Goal: Task Accomplishment & Management: Use online tool/utility

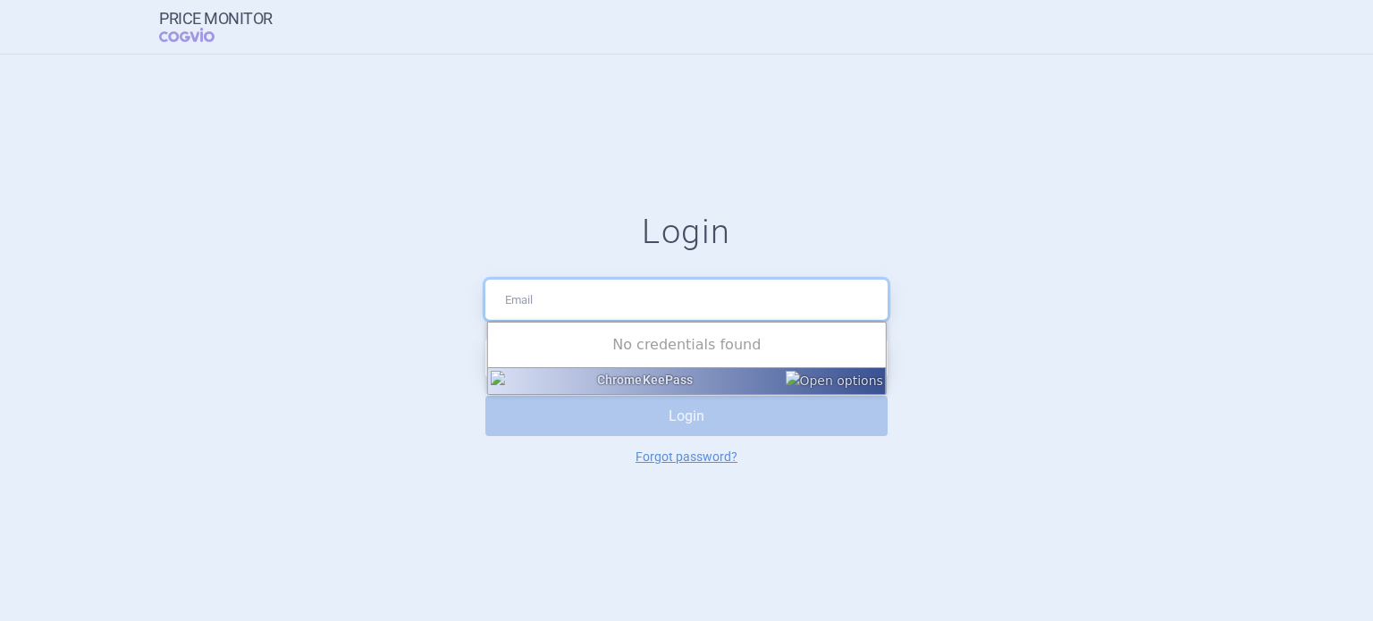
click at [608, 314] on input "text" at bounding box center [687, 300] width 402 height 40
type input "[EMAIL_ADDRESS][DOMAIN_NAME]"
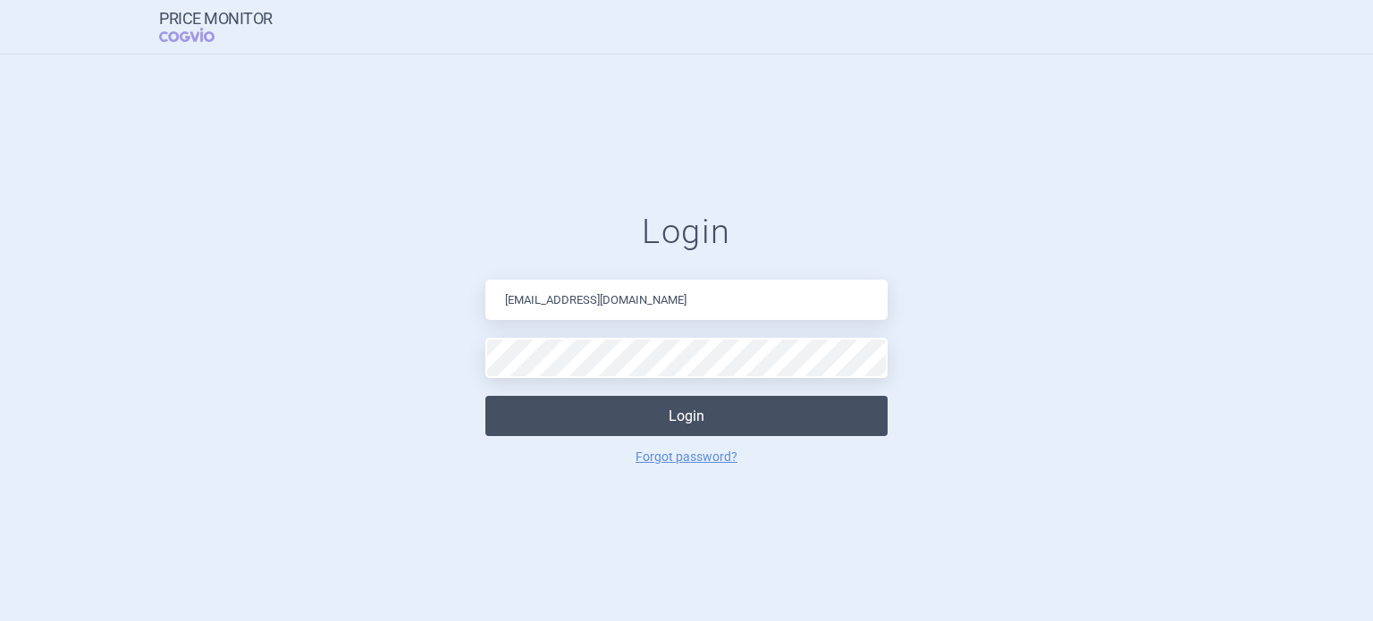
click at [646, 405] on button "Login" at bounding box center [687, 416] width 402 height 40
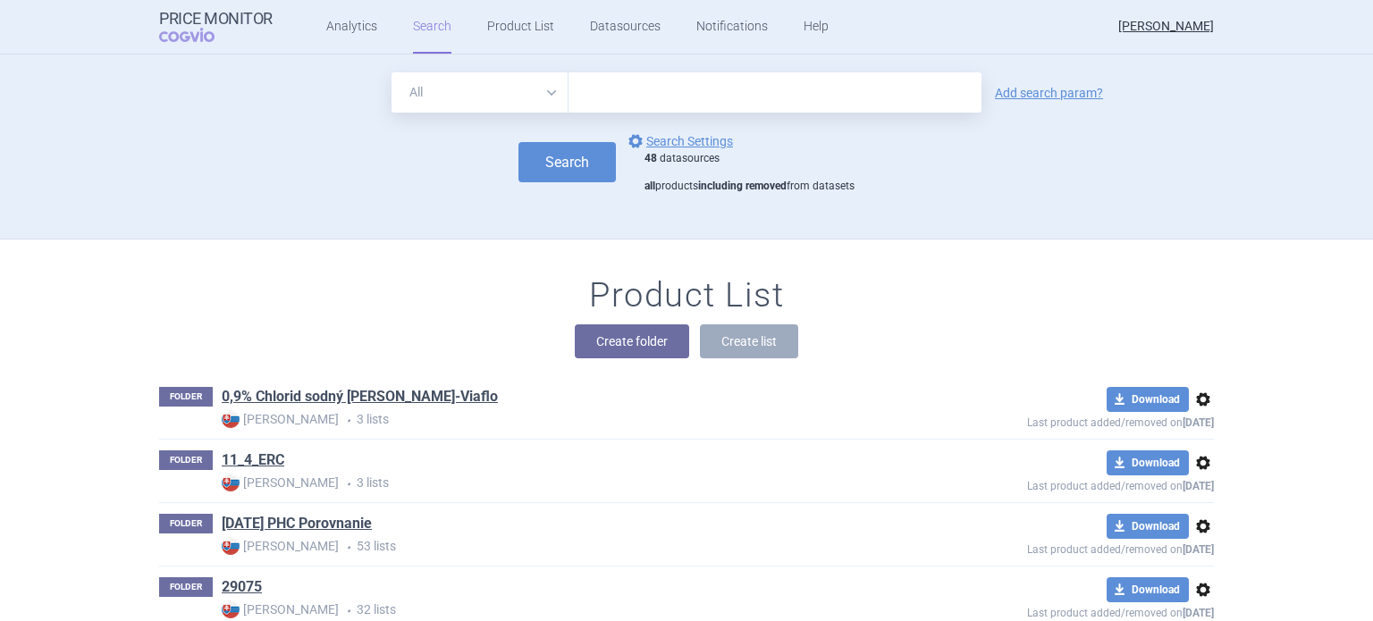
scroll to position [31584, 0]
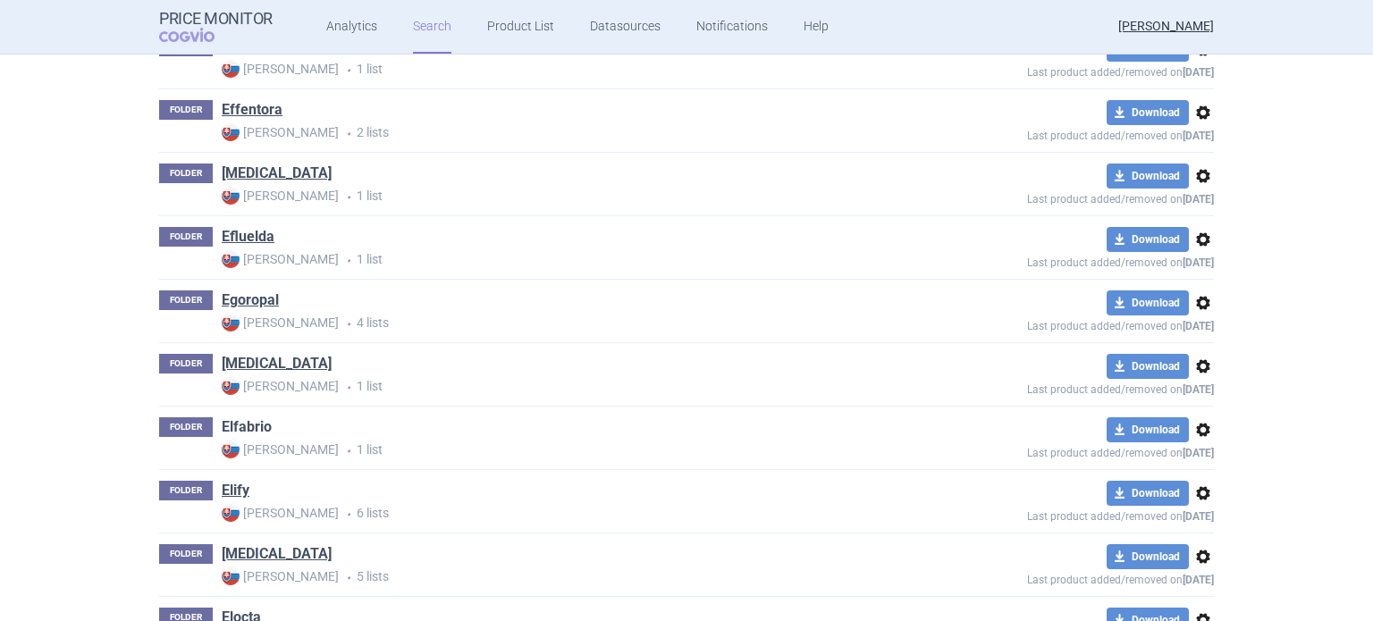
click at [251, 418] on link "Elfabrio" at bounding box center [247, 428] width 50 height 20
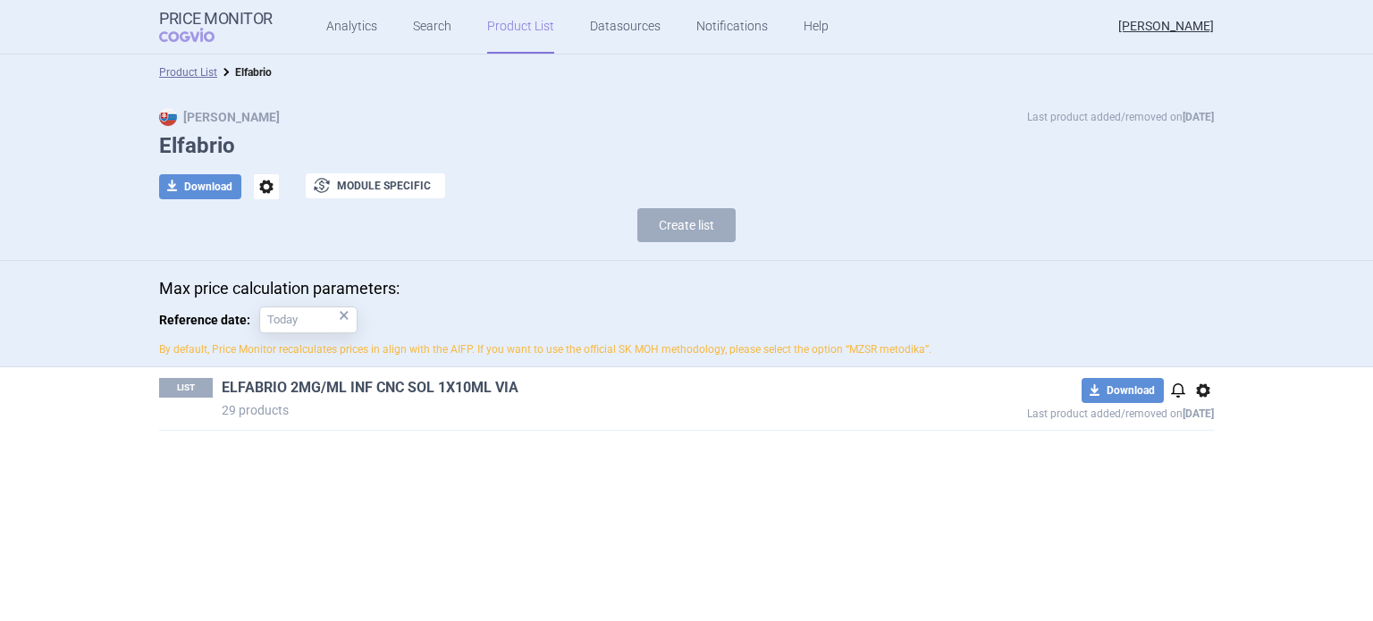
click at [410, 378] on link "ELFABRIO 2MG/ML INF CNC SOL 1X10ML VIA" at bounding box center [370, 388] width 297 height 20
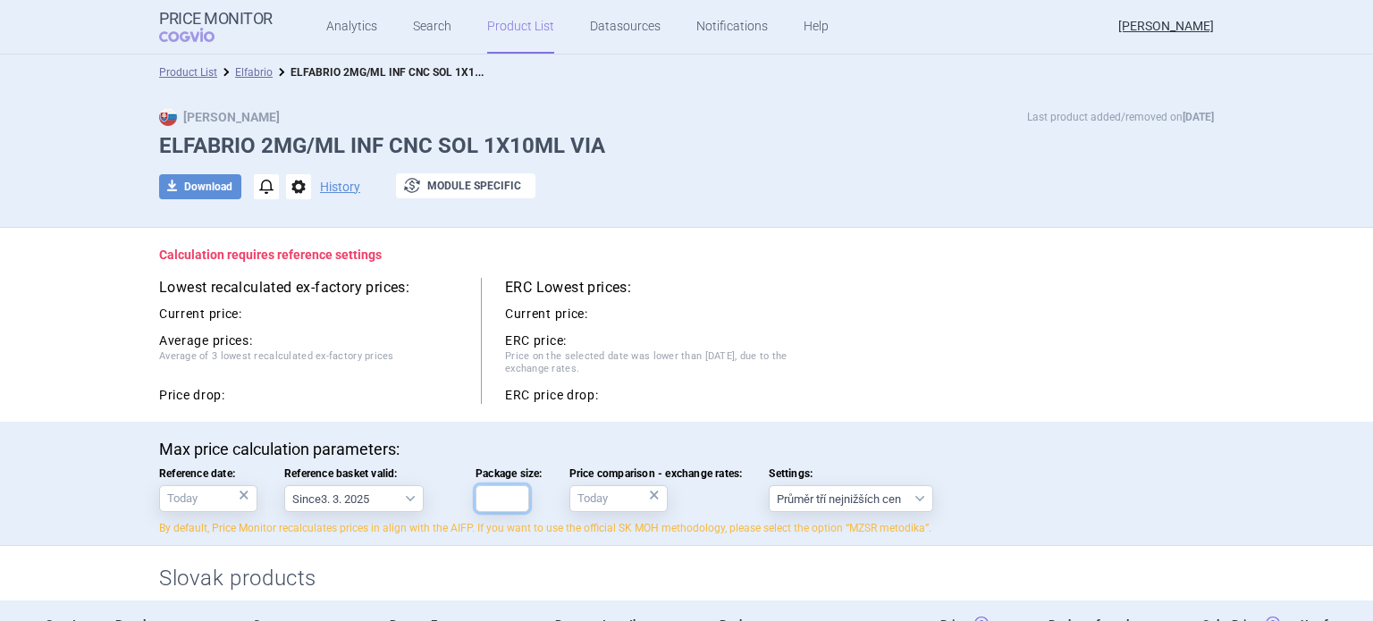
click at [494, 496] on input "Package size:" at bounding box center [503, 499] width 54 height 27
type input "1"
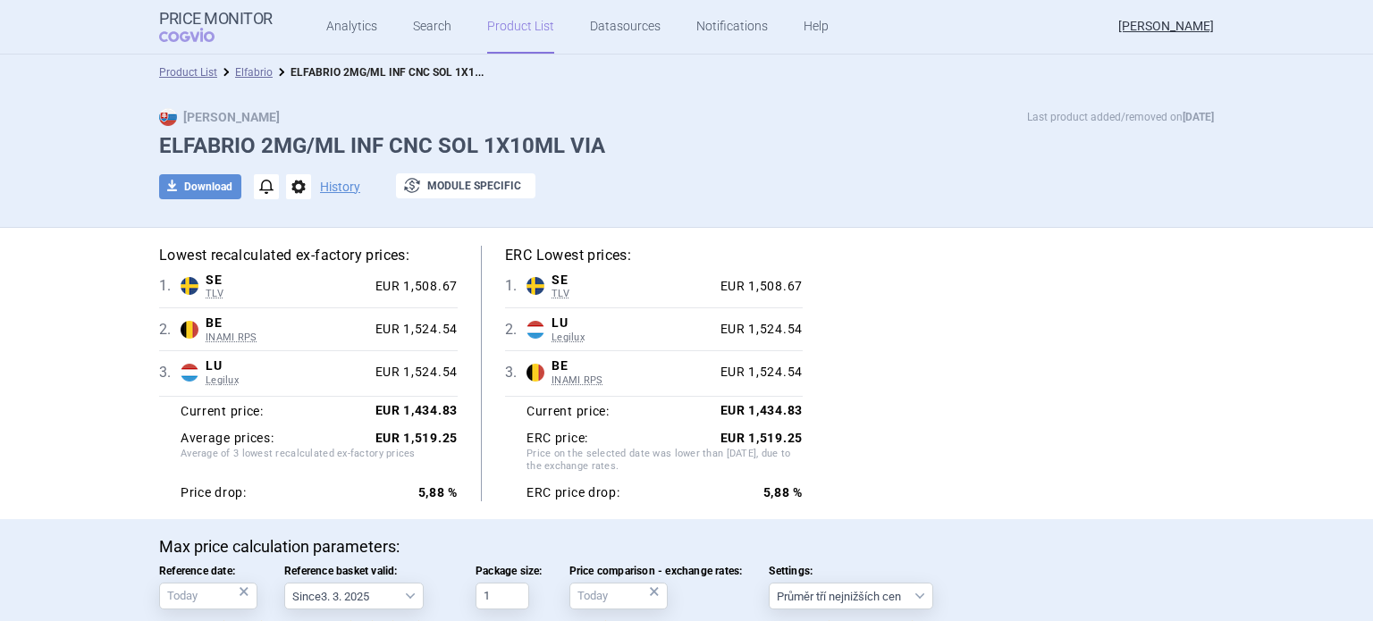
click at [497, 17] on link "Product List" at bounding box center [520, 27] width 67 height 54
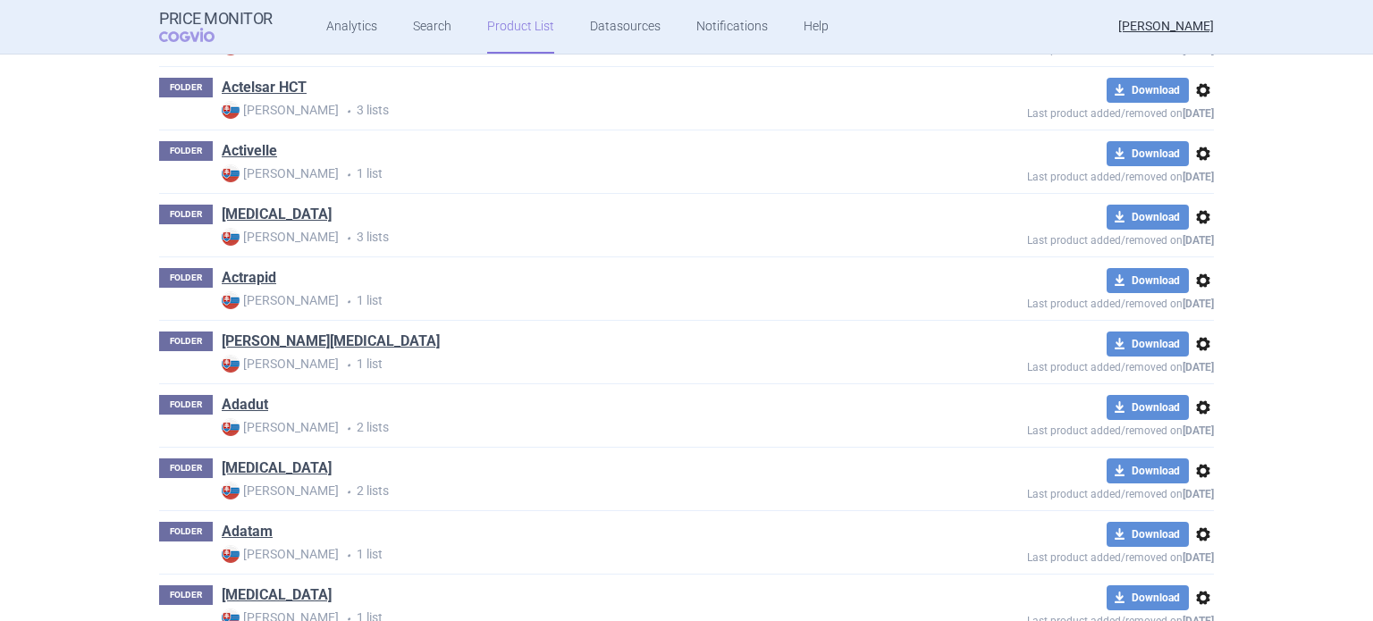
scroll to position [63170, 0]
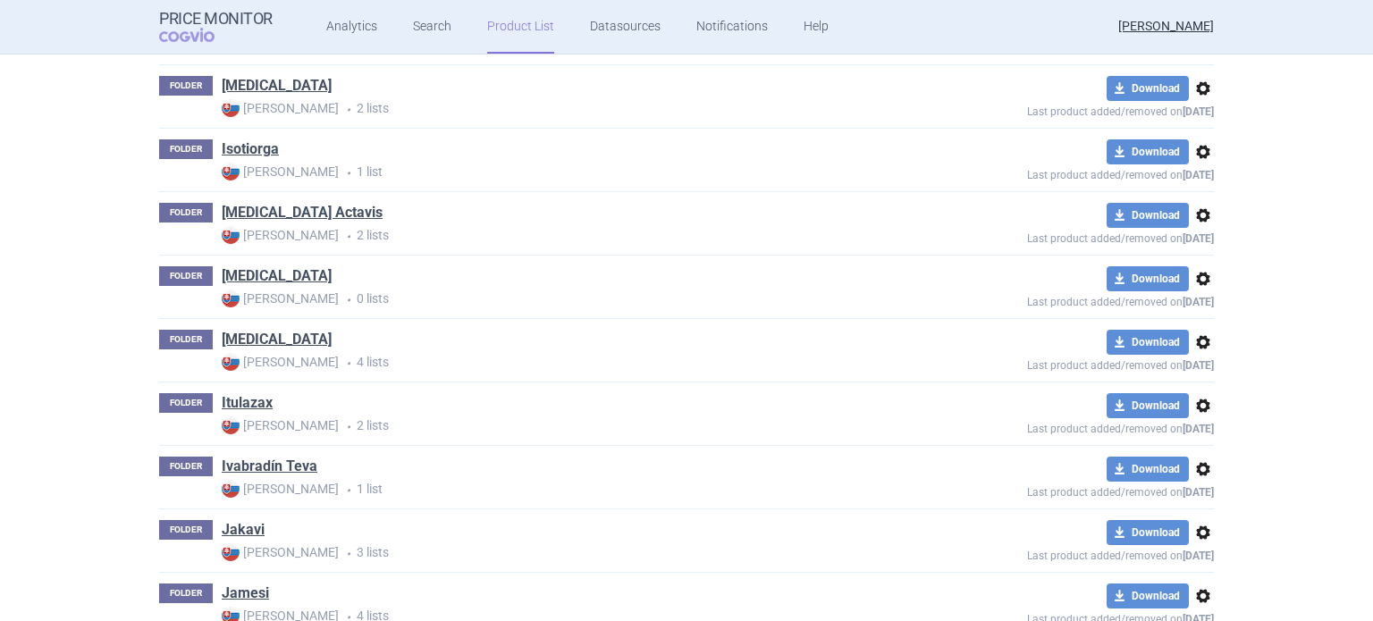
scroll to position [83619, 0]
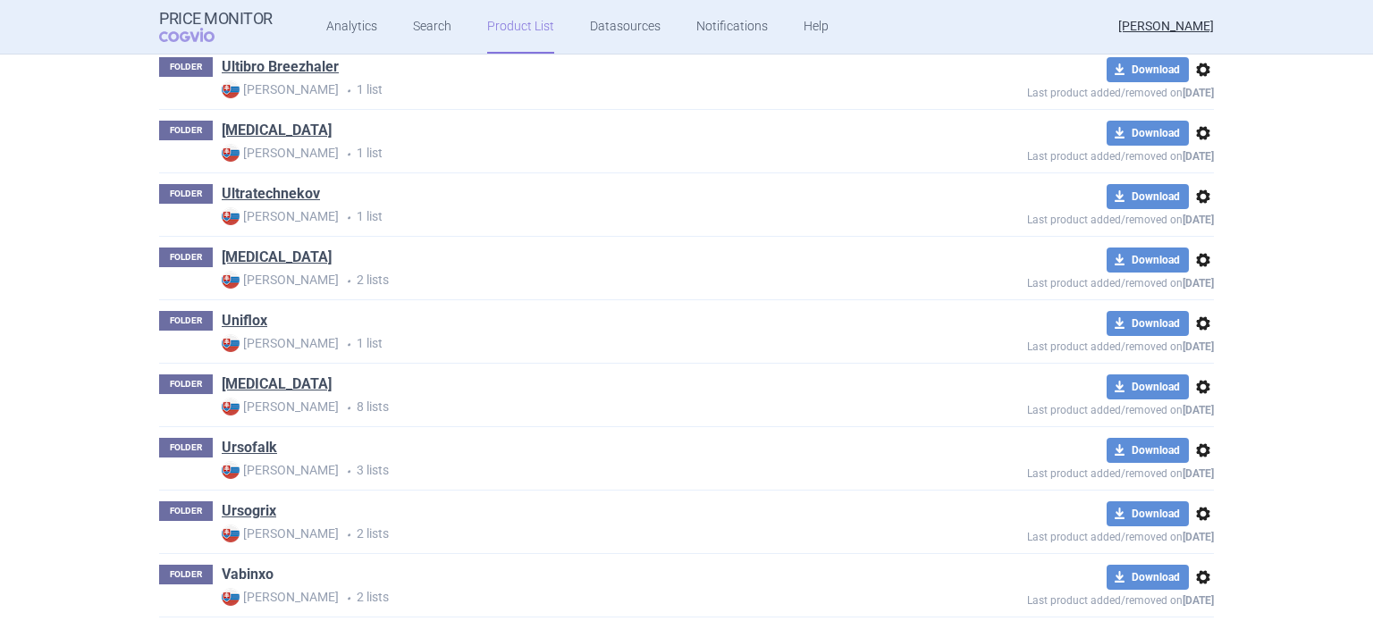
click at [247, 565] on link "Vabinxo" at bounding box center [248, 575] width 52 height 20
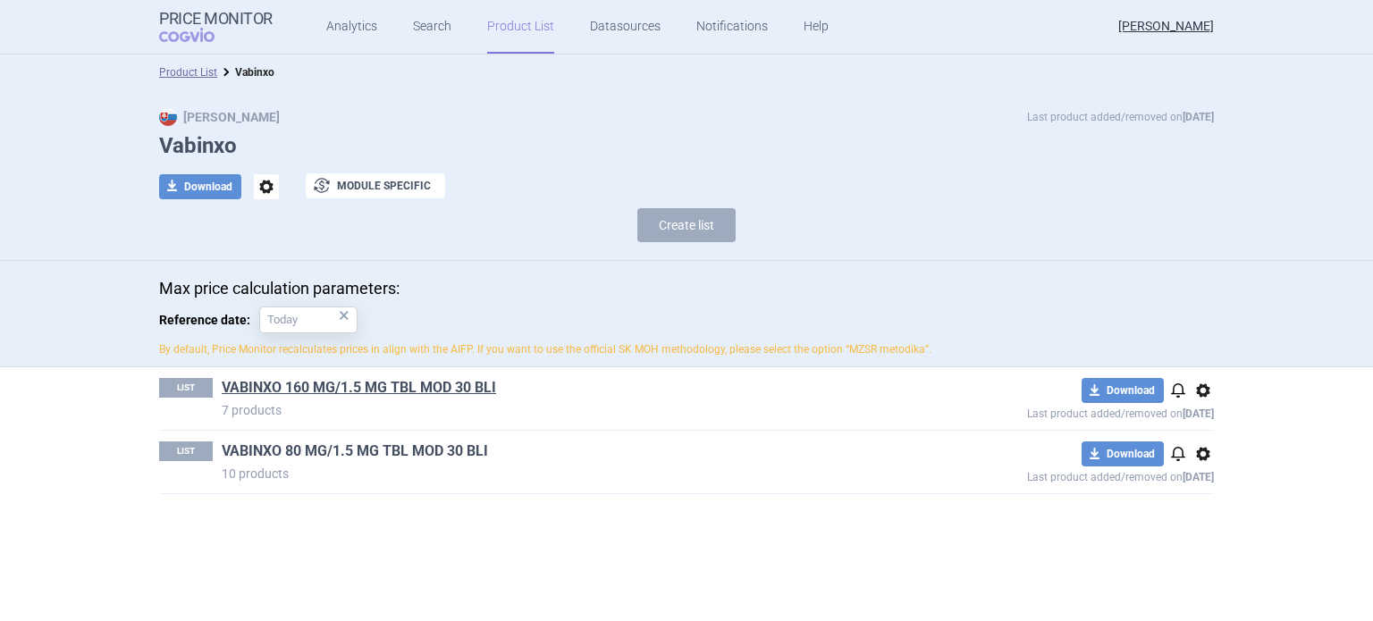
click at [383, 448] on link "VABINXO 80 MG/1.5 MG TBL MOD 30 BLI" at bounding box center [355, 452] width 266 height 20
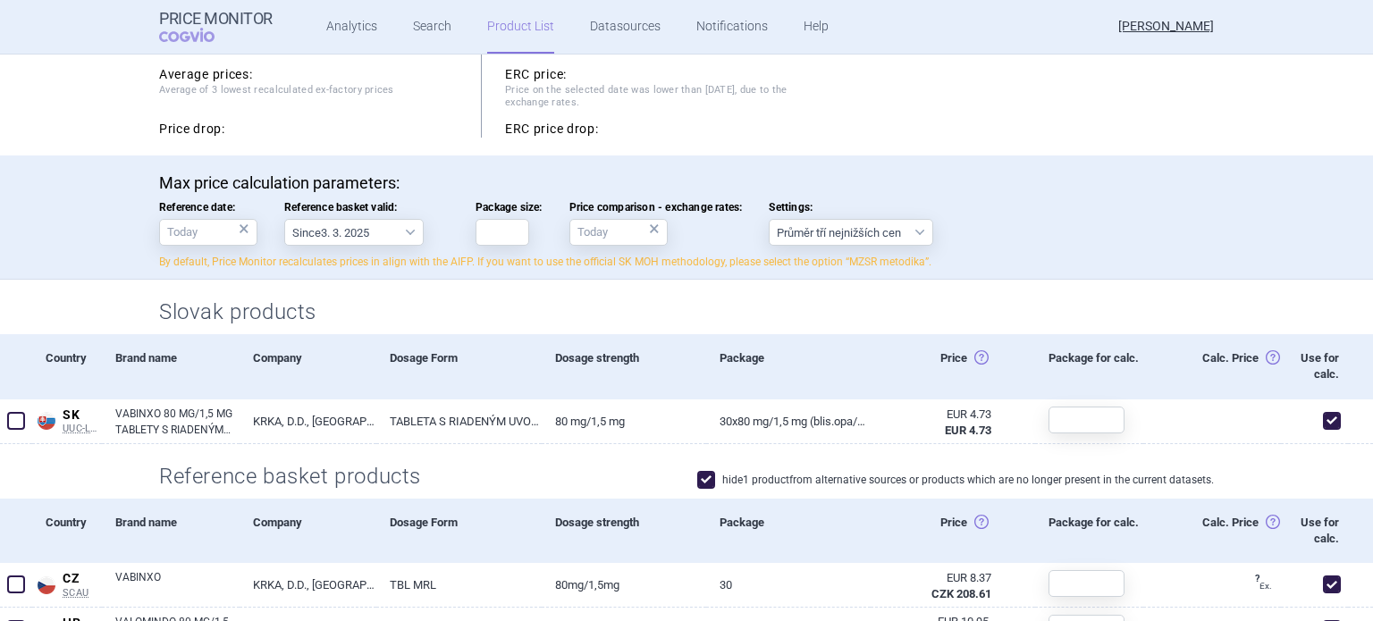
scroll to position [268, 0]
click at [500, 241] on input "Package size:" at bounding box center [503, 230] width 54 height 27
type input "30"
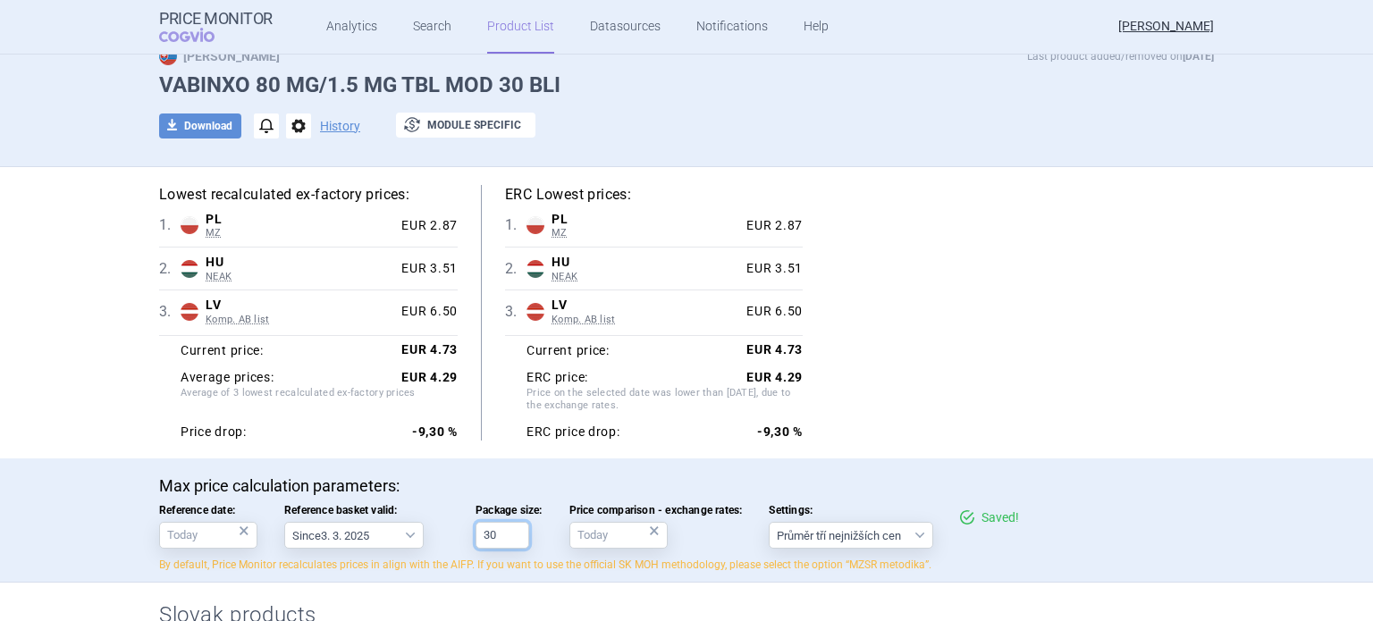
scroll to position [179, 0]
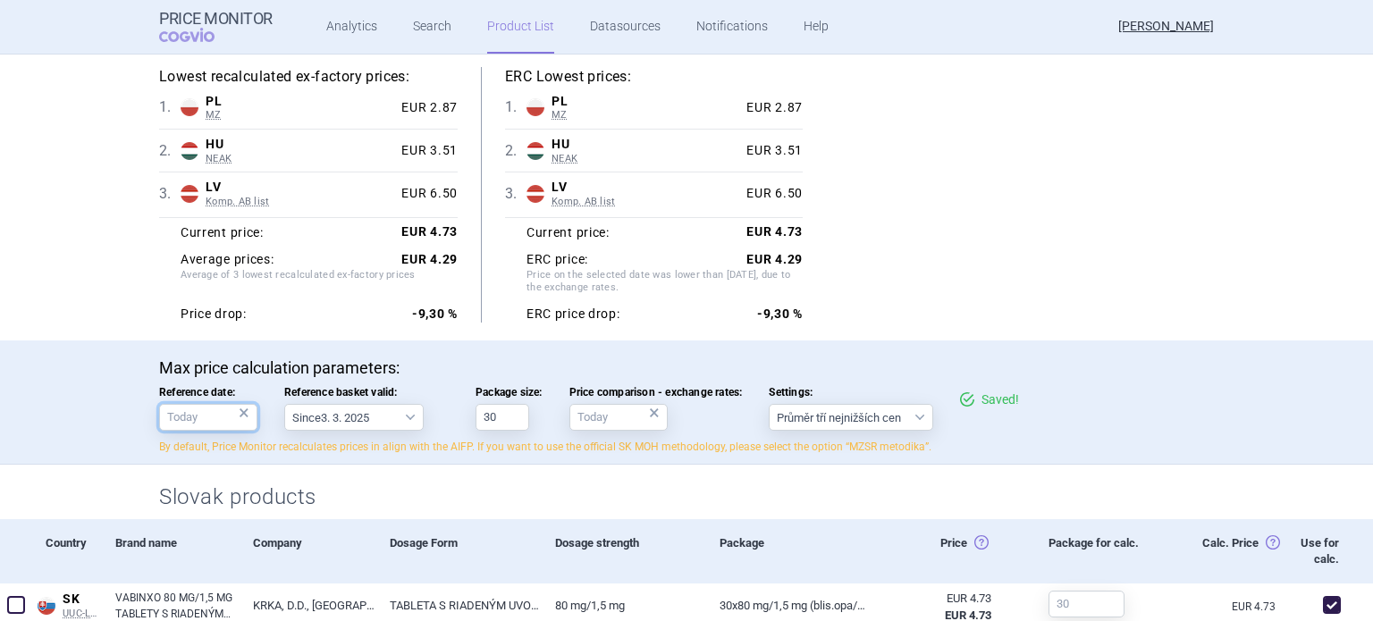
click at [196, 410] on input "Reference date: ×" at bounding box center [208, 417] width 98 height 27
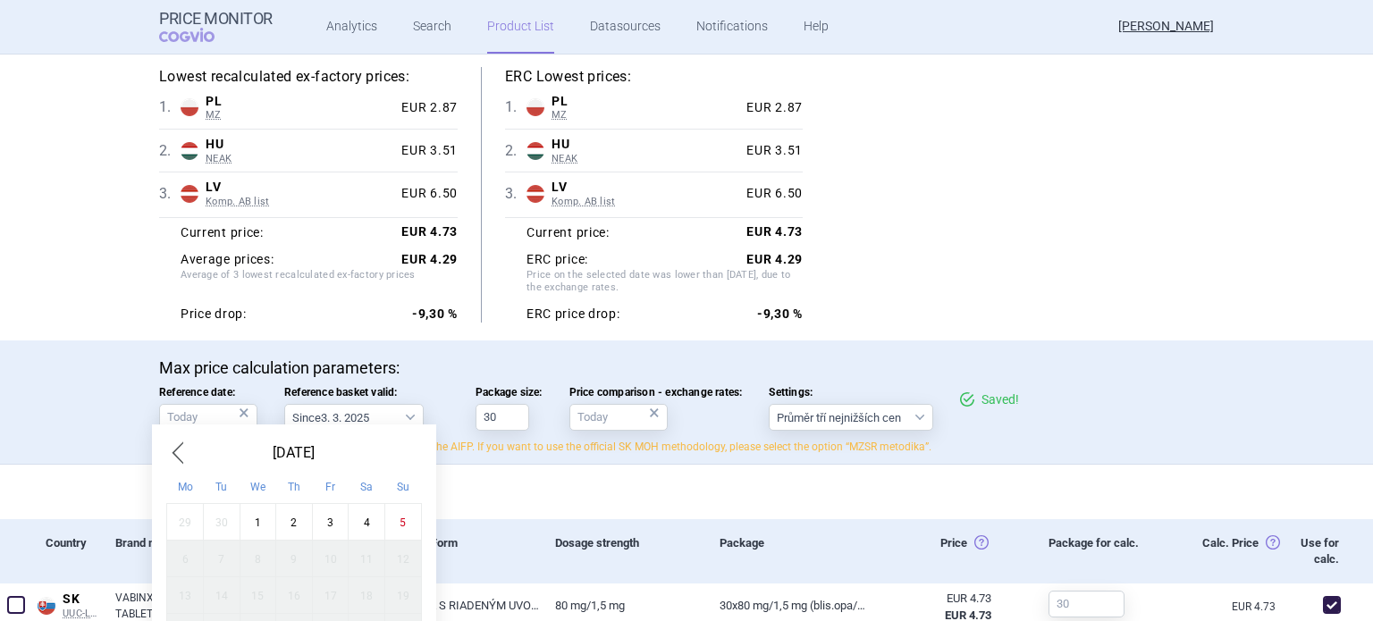
click at [264, 519] on div "1" at bounding box center [258, 522] width 37 height 37
type input "1. 10. 2025"
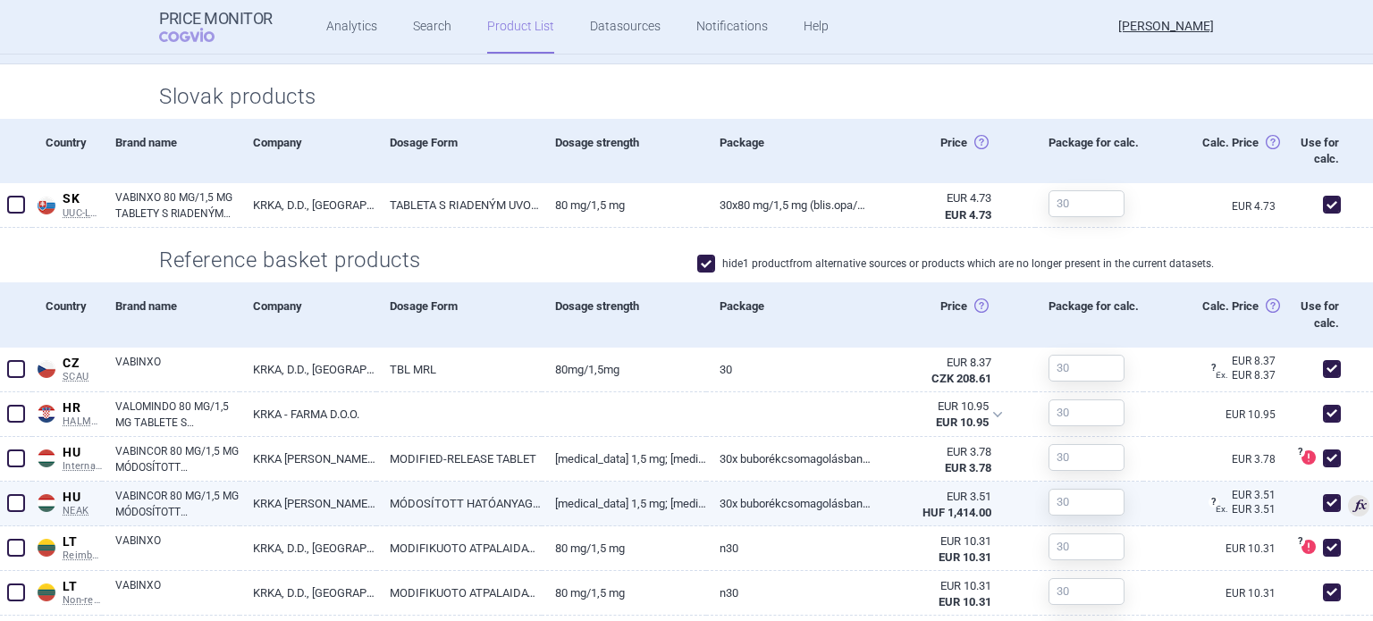
scroll to position [626, 0]
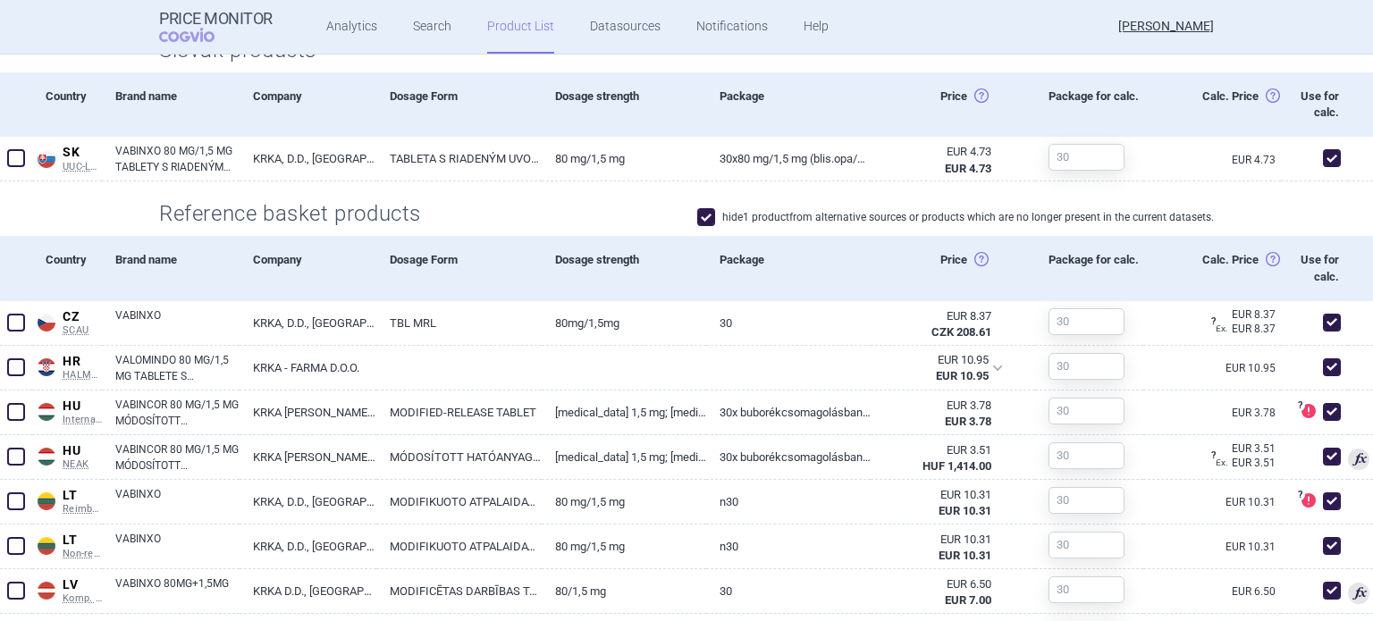
click at [497, 35] on link "Product List" at bounding box center [520, 27] width 67 height 54
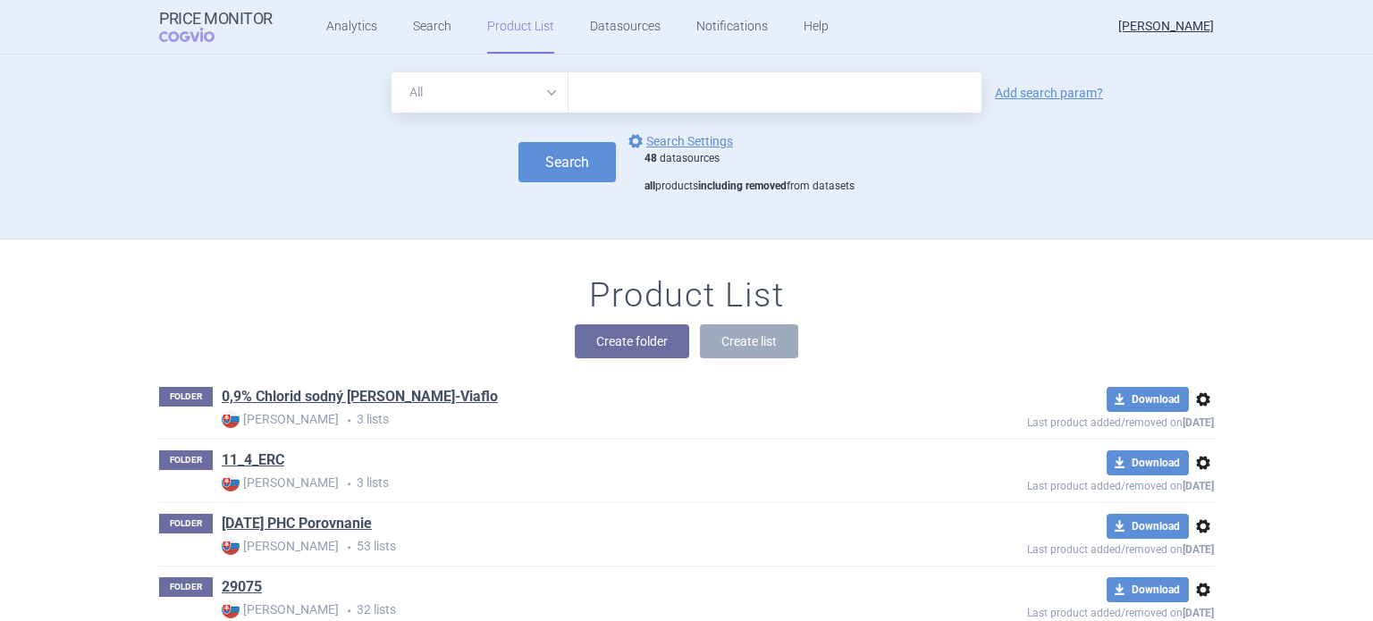
scroll to position [184, 0]
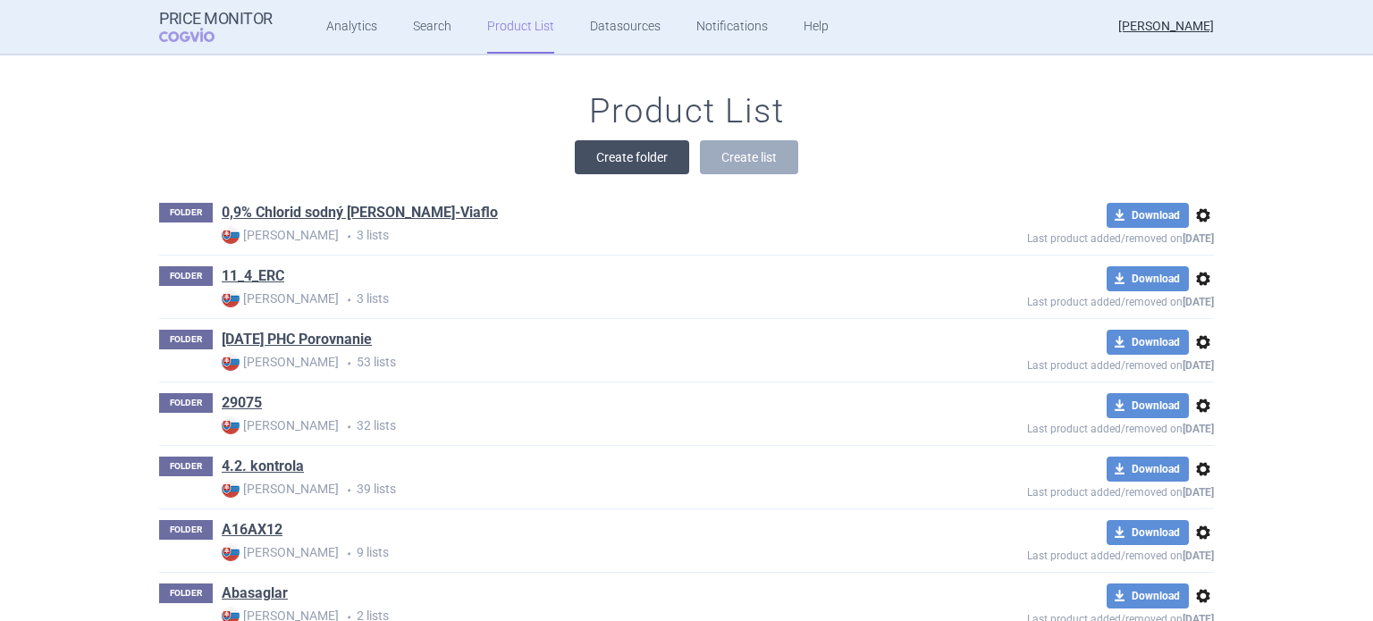
click at [657, 144] on button "Create folder" at bounding box center [632, 157] width 114 height 34
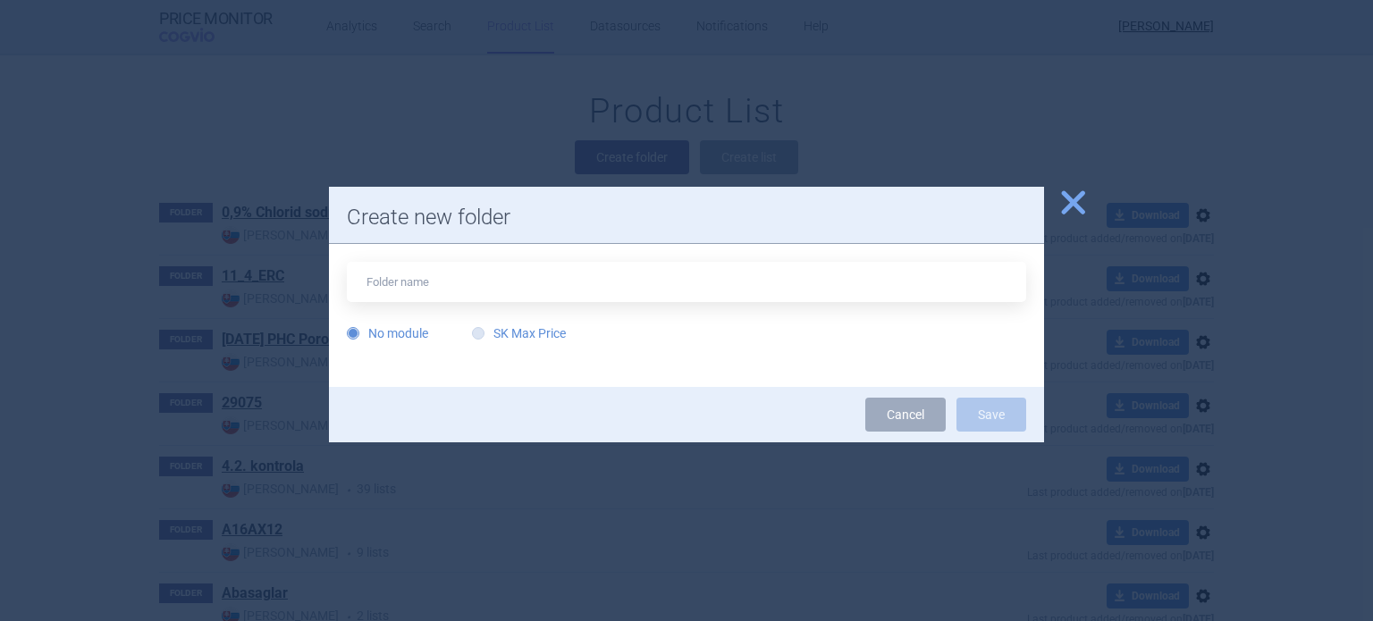
click at [529, 334] on label "SK Max Price" at bounding box center [519, 334] width 94 height 18
click at [491, 334] on input "SK Max Price" at bounding box center [482, 334] width 18 height 18
radio input "true"
click at [528, 294] on input "text" at bounding box center [687, 282] width 680 height 40
type input "[MEDICAL_DATA] EVER"
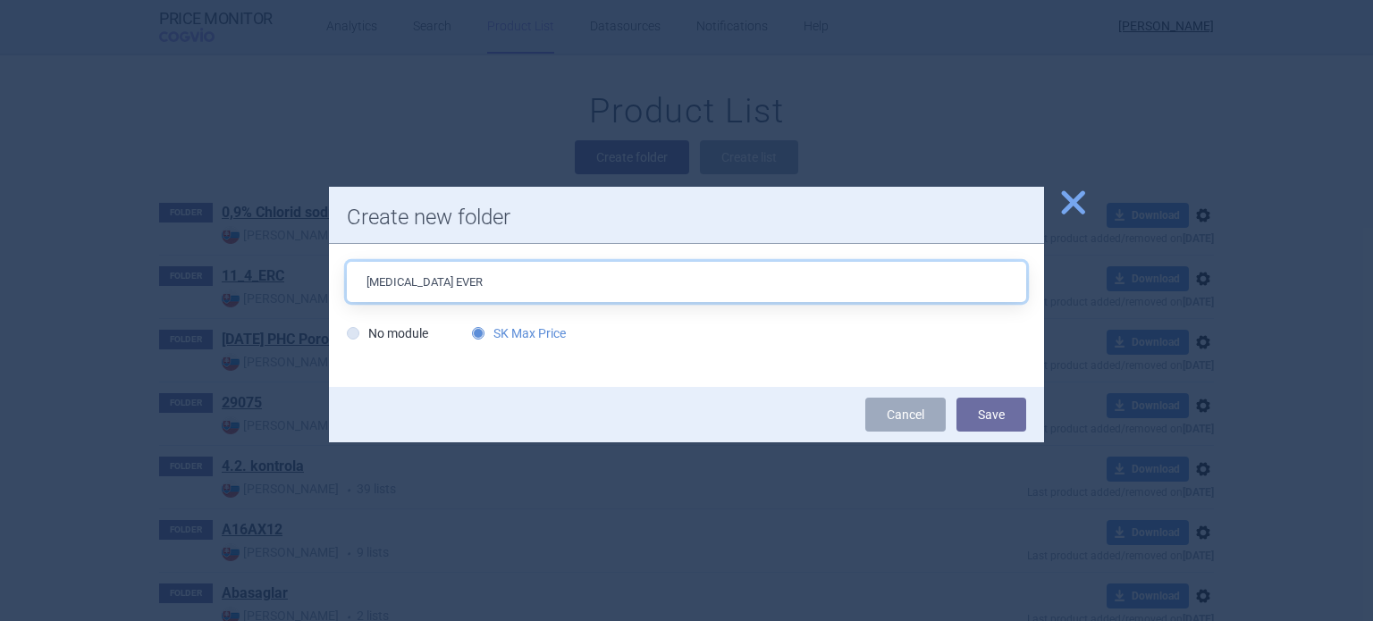
click at [957, 398] on button "Save" at bounding box center [992, 415] width 70 height 34
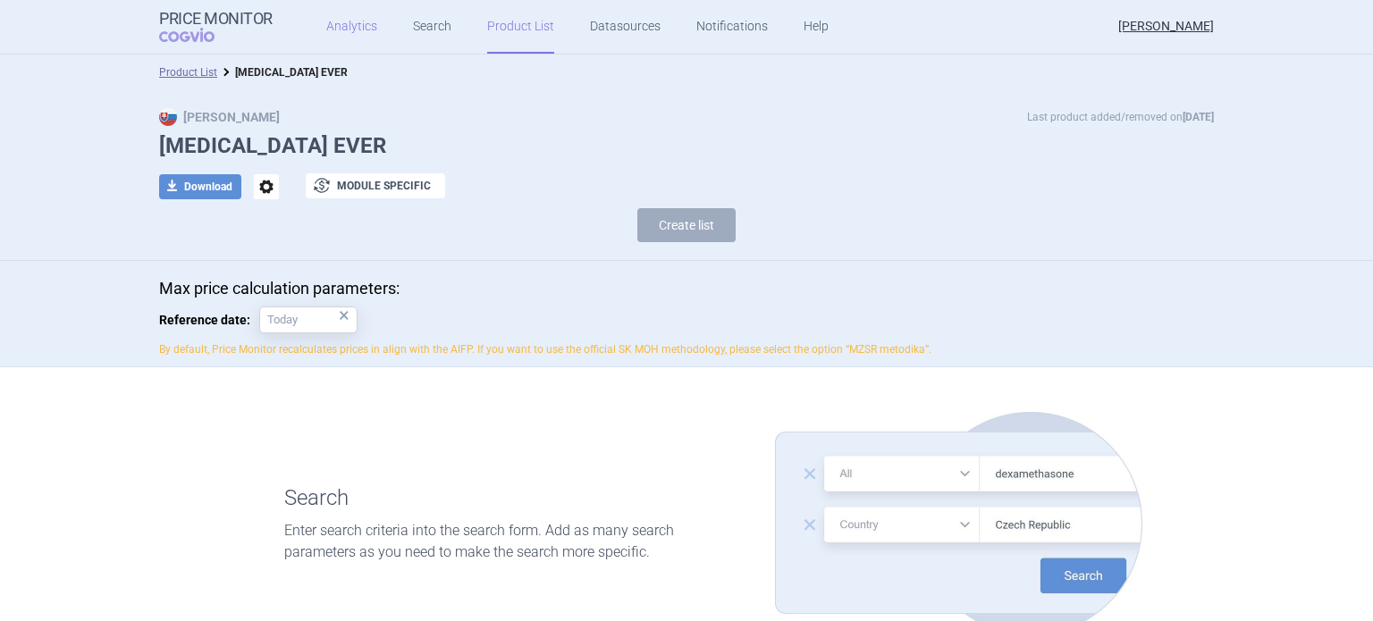
click at [333, 48] on link "Analytics" at bounding box center [351, 27] width 51 height 54
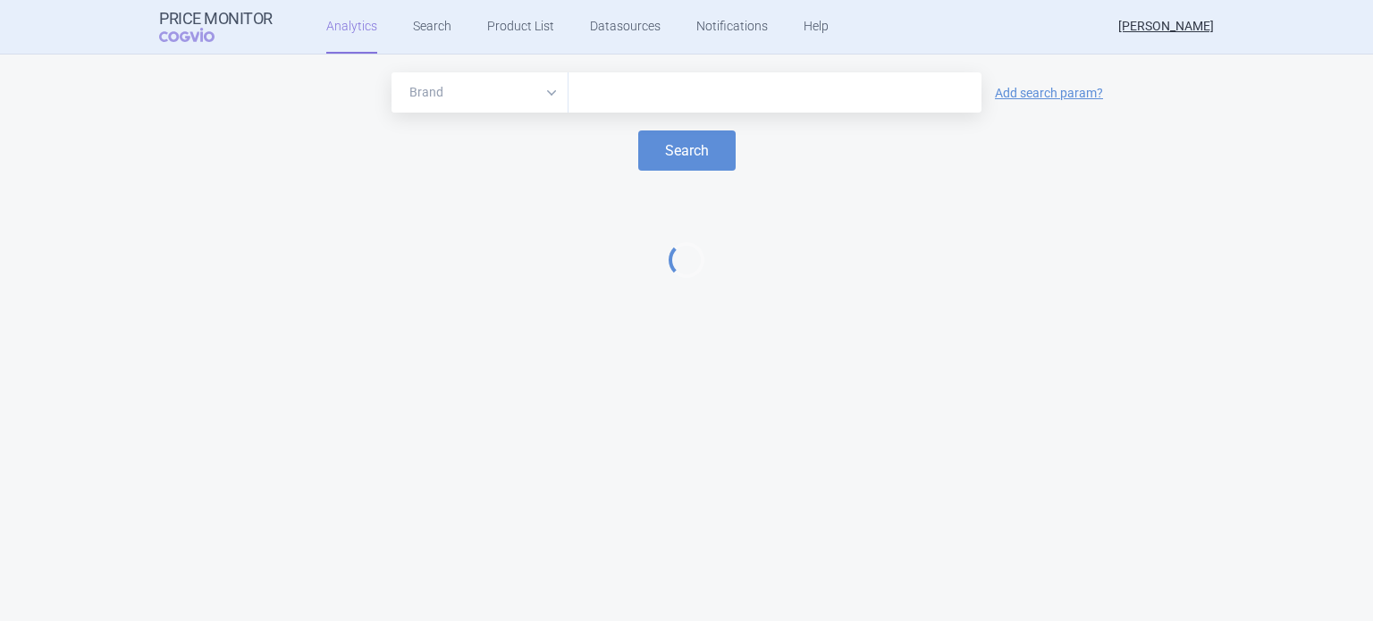
click at [610, 87] on input "text" at bounding box center [775, 92] width 395 height 23
type input "caba"
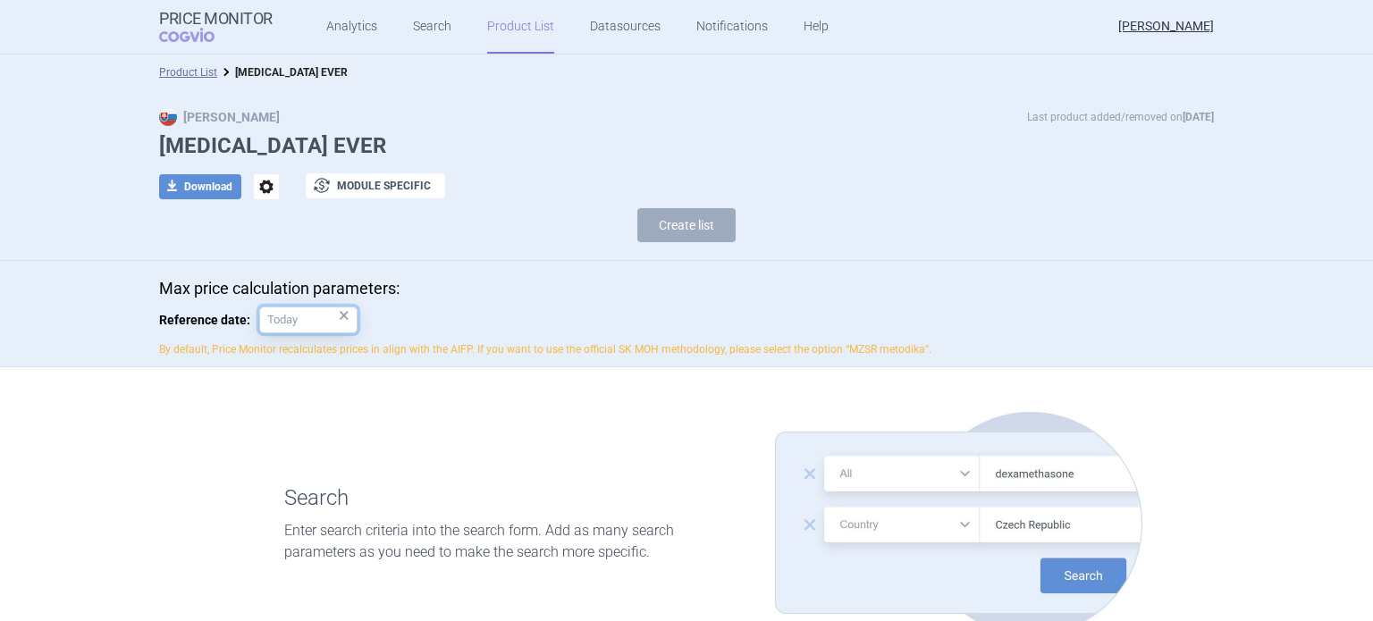
click at [274, 321] on input "Reference date: ×" at bounding box center [308, 320] width 98 height 27
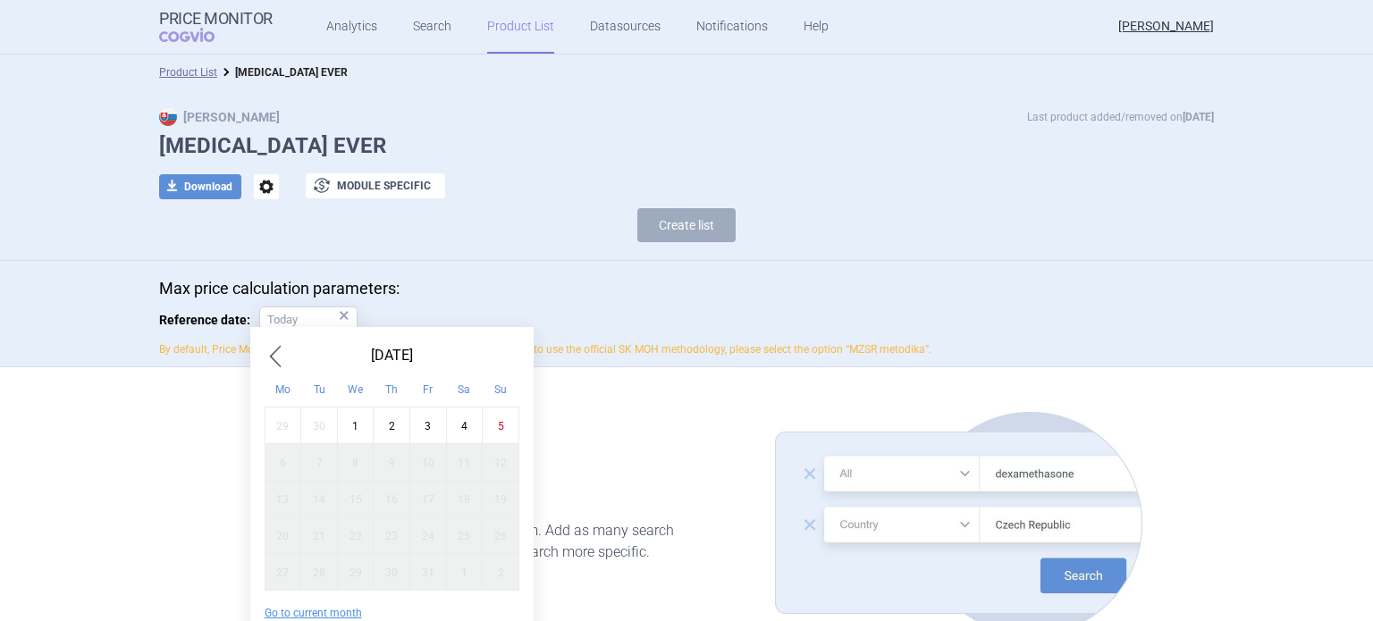
click at [356, 411] on div "1" at bounding box center [355, 426] width 37 height 37
type input "1. 10. 2025"
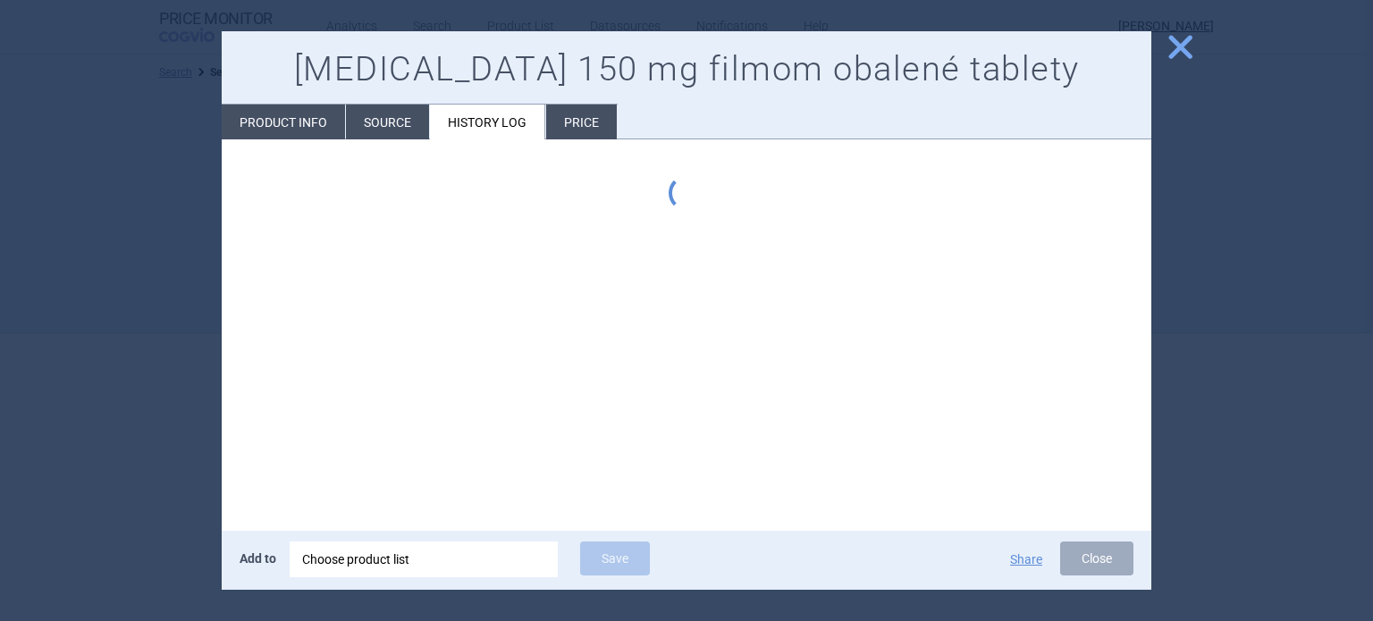
select select "country"
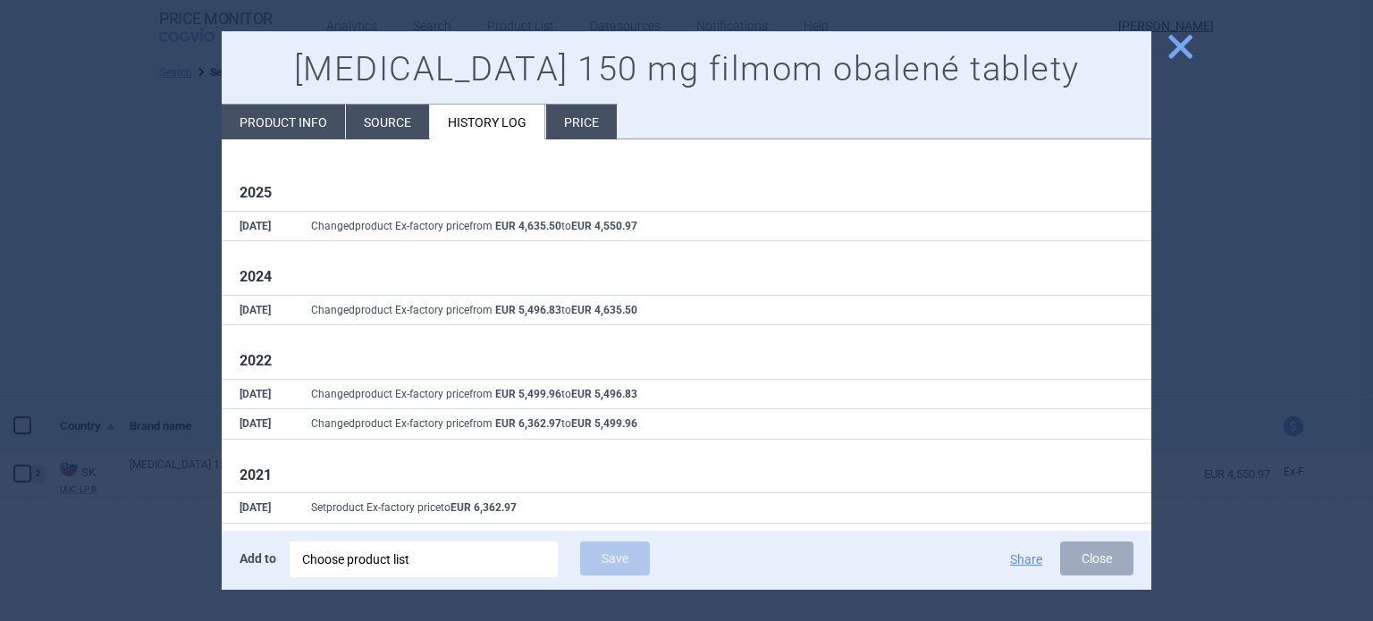
click at [1173, 55] on span "close" at bounding box center [1180, 46] width 31 height 31
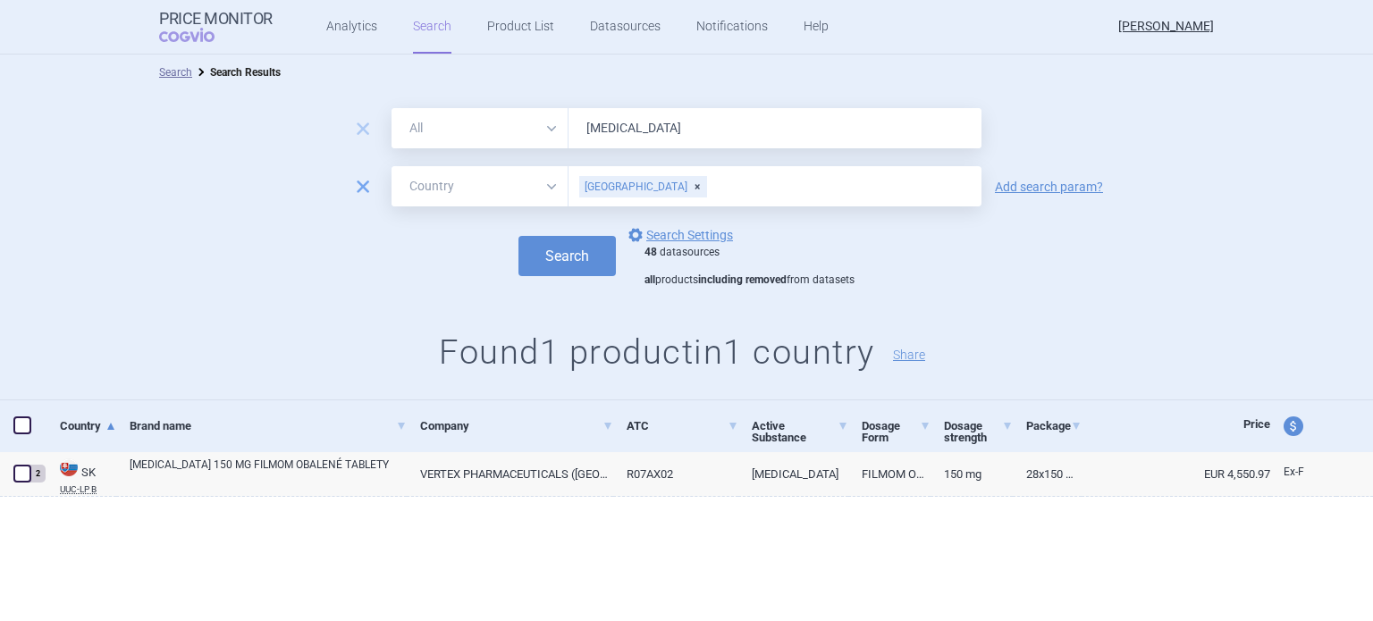
click at [357, 183] on span "remove" at bounding box center [362, 186] width 25 height 25
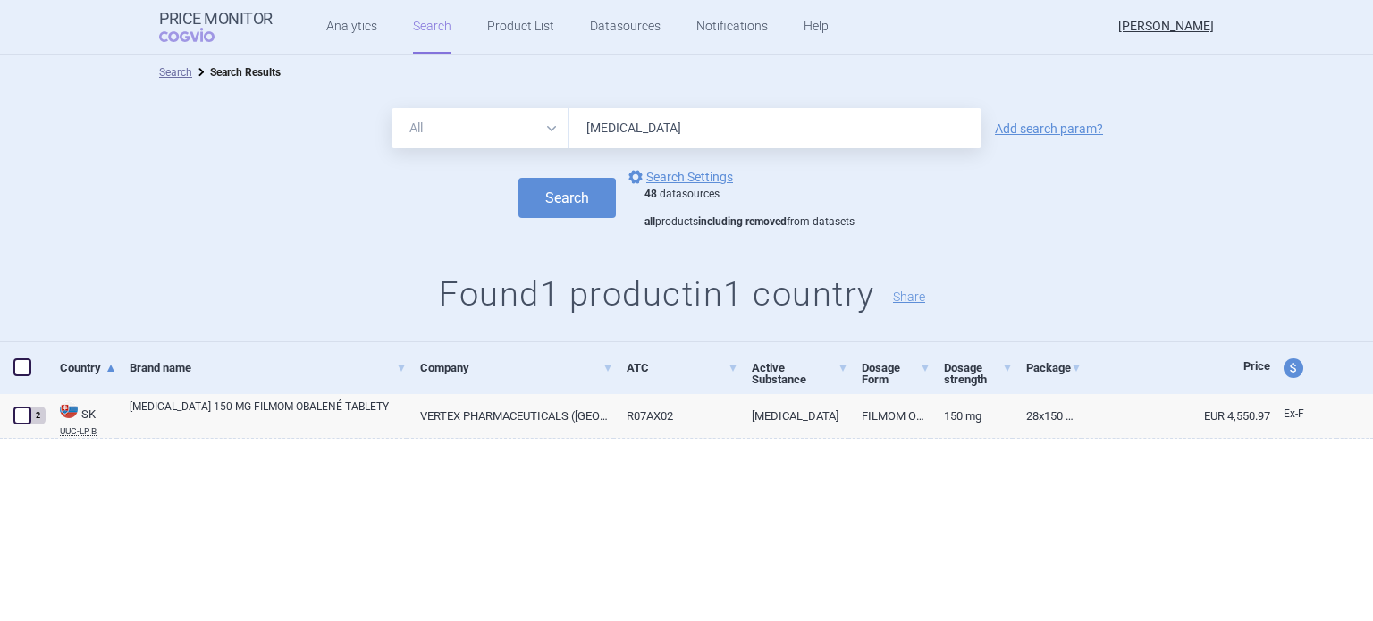
drag, startPoint x: 658, startPoint y: 117, endPoint x: 545, endPoint y: 123, distance: 112.8
click at [545, 123] on div "All Brand Name ATC Company Active Substance Country Newer than [MEDICAL_DATA]" at bounding box center [687, 128] width 590 height 40
type input "elfabrio"
click at [519, 178] on button "Search" at bounding box center [567, 198] width 97 height 40
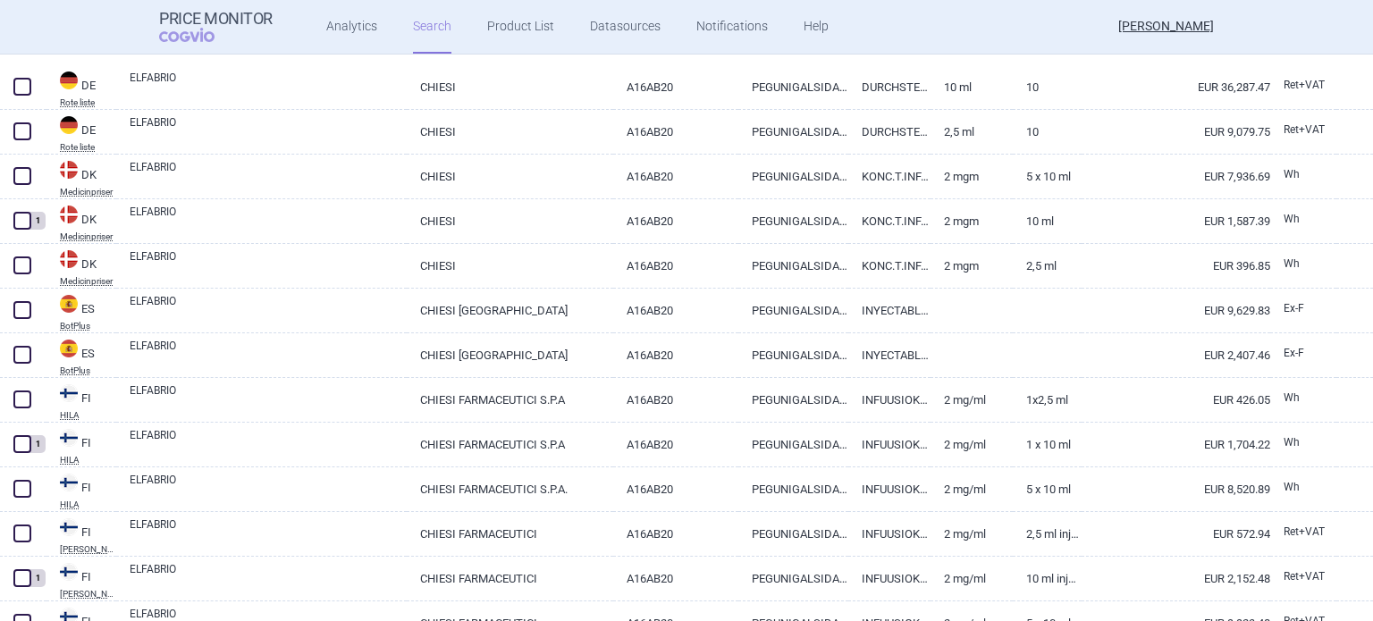
scroll to position [1699, 0]
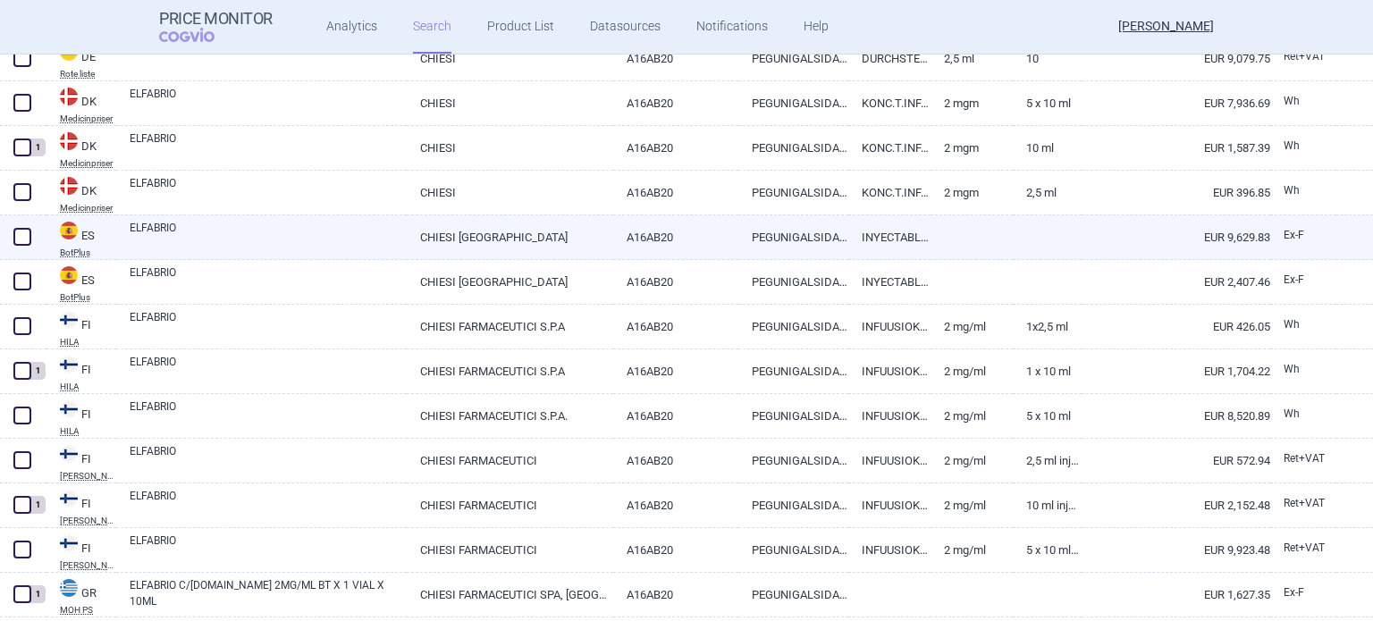
click at [471, 253] on link "CHIESI [GEOGRAPHIC_DATA]" at bounding box center [510, 237] width 206 height 44
select select "EUR"
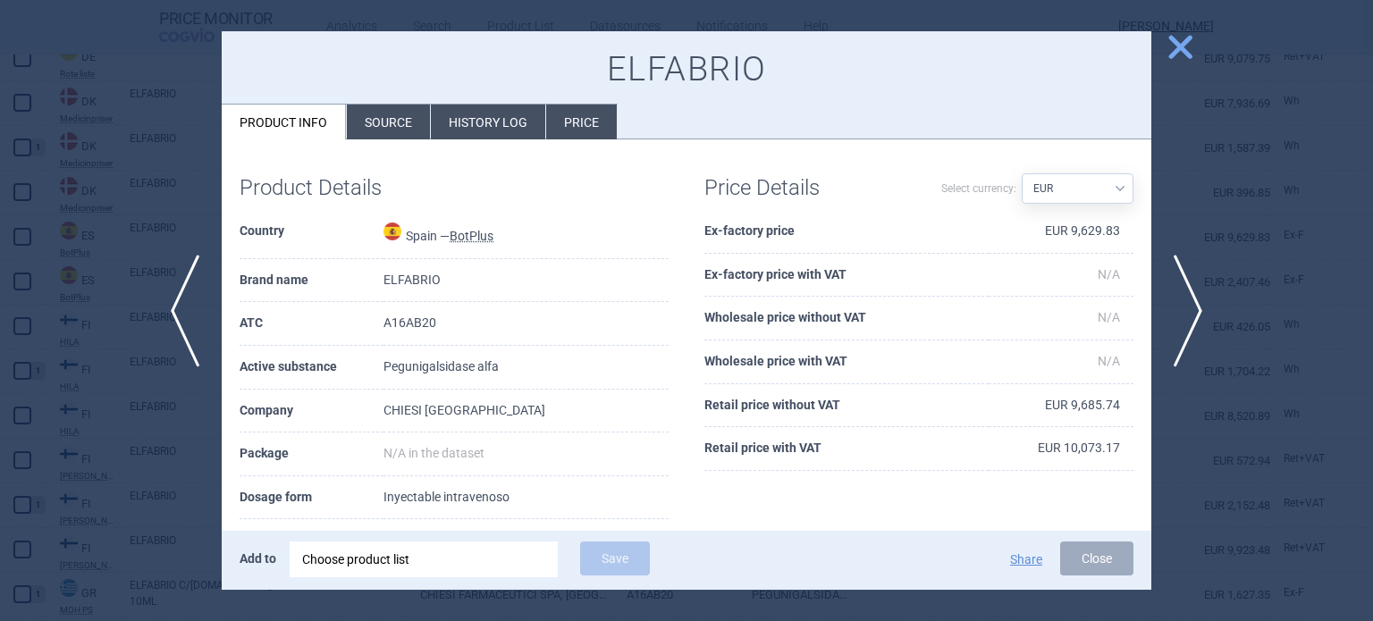
click at [448, 130] on li "History log" at bounding box center [488, 122] width 114 height 35
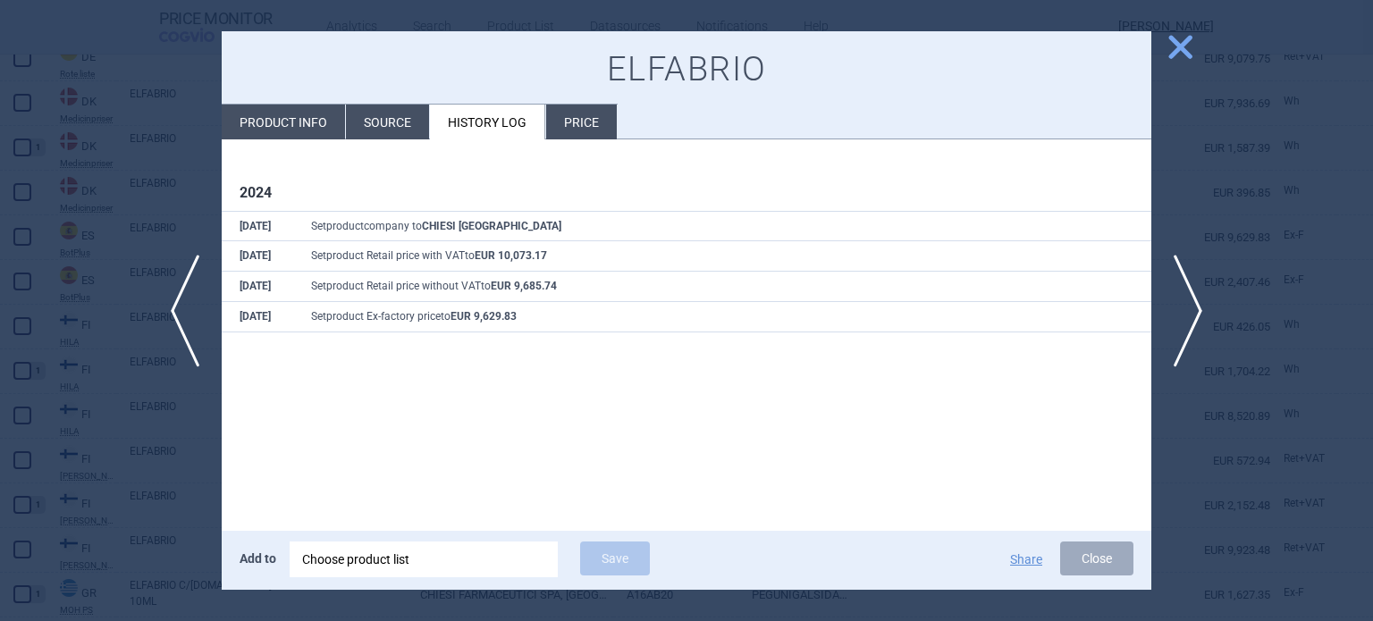
click at [405, 130] on li "Source" at bounding box center [387, 122] width 83 height 35
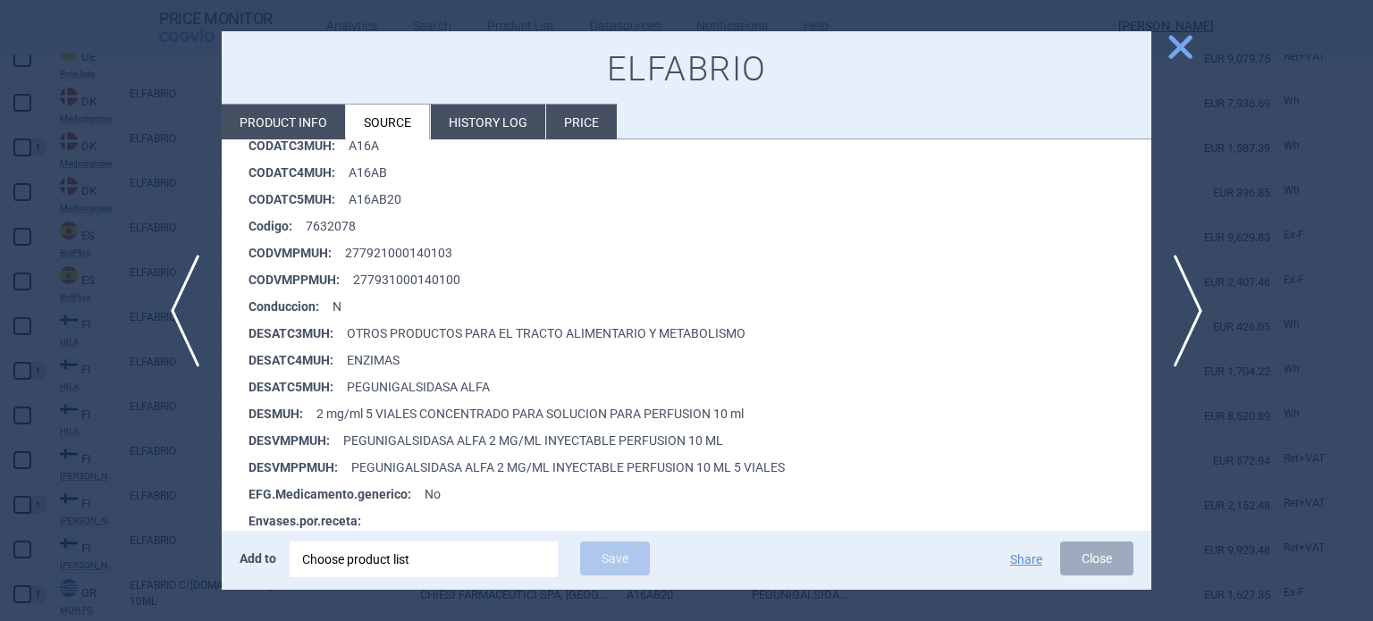
scroll to position [358, 0]
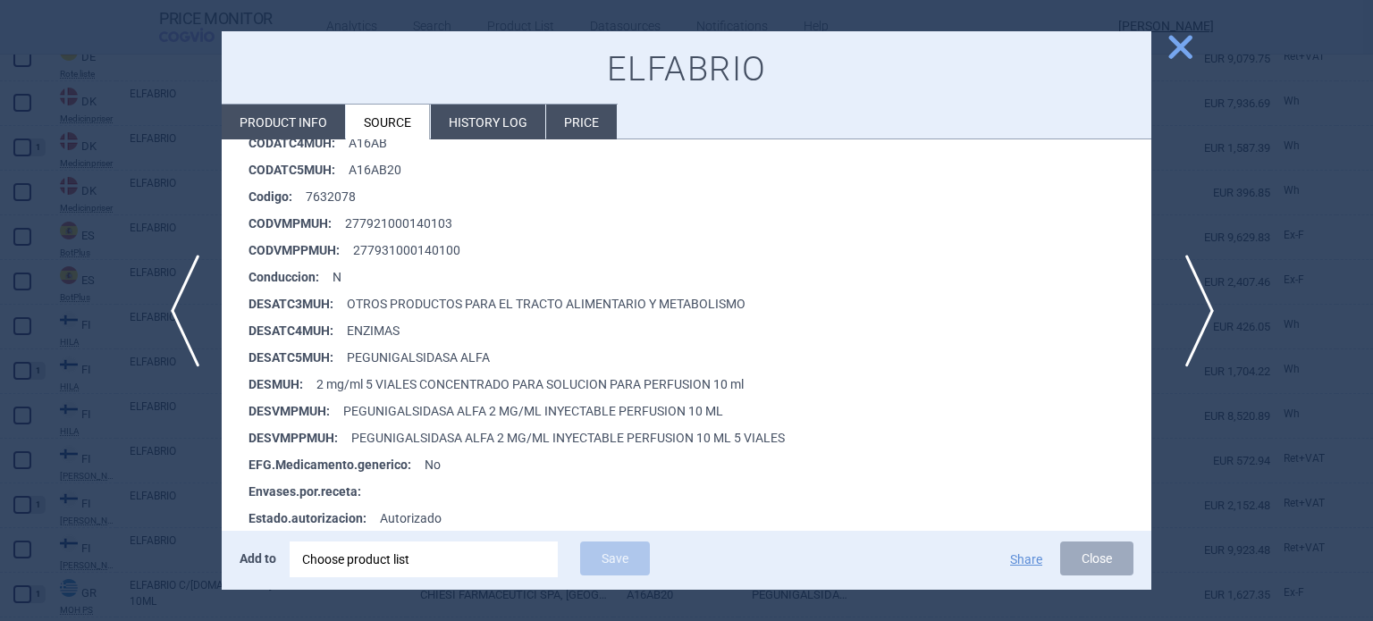
click at [1200, 300] on span "next" at bounding box center [1194, 311] width 40 height 113
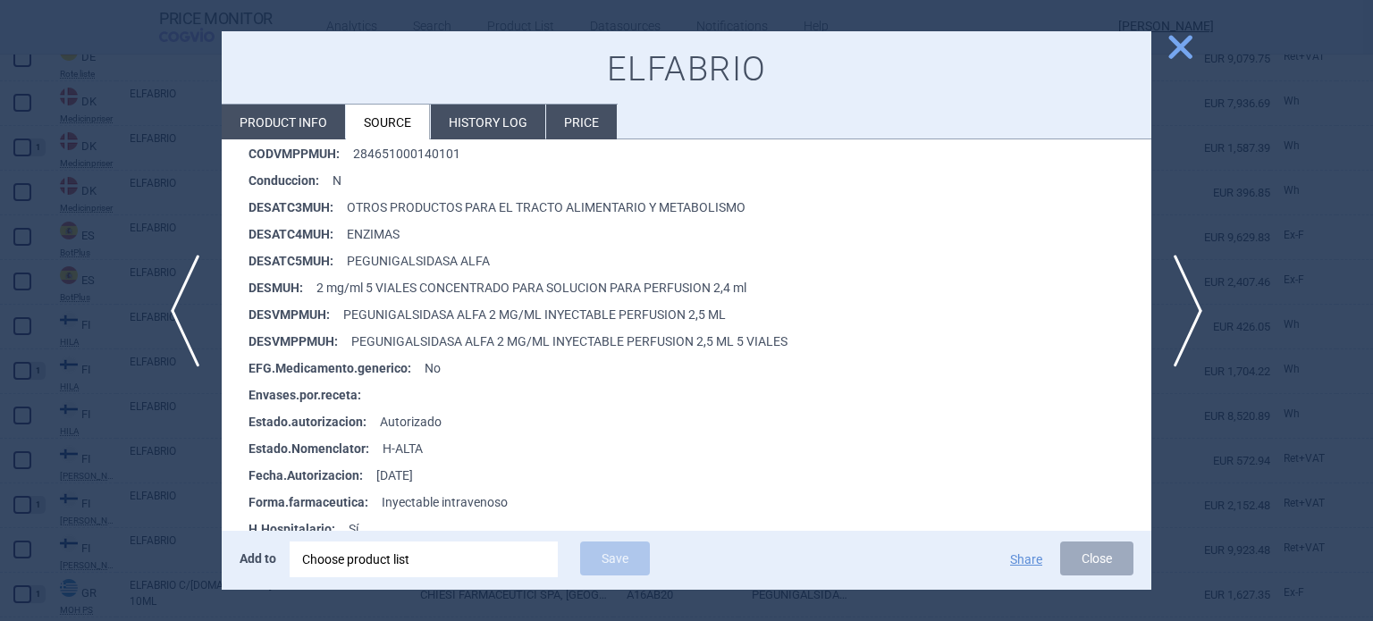
scroll to position [447, 0]
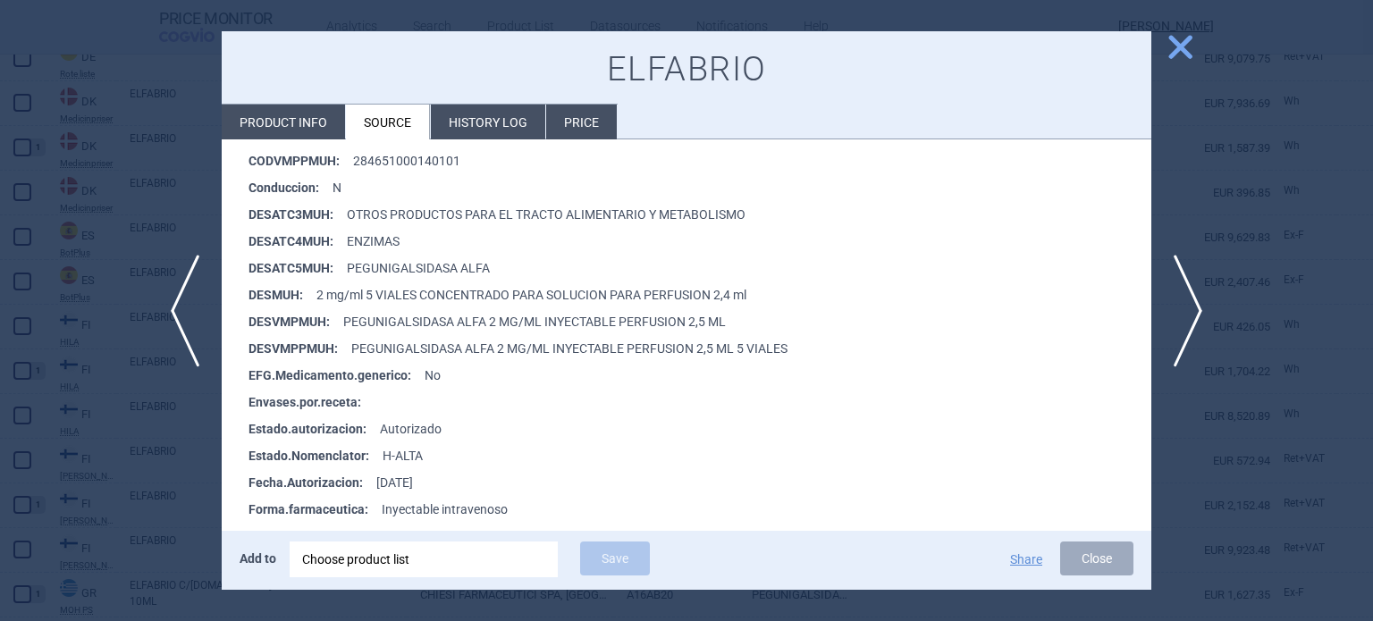
click at [1224, 206] on div at bounding box center [686, 310] width 1373 height 621
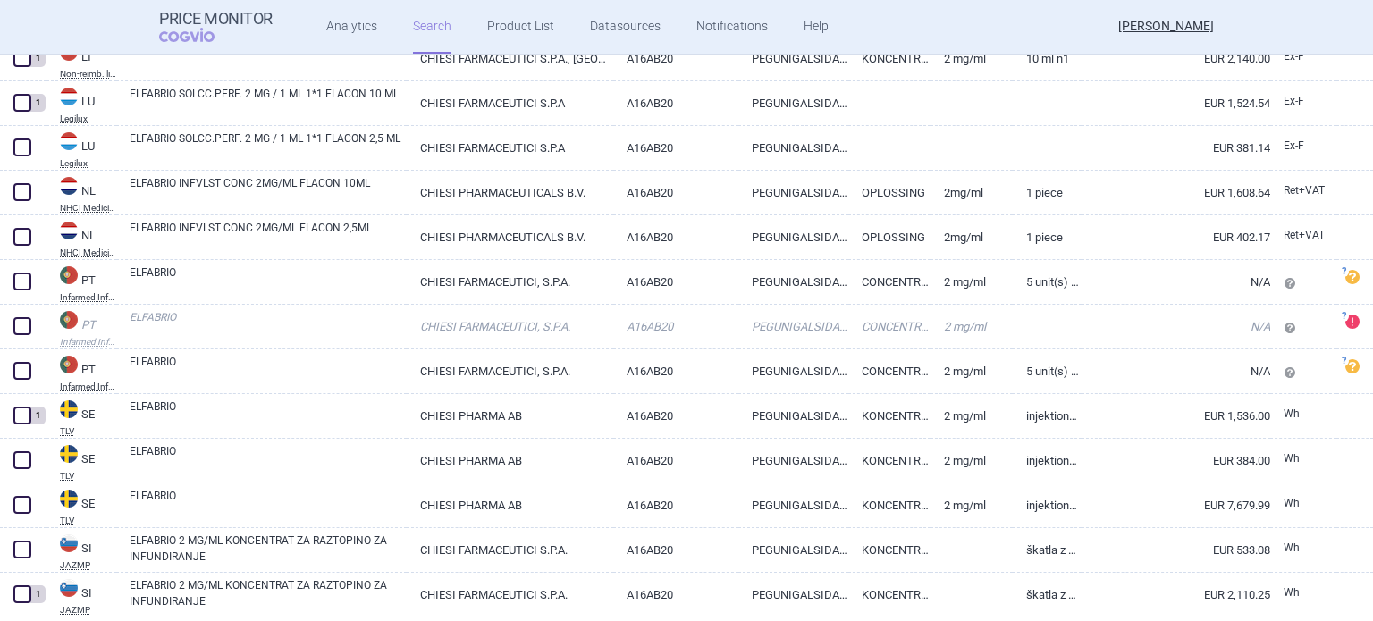
scroll to position [2871, 0]
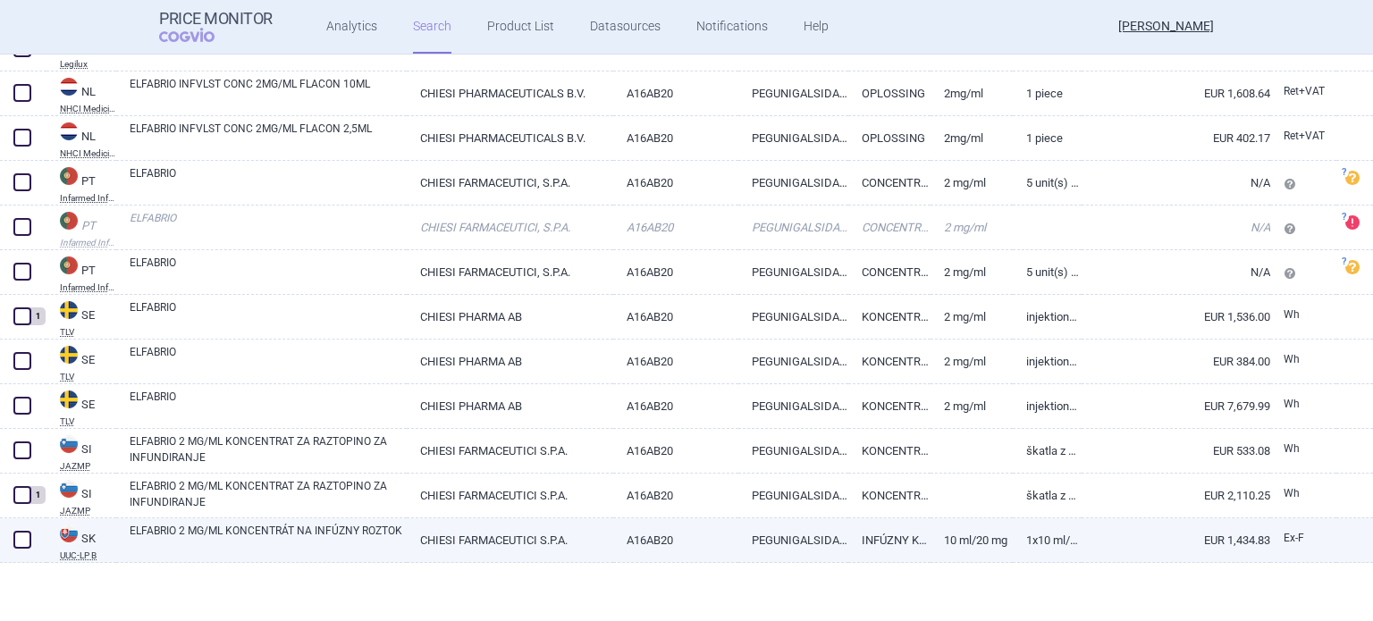
click at [590, 532] on link "CHIESI FARMACEUTICI S.P.A." at bounding box center [510, 541] width 206 height 44
select select "EUR"
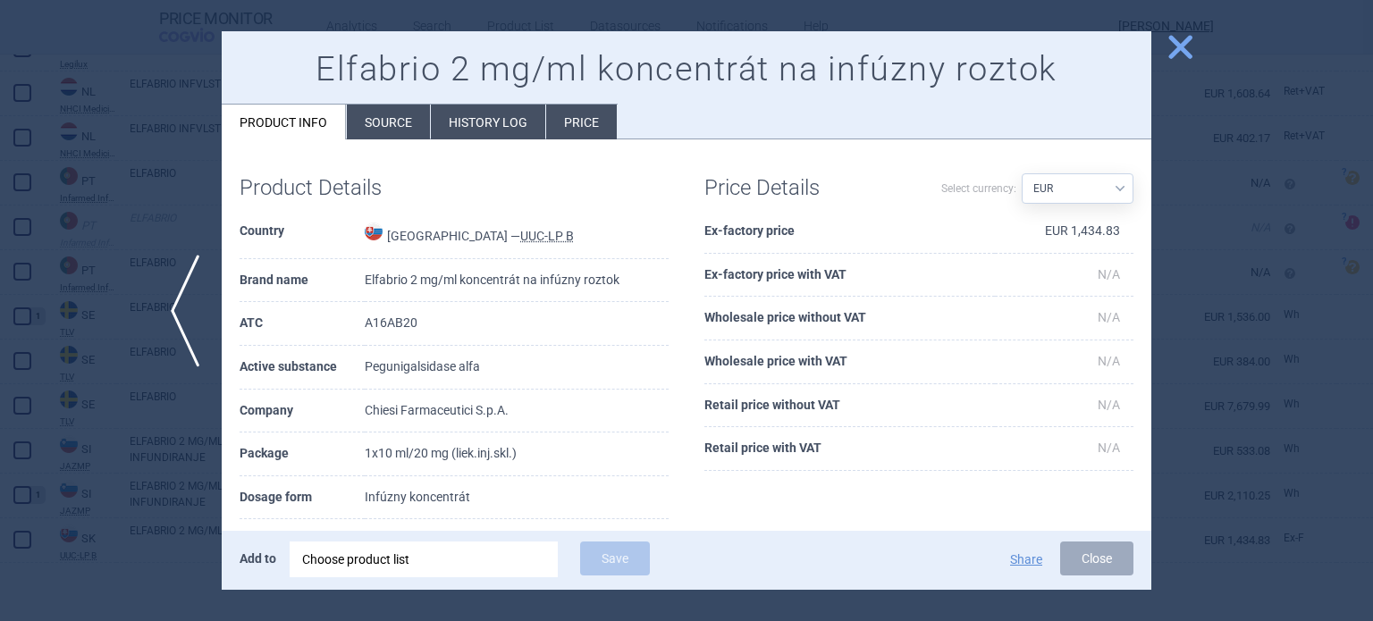
click at [494, 575] on div "Choose product list" at bounding box center [423, 560] width 243 height 36
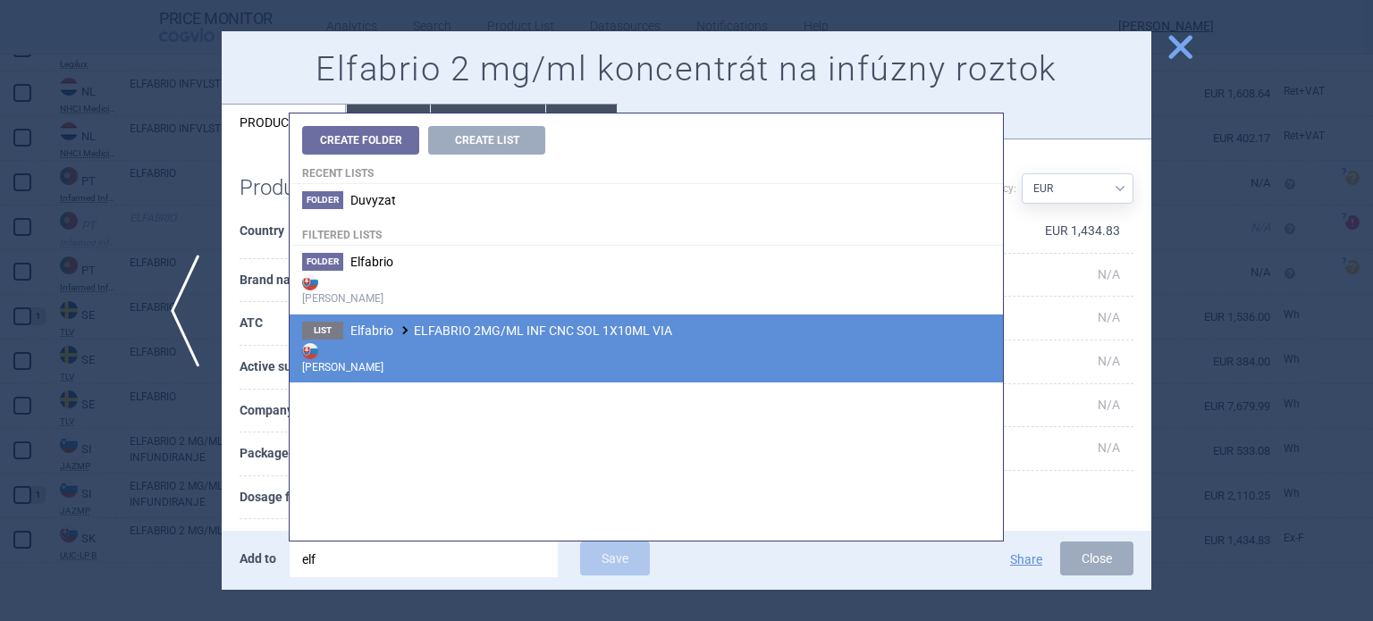
type input "elf"
click at [441, 350] on strong "[PERSON_NAME]" at bounding box center [646, 358] width 688 height 36
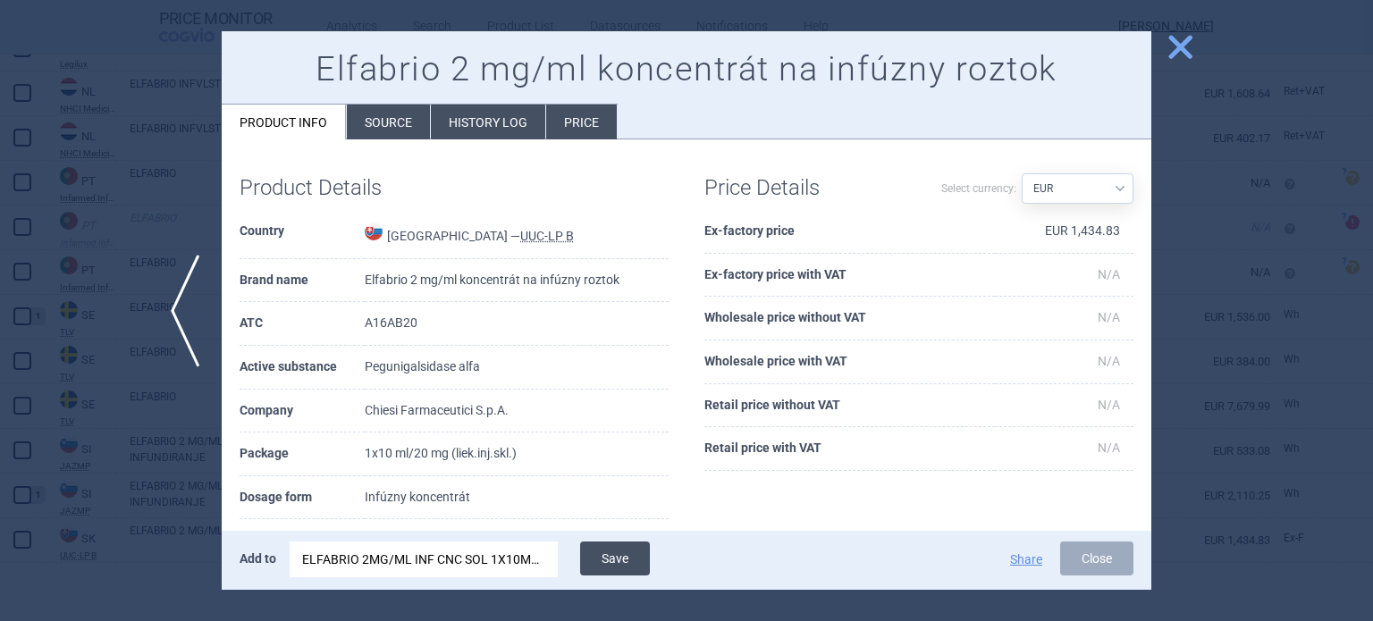
click at [626, 552] on button "Save" at bounding box center [615, 559] width 70 height 34
click at [225, 120] on li "Product info" at bounding box center [284, 122] width 124 height 35
click at [204, 146] on div at bounding box center [686, 310] width 1373 height 621
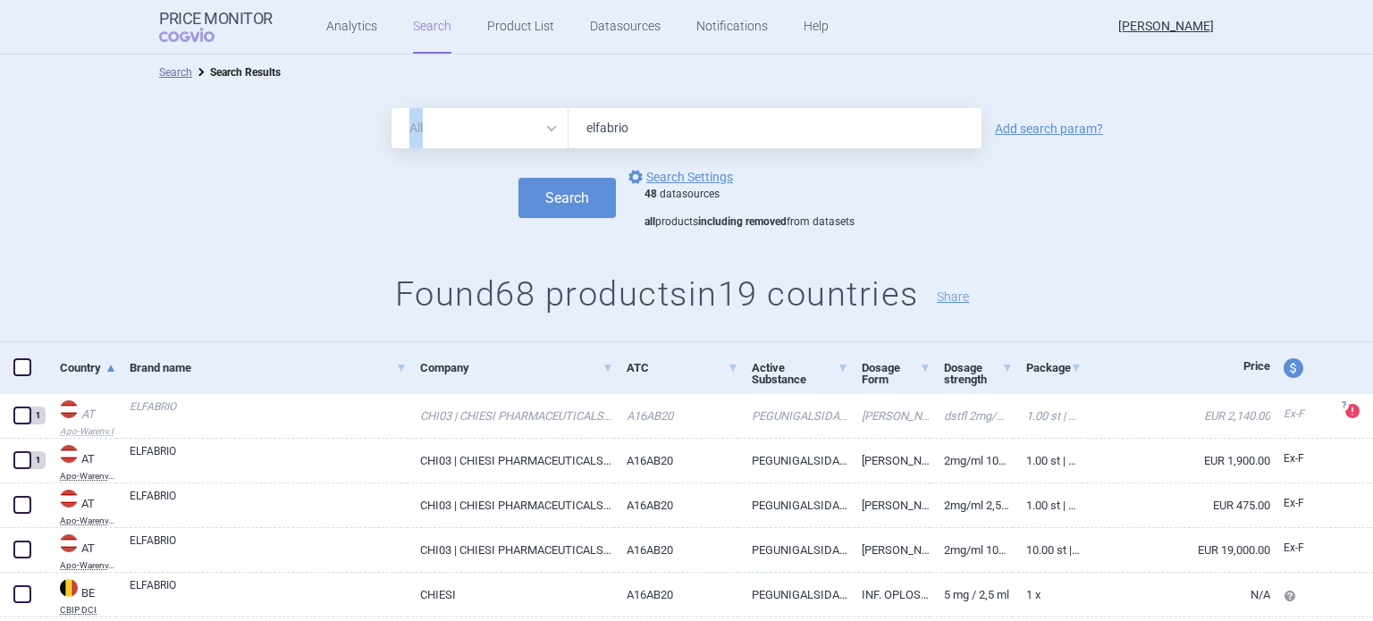
drag, startPoint x: 712, startPoint y: 106, endPoint x: 519, endPoint y: 122, distance: 193.7
click at [519, 122] on div "All Brand Name ATC Company Active Substance Country Newer than elfabrio Add sea…" at bounding box center [686, 216] width 1373 height 252
drag, startPoint x: 662, startPoint y: 121, endPoint x: 570, endPoint y: 132, distance: 91.9
click at [570, 132] on input "elfabrio" at bounding box center [775, 128] width 413 height 40
type input "vabinxo"
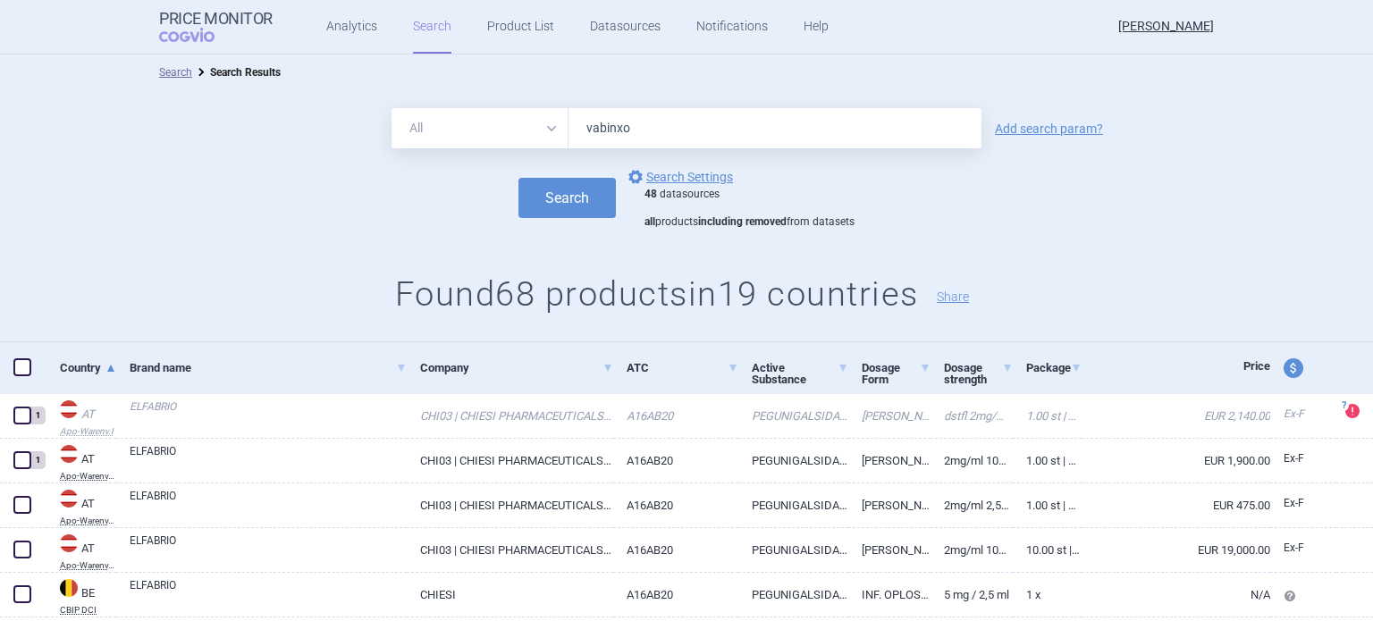
click at [519, 178] on button "Search" at bounding box center [567, 198] width 97 height 40
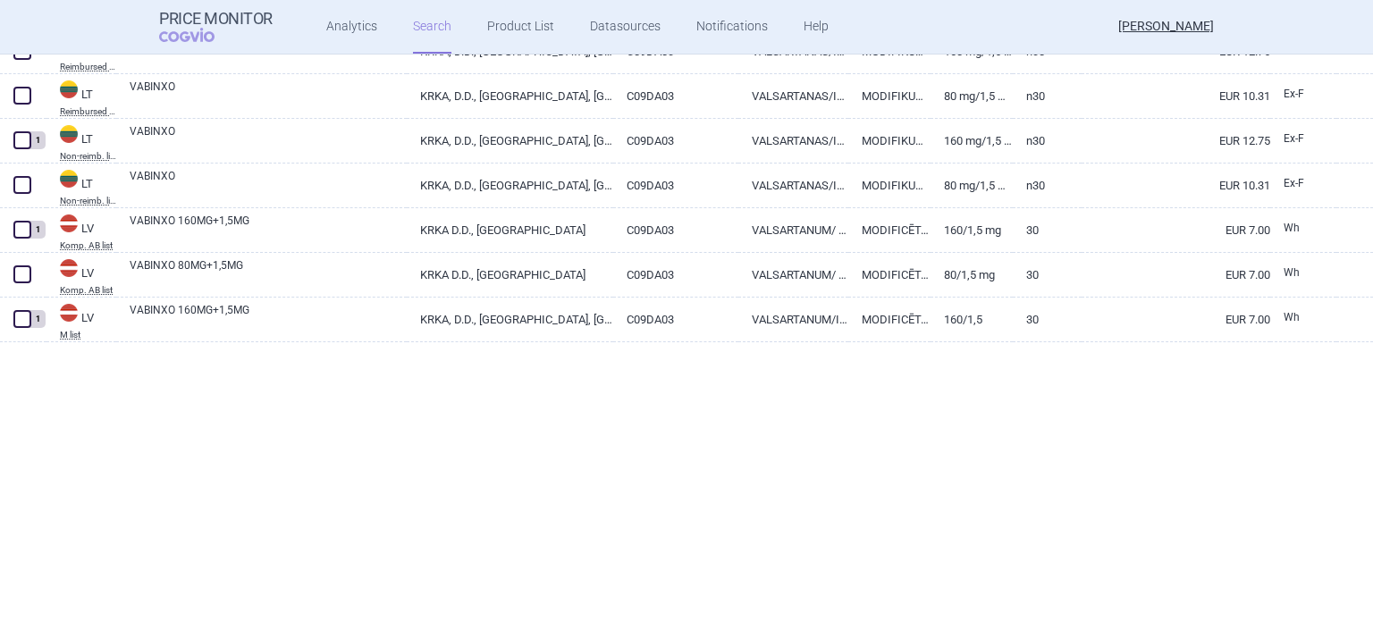
scroll to position [546, 0]
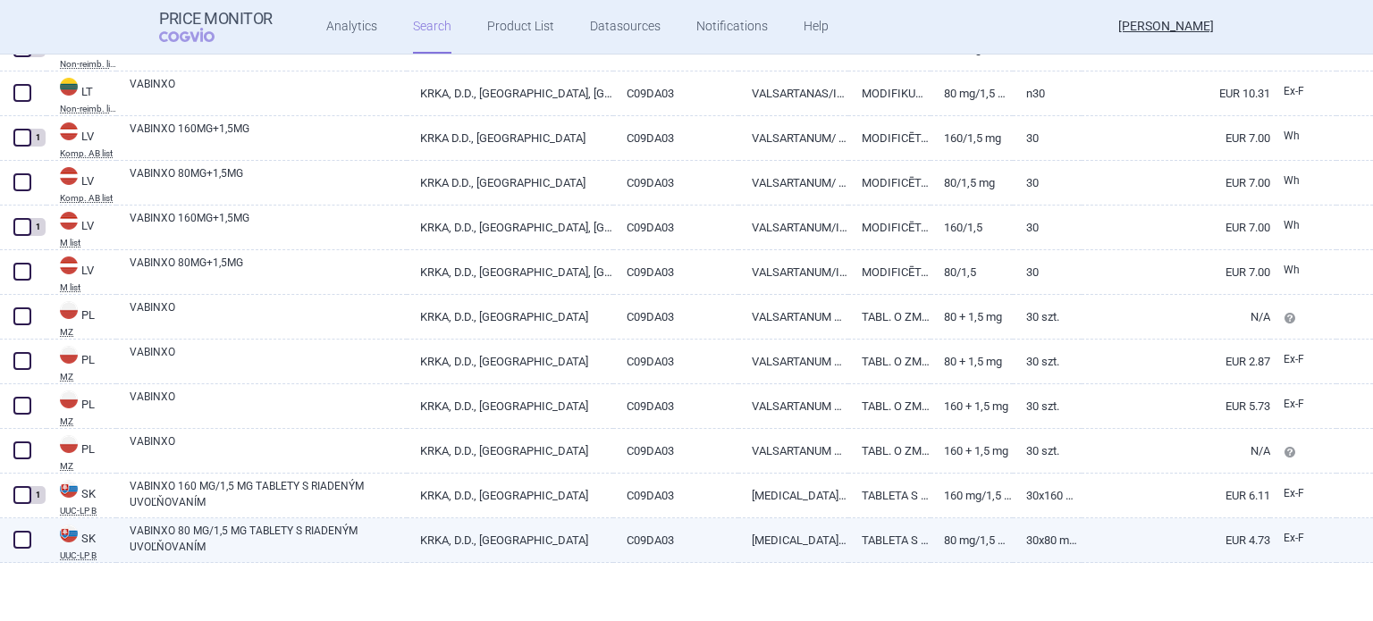
click at [15, 543] on span at bounding box center [22, 540] width 18 height 18
checkbox input "true"
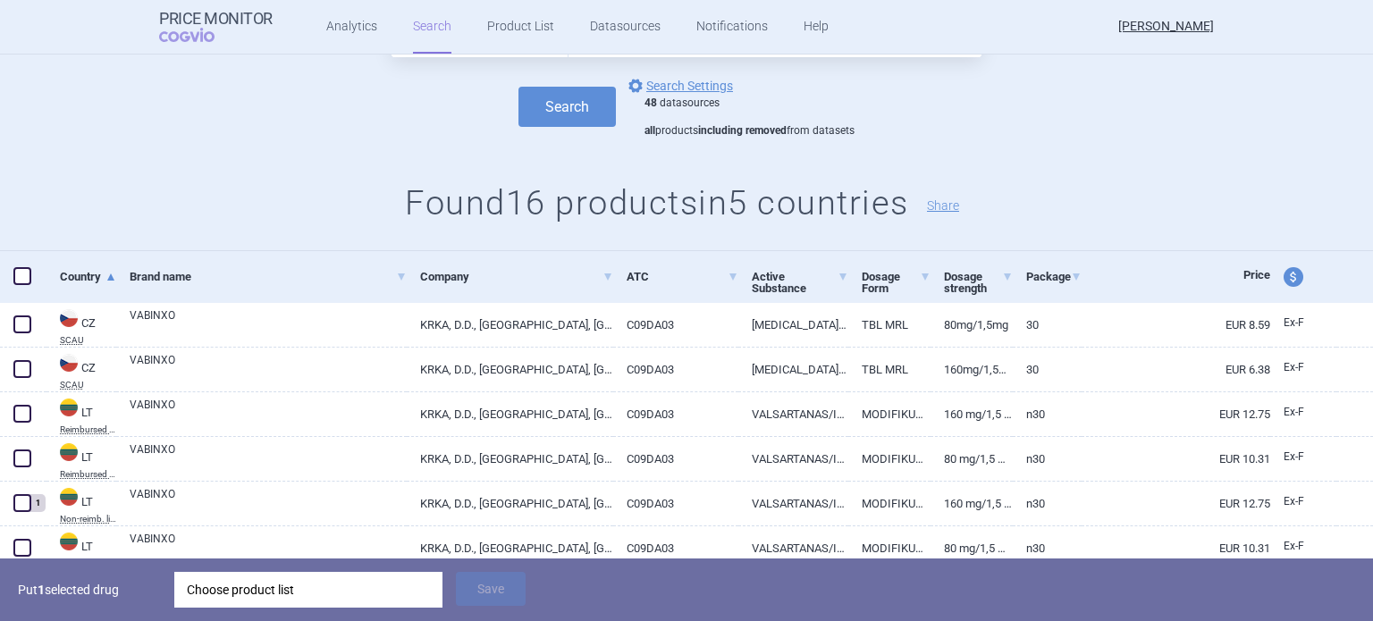
scroll to position [179, 0]
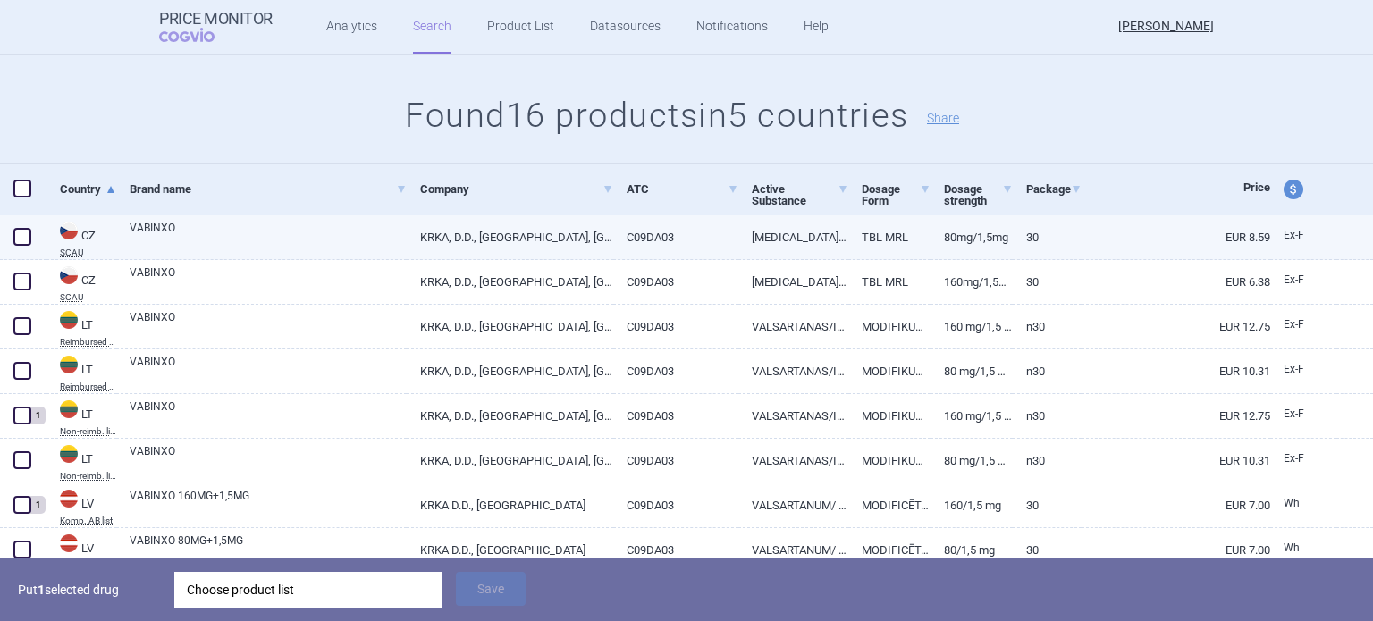
click at [30, 242] on span at bounding box center [22, 237] width 18 height 18
checkbox input "true"
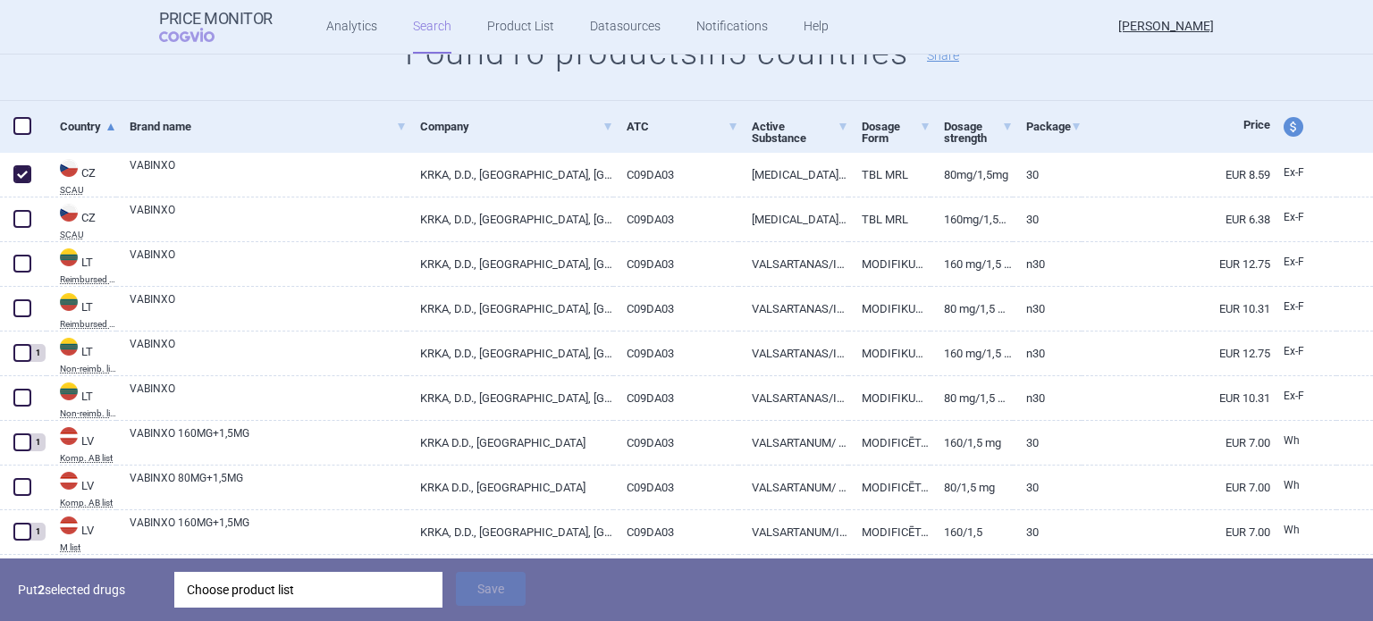
scroll to position [268, 0]
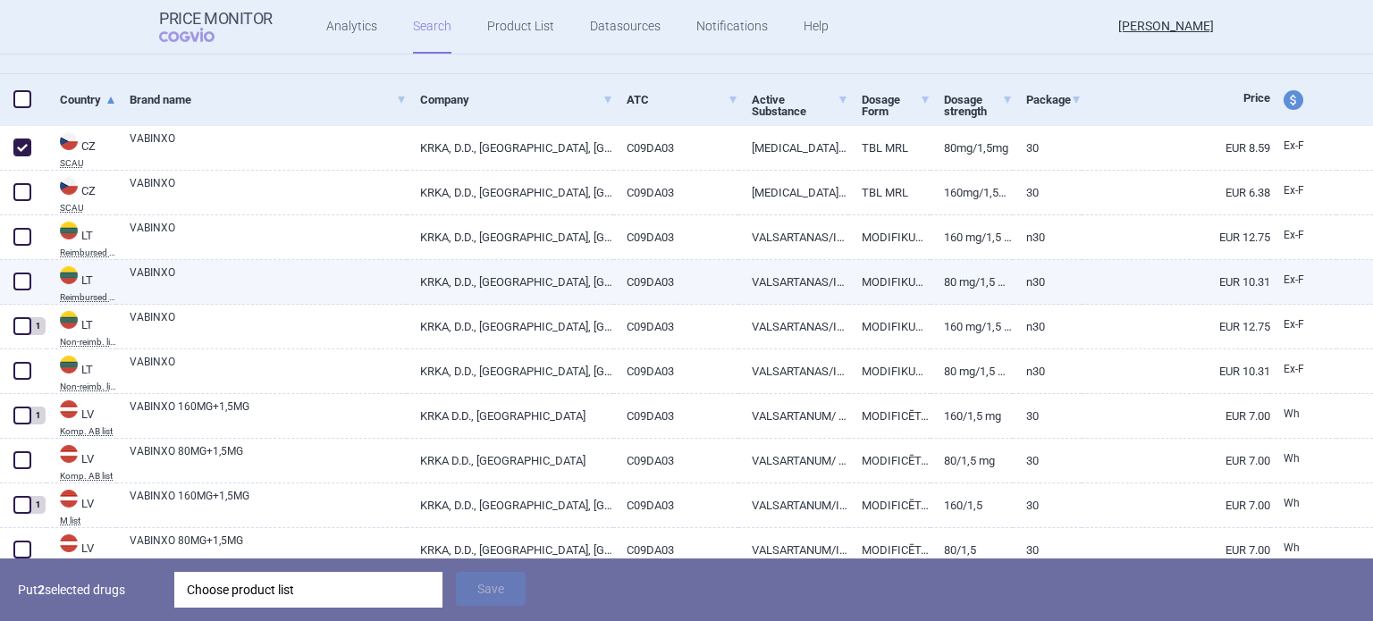
click at [21, 290] on span at bounding box center [22, 282] width 18 height 18
checkbox input "true"
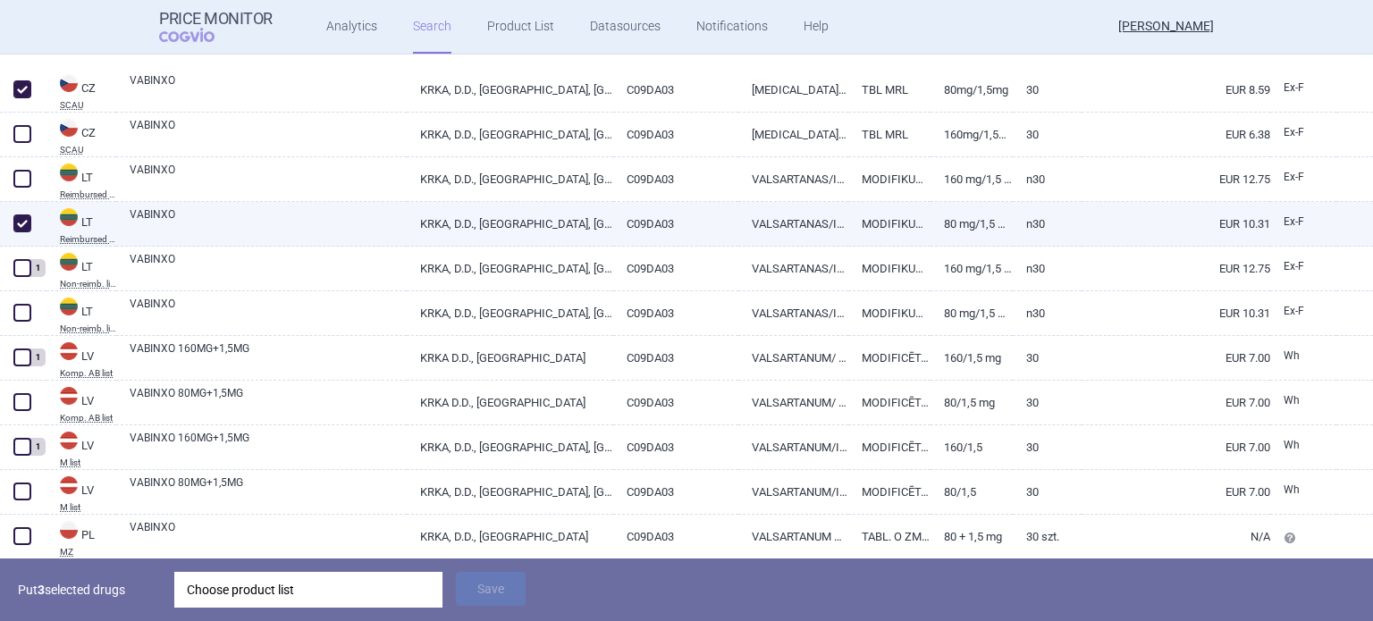
scroll to position [358, 0]
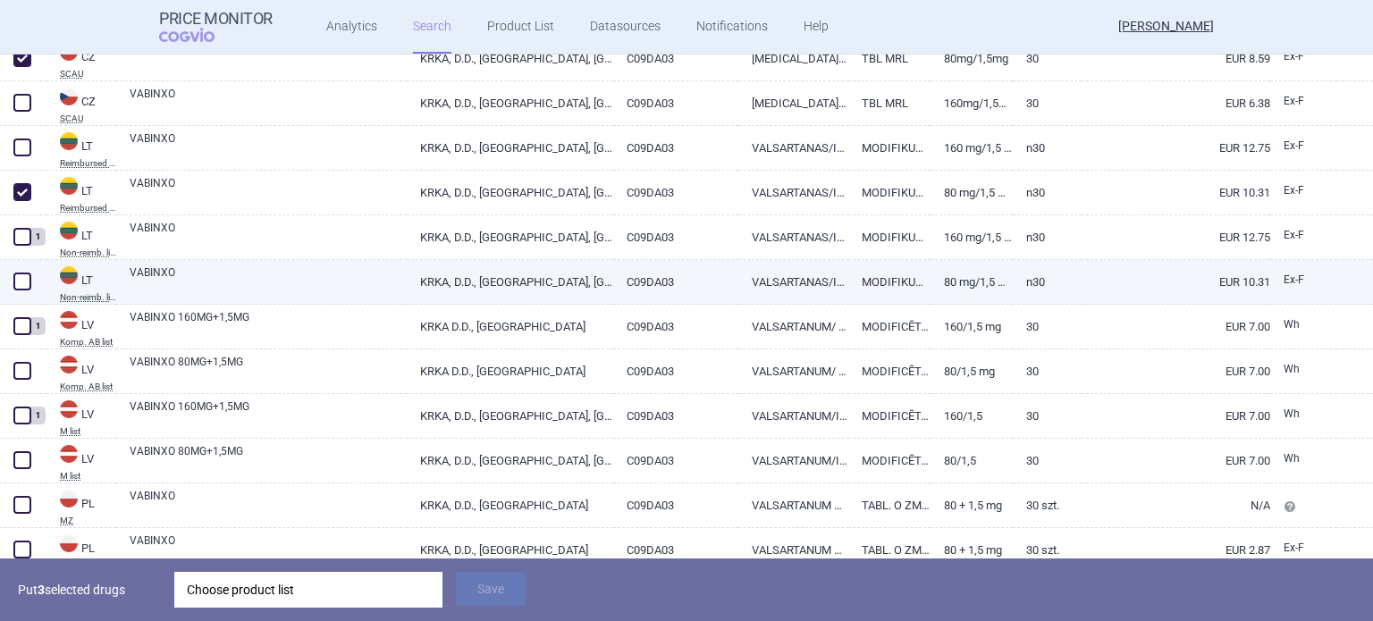
click at [15, 285] on span at bounding box center [22, 282] width 18 height 18
checkbox input "true"
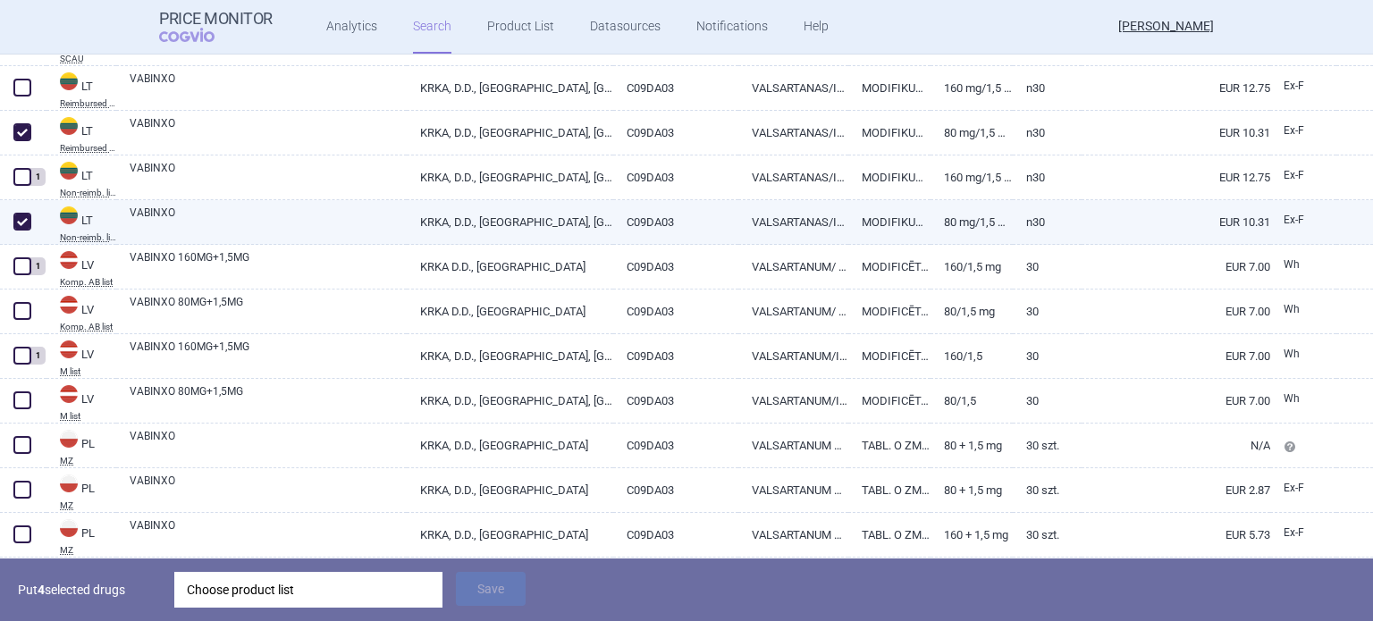
scroll to position [447, 0]
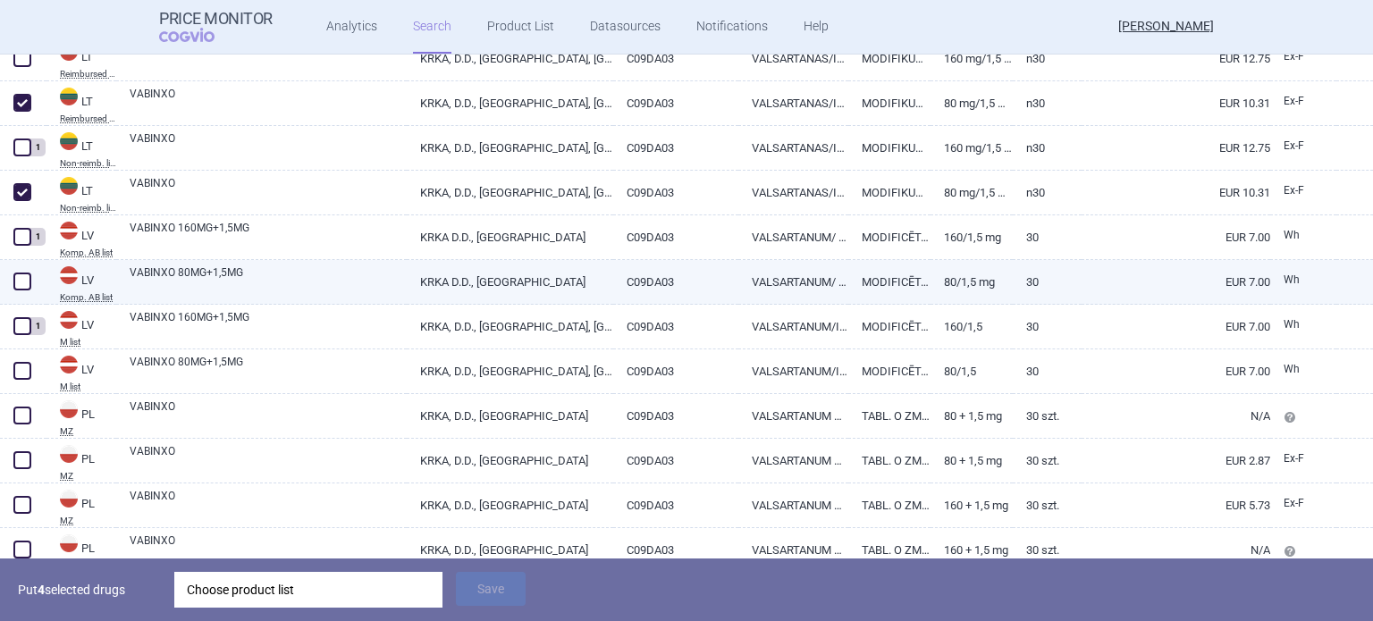
click at [28, 281] on span at bounding box center [22, 282] width 18 height 18
checkbox input "true"
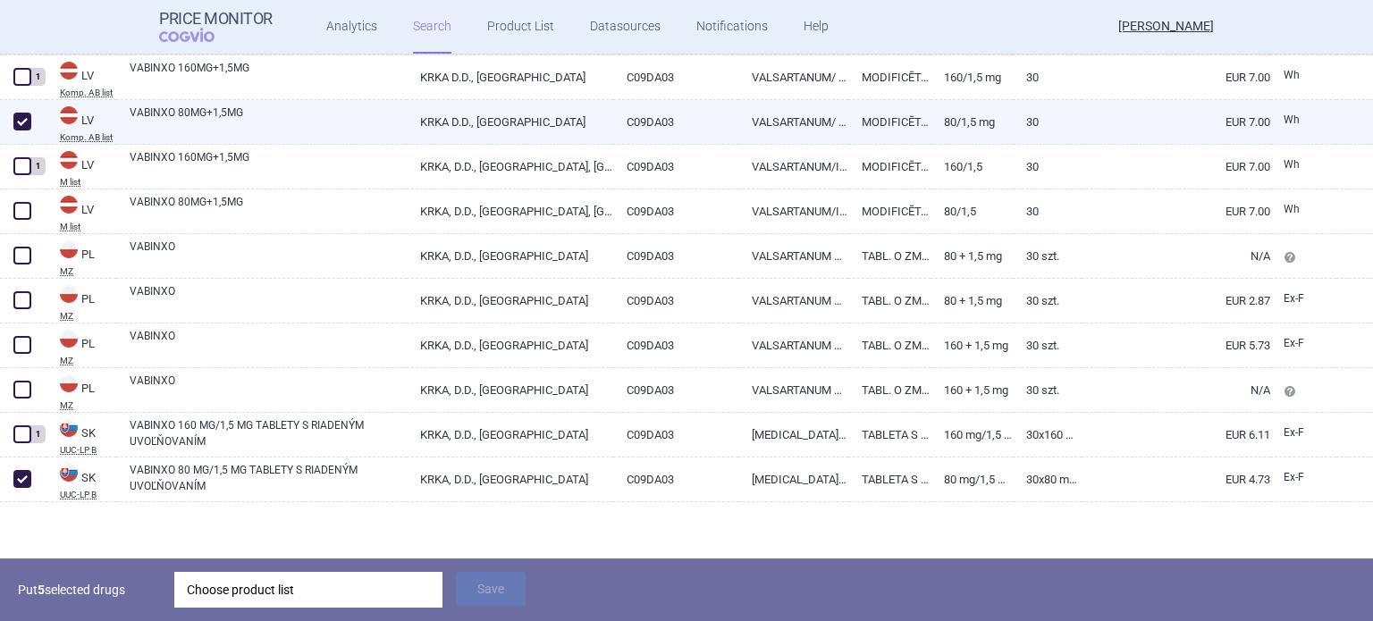
scroll to position [609, 0]
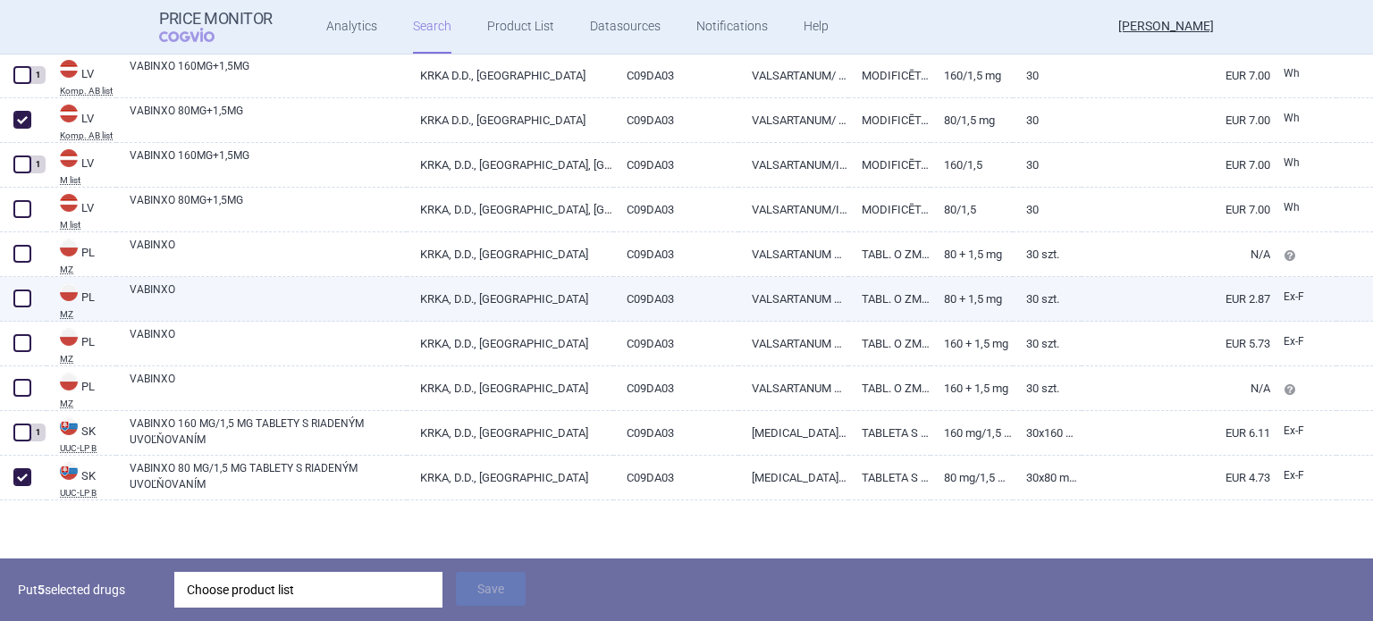
click at [21, 302] on span at bounding box center [22, 299] width 18 height 18
checkbox input "true"
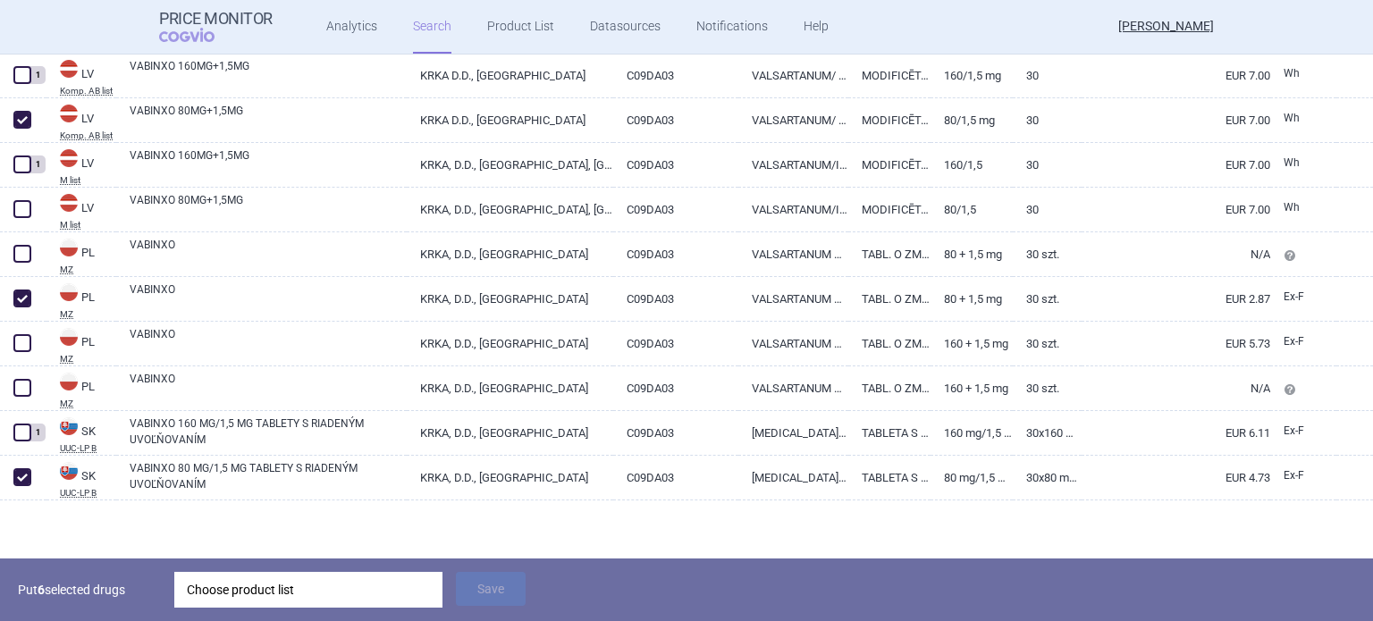
click at [327, 575] on div "Choose product list" at bounding box center [308, 590] width 243 height 36
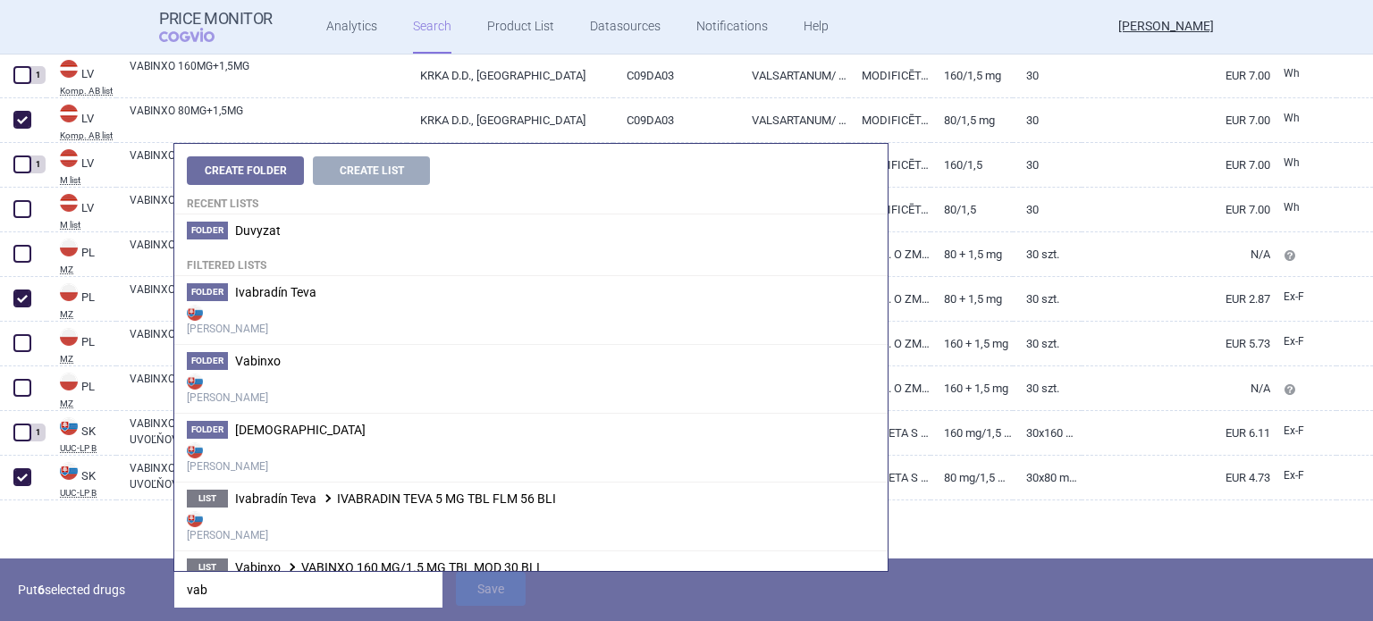
type input "vab"
click at [343, 360] on li "Folder Vabinxo Max Price" at bounding box center [531, 378] width 714 height 69
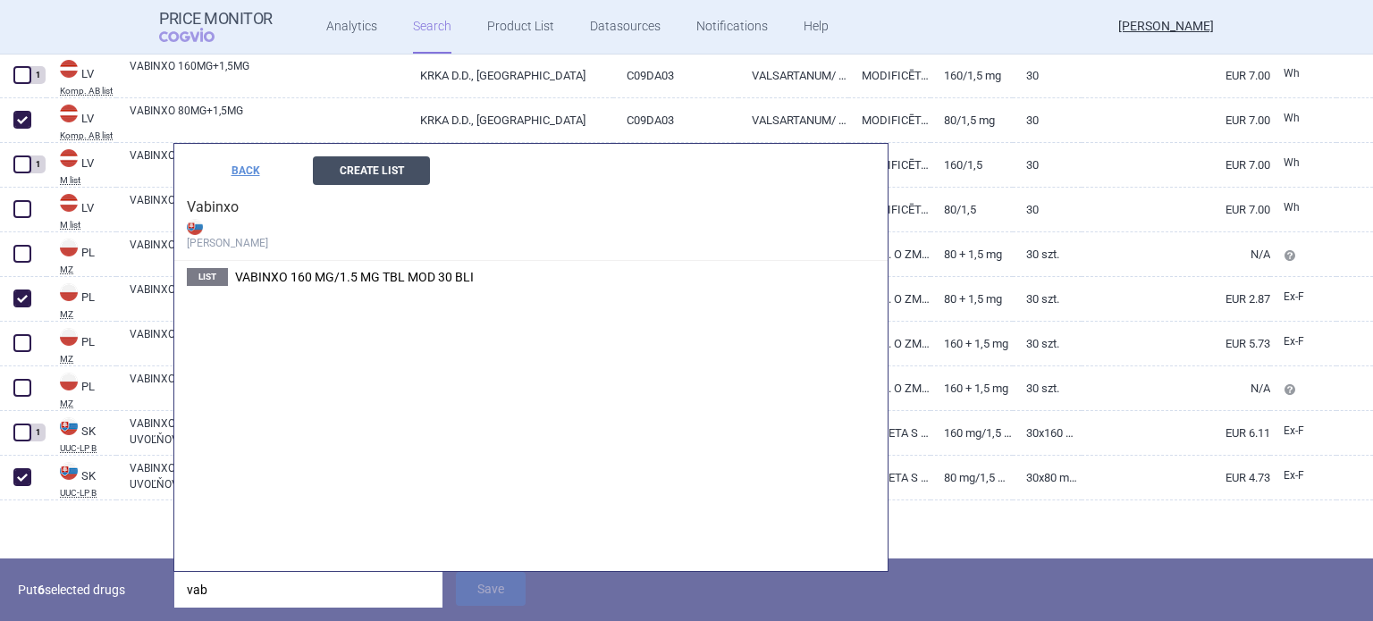
click at [361, 173] on button "Create List" at bounding box center [371, 170] width 117 height 29
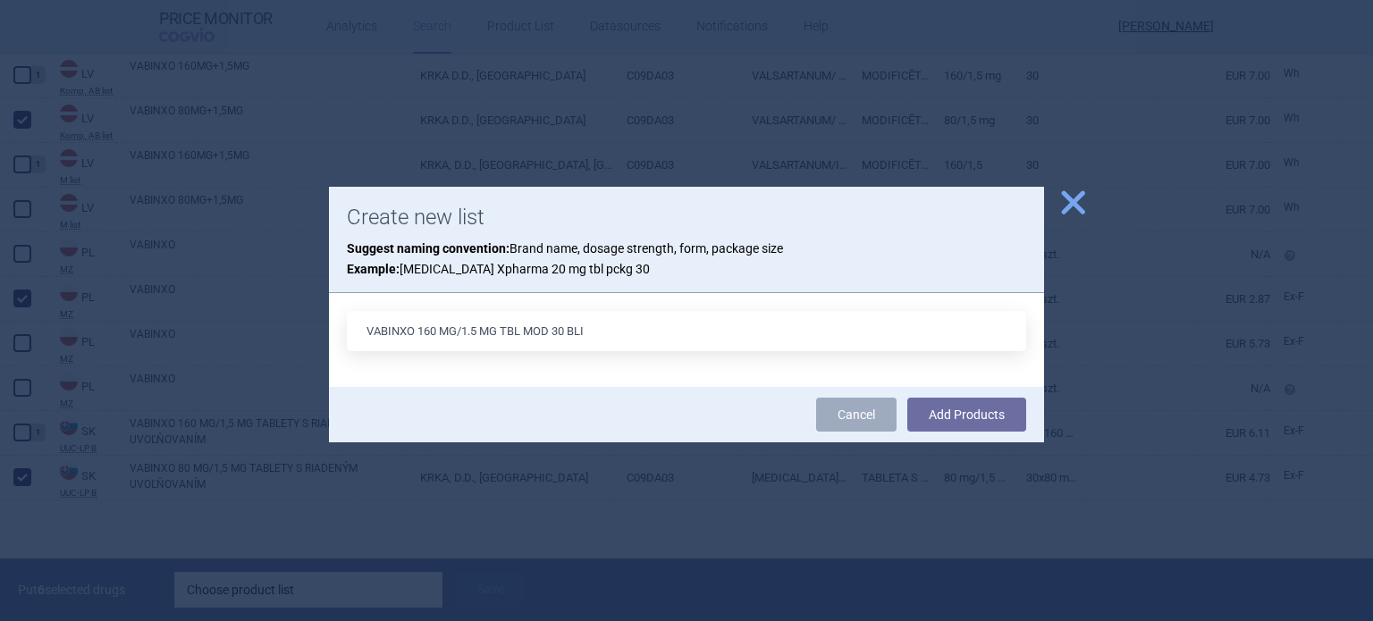
click at [429, 330] on input "VABINXO 160 MG/1.5 MG TBL MOD 30 BLI" at bounding box center [687, 331] width 680 height 40
type input "VABINXO 80 MG/1.5 MG TBL MOD 30 BLI"
click at [951, 404] on button "Add Products" at bounding box center [967, 415] width 119 height 34
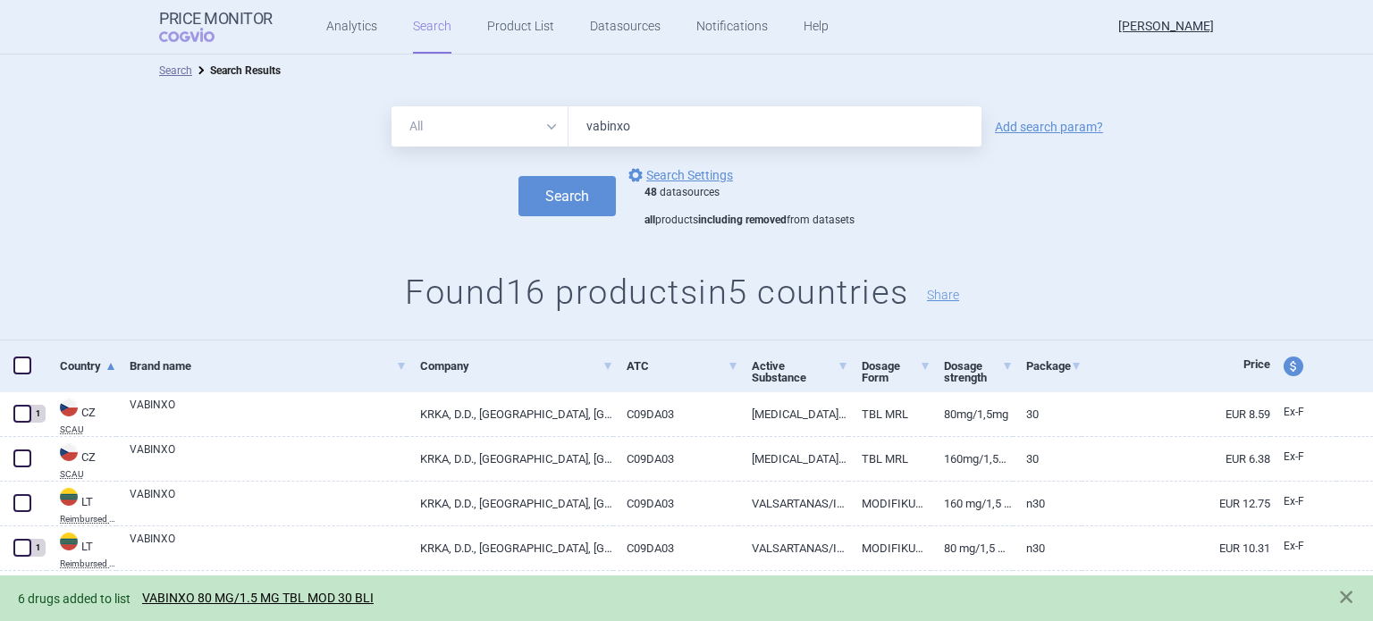
scroll to position [0, 0]
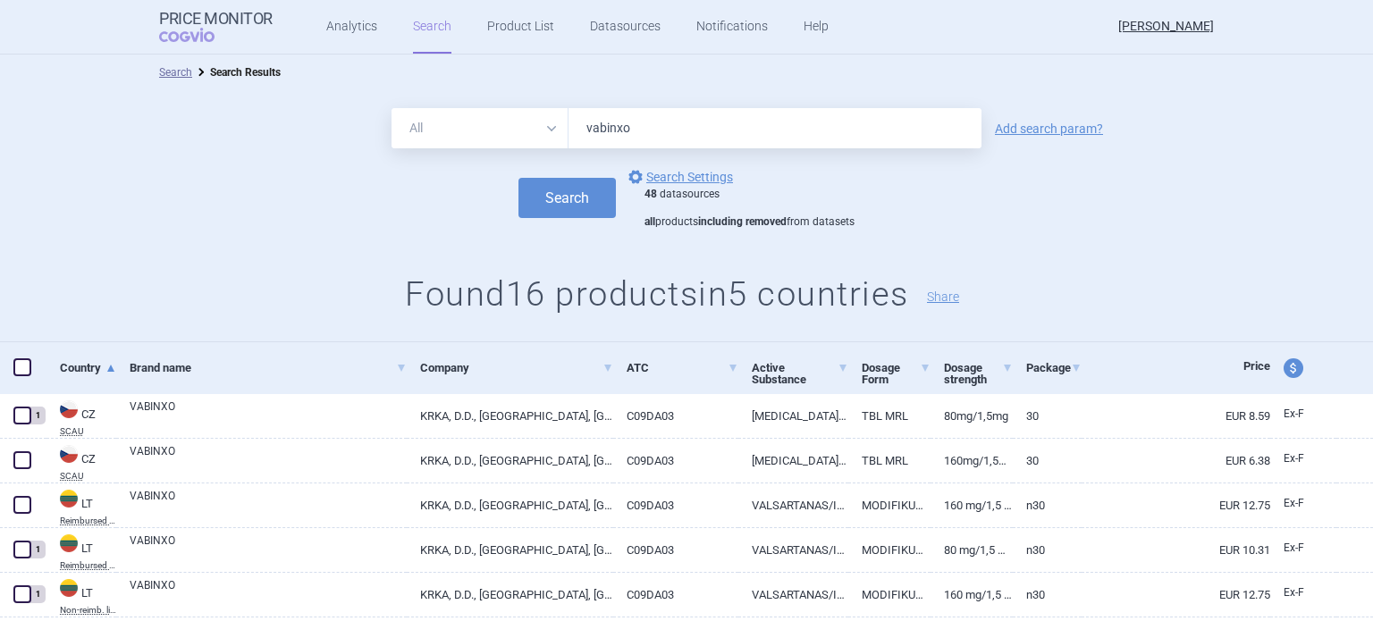
drag, startPoint x: 705, startPoint y: 113, endPoint x: 534, endPoint y: 126, distance: 171.3
click at [534, 126] on div "All Brand Name ATC Company Active Substance Country Newer than vabinxo" at bounding box center [687, 128] width 590 height 40
paste input "Valomind"
type input "Valomindo"
click at [519, 178] on button "Search" at bounding box center [567, 198] width 97 height 40
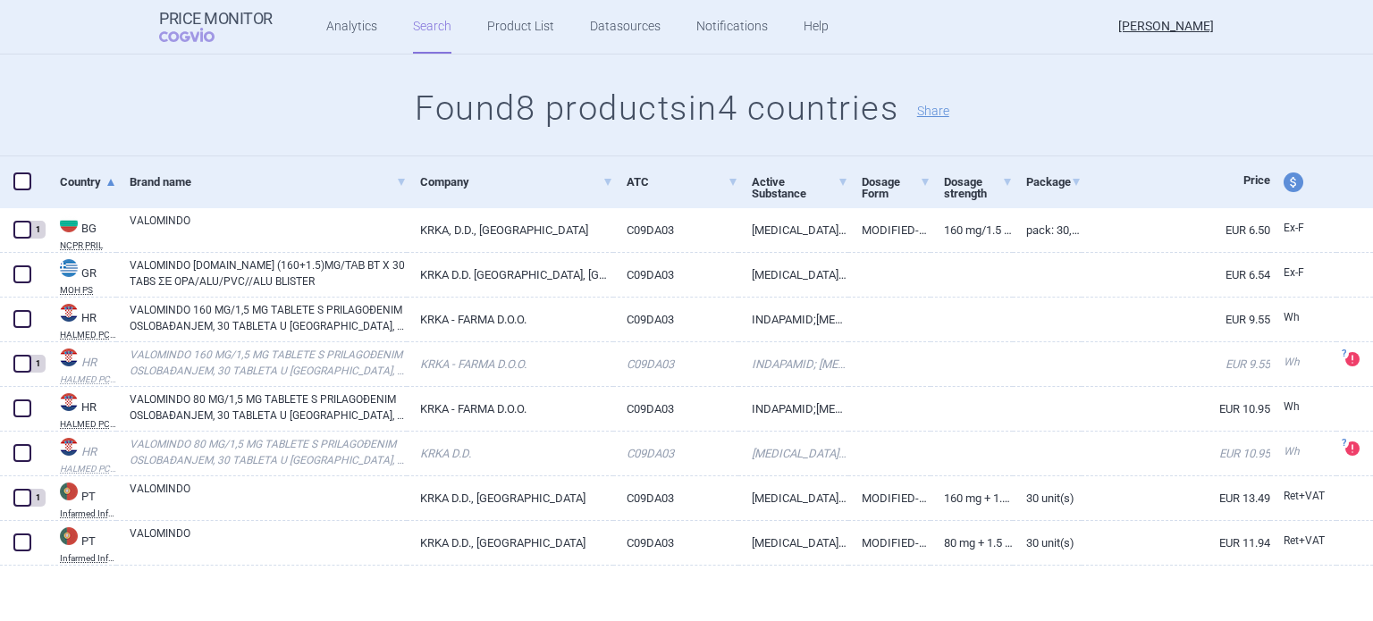
scroll to position [189, 0]
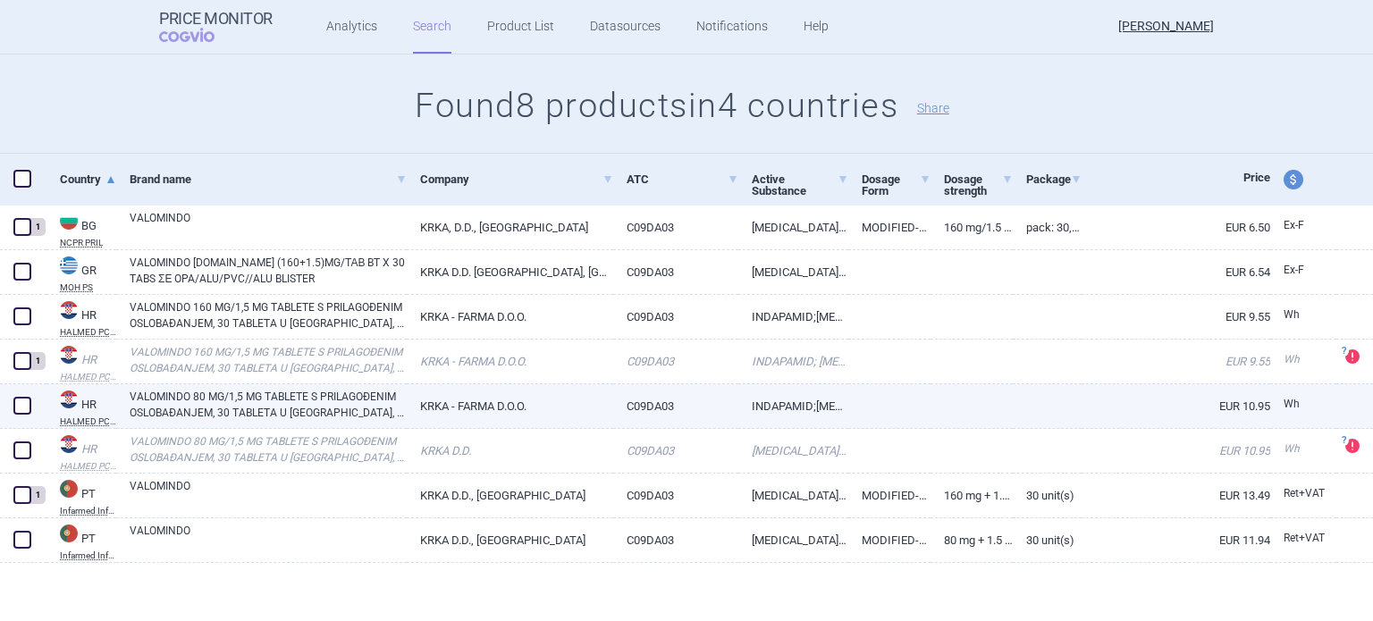
click at [23, 404] on span at bounding box center [22, 406] width 18 height 18
checkbox input "true"
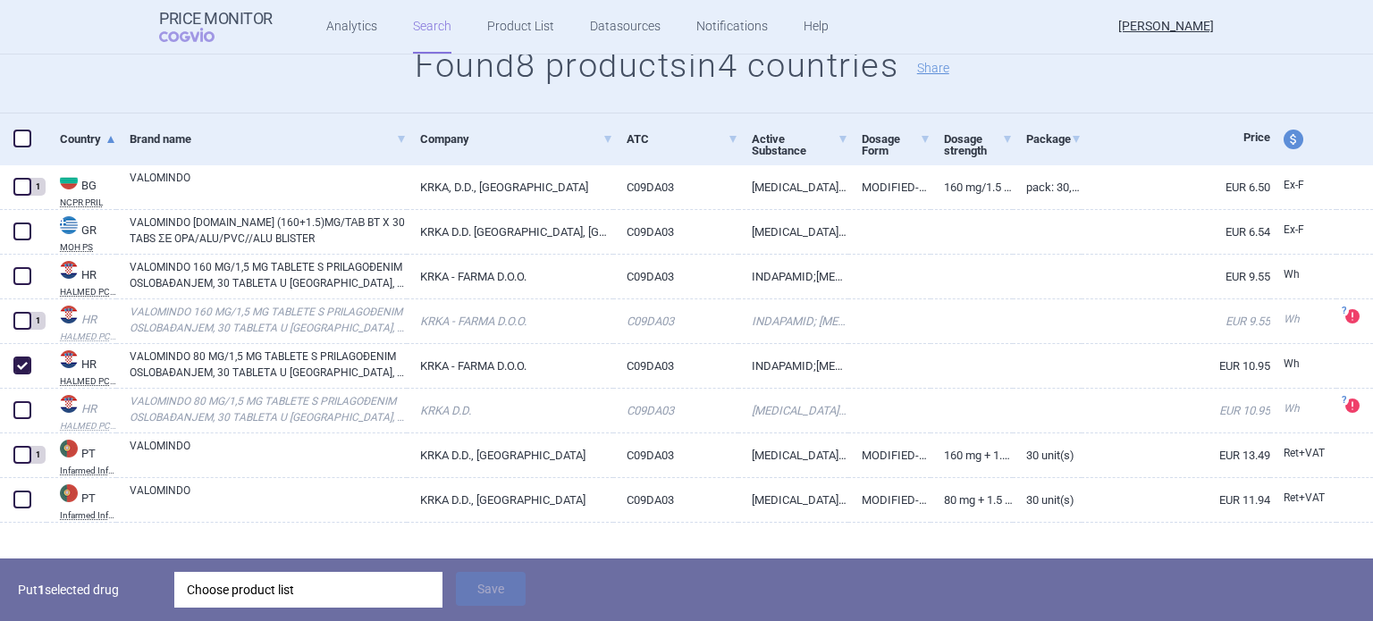
scroll to position [251, 0]
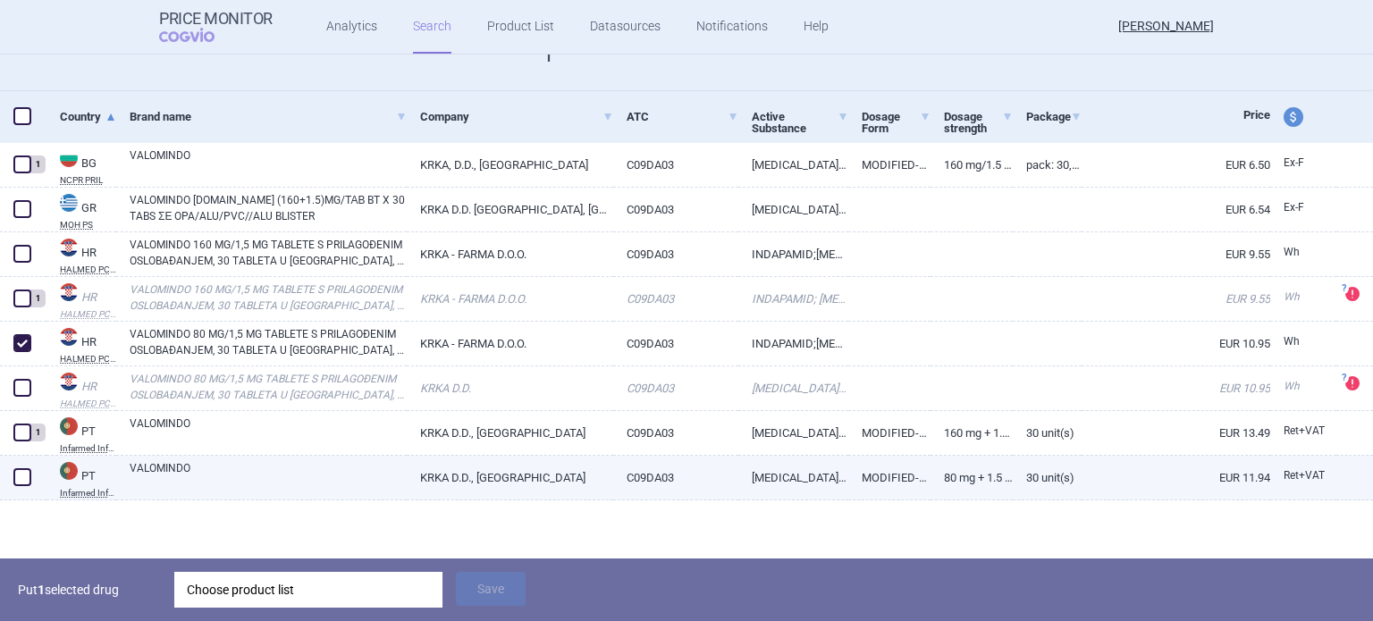
click at [365, 469] on link "VALOMINDO" at bounding box center [268, 476] width 277 height 32
select select "EUR"
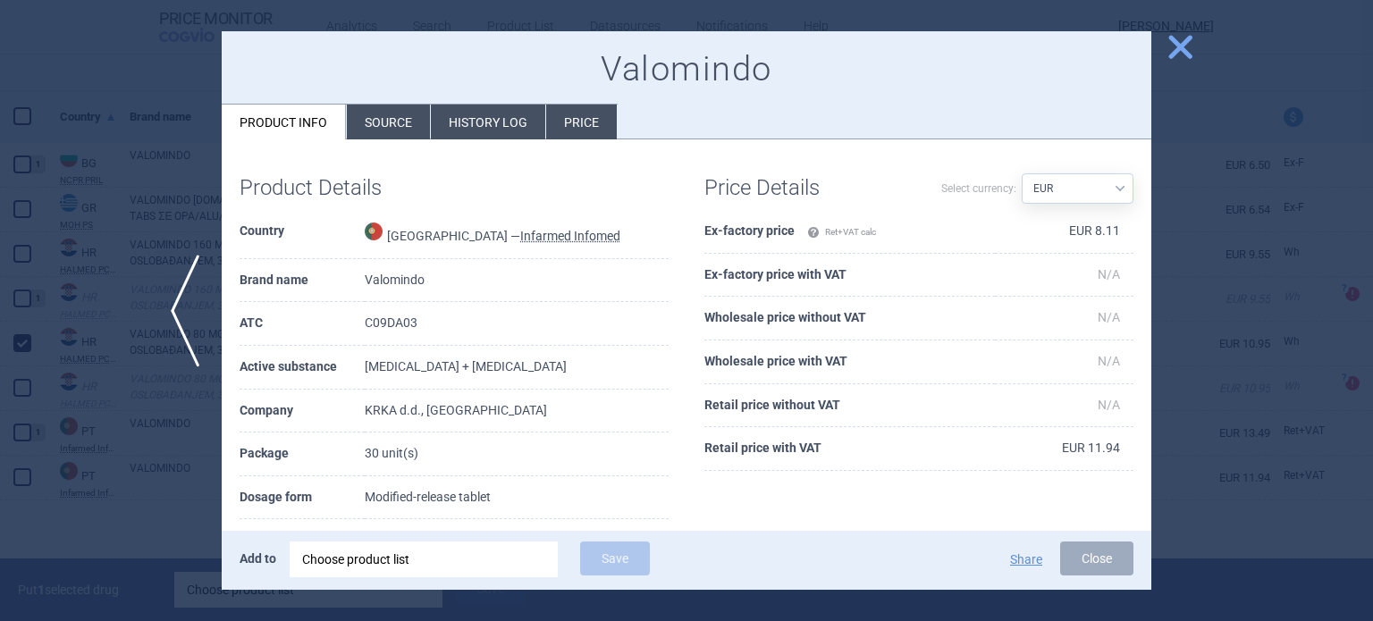
scroll to position [179, 0]
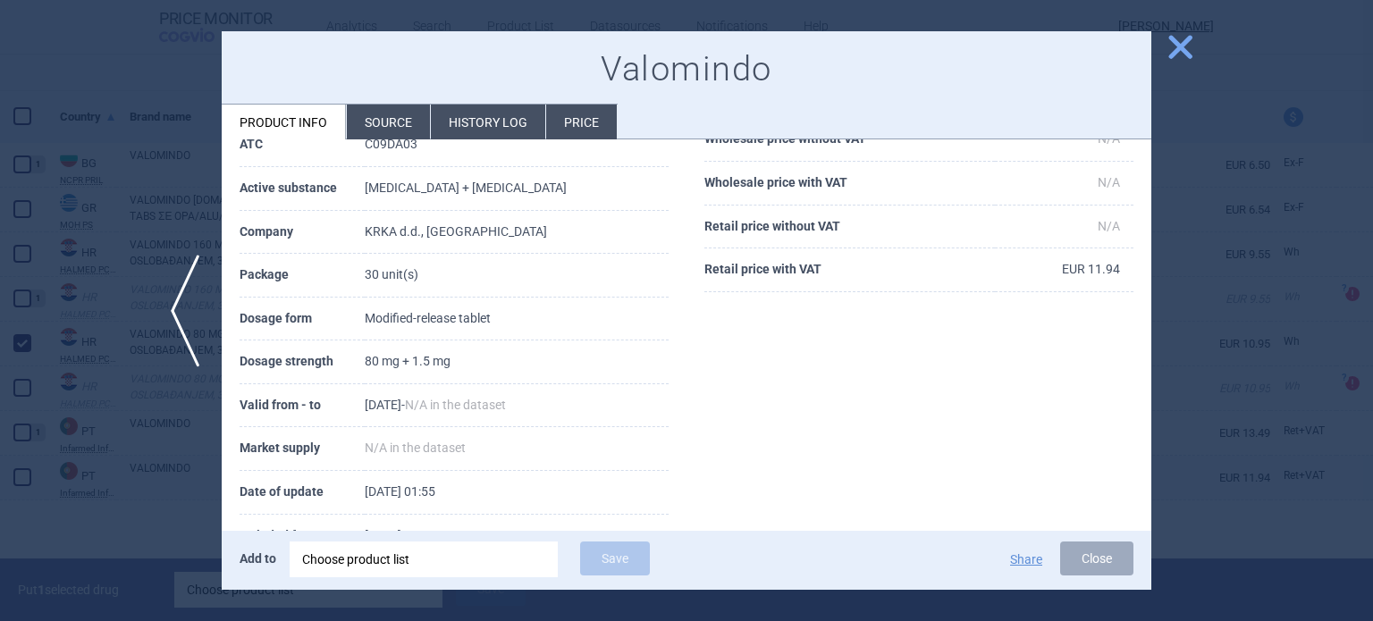
drag, startPoint x: 190, startPoint y: 471, endPoint x: 173, endPoint y: 475, distance: 16.5
click at [185, 471] on div at bounding box center [686, 310] width 1373 height 621
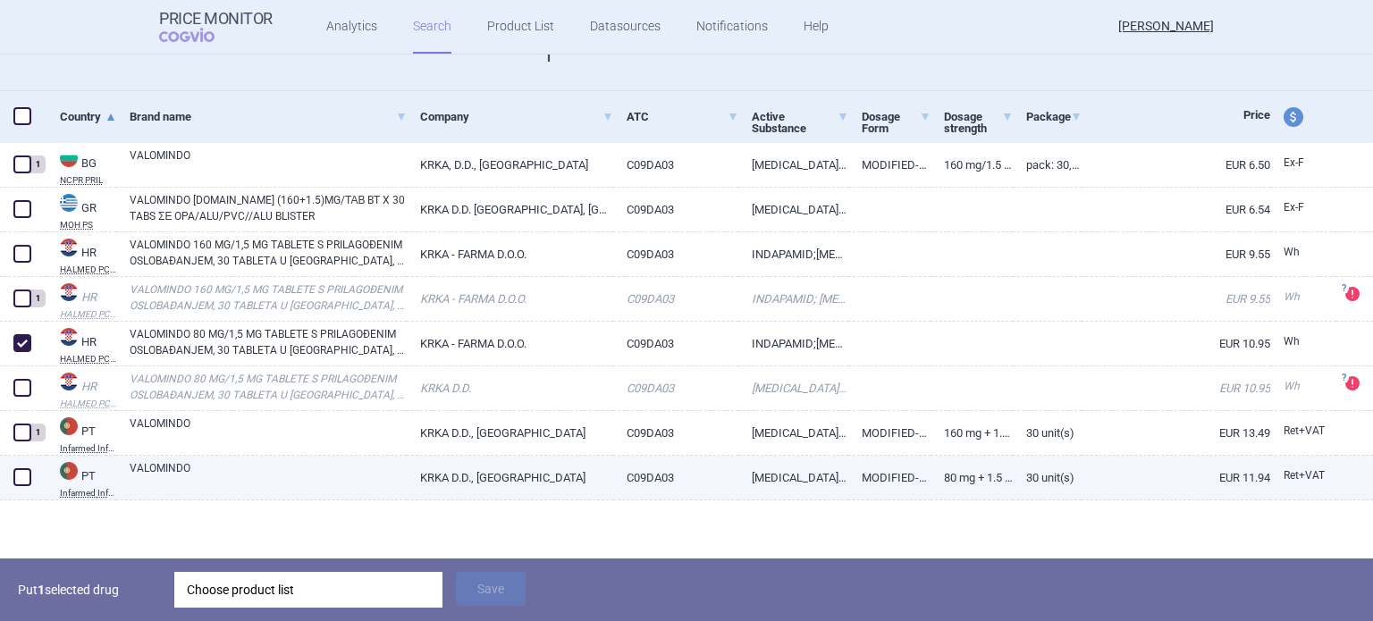
click at [31, 477] on span at bounding box center [22, 477] width 27 height 27
checkbox input "true"
click at [286, 582] on div "Choose product list" at bounding box center [308, 590] width 243 height 36
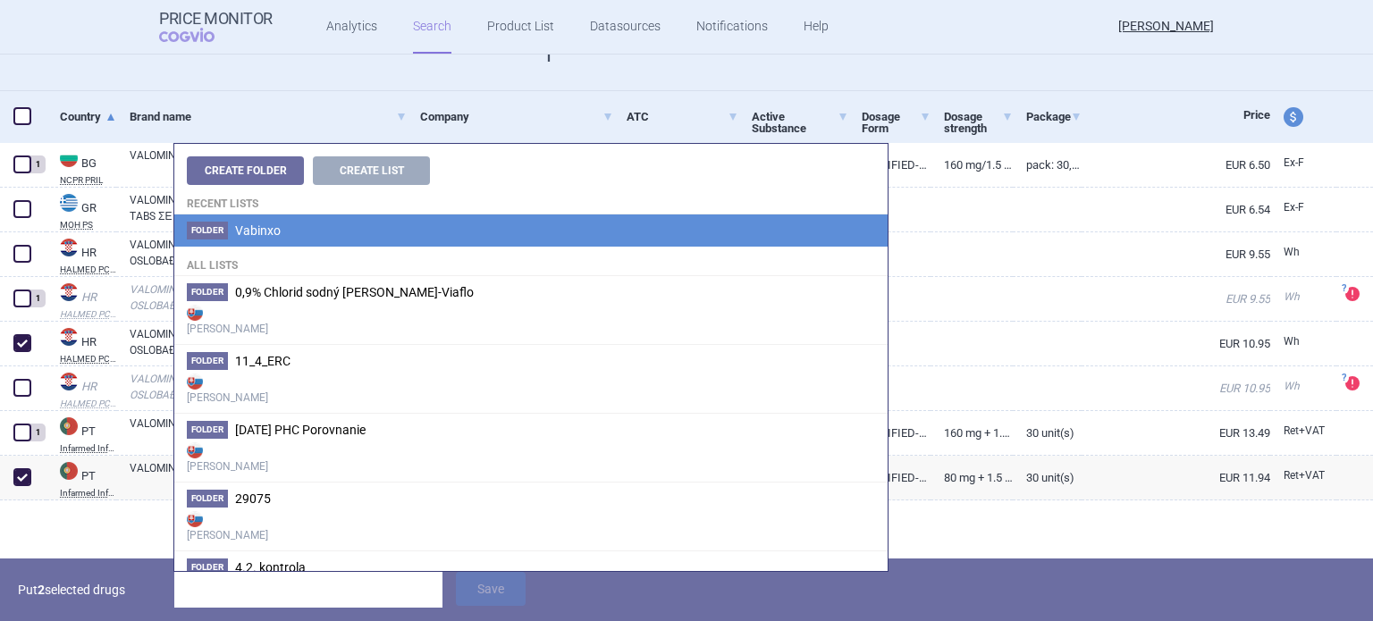
click at [286, 243] on li "Folder Vabinxo" at bounding box center [531, 231] width 714 height 32
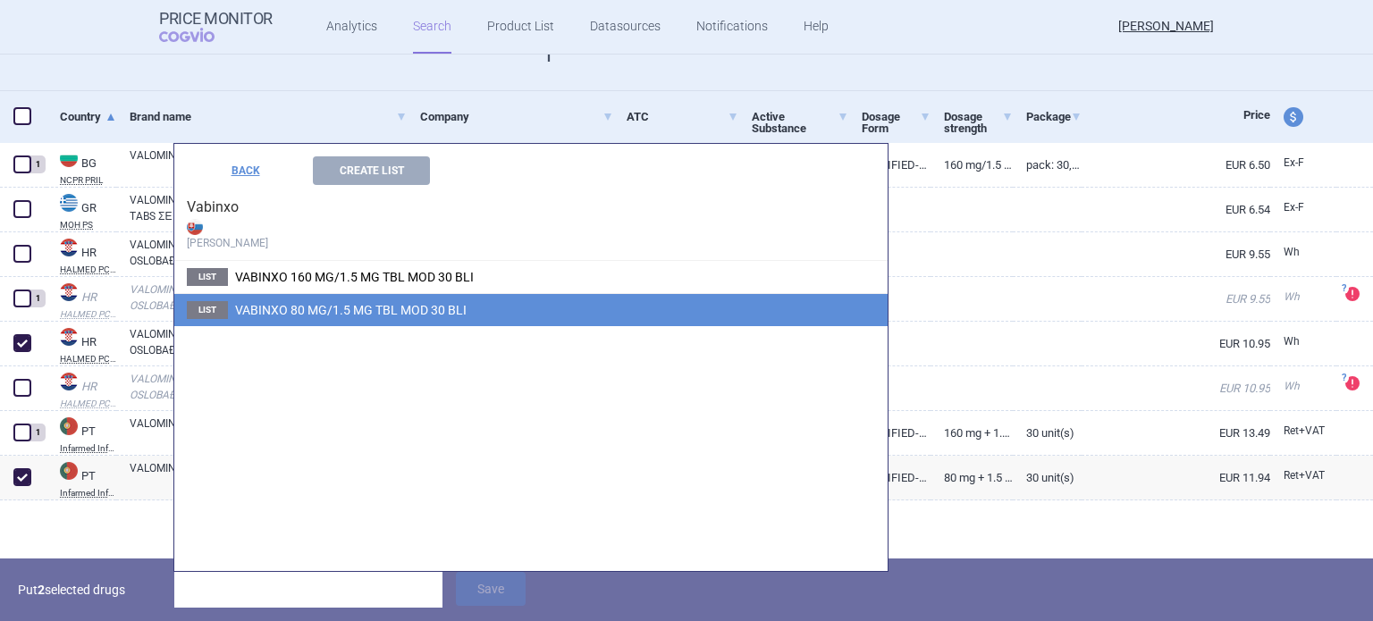
click at [330, 311] on span "VABINXO 80 MG/1.5 MG TBL MOD 30 BLI" at bounding box center [351, 310] width 232 height 14
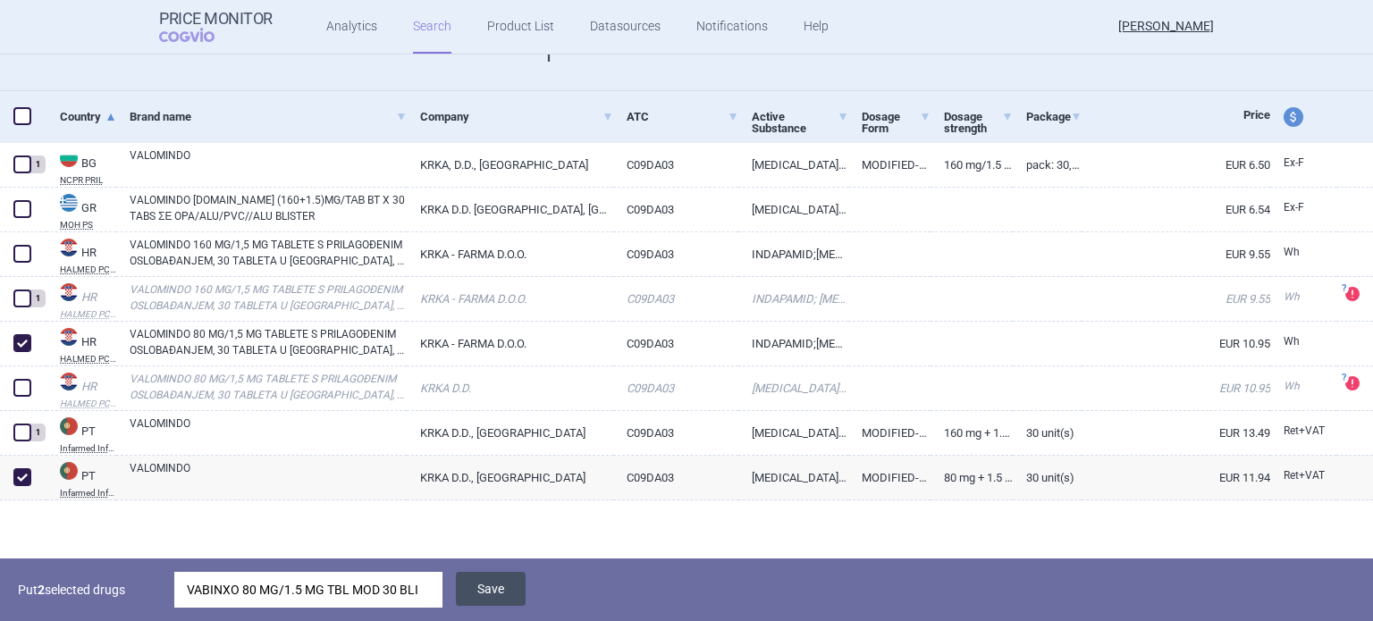
click at [504, 582] on button "Save" at bounding box center [491, 589] width 70 height 34
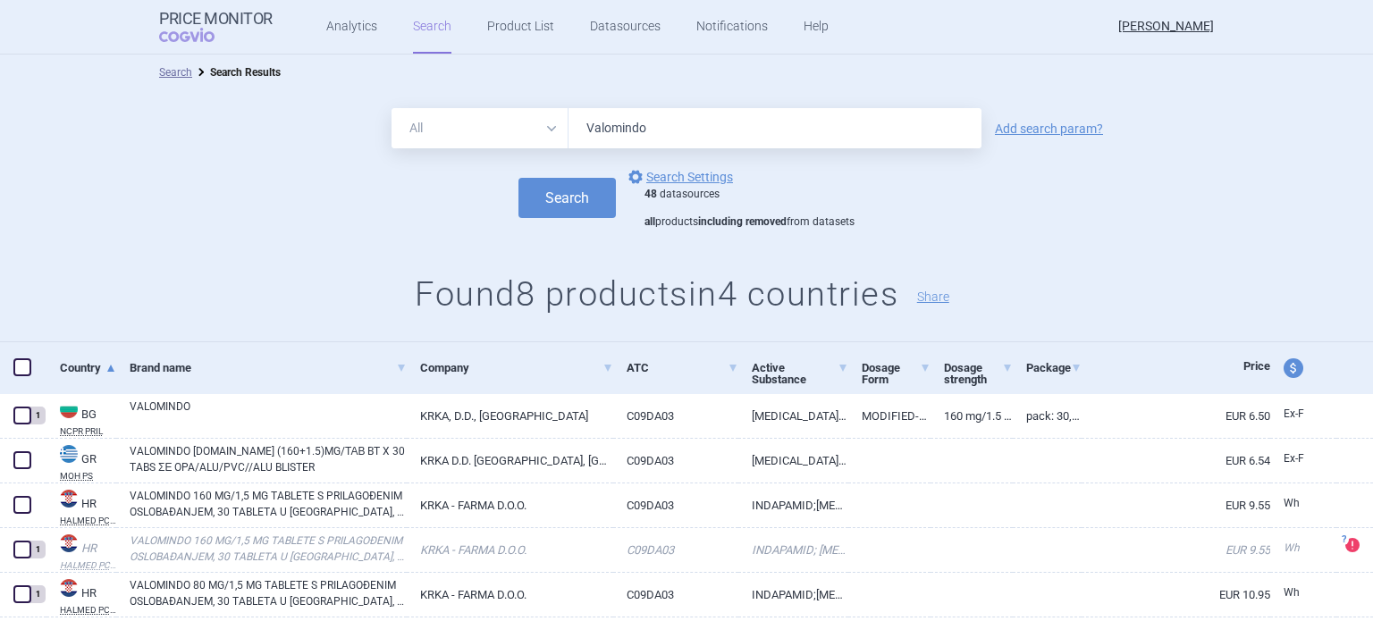
drag, startPoint x: 695, startPoint y: 119, endPoint x: 459, endPoint y: 139, distance: 236.9
click at [459, 139] on div "All Brand Name ATC Company Active Substance Country Newer than Valomindo" at bounding box center [687, 128] width 590 height 40
paste input "bincor"
type input "Vabincor"
click at [519, 178] on button "Search" at bounding box center [567, 198] width 97 height 40
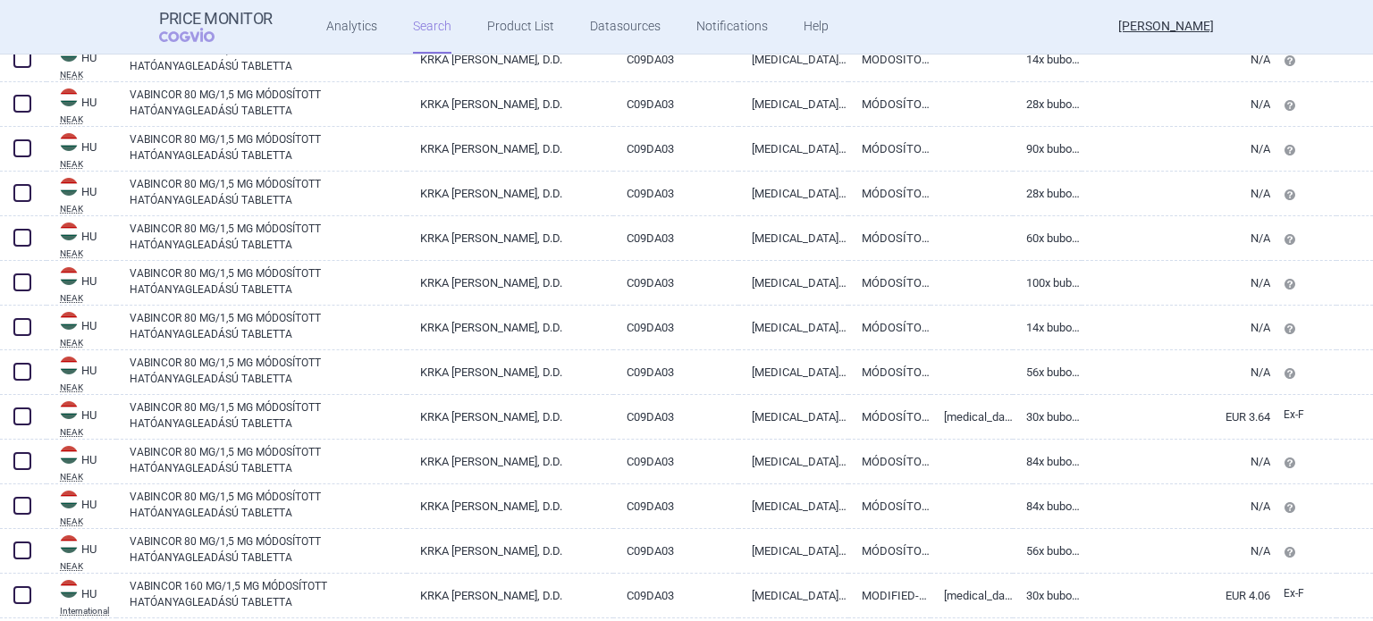
scroll to position [984, 0]
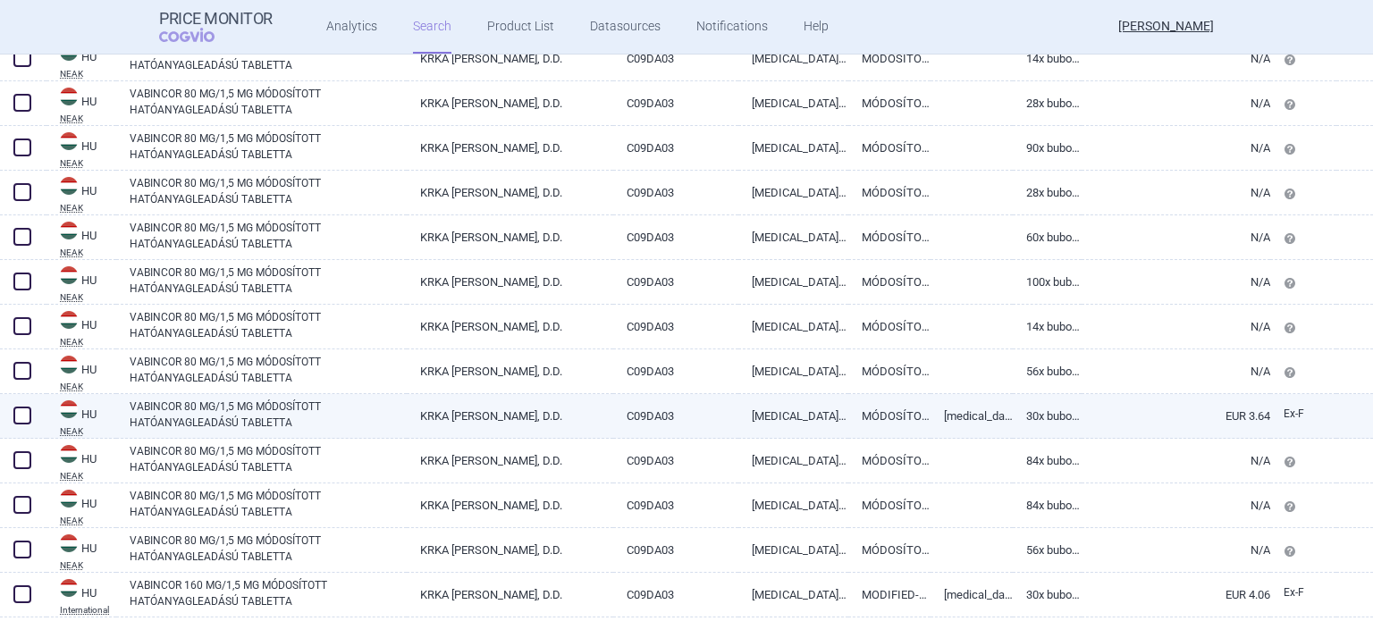
click at [21, 421] on span at bounding box center [22, 416] width 18 height 18
checkbox input "true"
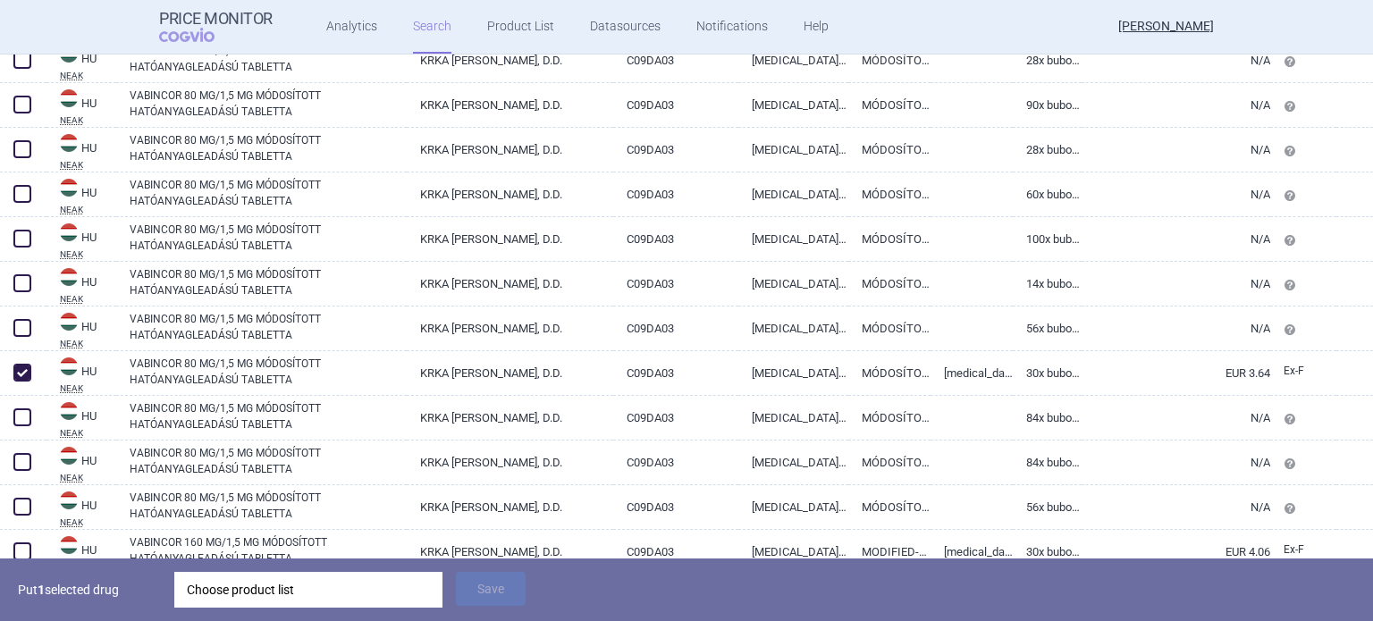
scroll to position [1145, 0]
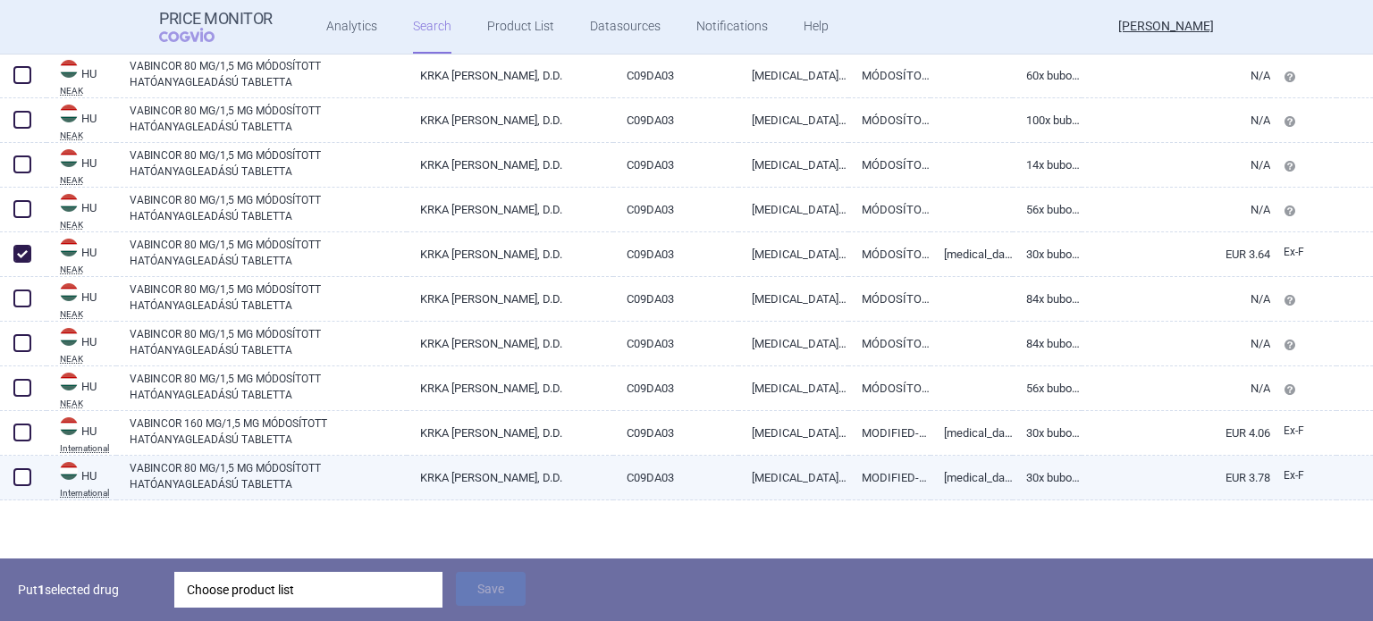
click at [21, 471] on span at bounding box center [22, 478] width 18 height 18
checkbox input "true"
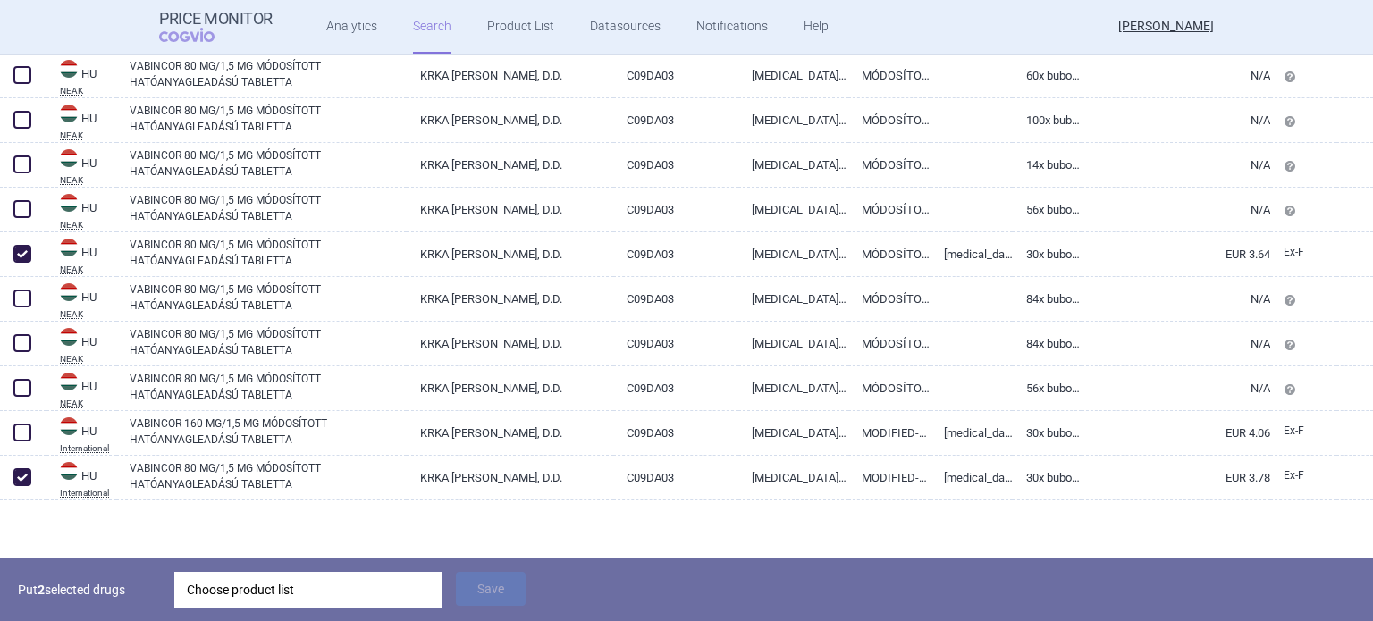
click at [220, 592] on div "Choose product list" at bounding box center [308, 590] width 243 height 36
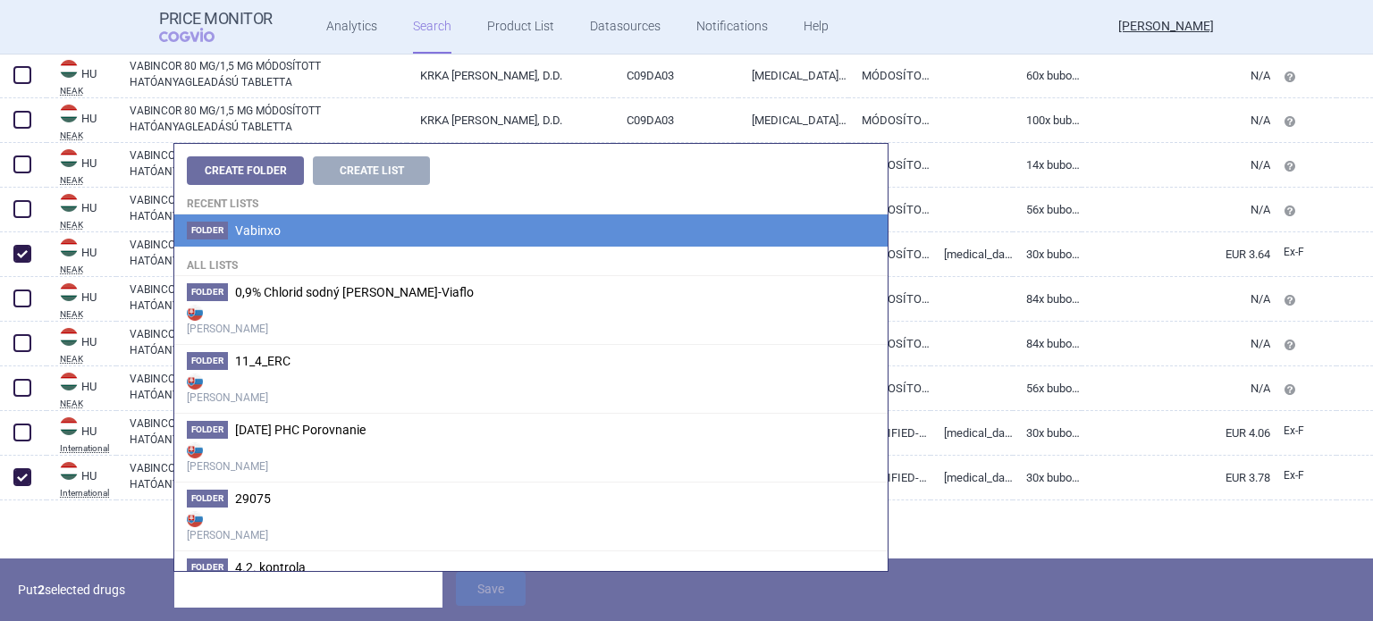
click at [248, 245] on li "Folder Vabinxo" at bounding box center [531, 231] width 714 height 32
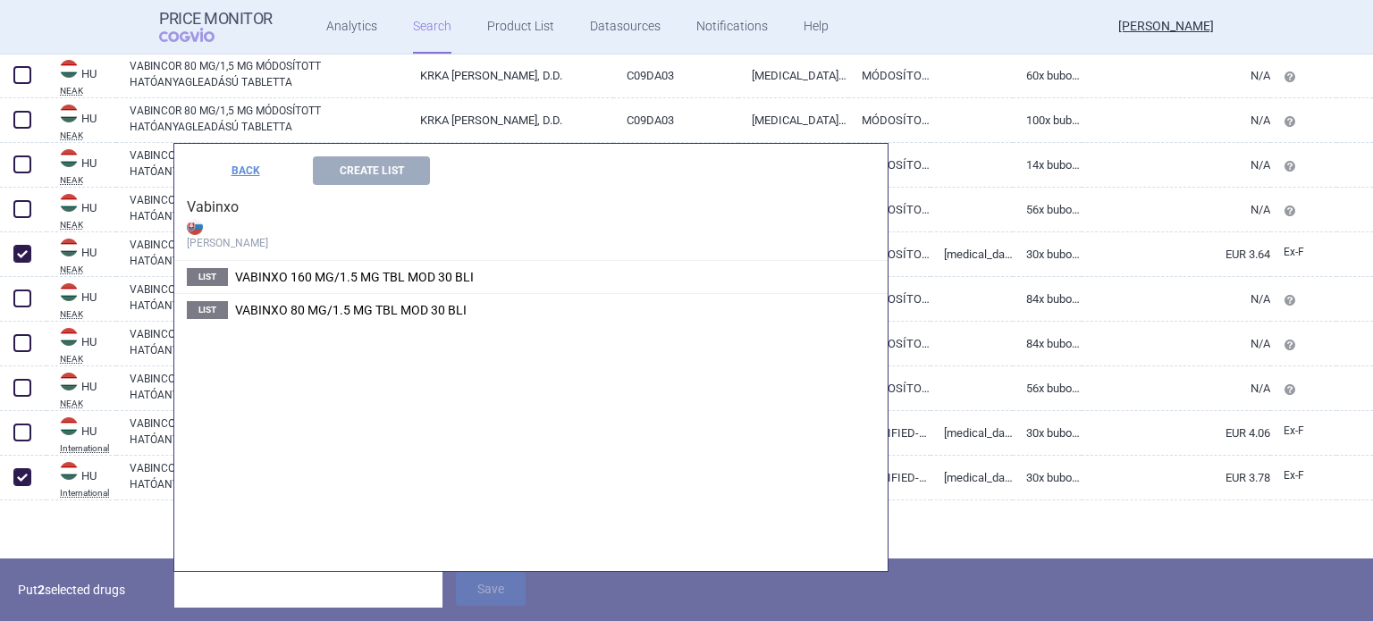
click at [323, 320] on li "List VABINXO 80 MG/1.5 MG TBL MOD 30 BLI" at bounding box center [531, 309] width 714 height 33
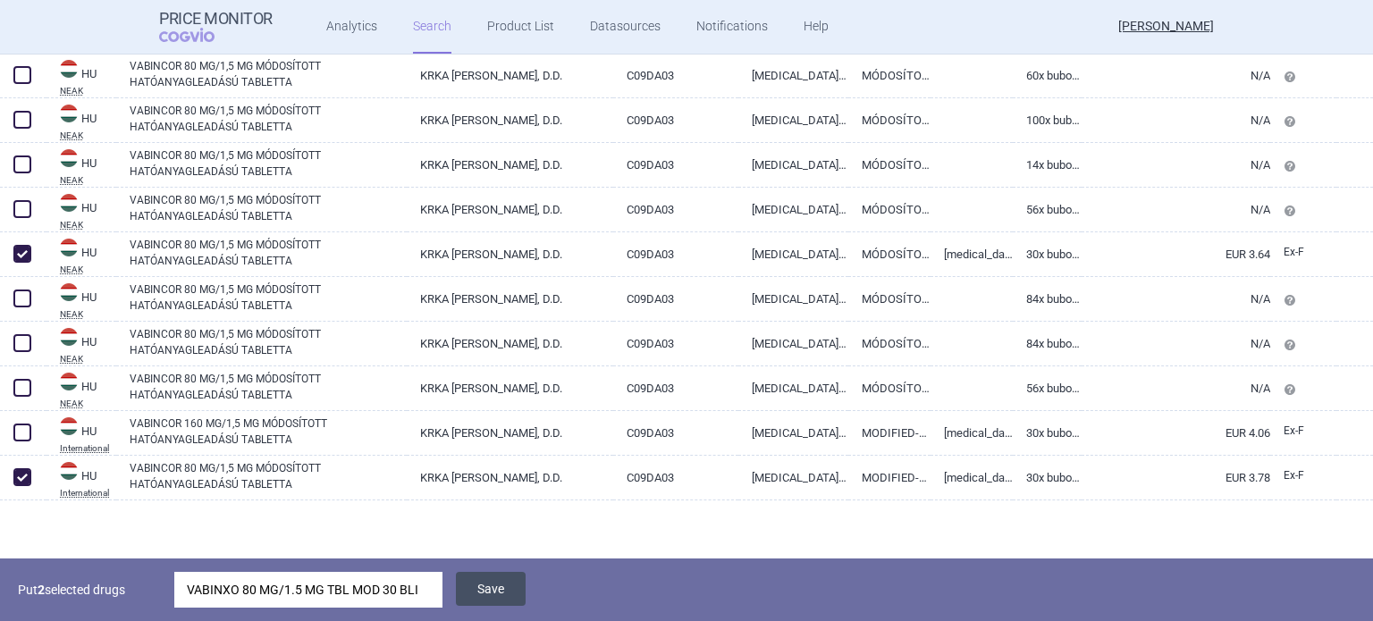
click at [482, 575] on button "Save" at bounding box center [491, 589] width 70 height 34
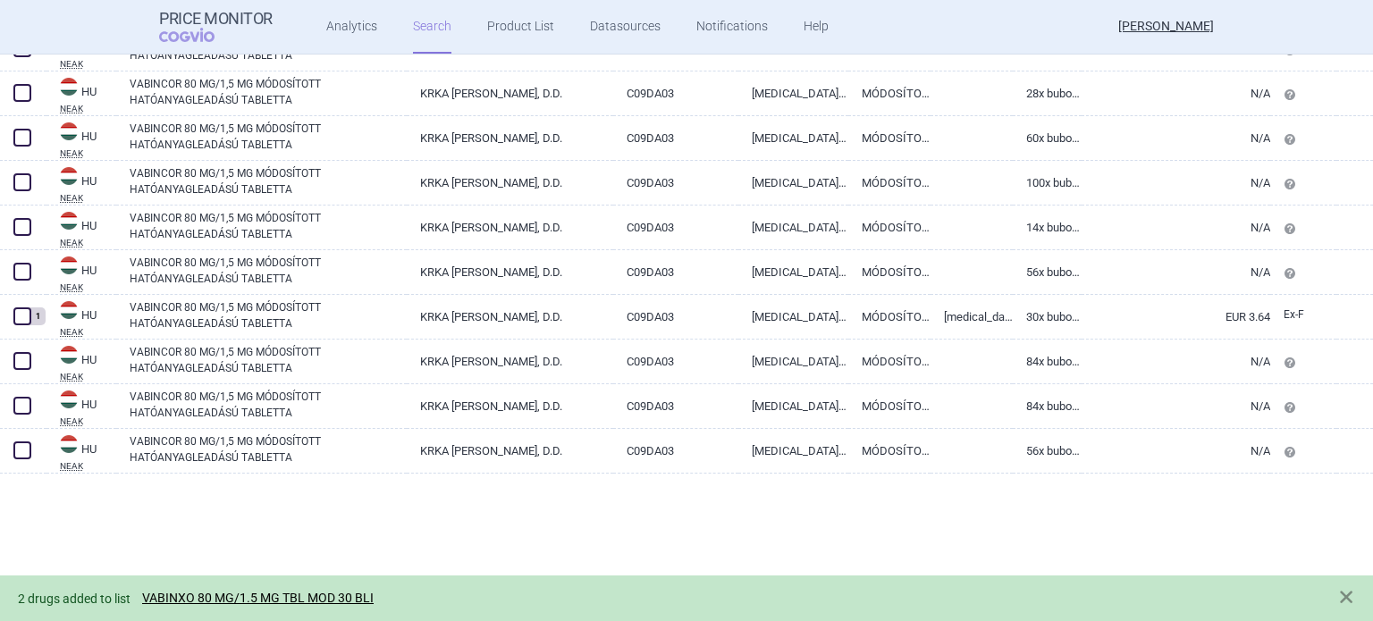
scroll to position [0, 0]
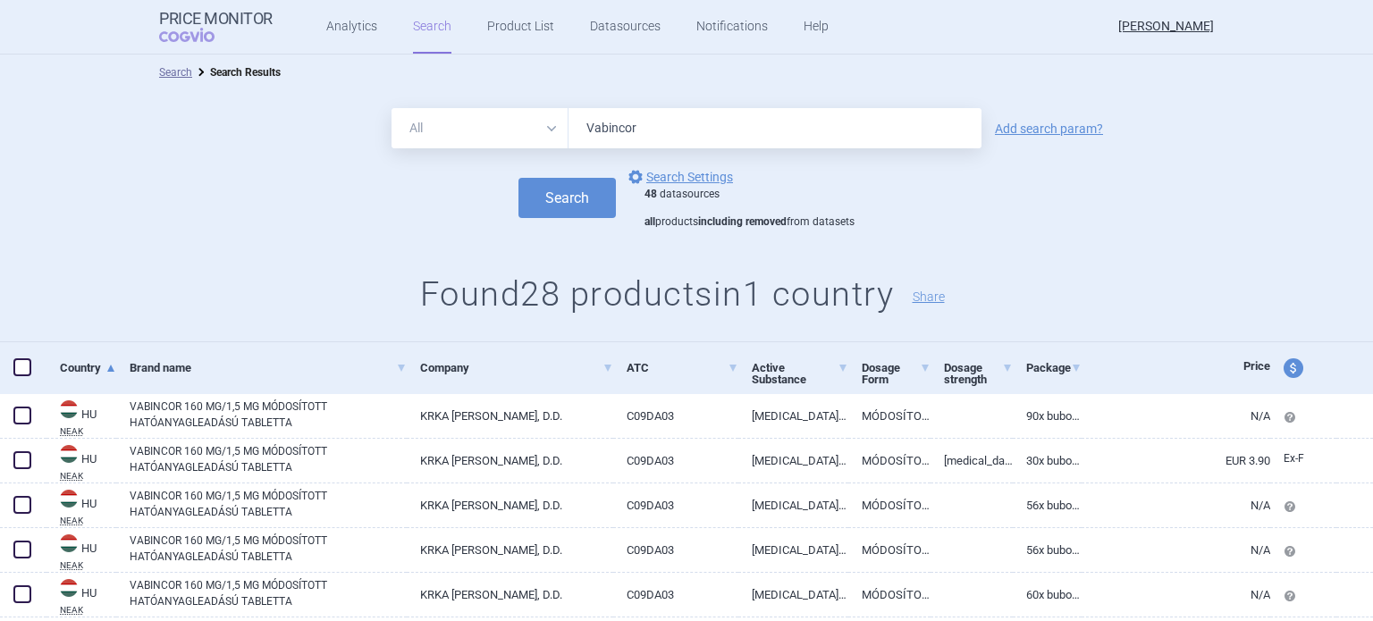
drag, startPoint x: 645, startPoint y: 121, endPoint x: 558, endPoint y: 126, distance: 86.9
click at [558, 126] on div "All Brand Name ATC Company Active Substance Country Newer than Vabincor" at bounding box center [687, 128] width 590 height 40
paste input "Валоминдо"
type input "Валоминдо"
click at [519, 178] on button "Search" at bounding box center [567, 198] width 97 height 40
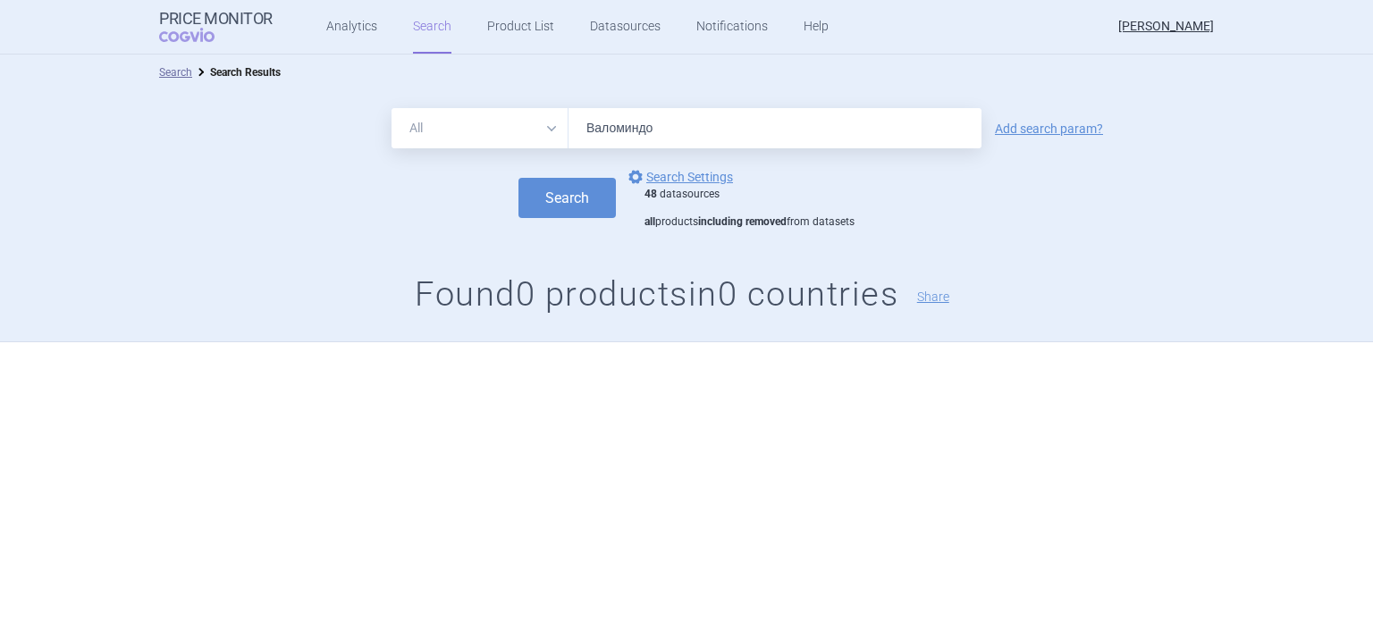
drag, startPoint x: 697, startPoint y: 124, endPoint x: 585, endPoint y: 136, distance: 113.3
click at [585, 136] on input "Валоминдо" at bounding box center [775, 128] width 413 height 40
type input "c"
type input "[MEDICAL_DATA] ever"
click at [519, 178] on button "Search" at bounding box center [567, 198] width 97 height 40
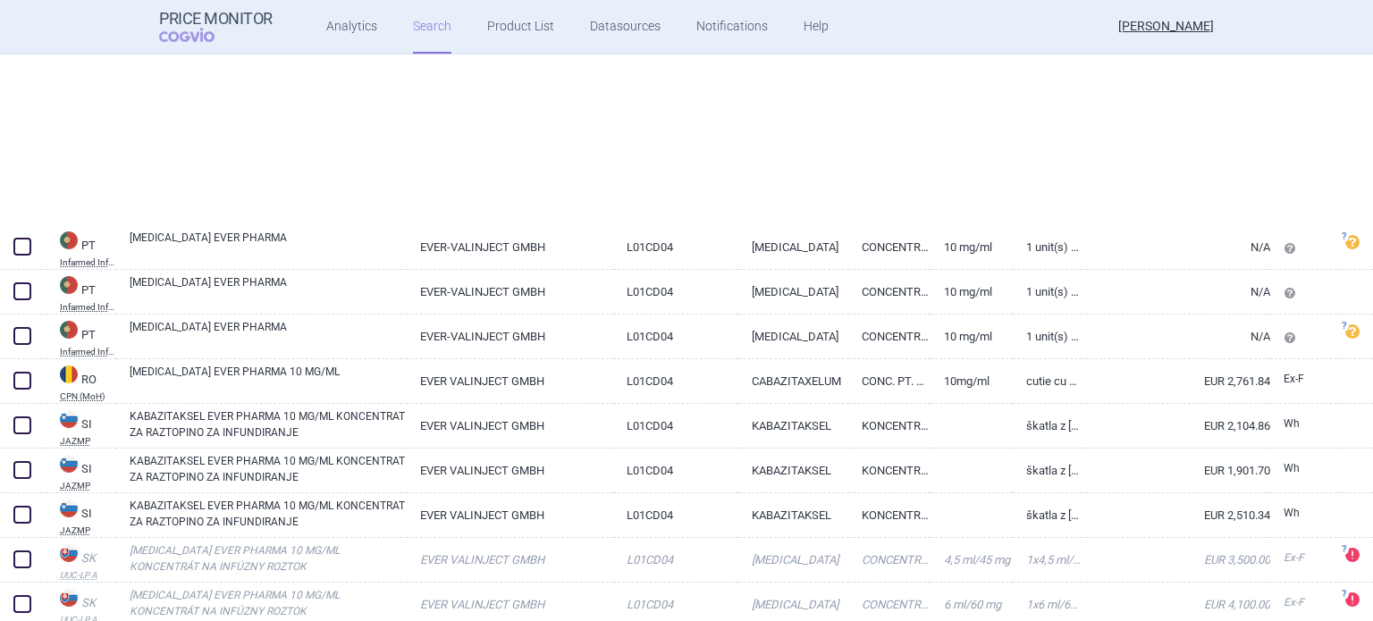
scroll to position [3765, 0]
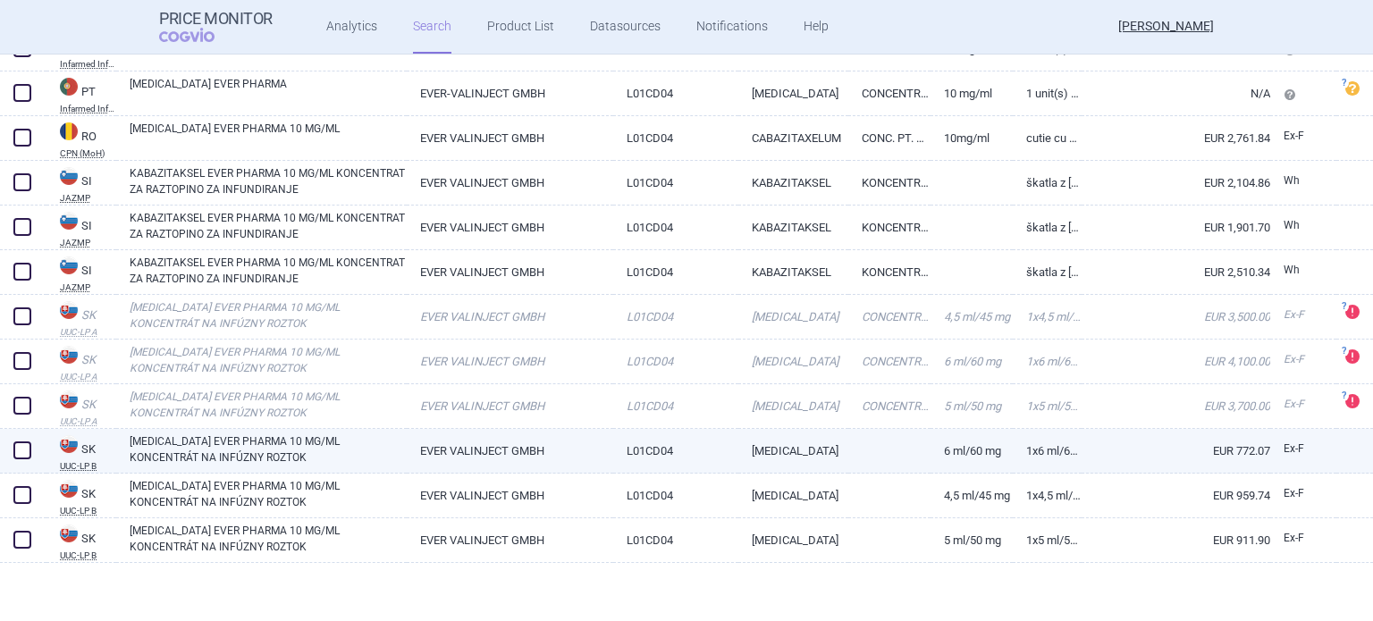
click at [11, 456] on span at bounding box center [22, 450] width 27 height 27
checkbox input "true"
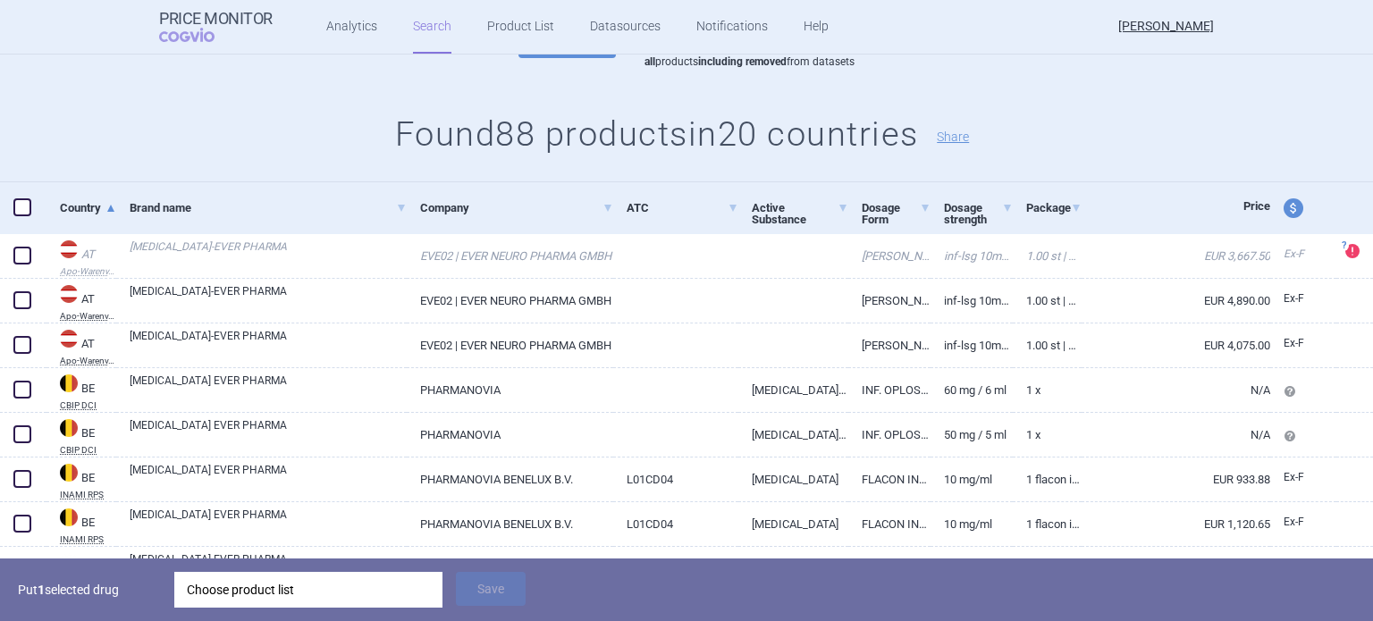
scroll to position [268, 0]
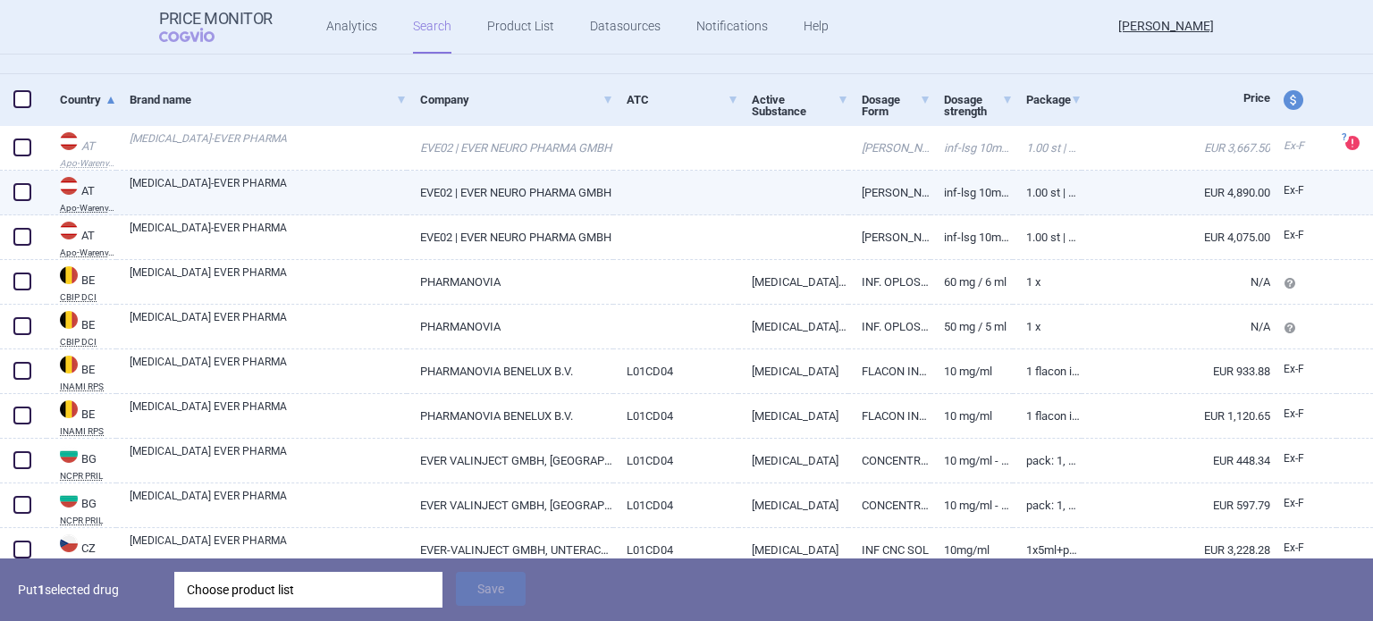
click at [708, 188] on link at bounding box center [676, 187] width 126 height 32
select select "EUR"
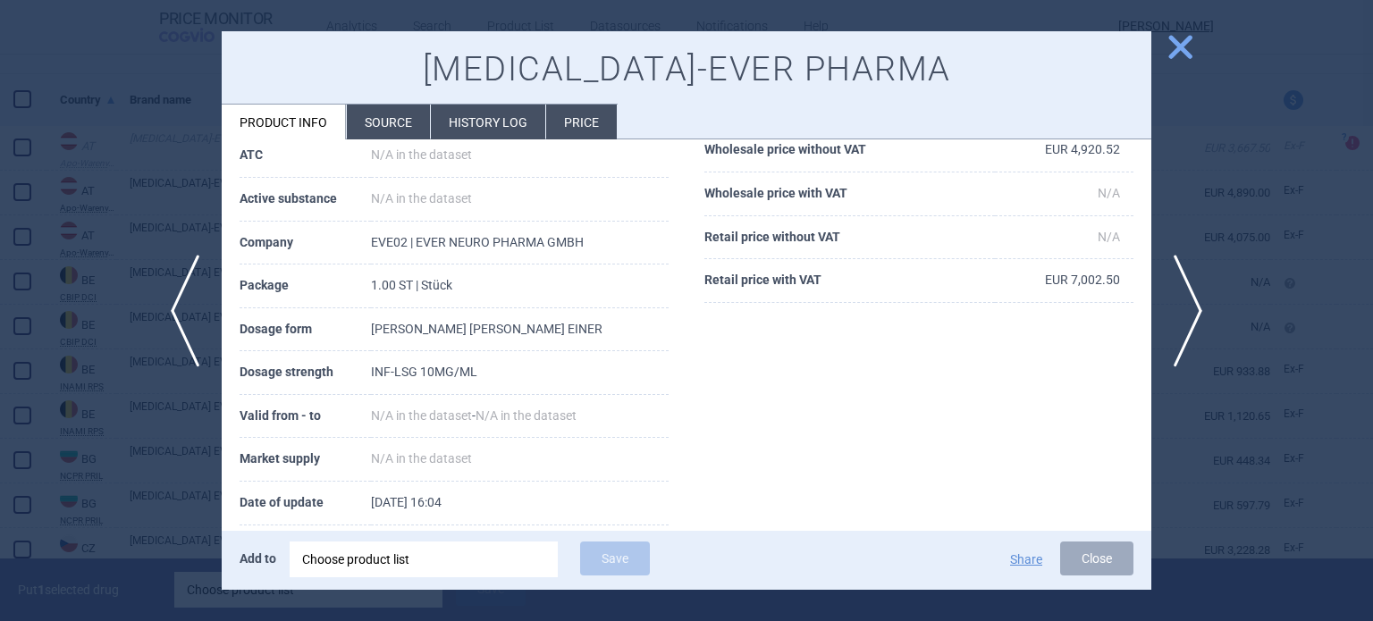
scroll to position [60, 0]
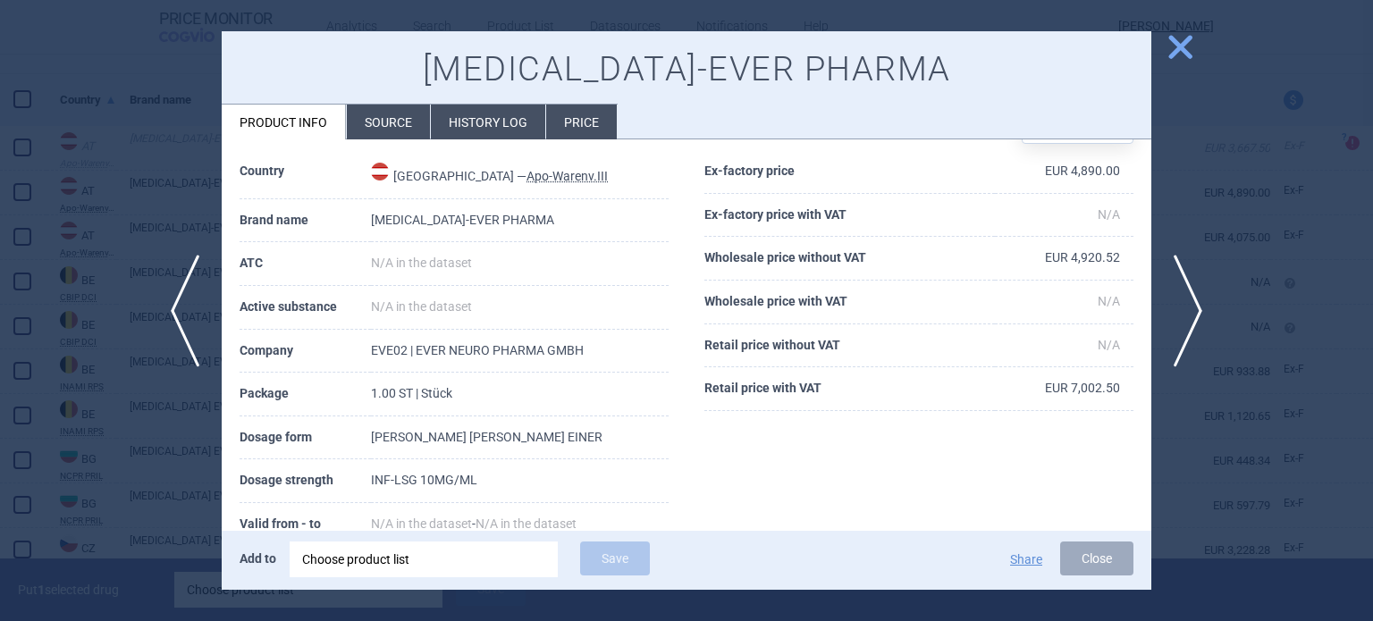
click at [384, 128] on li "Source" at bounding box center [388, 122] width 83 height 35
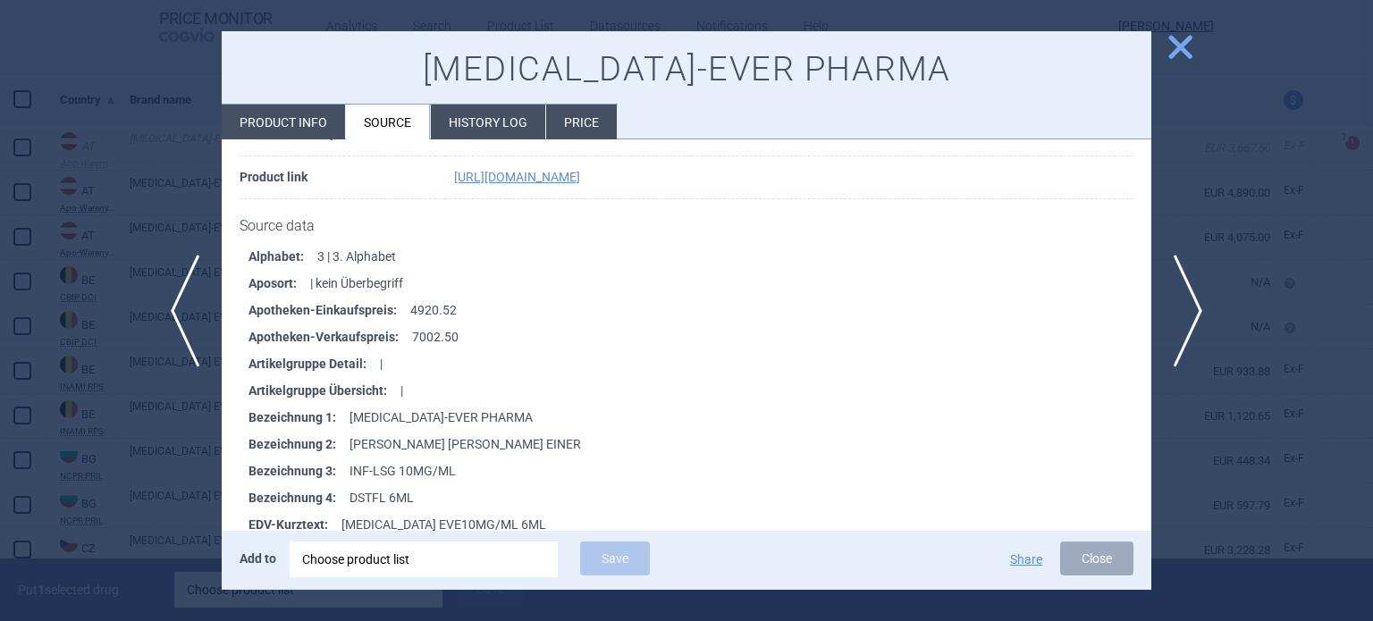
scroll to position [358, 0]
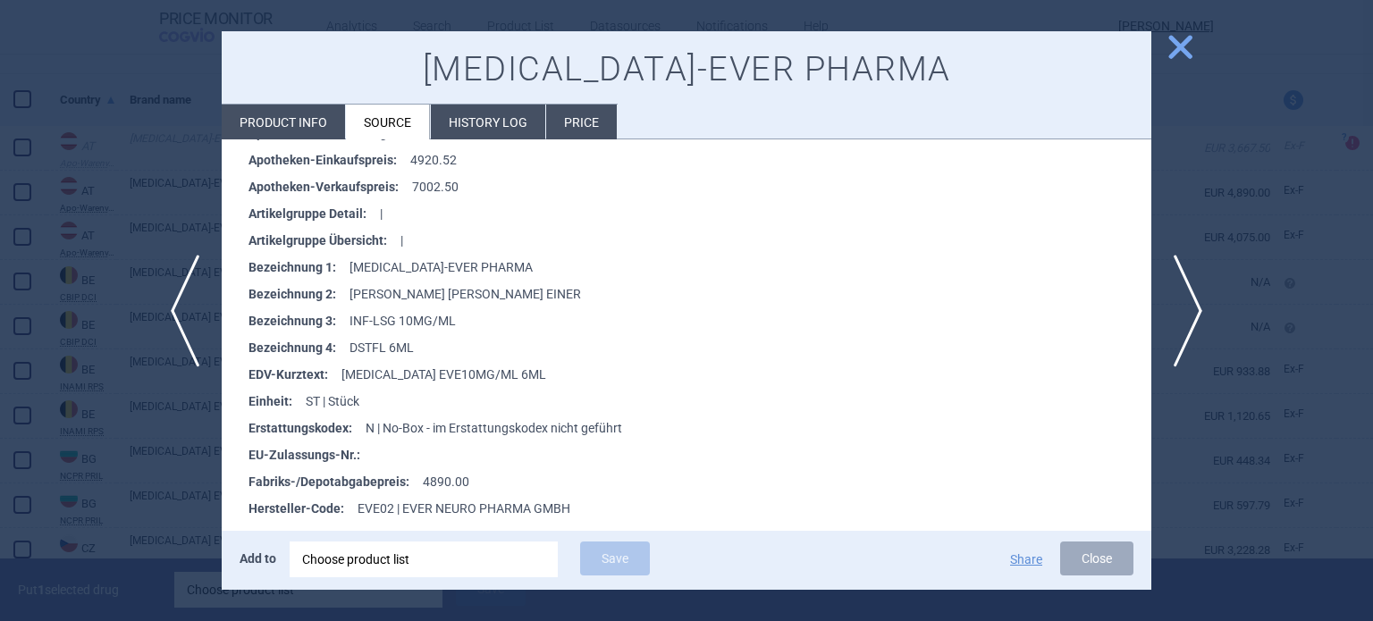
click at [1227, 185] on div at bounding box center [686, 310] width 1373 height 621
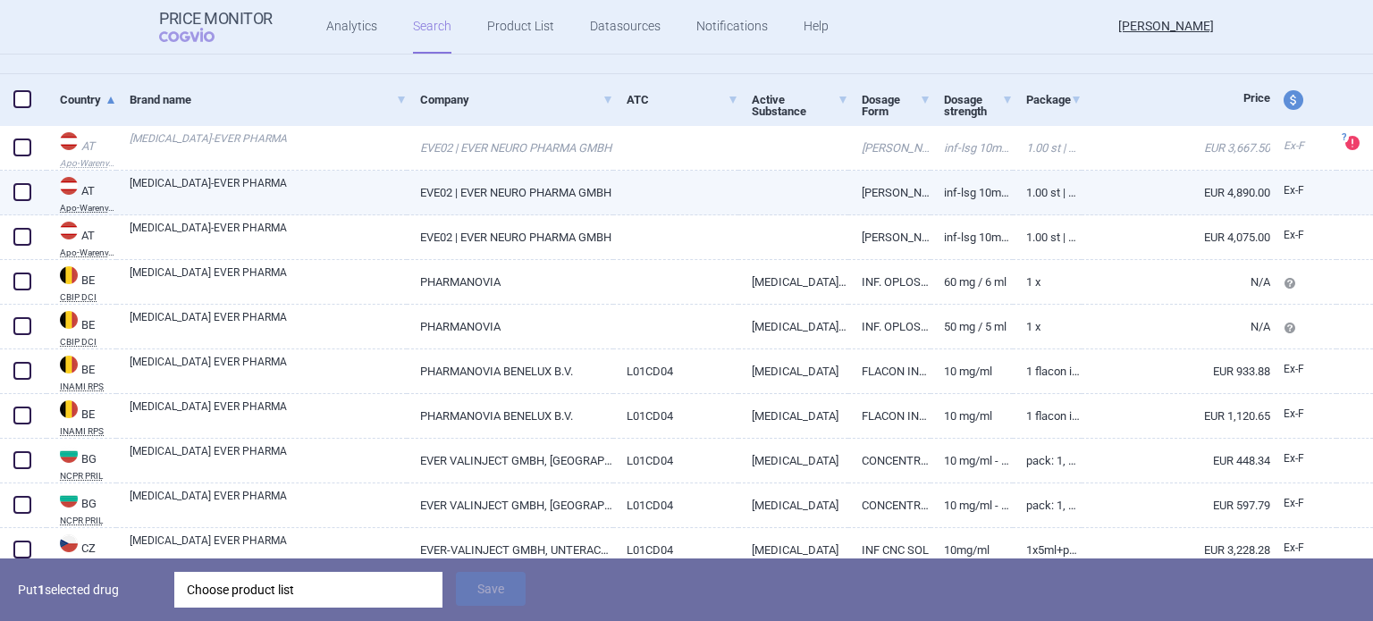
click at [29, 189] on span at bounding box center [22, 192] width 18 height 18
checkbox input "true"
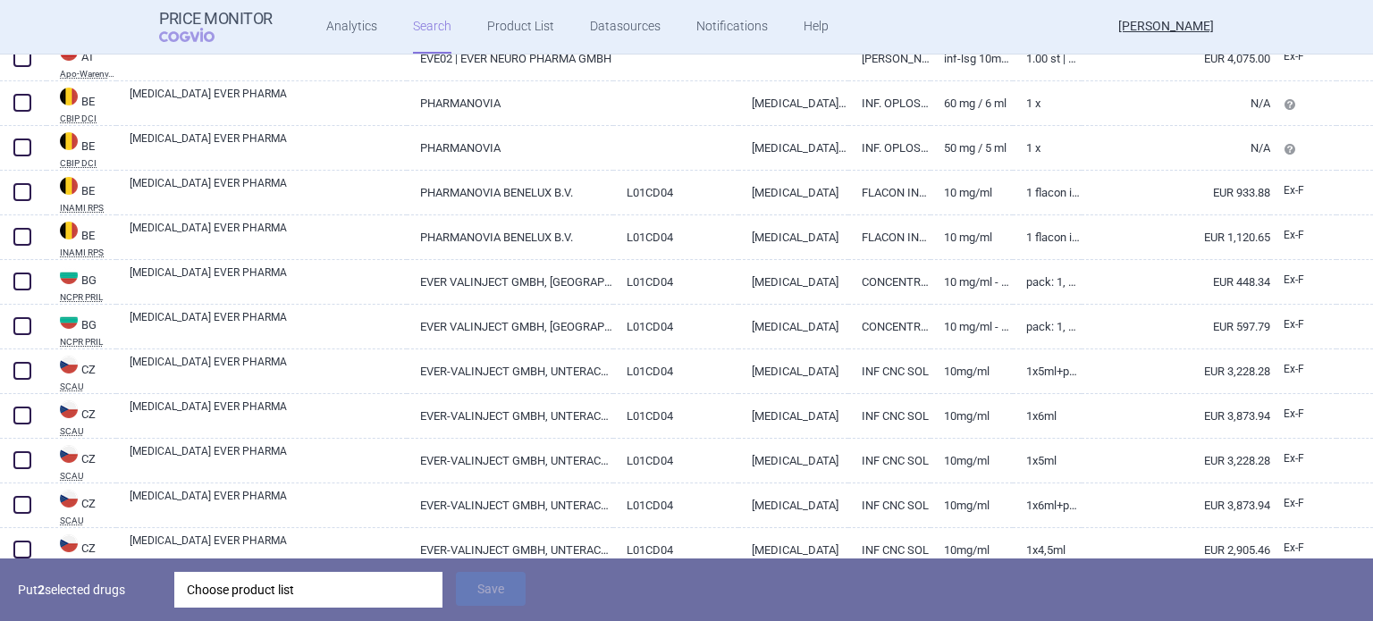
scroll to position [358, 0]
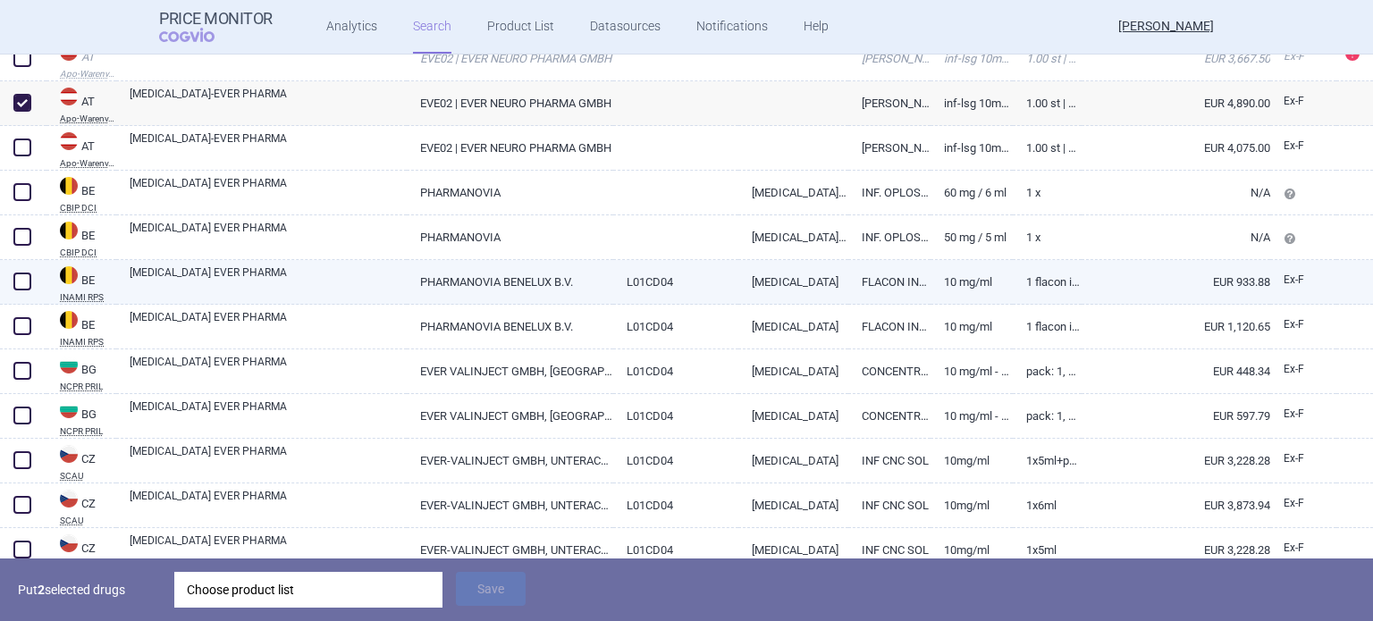
click at [455, 281] on link "PHARMANOVIA BENELUX B.V." at bounding box center [510, 282] width 206 height 44
select select "EUR"
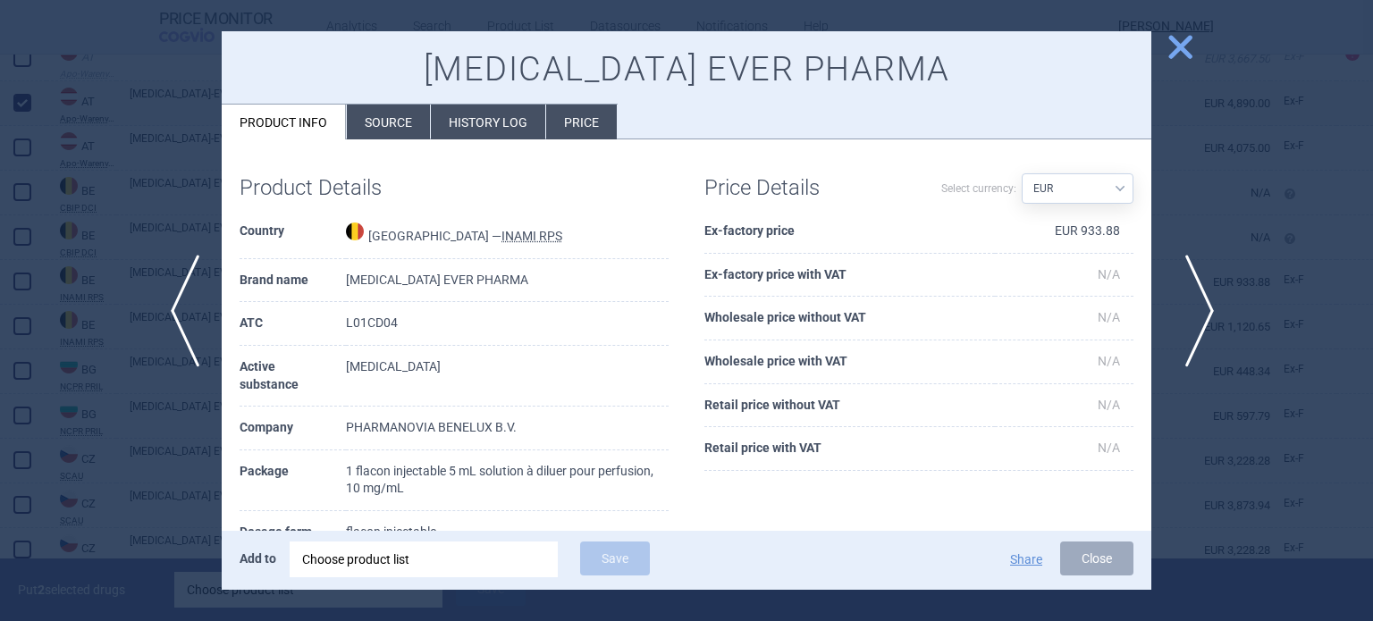
click at [1188, 310] on span "next" at bounding box center [1194, 311] width 40 height 113
click at [1212, 220] on div at bounding box center [686, 310] width 1373 height 621
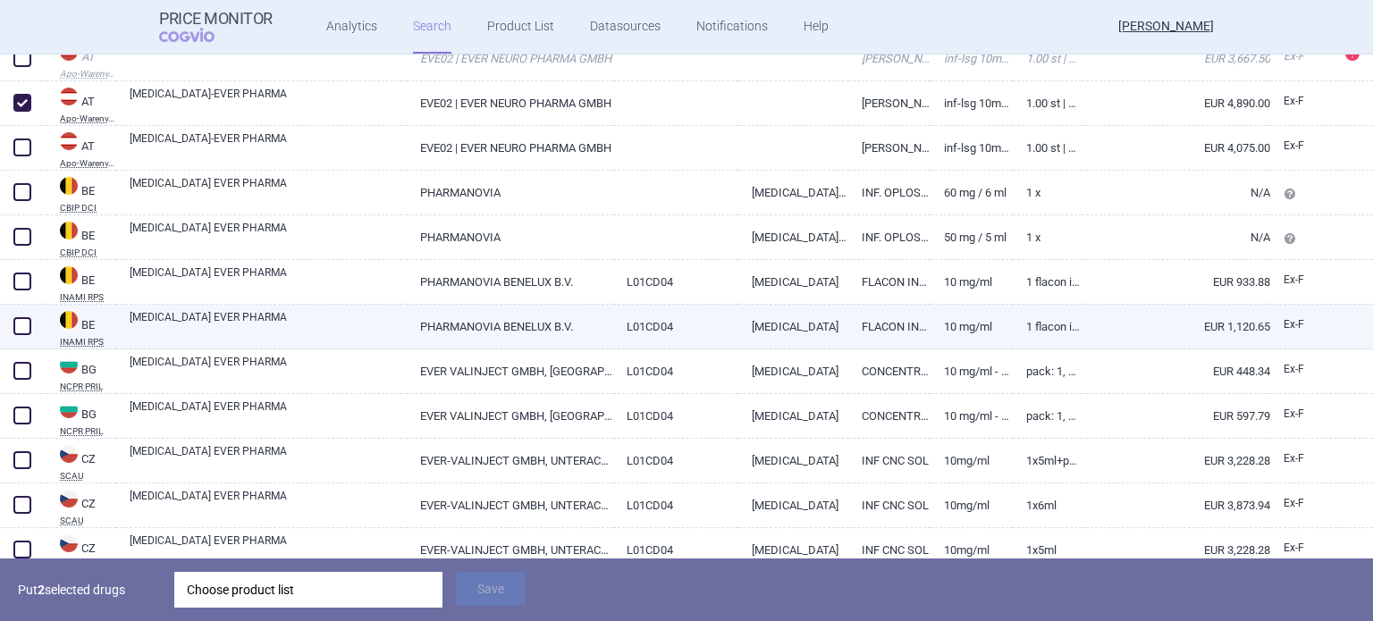
click at [27, 317] on span at bounding box center [22, 326] width 18 height 18
checkbox input "true"
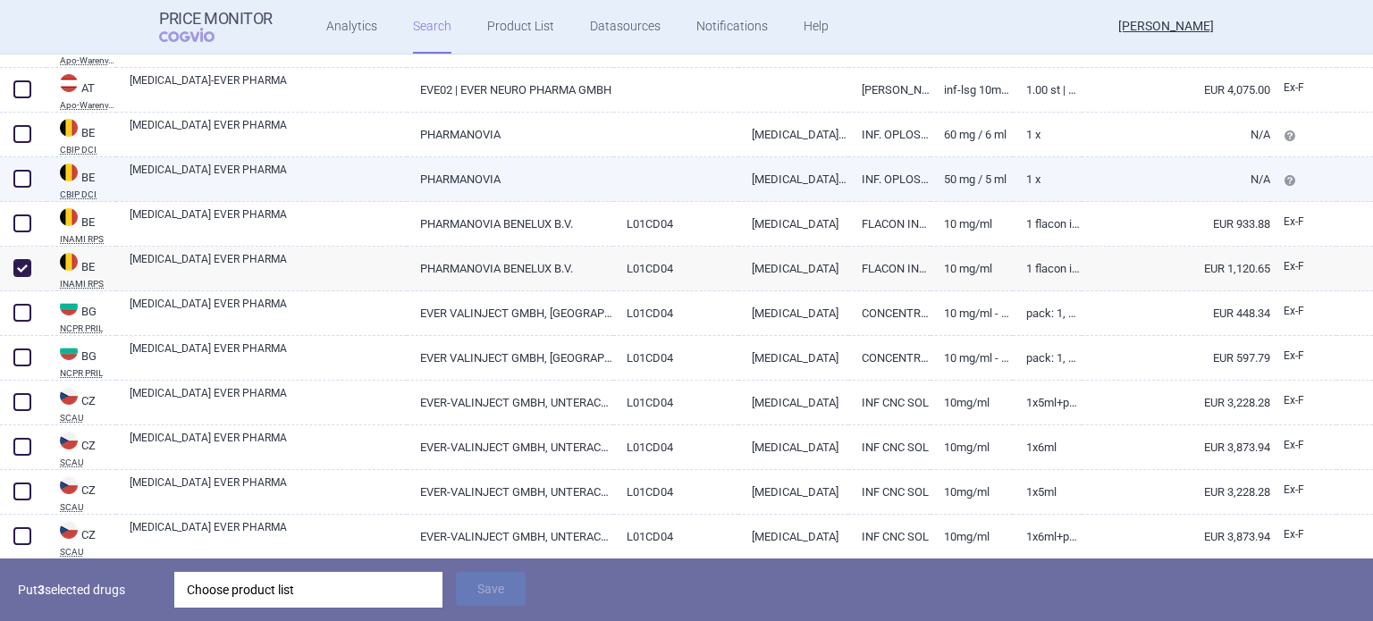
scroll to position [447, 0]
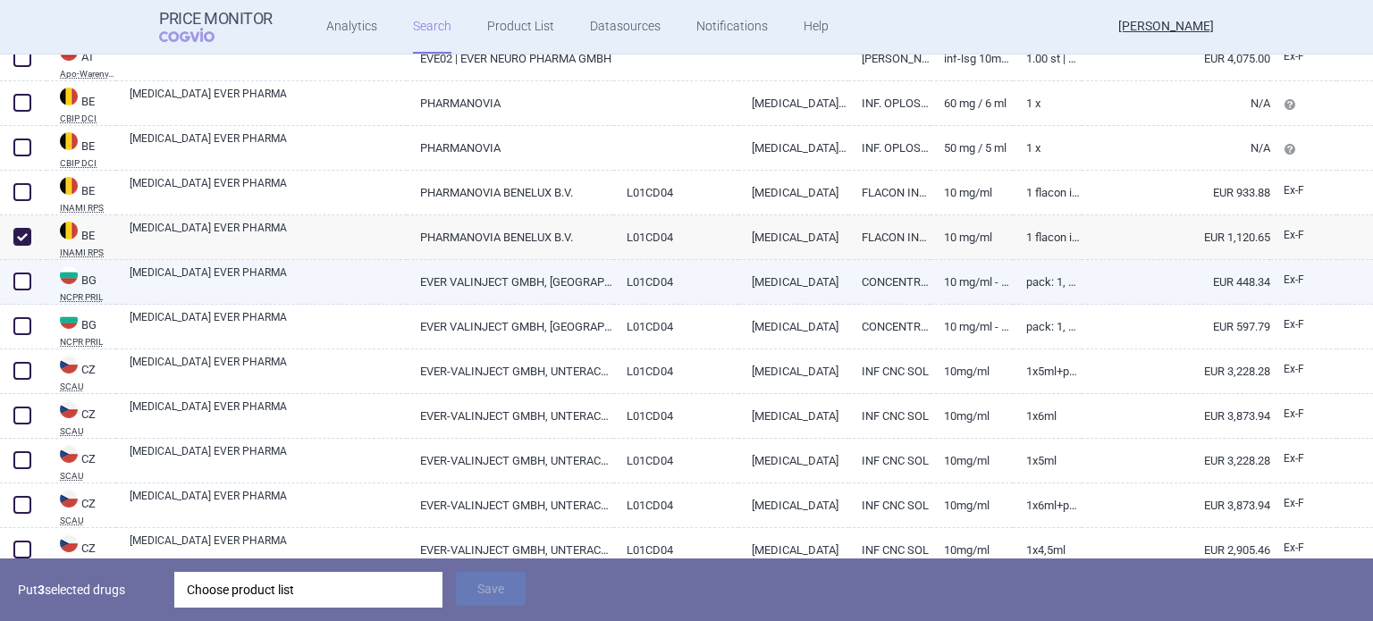
click at [250, 272] on link "[MEDICAL_DATA] EVER PHARMA" at bounding box center [268, 281] width 277 height 32
select select "EUR"
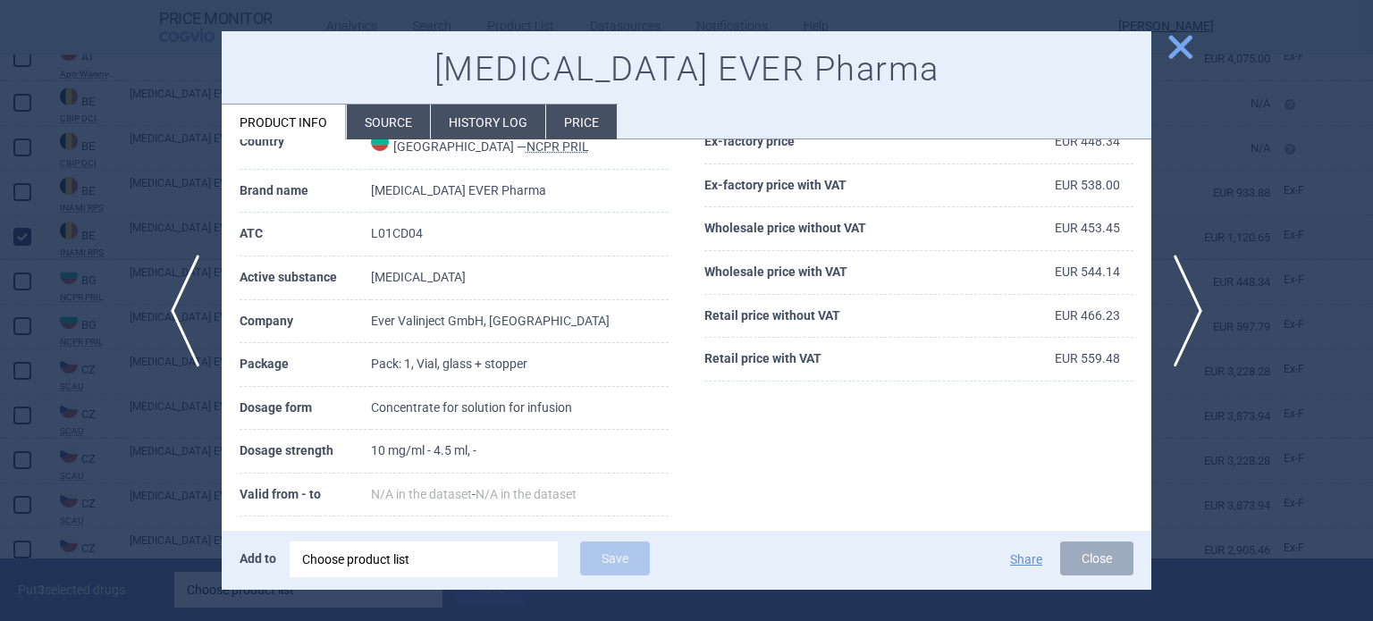
scroll to position [179, 0]
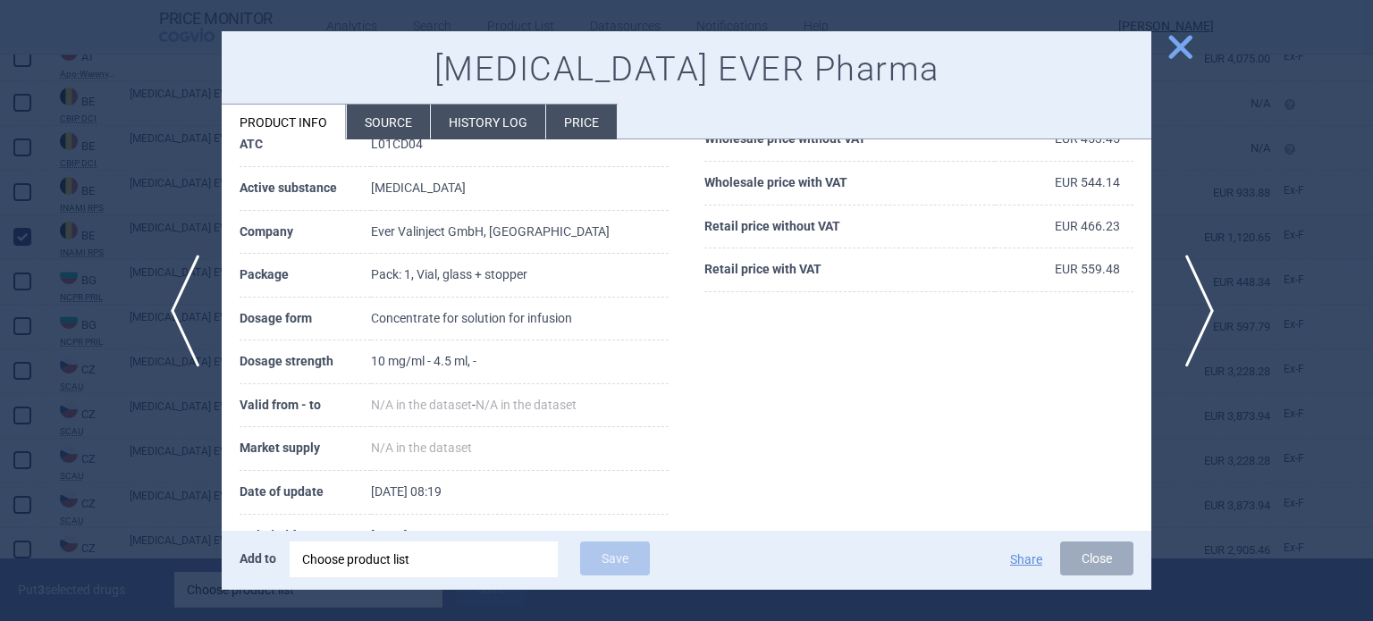
click at [1199, 310] on span "next" at bounding box center [1194, 311] width 40 height 113
click at [75, 371] on div at bounding box center [686, 310] width 1373 height 621
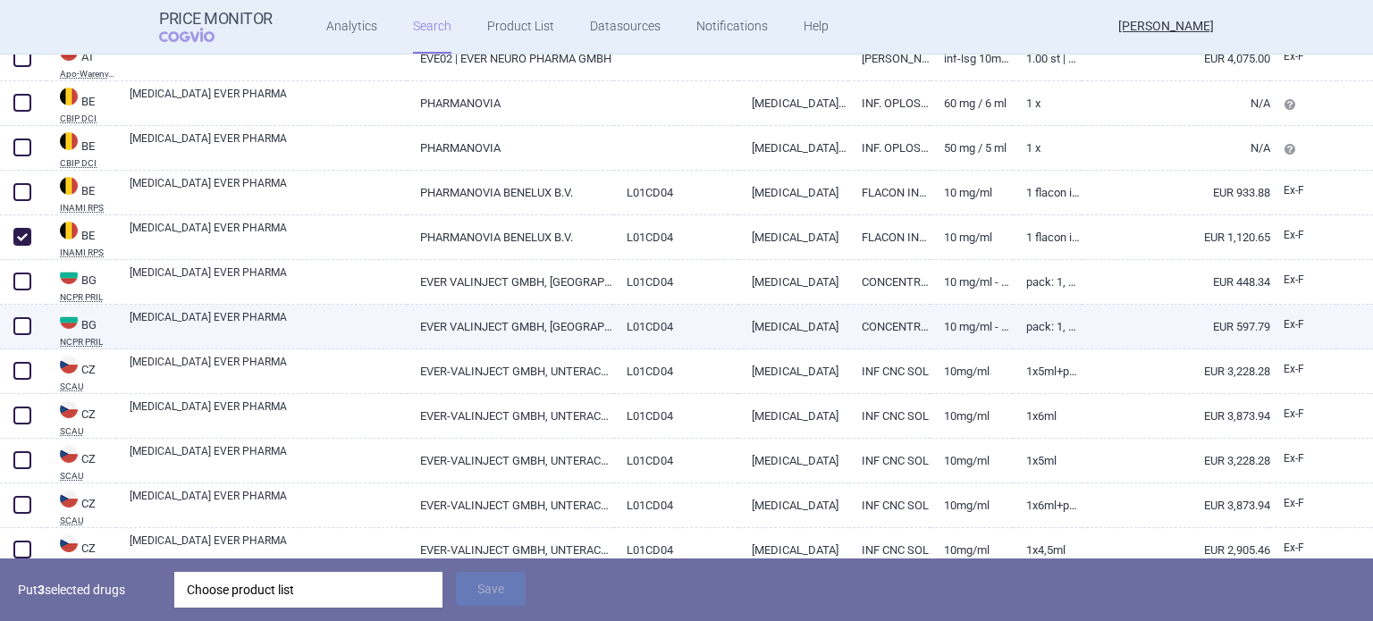
click at [26, 329] on span at bounding box center [22, 326] width 18 height 18
checkbox input "true"
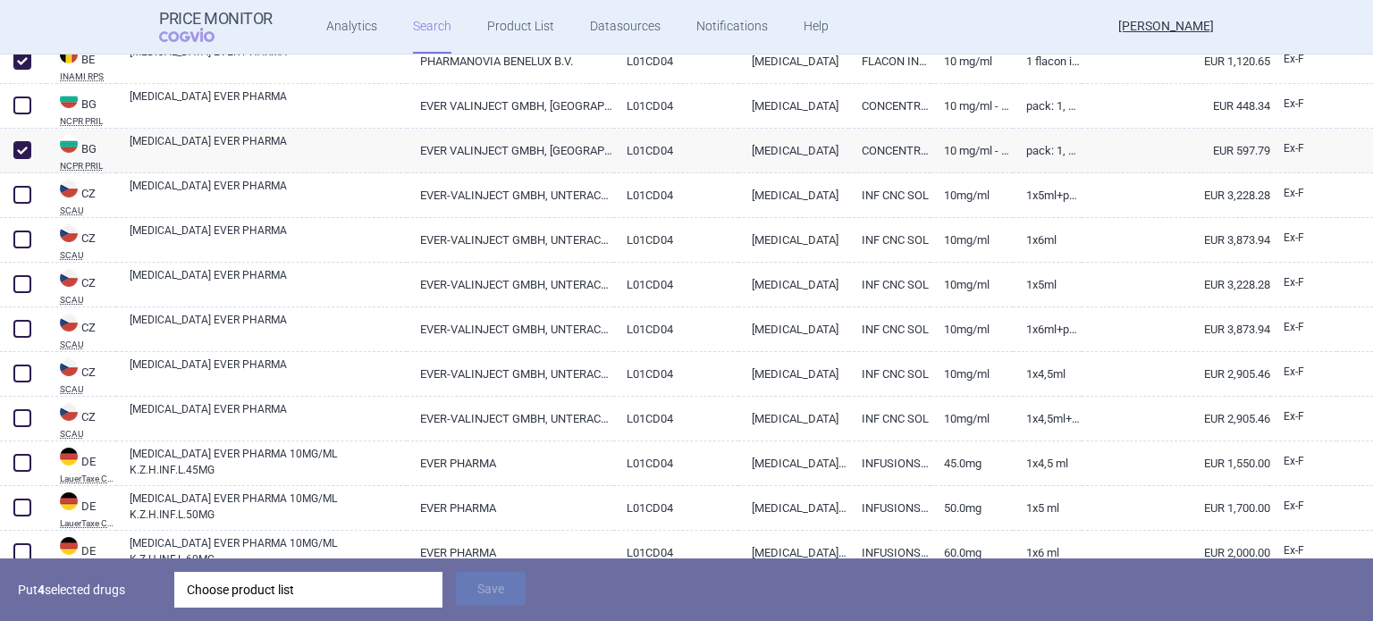
scroll to position [626, 0]
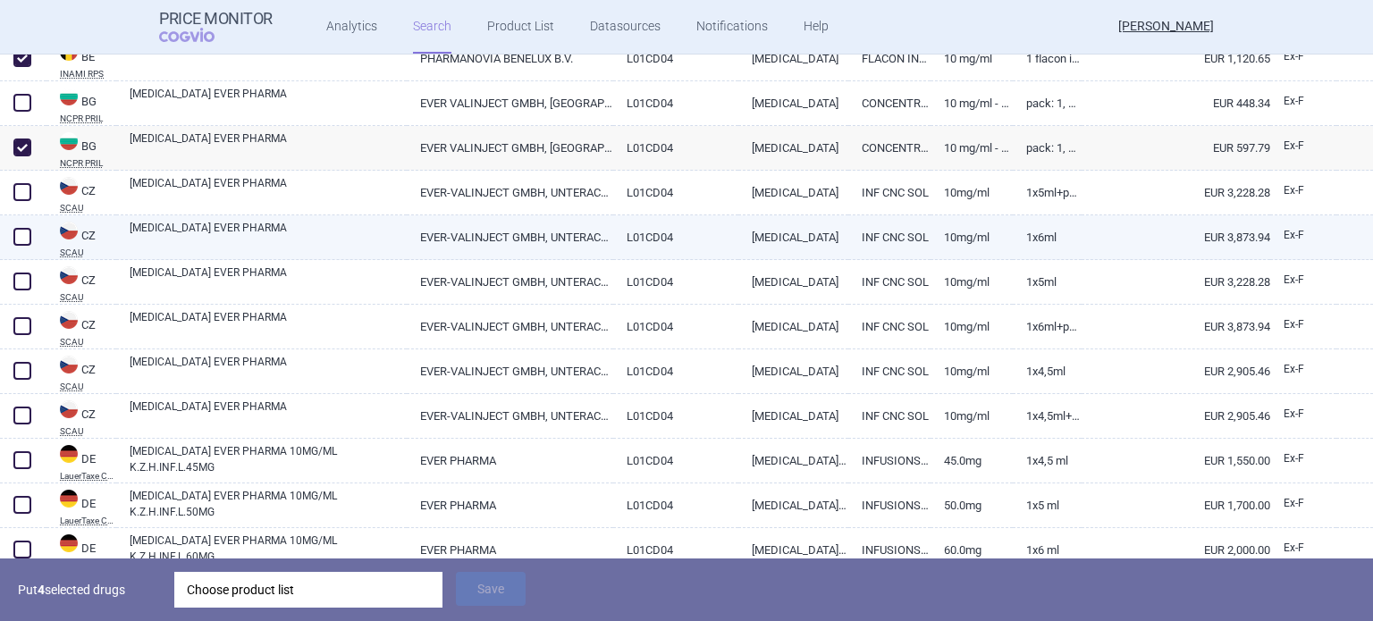
click at [25, 236] on span at bounding box center [22, 237] width 18 height 18
checkbox input "true"
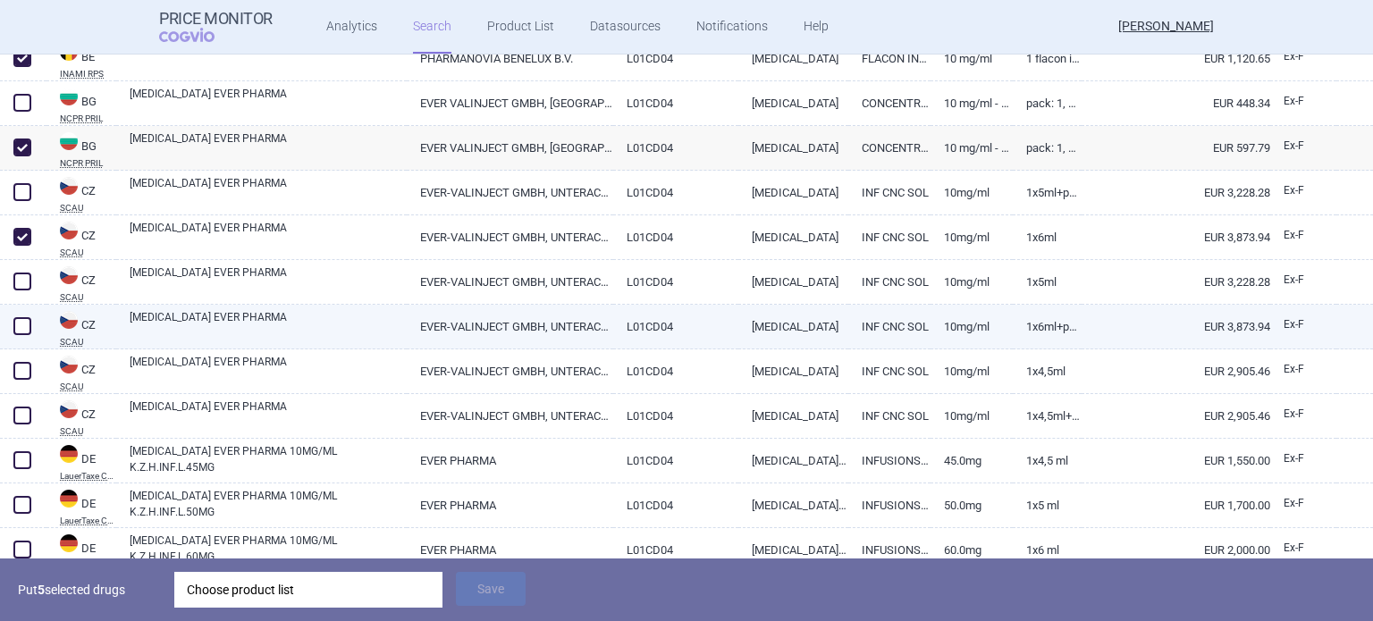
click at [375, 328] on link "[MEDICAL_DATA] EVER PHARMA" at bounding box center [268, 325] width 277 height 32
select select "EUR"
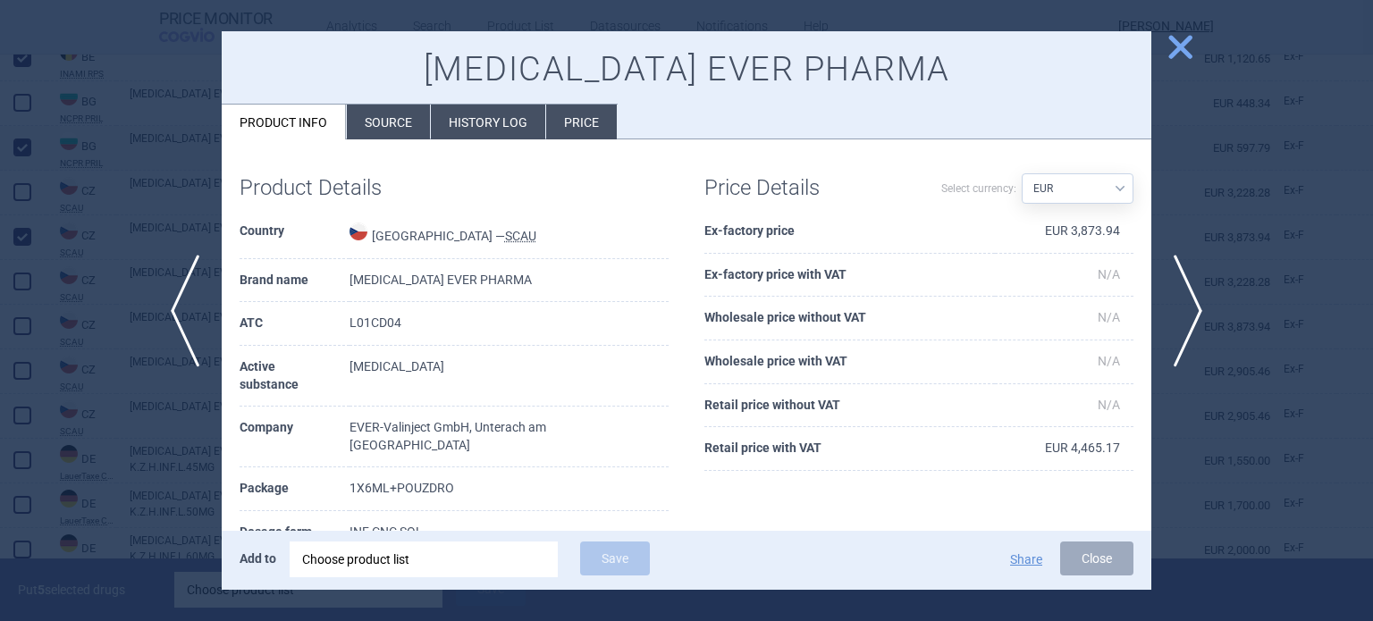
click at [56, 367] on div at bounding box center [686, 310] width 1373 height 621
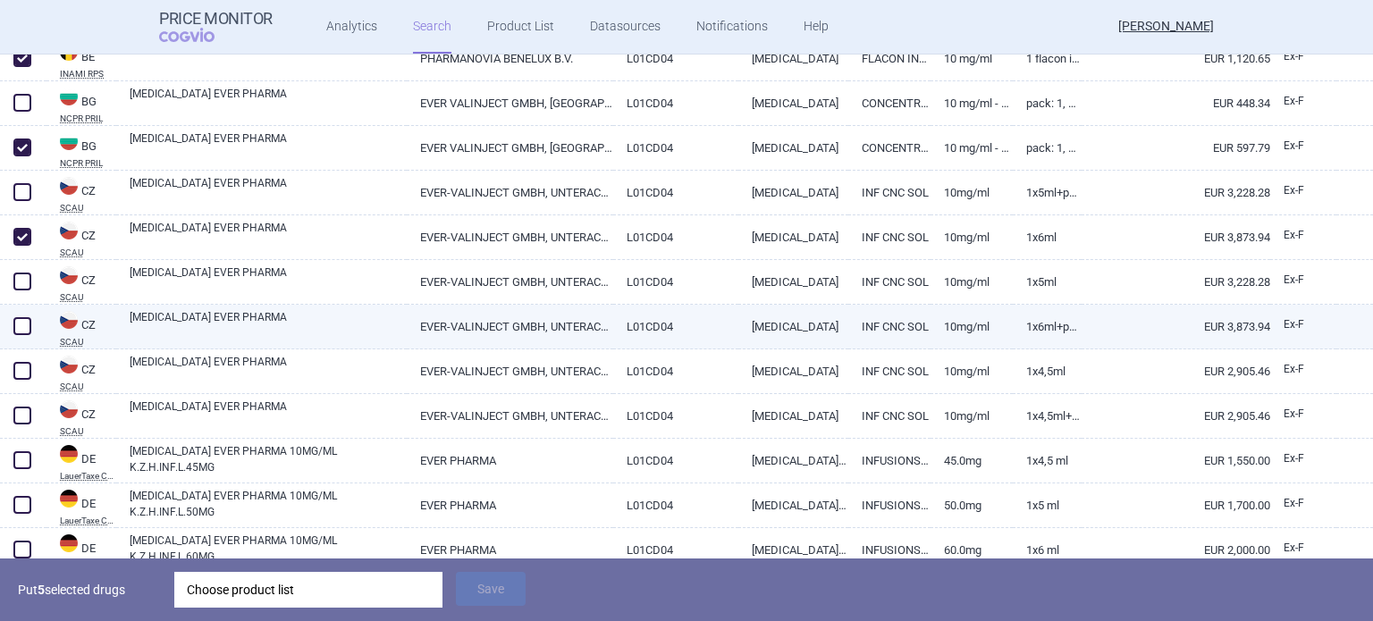
click at [21, 330] on span at bounding box center [22, 326] width 18 height 18
checkbox input "true"
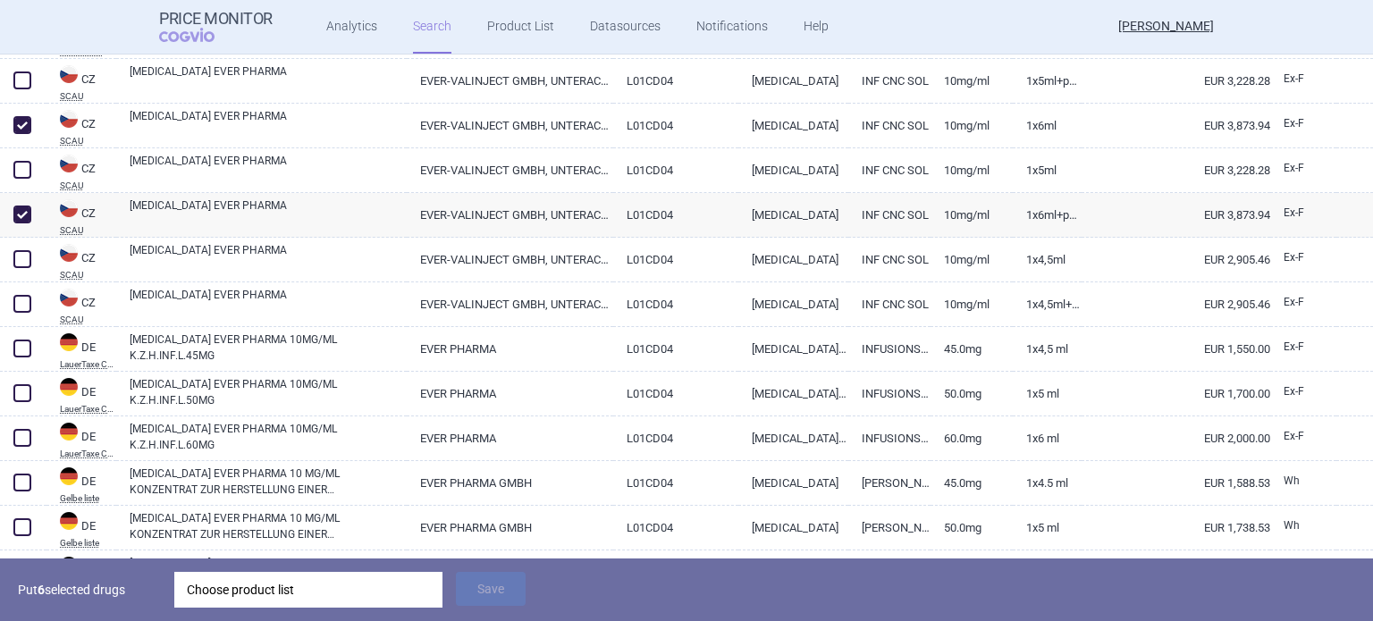
scroll to position [805, 0]
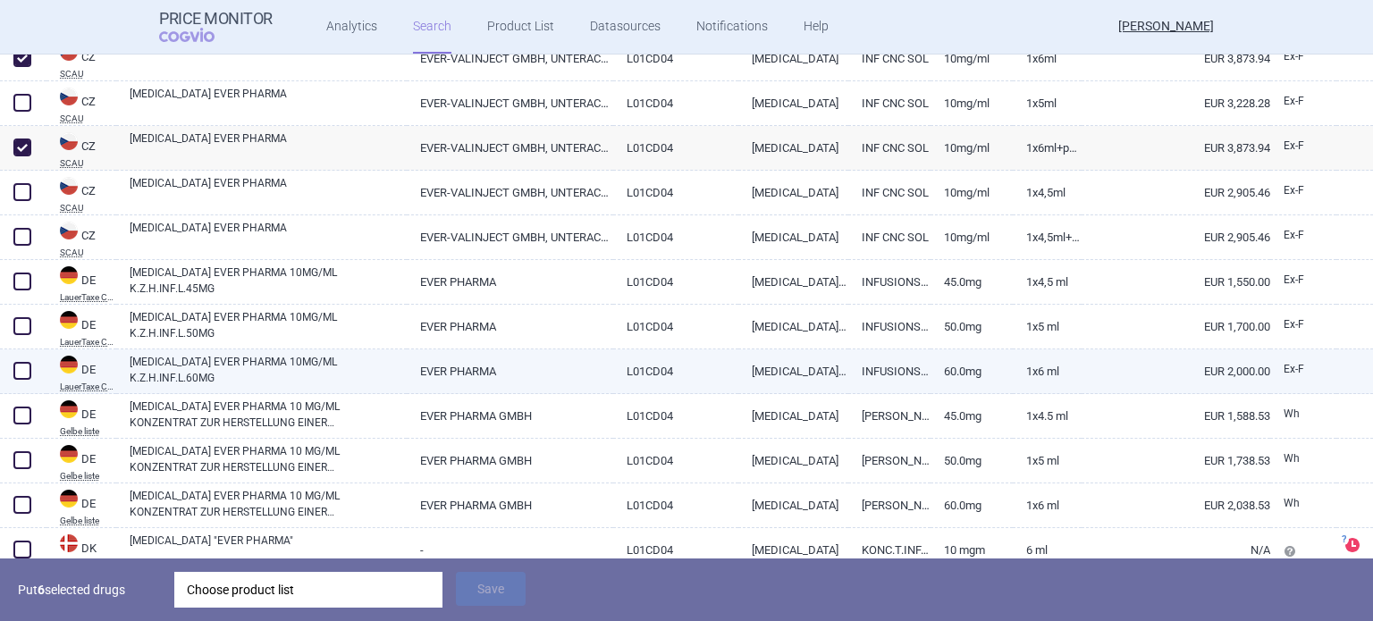
click at [28, 372] on span at bounding box center [22, 371] width 18 height 18
checkbox input "true"
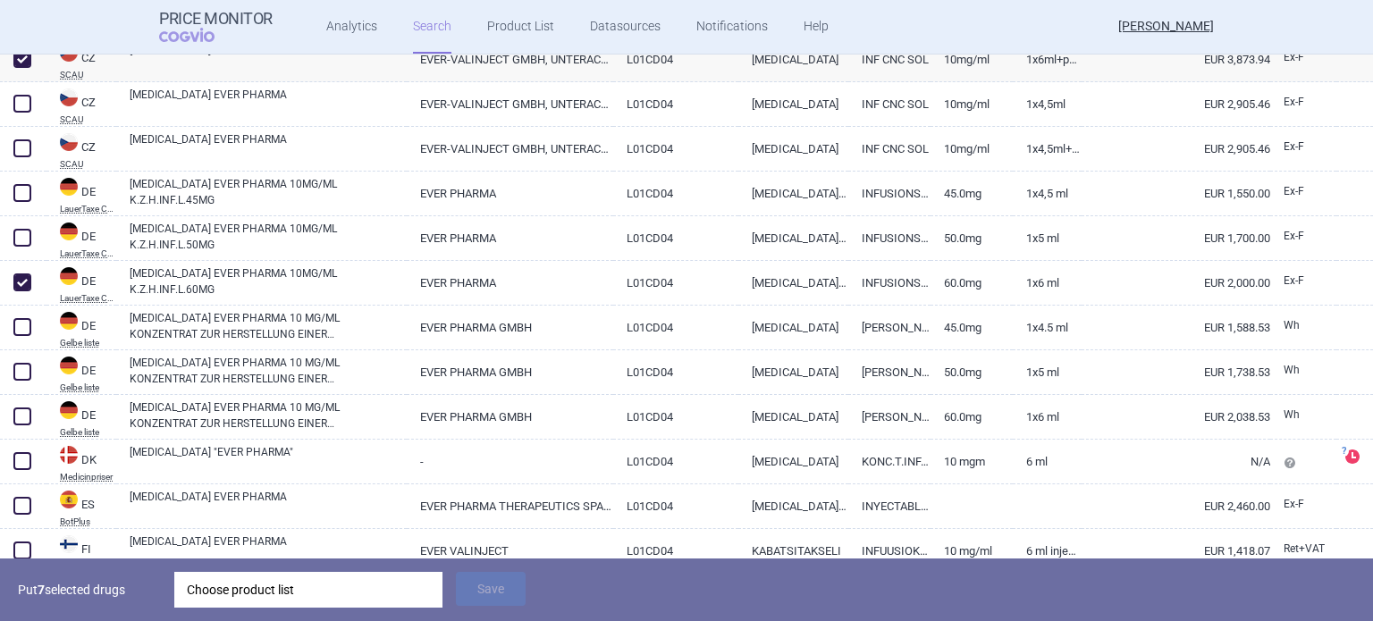
scroll to position [894, 0]
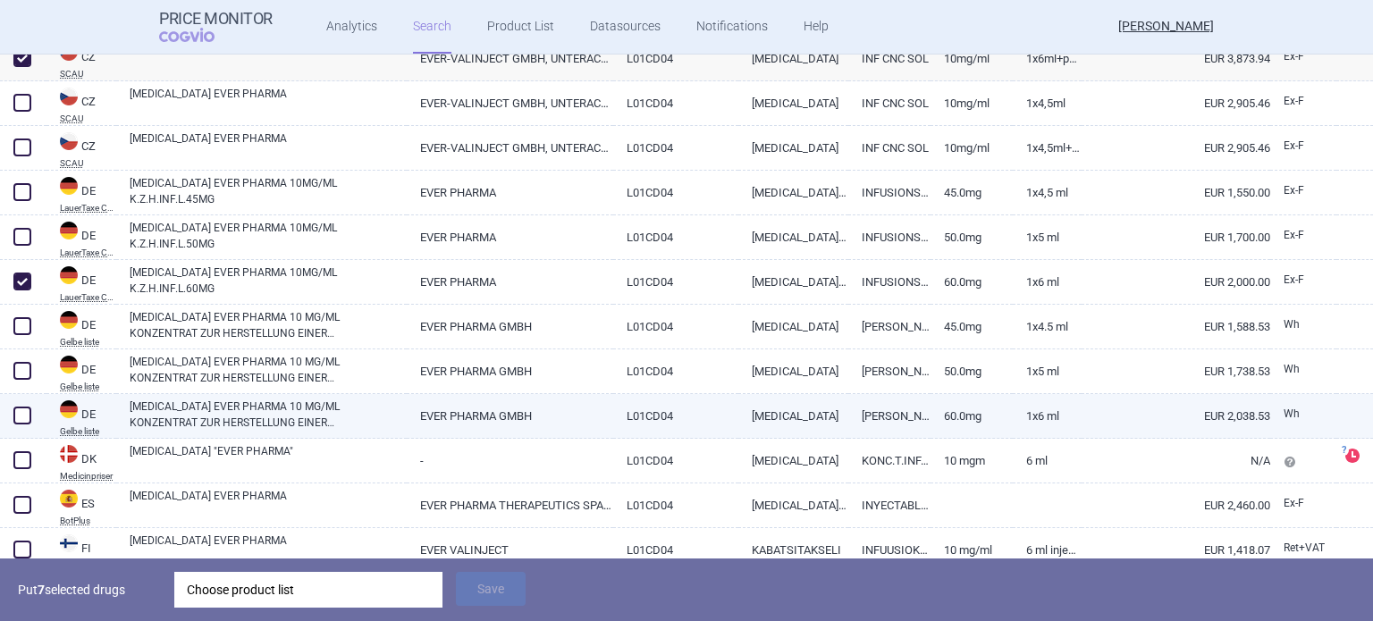
click at [19, 417] on span at bounding box center [22, 416] width 18 height 18
checkbox input "true"
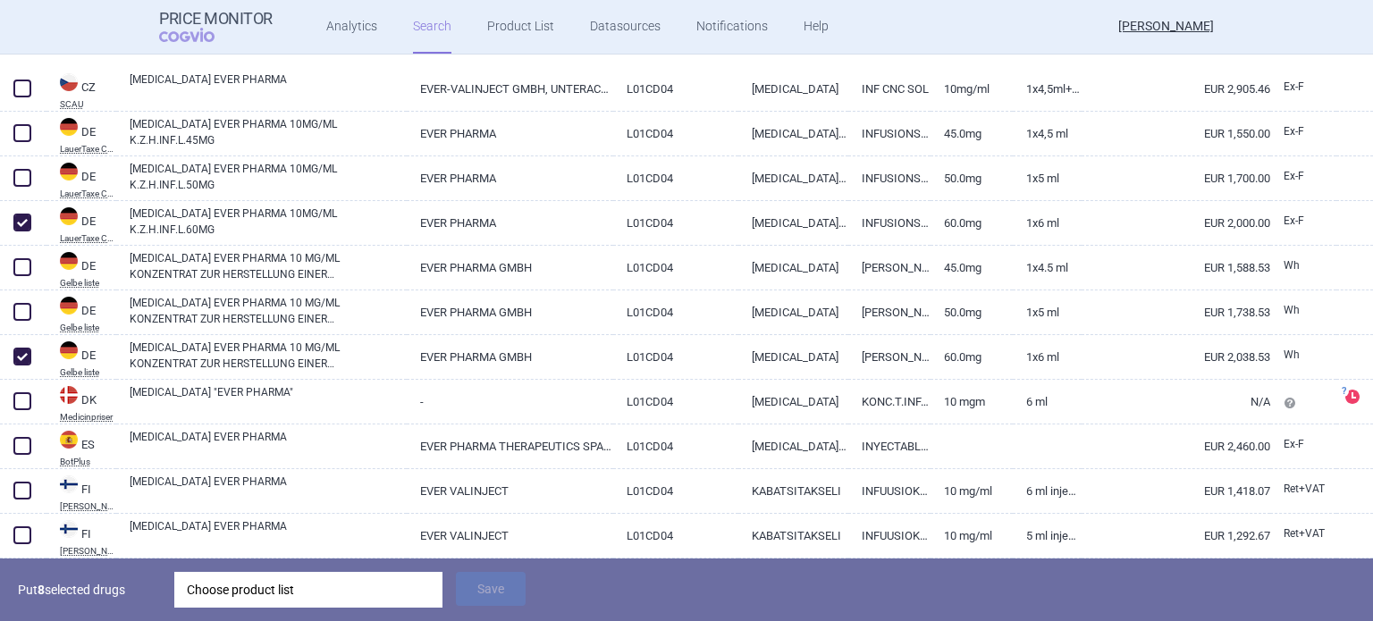
scroll to position [1073, 0]
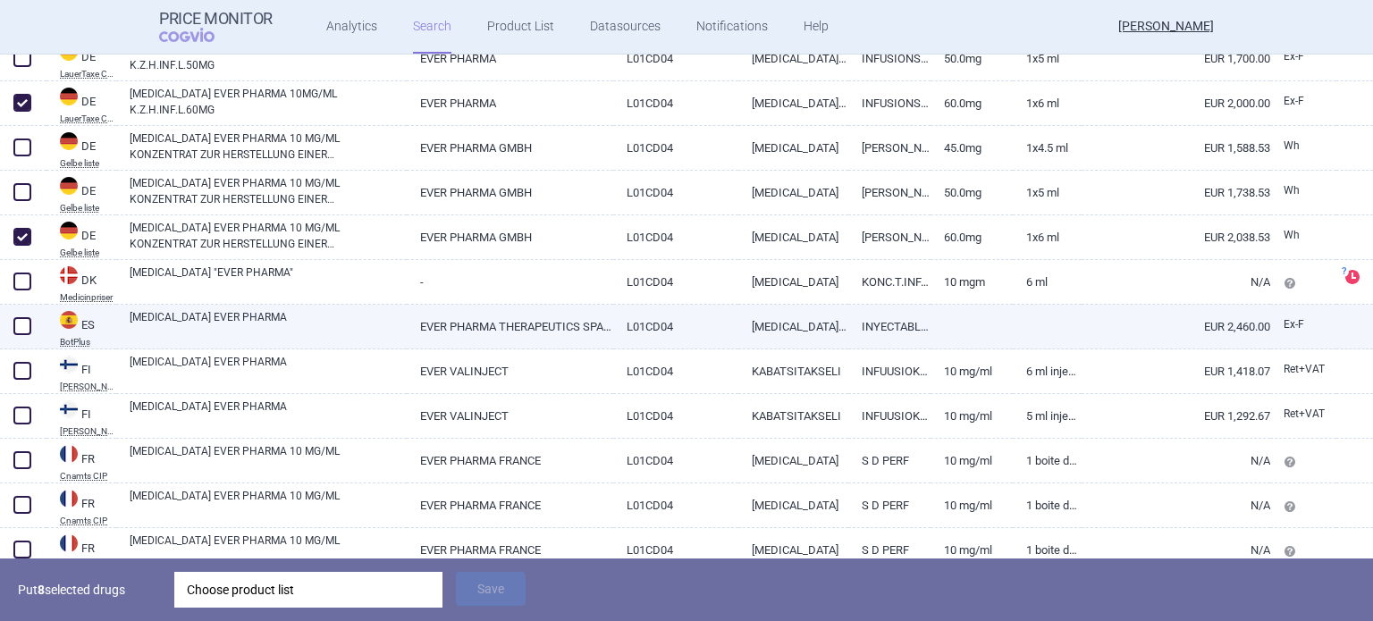
click at [296, 334] on link "[MEDICAL_DATA] EVER PHARMA" at bounding box center [268, 325] width 277 height 32
select select "EUR"
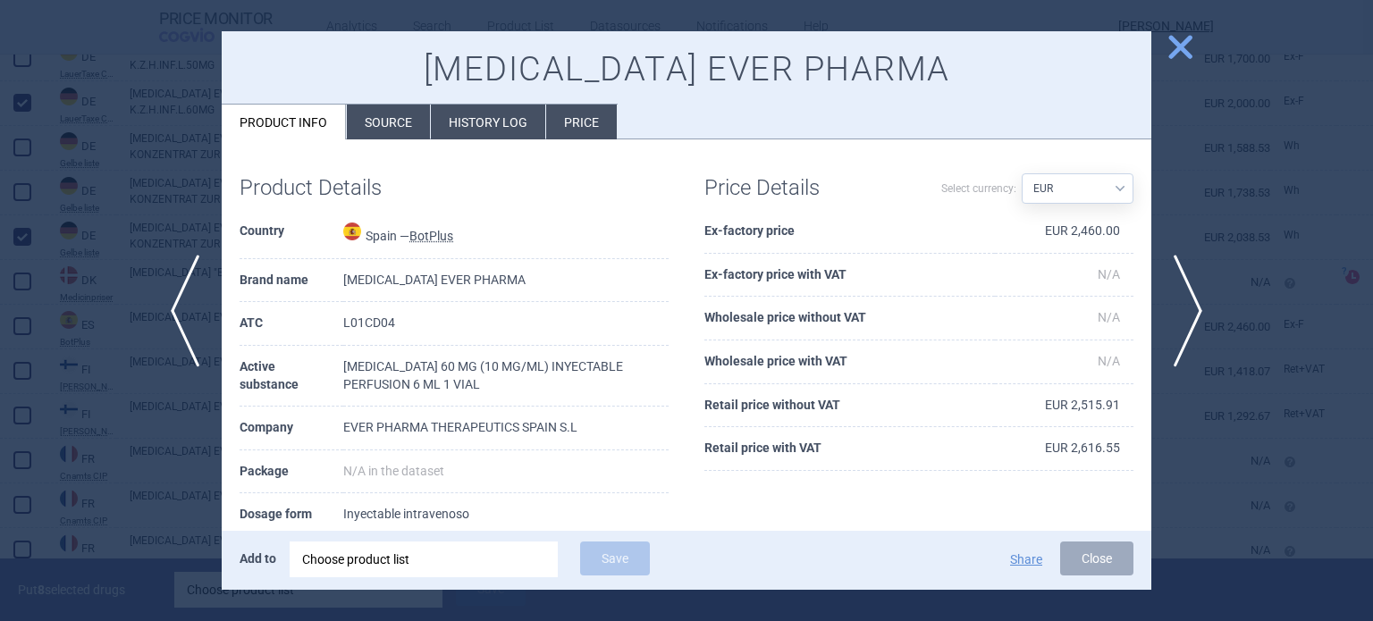
click at [58, 391] on div at bounding box center [686, 310] width 1373 height 621
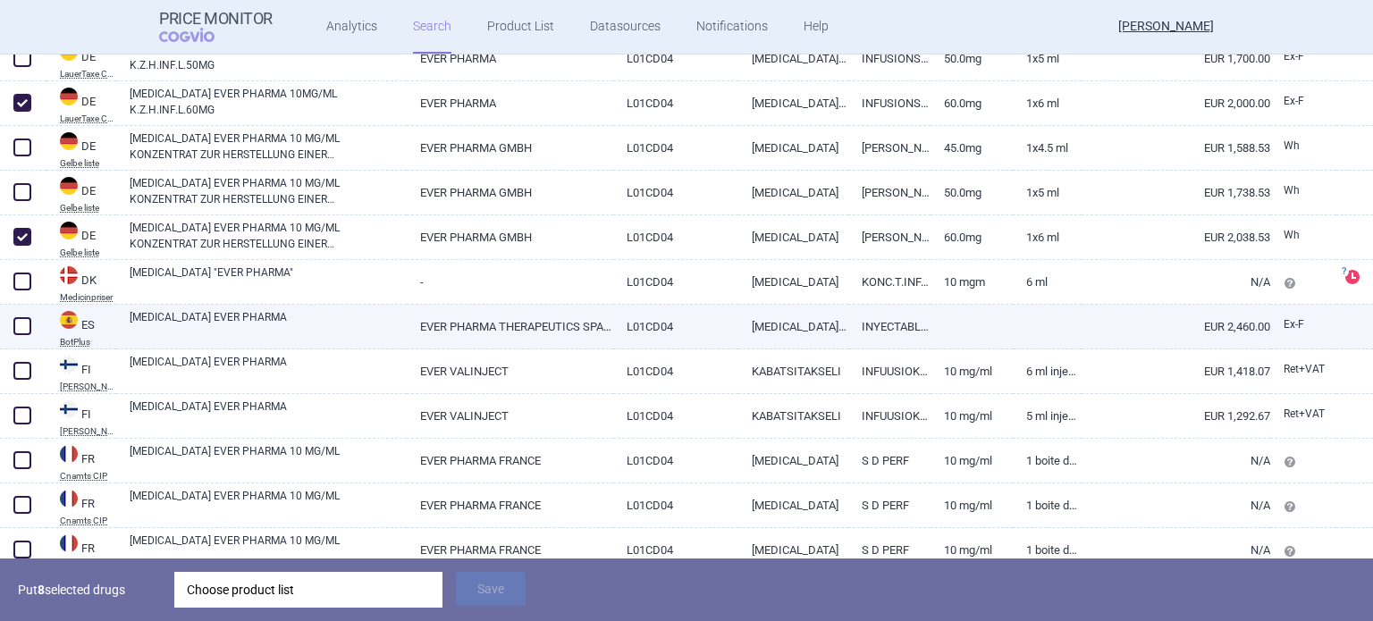
click at [18, 334] on span at bounding box center [22, 326] width 18 height 18
checkbox input "true"
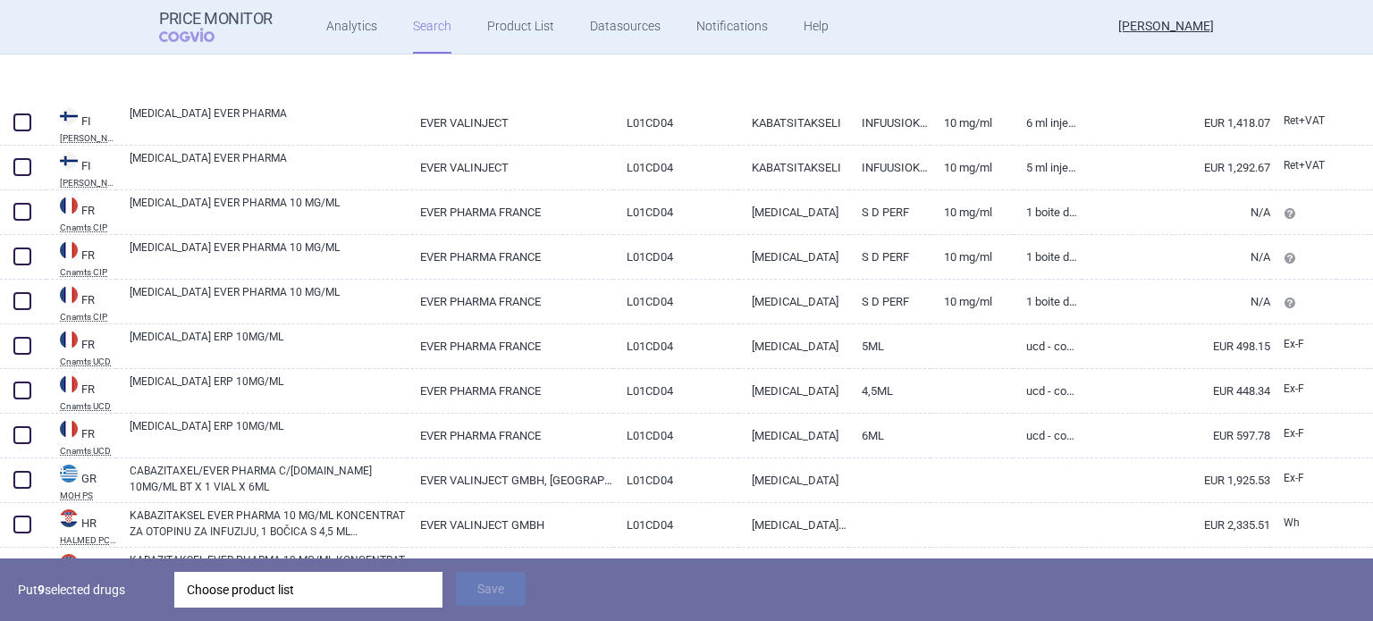
scroll to position [1431, 0]
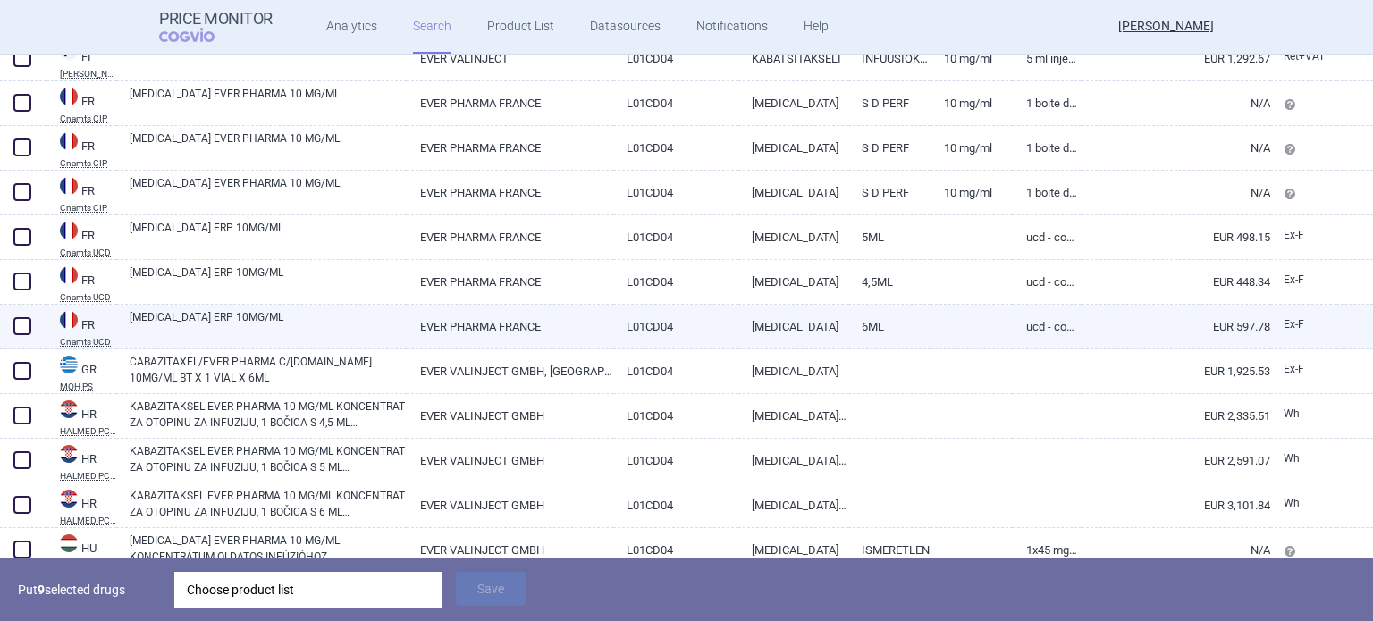
click at [28, 331] on span at bounding box center [22, 326] width 18 height 18
checkbox input "true"
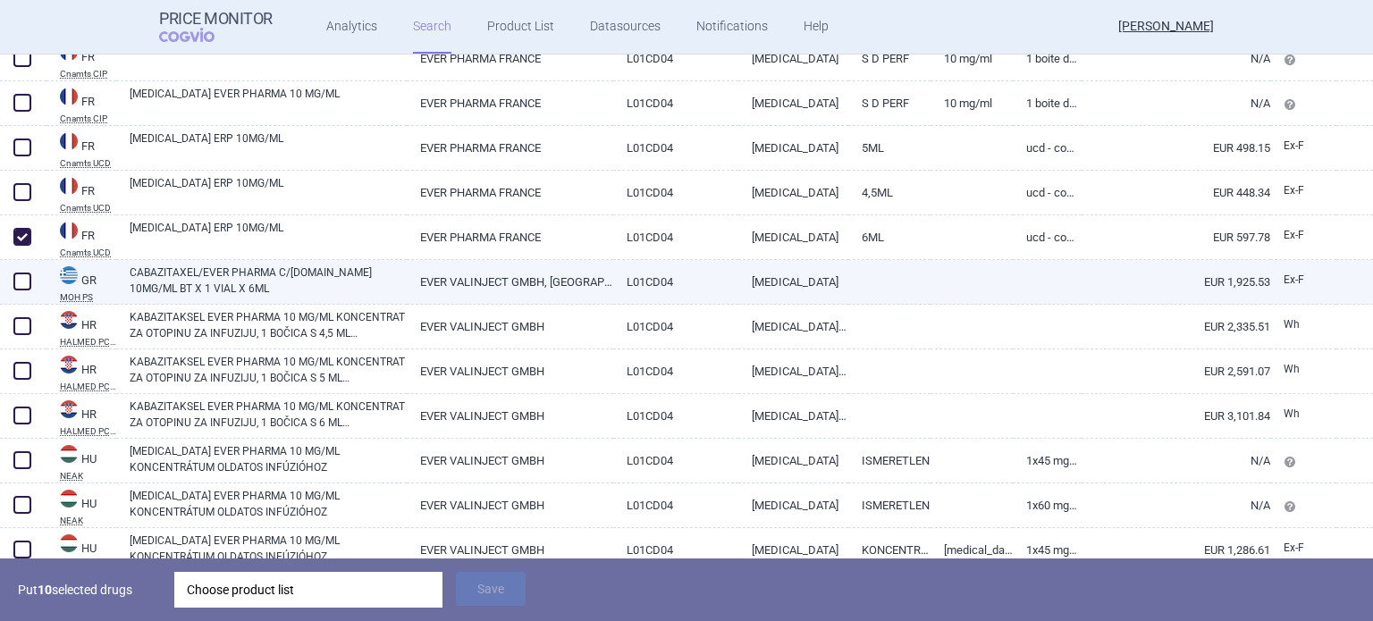
click at [29, 282] on span at bounding box center [22, 282] width 18 height 18
checkbox input "true"
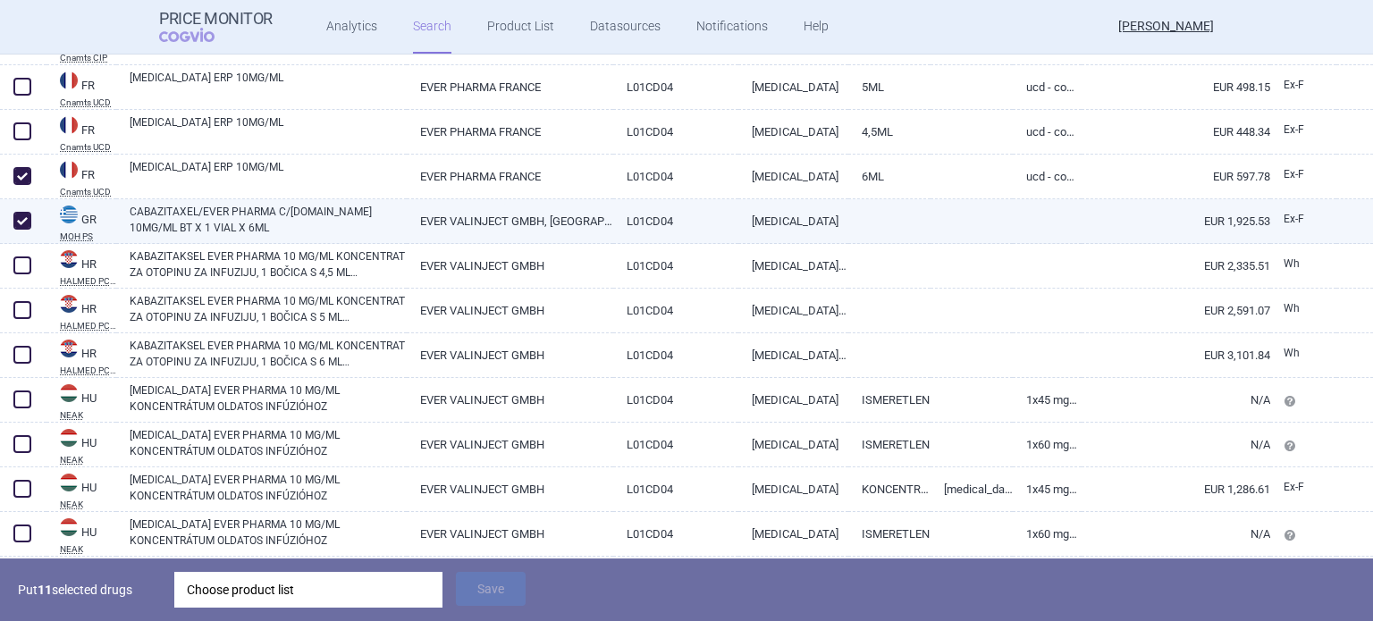
scroll to position [1609, 0]
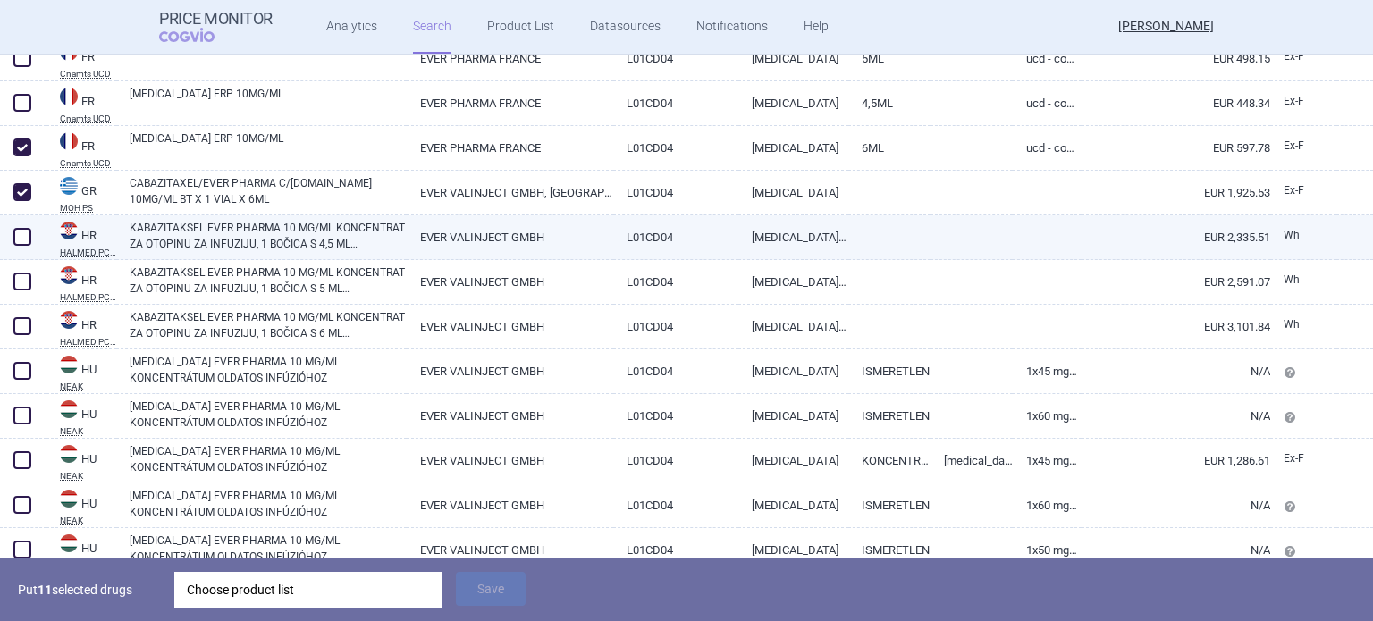
click at [362, 233] on link "KABAZITAKSEL EVER PHARMA 10 MG/ML KONCENTRAT ZA OTOPINU ZA INFUZIJU, 1 BOČICA S…" at bounding box center [268, 236] width 277 height 32
select select "EUR"
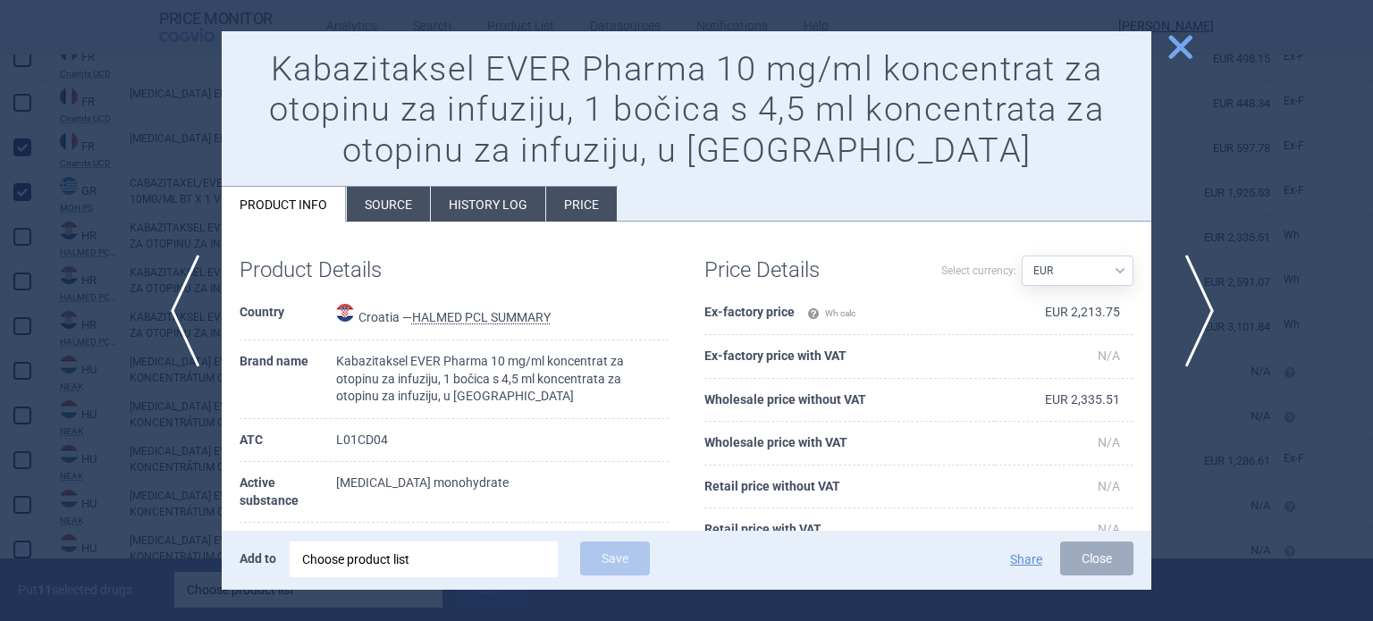
click at [1198, 301] on span "next" at bounding box center [1194, 311] width 40 height 113
click at [1240, 213] on div at bounding box center [686, 310] width 1373 height 621
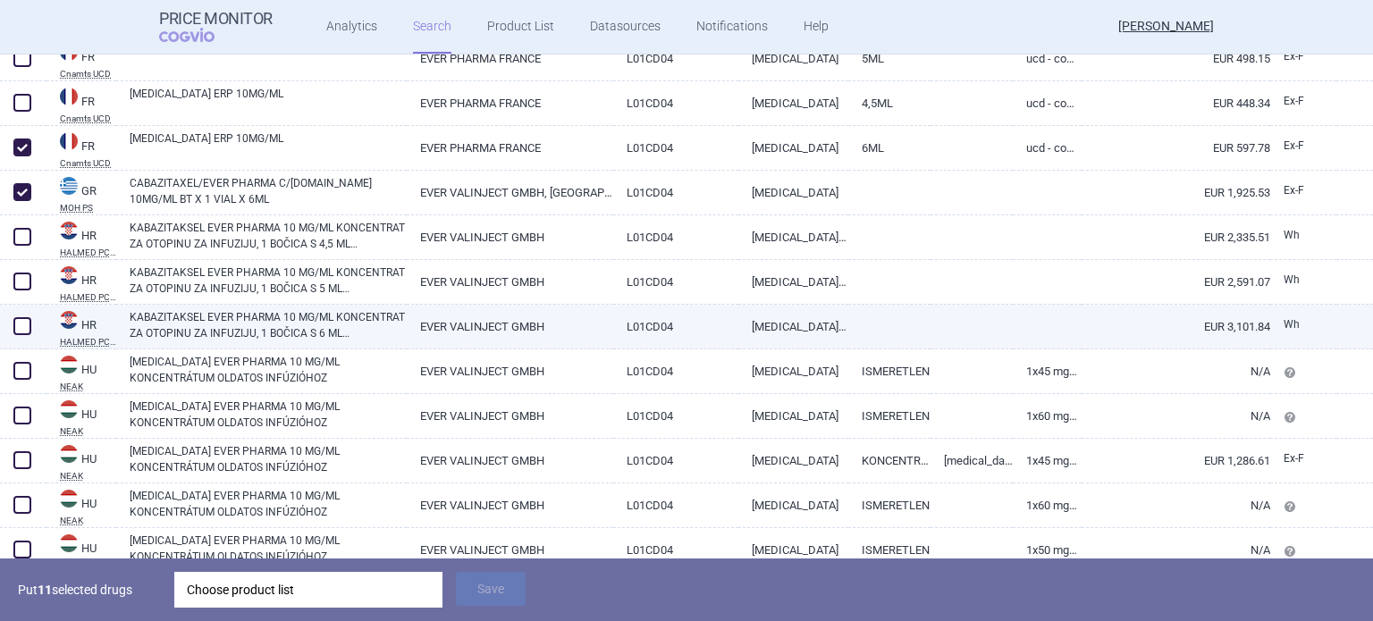
click at [21, 325] on span at bounding box center [22, 326] width 18 height 18
checkbox input "true"
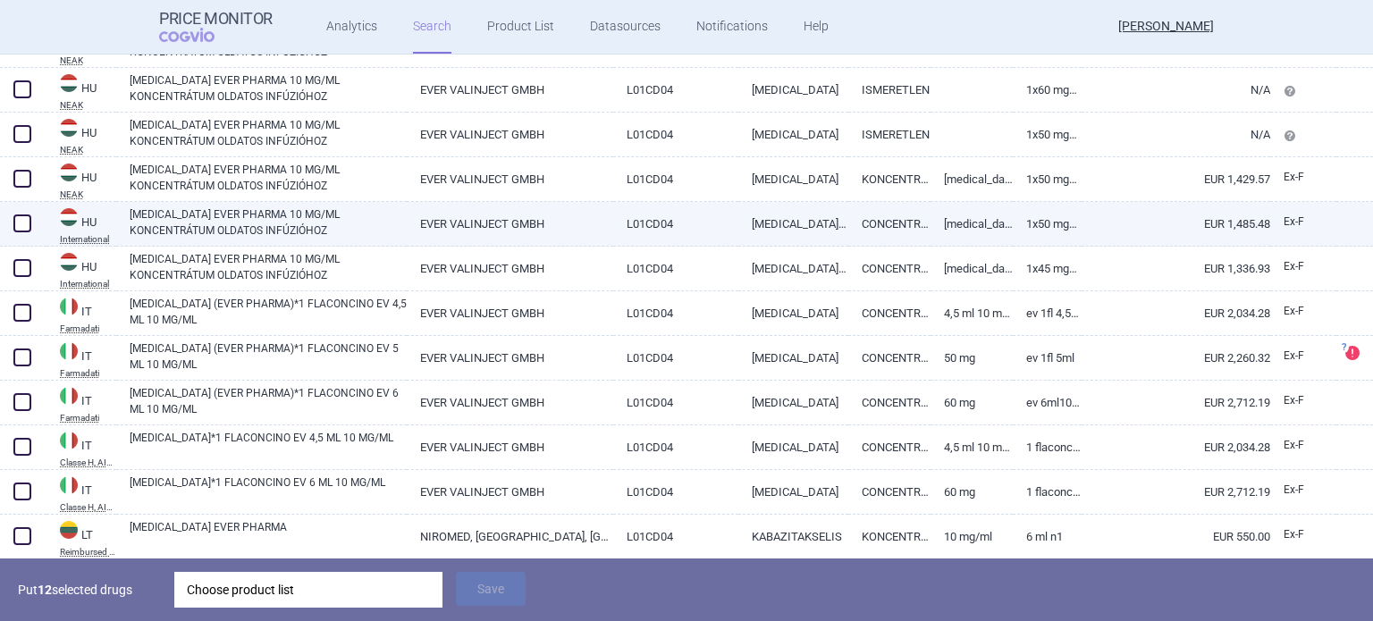
scroll to position [2056, 0]
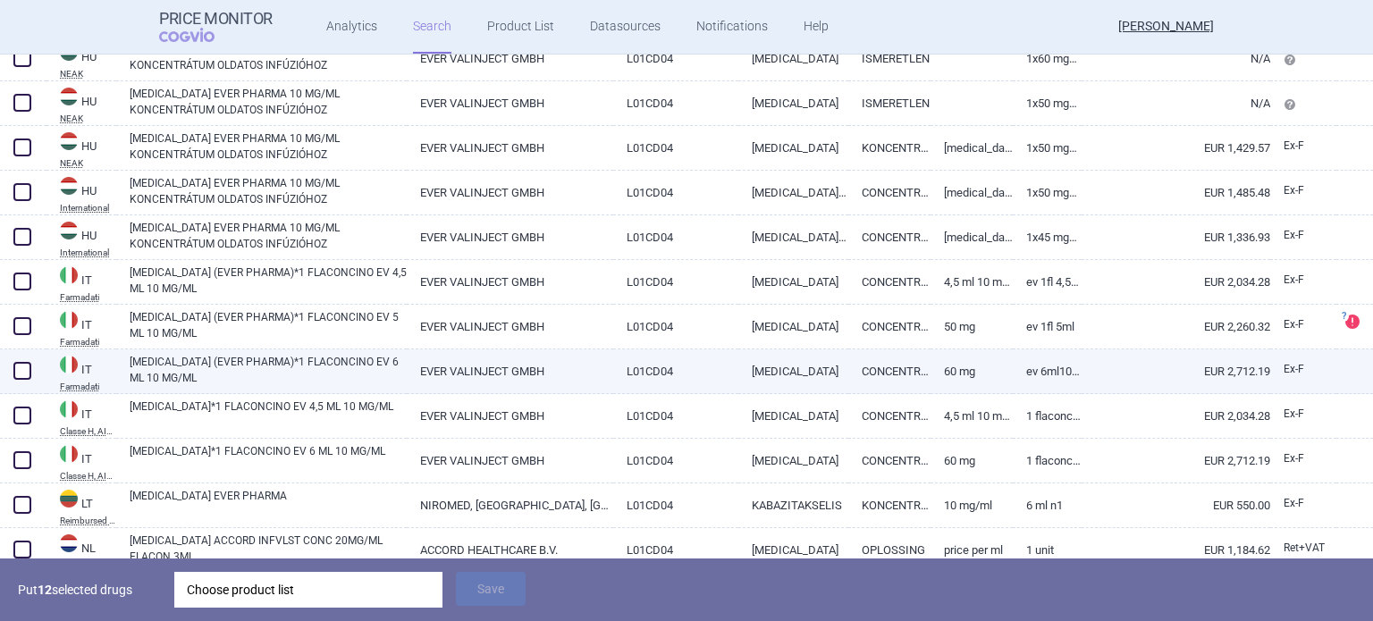
click at [18, 363] on span at bounding box center [22, 371] width 18 height 18
checkbox input "true"
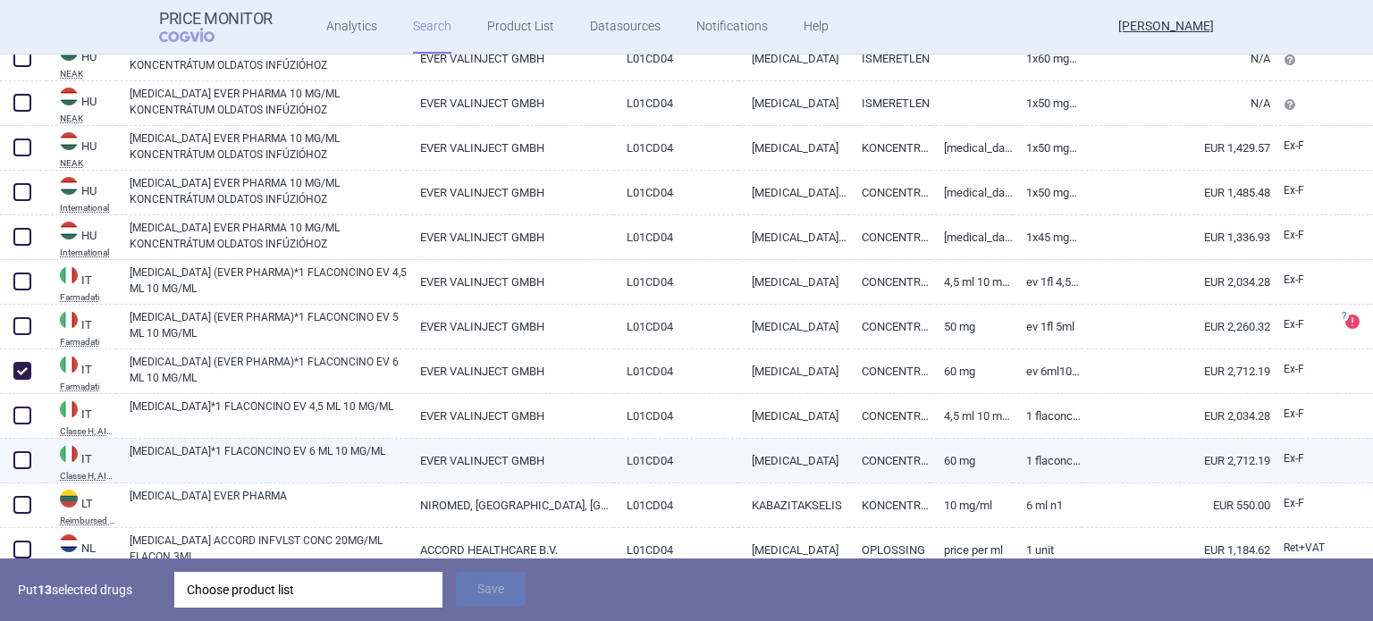
click at [26, 461] on span at bounding box center [22, 461] width 18 height 18
checkbox input "true"
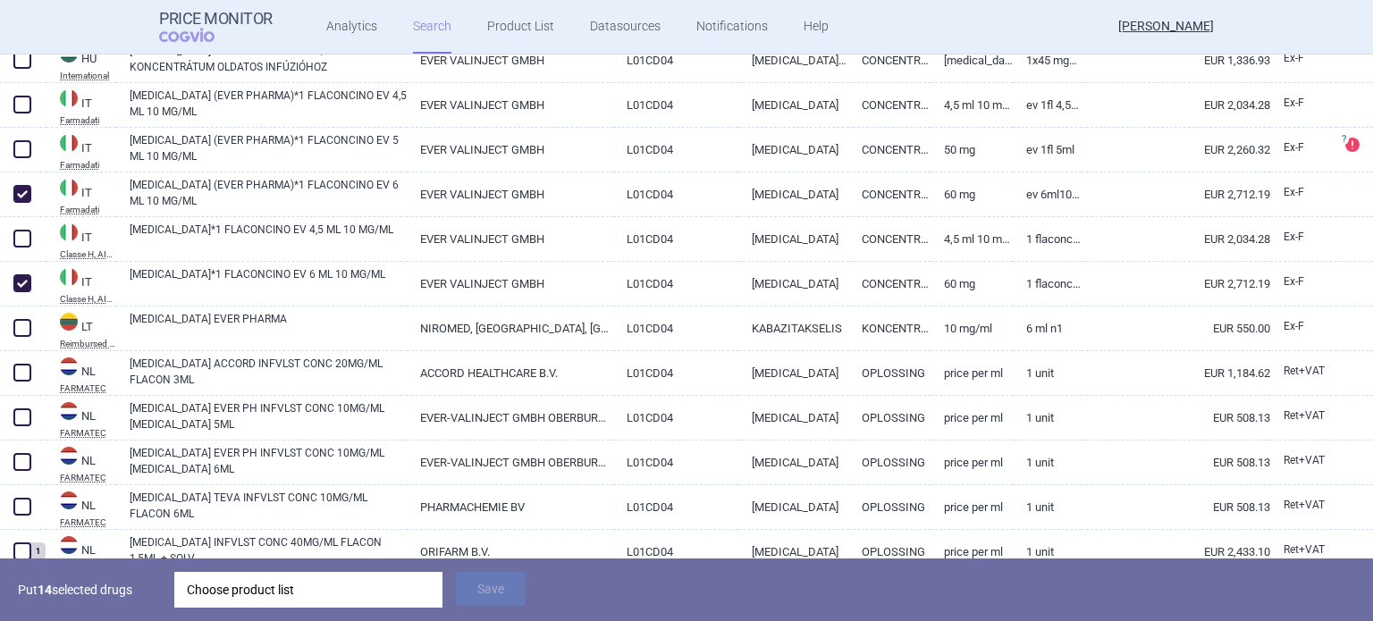
scroll to position [2235, 0]
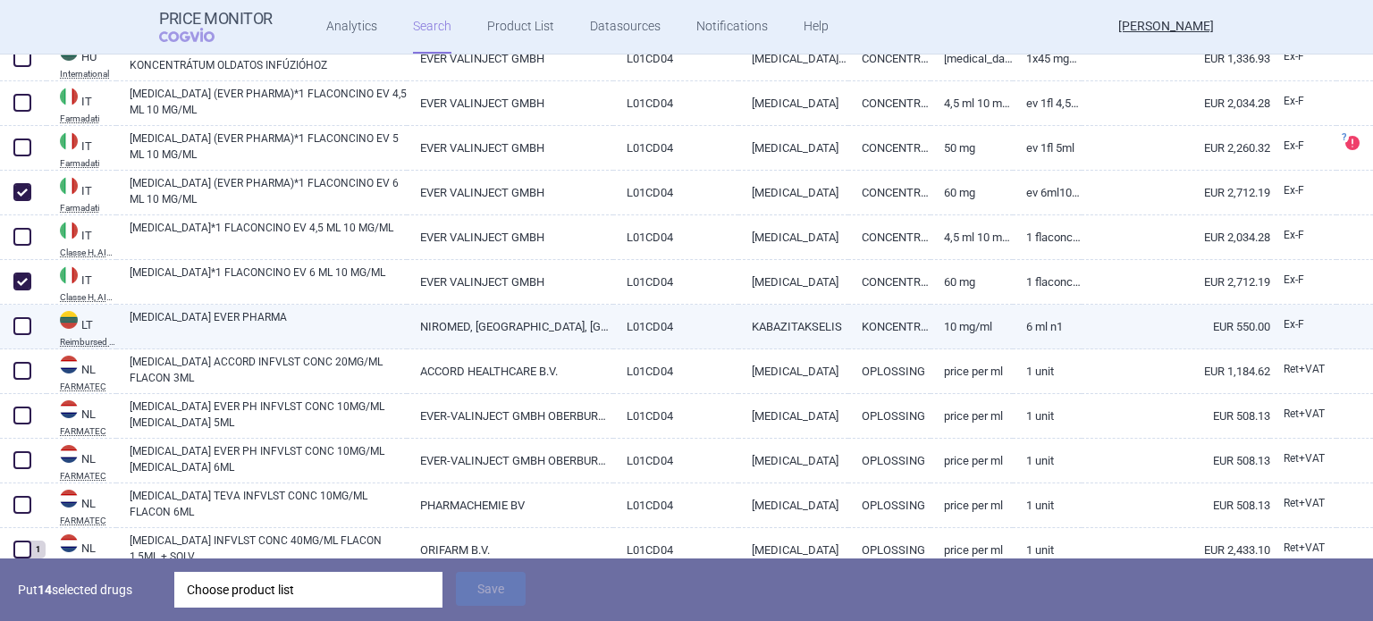
click at [14, 334] on span at bounding box center [22, 326] width 18 height 18
checkbox input "true"
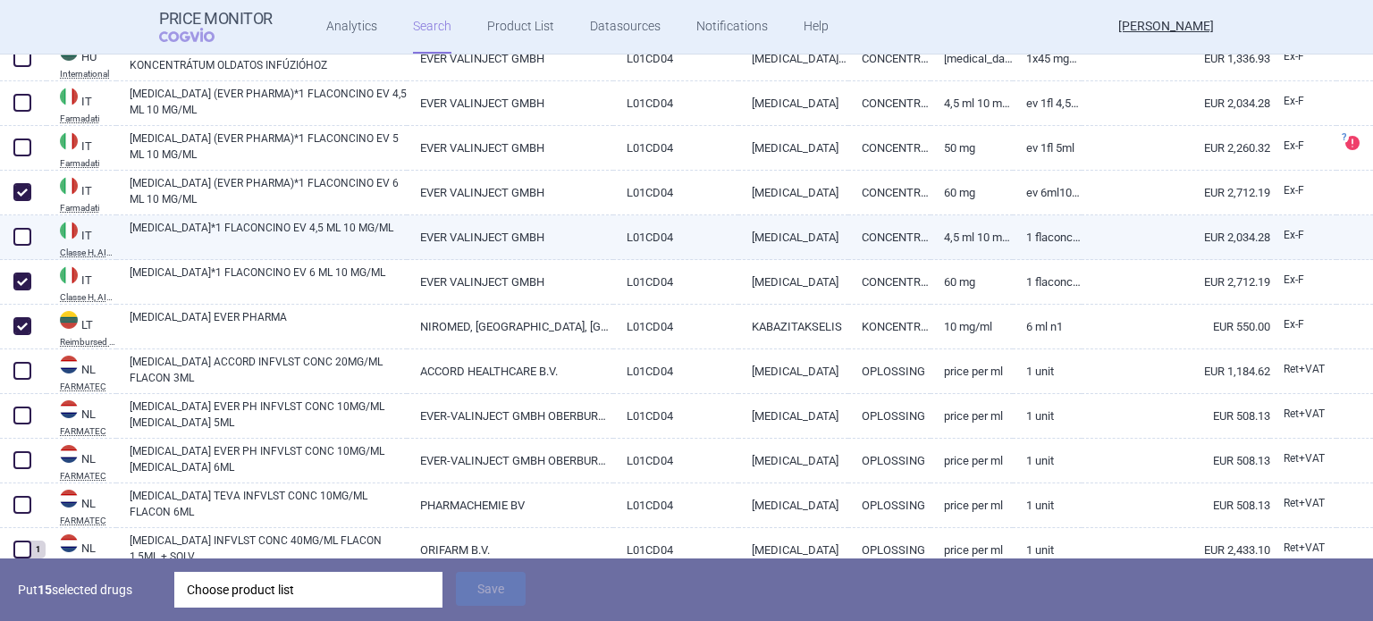
scroll to position [2325, 0]
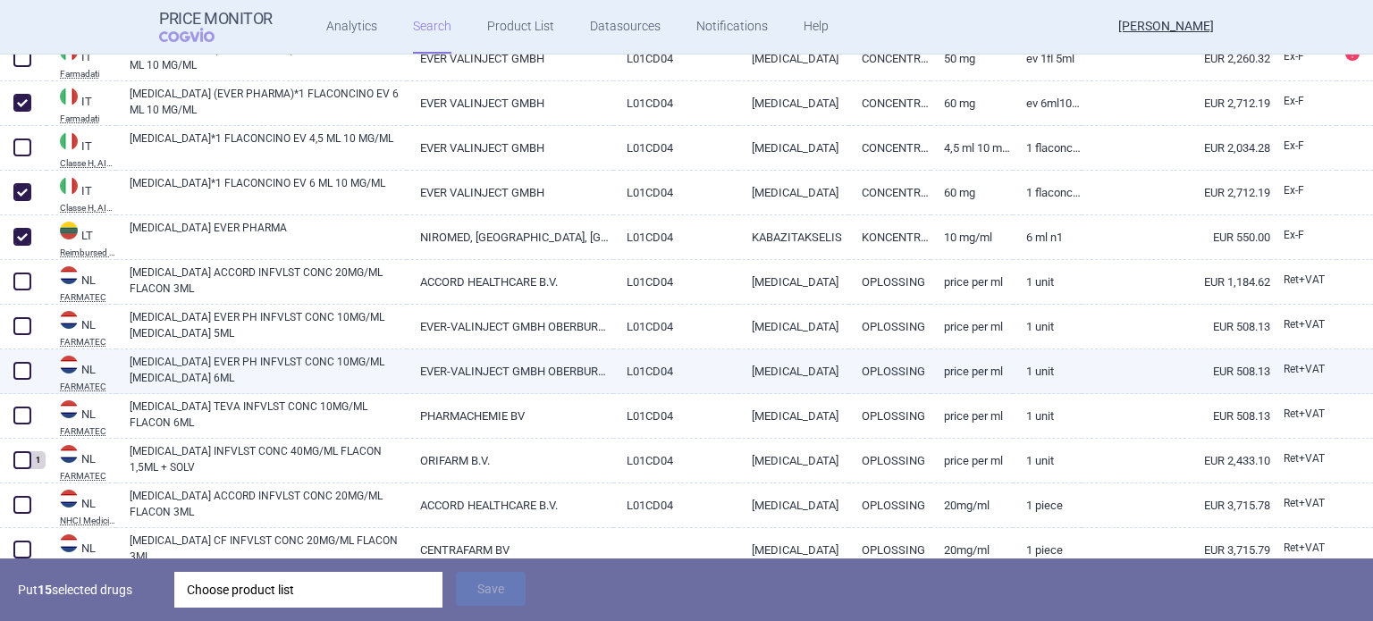
click at [27, 374] on span at bounding box center [22, 371] width 18 height 18
checkbox input "true"
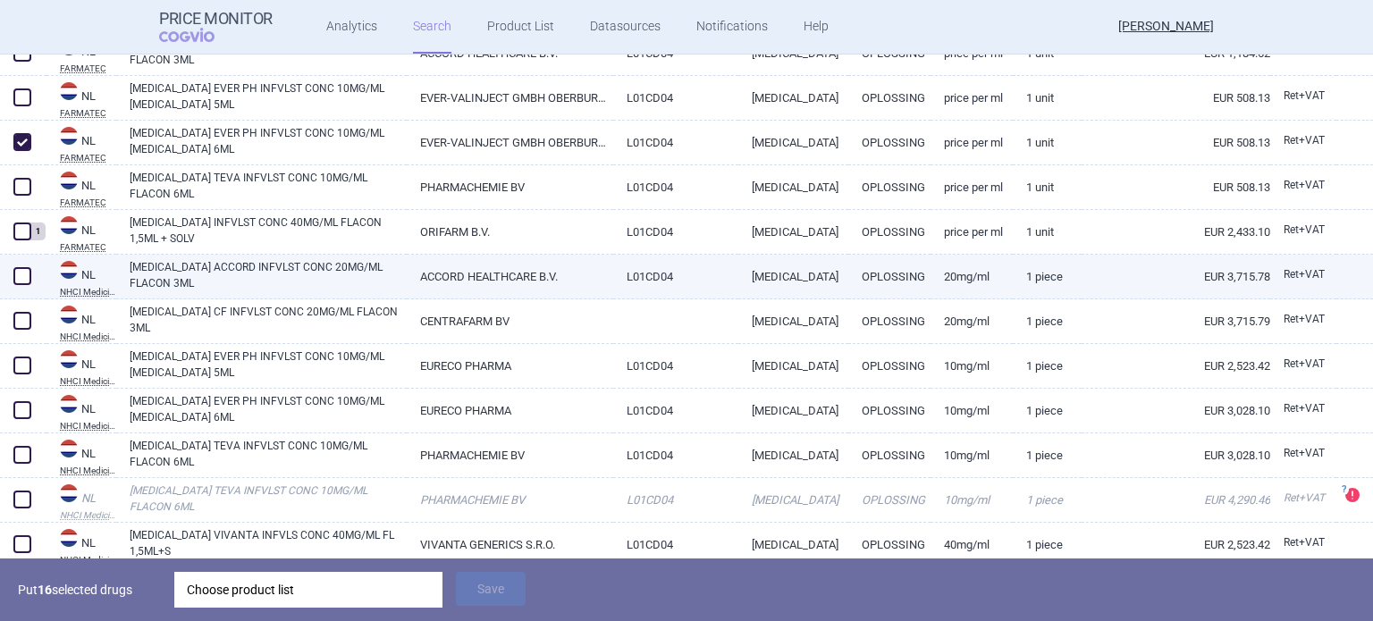
scroll to position [2593, 0]
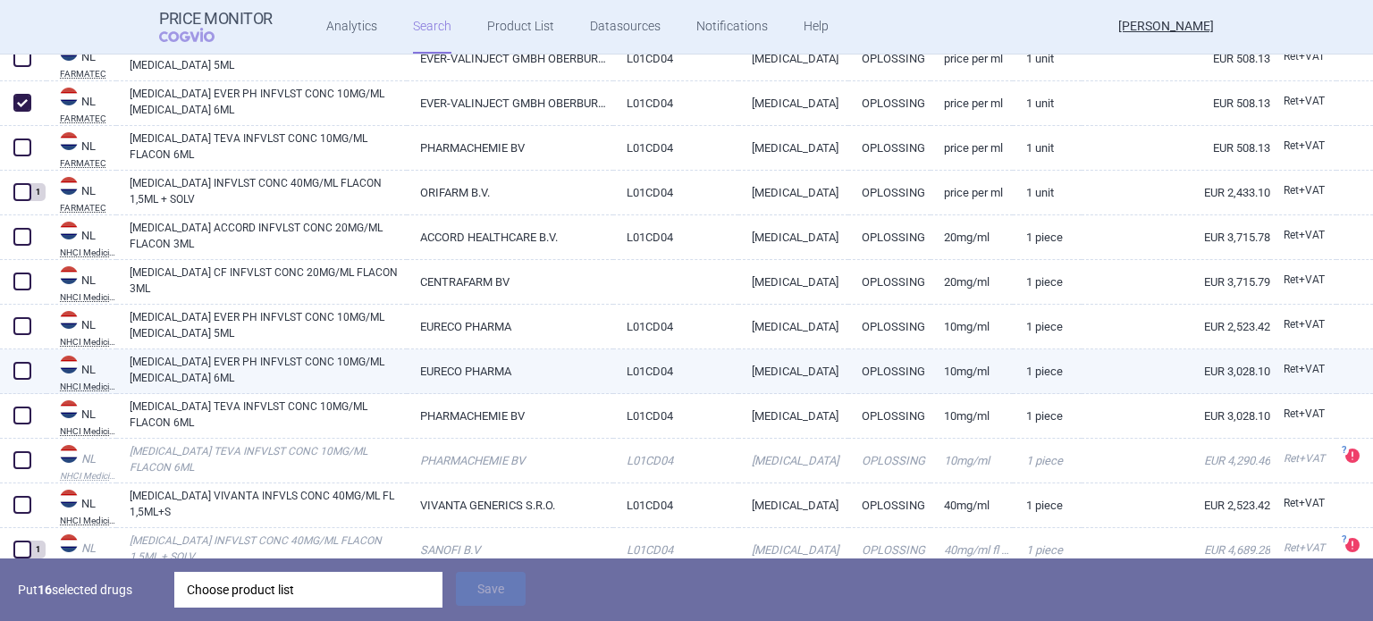
click at [31, 371] on span at bounding box center [22, 371] width 27 height 27
checkbox input "true"
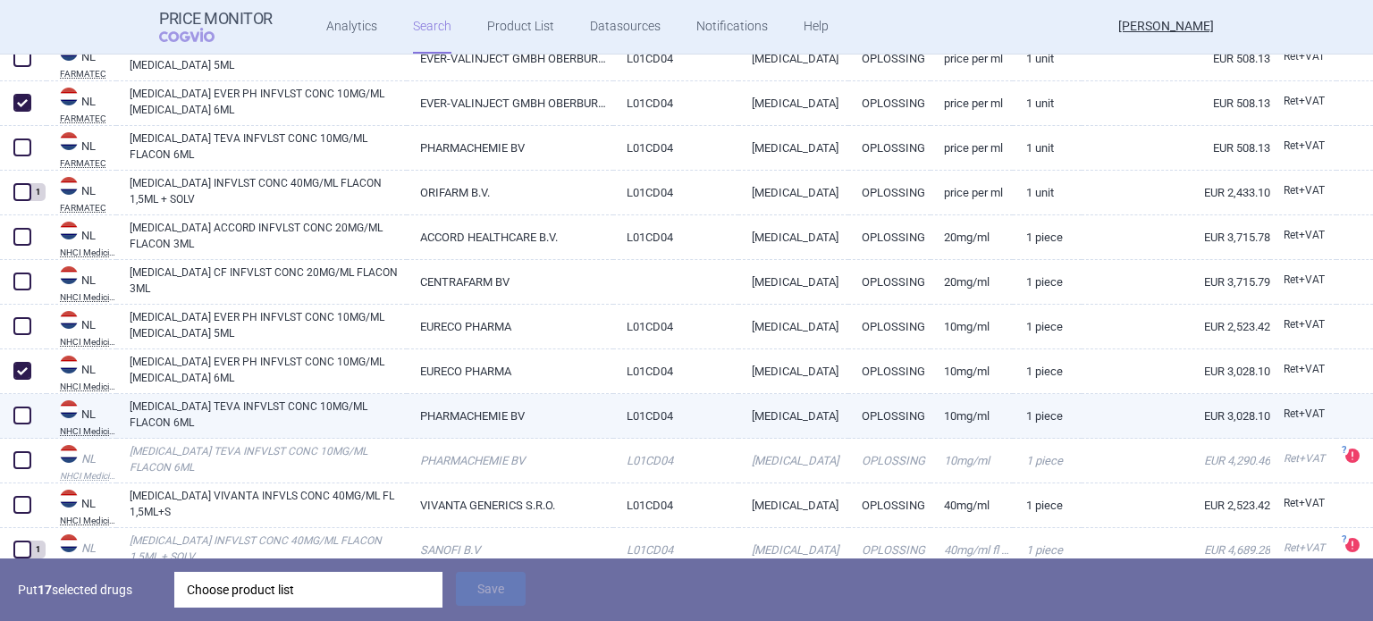
click at [25, 420] on span at bounding box center [22, 416] width 18 height 18
checkbox input "true"
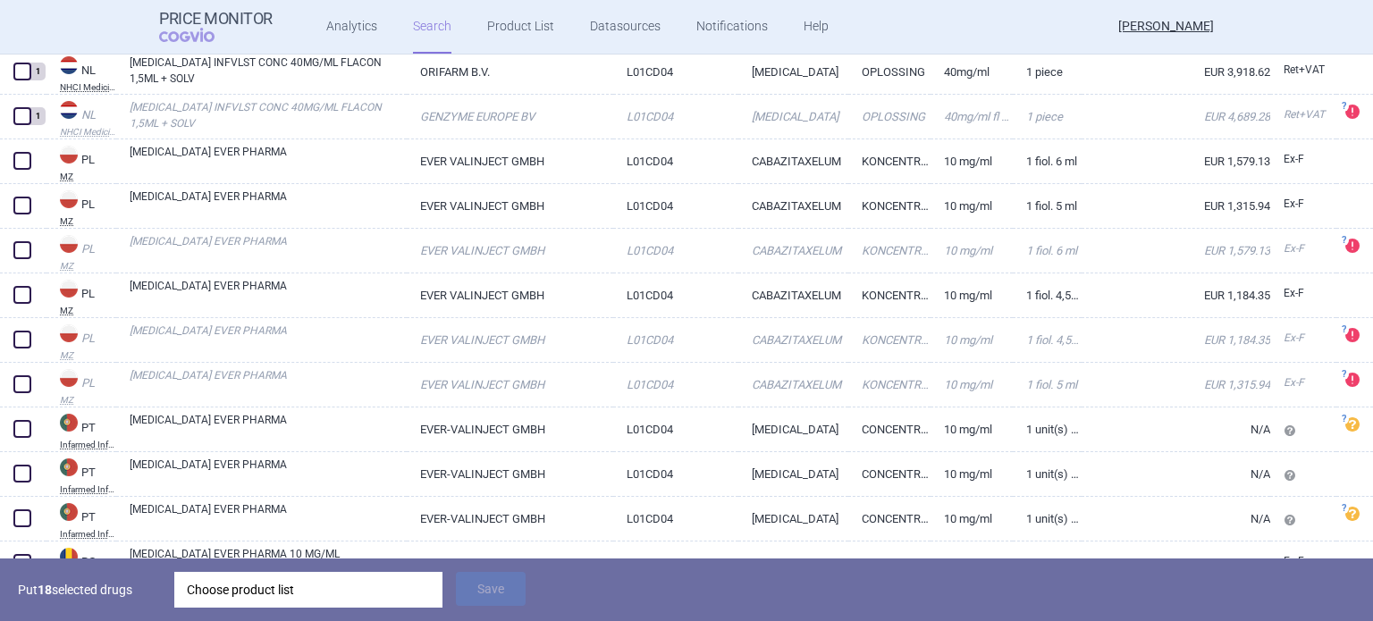
scroll to position [3308, 0]
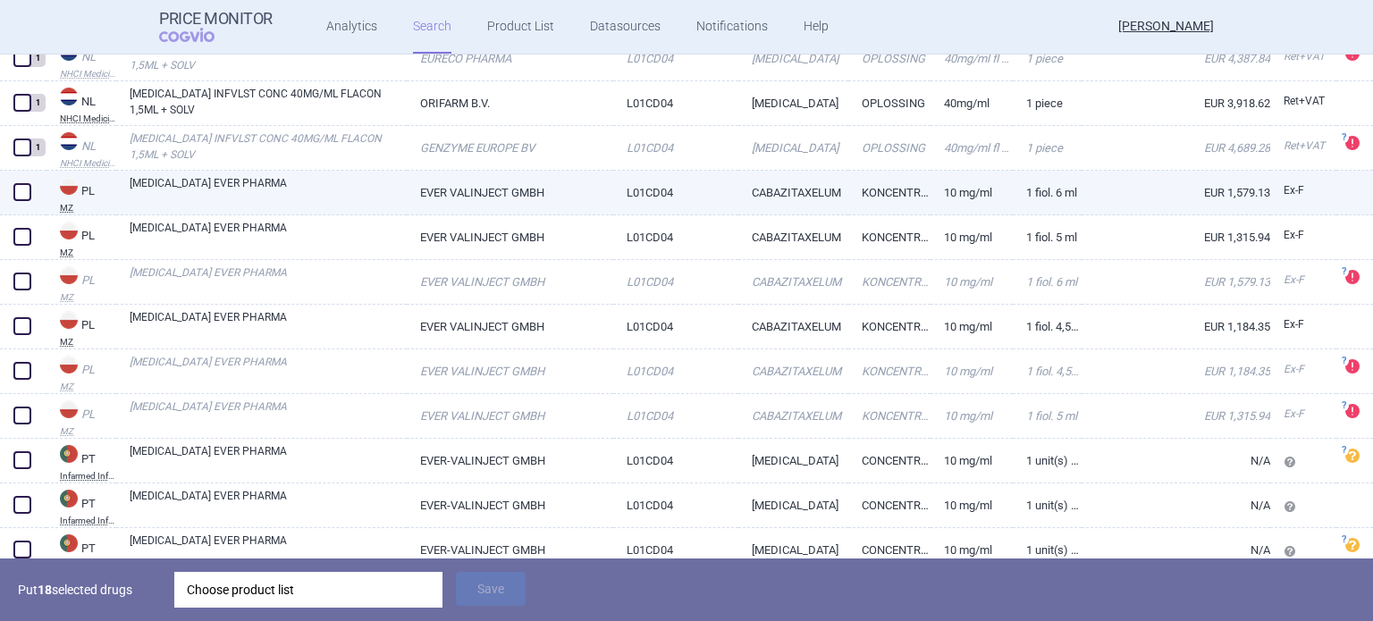
click at [27, 198] on span at bounding box center [22, 192] width 18 height 18
checkbox input "true"
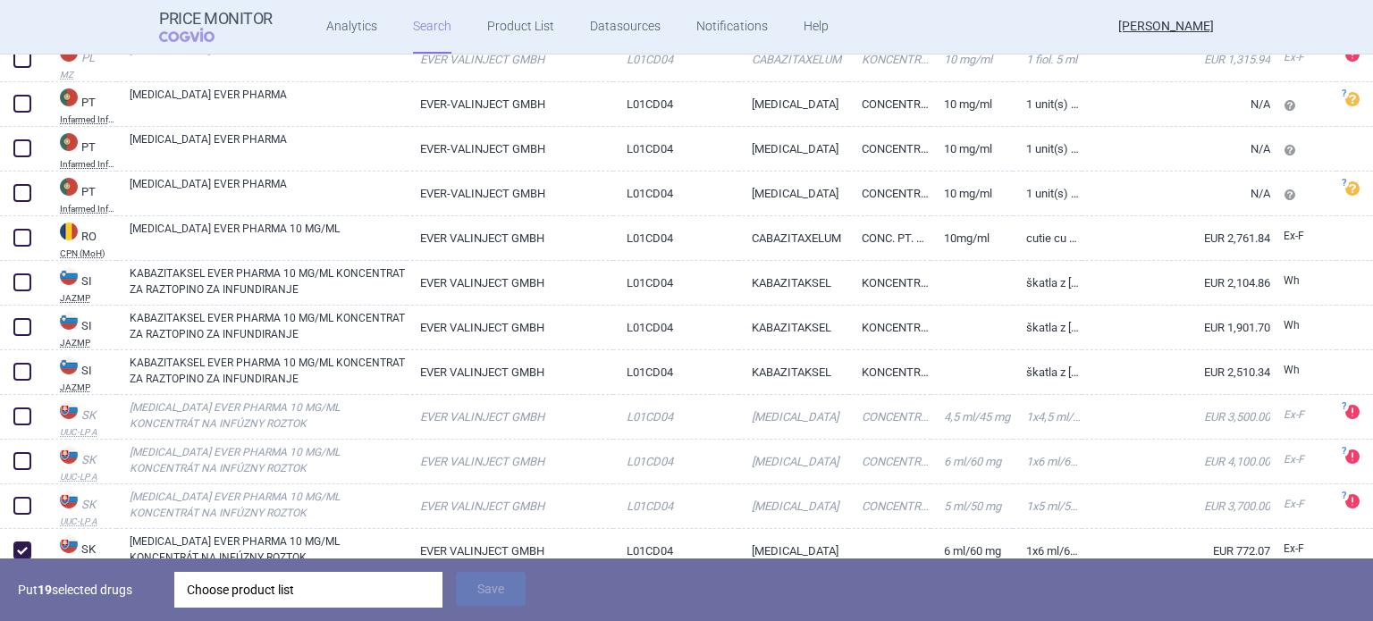
scroll to position [3666, 0]
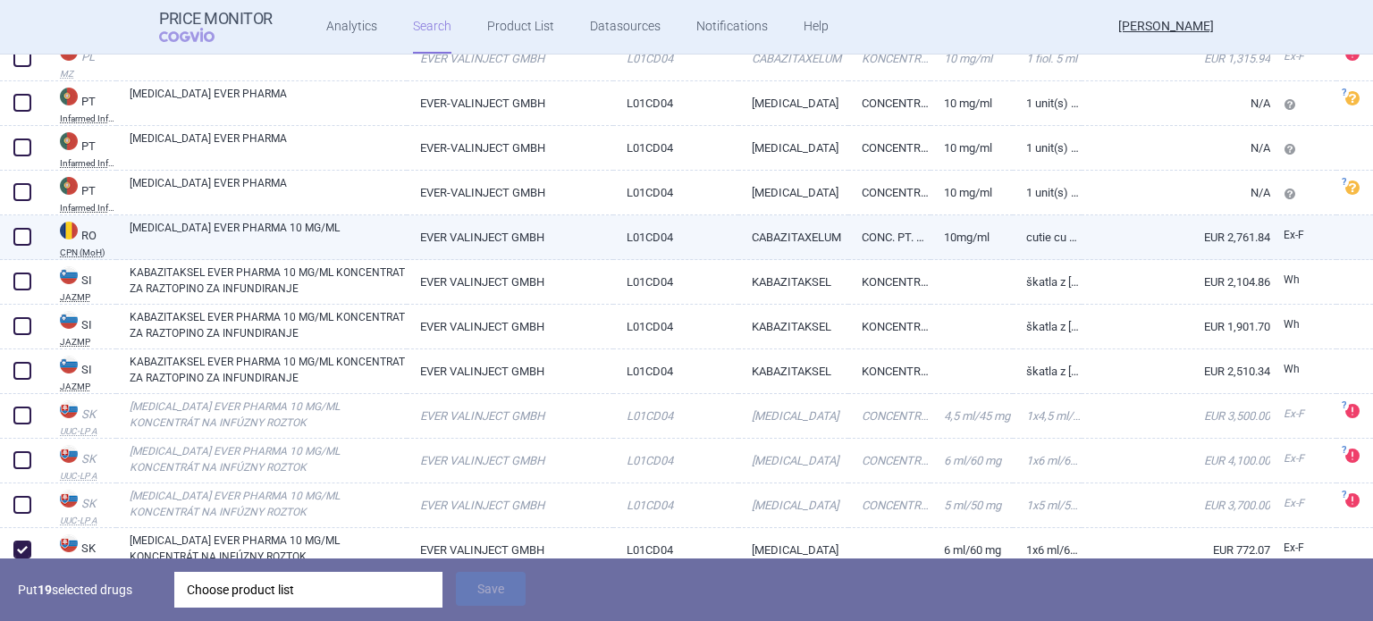
click at [376, 250] on link "[MEDICAL_DATA] EVER PHARMA 10 MG/ML" at bounding box center [268, 236] width 277 height 32
select select "EUR"
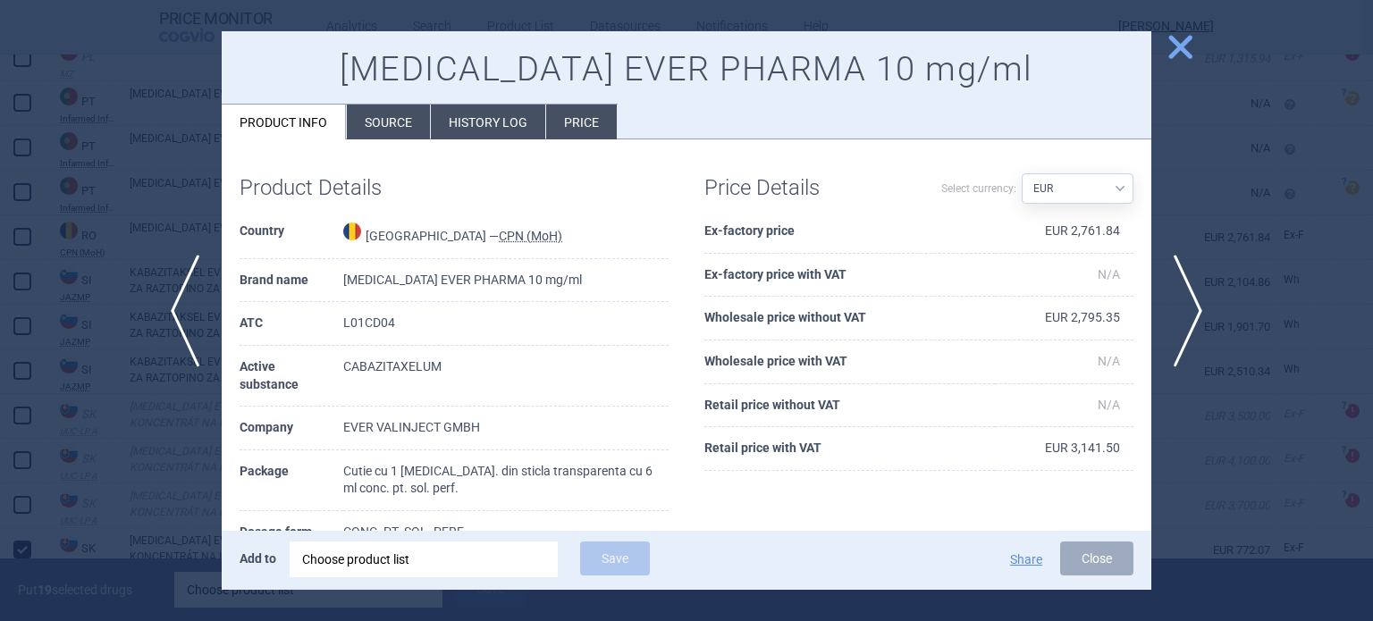
click at [0, 267] on div at bounding box center [686, 310] width 1373 height 621
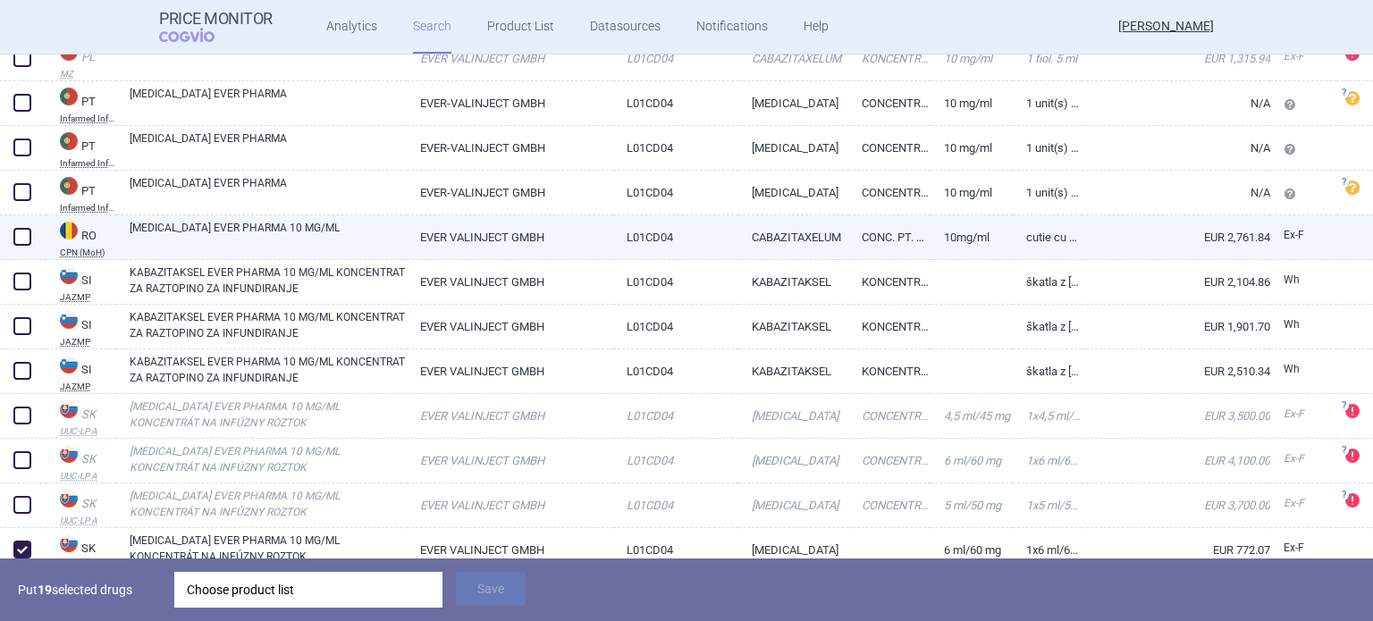
click at [29, 236] on span at bounding box center [22, 237] width 18 height 18
checkbox input "true"
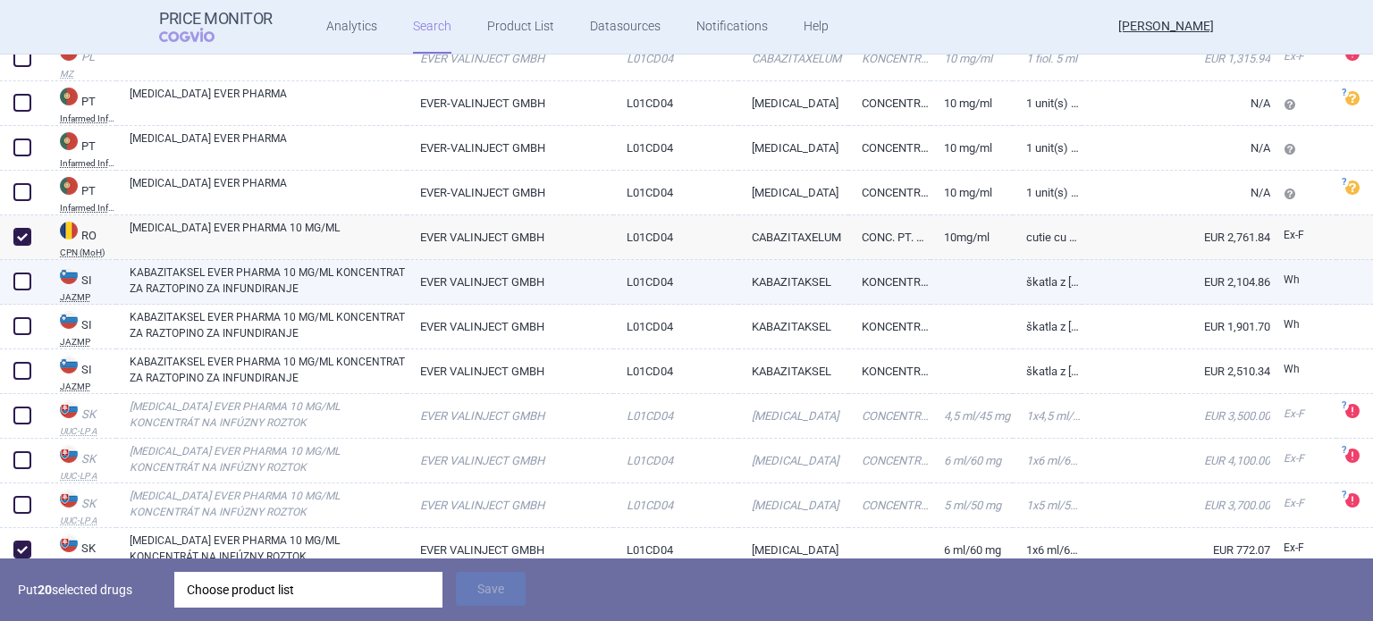
click at [186, 274] on link "KABAZITAKSEL EVER PHARMA 10 MG/ML KONCENTRAT ZA RAZTOPINO ZA INFUNDIRANJE" at bounding box center [268, 281] width 277 height 32
select select "EUR"
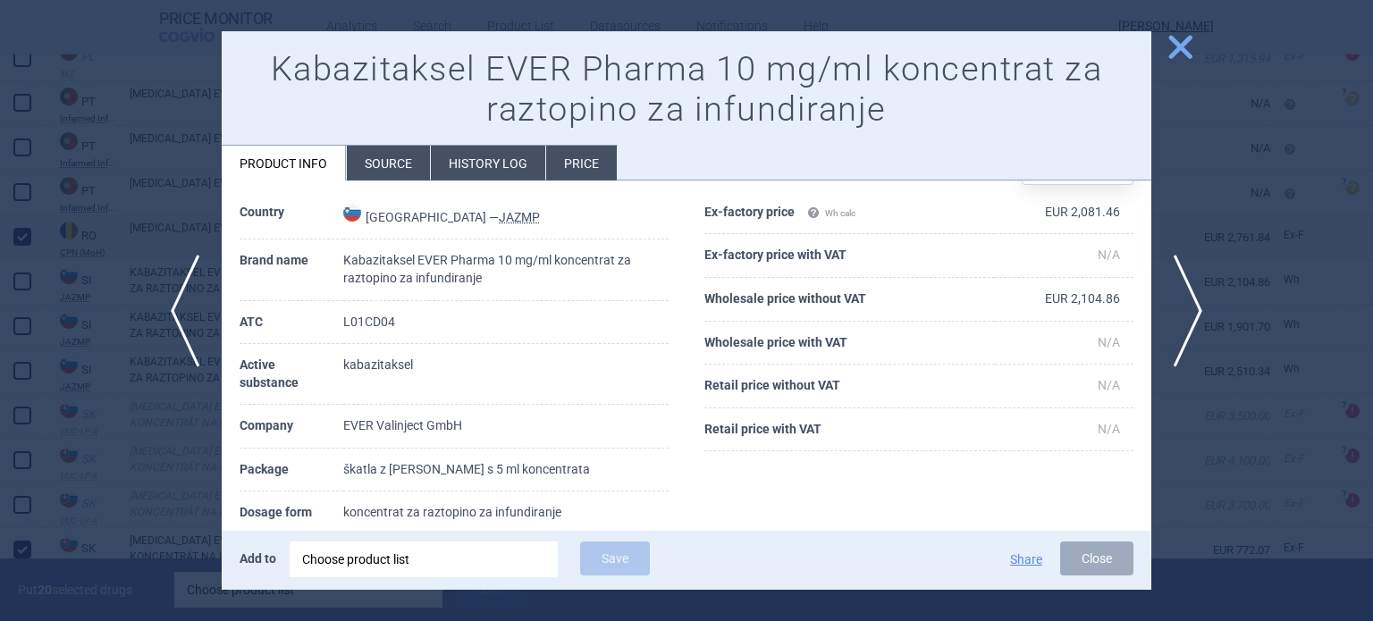
scroll to position [89, 0]
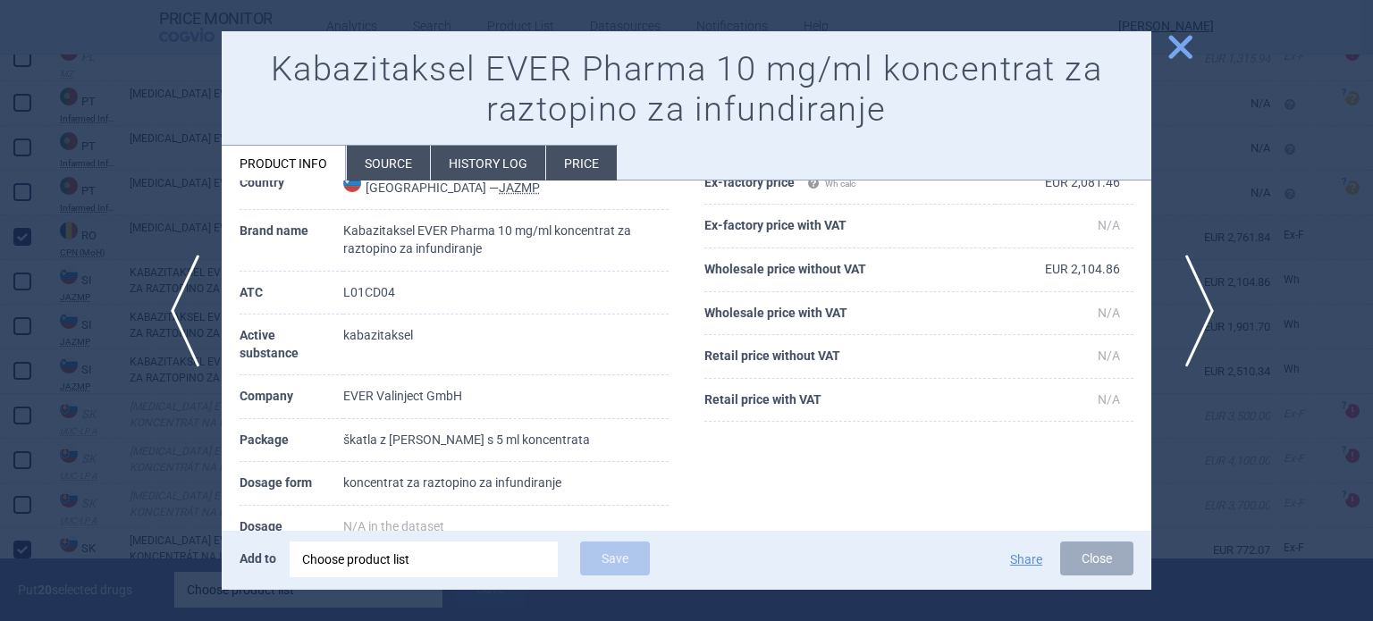
click at [1186, 308] on span "next" at bounding box center [1194, 311] width 40 height 113
click at [1312, 168] on div at bounding box center [686, 310] width 1373 height 621
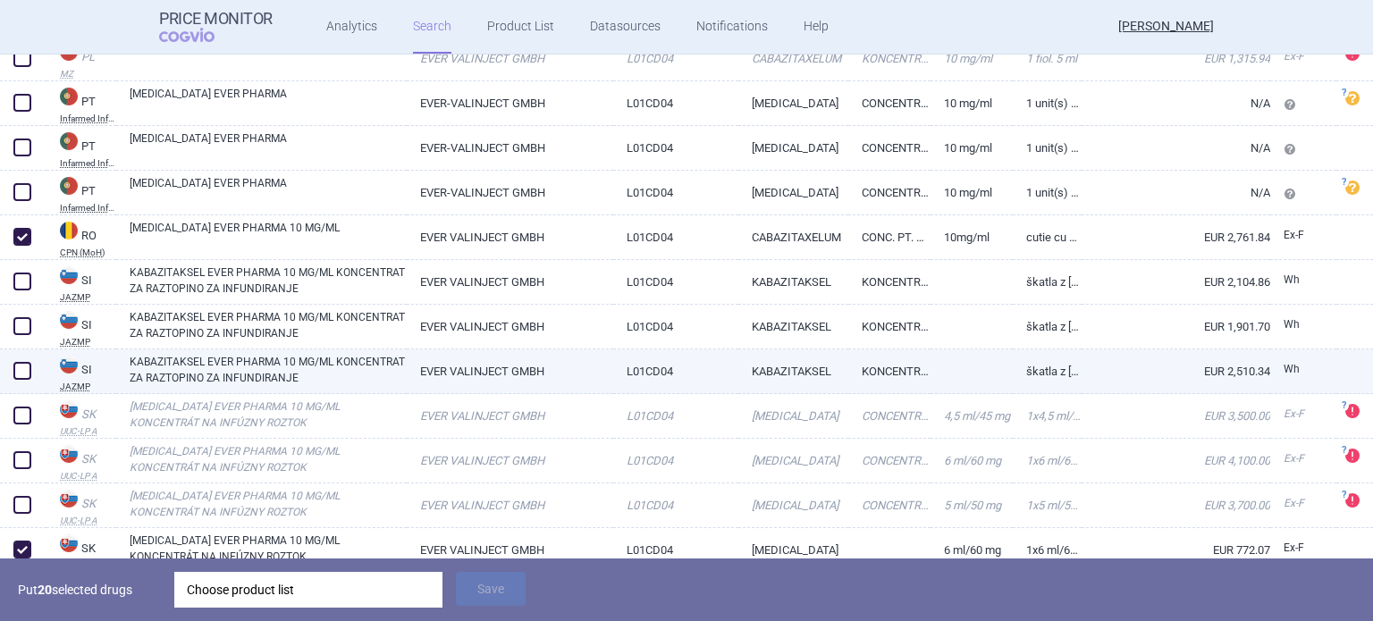
click at [18, 369] on span at bounding box center [22, 371] width 18 height 18
checkbox input "true"
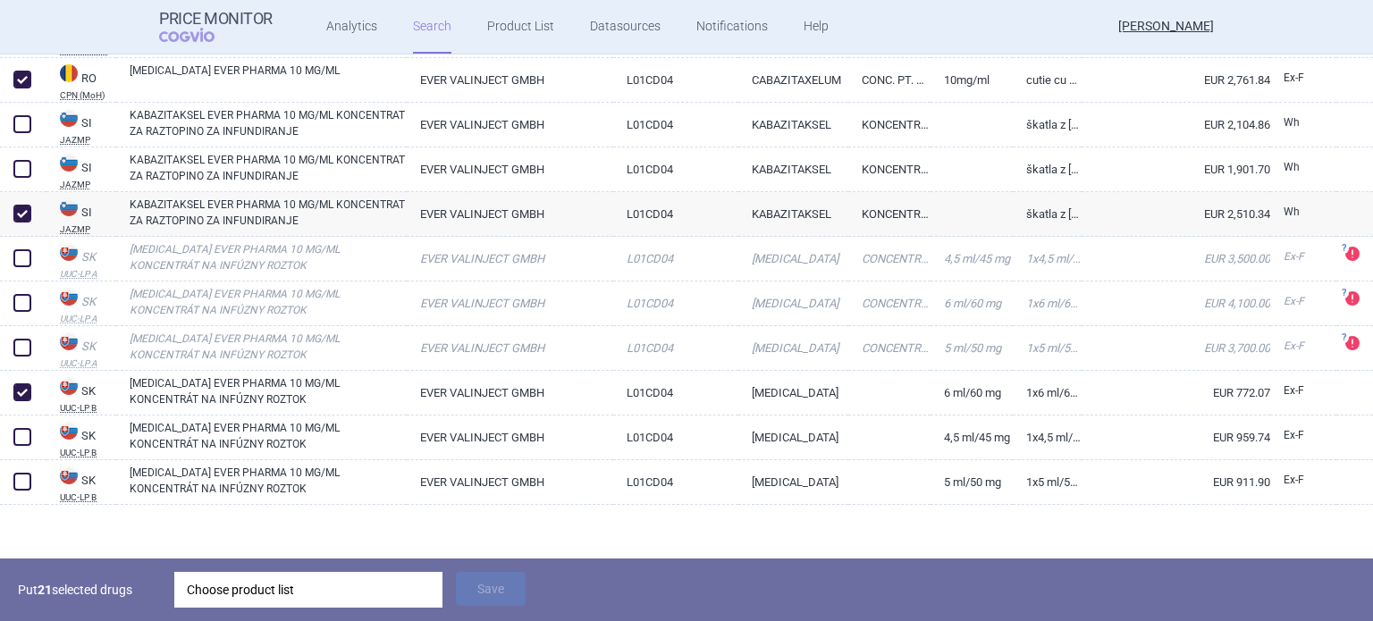
scroll to position [3828, 0]
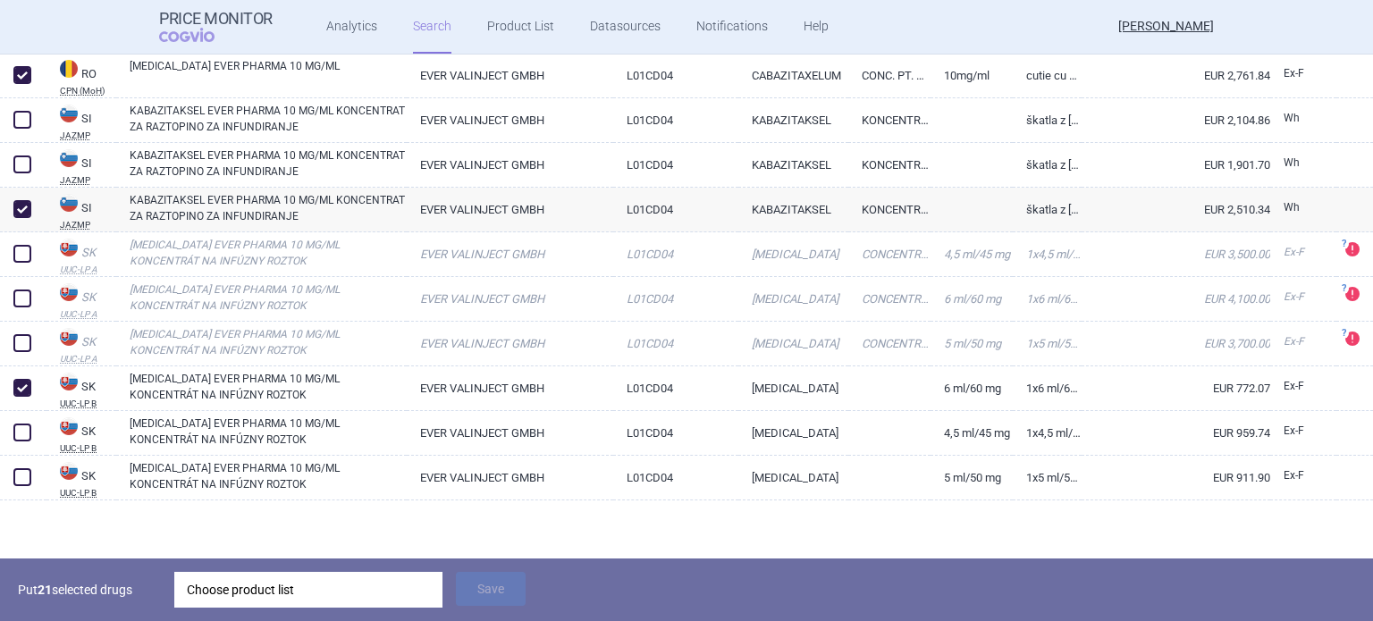
click at [295, 577] on div "Choose product list" at bounding box center [308, 590] width 243 height 36
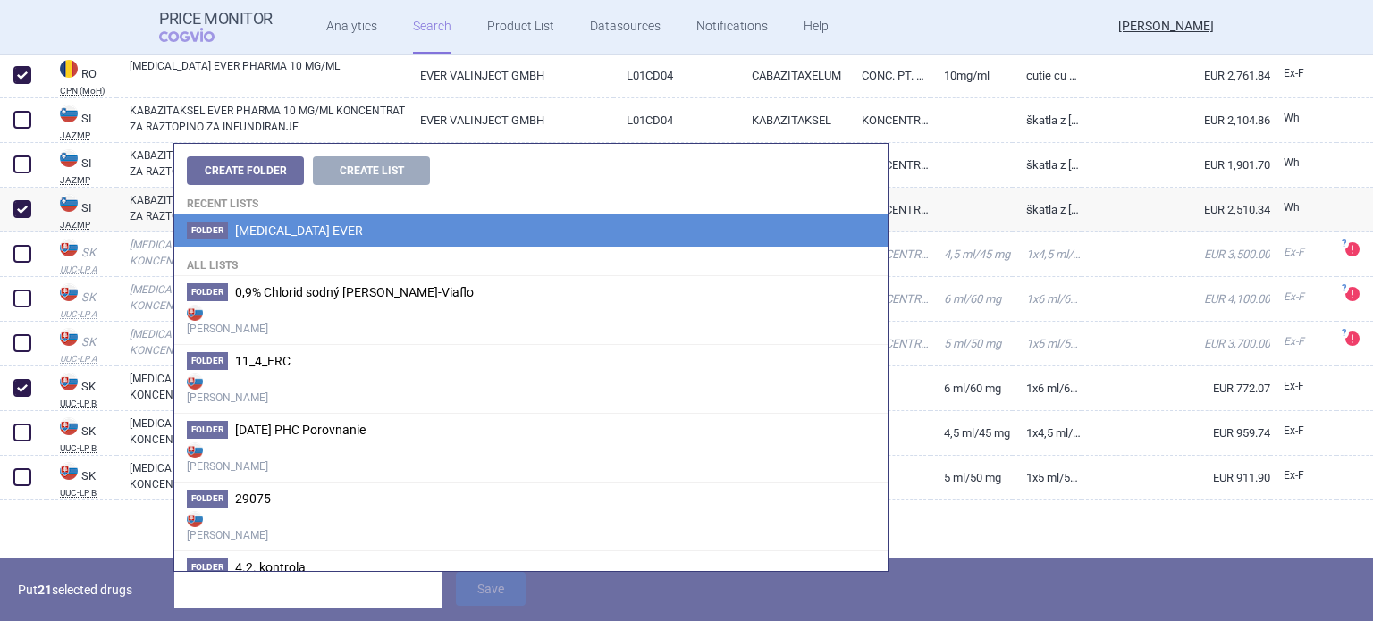
click at [329, 235] on span "[MEDICAL_DATA] EVER" at bounding box center [299, 231] width 128 height 14
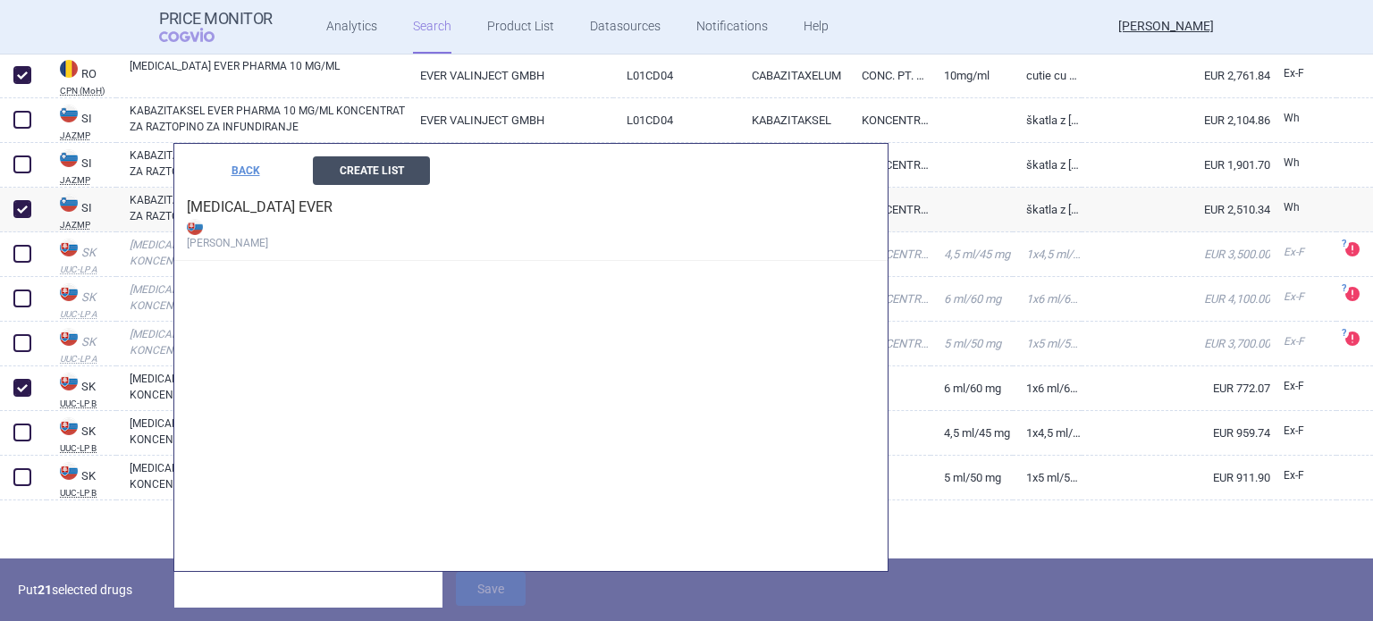
click at [364, 174] on button "Create List" at bounding box center [371, 170] width 117 height 29
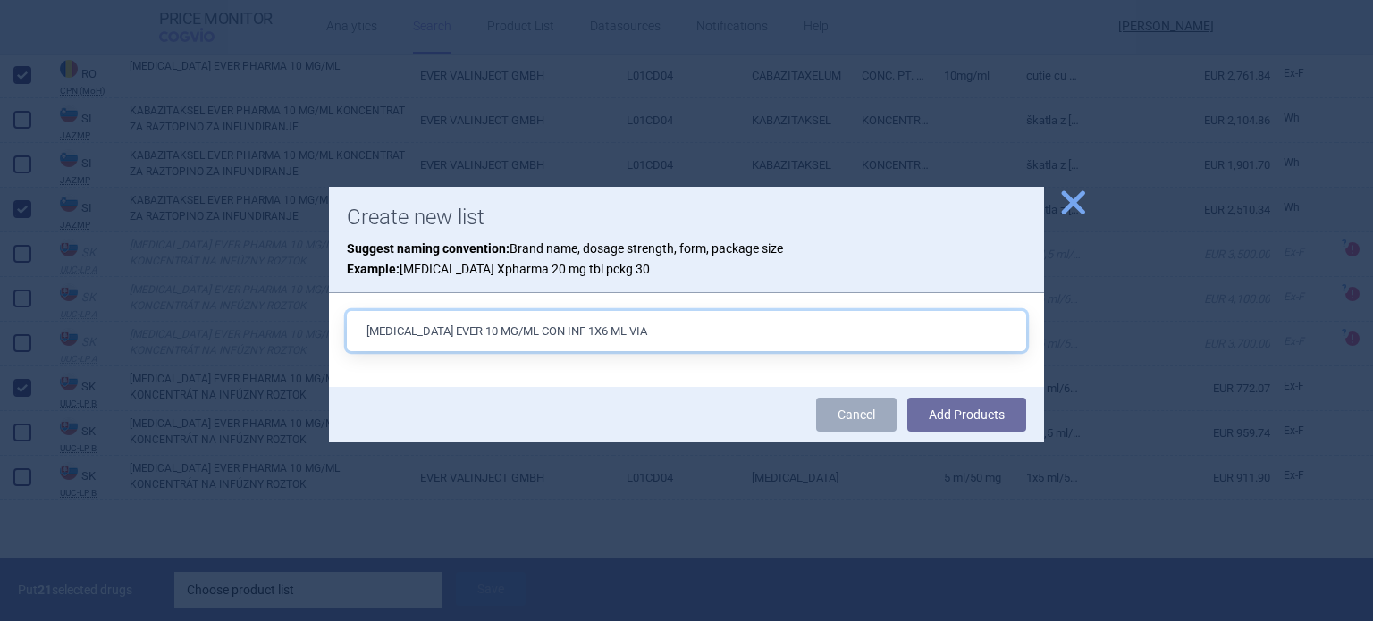
type input "[MEDICAL_DATA] EVER 10 MG/ML CON INF 1X6 ML VIA"
click at [908, 398] on button "Add Products" at bounding box center [967, 415] width 119 height 34
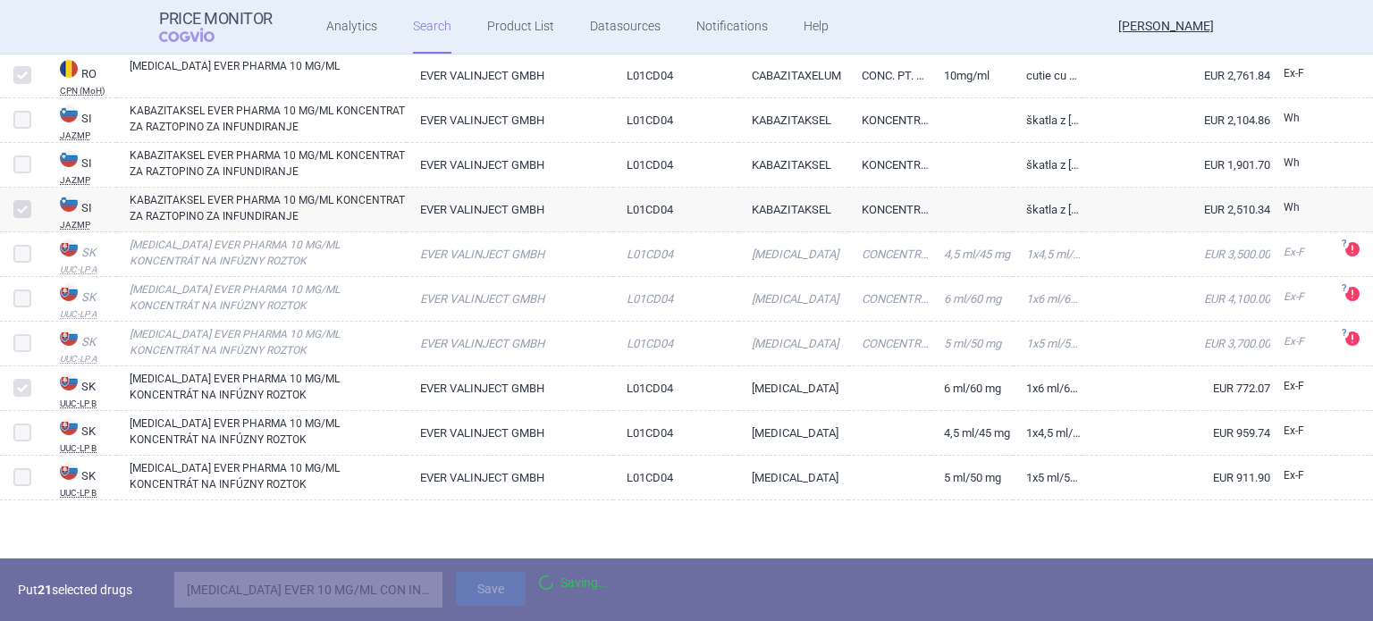
scroll to position [3765, 0]
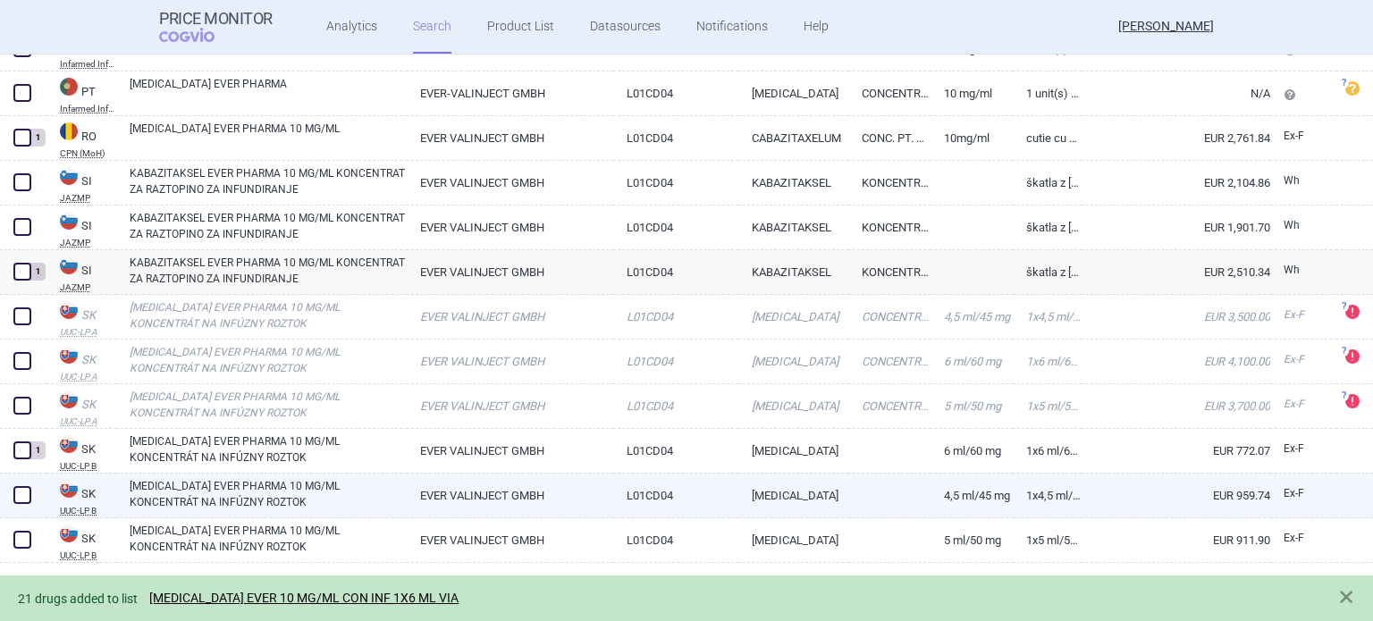
click at [25, 497] on span at bounding box center [22, 495] width 18 height 18
checkbox input "true"
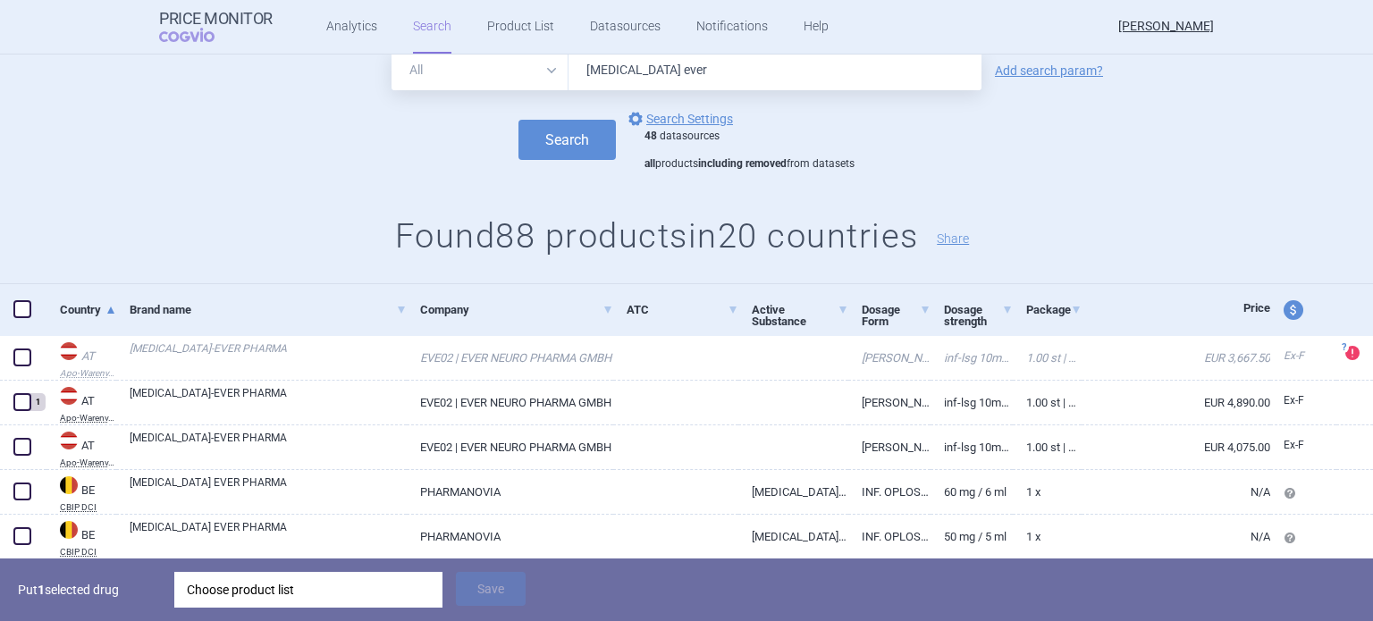
scroll to position [89, 0]
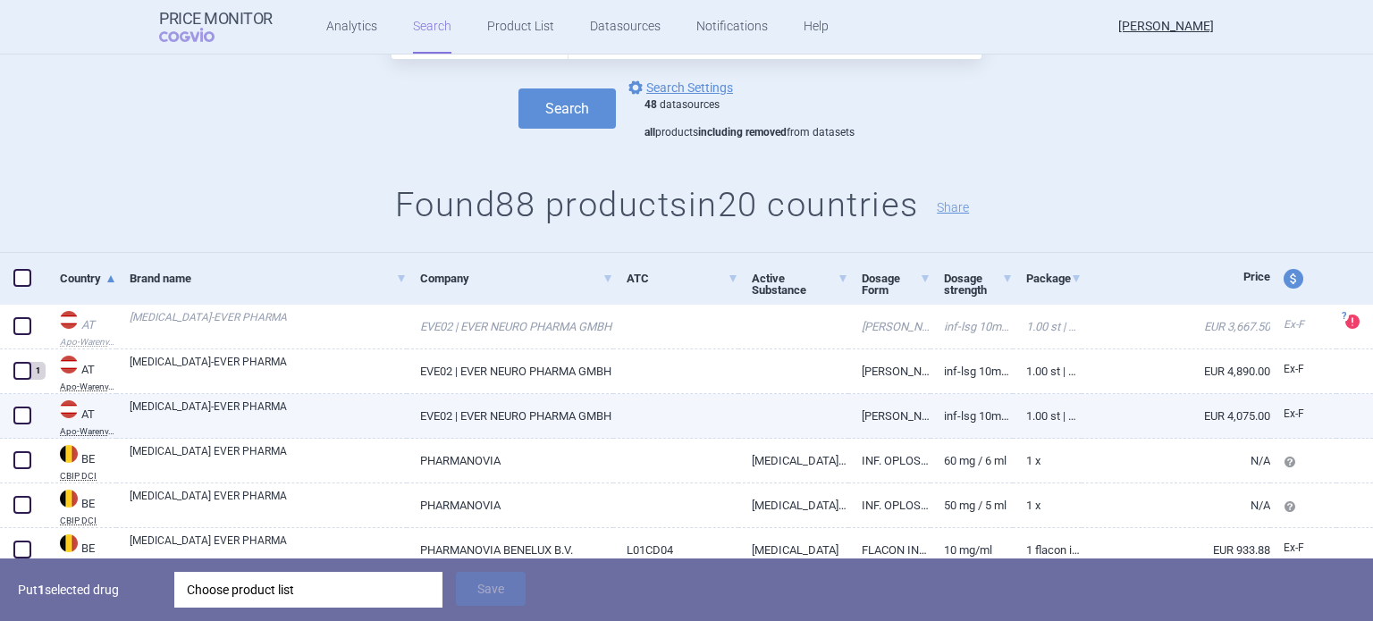
click at [380, 424] on link "[MEDICAL_DATA]-EVER PHARMA" at bounding box center [268, 415] width 277 height 32
select select "EUR"
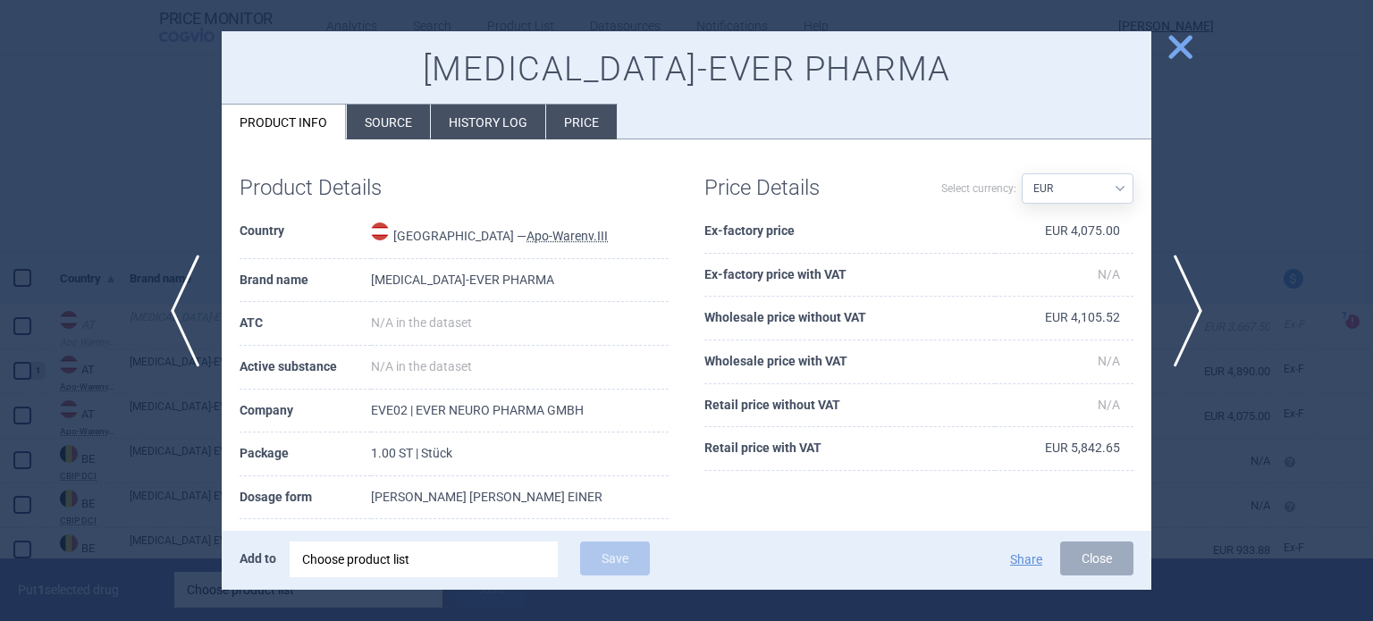
click at [389, 130] on li "Source" at bounding box center [388, 122] width 83 height 35
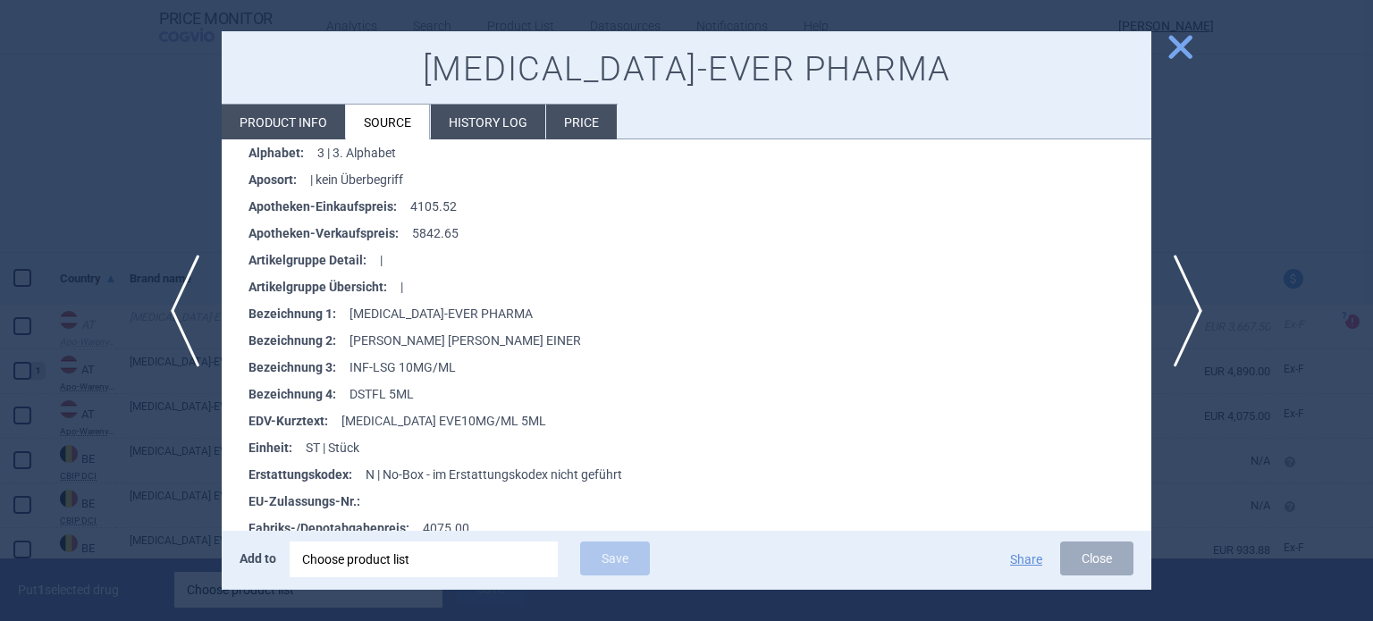
scroll to position [358, 0]
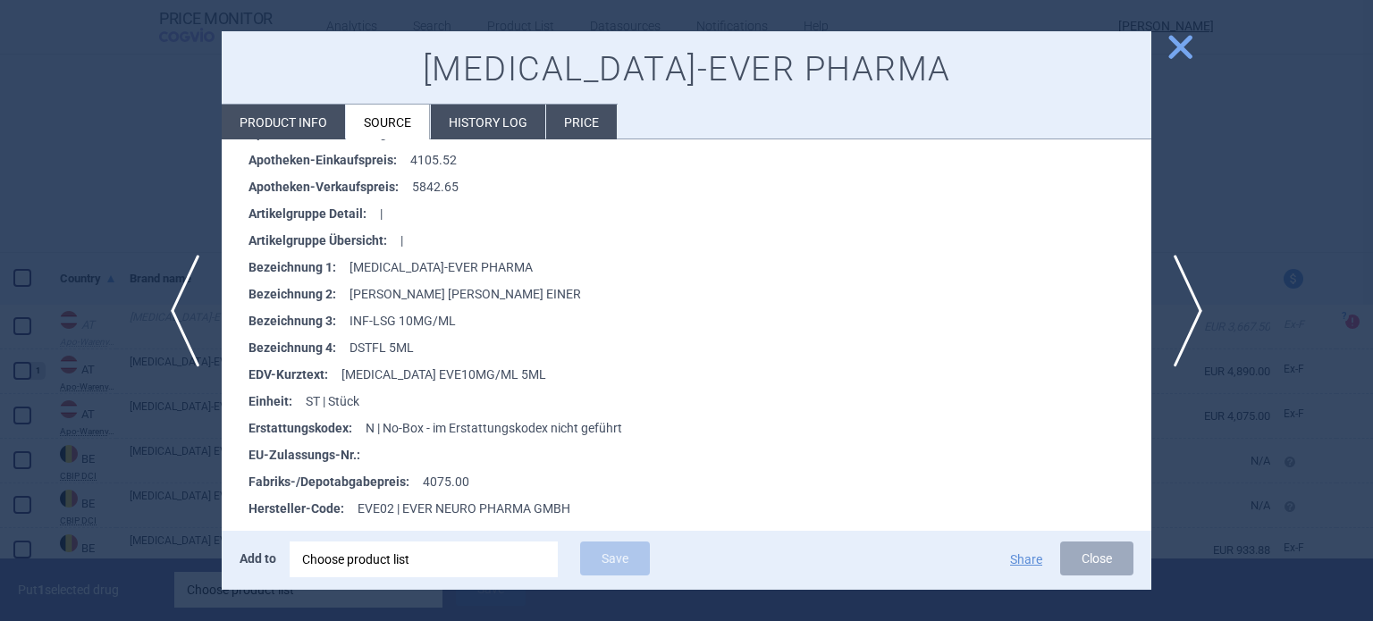
click at [79, 314] on div at bounding box center [686, 310] width 1373 height 621
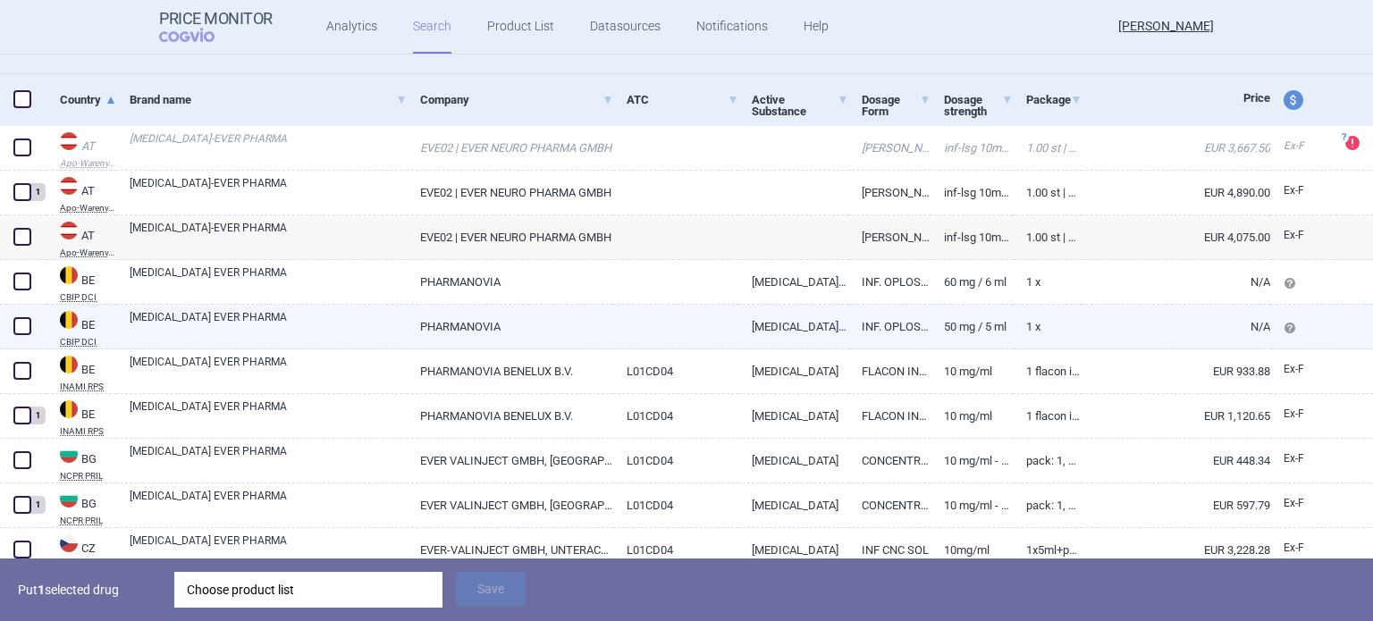
scroll to position [358, 0]
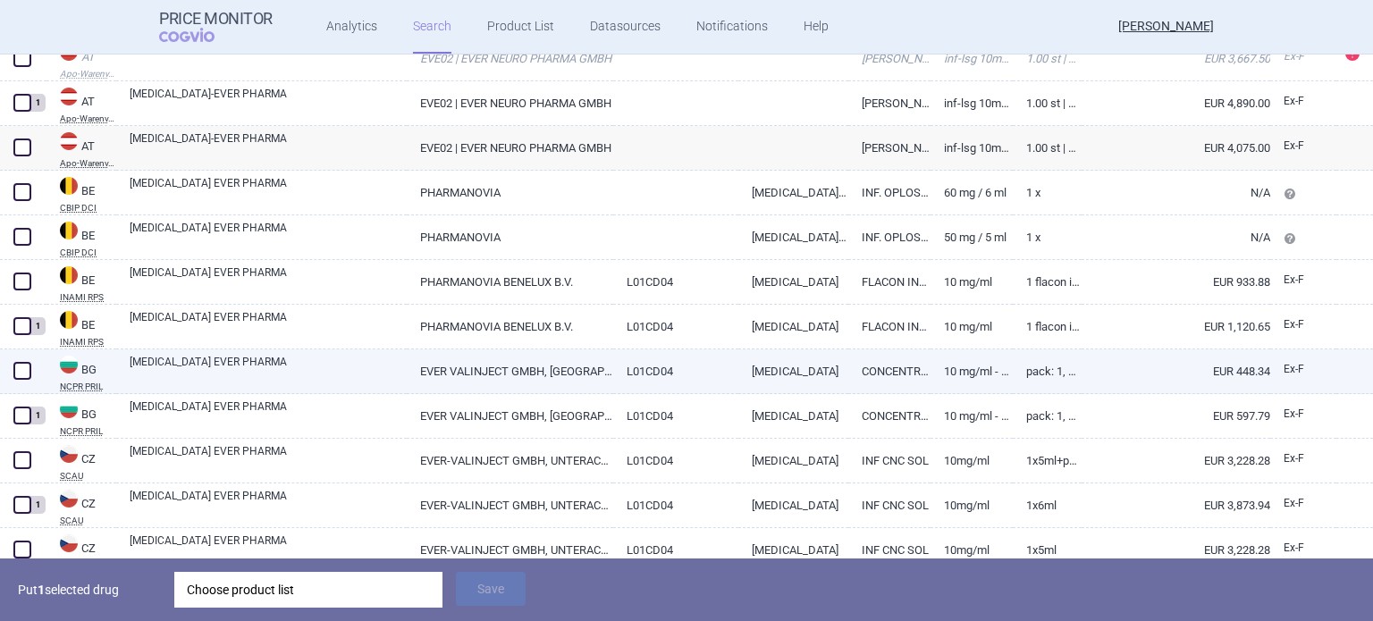
click at [299, 368] on link "[MEDICAL_DATA] EVER PHARMA" at bounding box center [268, 370] width 277 height 32
select select "EUR"
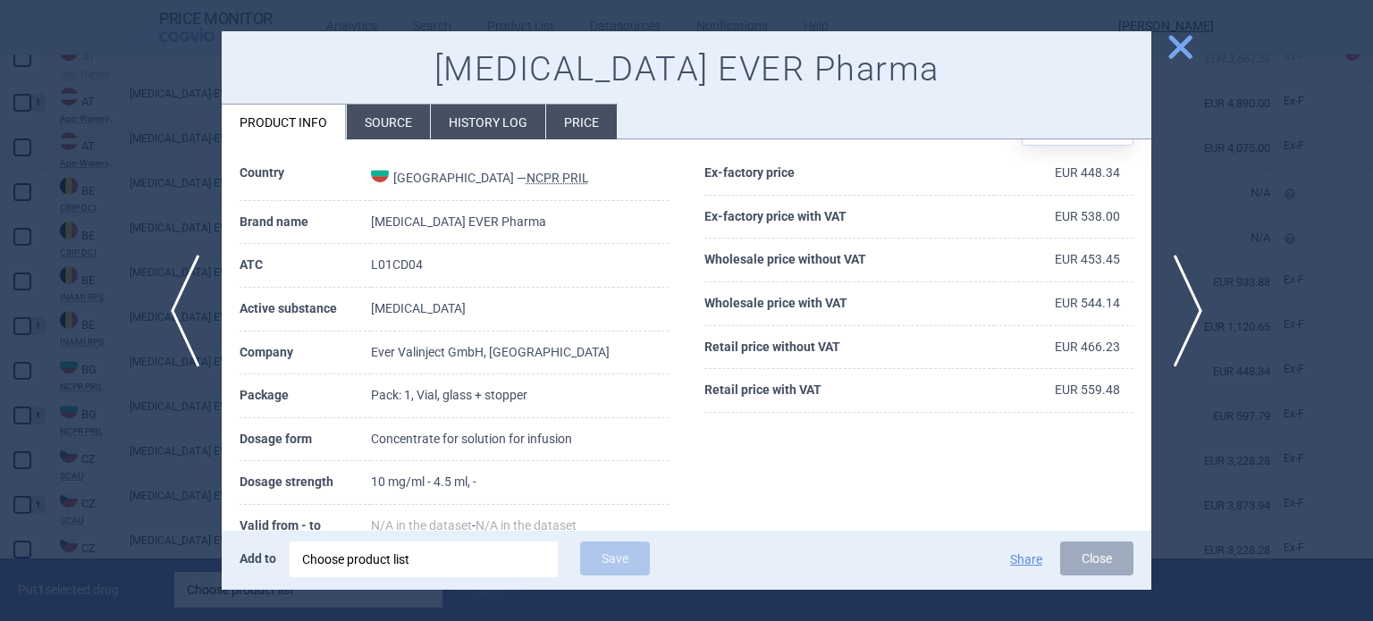
scroll to position [89, 0]
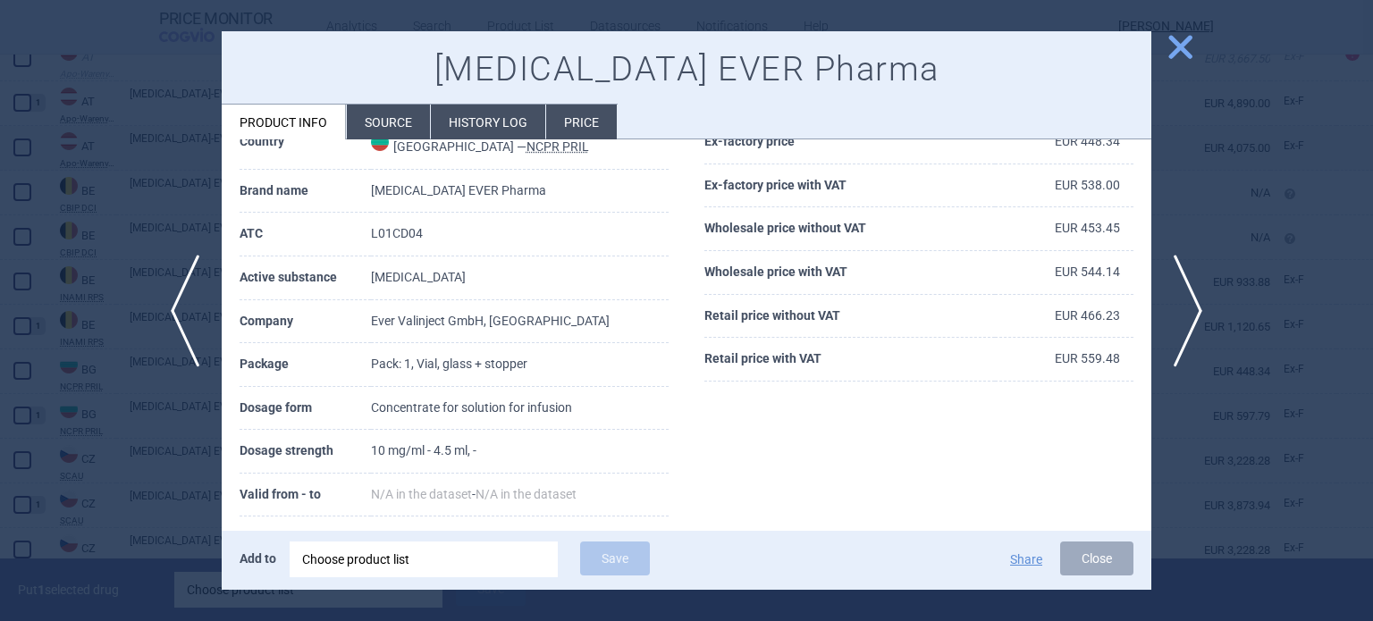
click at [165, 460] on div at bounding box center [686, 310] width 1373 height 621
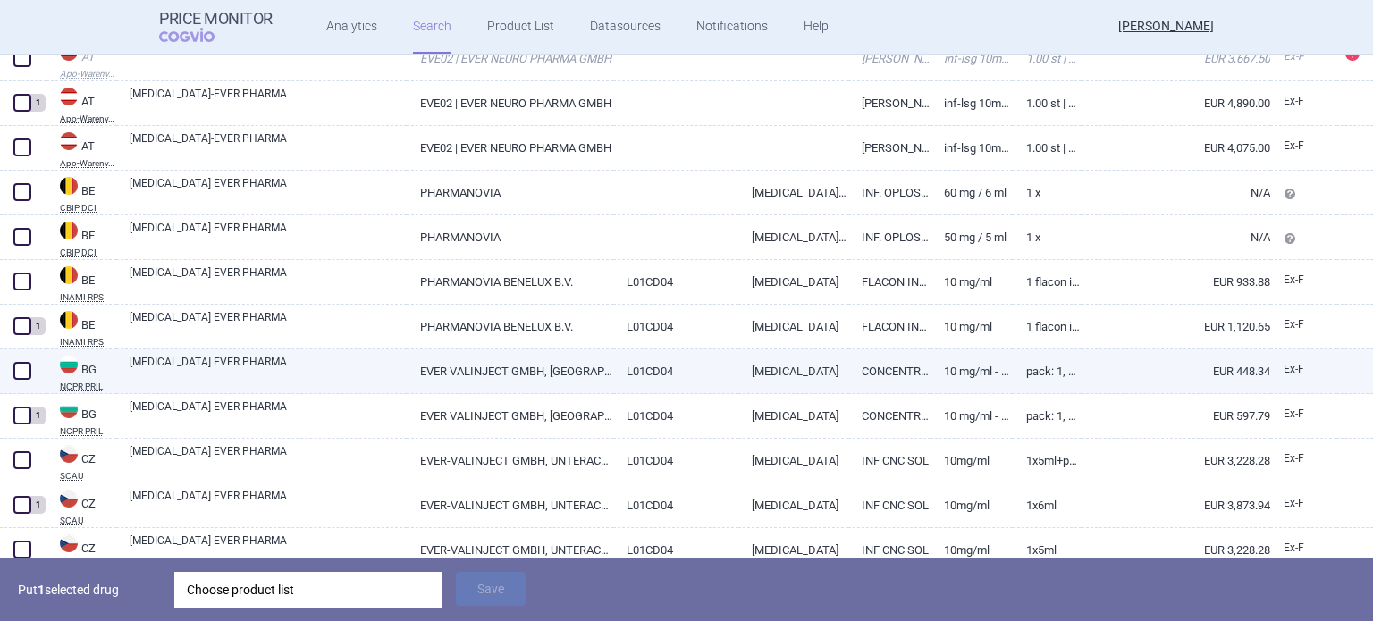
click at [25, 367] on span at bounding box center [22, 371] width 18 height 18
checkbox input "true"
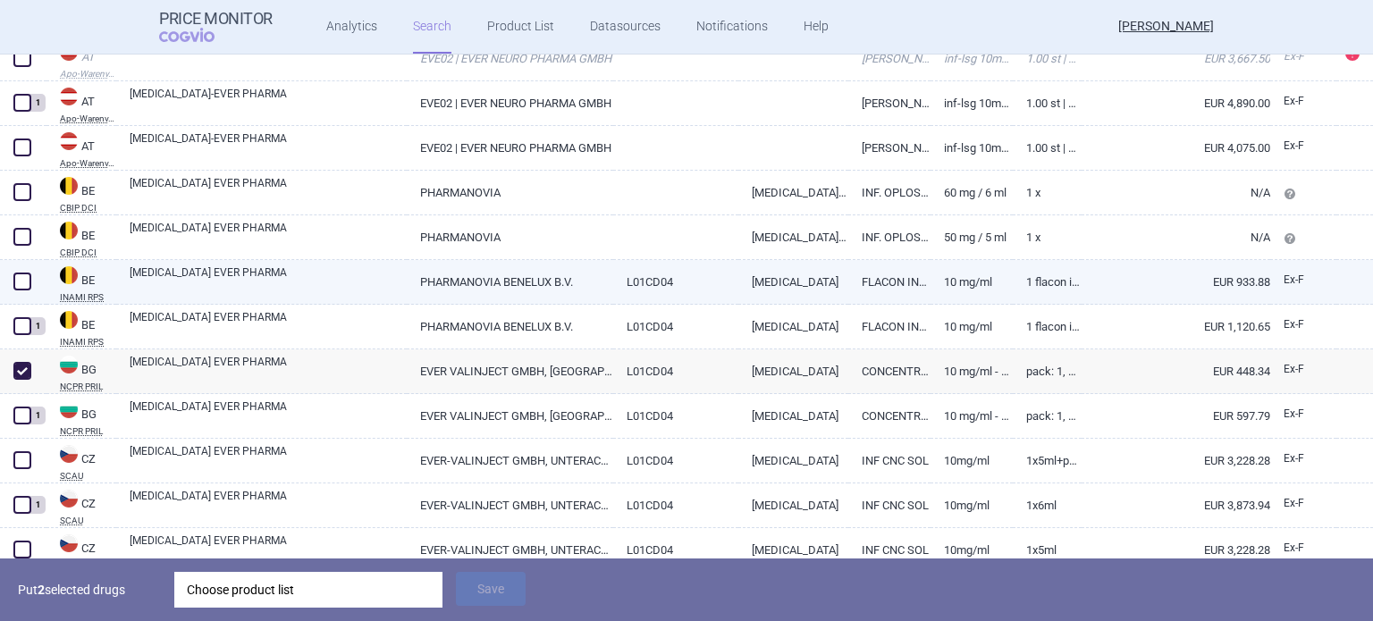
click at [177, 288] on link "[MEDICAL_DATA] EVER PHARMA" at bounding box center [268, 281] width 277 height 32
select select "EUR"
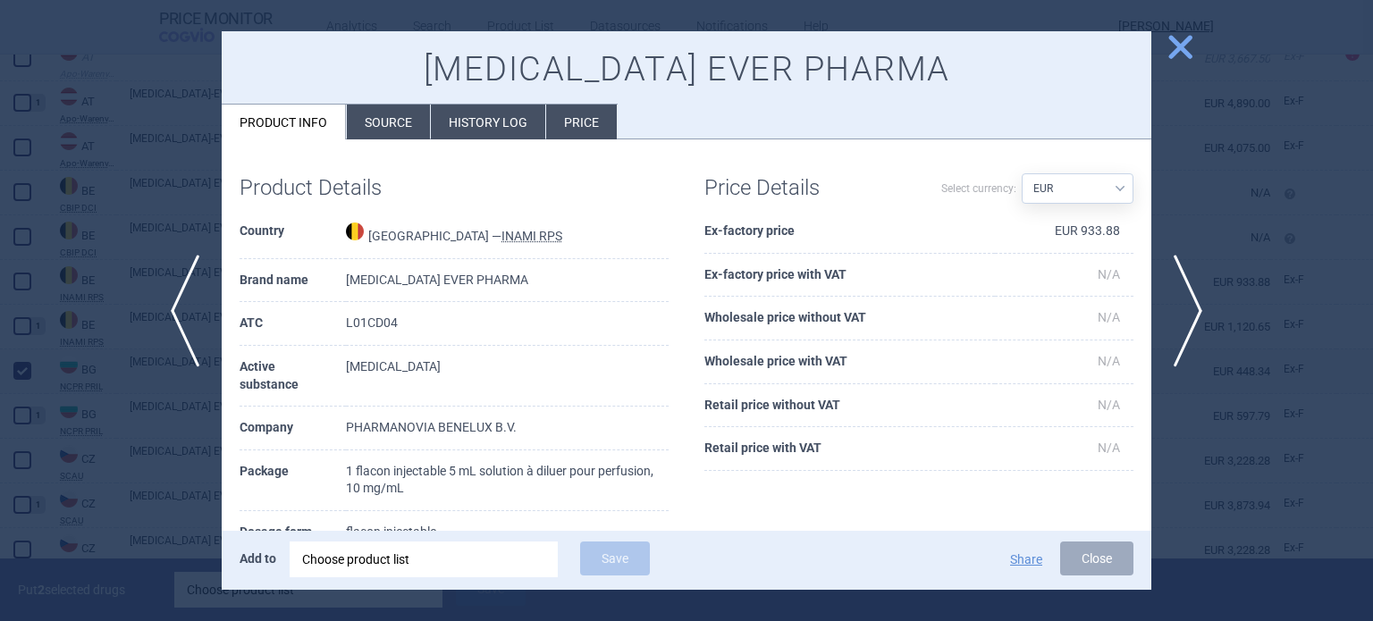
scroll to position [89, 0]
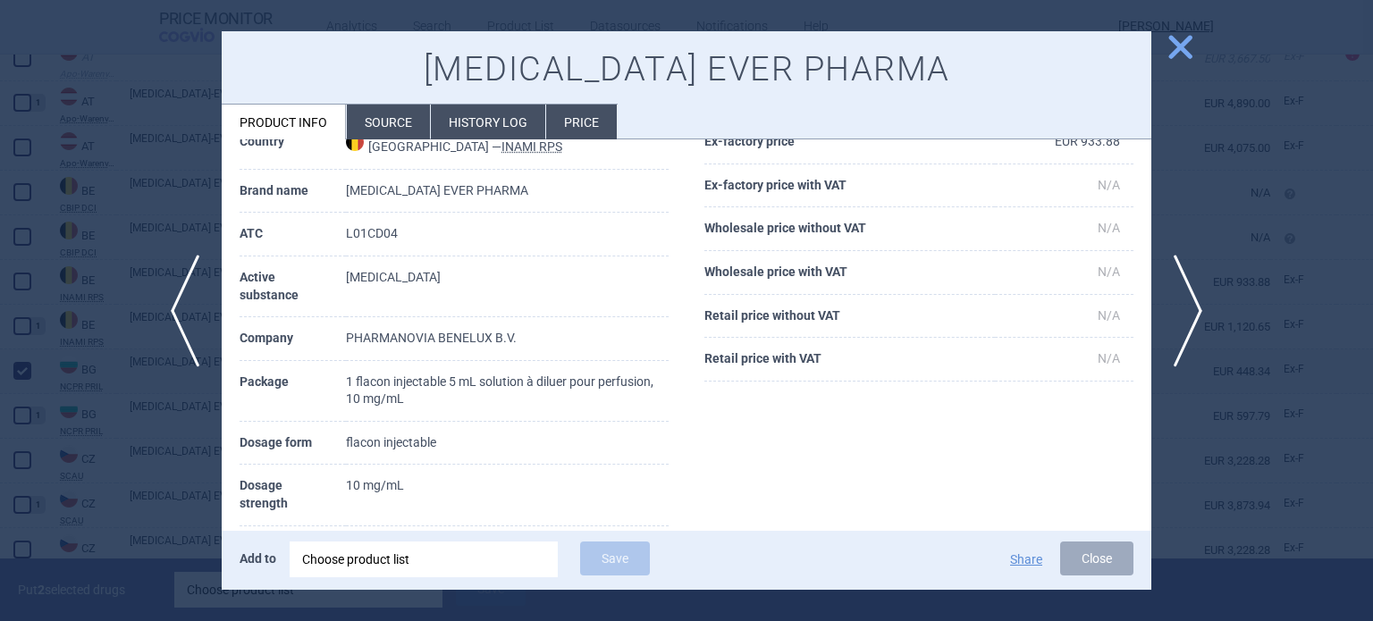
click at [27, 359] on div at bounding box center [686, 310] width 1373 height 621
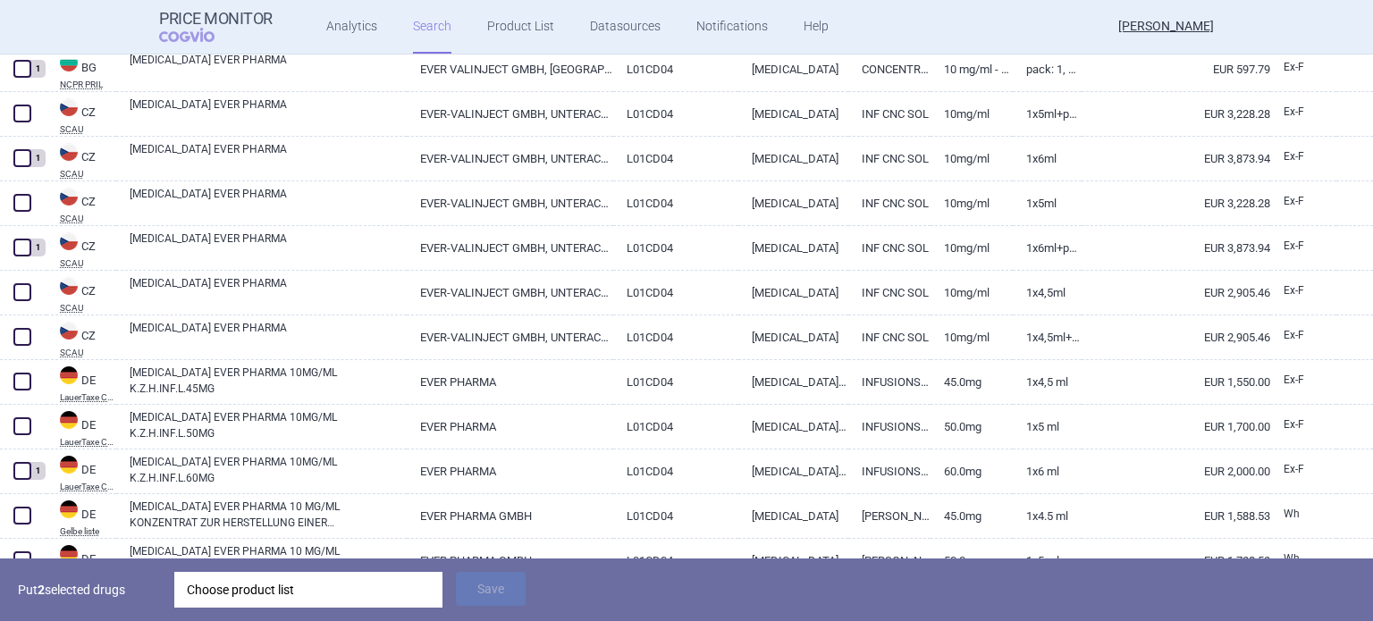
scroll to position [715, 0]
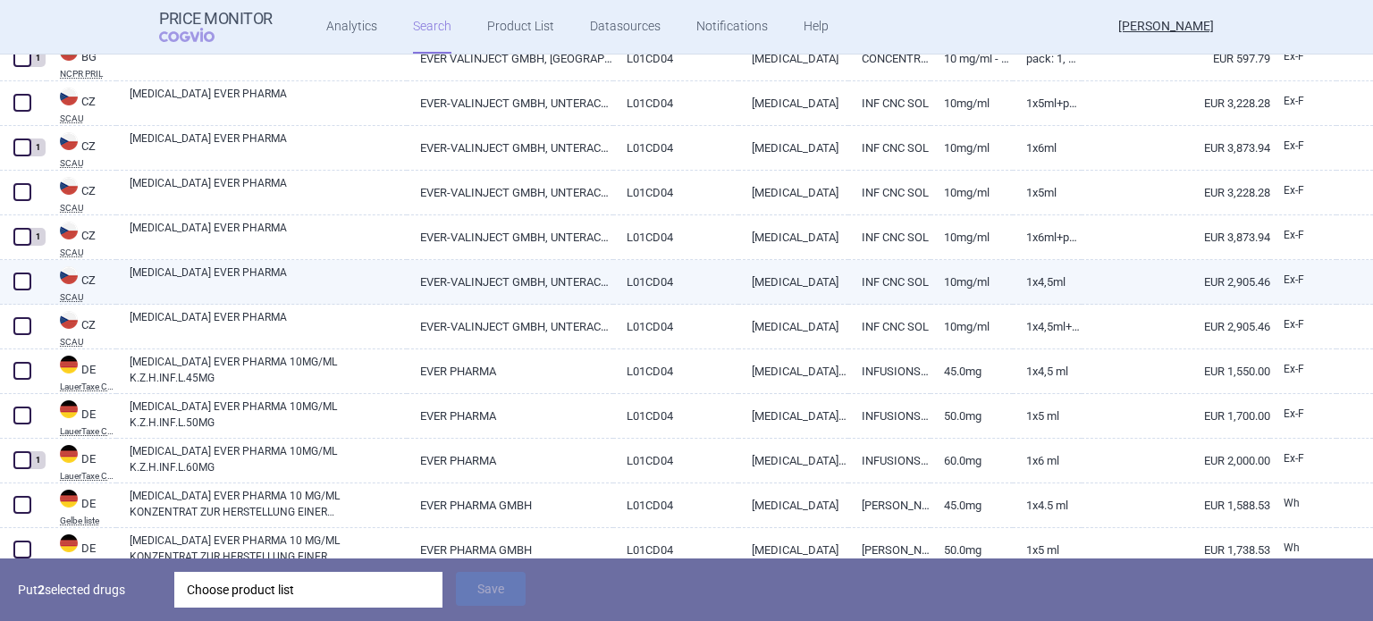
click at [29, 280] on span at bounding box center [22, 282] width 18 height 18
checkbox input "true"
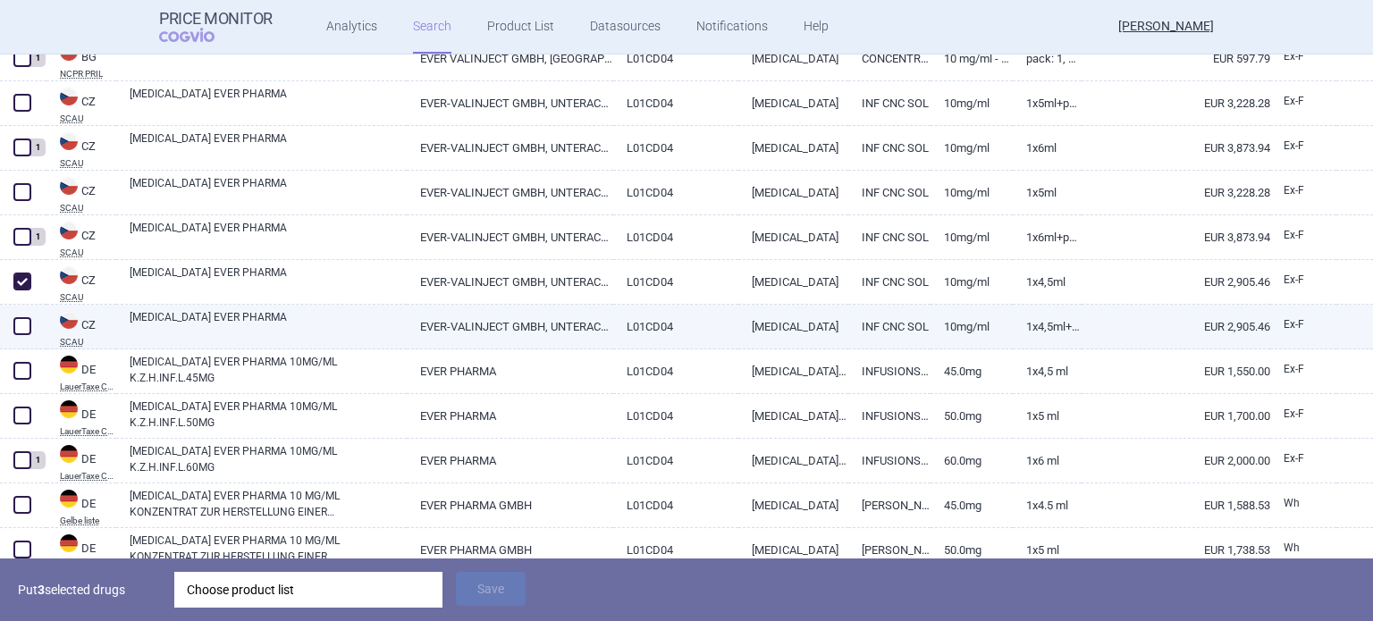
click at [16, 317] on span at bounding box center [22, 326] width 18 height 18
checkbox input "true"
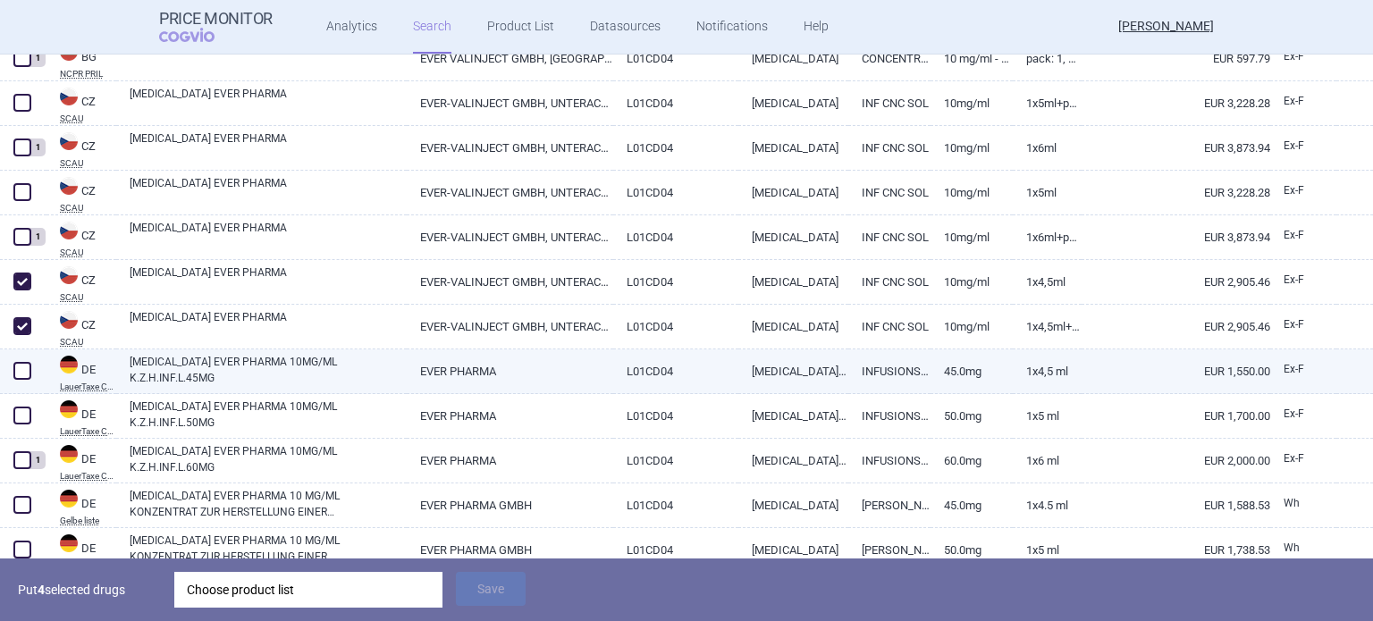
click at [18, 365] on span at bounding box center [22, 371] width 18 height 18
checkbox input "true"
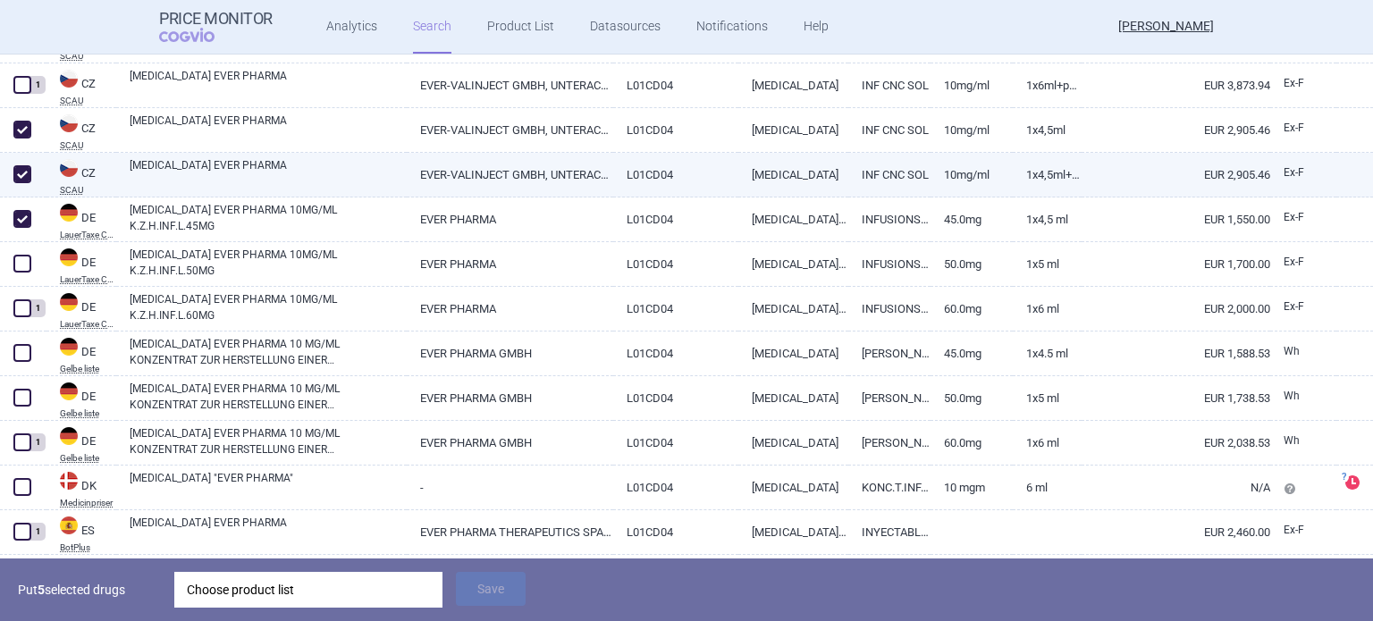
scroll to position [894, 0]
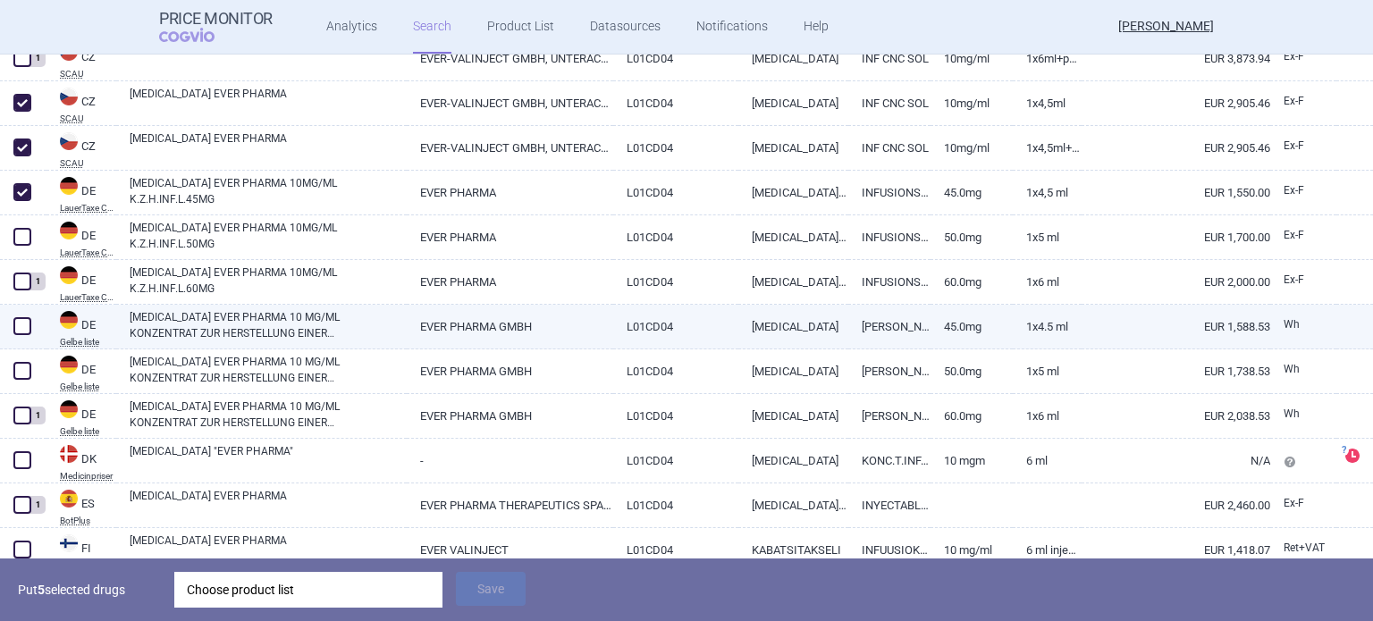
click at [21, 335] on span at bounding box center [22, 326] width 27 height 27
checkbox input "true"
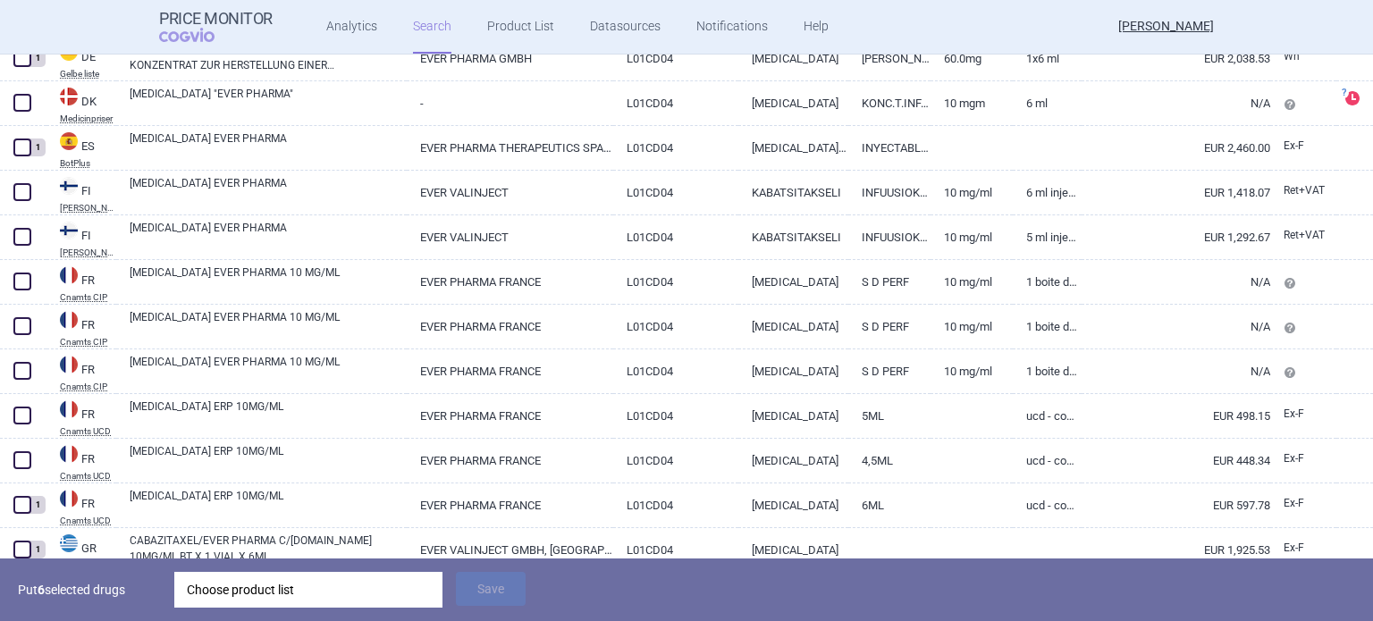
scroll to position [1341, 0]
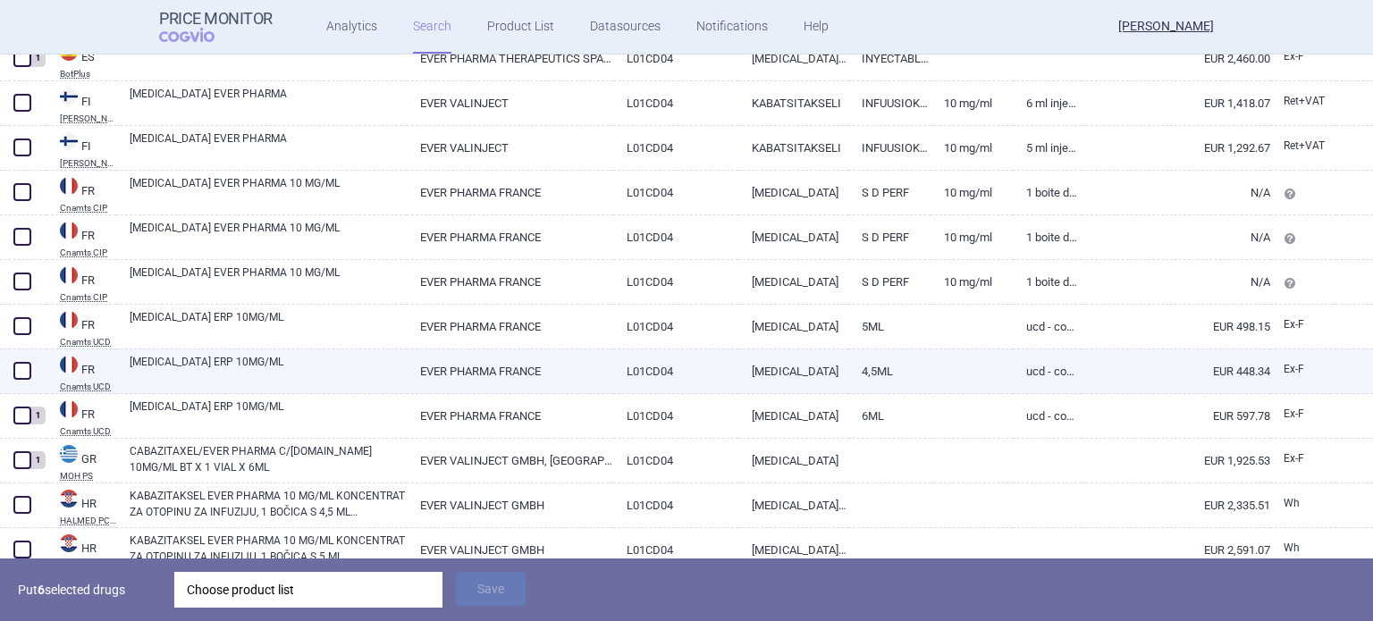
click at [22, 366] on span at bounding box center [22, 371] width 18 height 18
checkbox input "true"
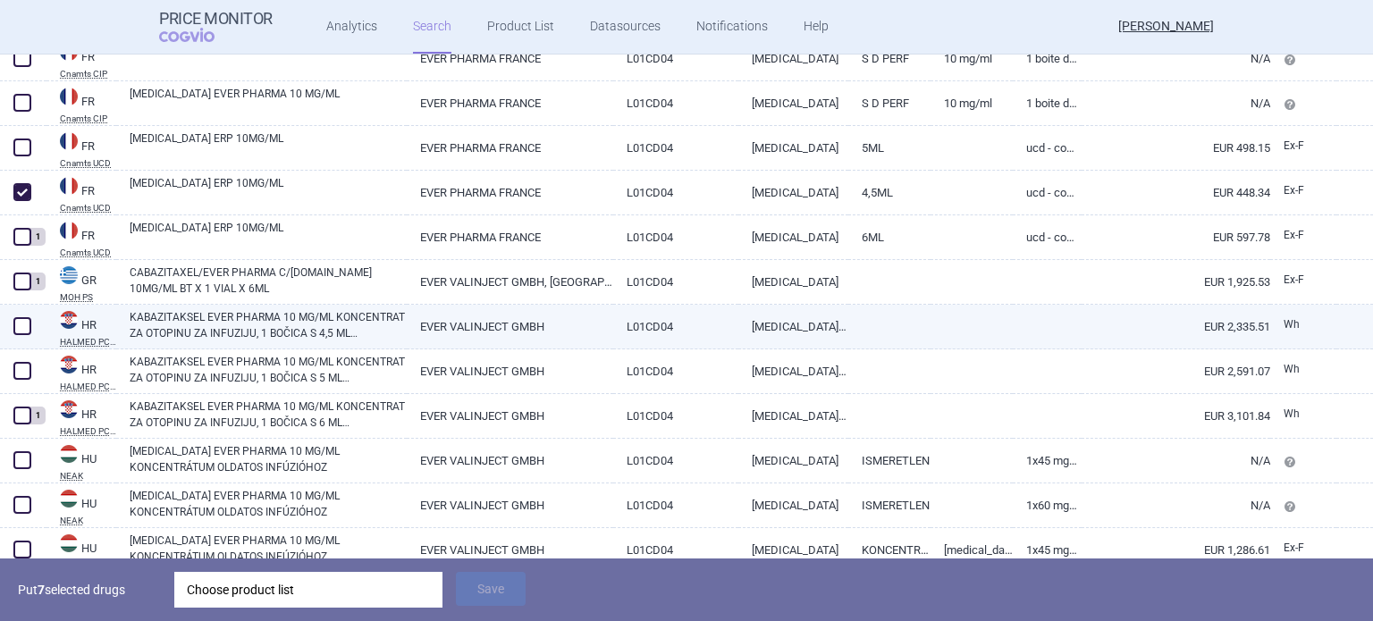
scroll to position [1609, 0]
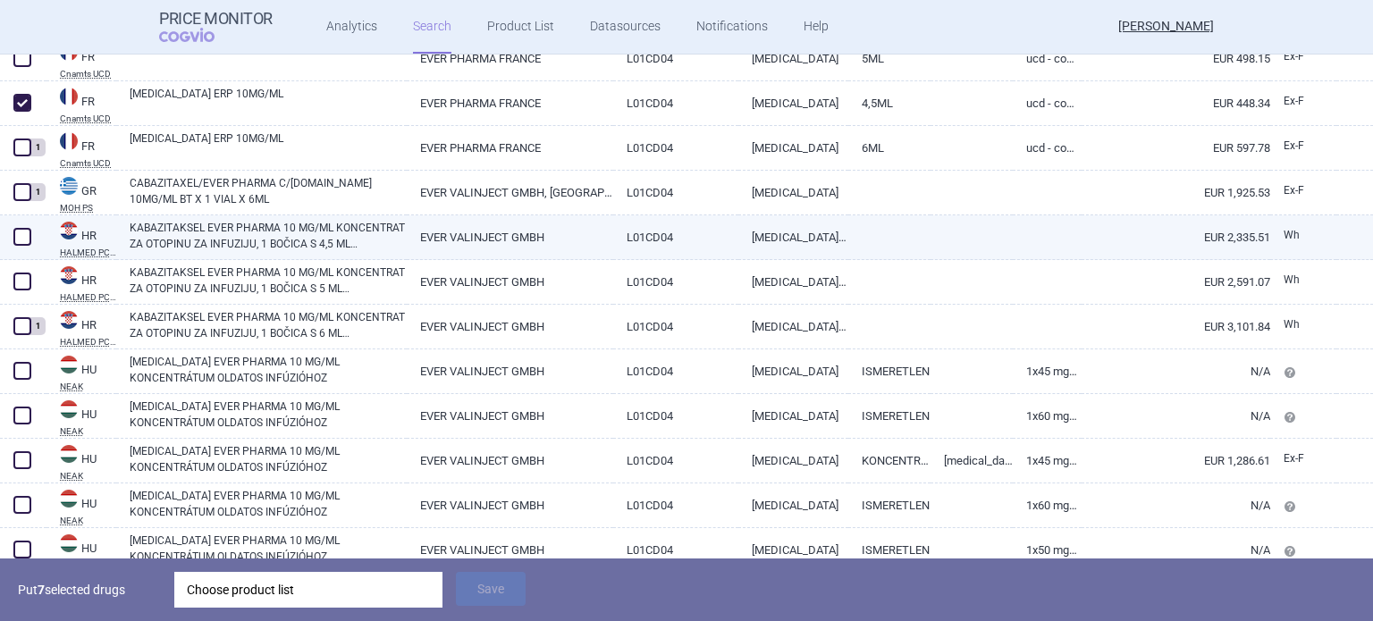
click at [275, 244] on link "KABAZITAKSEL EVER PHARMA 10 MG/ML KONCENTRAT ZA OTOPINU ZA INFUZIJU, 1 BOČICA S…" at bounding box center [268, 236] width 277 height 32
select select "EUR"
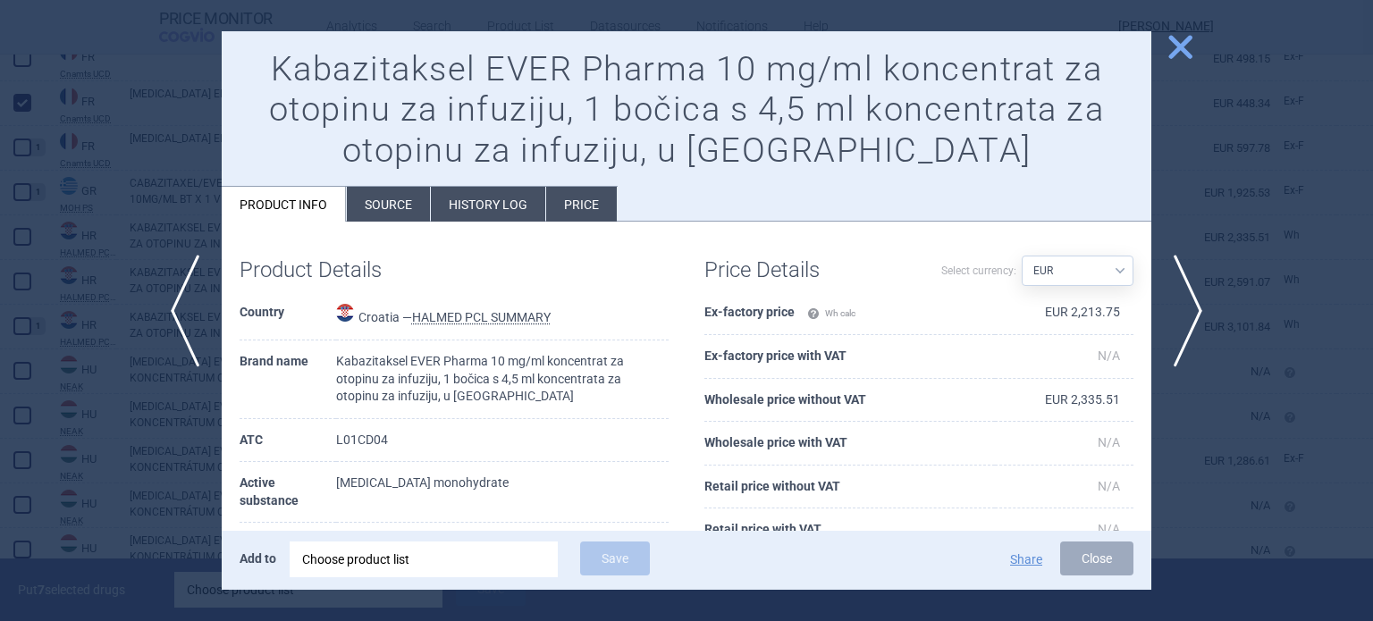
click at [36, 300] on div at bounding box center [686, 310] width 1373 height 621
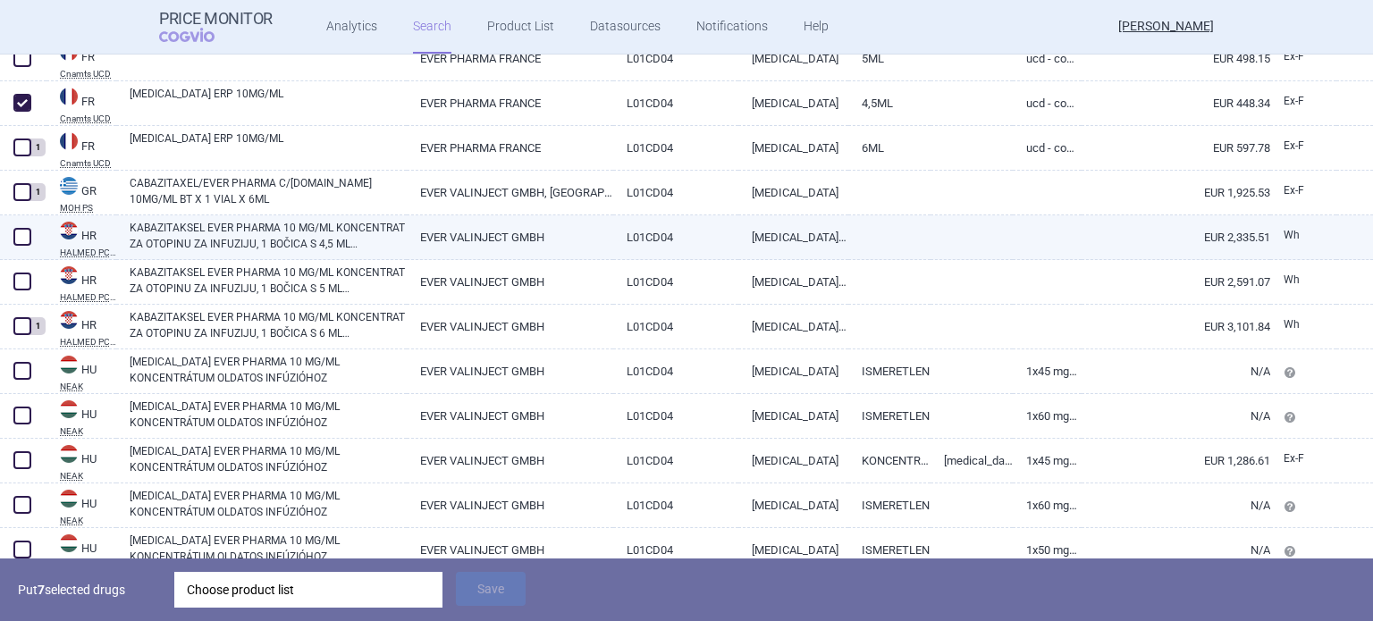
click at [24, 248] on span at bounding box center [22, 237] width 27 height 27
checkbox input "true"
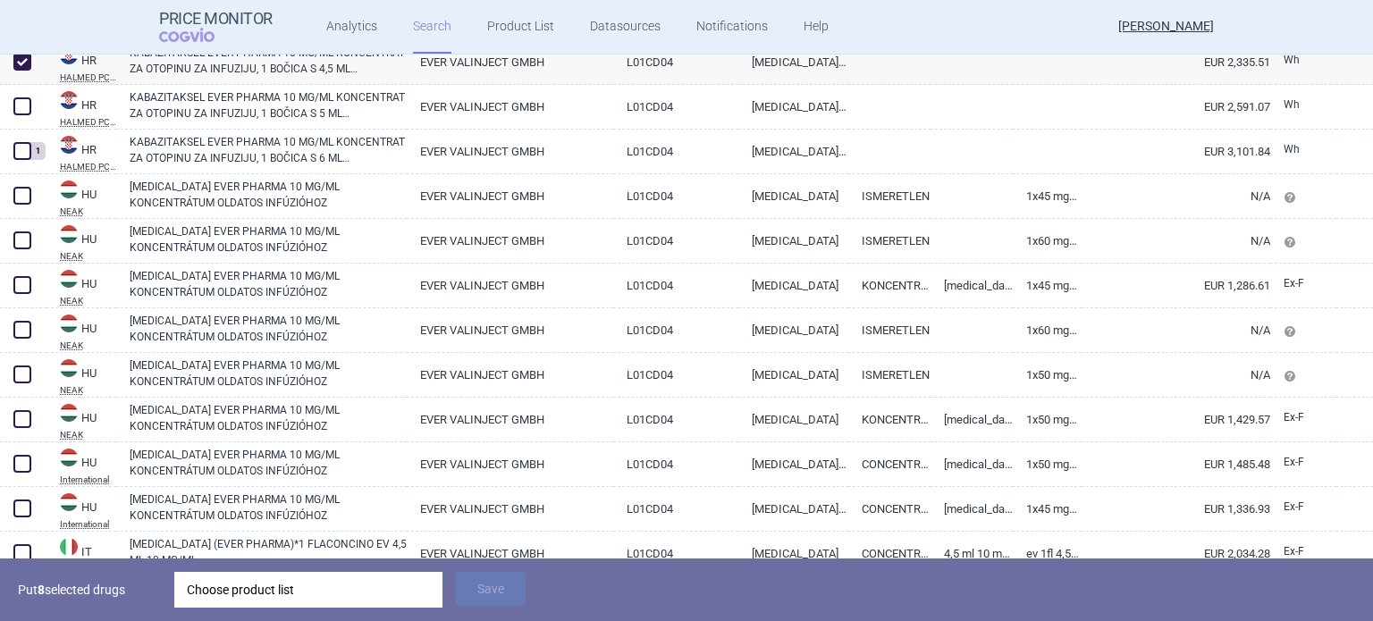
scroll to position [1788, 0]
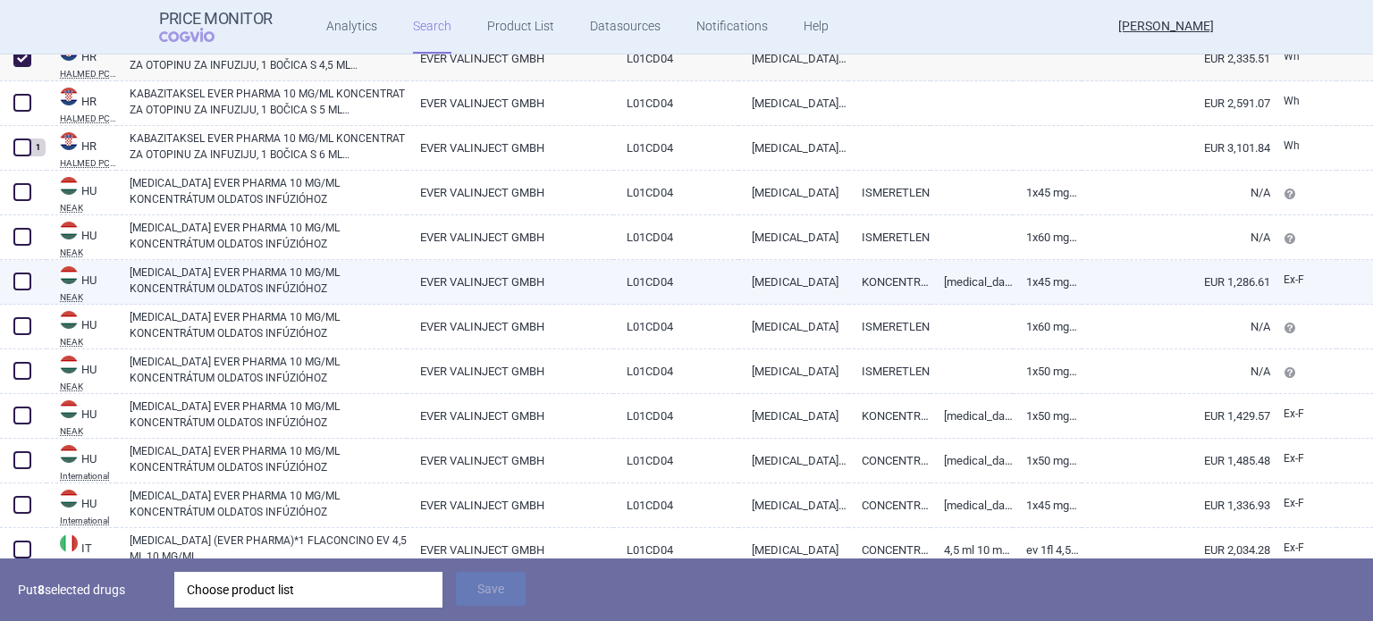
click at [29, 282] on span at bounding box center [22, 282] width 18 height 18
checkbox input "true"
click at [264, 280] on link "[MEDICAL_DATA] EVER PHARMA 10 MG/ML KONCENTRÁTUM OLDATOS INFÚZIÓHOZ" at bounding box center [268, 281] width 277 height 32
select select "EUR"
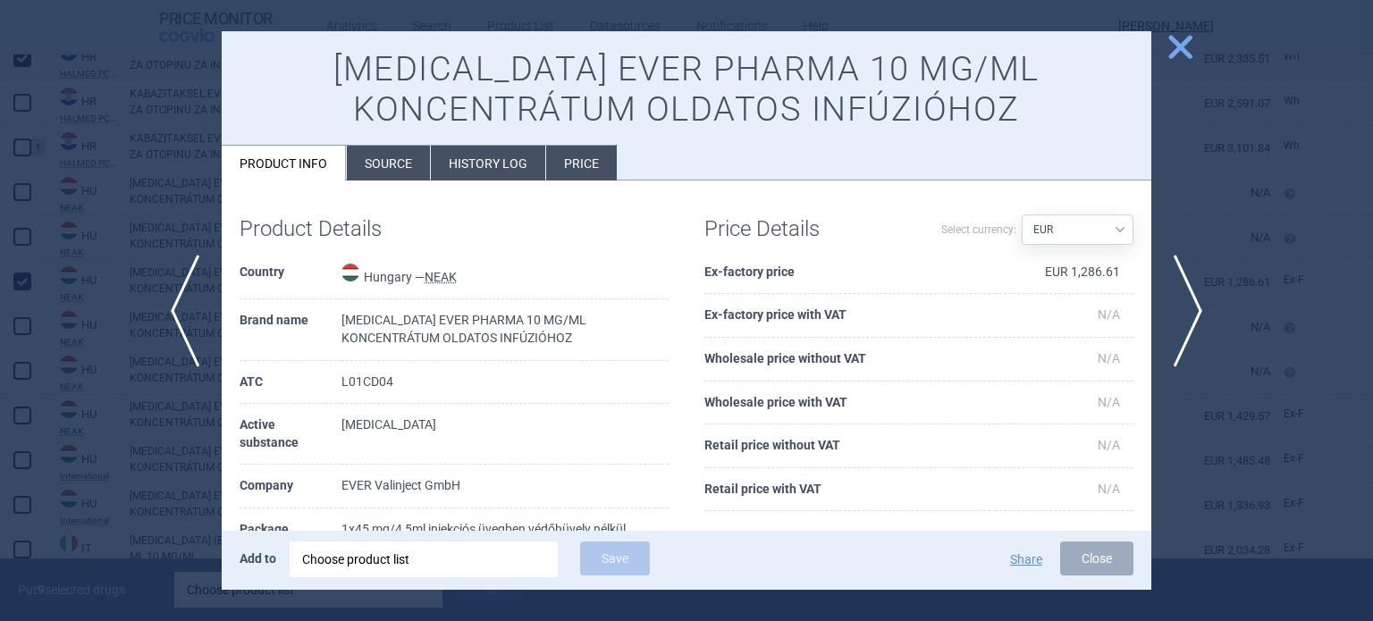
scroll to position [89, 0]
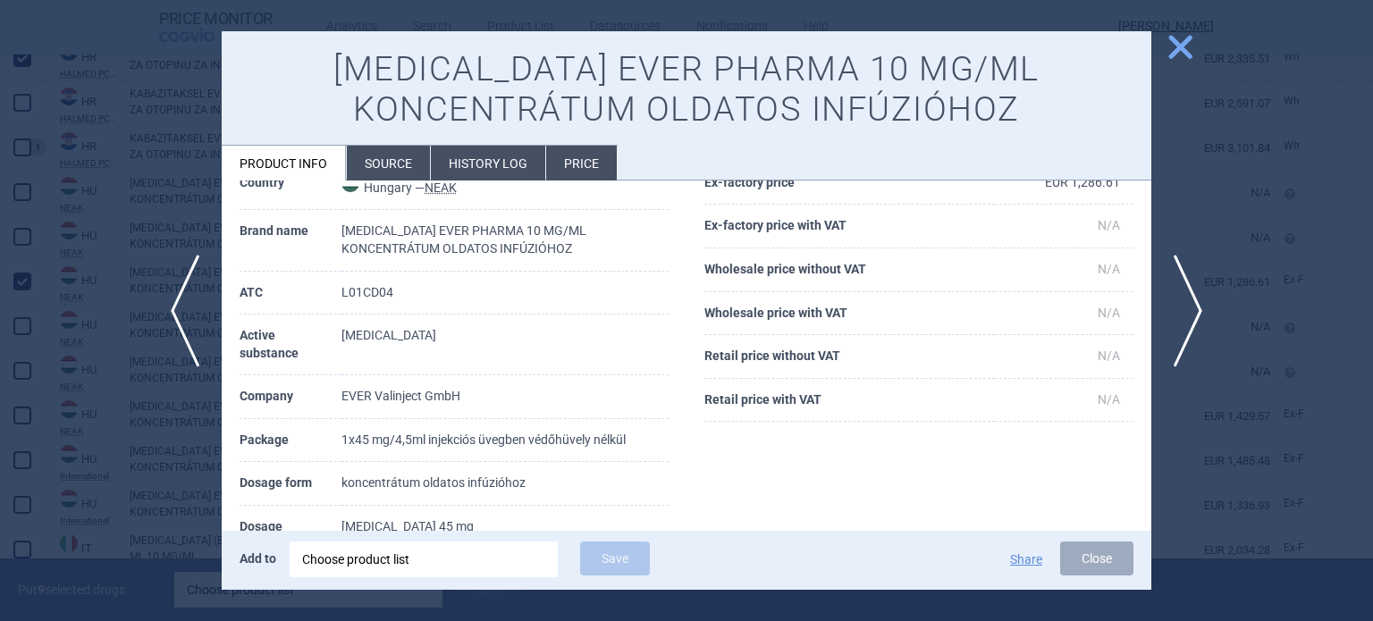
click at [156, 439] on div at bounding box center [686, 310] width 1373 height 621
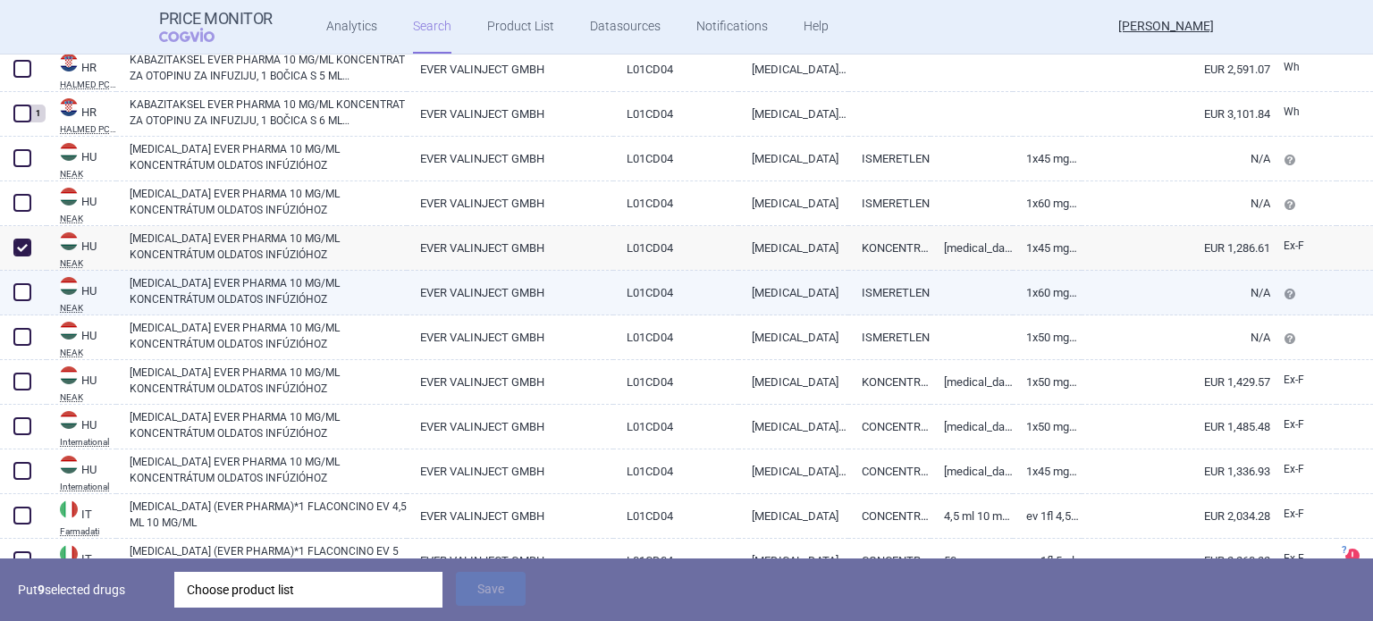
scroll to position [1878, 0]
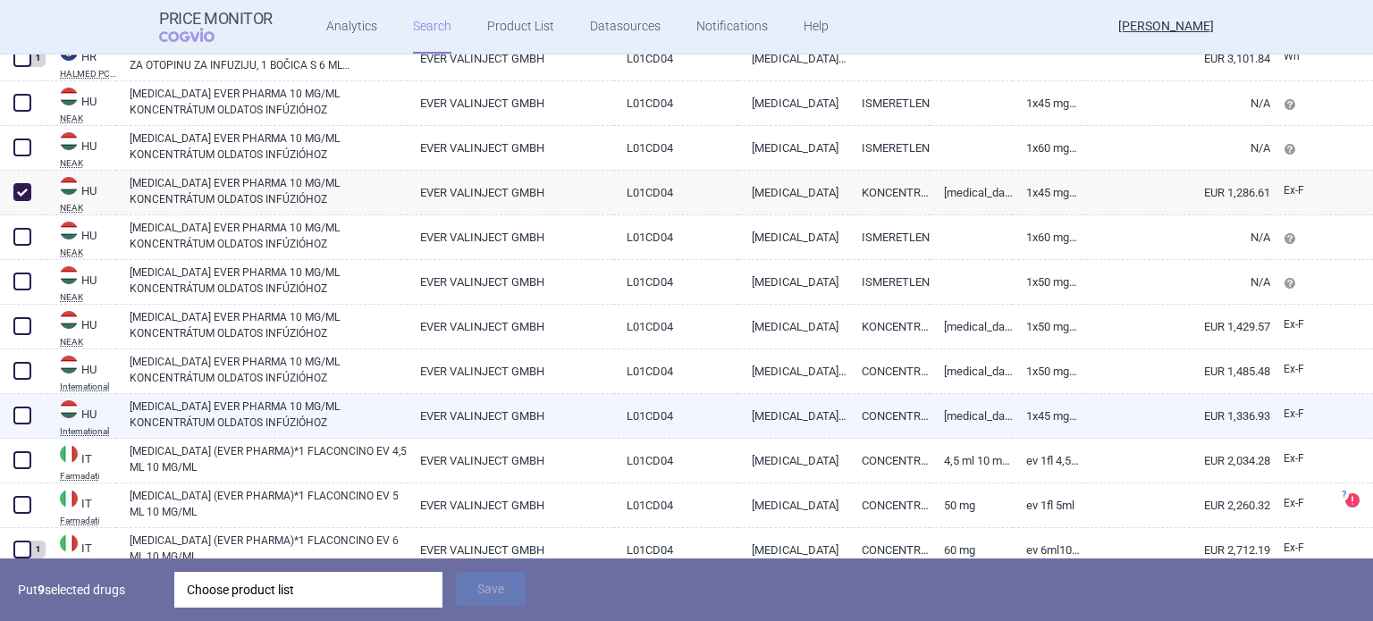
click at [4, 418] on div at bounding box center [23, 416] width 46 height 45
click at [23, 421] on span at bounding box center [22, 416] width 18 height 18
checkbox input "true"
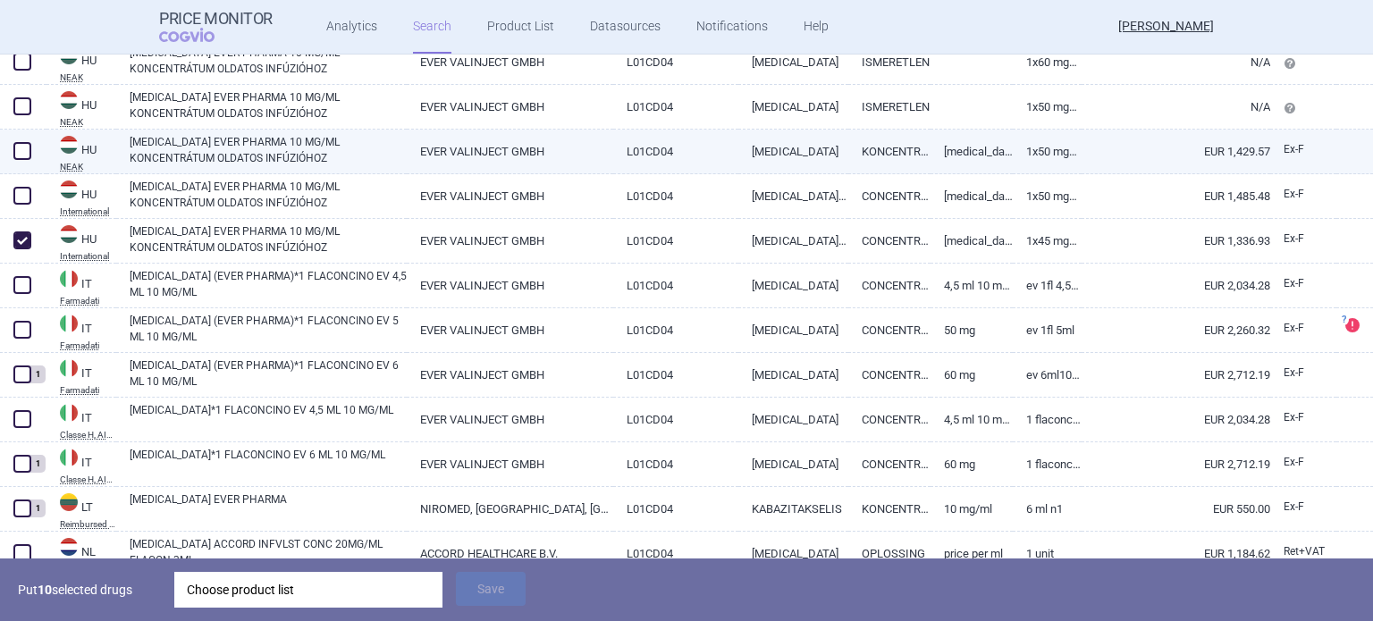
scroll to position [2056, 0]
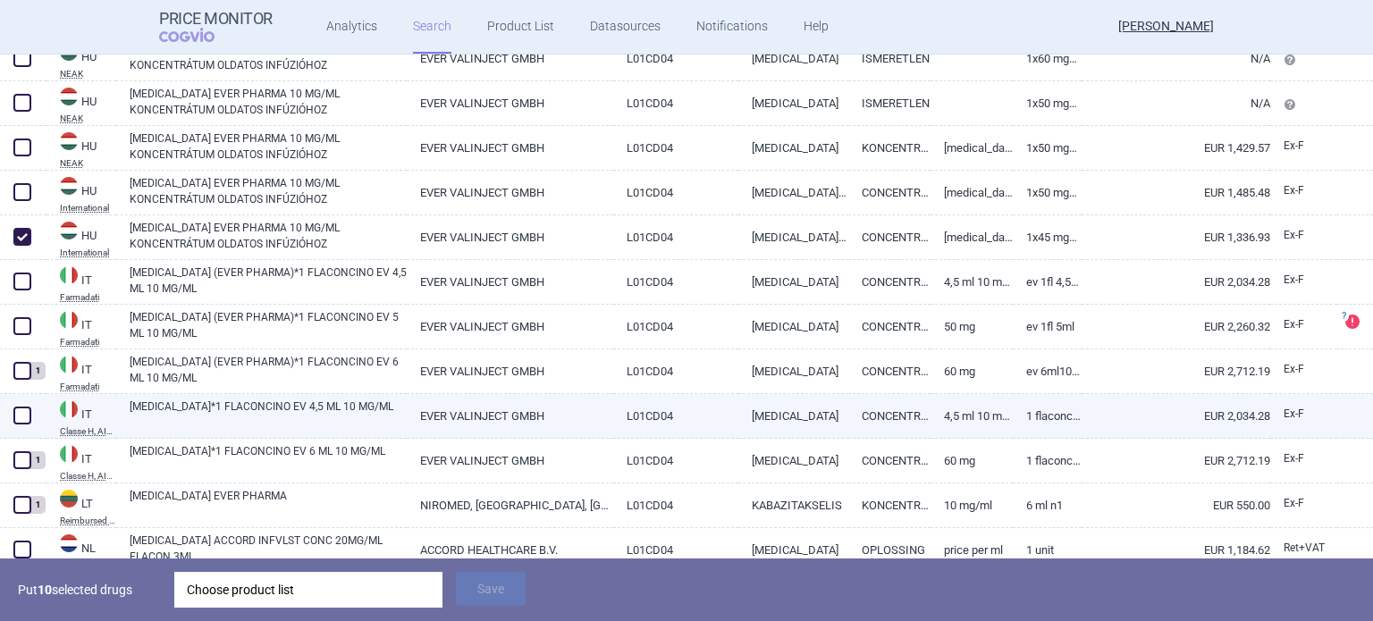
click at [16, 418] on span at bounding box center [22, 416] width 18 height 18
checkbox input "true"
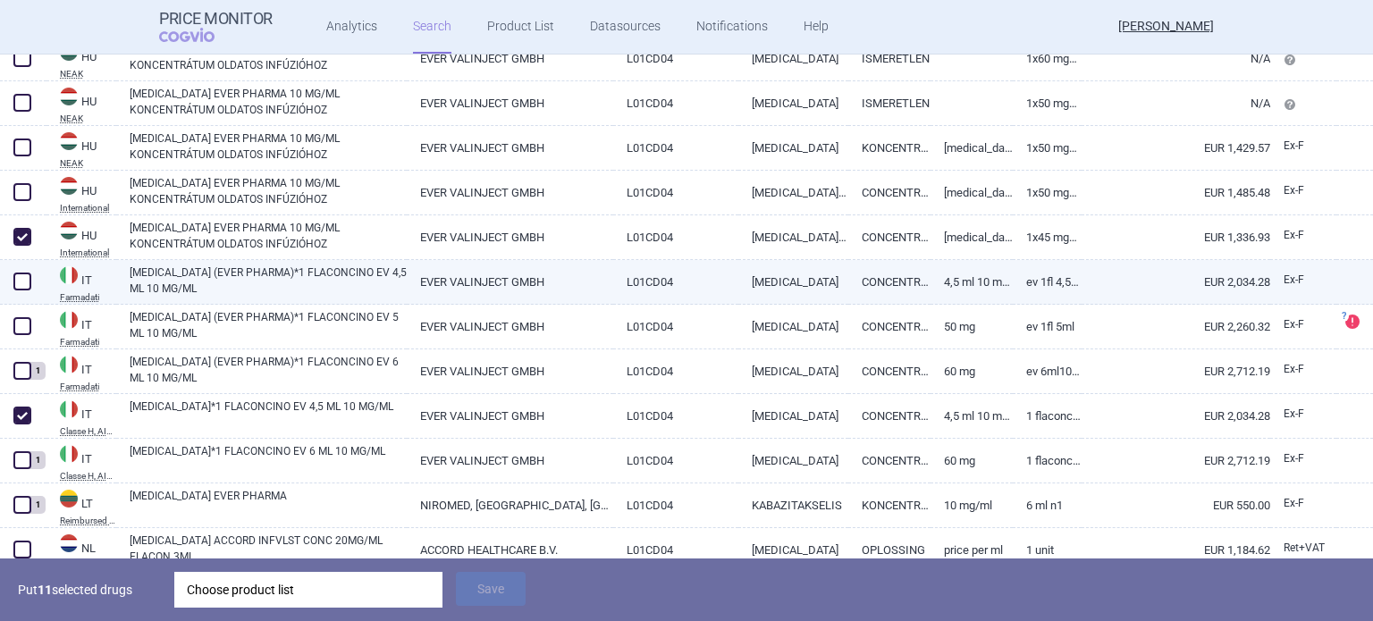
click at [27, 291] on span at bounding box center [22, 281] width 27 height 27
checkbox input "true"
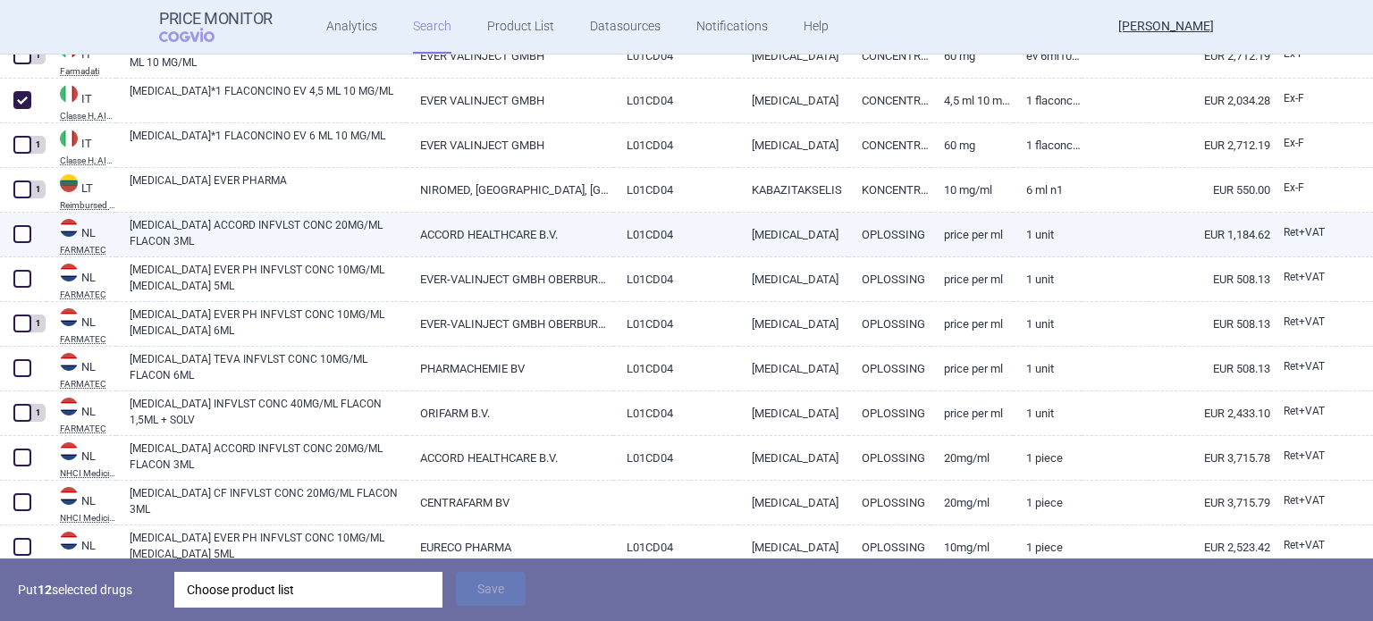
scroll to position [2414, 0]
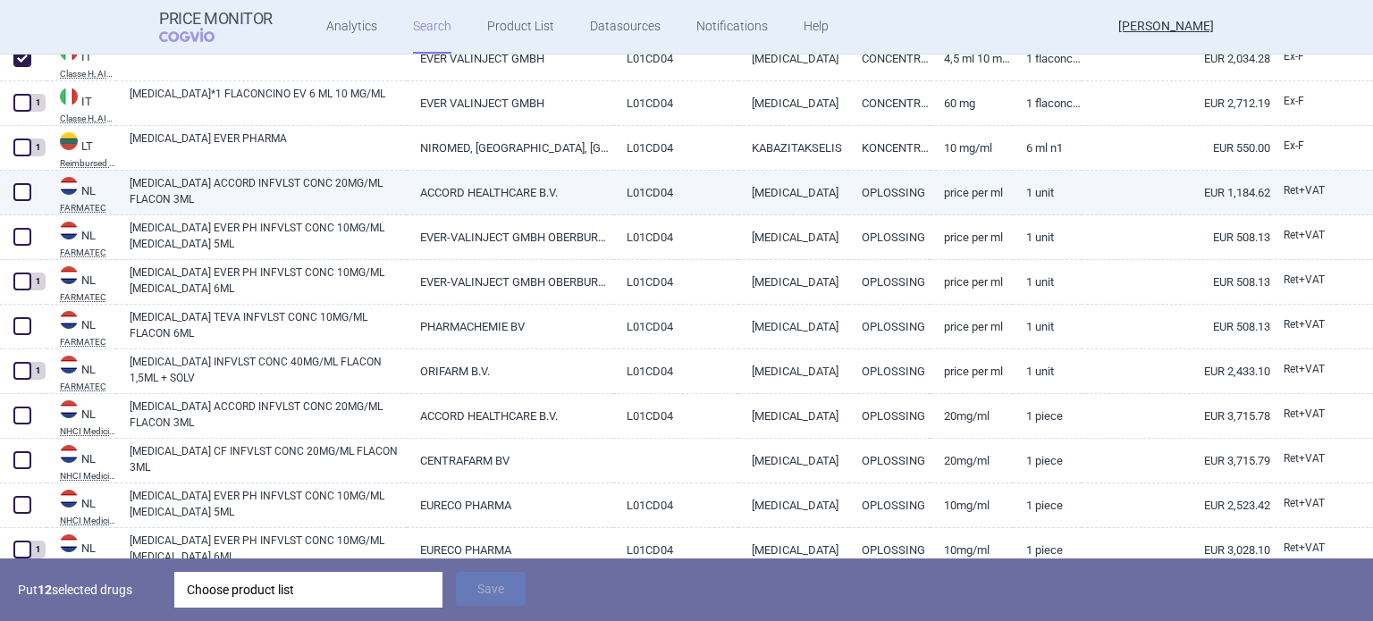
click at [318, 212] on div "[MEDICAL_DATA] ACCORD INFVLST CONC 20MG/ML FLACON 3ML" at bounding box center [261, 193] width 291 height 45
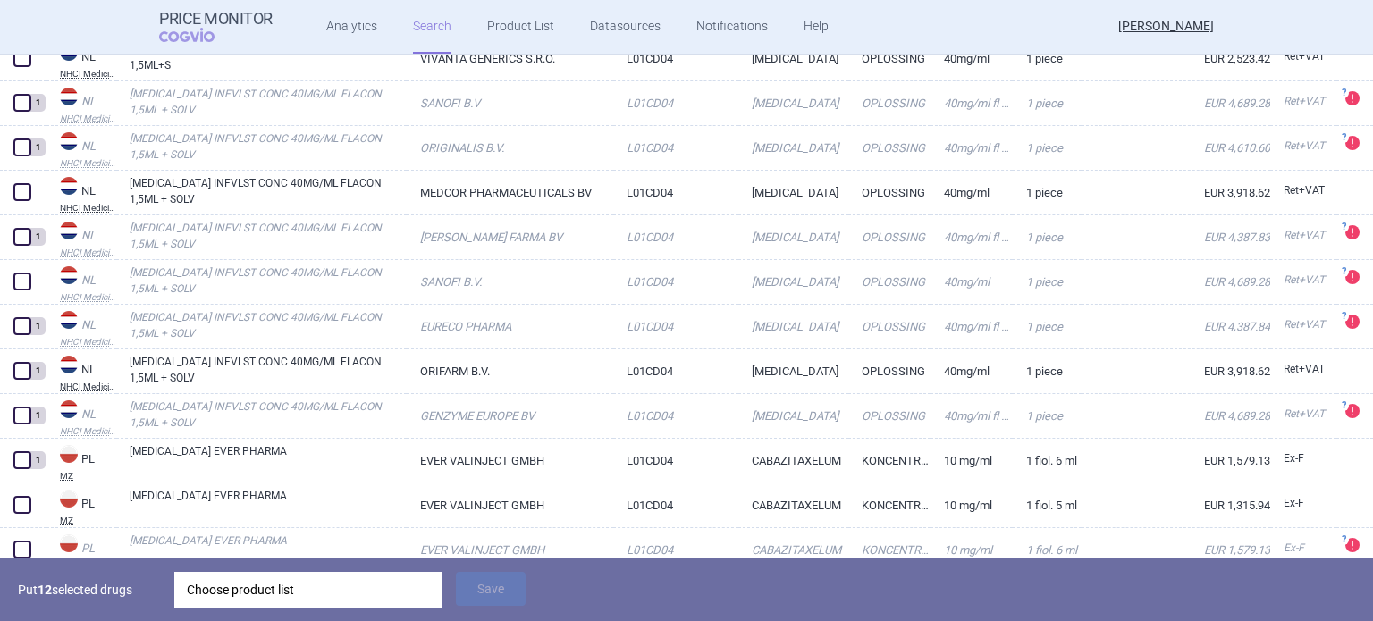
scroll to position [3308, 0]
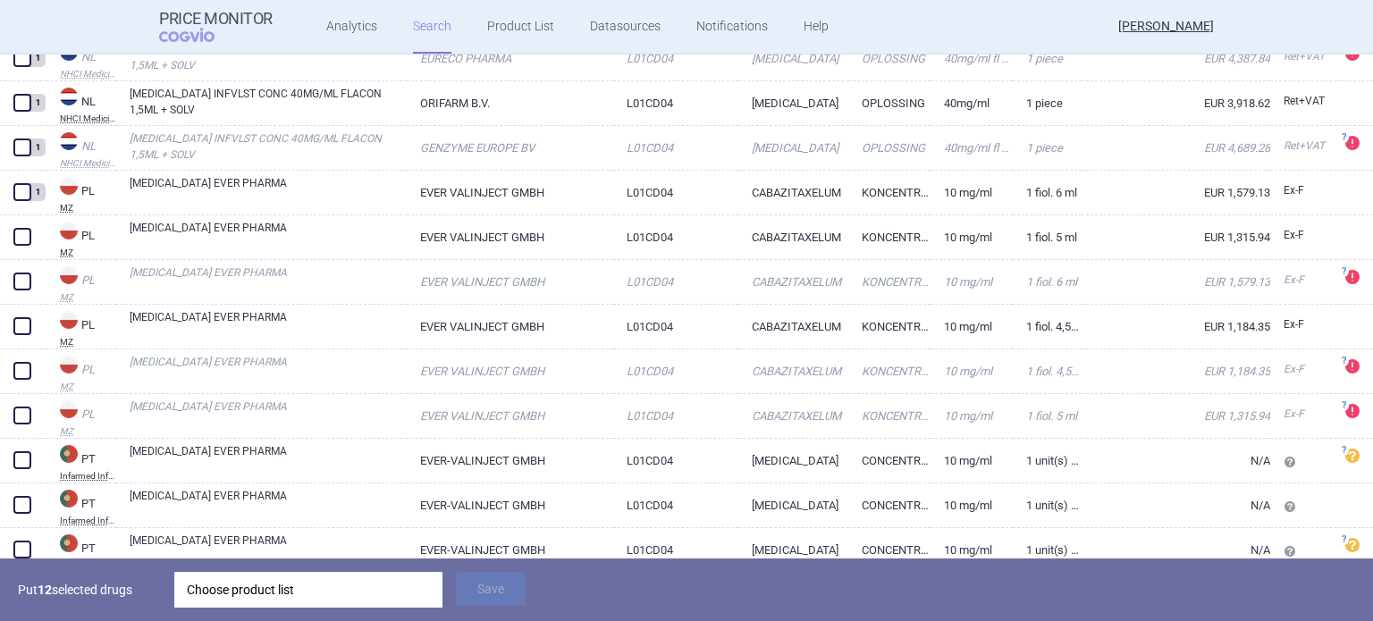
click at [18, 327] on div "1 NL NHCI Medicijnkosten [MEDICAL_DATA] INFVLST CONC 40MG/ML FLACON 1,5ML + SOL…" at bounding box center [686, 307] width 1373 height 504
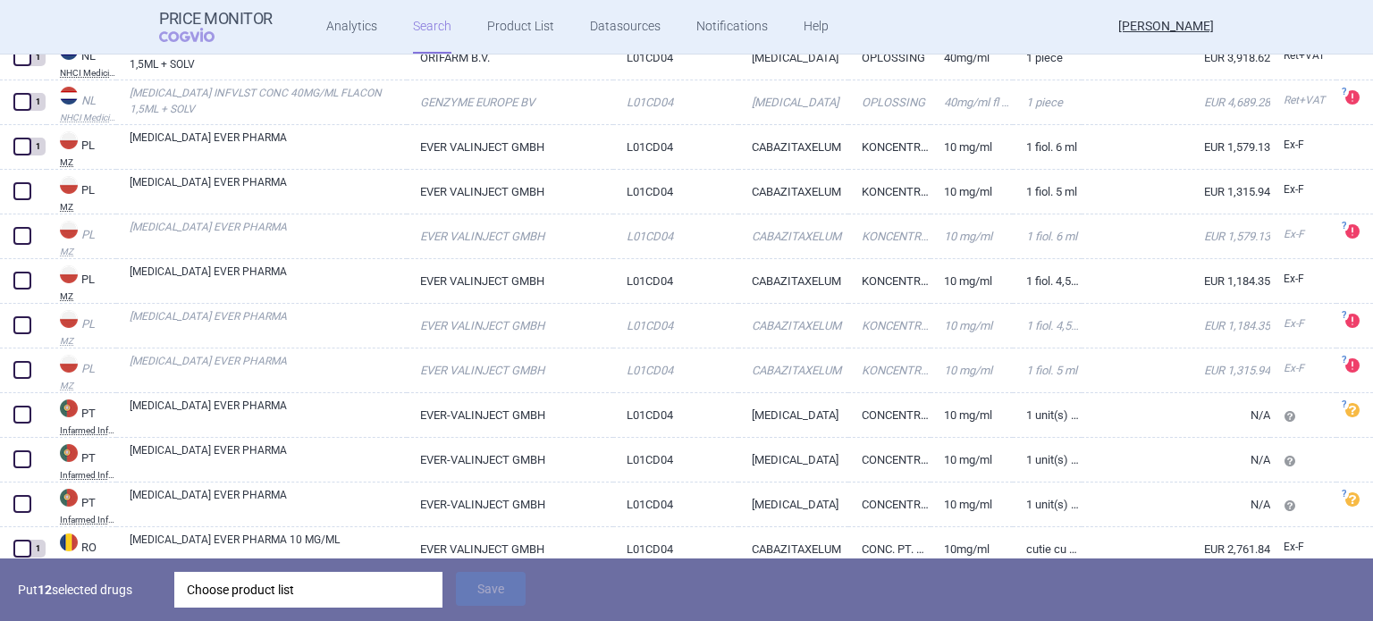
scroll to position [3398, 0]
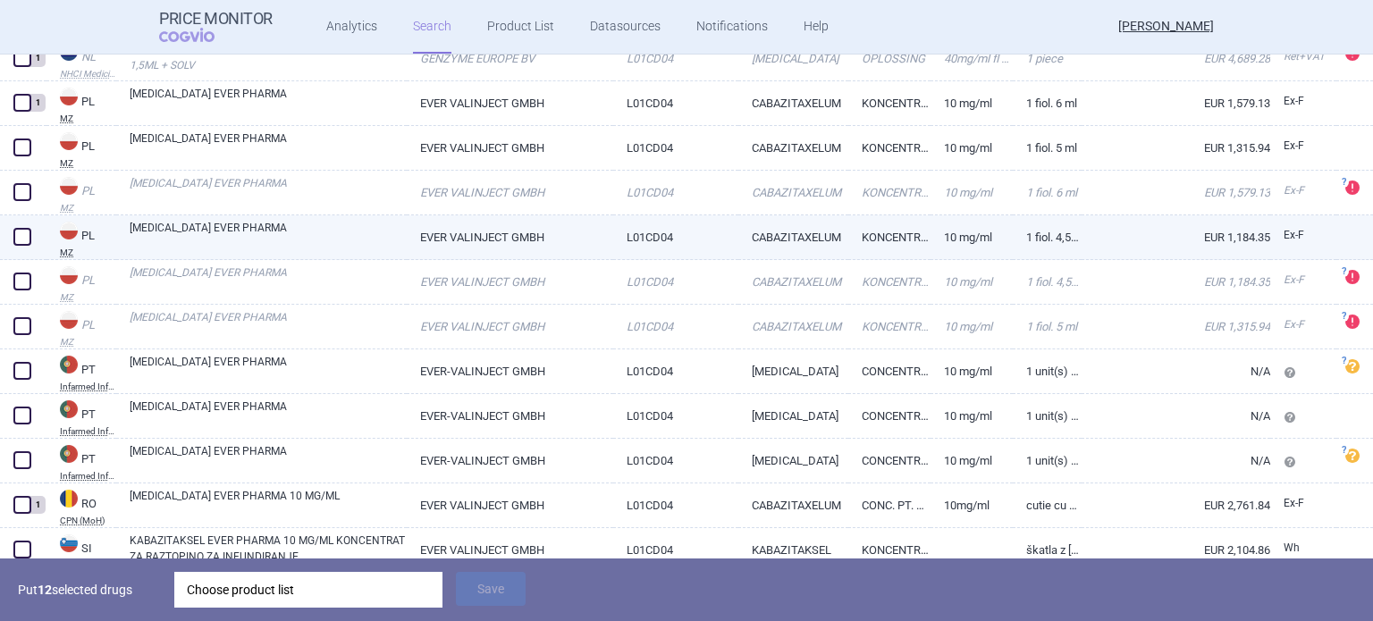
click at [27, 239] on span at bounding box center [22, 237] width 18 height 18
checkbox input "true"
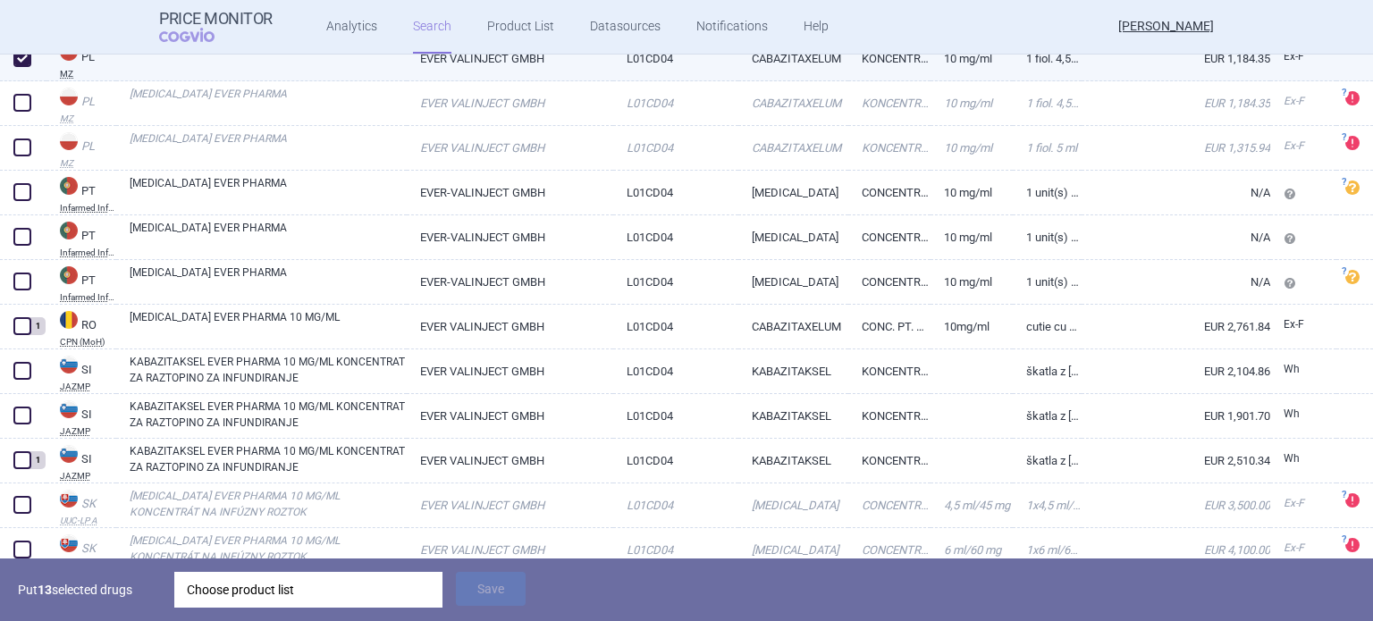
scroll to position [3666, 0]
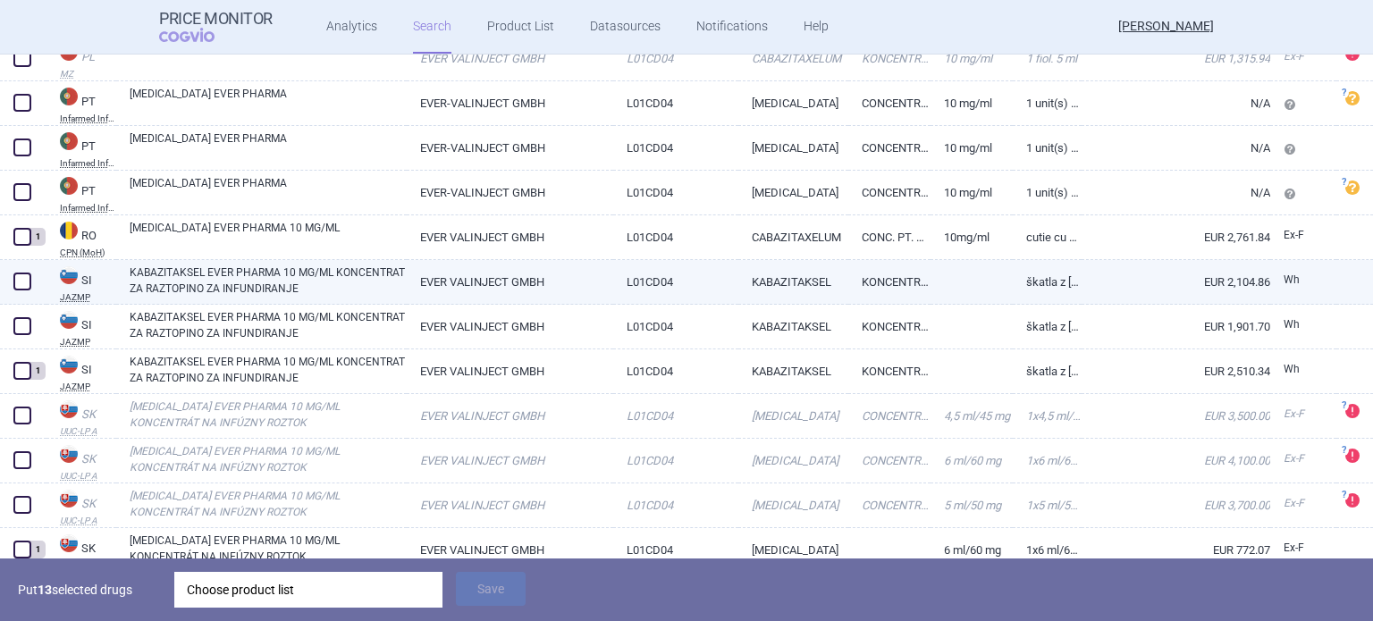
click at [328, 289] on link "KABAZITAKSEL EVER PHARMA 10 MG/ML KONCENTRAT ZA RAZTOPINO ZA INFUNDIRANJE" at bounding box center [268, 281] width 277 height 32
select select "EUR"
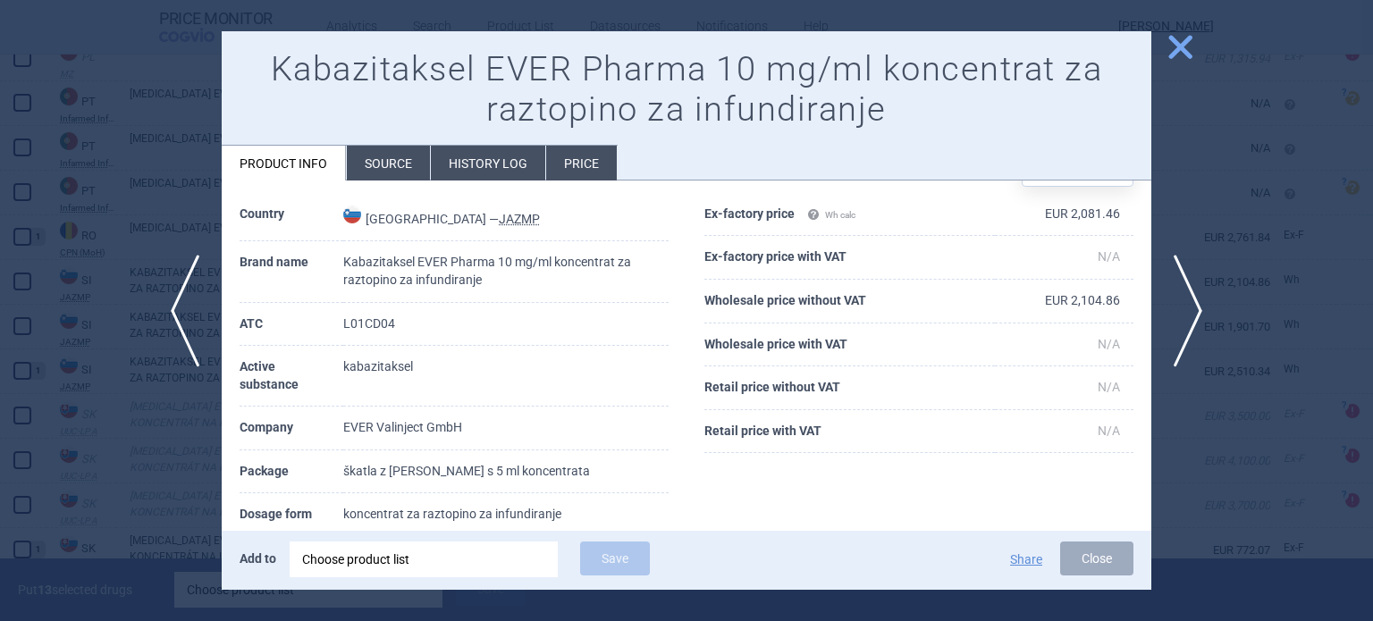
scroll to position [89, 0]
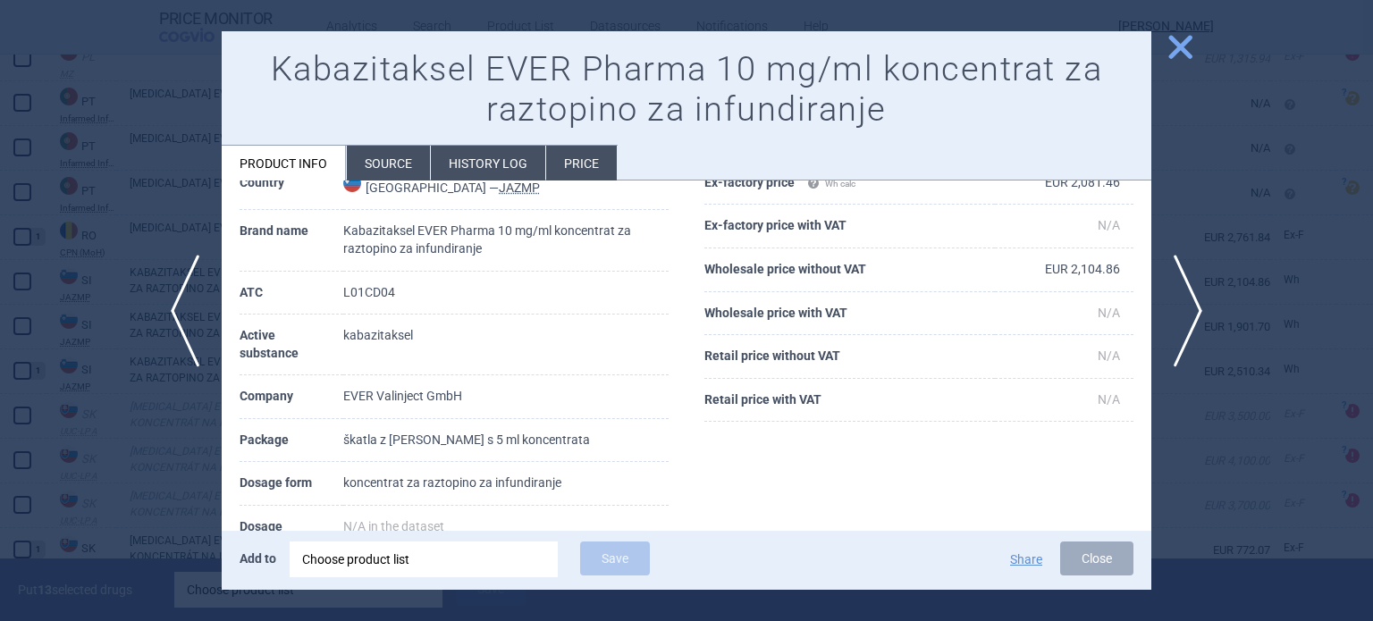
click at [20, 323] on div at bounding box center [686, 310] width 1373 height 621
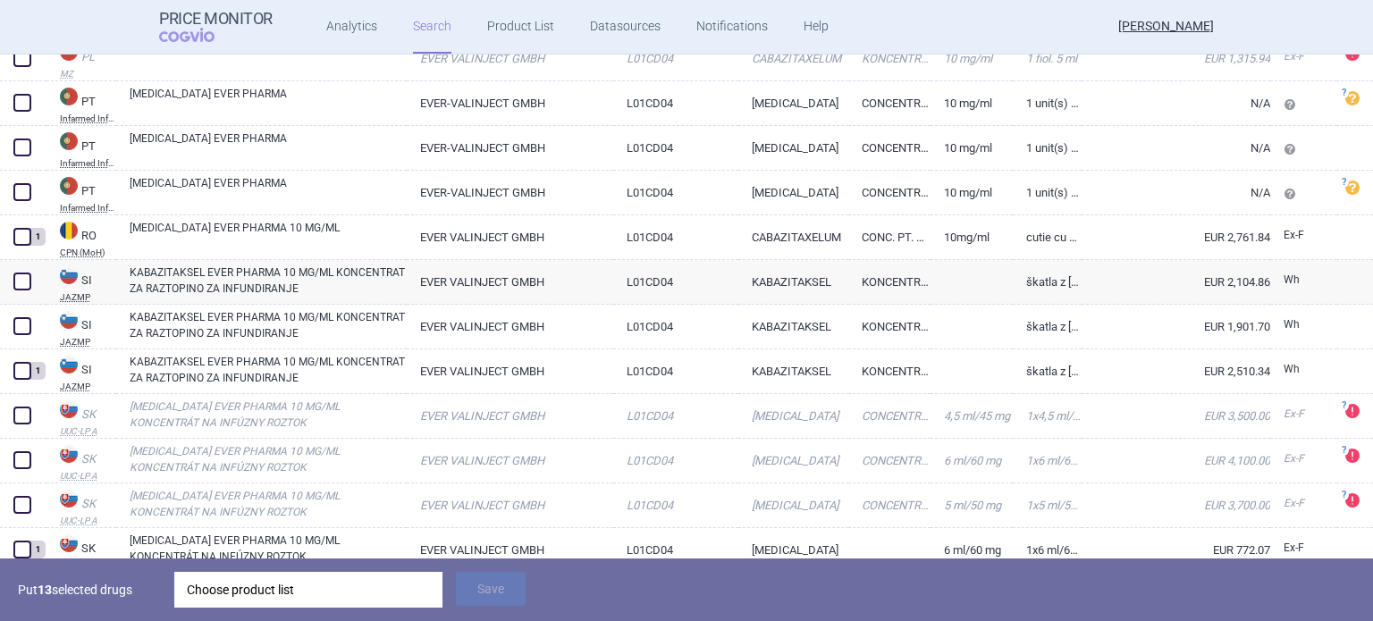
click at [20, 323] on span at bounding box center [22, 326] width 18 height 18
checkbox input "true"
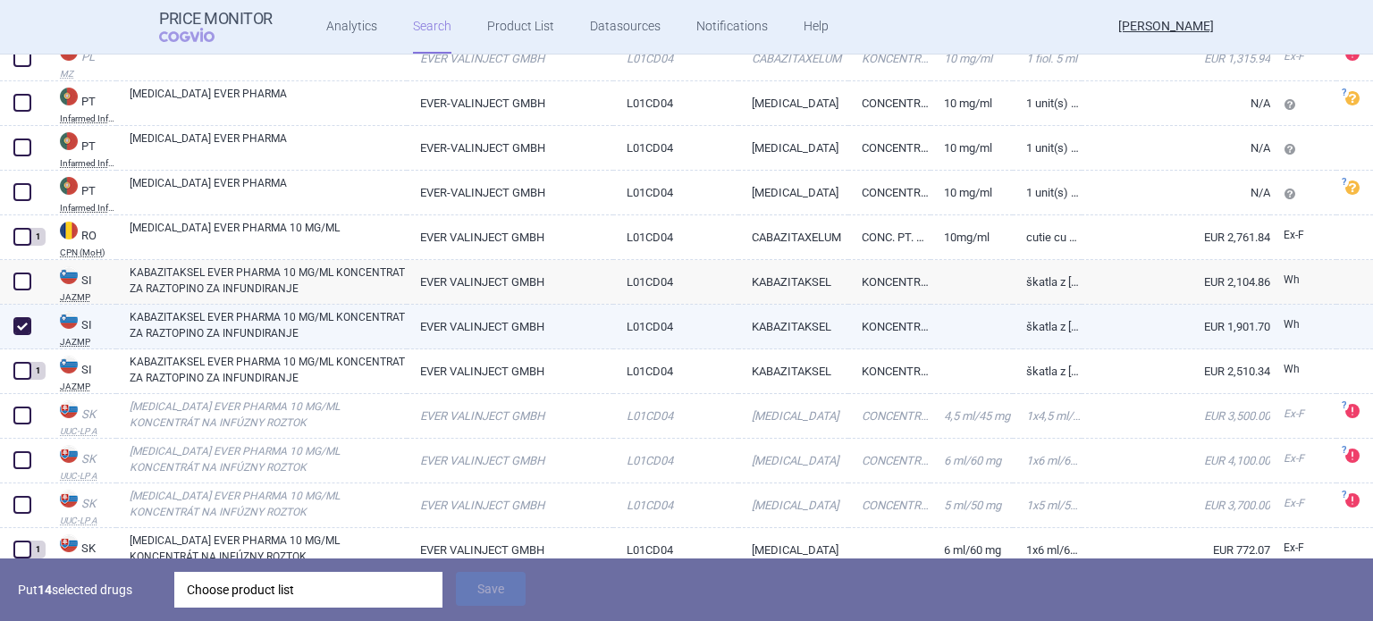
click at [258, 330] on link "KABAZITAKSEL EVER PHARMA 10 MG/ML KONCENTRAT ZA RAZTOPINO ZA INFUNDIRANJE" at bounding box center [268, 325] width 277 height 32
select select "EUR"
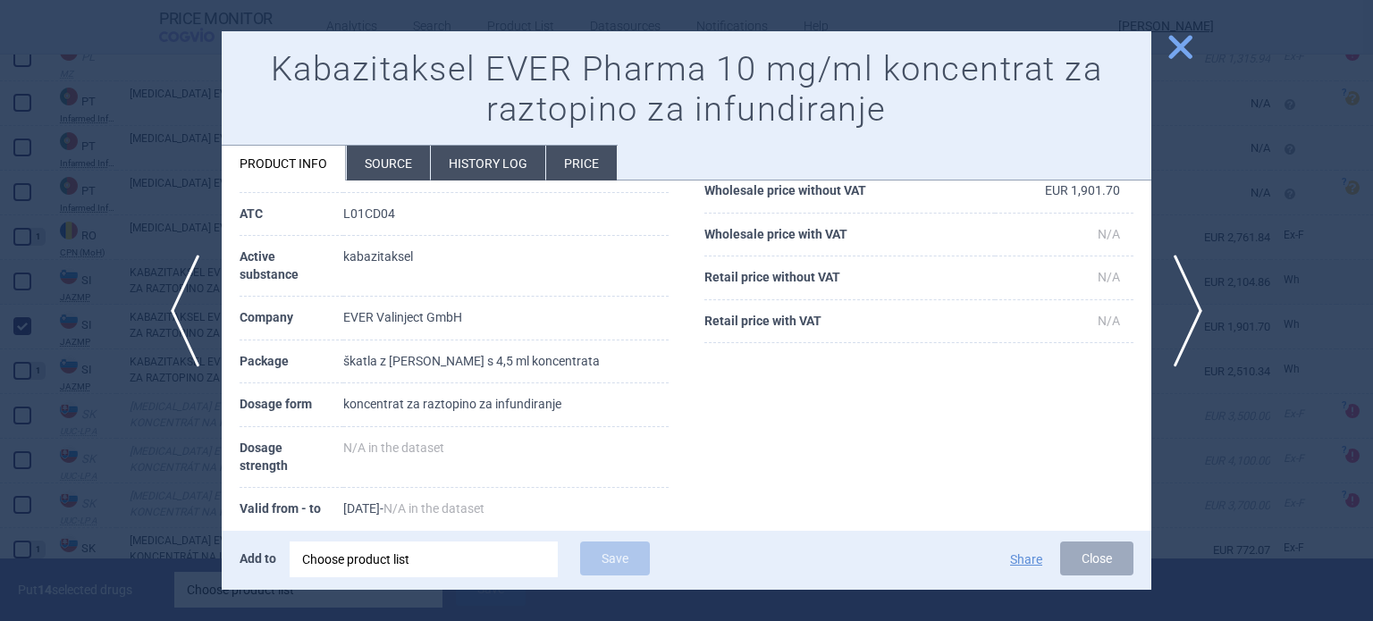
scroll to position [179, 0]
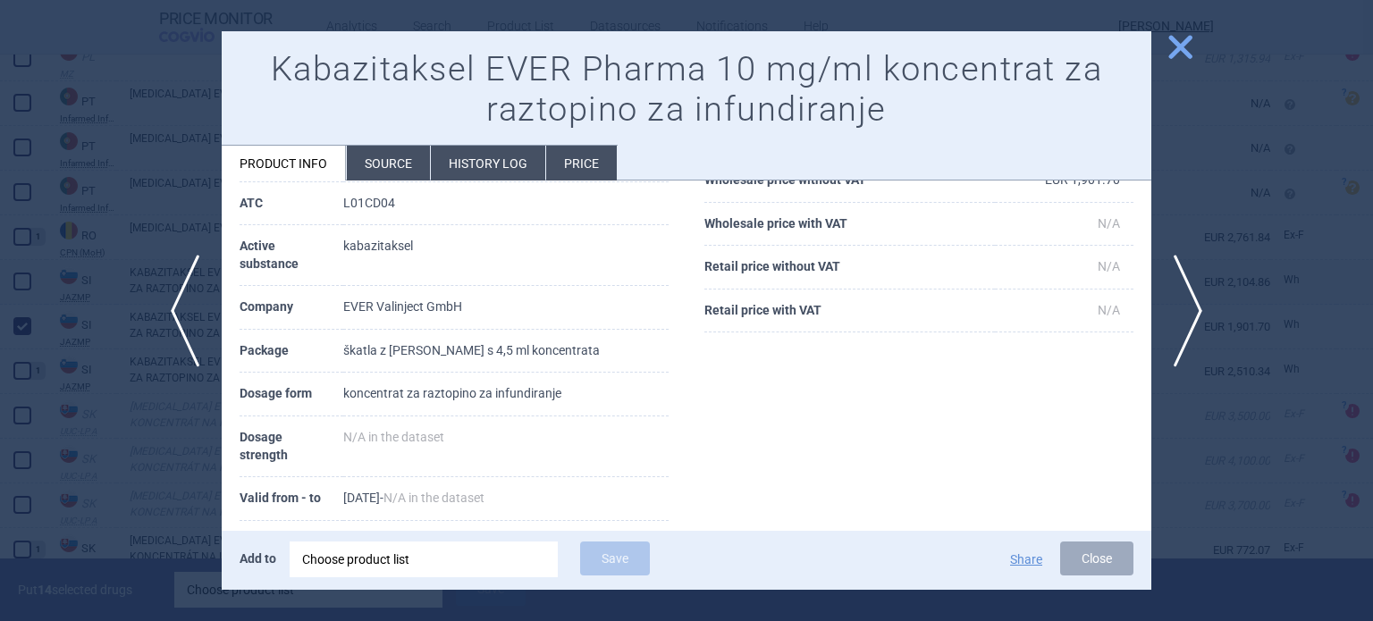
click at [184, 476] on div at bounding box center [686, 310] width 1373 height 621
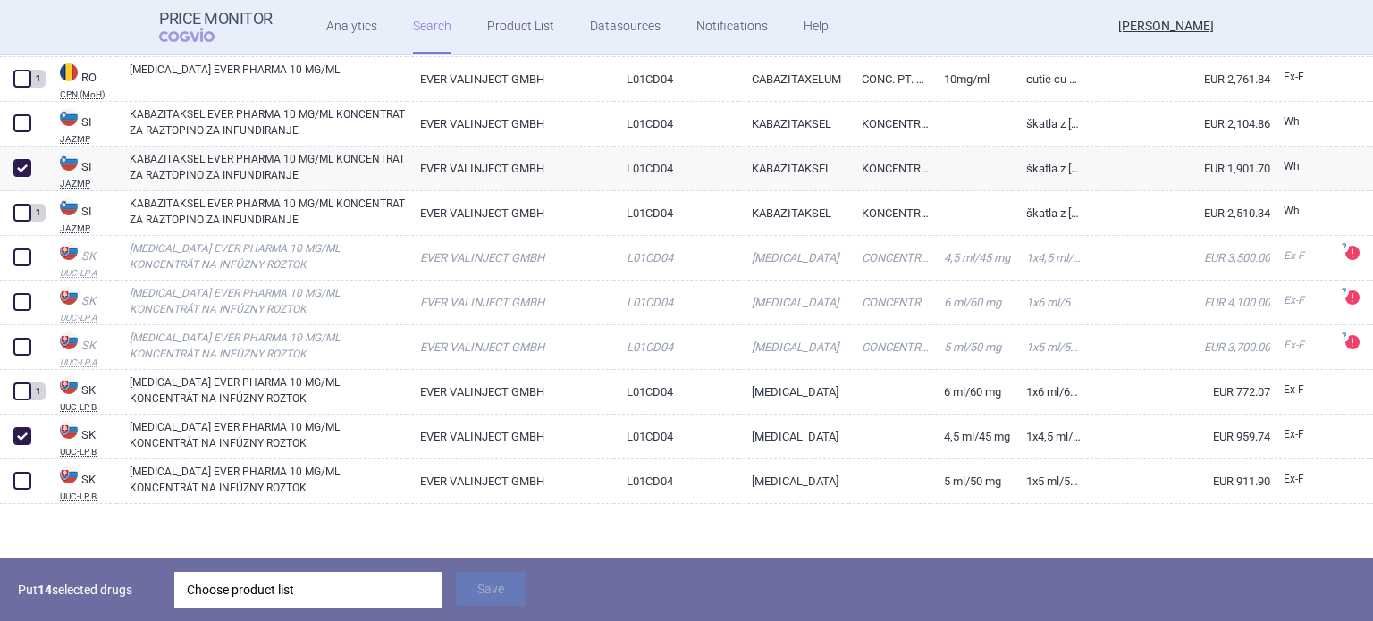
scroll to position [3828, 0]
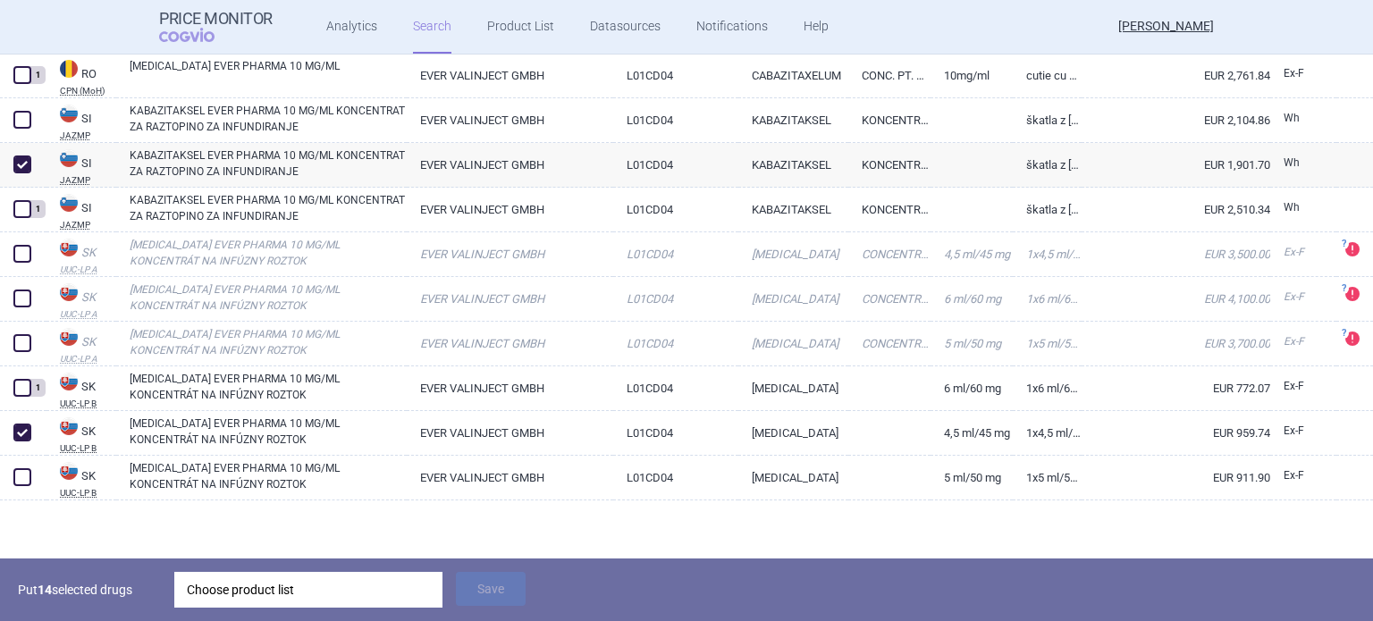
click at [331, 577] on div "Choose product list" at bounding box center [308, 590] width 243 height 36
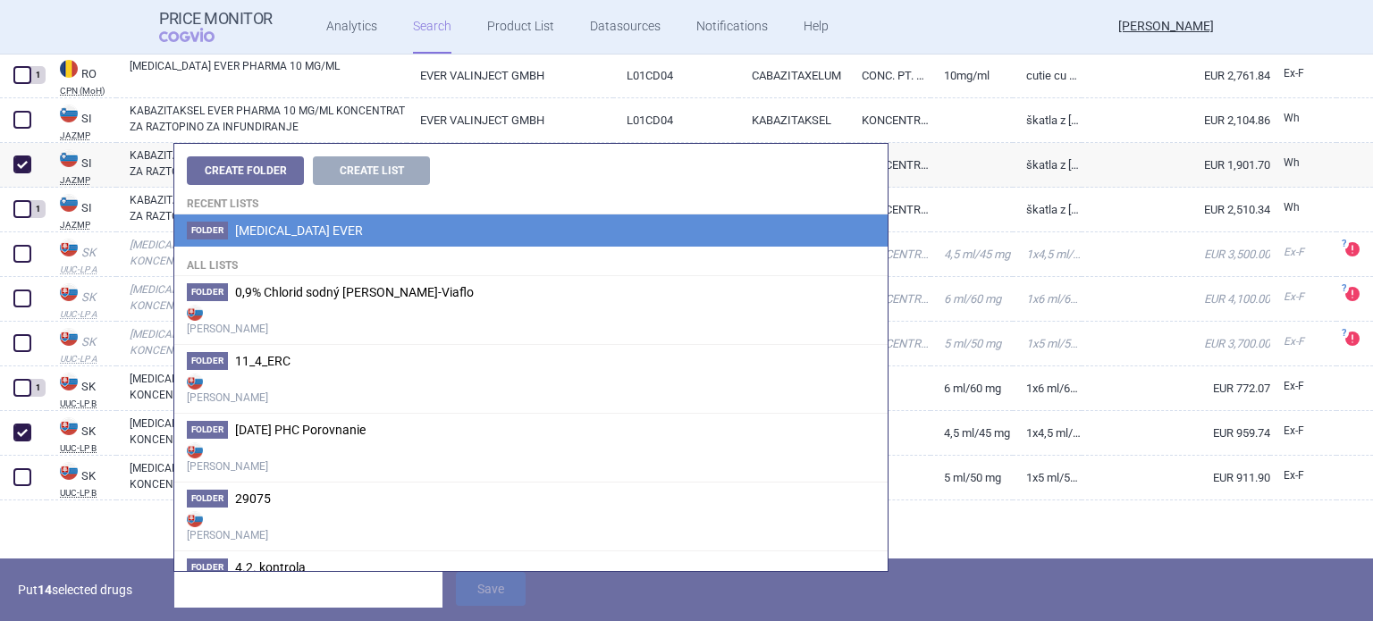
click at [316, 235] on span "[MEDICAL_DATA] EVER" at bounding box center [299, 231] width 128 height 14
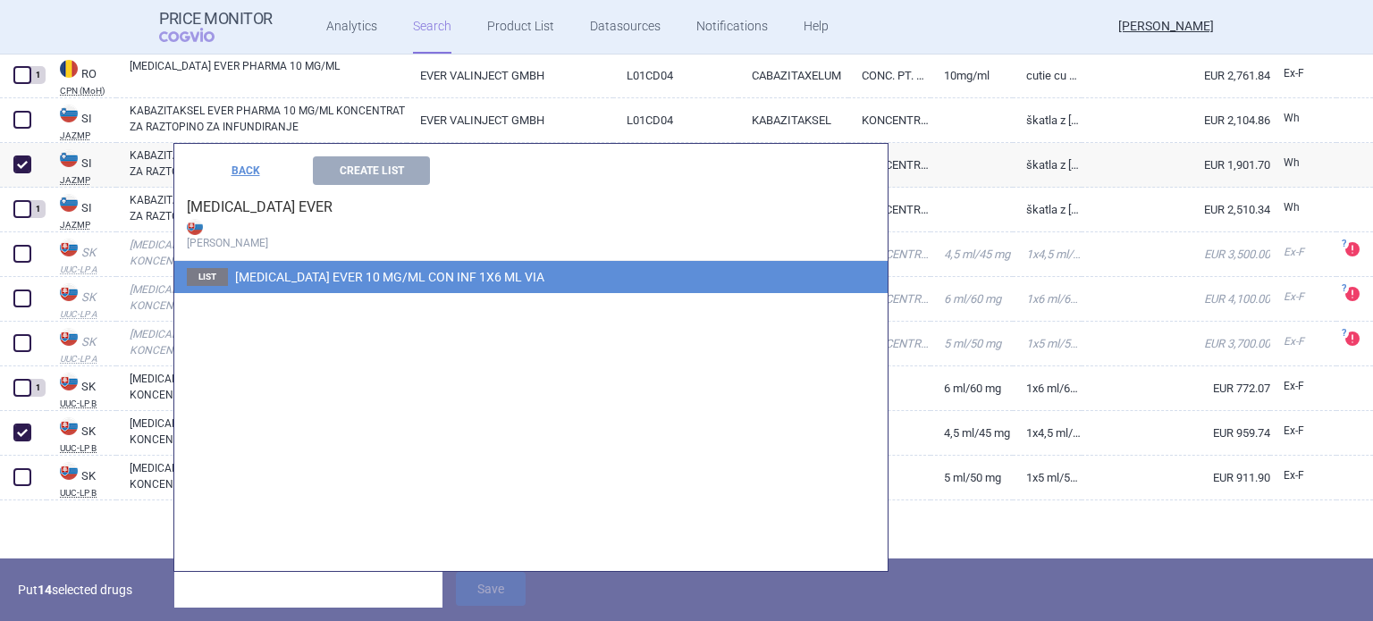
click at [351, 274] on span "[MEDICAL_DATA] EVER 10 MG/ML CON INF 1X6 ML VIA" at bounding box center [389, 277] width 309 height 14
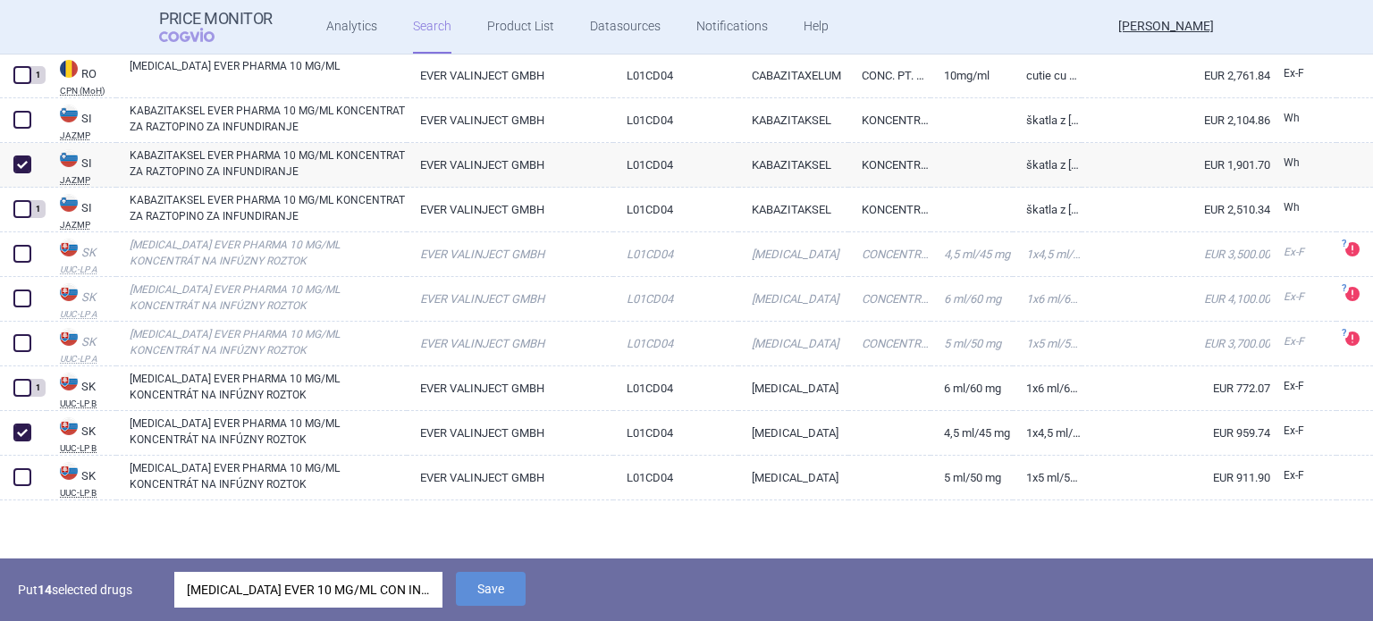
click at [384, 589] on div "[MEDICAL_DATA] EVER 10 MG/ML CON INF 1X6 ML VIA" at bounding box center [308, 590] width 243 height 36
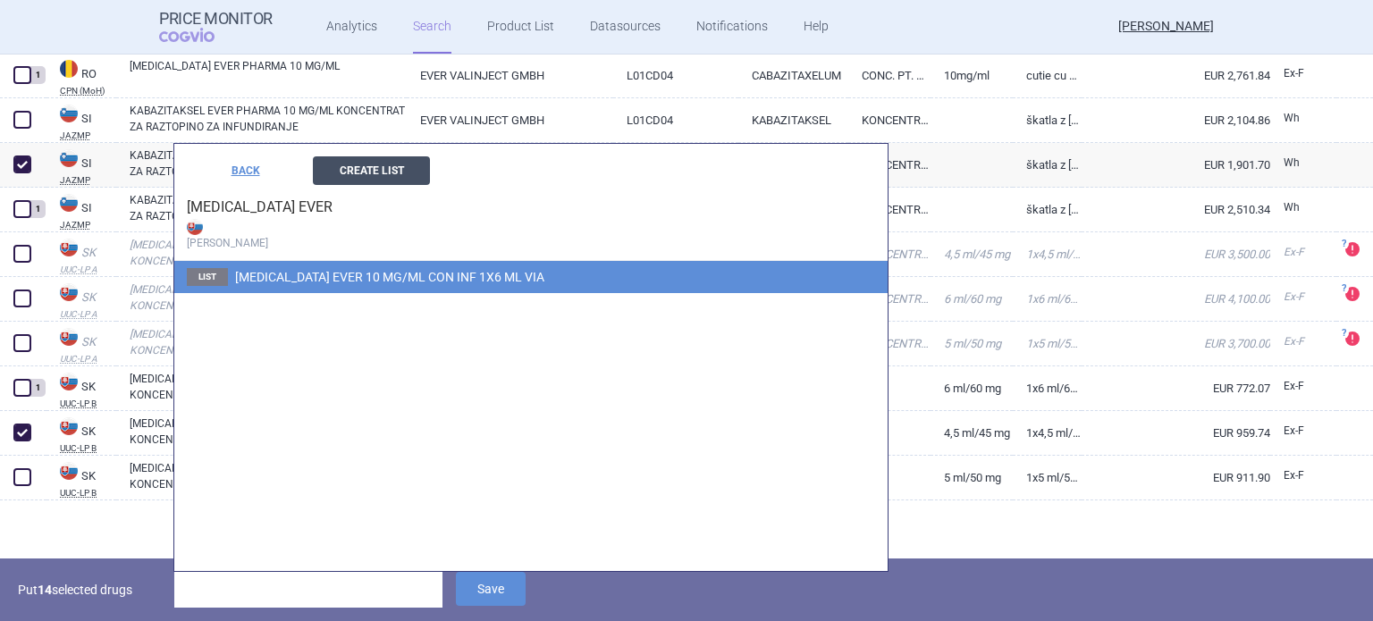
click at [388, 167] on button "Create List" at bounding box center [371, 170] width 117 height 29
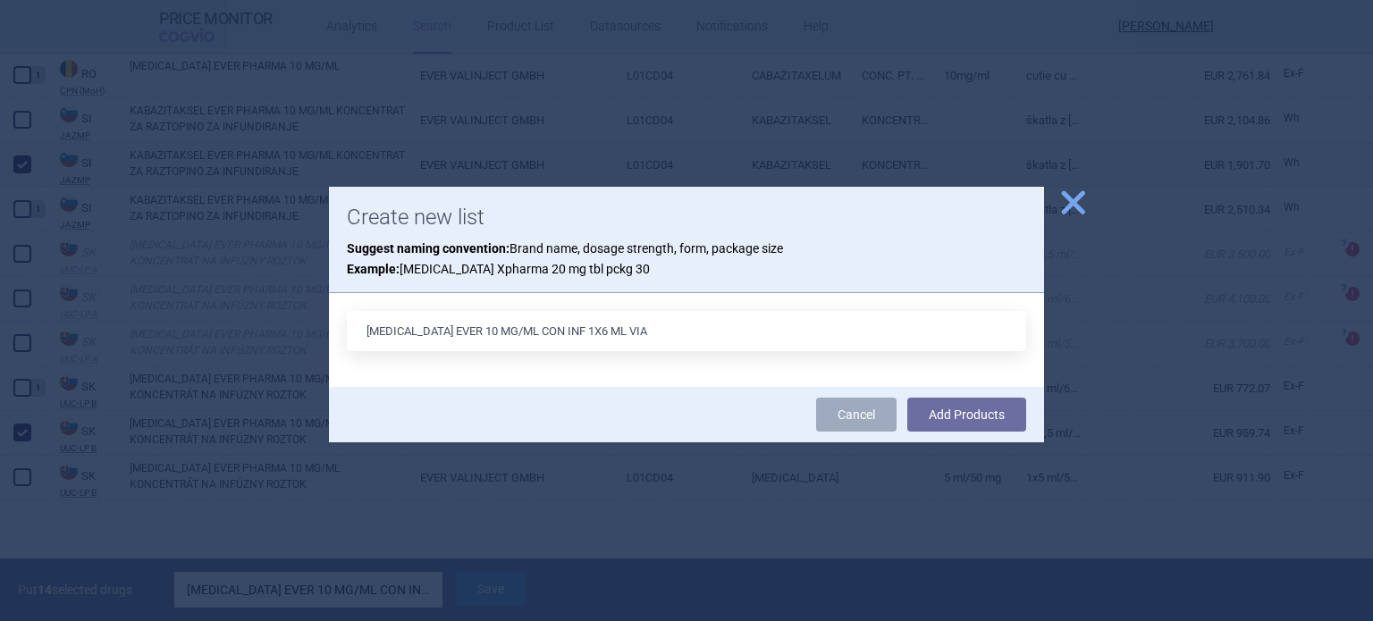
click at [599, 331] on input "[MEDICAL_DATA] EVER 10 MG/ML CON INF 1X6 ML VIA" at bounding box center [687, 331] width 680 height 40
type input "[MEDICAL_DATA] EVER 10 MG/ML CON INF 1X4.5 ML VIA"
click at [958, 423] on button "Add Products" at bounding box center [967, 415] width 119 height 34
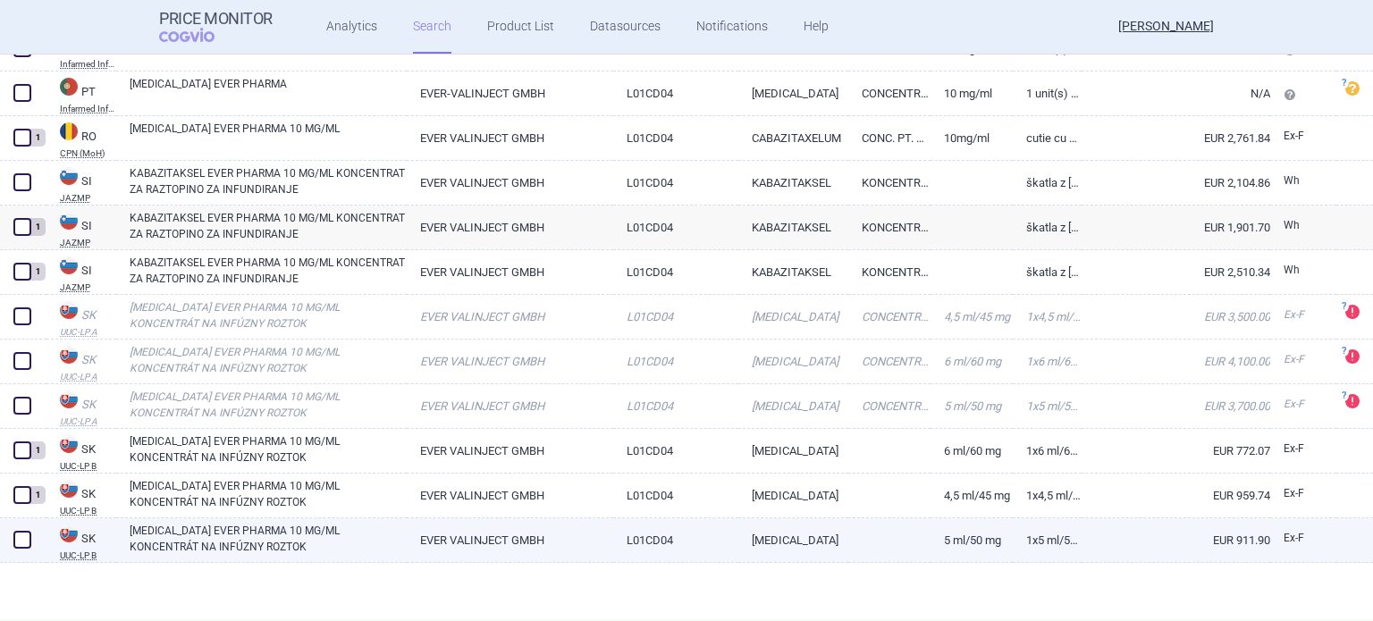
scroll to position [3765, 0]
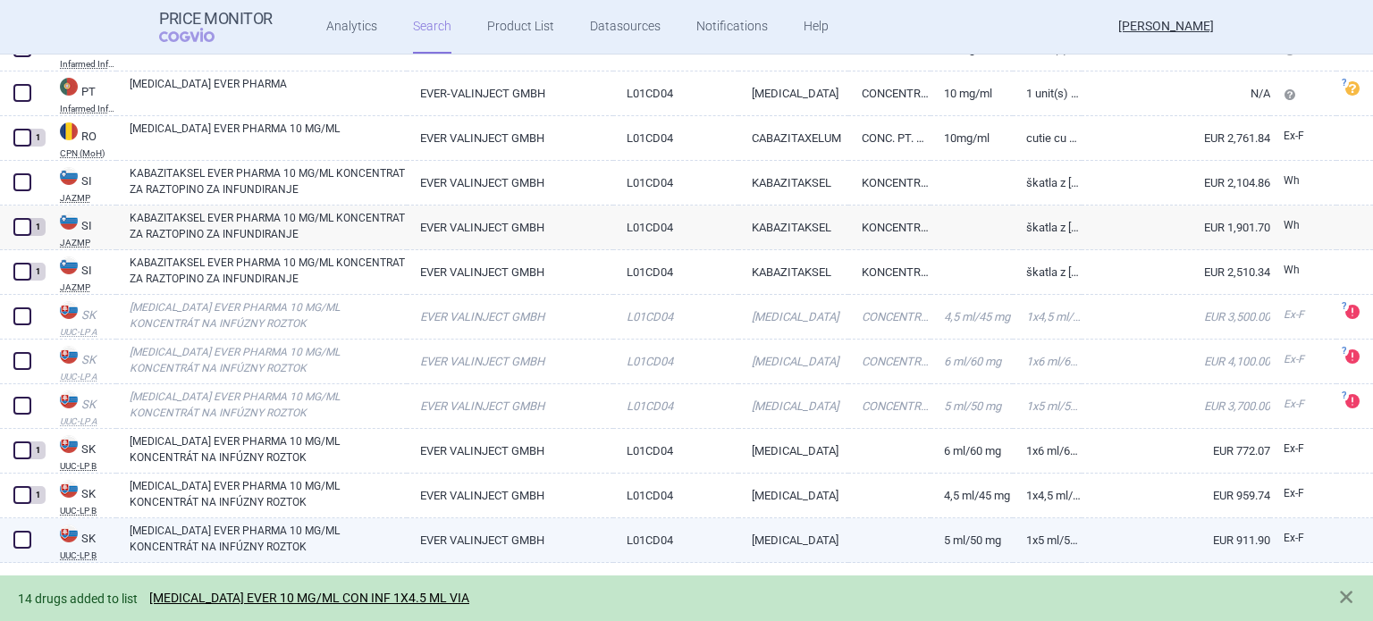
click at [30, 539] on span at bounding box center [22, 540] width 18 height 18
checkbox input "true"
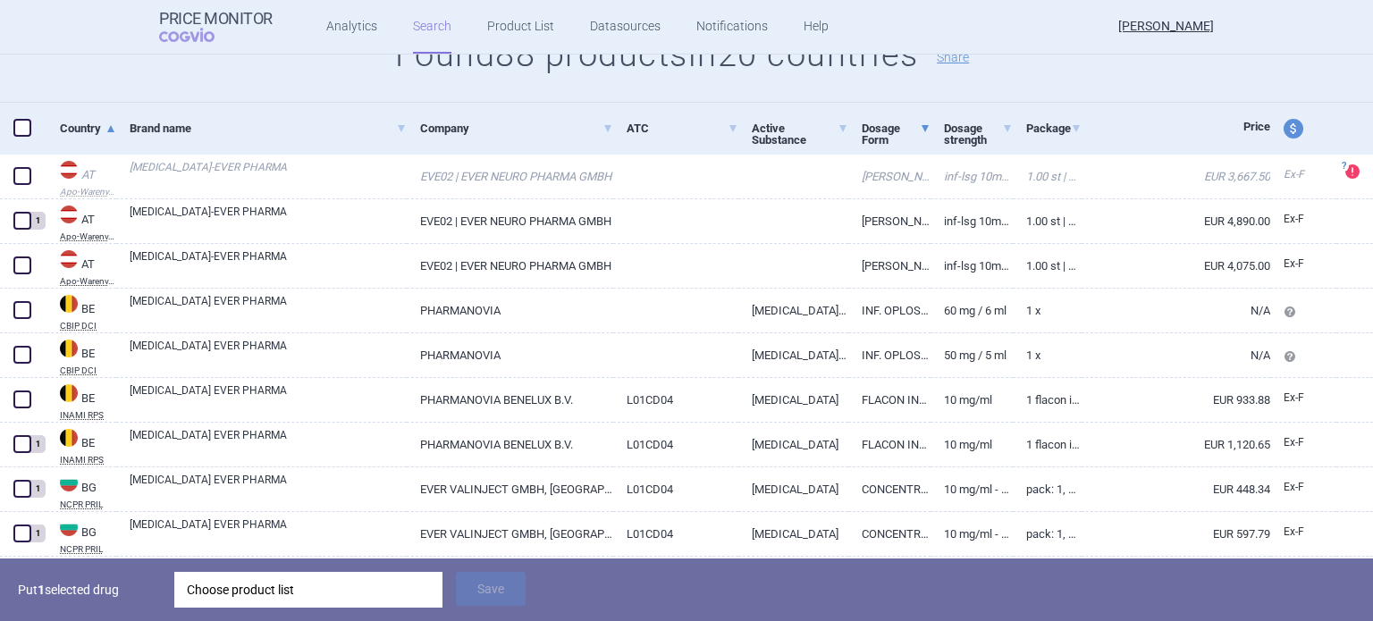
scroll to position [268, 0]
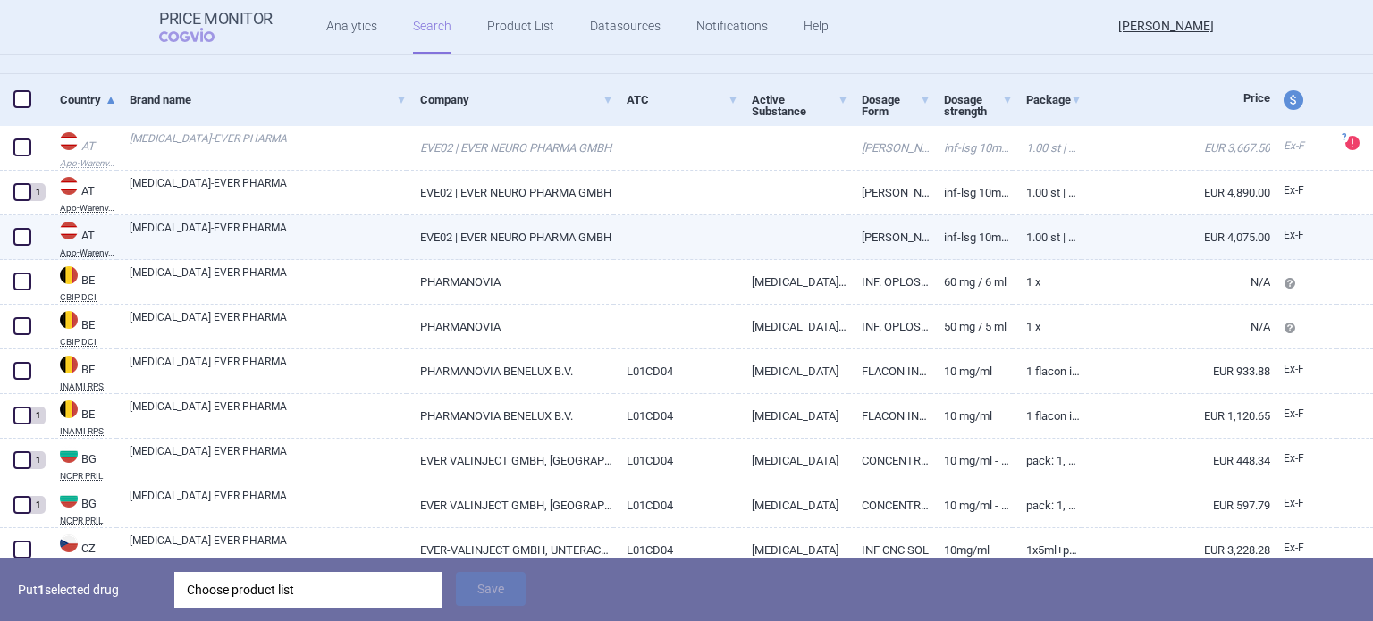
click at [136, 248] on link "[MEDICAL_DATA]-EVER PHARMA" at bounding box center [268, 236] width 277 height 32
select select "EUR"
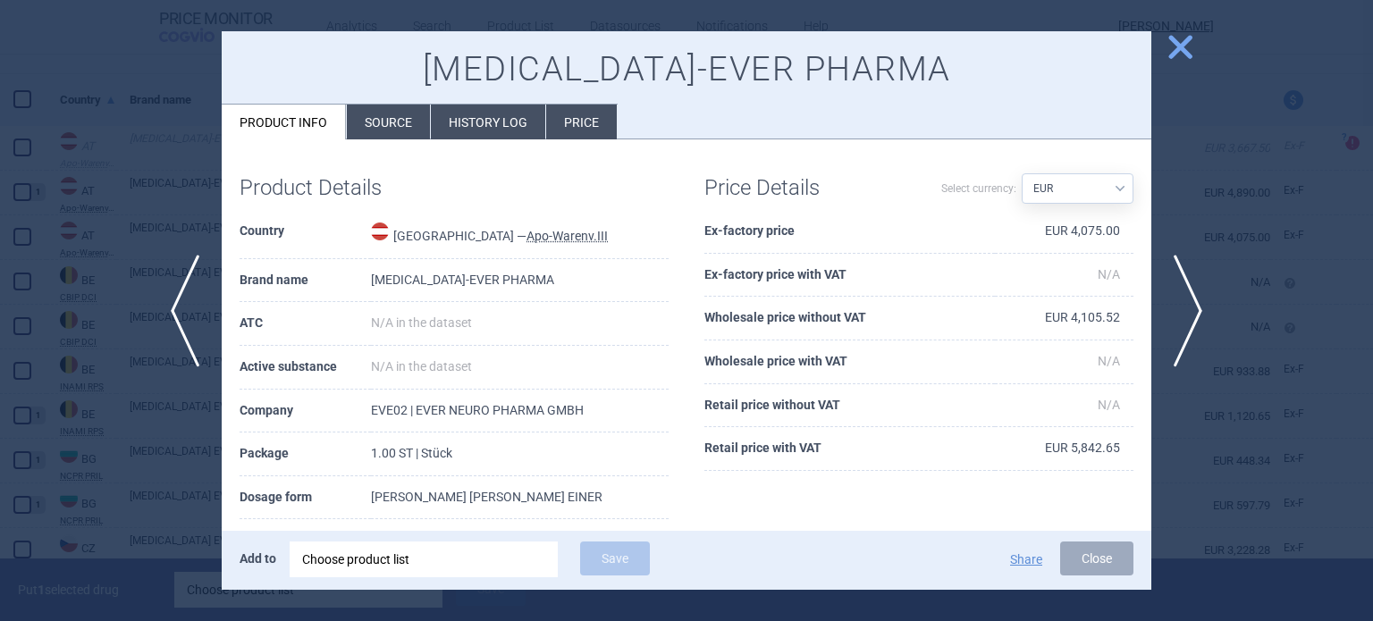
click at [379, 131] on li "Source" at bounding box center [388, 122] width 83 height 35
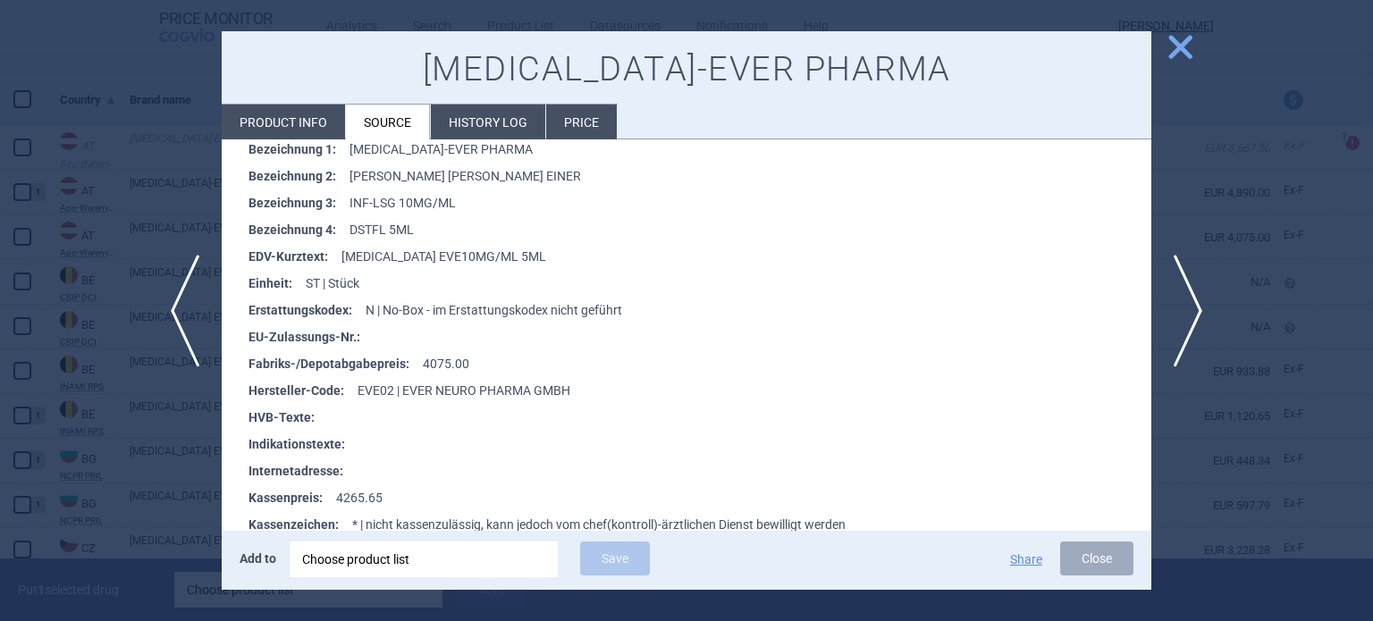
scroll to position [435, 0]
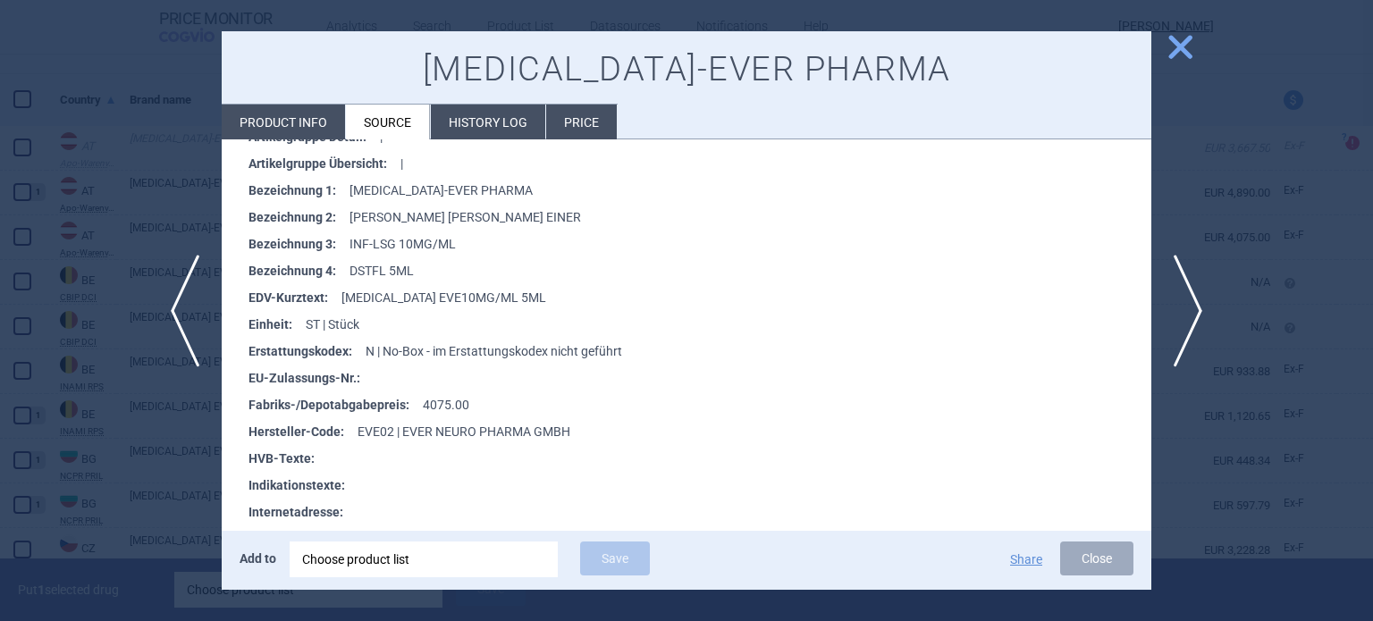
click at [7, 272] on div at bounding box center [686, 310] width 1373 height 621
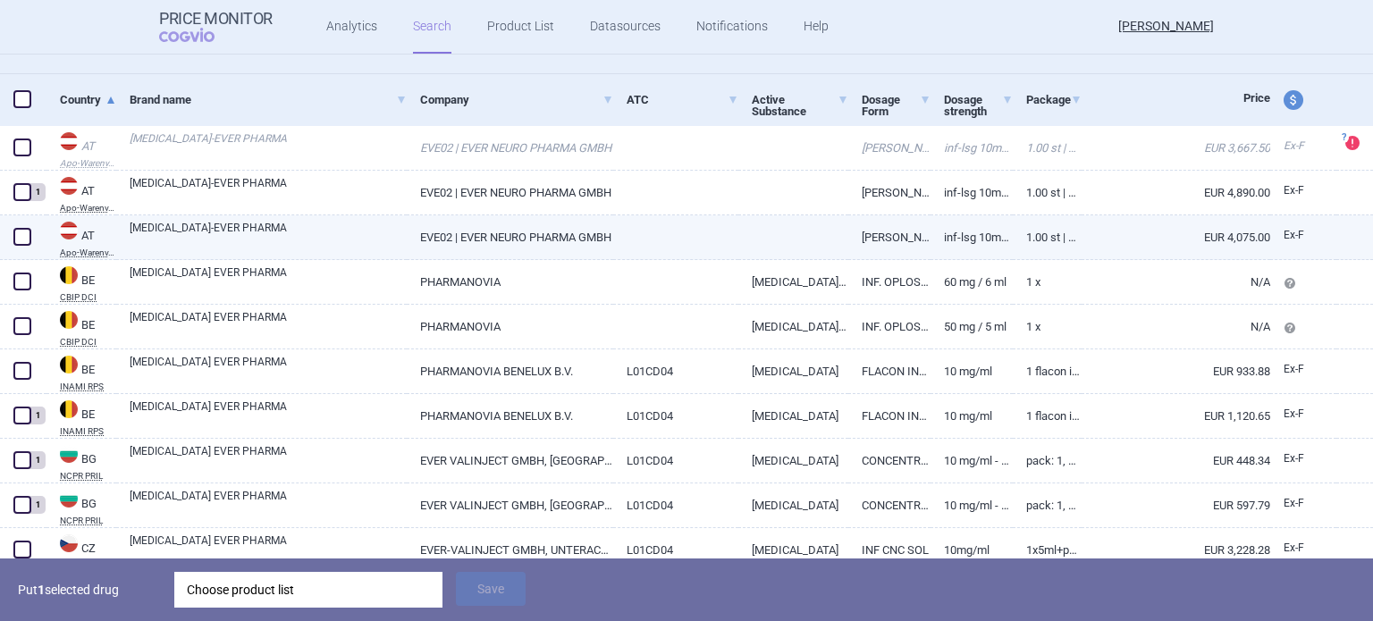
click at [22, 240] on span at bounding box center [22, 237] width 18 height 18
checkbox input "true"
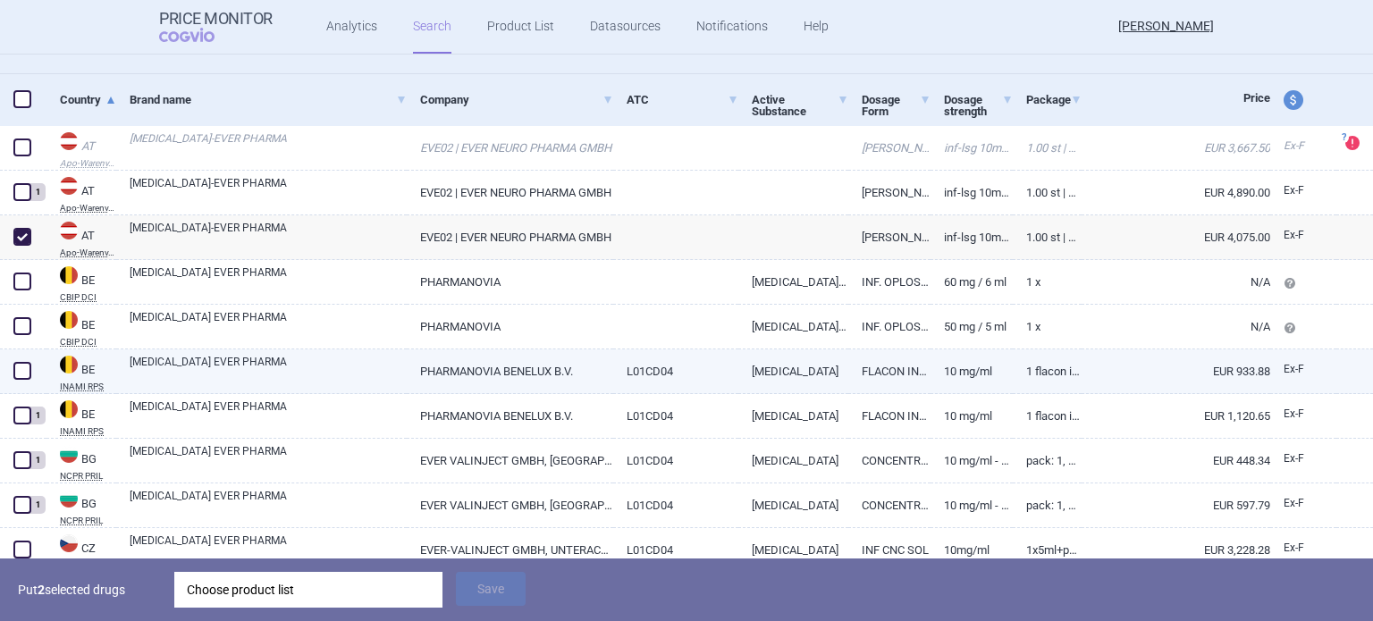
click at [27, 365] on span at bounding box center [22, 371] width 18 height 18
checkbox input "true"
click at [182, 367] on link "[MEDICAL_DATA] EVER PHARMA" at bounding box center [268, 370] width 277 height 32
select select "EUR"
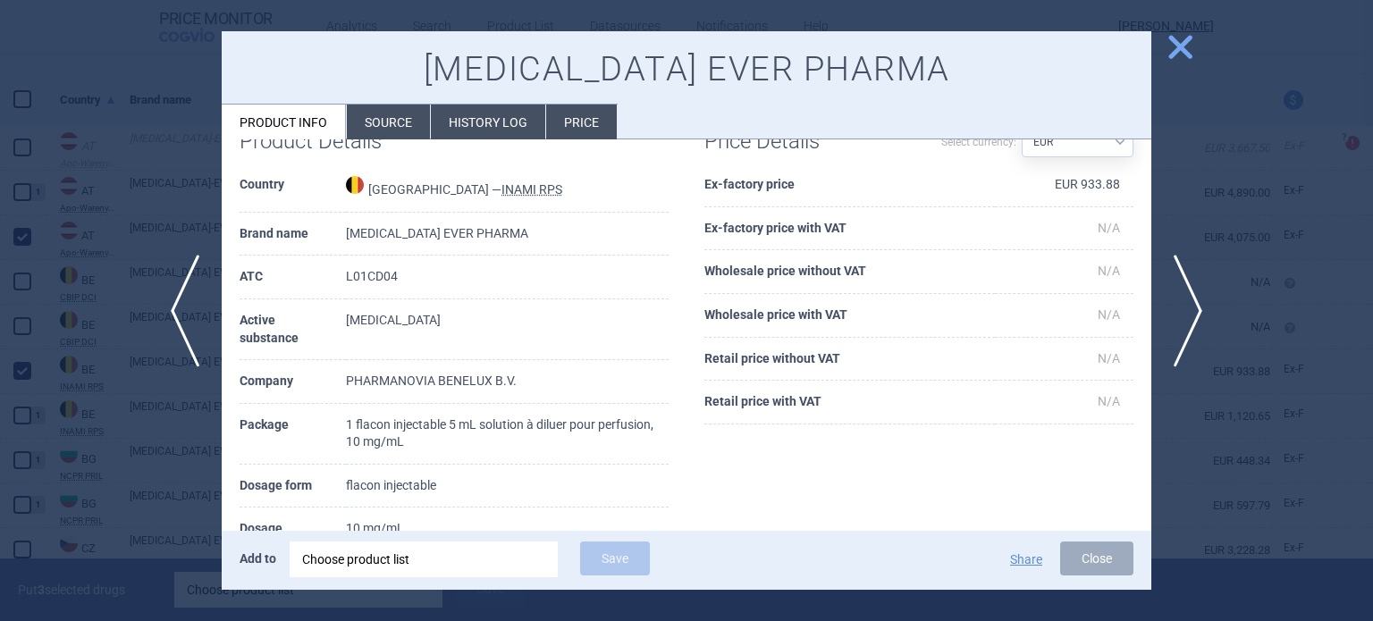
scroll to position [89, 0]
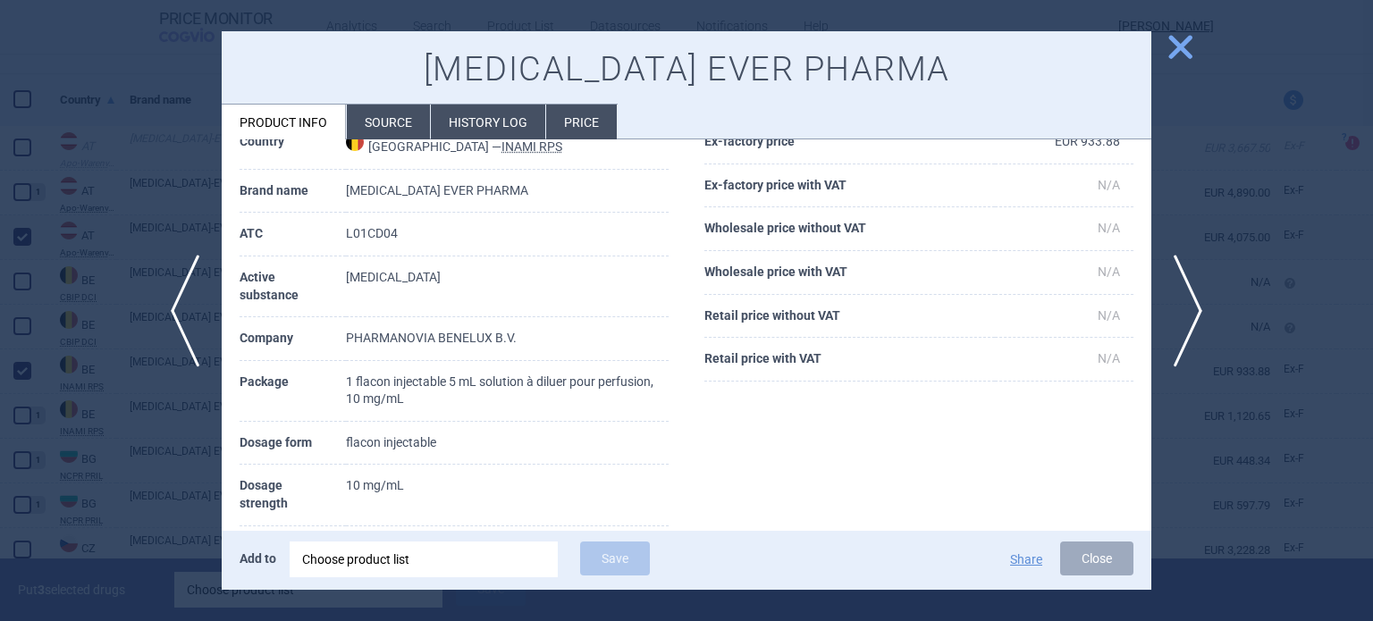
click at [120, 427] on div at bounding box center [686, 310] width 1373 height 621
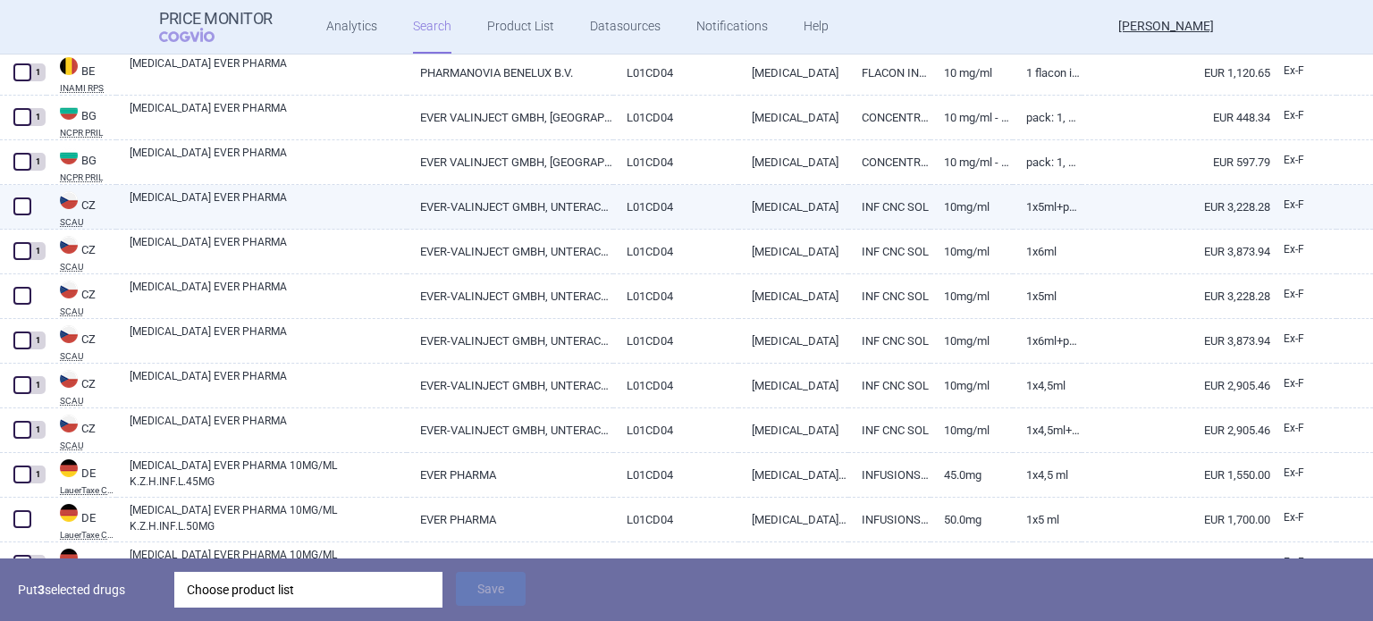
scroll to position [626, 0]
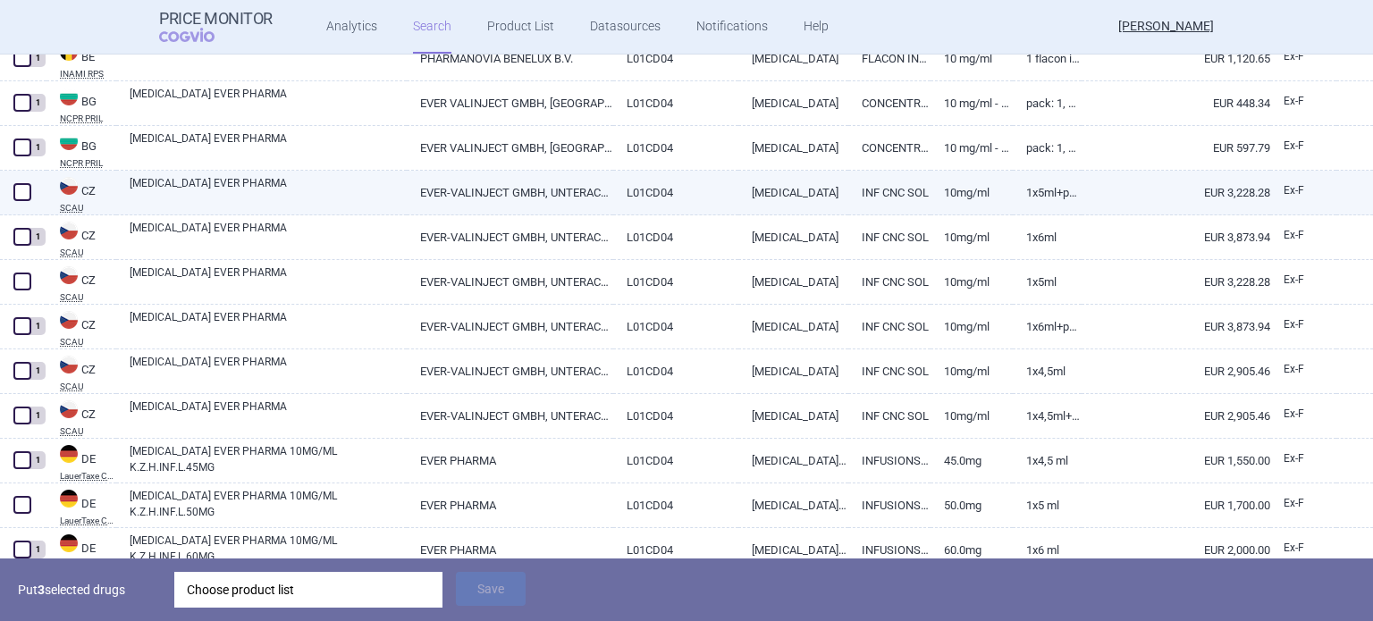
click at [30, 195] on span at bounding box center [22, 192] width 18 height 18
checkbox input "true"
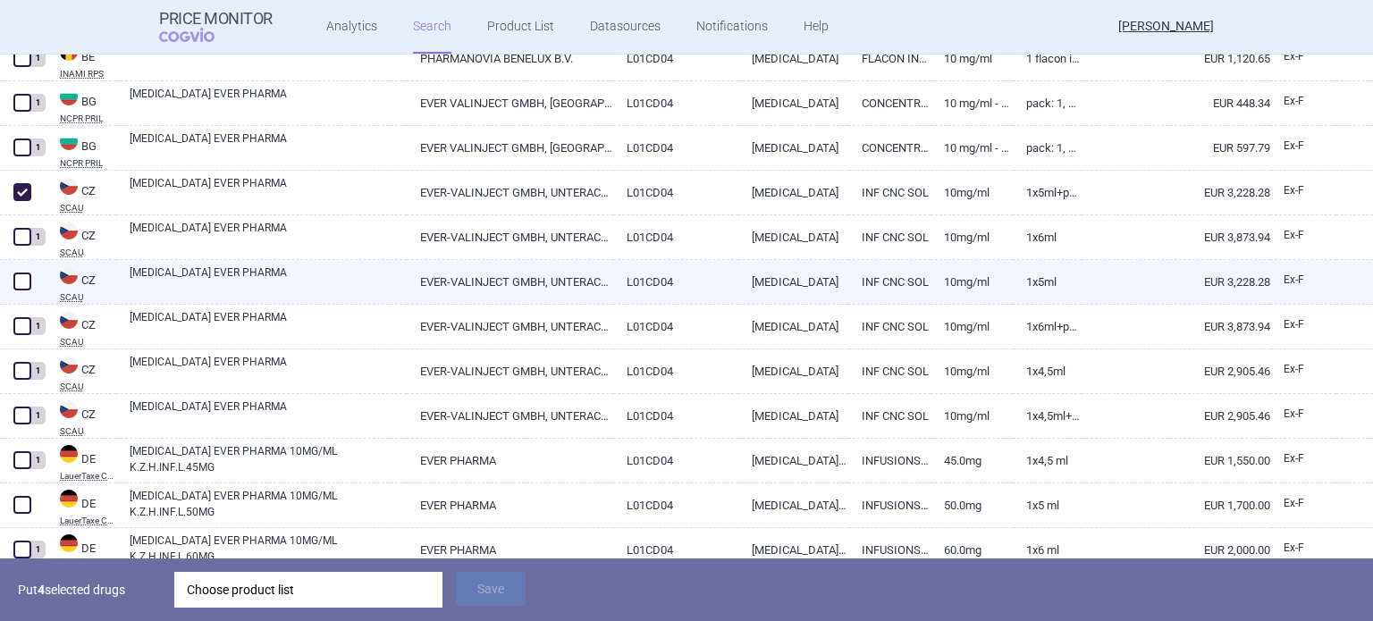
click at [27, 274] on span at bounding box center [22, 282] width 18 height 18
checkbox input "true"
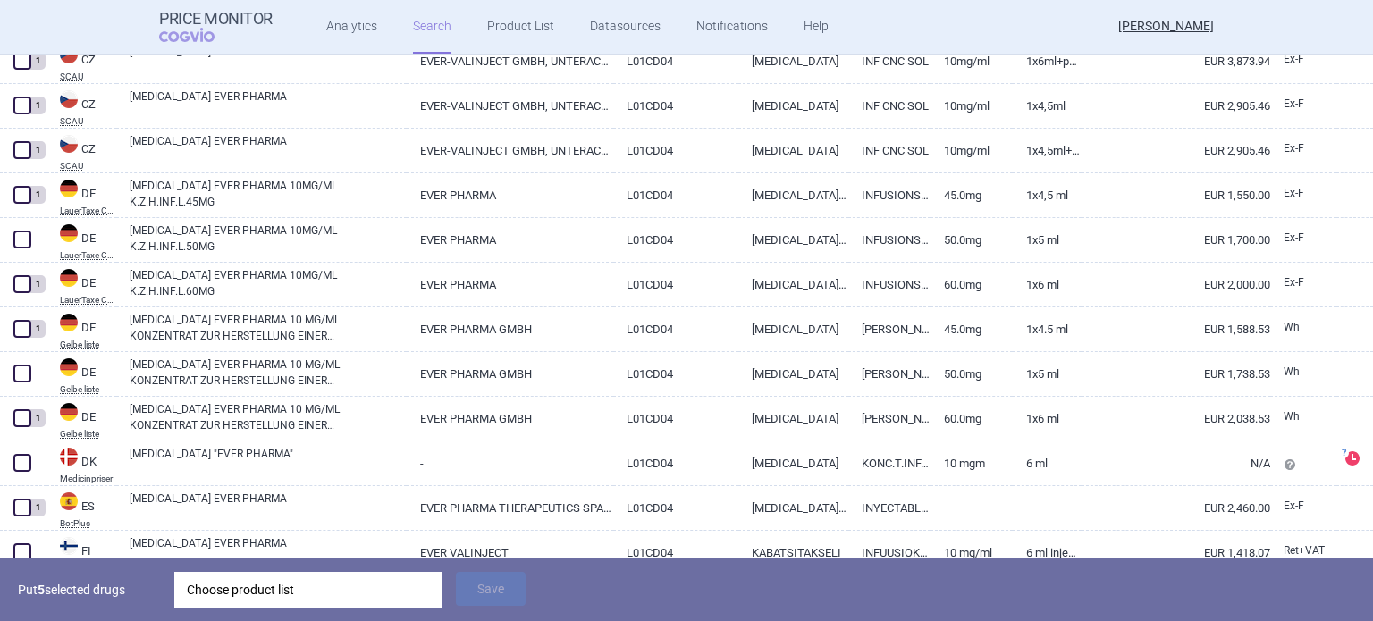
scroll to position [894, 0]
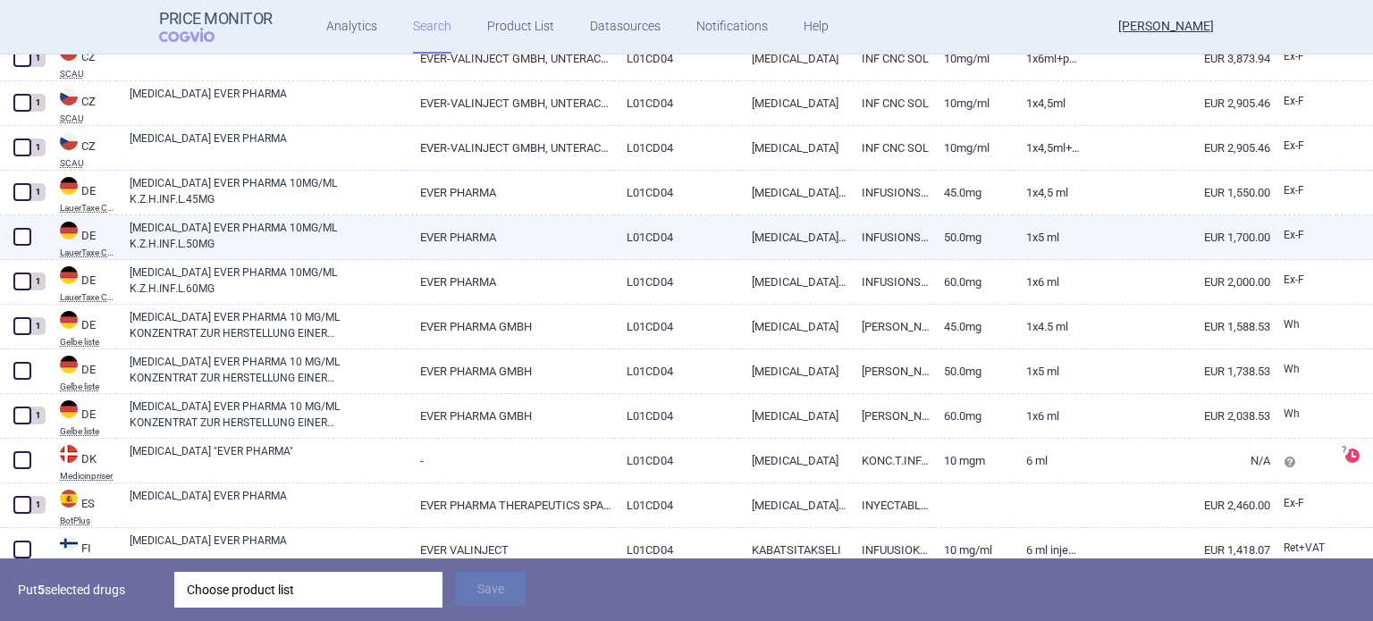
click at [18, 232] on span at bounding box center [22, 237] width 18 height 18
checkbox input "true"
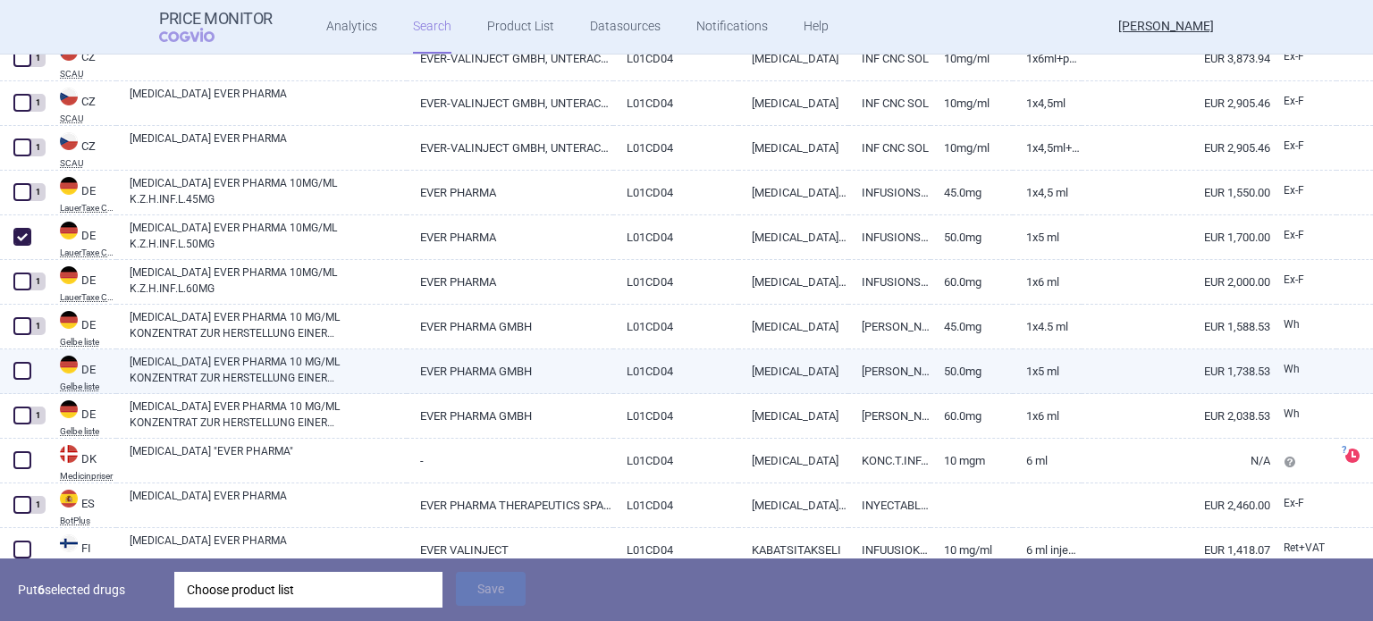
click at [21, 378] on span at bounding box center [22, 371] width 18 height 18
checkbox input "true"
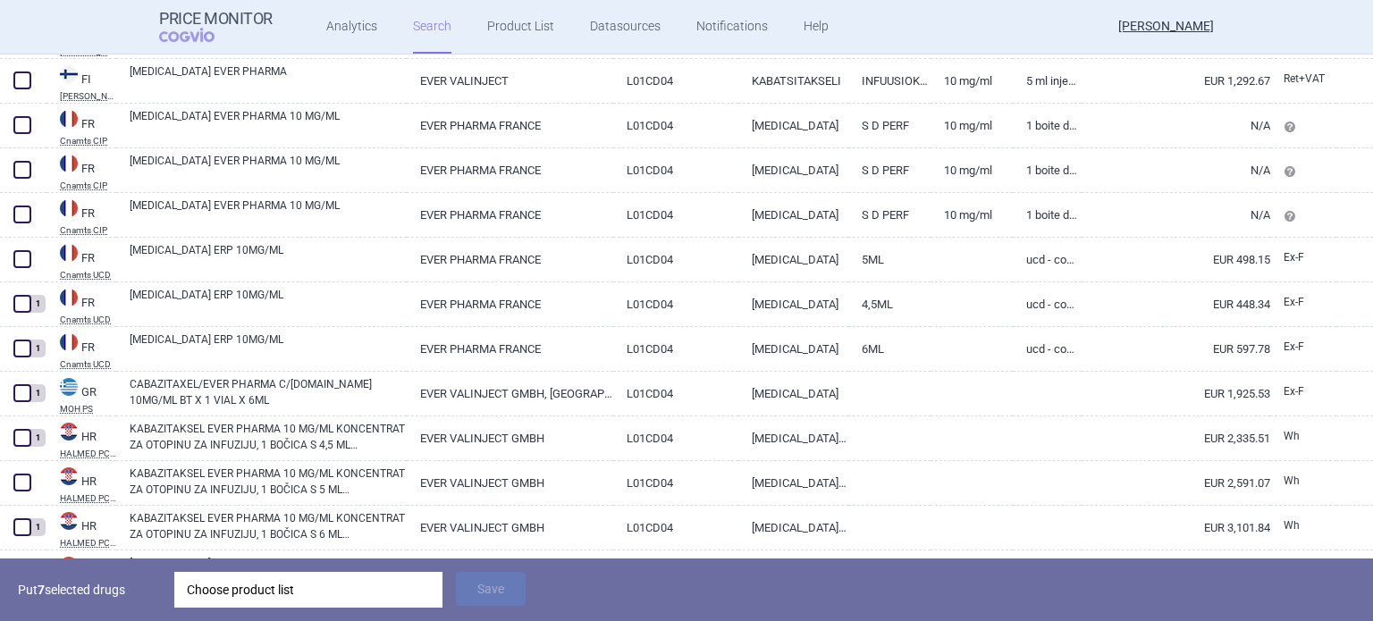
scroll to position [1341, 0]
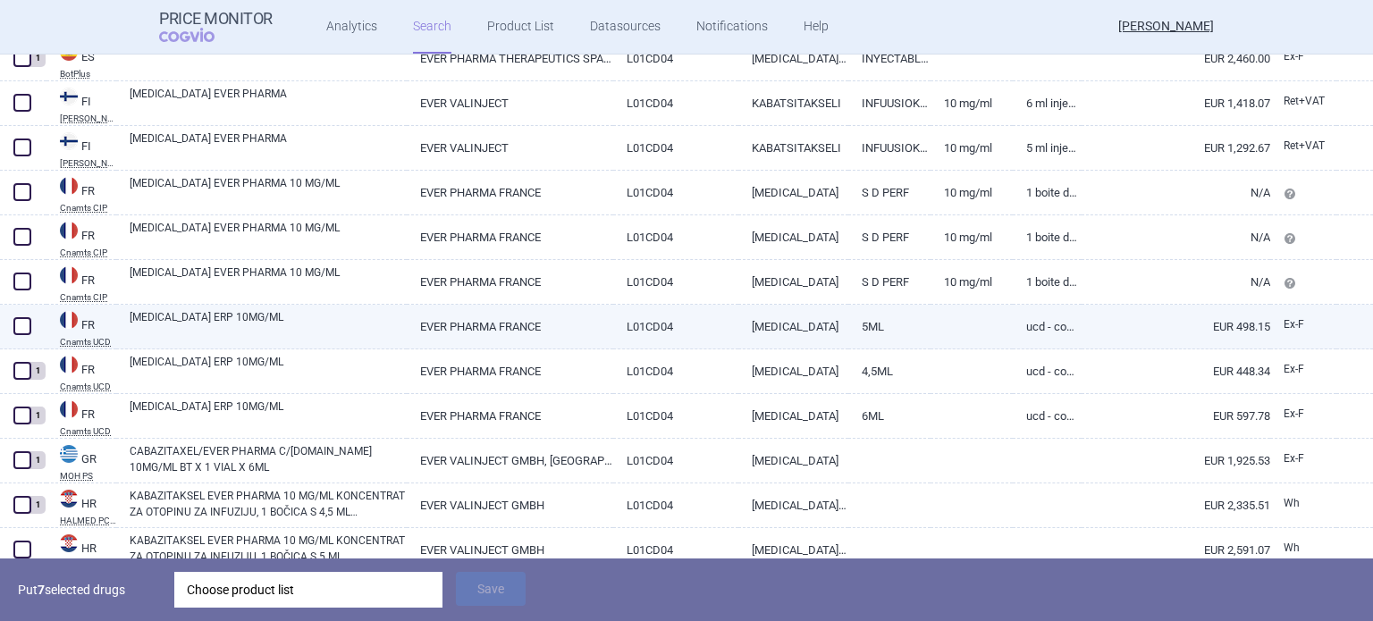
click at [21, 331] on span at bounding box center [22, 326] width 18 height 18
checkbox input "true"
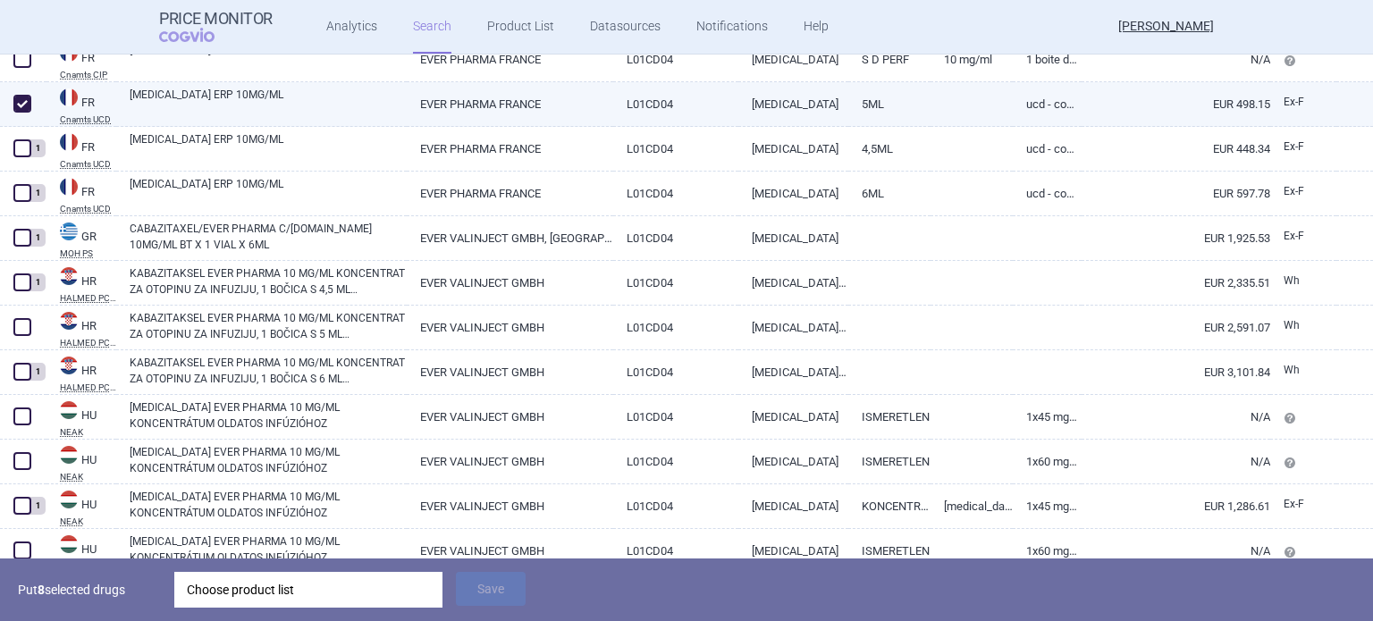
scroll to position [1609, 0]
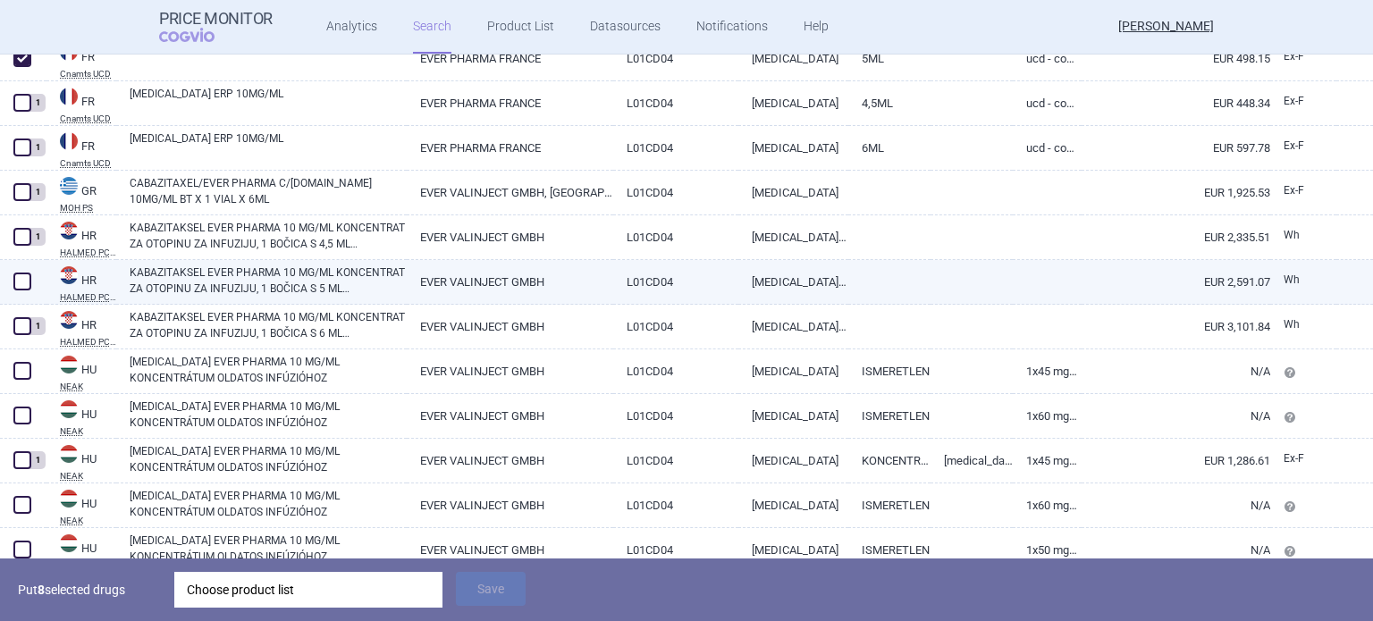
click at [22, 283] on span at bounding box center [22, 282] width 18 height 18
checkbox input "true"
click at [201, 273] on link "KABAZITAKSEL EVER PHARMA 10 MG/ML KONCENTRAT ZA OTOPINU ZA INFUZIJU, 1 BOČICA S…" at bounding box center [268, 281] width 277 height 32
select select "EUR"
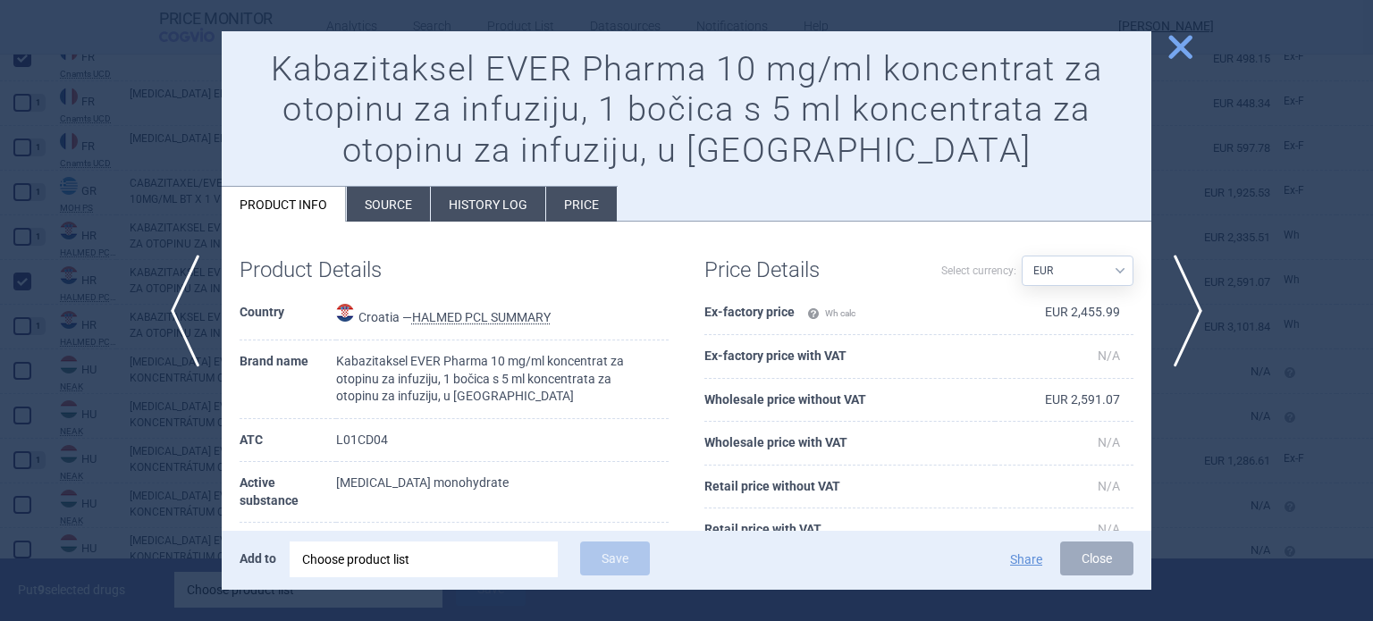
click at [83, 361] on div at bounding box center [686, 310] width 1373 height 621
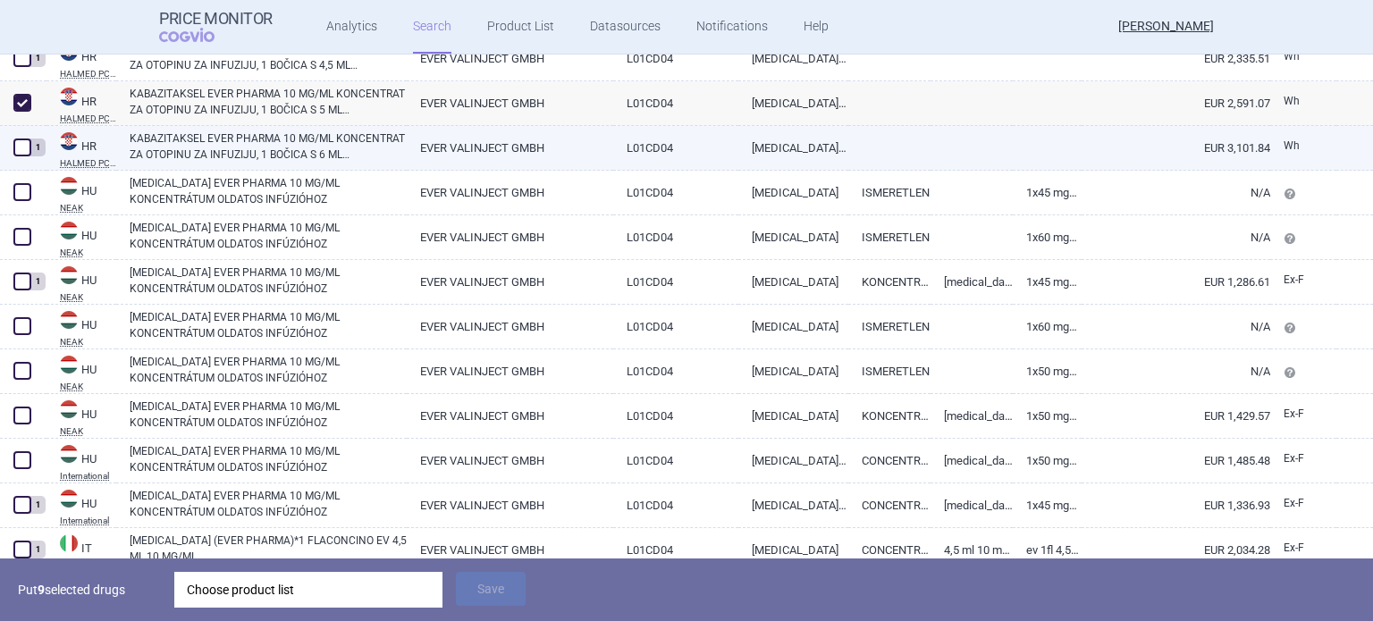
scroll to position [1967, 0]
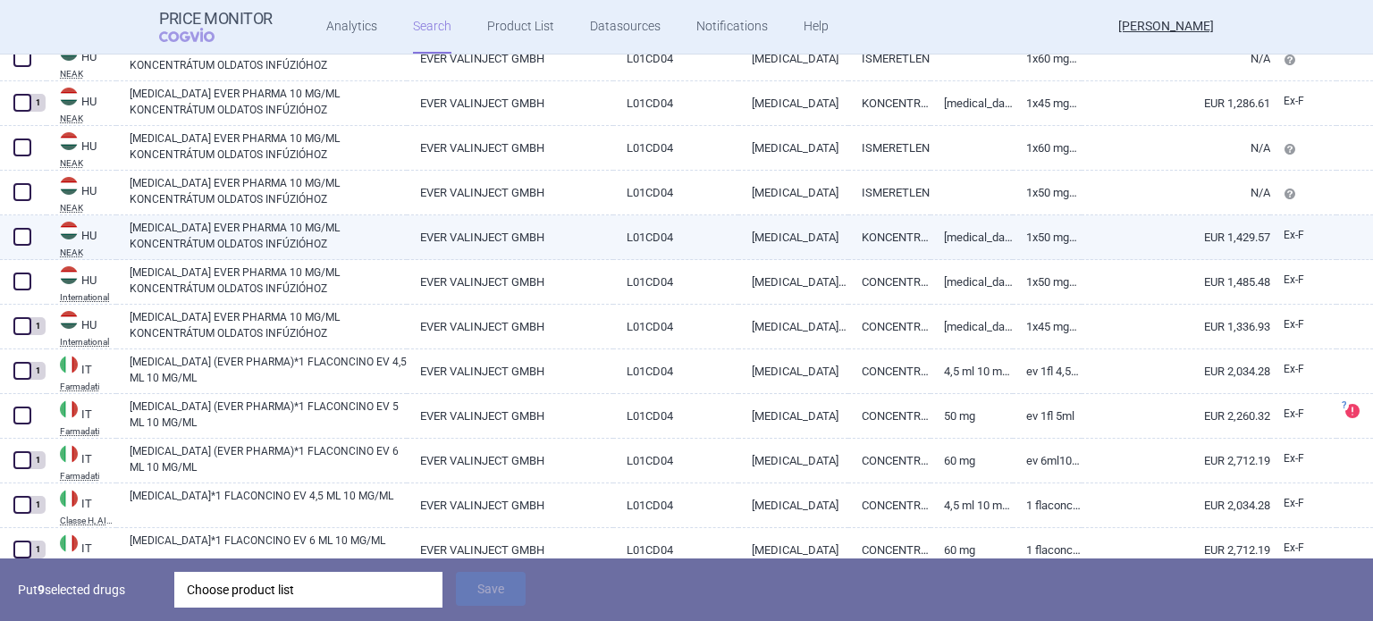
click at [11, 236] on span at bounding box center [22, 237] width 27 height 27
checkbox input "true"
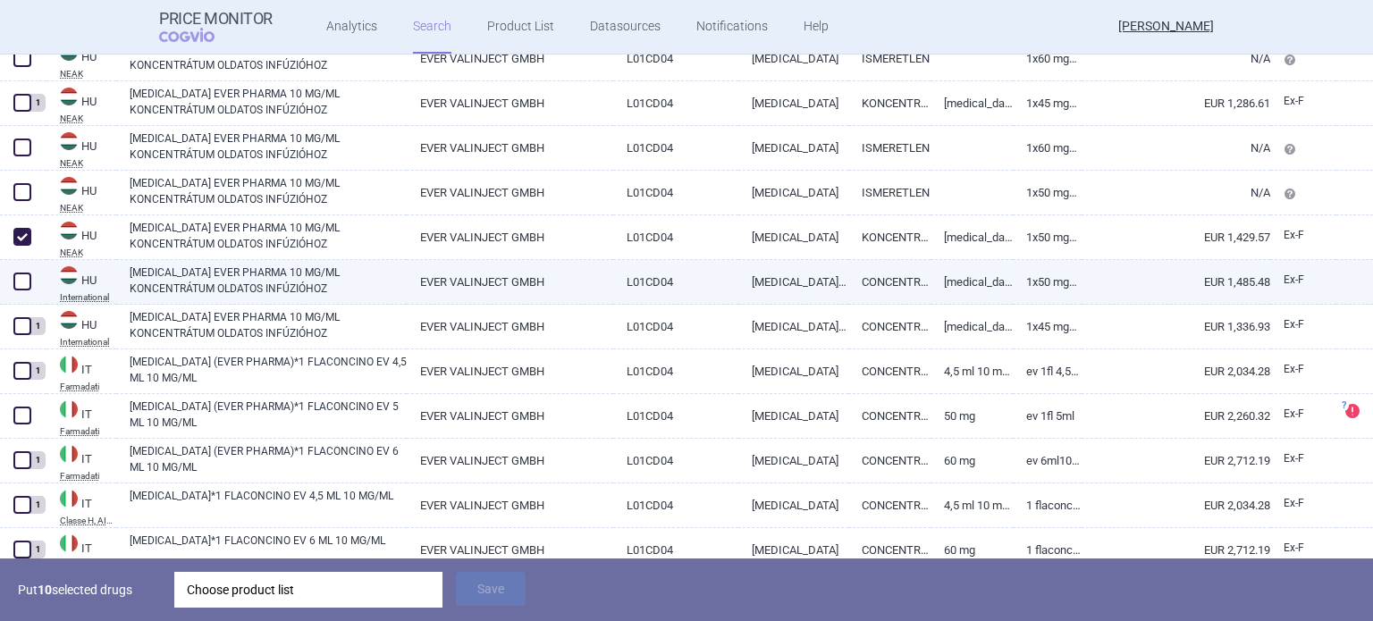
click at [23, 274] on span at bounding box center [22, 282] width 18 height 18
checkbox input "true"
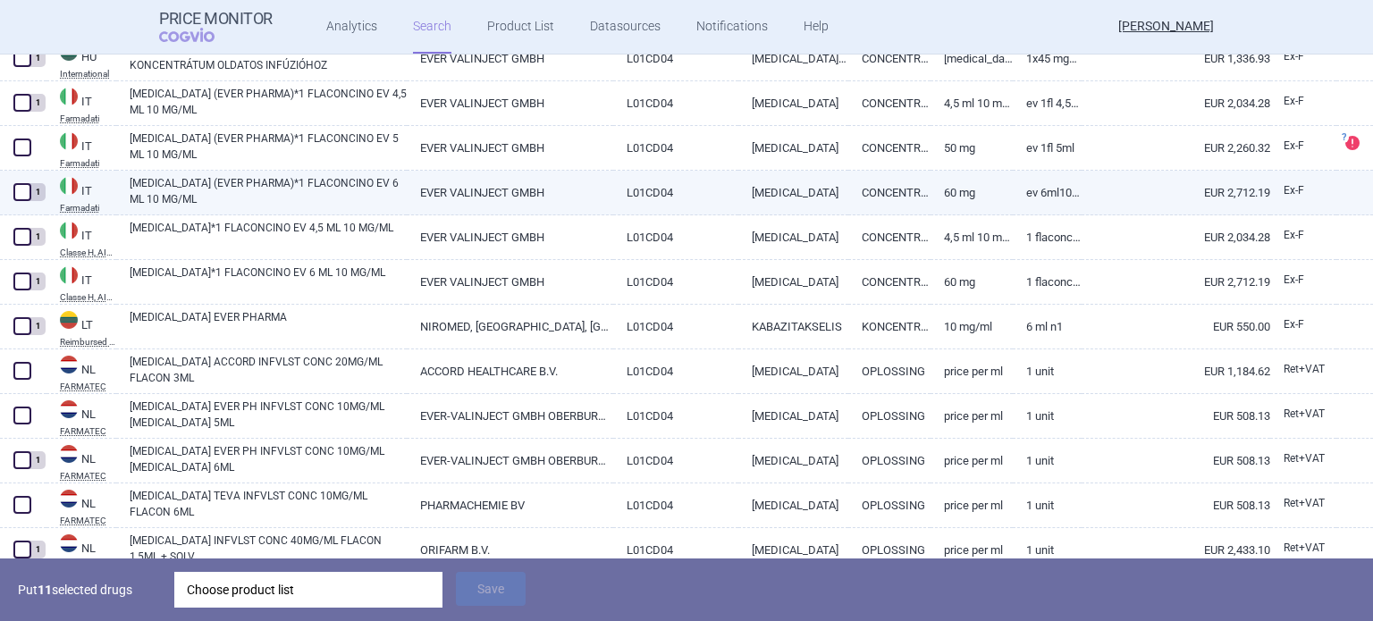
scroll to position [2325, 0]
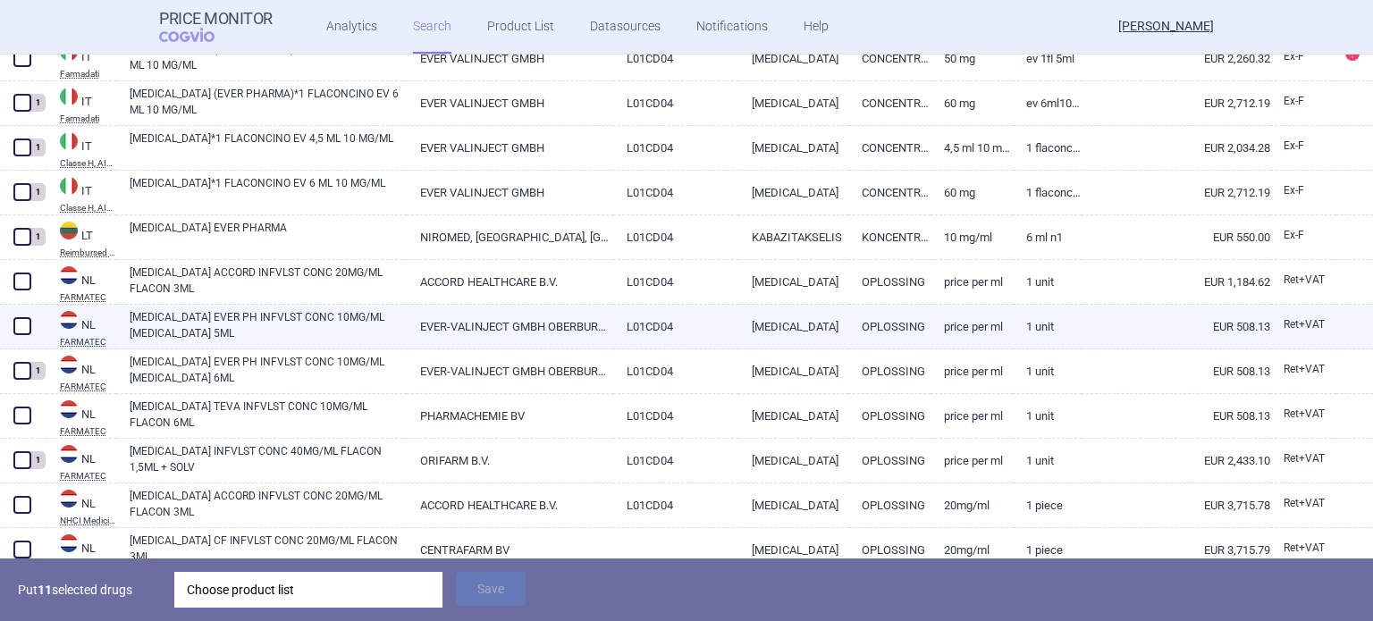
click at [31, 323] on span at bounding box center [22, 326] width 27 height 27
checkbox input "true"
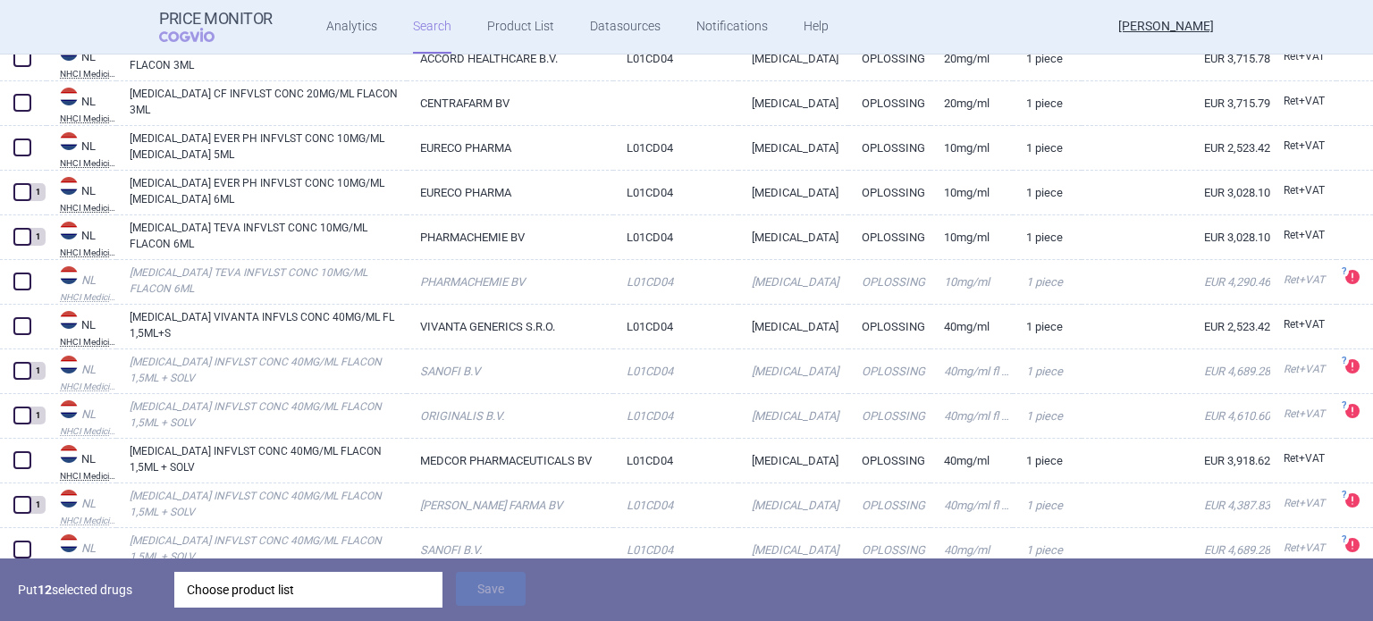
scroll to position [2682, 0]
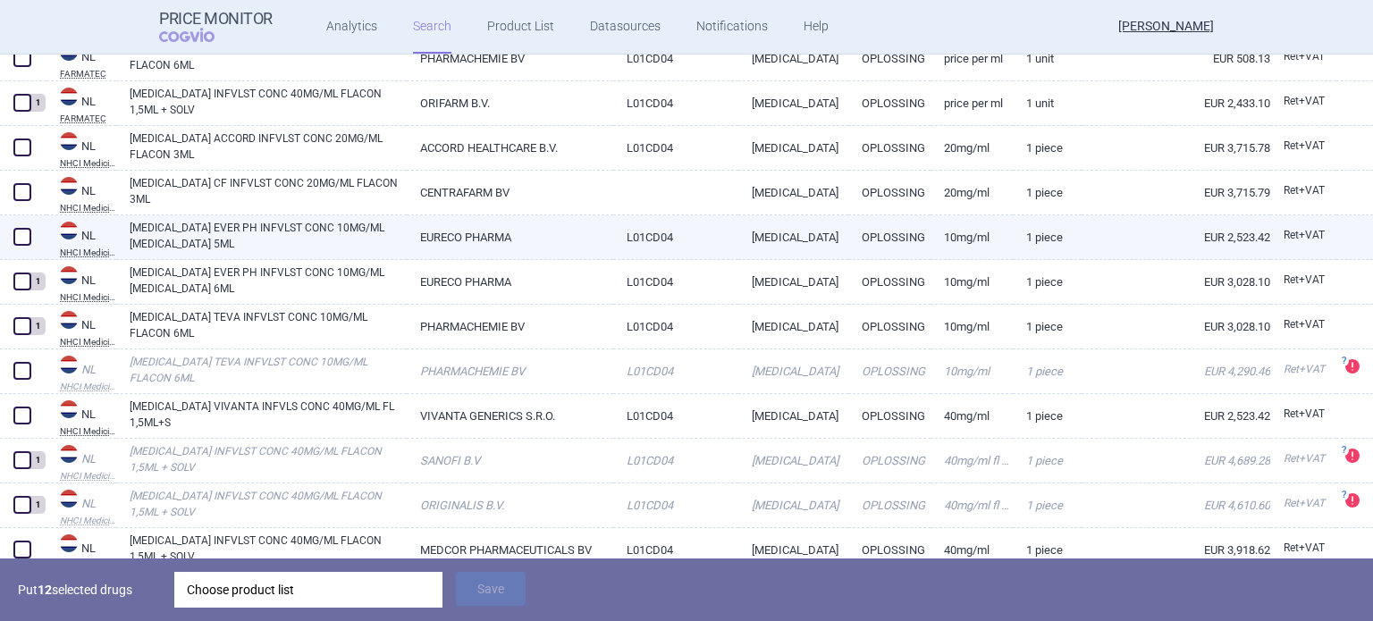
click at [17, 241] on span at bounding box center [22, 237] width 18 height 18
checkbox input "true"
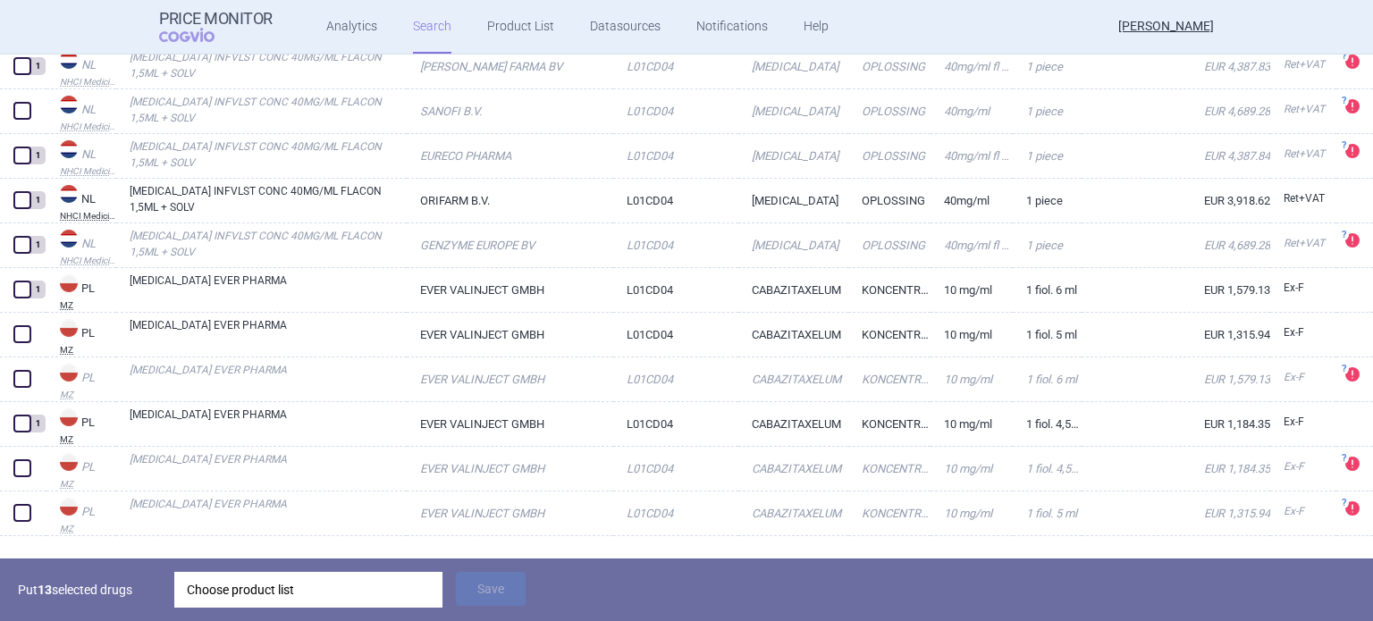
scroll to position [3219, 0]
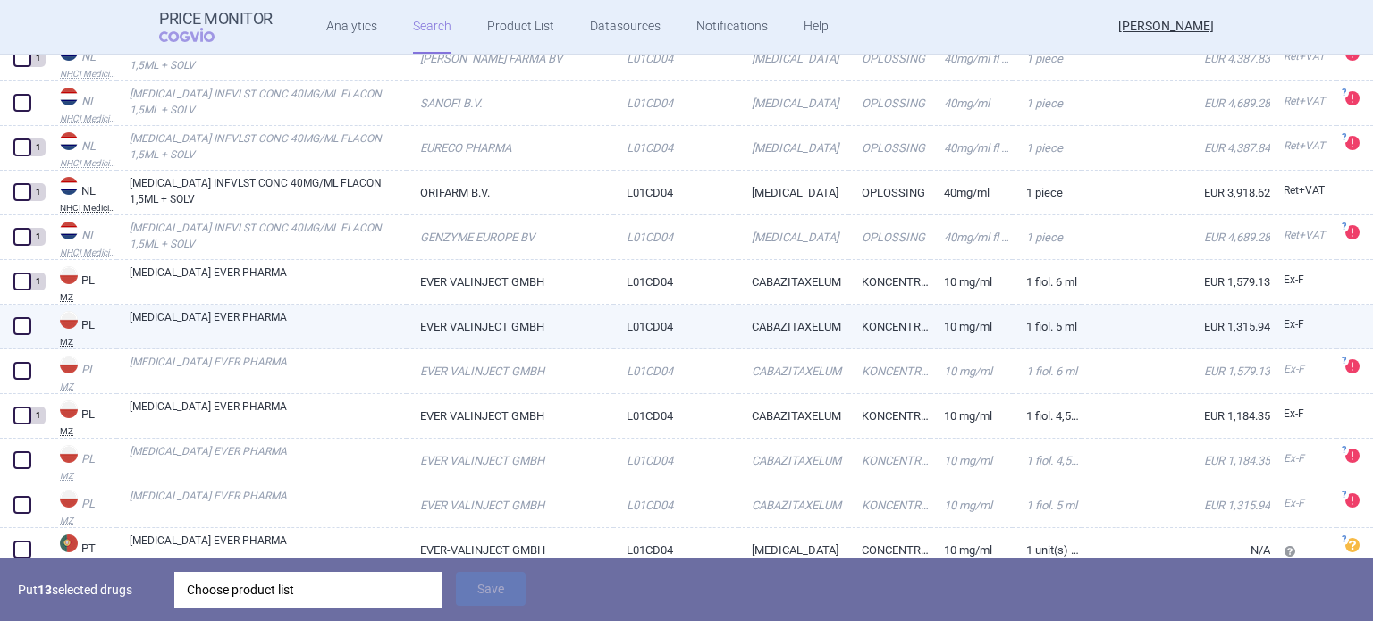
click at [16, 327] on span at bounding box center [22, 326] width 18 height 18
checkbox input "true"
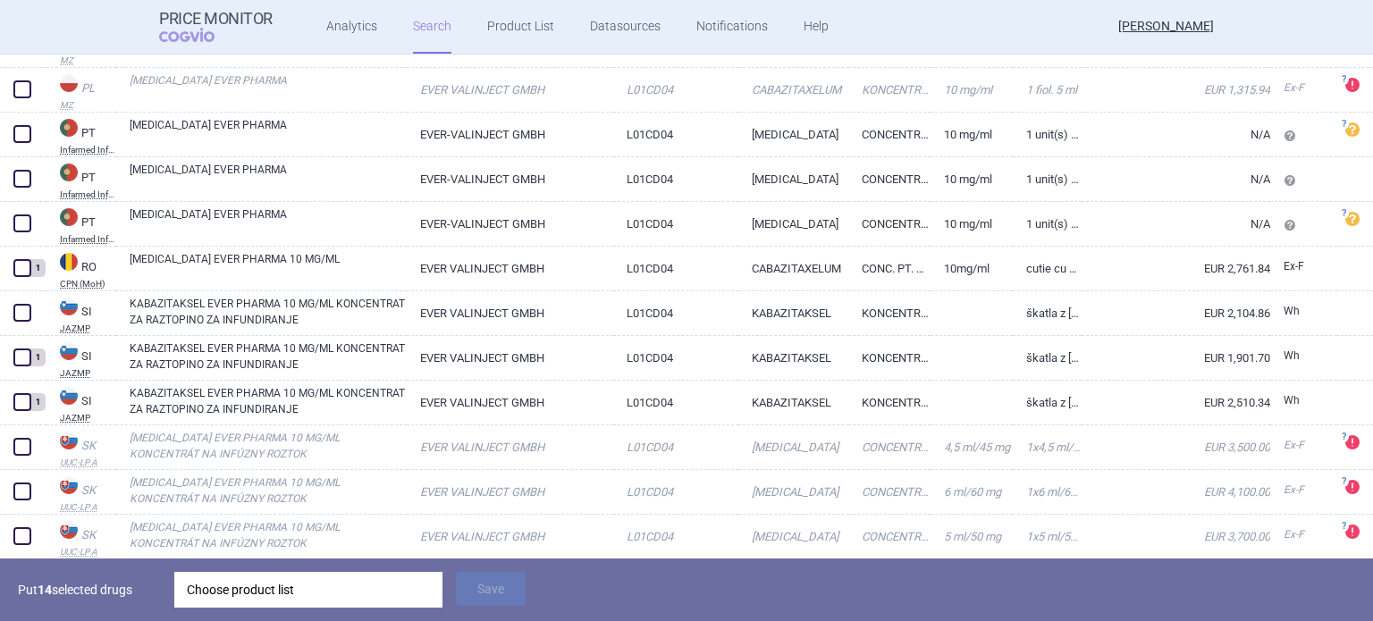
scroll to position [3666, 0]
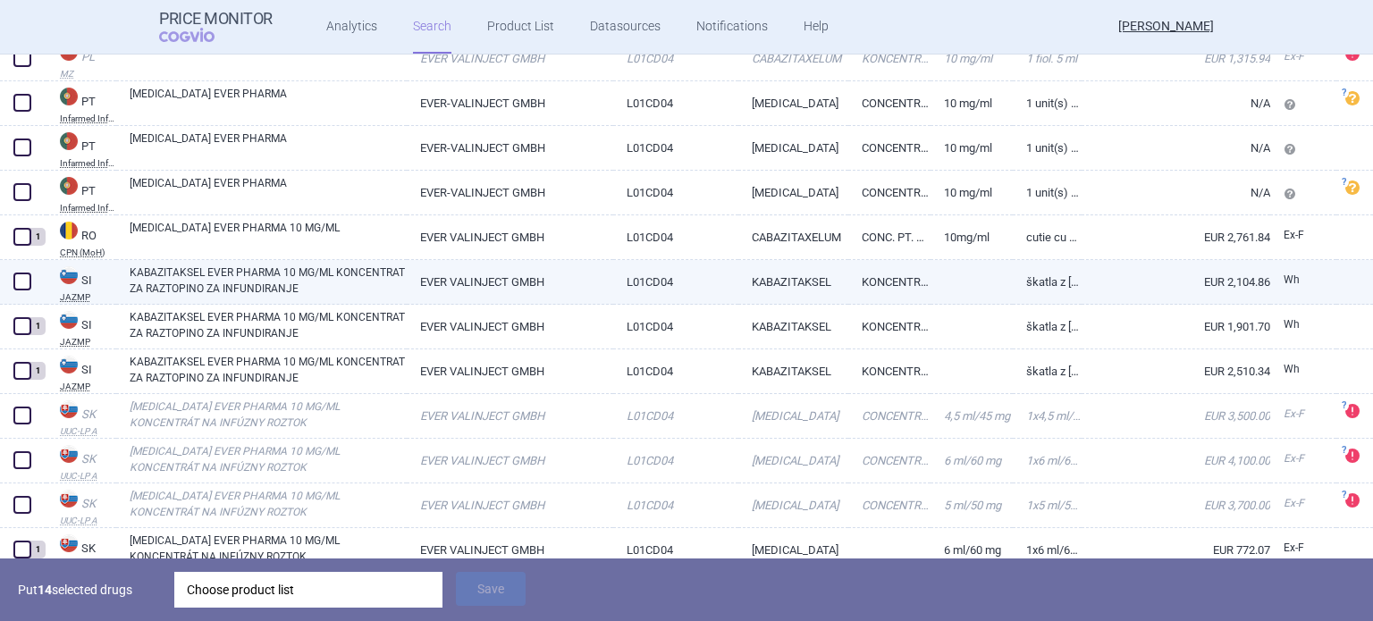
click at [18, 290] on span at bounding box center [22, 282] width 18 height 18
checkbox input "true"
click at [195, 280] on link "KABAZITAKSEL EVER PHARMA 10 MG/ML KONCENTRAT ZA RAZTOPINO ZA INFUNDIRANJE" at bounding box center [268, 281] width 277 height 32
select select "EUR"
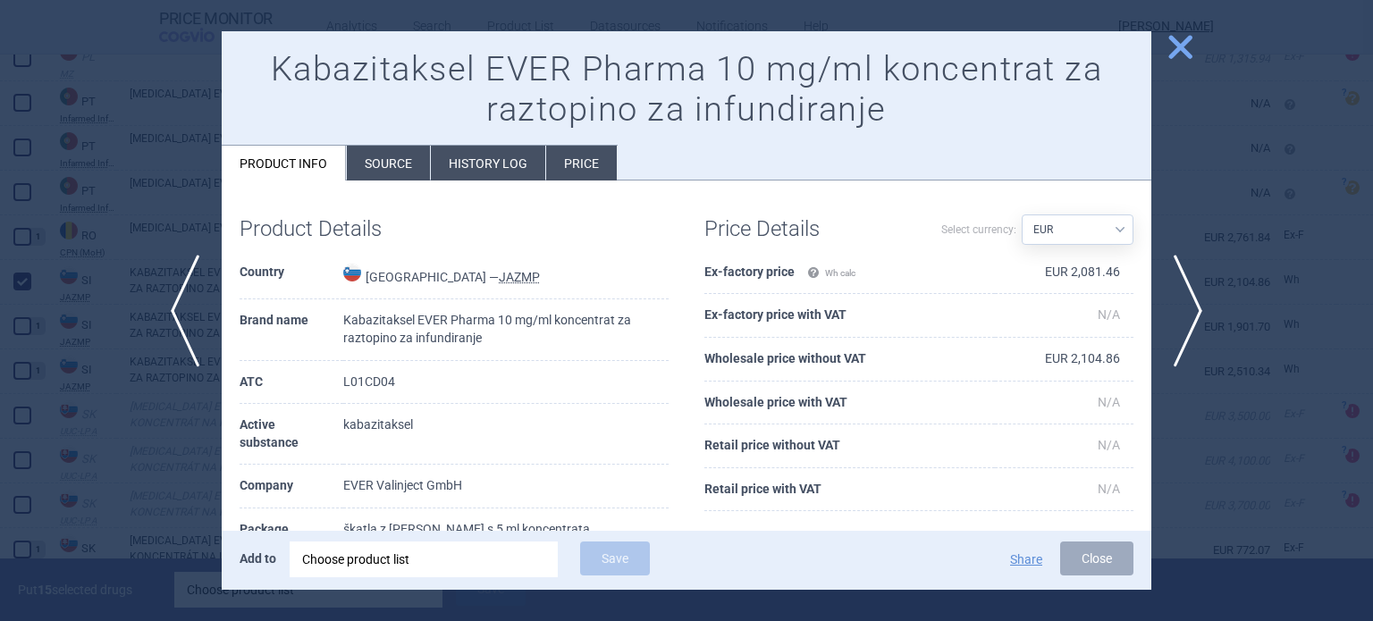
click at [165, 472] on div at bounding box center [686, 310] width 1373 height 621
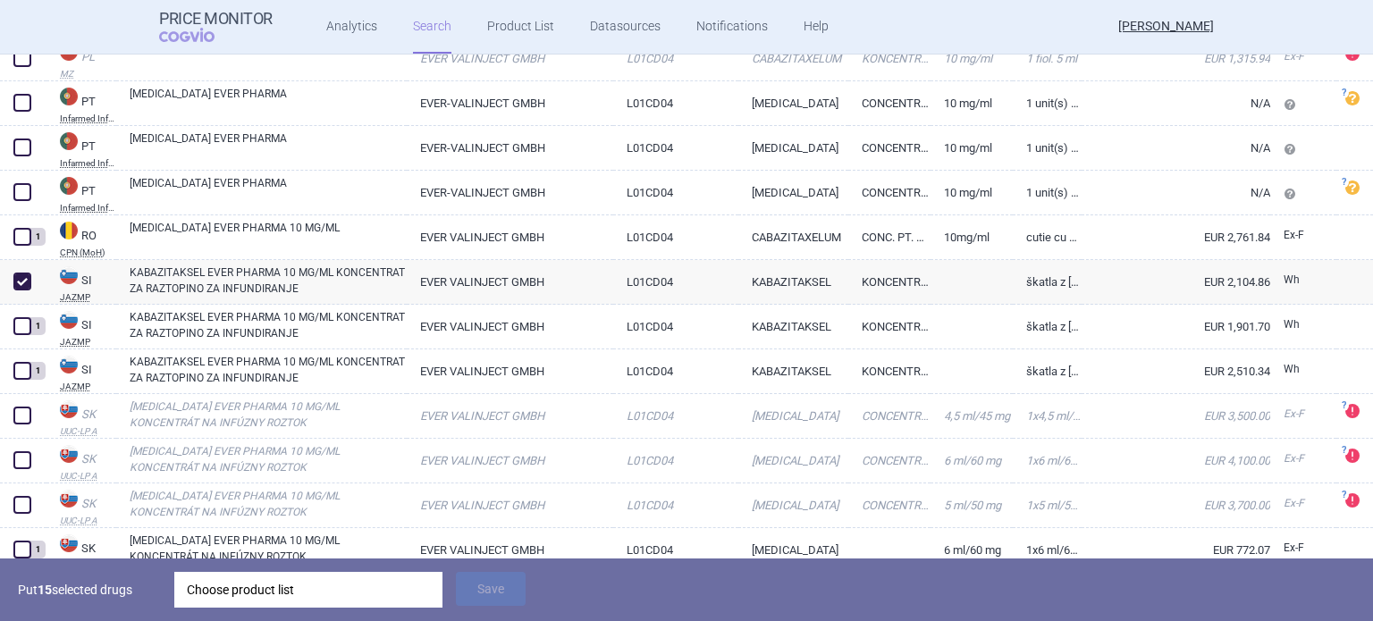
click at [254, 578] on div "Choose product list" at bounding box center [308, 590] width 243 height 36
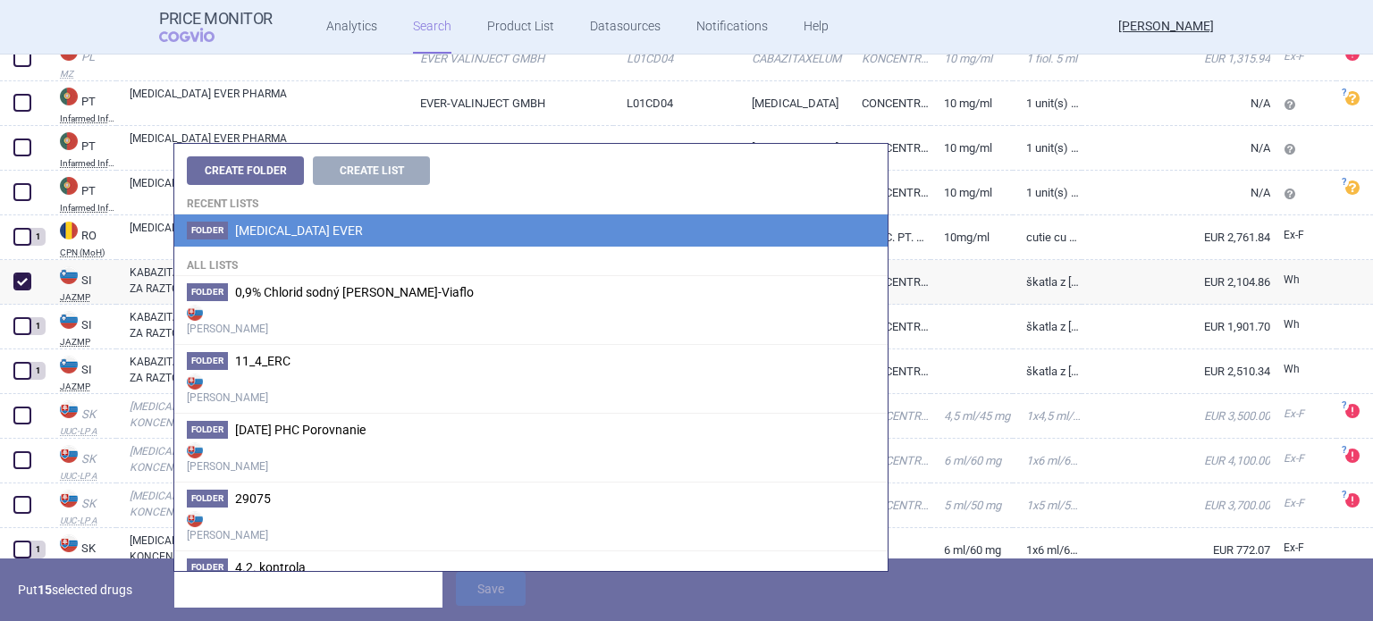
click at [310, 232] on span "[MEDICAL_DATA] EVER" at bounding box center [299, 231] width 128 height 14
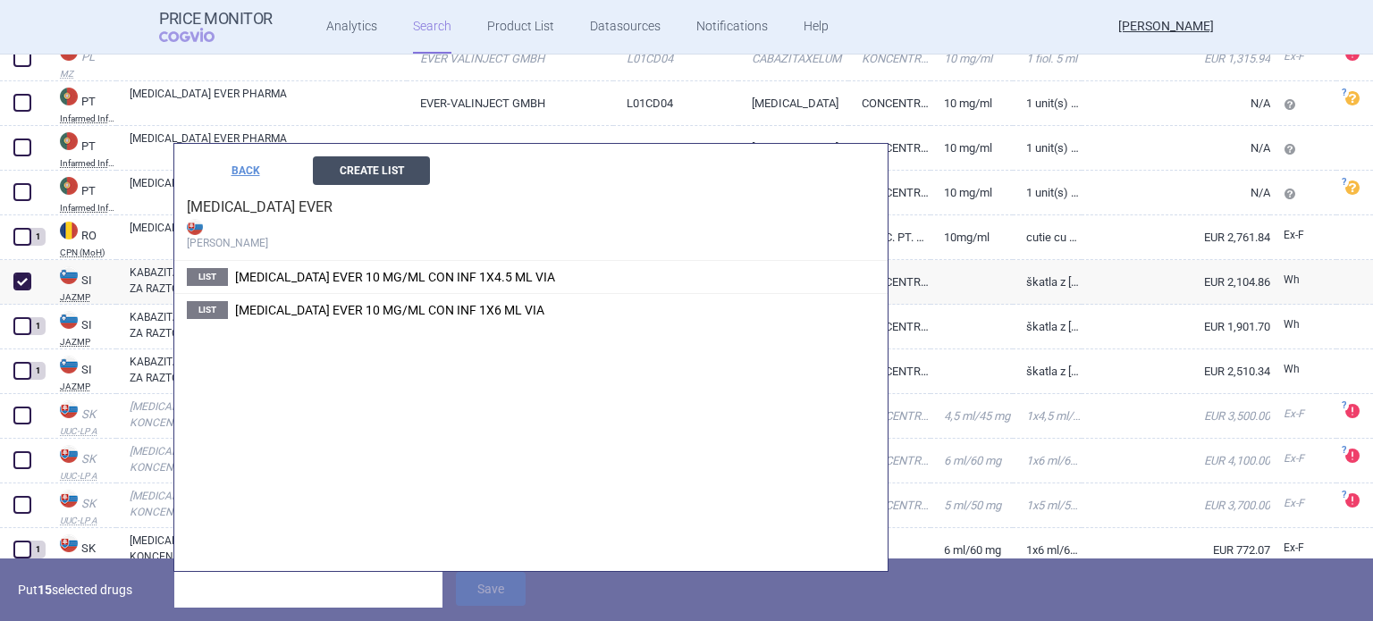
click at [378, 165] on button "Create List" at bounding box center [371, 170] width 117 height 29
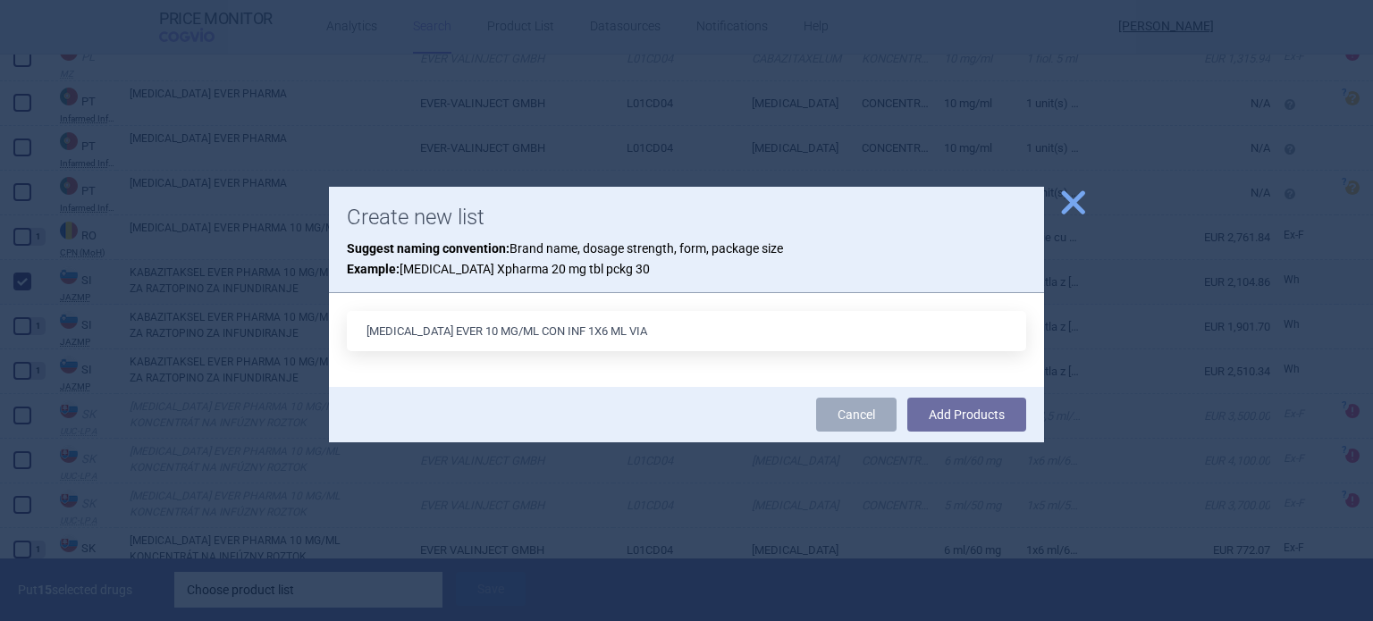
click at [596, 334] on input "[MEDICAL_DATA] EVER 10 MG/ML CON INF 1X6 ML VIA" at bounding box center [687, 331] width 680 height 40
type input "[MEDICAL_DATA] EVER 10 MG/ML CON INF 1X5 ML VIA"
click at [908, 398] on button "Add Products" at bounding box center [967, 415] width 119 height 34
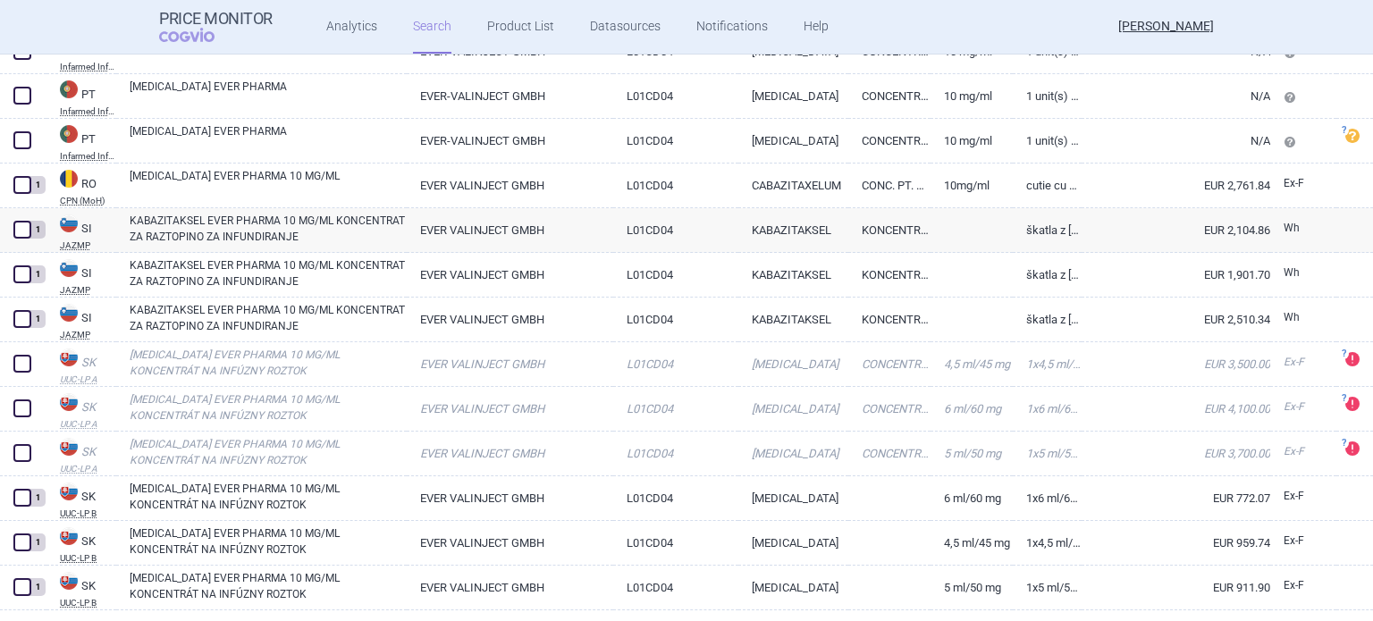
scroll to position [3765, 0]
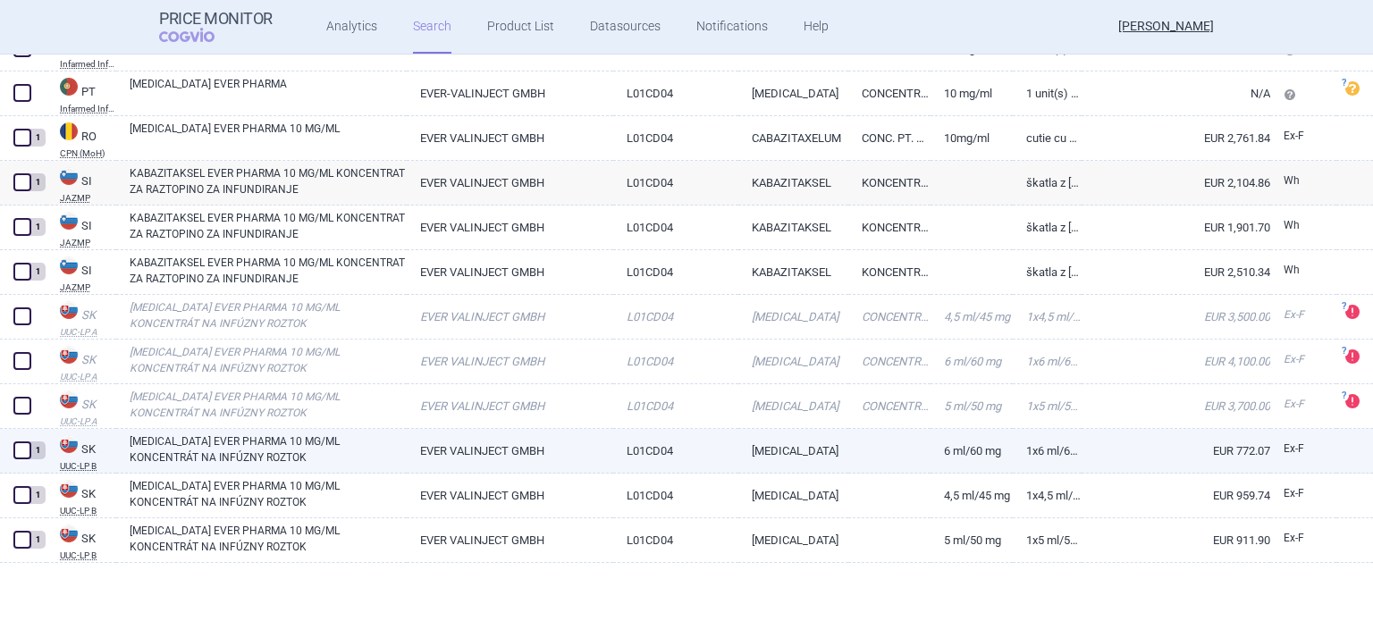
click at [14, 443] on span at bounding box center [22, 451] width 18 height 18
checkbox input "true"
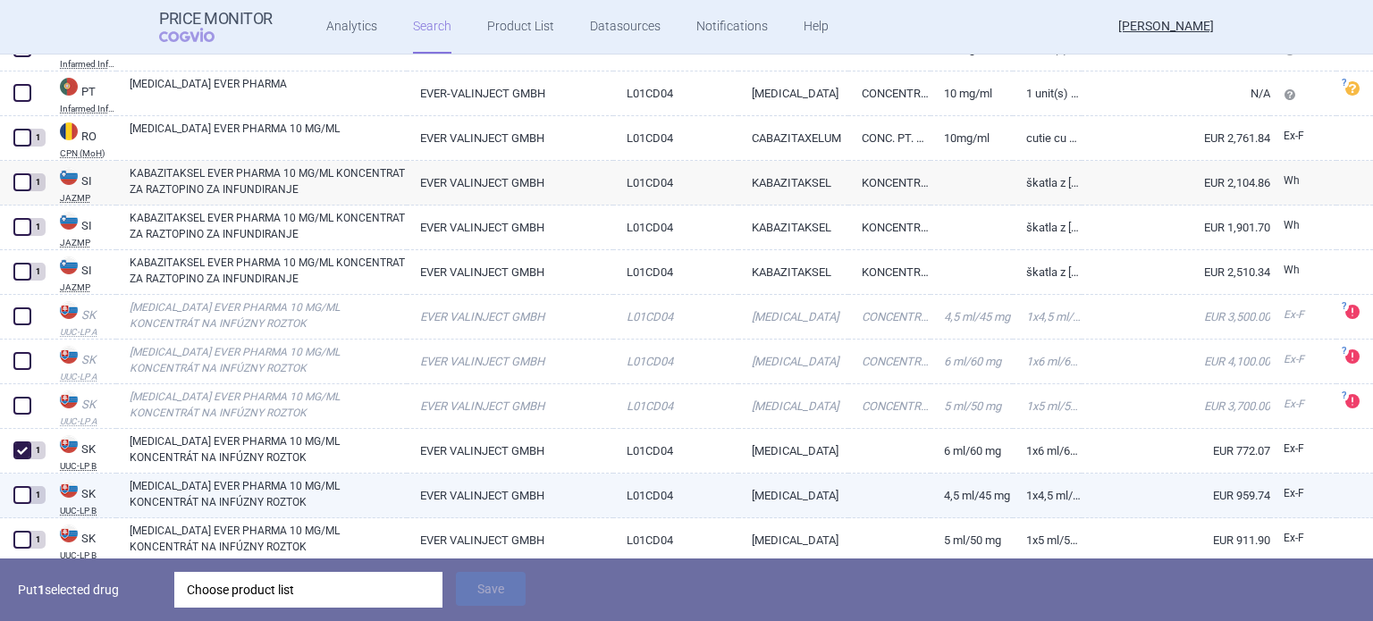
click at [22, 493] on span at bounding box center [22, 495] width 18 height 18
checkbox input "true"
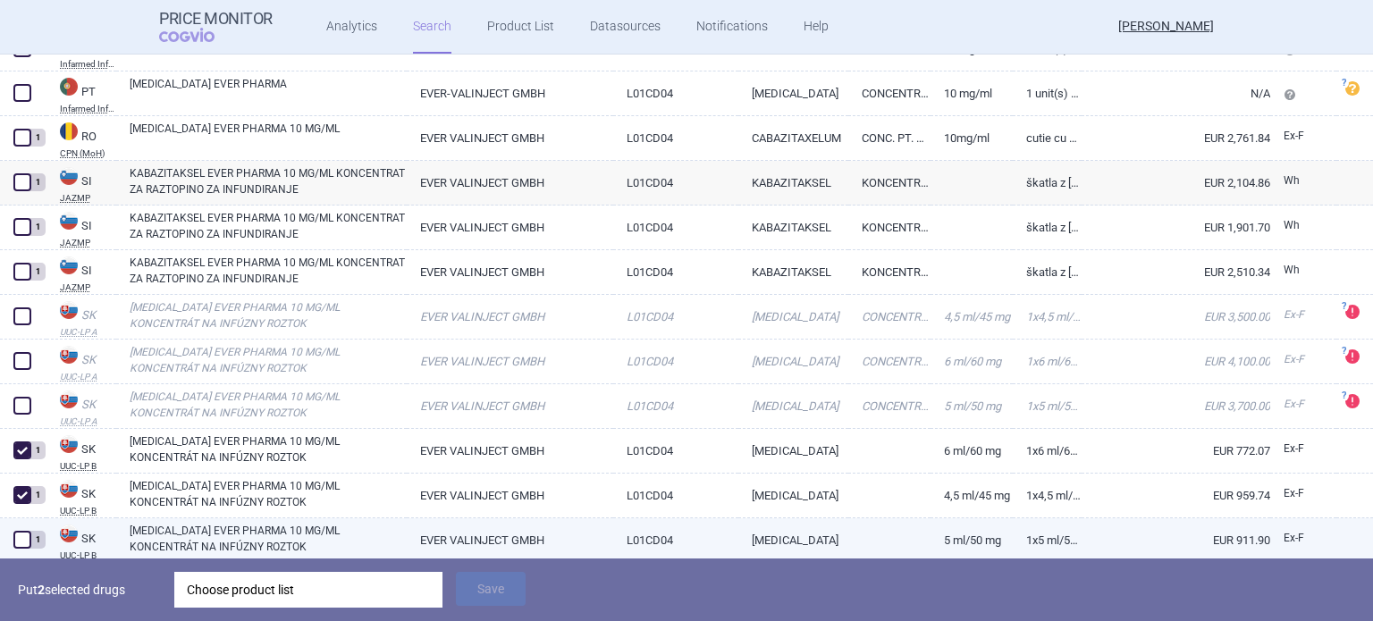
click at [25, 533] on span at bounding box center [22, 540] width 18 height 18
checkbox input "true"
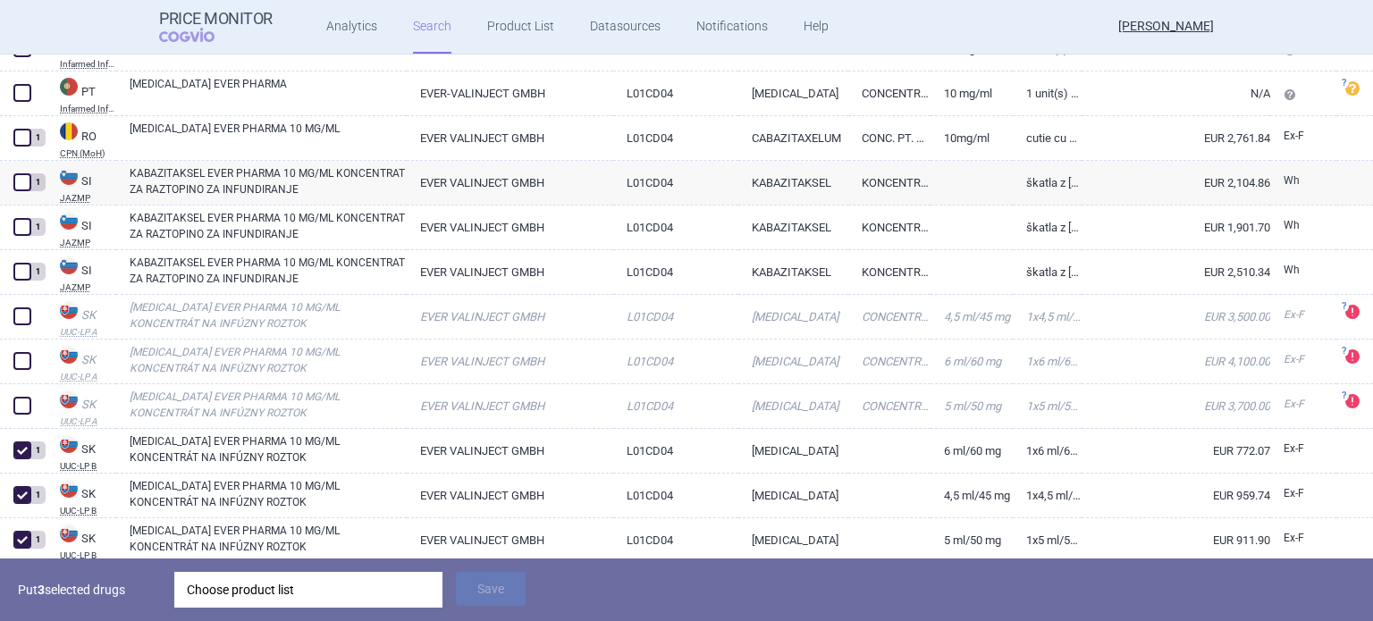
click at [275, 587] on div "Choose product list" at bounding box center [308, 590] width 243 height 36
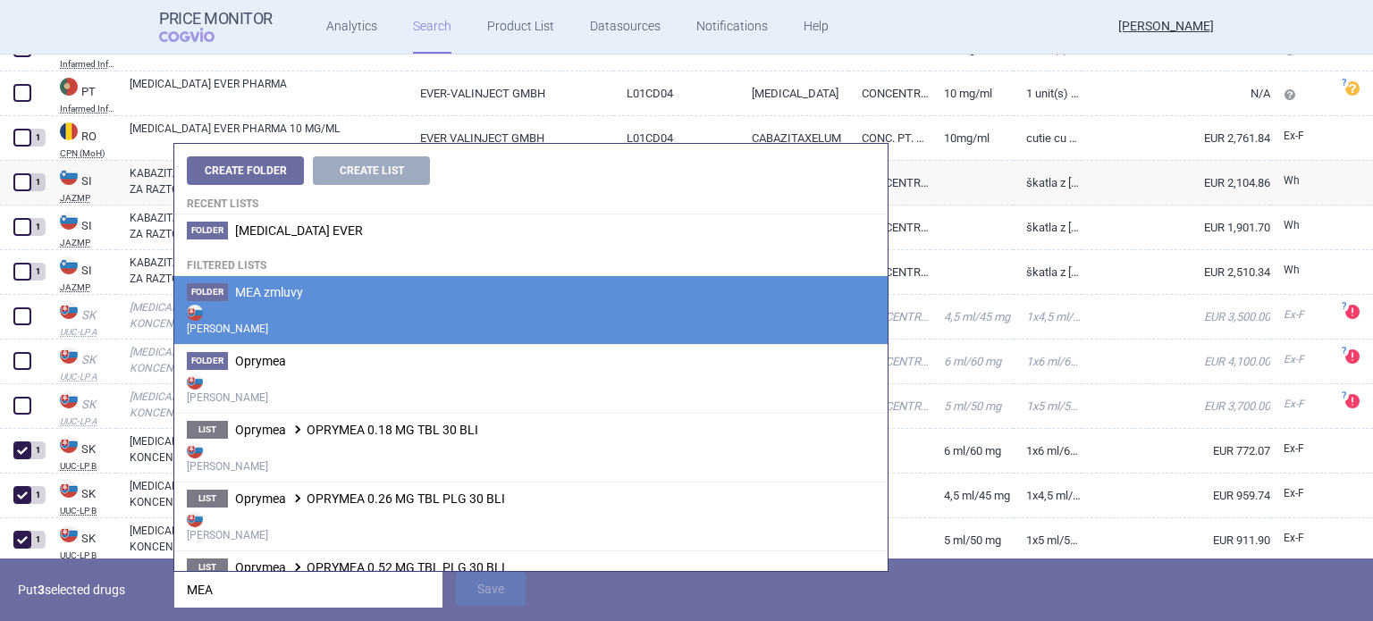
type input "MEA"
click at [281, 307] on strong "[PERSON_NAME]" at bounding box center [531, 319] width 688 height 36
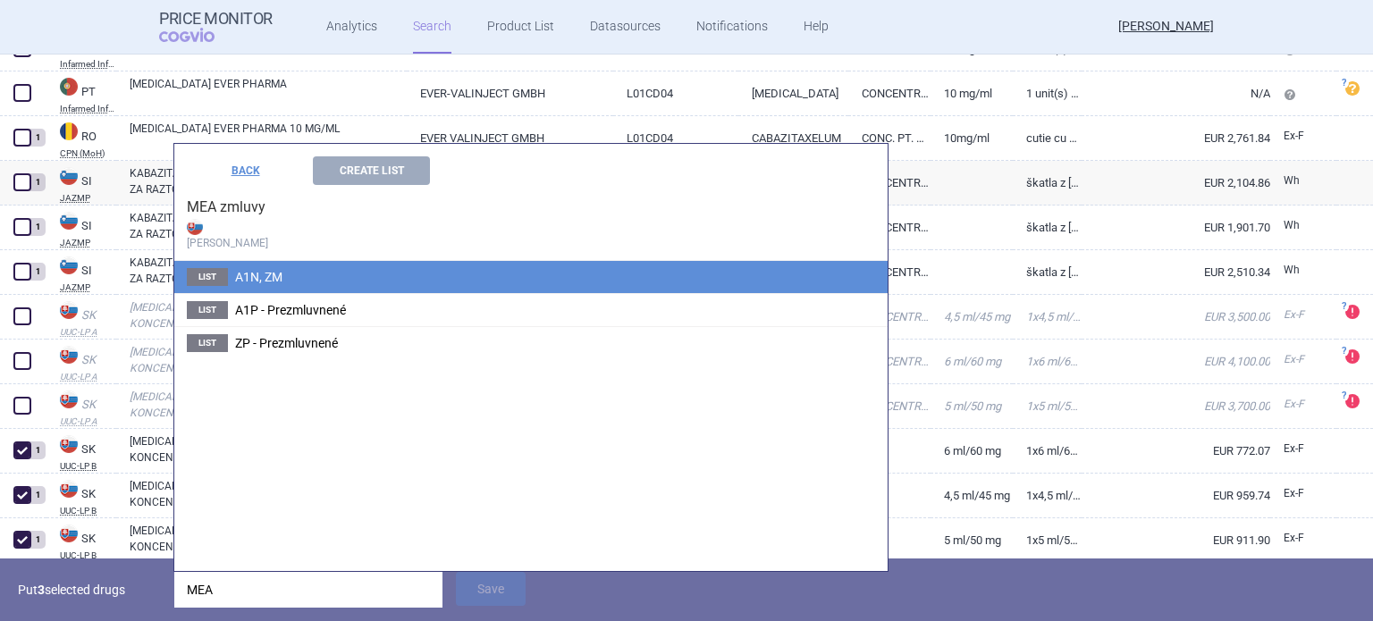
click at [301, 285] on li "List A1N, ZM" at bounding box center [531, 277] width 714 height 32
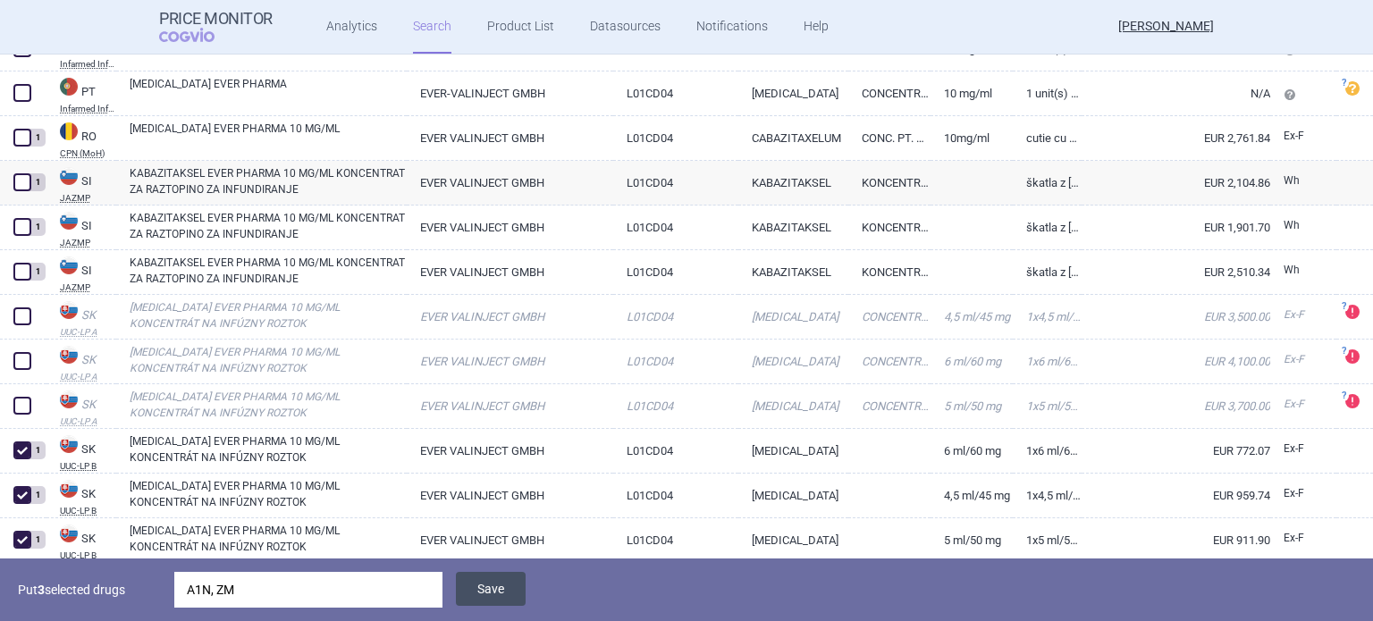
click at [512, 574] on button "Save" at bounding box center [491, 589] width 70 height 34
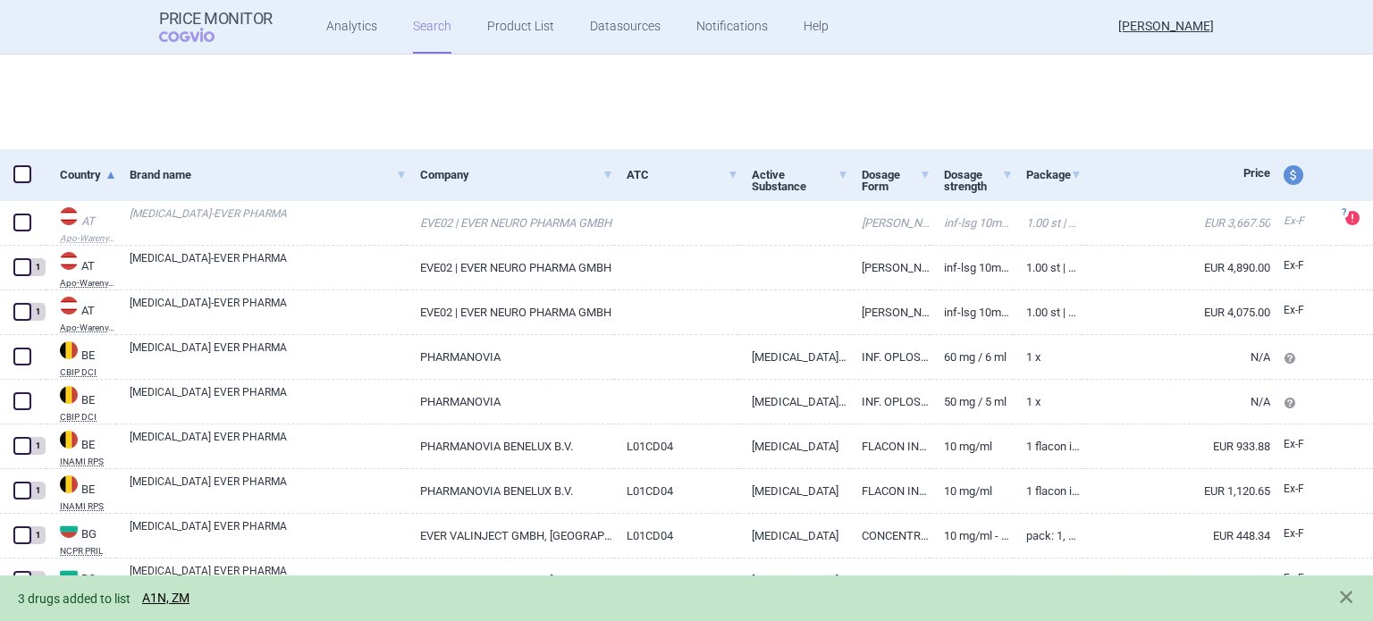
scroll to position [0, 0]
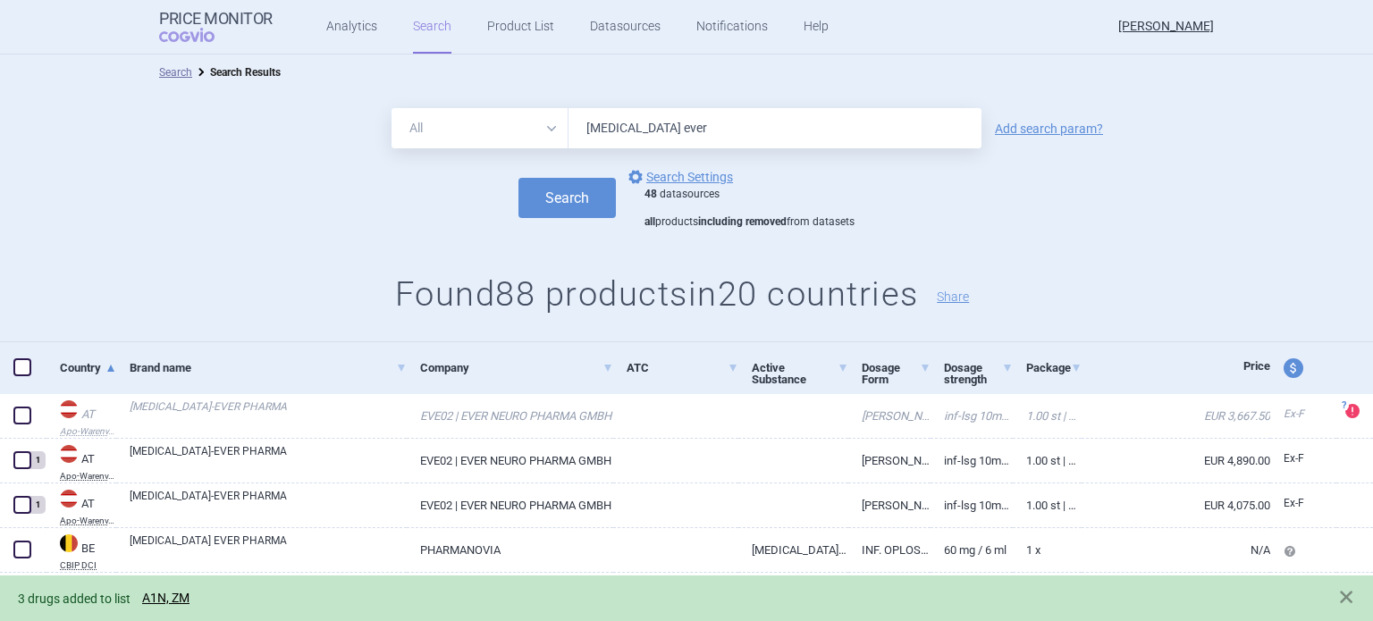
drag, startPoint x: 685, startPoint y: 127, endPoint x: 410, endPoint y: 158, distance: 277.2
click at [410, 158] on form "All Brand Name ATC Company Active Substance Country Newer than [MEDICAL_DATA] e…" at bounding box center [686, 169] width 1373 height 122
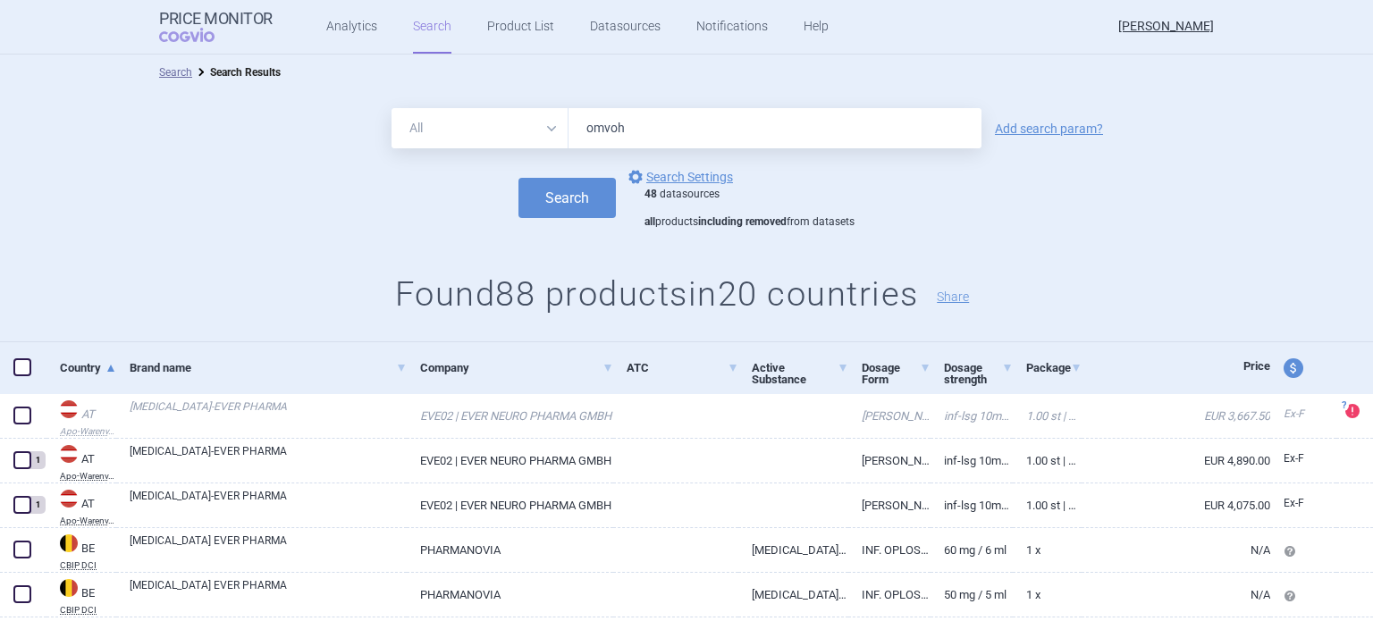
type input "omvoh"
click at [519, 178] on button "Search" at bounding box center [567, 198] width 97 height 40
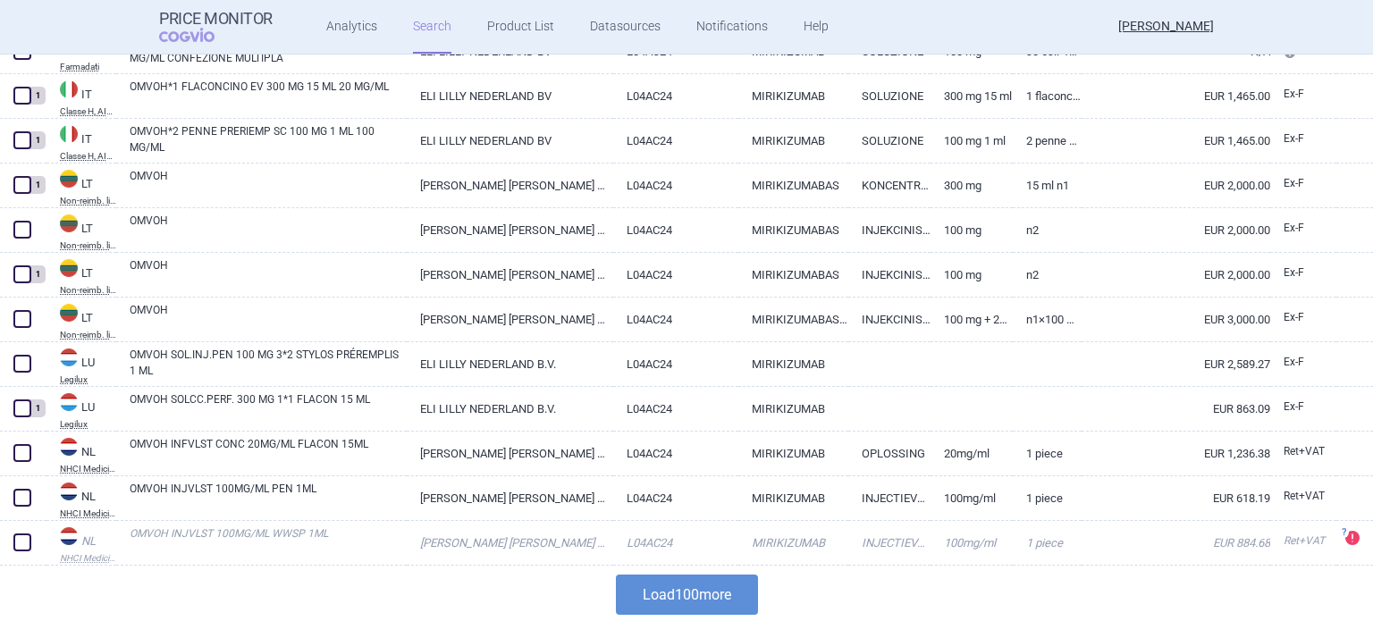
scroll to position [4302, 0]
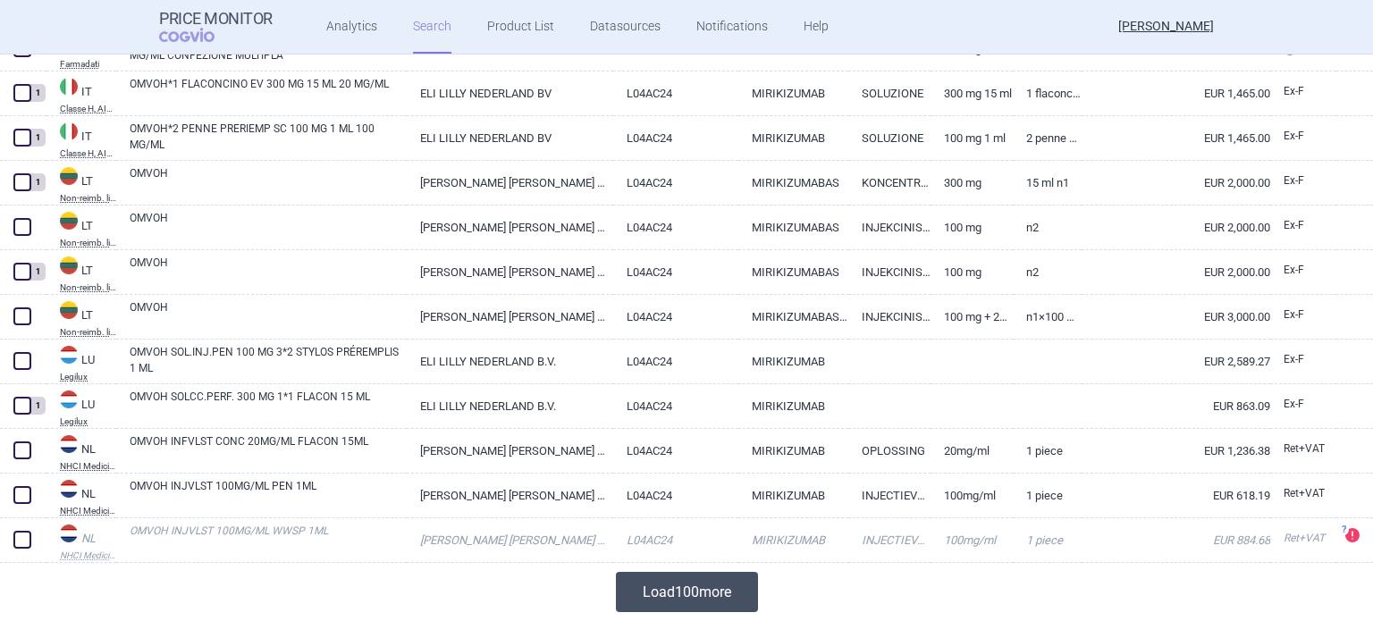
click at [665, 584] on button "Load 100 more" at bounding box center [687, 592] width 142 height 40
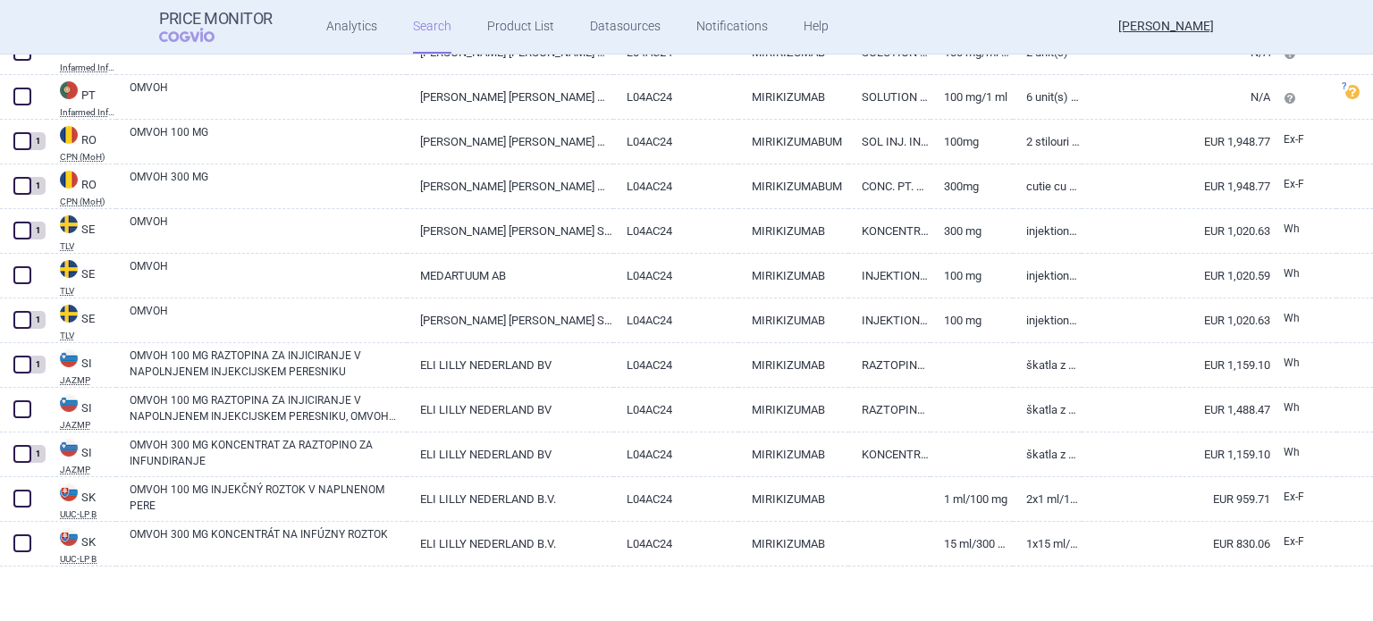
scroll to position [5240, 0]
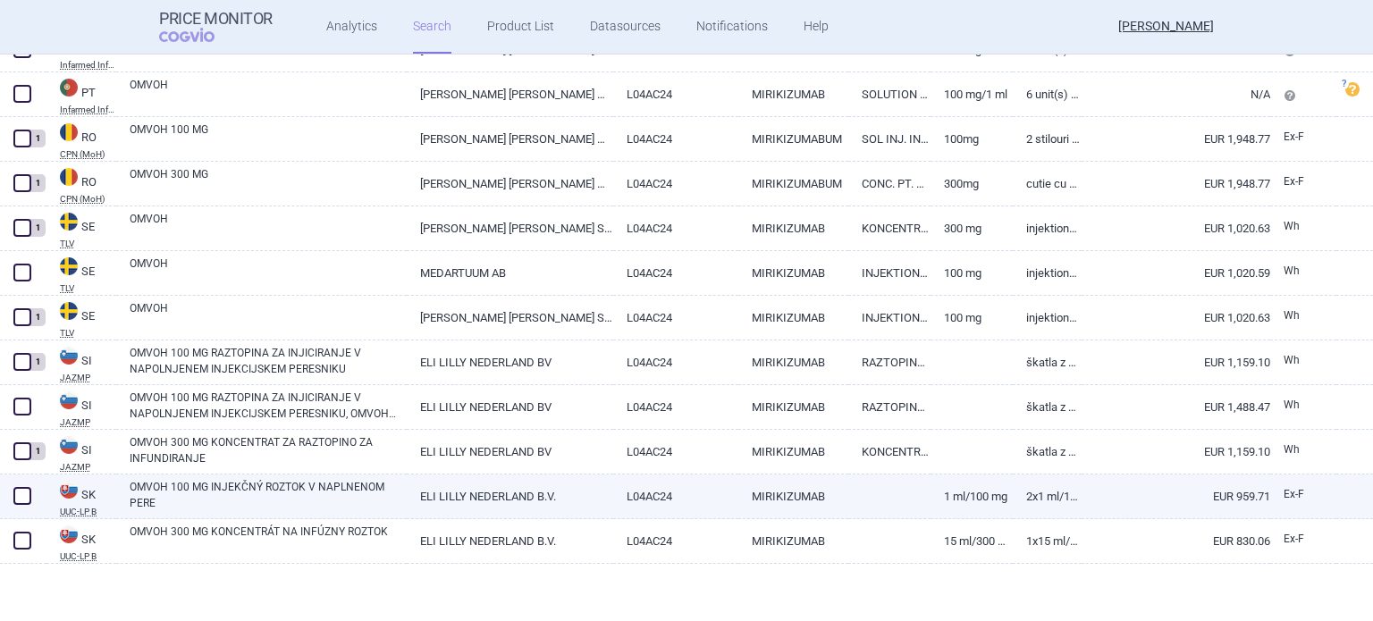
click at [334, 502] on link "OMVOH 100 MG INJEKČNÝ ROZTOK V NAPLNENOM PERE" at bounding box center [268, 495] width 277 height 32
select select "EUR"
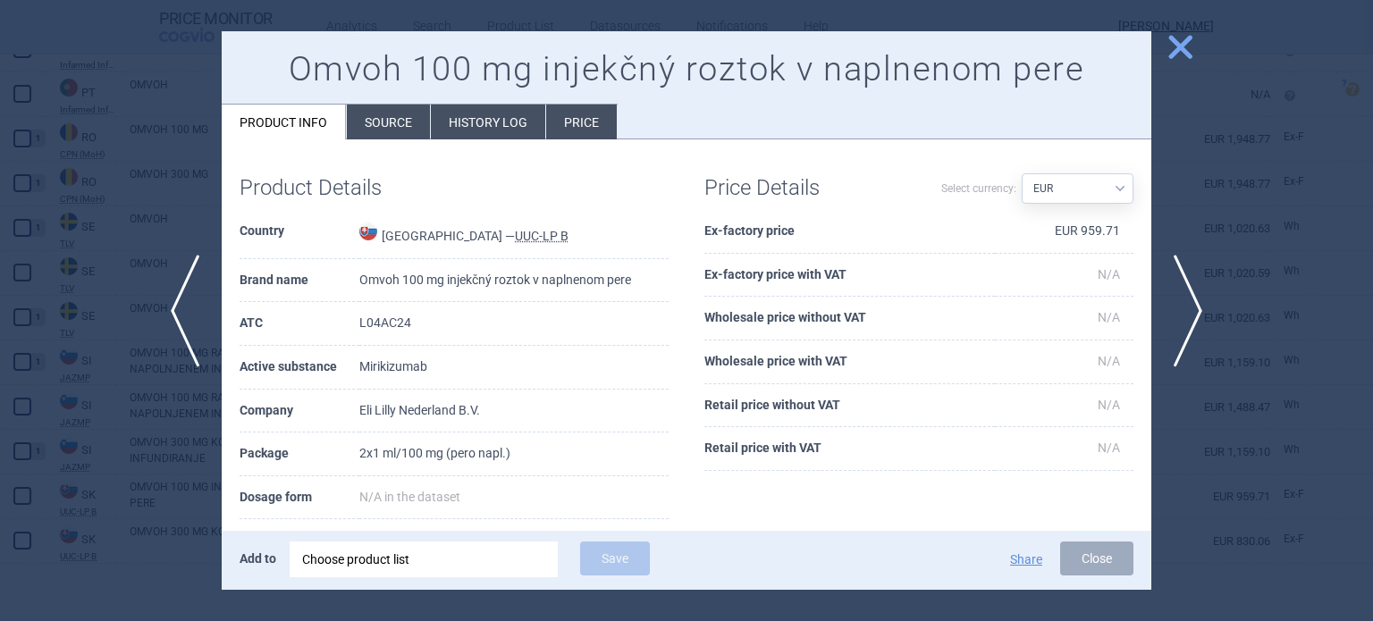
click at [366, 546] on div "Choose product list" at bounding box center [423, 560] width 243 height 36
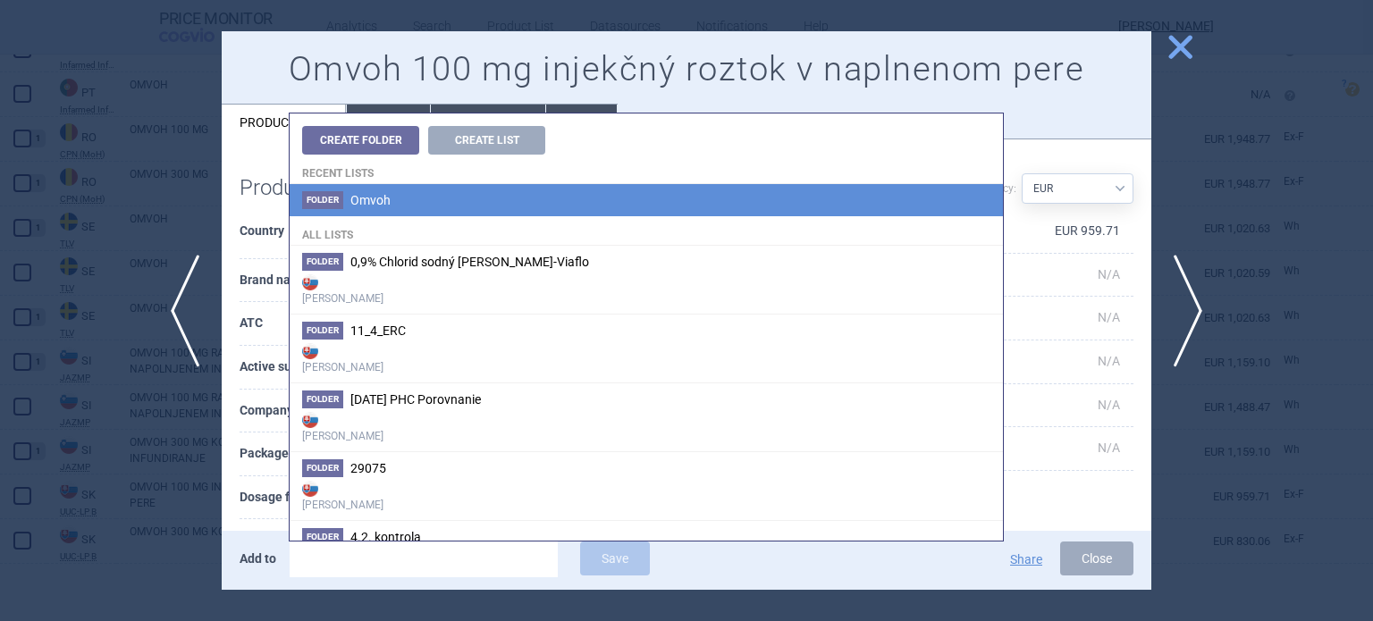
click at [400, 208] on li "Folder Omvoh" at bounding box center [647, 200] width 714 height 32
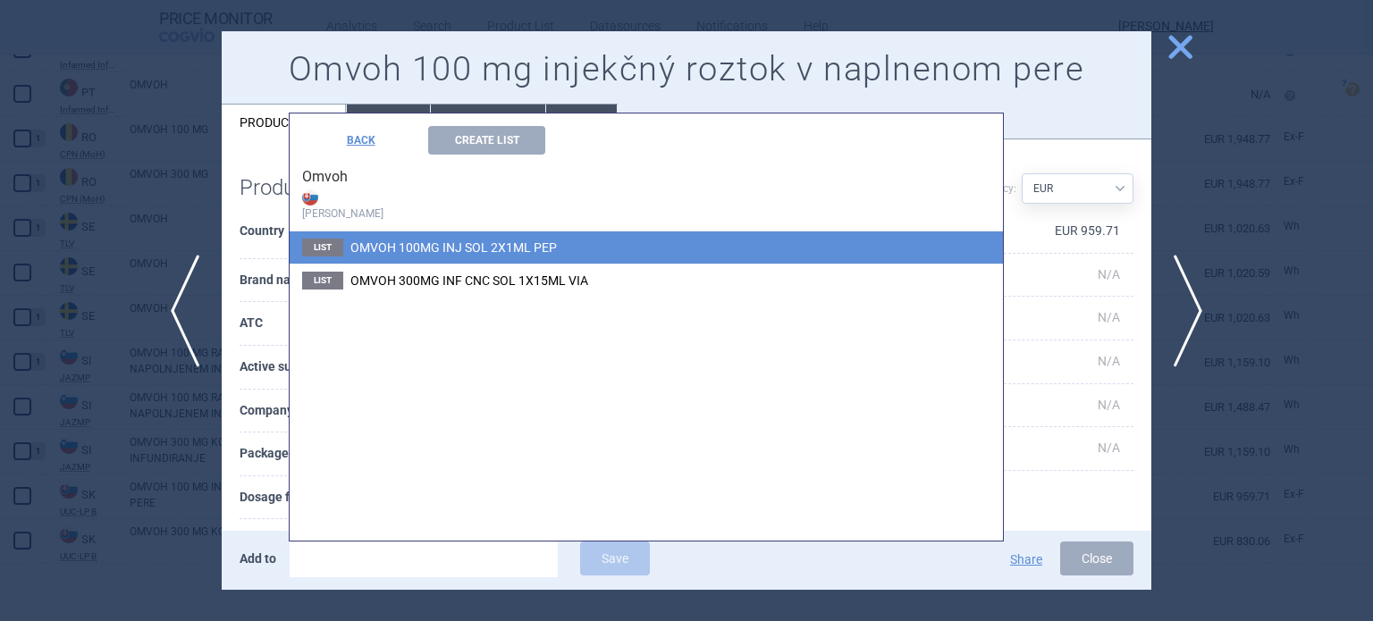
click at [462, 246] on span "OMVOH 100MG INJ SOL 2X1ML PEP" at bounding box center [453, 248] width 207 height 14
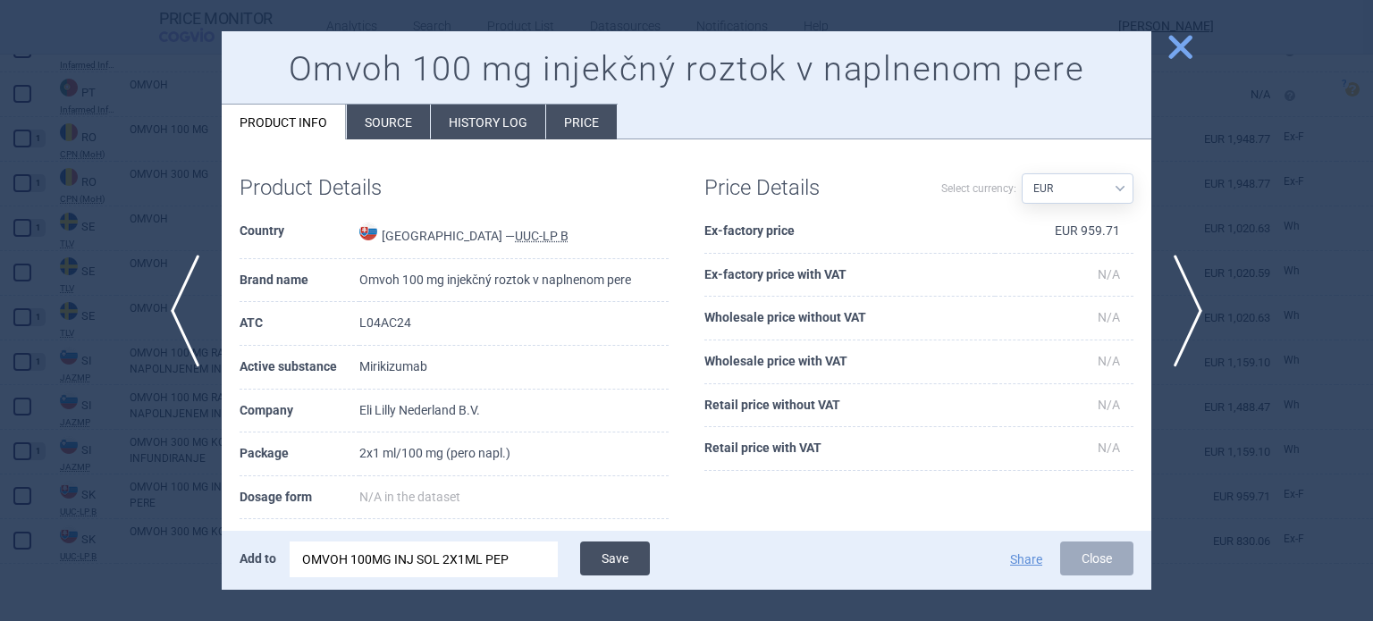
click at [624, 557] on button "Save" at bounding box center [615, 559] width 70 height 34
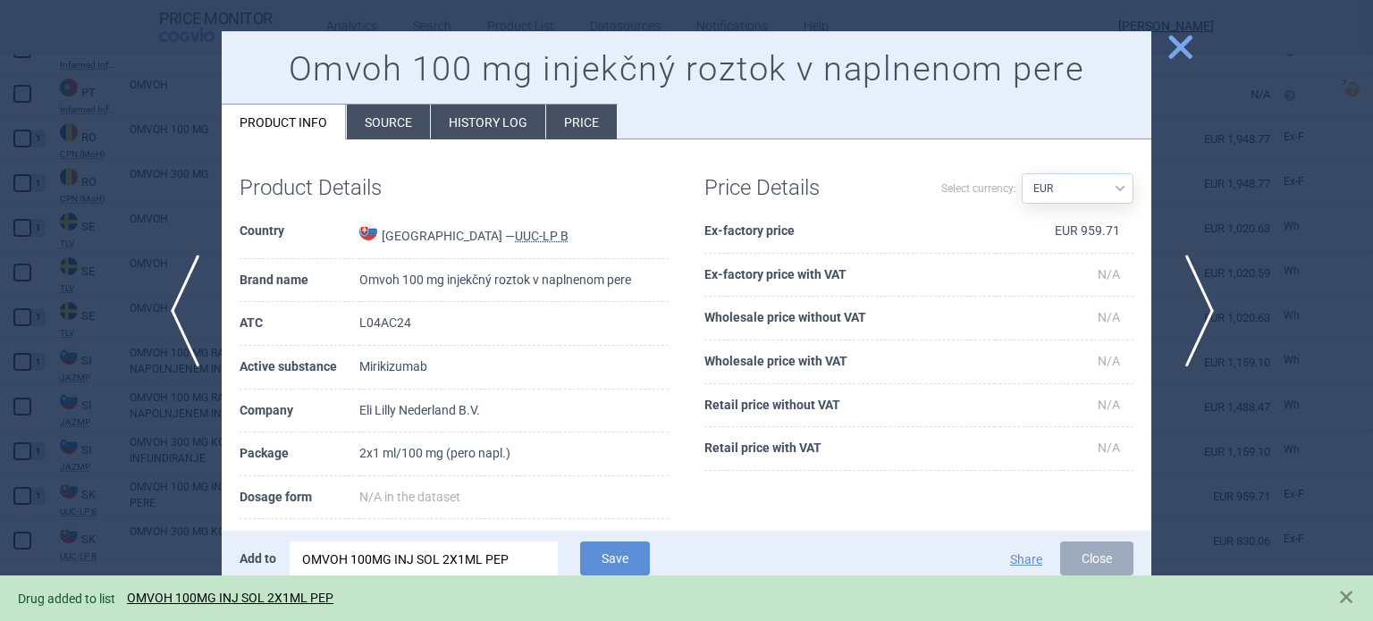
click at [1198, 308] on span "next" at bounding box center [1194, 311] width 40 height 113
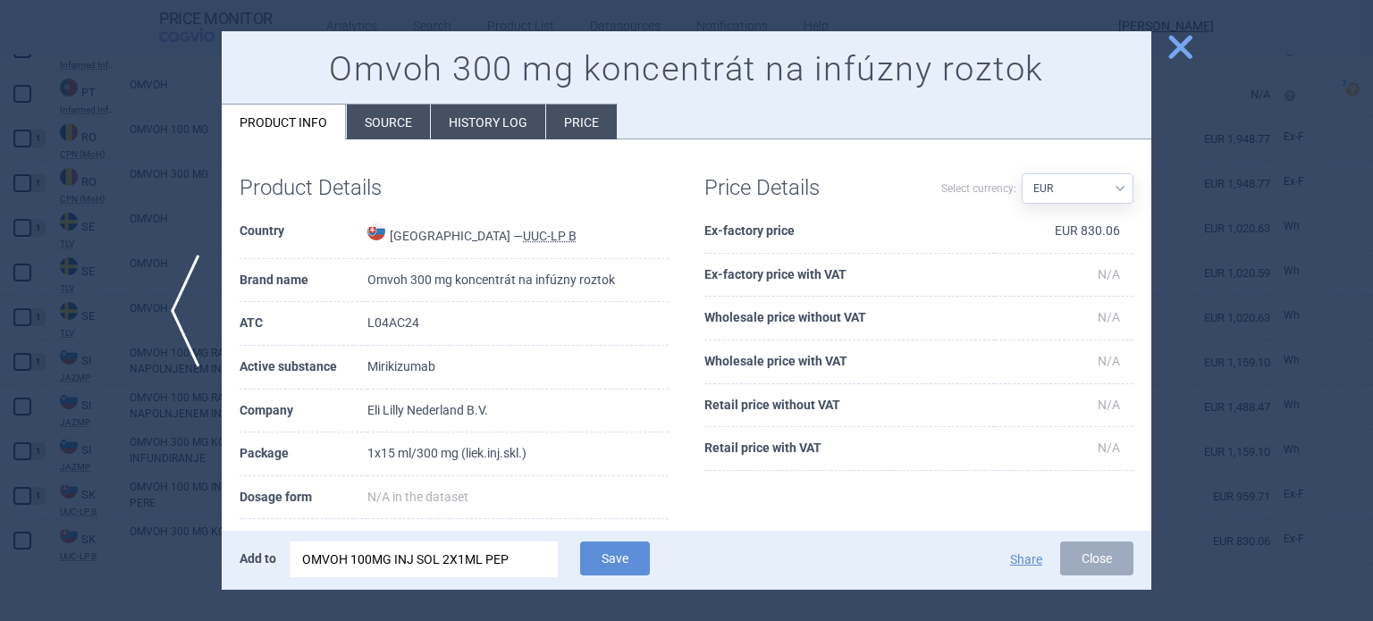
click at [408, 571] on div "OMVOH 100MG INJ SOL 2X1ML PEP" at bounding box center [423, 560] width 243 height 36
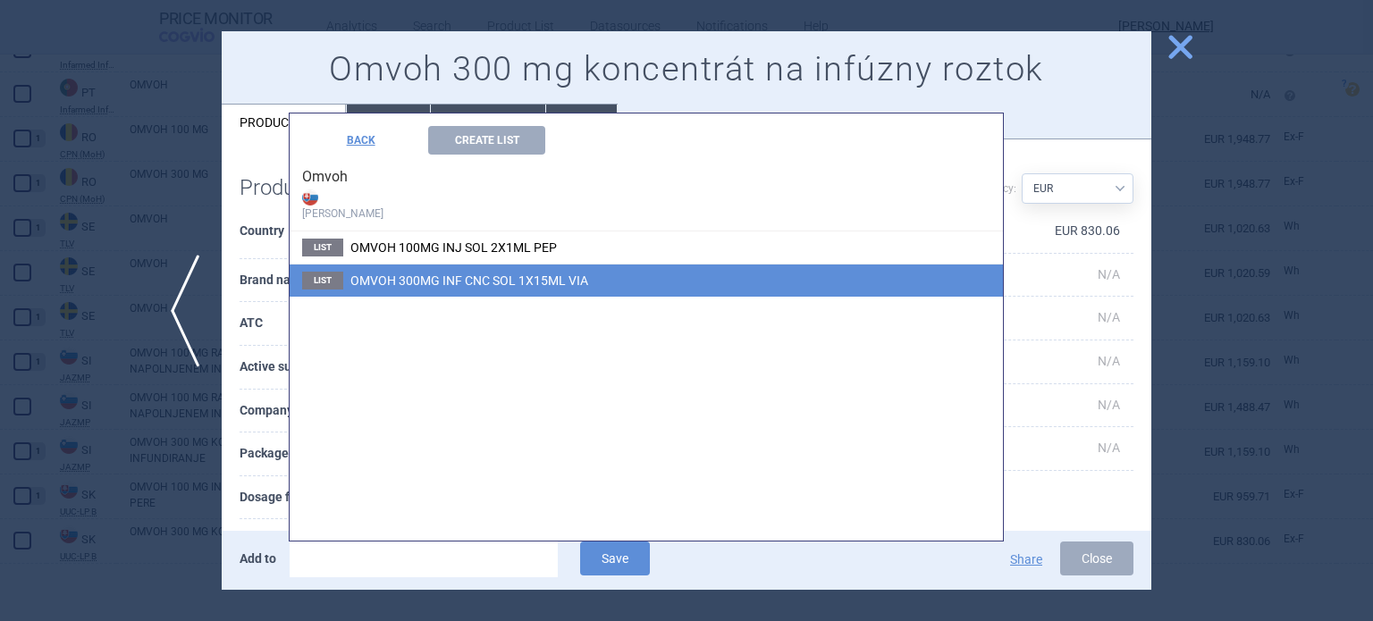
click at [454, 286] on span "OMVOH 300MG INF CNC SOL 1X15ML VIA" at bounding box center [469, 281] width 238 height 14
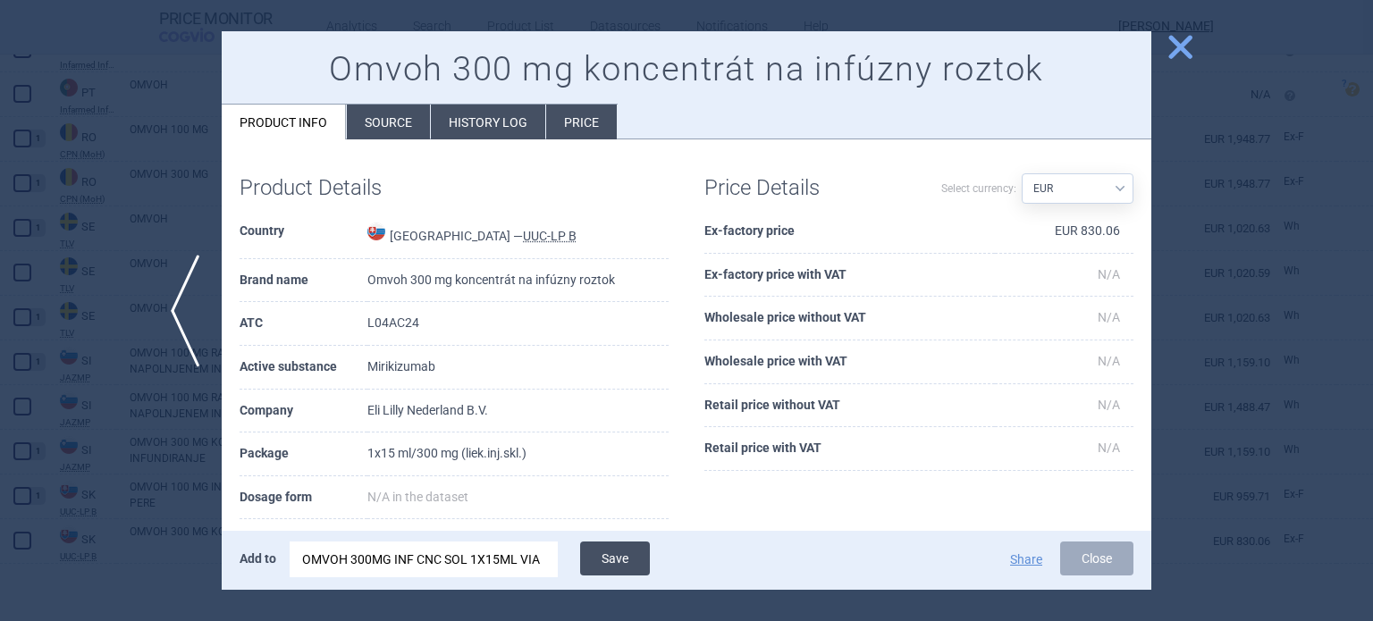
click at [625, 558] on button "Save" at bounding box center [615, 559] width 70 height 34
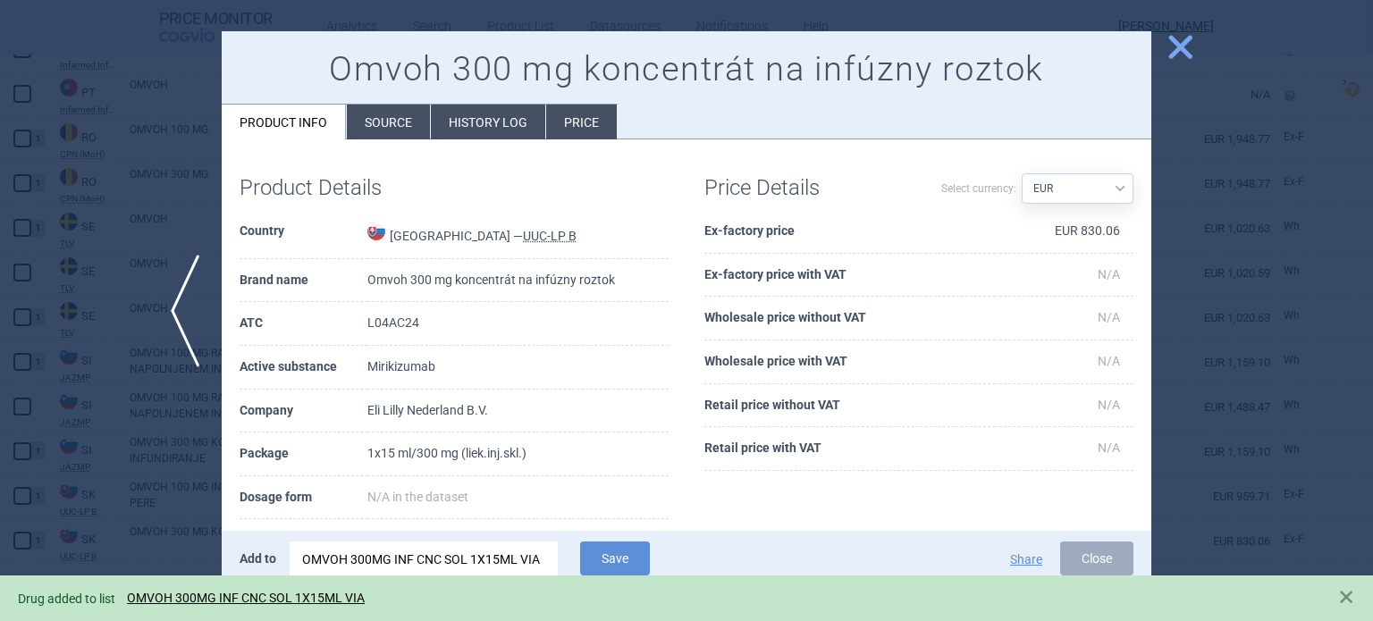
click at [150, 517] on div at bounding box center [686, 310] width 1373 height 621
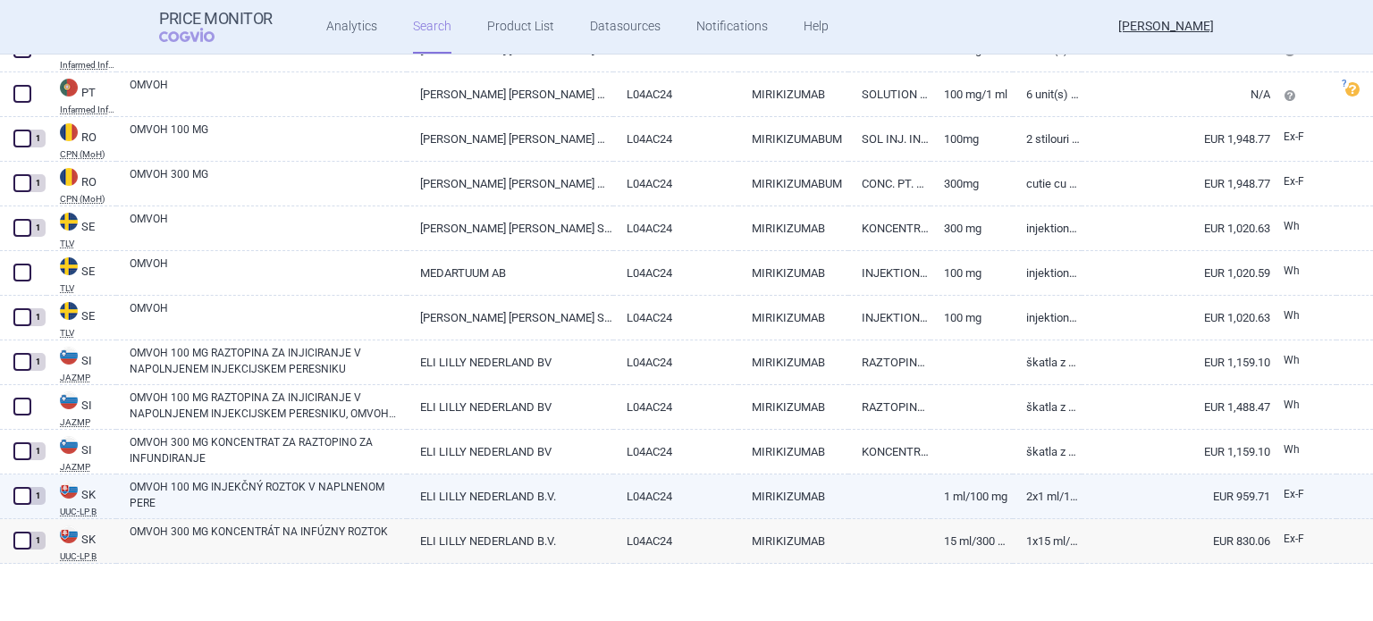
click at [15, 496] on span at bounding box center [22, 496] width 18 height 18
checkbox input "true"
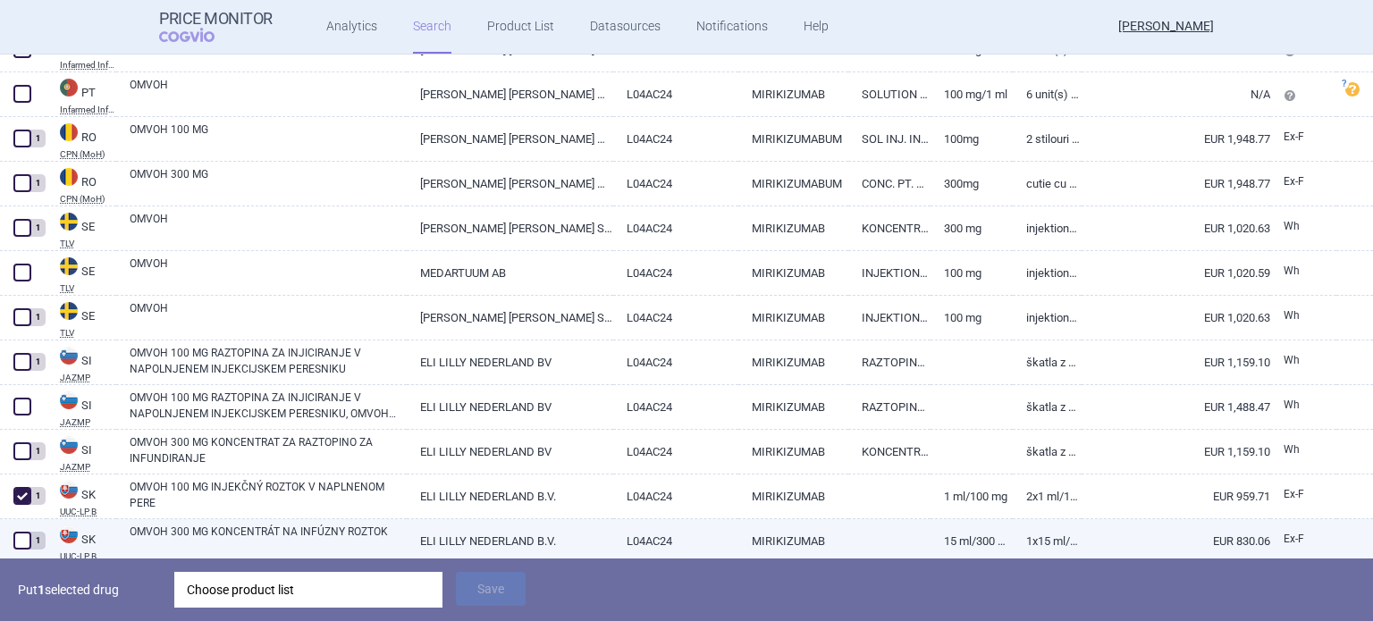
click at [30, 543] on span at bounding box center [22, 541] width 18 height 18
checkbox input "true"
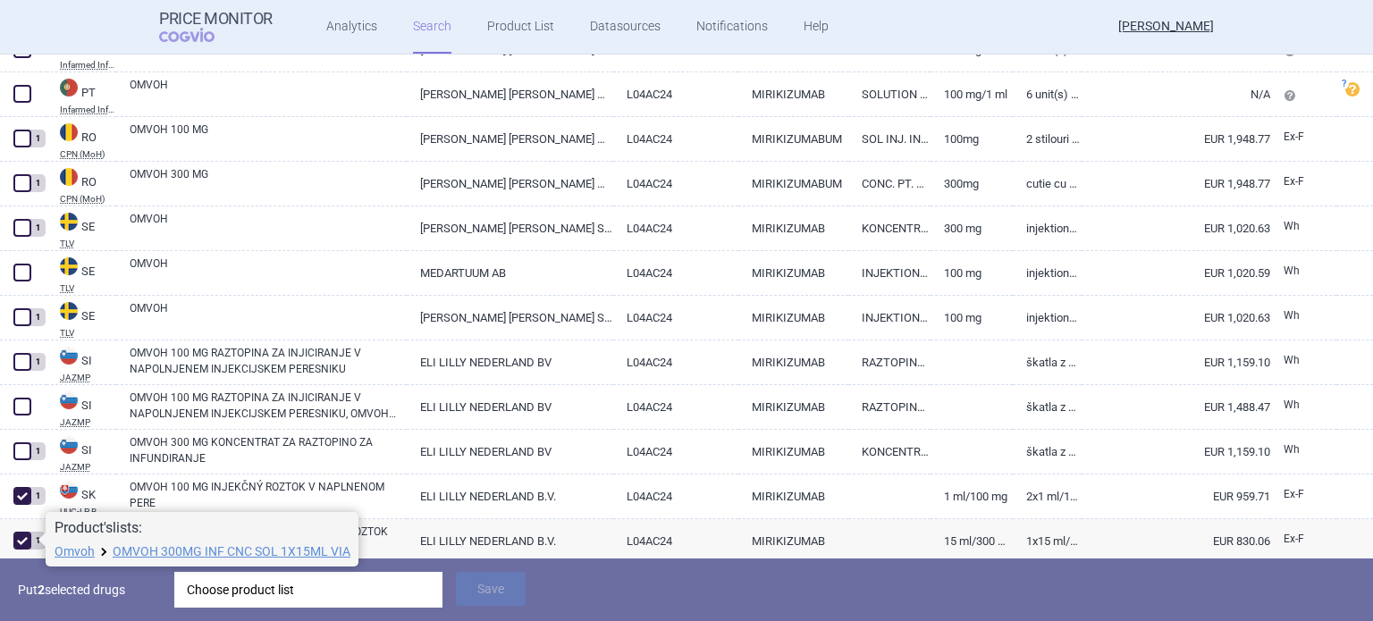
click at [271, 599] on div "Choose product list" at bounding box center [308, 590] width 243 height 36
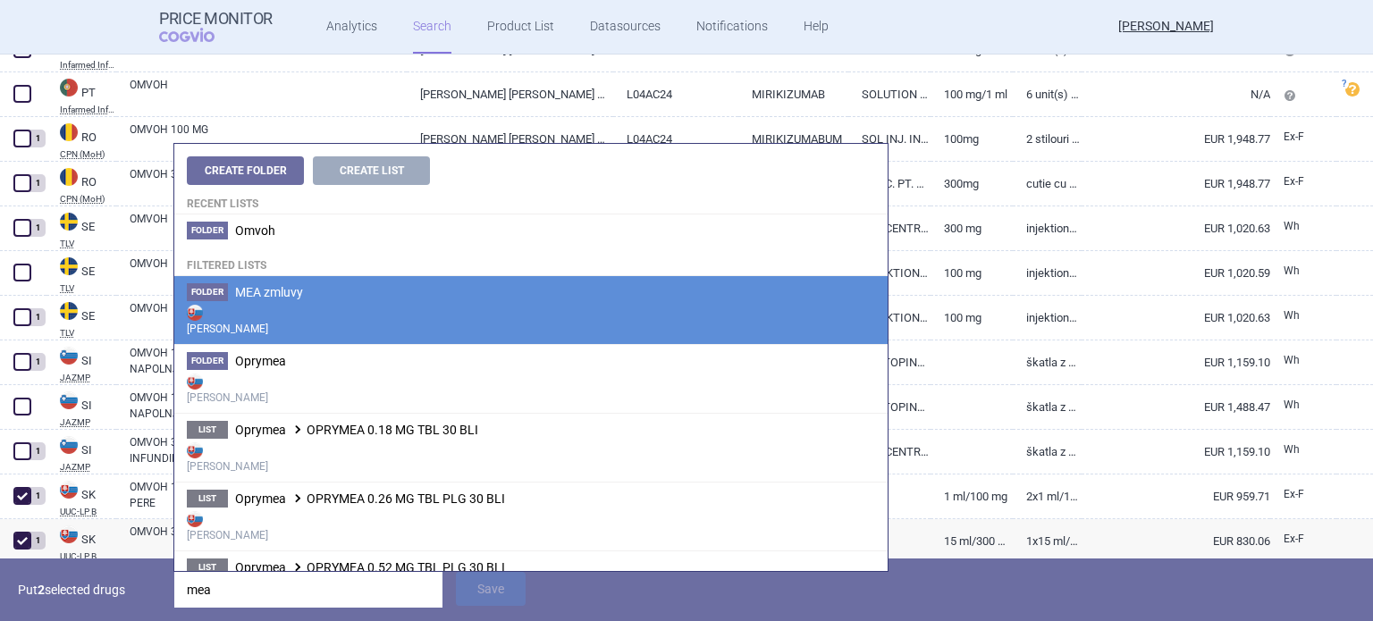
type input "mea"
click at [300, 288] on span "MEA zmluvy" at bounding box center [269, 292] width 68 height 14
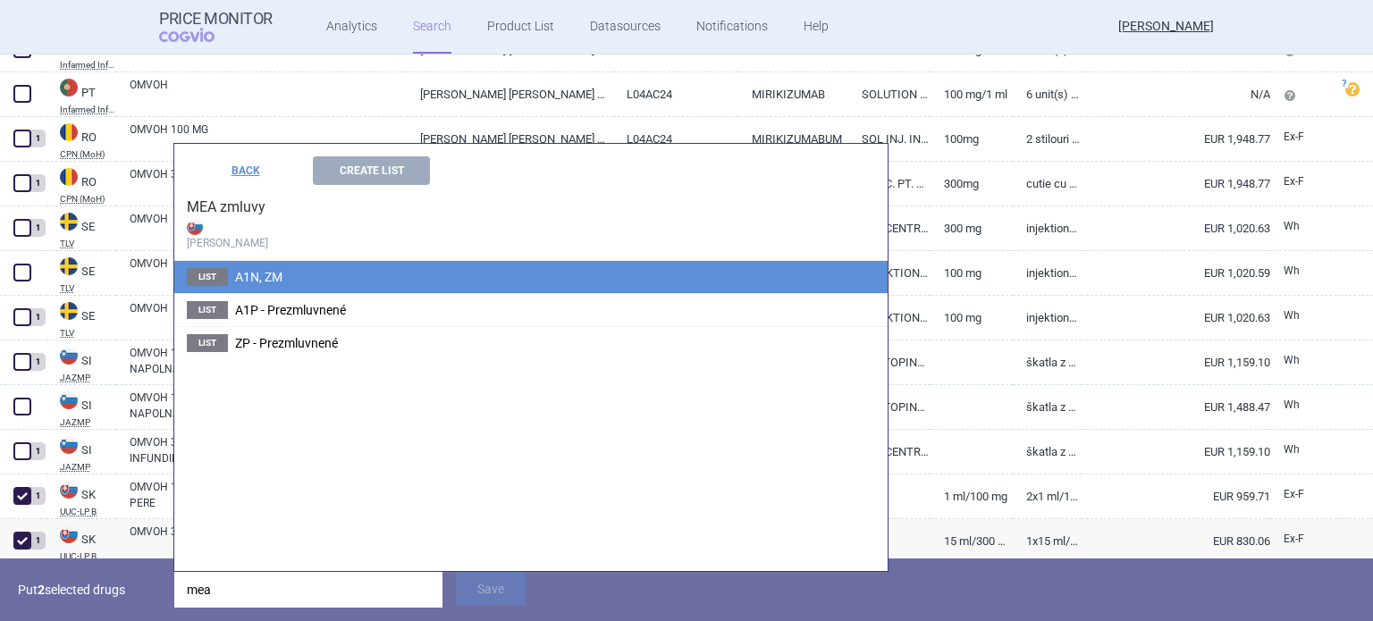
click at [312, 275] on li "List A1N, ZM" at bounding box center [531, 277] width 714 height 32
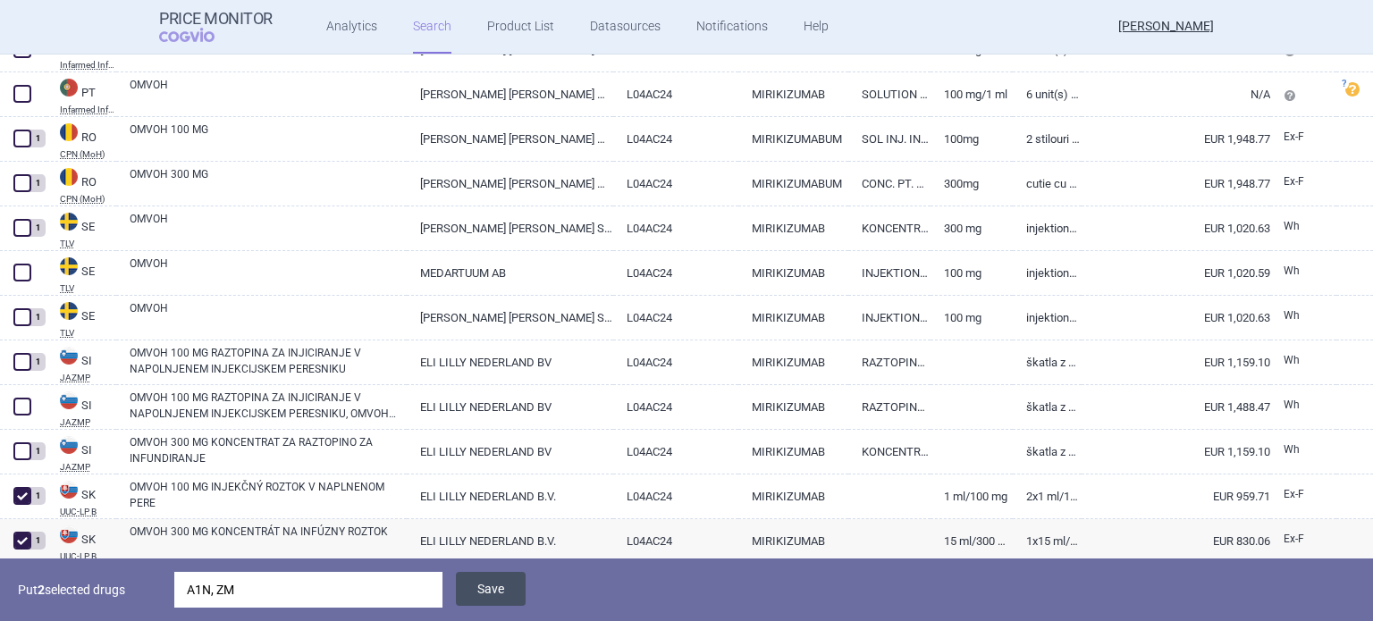
click at [511, 589] on button "Save" at bounding box center [491, 589] width 70 height 34
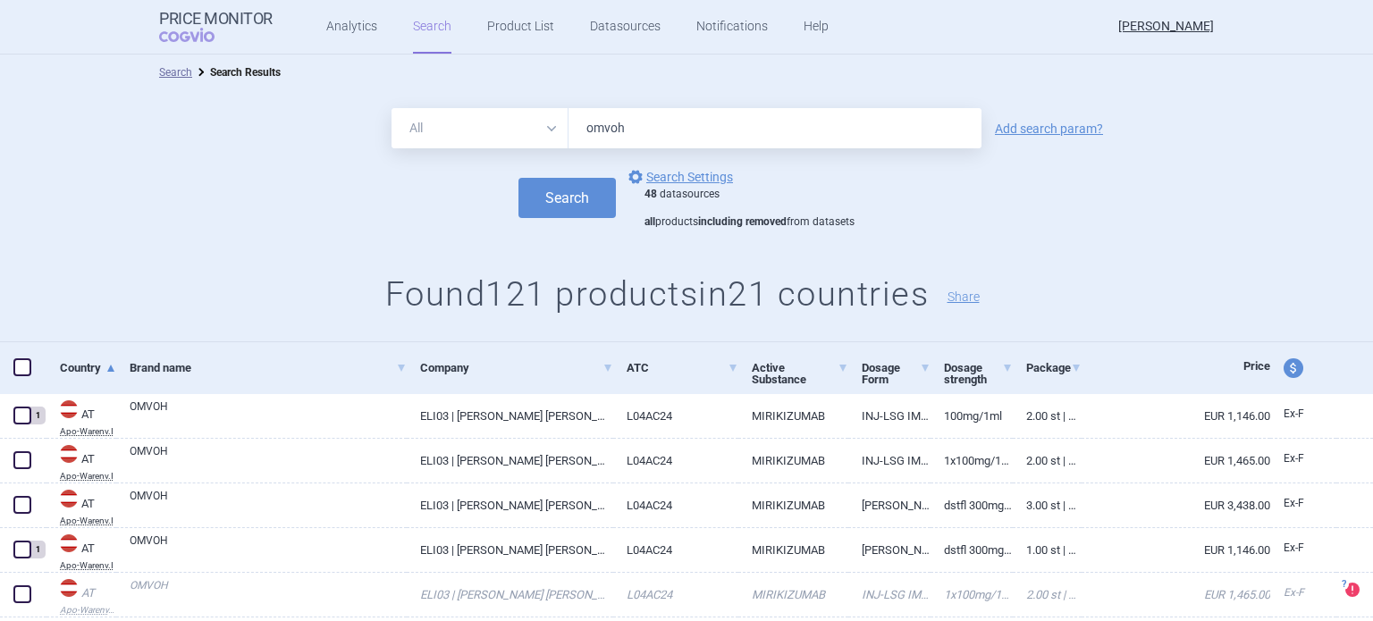
drag, startPoint x: 705, startPoint y: 137, endPoint x: 438, endPoint y: 163, distance: 267.7
click at [438, 163] on form "All Brand Name ATC Company Active Substance Country Newer than omvoh Add search…" at bounding box center [686, 169] width 1373 height 122
type input "[MEDICAL_DATA]"
click at [519, 178] on button "Search" at bounding box center [567, 198] width 97 height 40
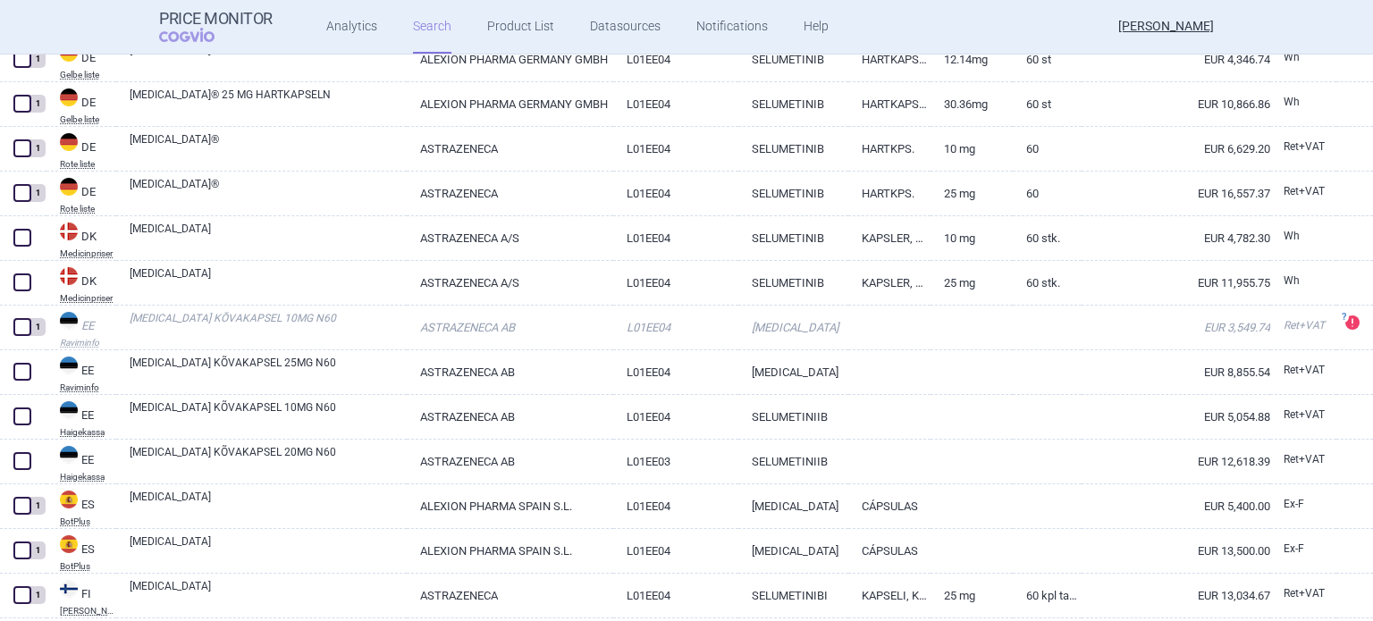
scroll to position [894, 0]
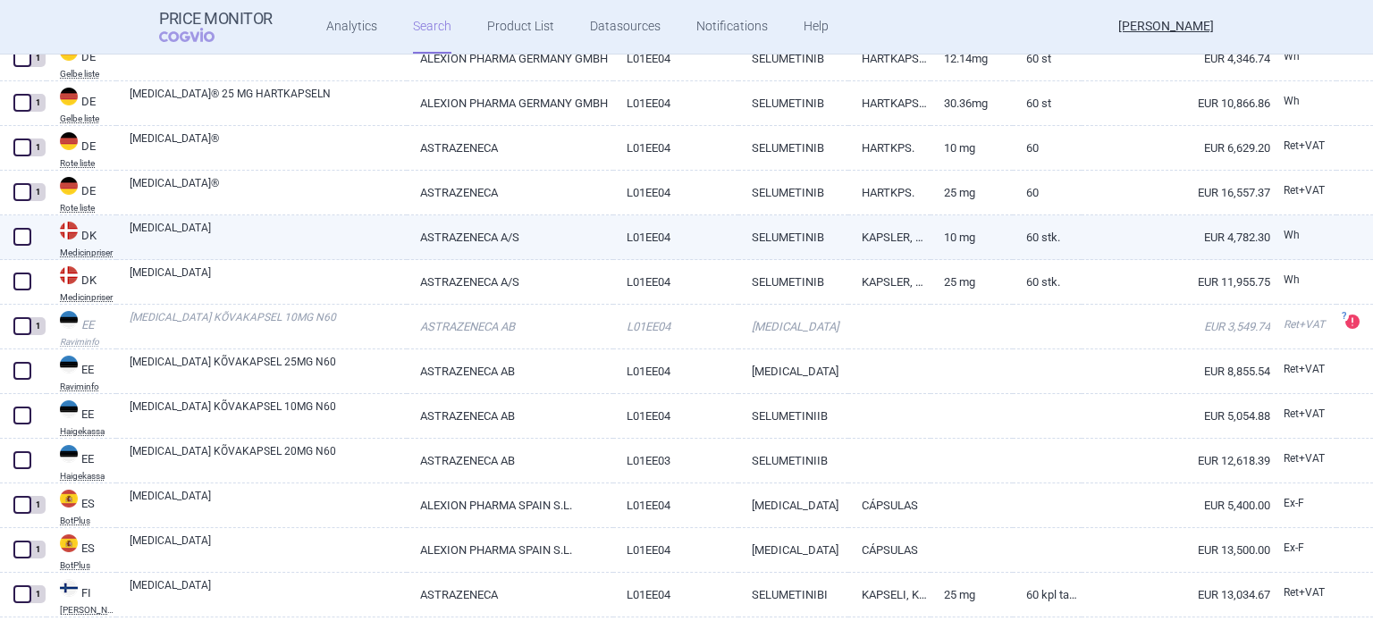
click at [21, 241] on span at bounding box center [22, 237] width 18 height 18
checkbox input "true"
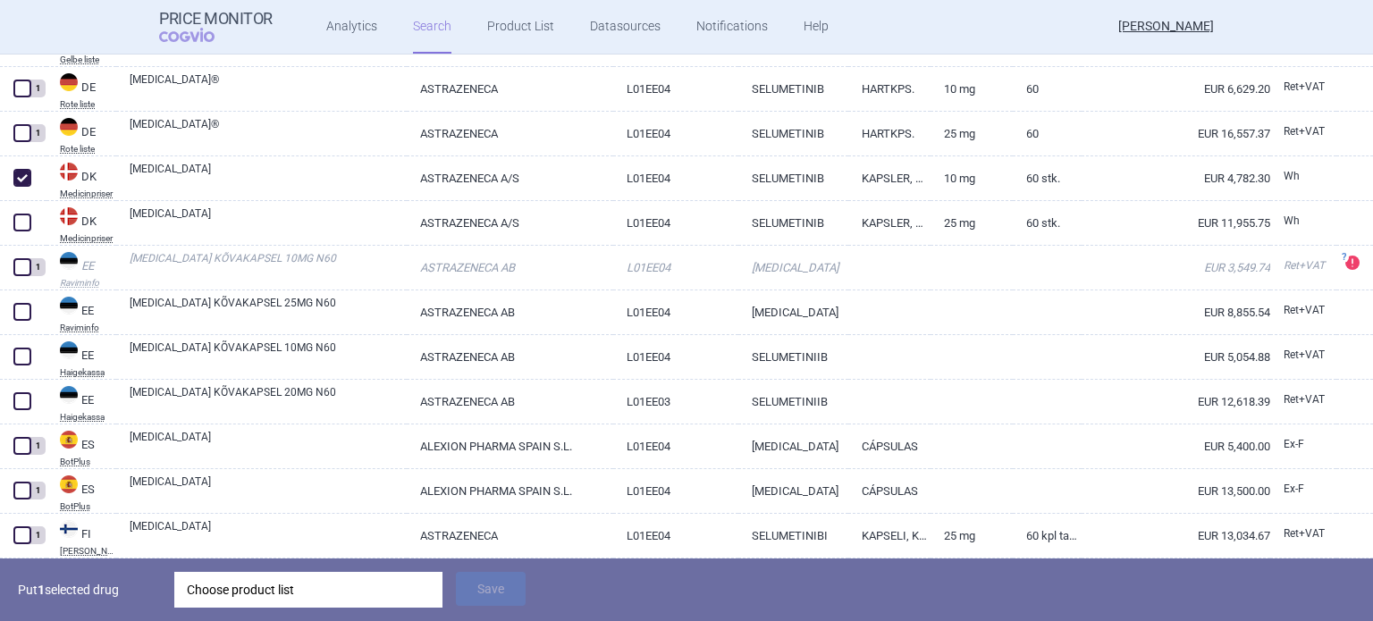
scroll to position [984, 0]
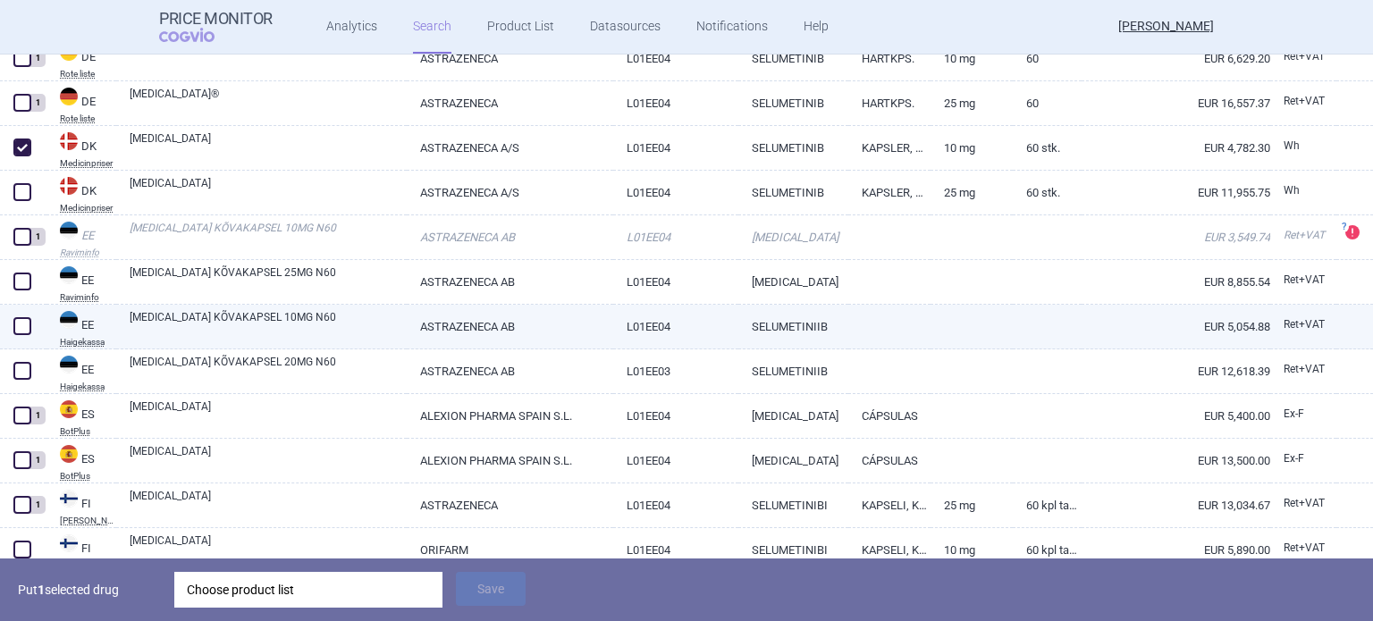
click at [24, 322] on span at bounding box center [22, 326] width 18 height 18
checkbox input "true"
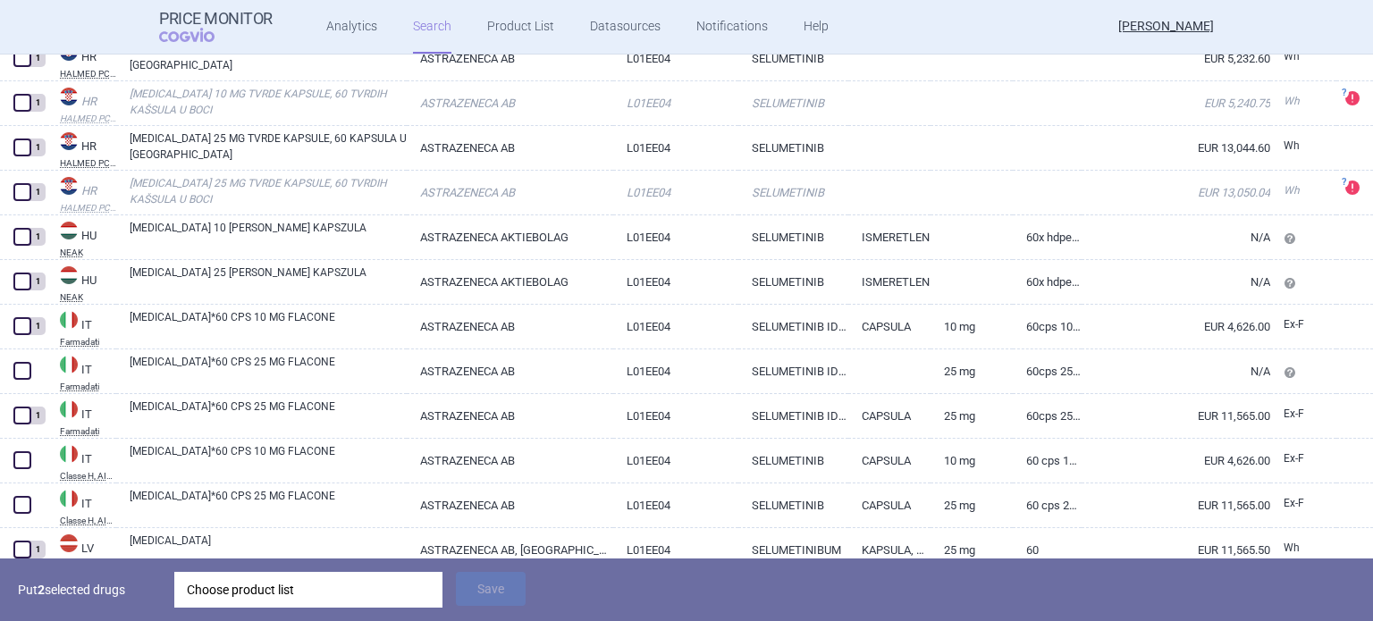
scroll to position [1878, 0]
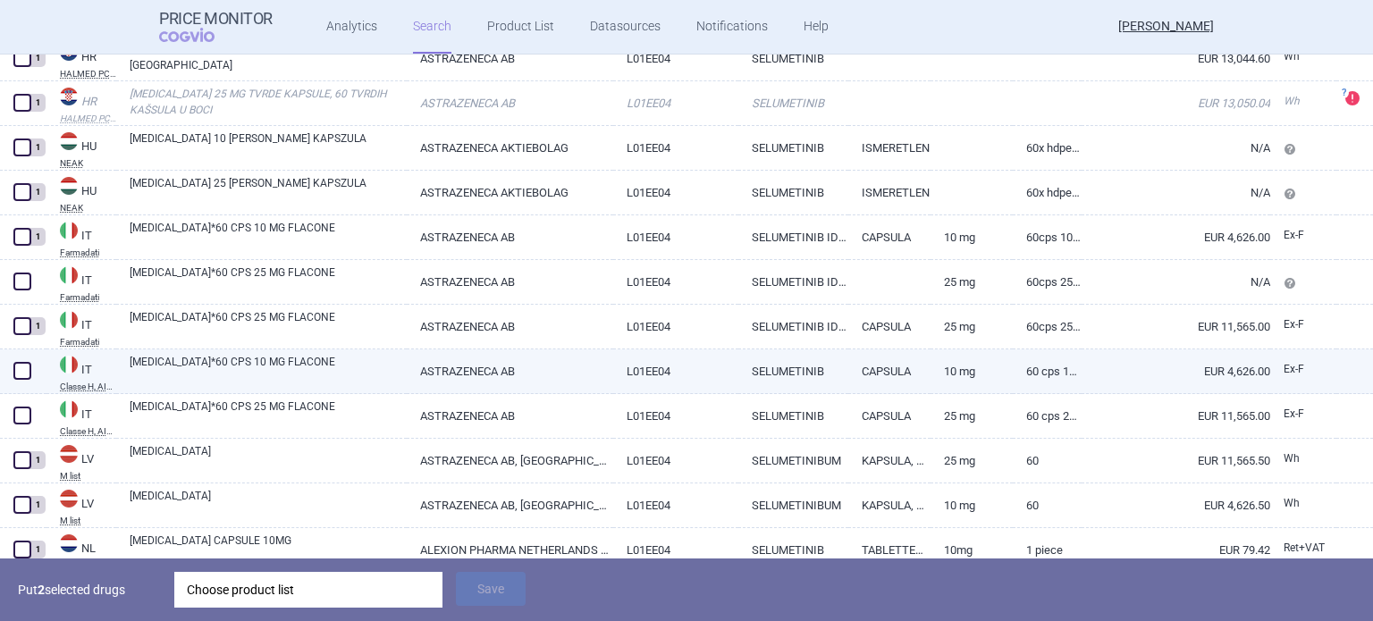
click at [14, 378] on span at bounding box center [22, 371] width 18 height 18
checkbox input "true"
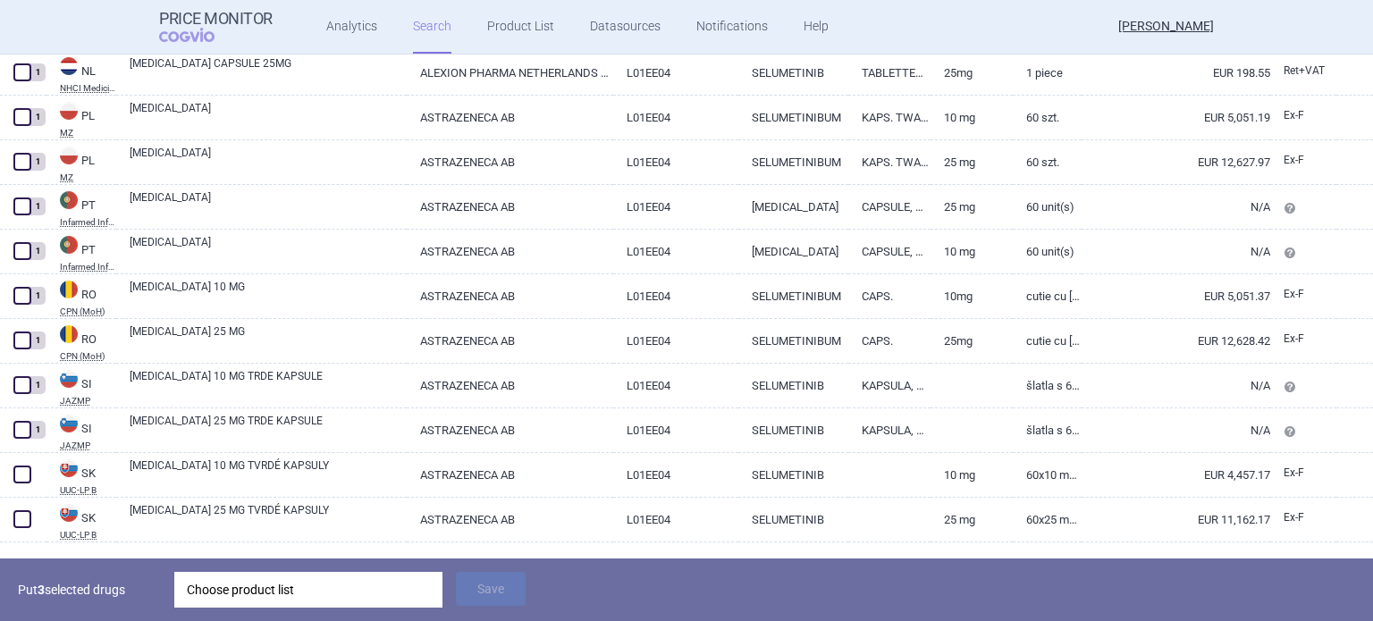
scroll to position [2442, 0]
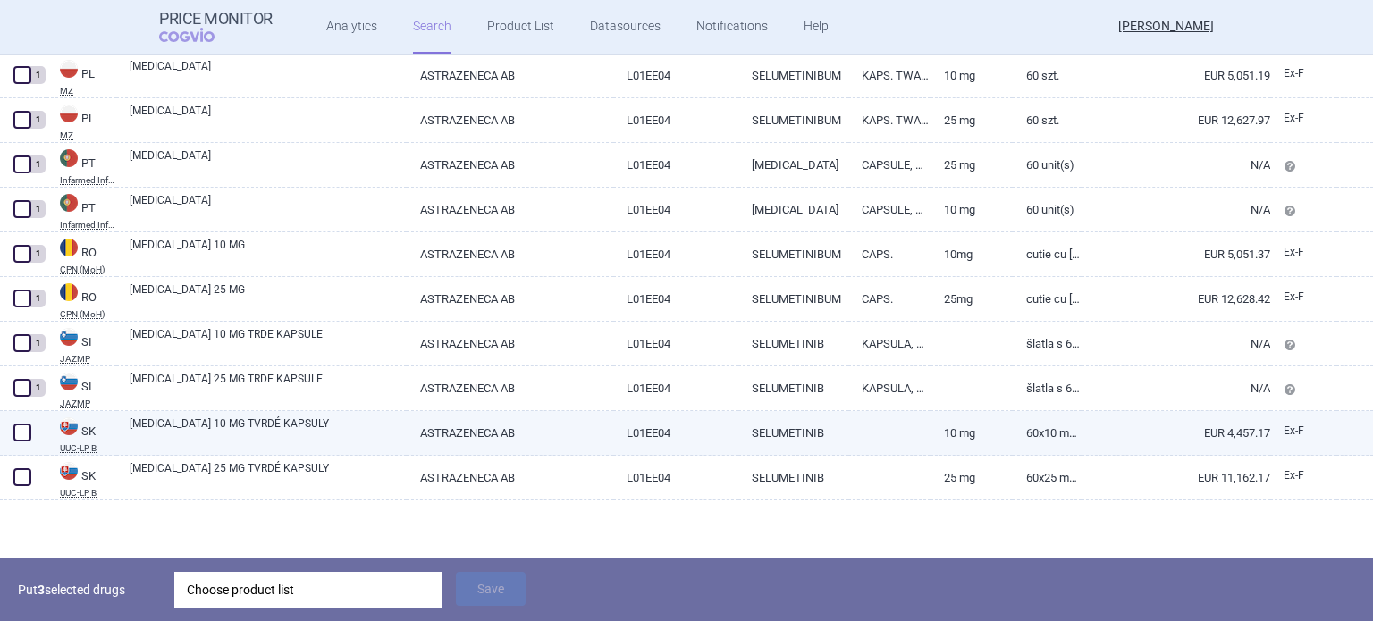
click at [22, 425] on span at bounding box center [22, 433] width 18 height 18
checkbox input "true"
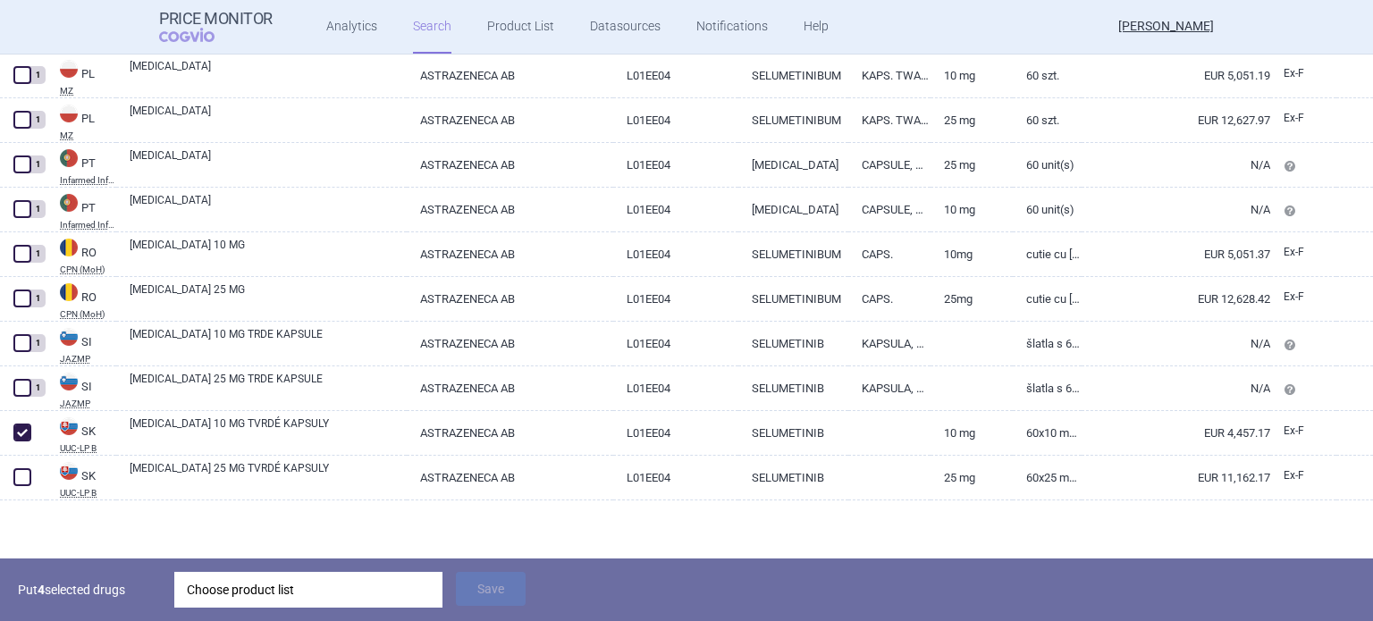
click at [325, 603] on div "Choose product list" at bounding box center [308, 590] width 243 height 36
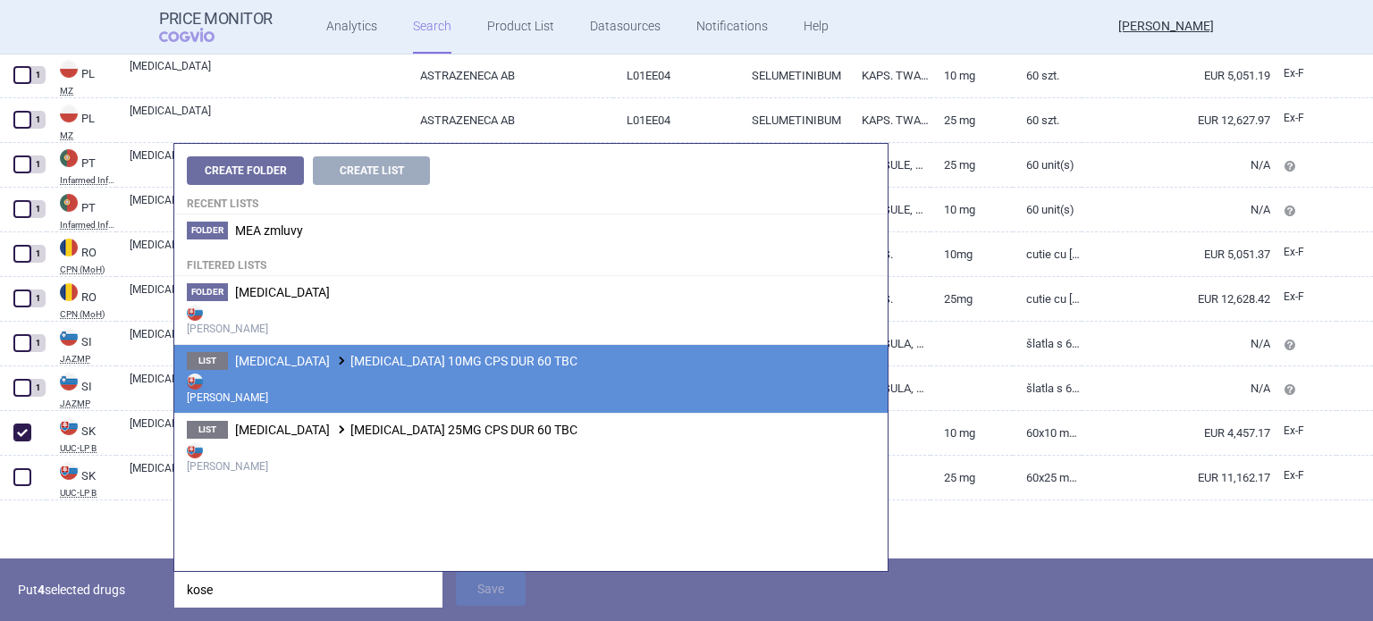
type input "kose"
click at [453, 351] on li "List [MEDICAL_DATA] [MEDICAL_DATA] 10MG CPS DUR 60 TBC Max Price" at bounding box center [531, 378] width 714 height 69
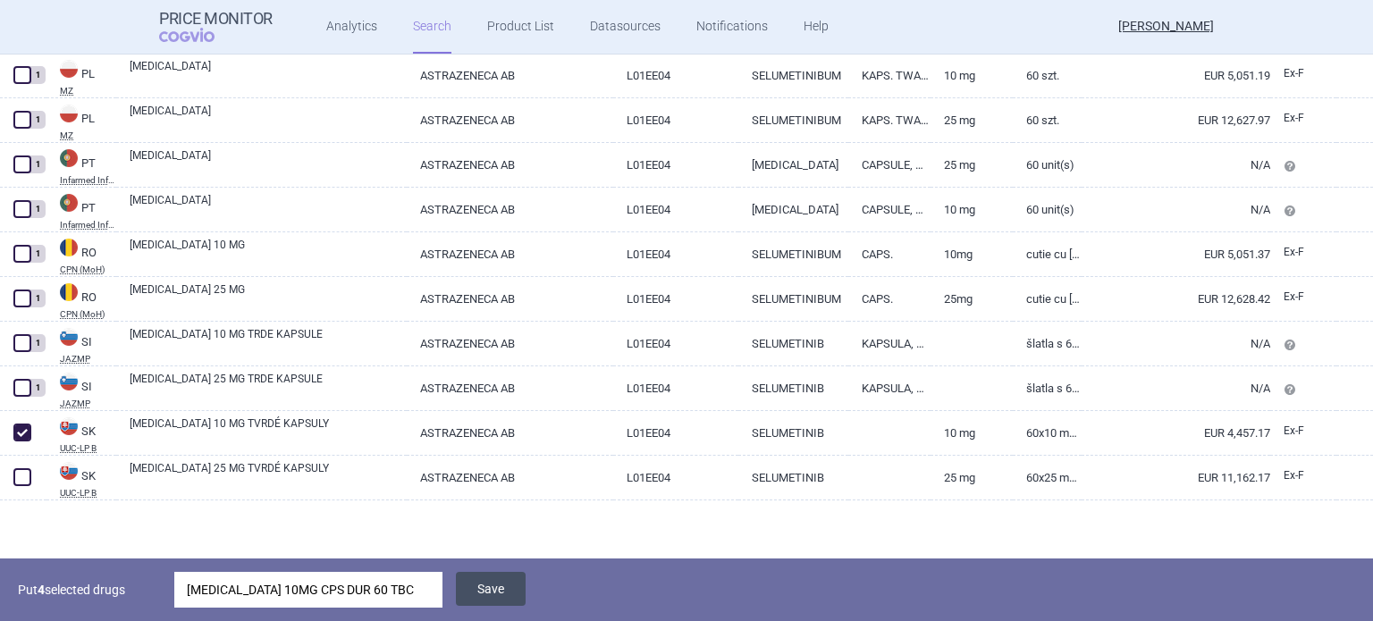
click at [508, 595] on button "Save" at bounding box center [491, 589] width 70 height 34
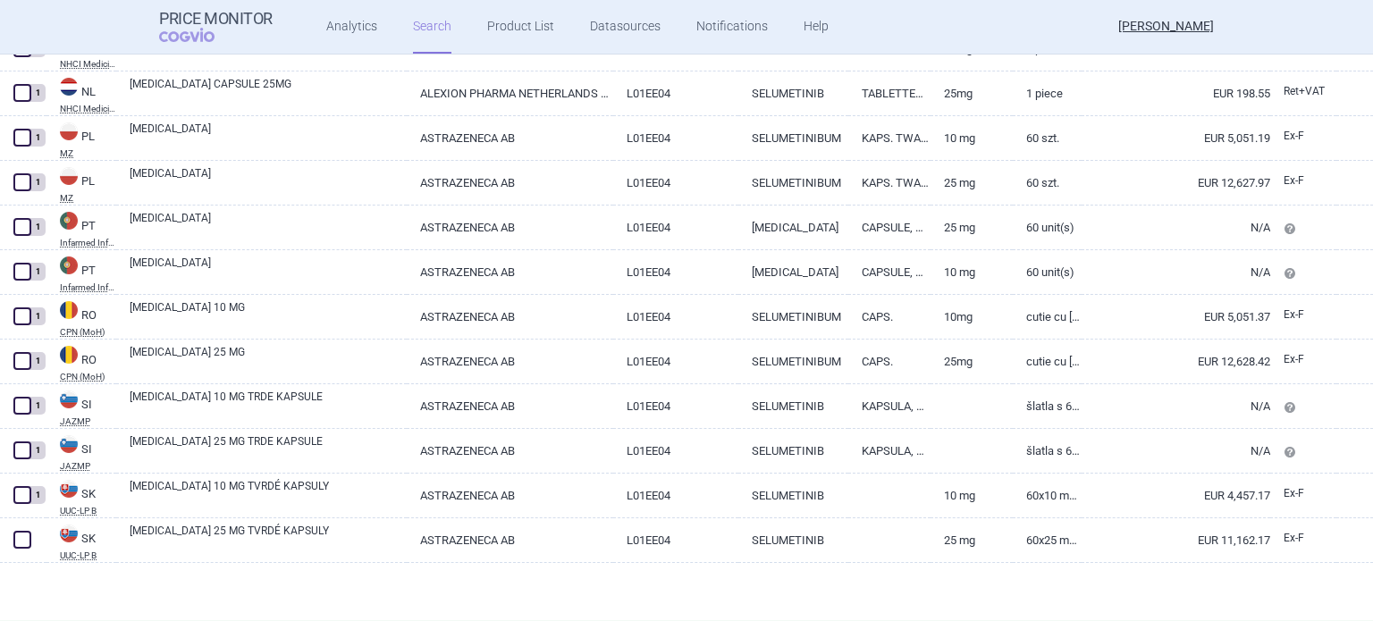
scroll to position [2378, 0]
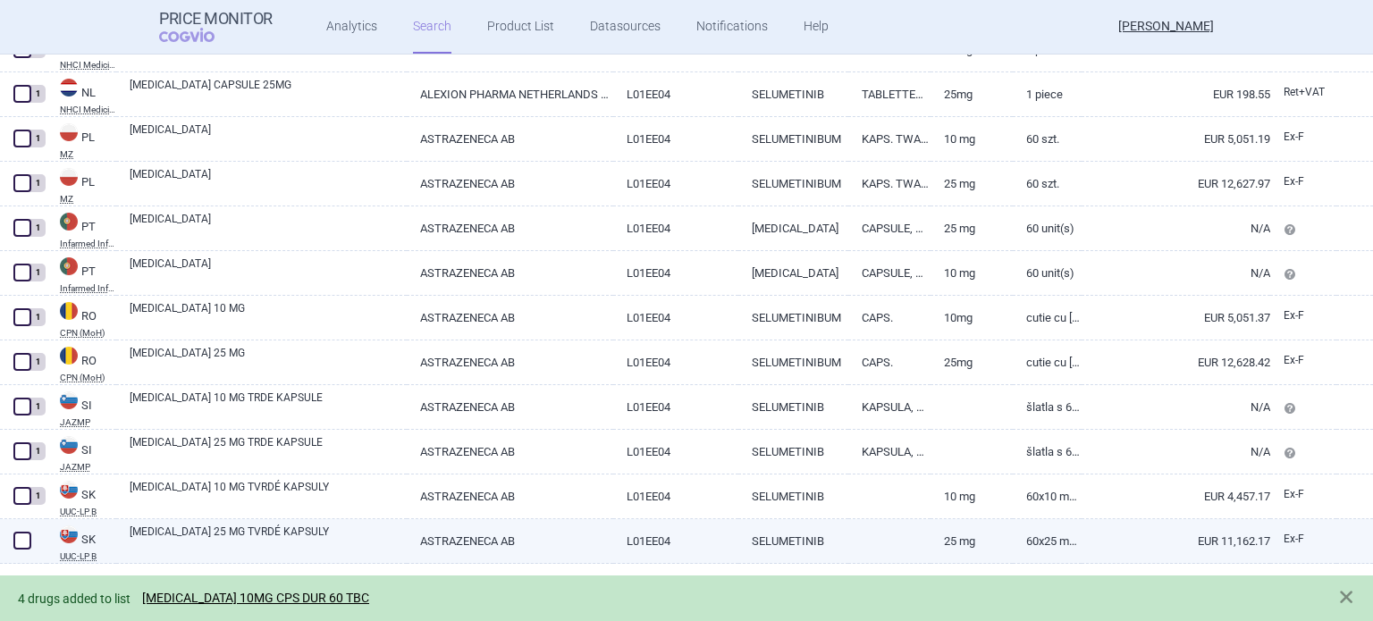
click at [21, 529] on span at bounding box center [22, 541] width 27 height 27
checkbox input "true"
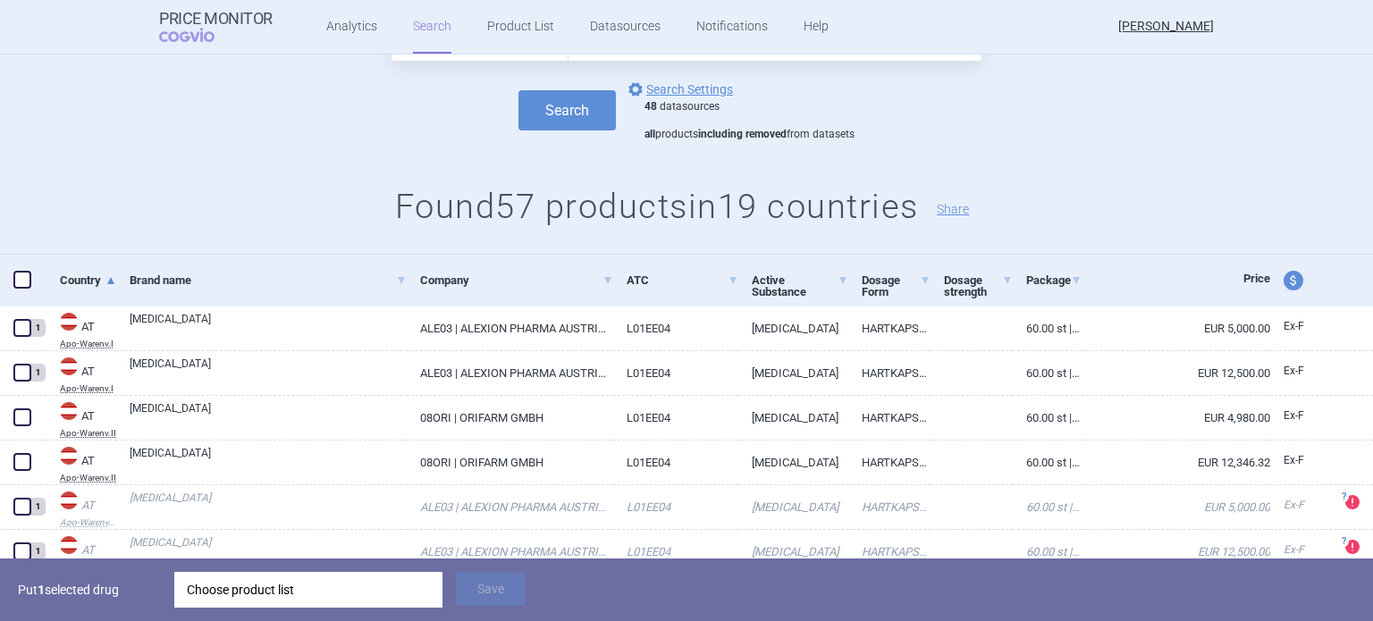
scroll to position [179, 0]
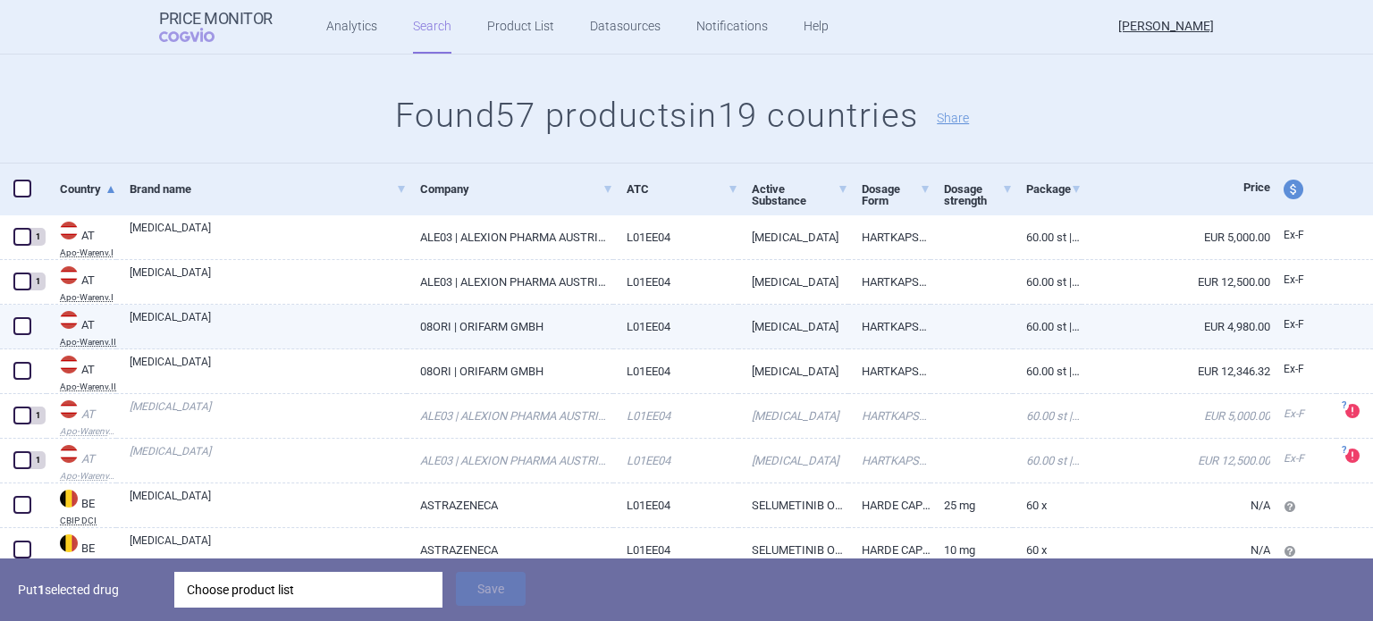
click at [898, 328] on link "HARTKAPSELN 10MG" at bounding box center [890, 327] width 82 height 44
select select "EUR"
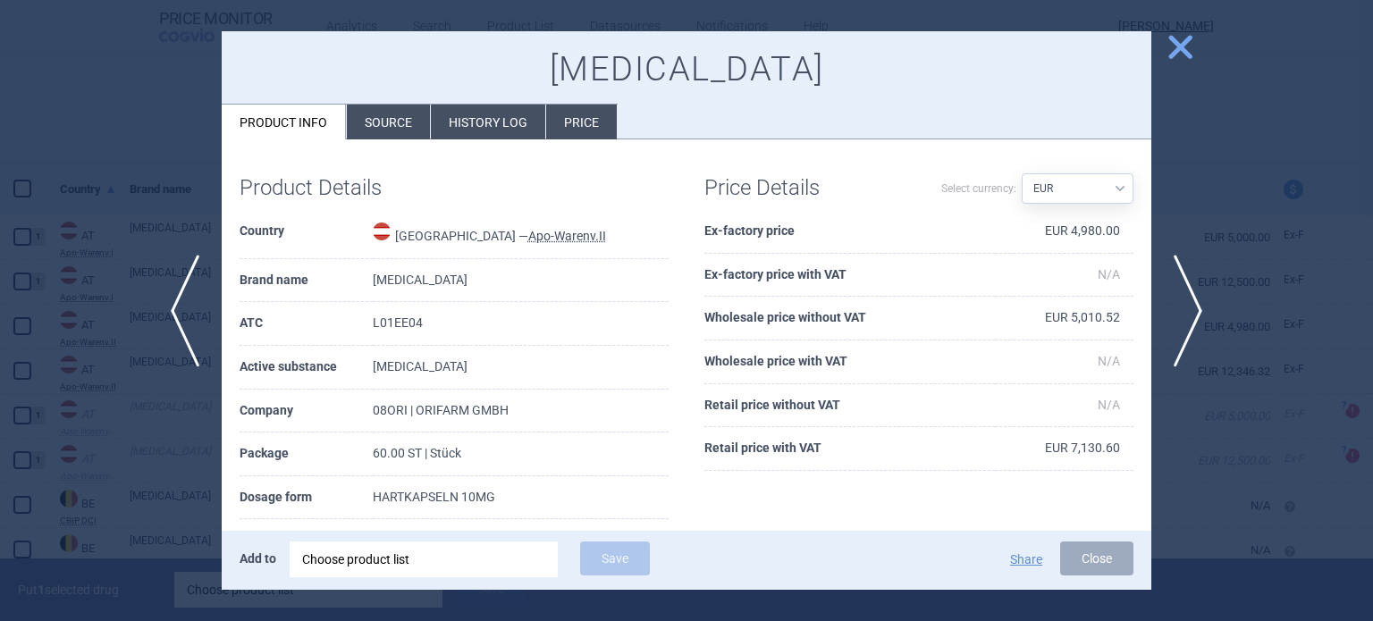
click at [1231, 202] on div at bounding box center [686, 310] width 1373 height 621
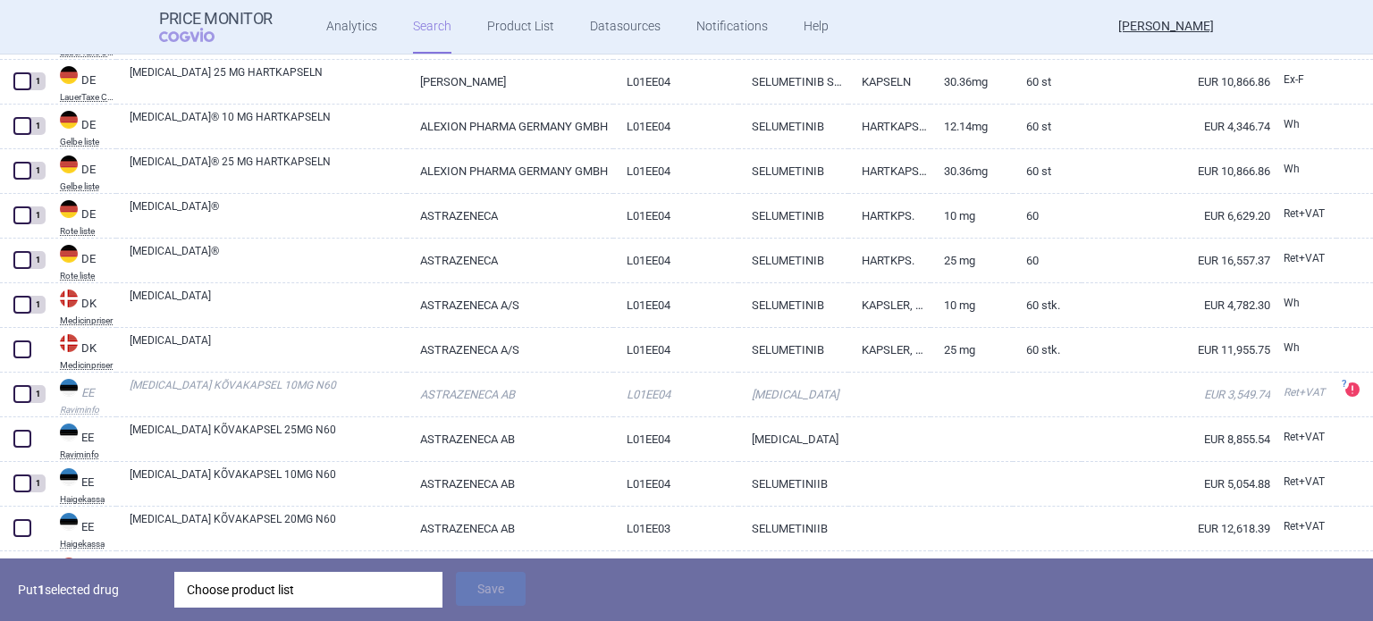
scroll to position [894, 0]
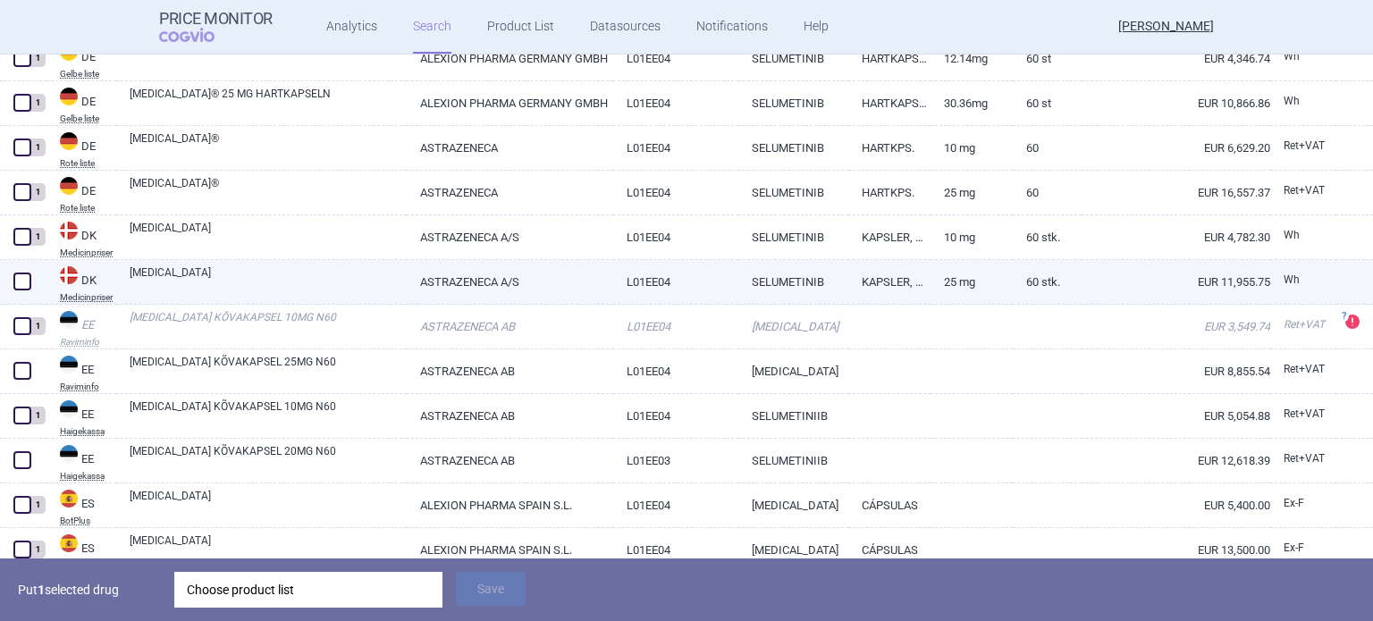
click at [25, 280] on span at bounding box center [22, 282] width 18 height 18
checkbox input "true"
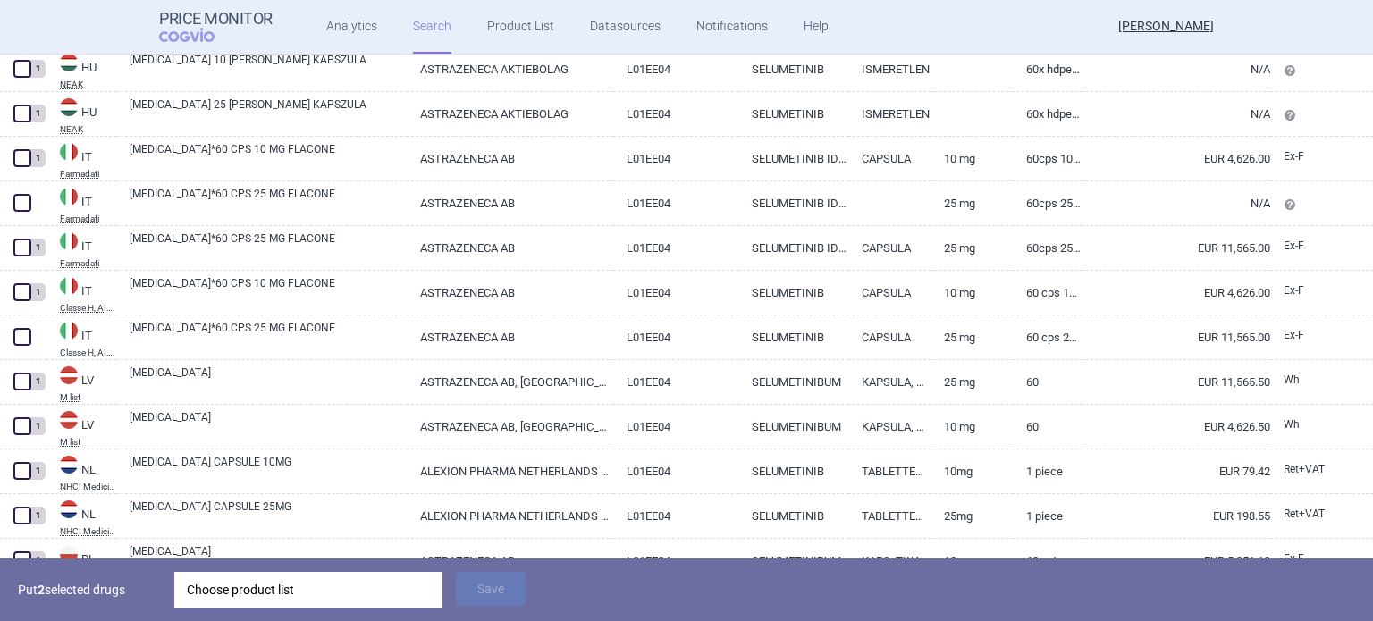
scroll to position [1967, 0]
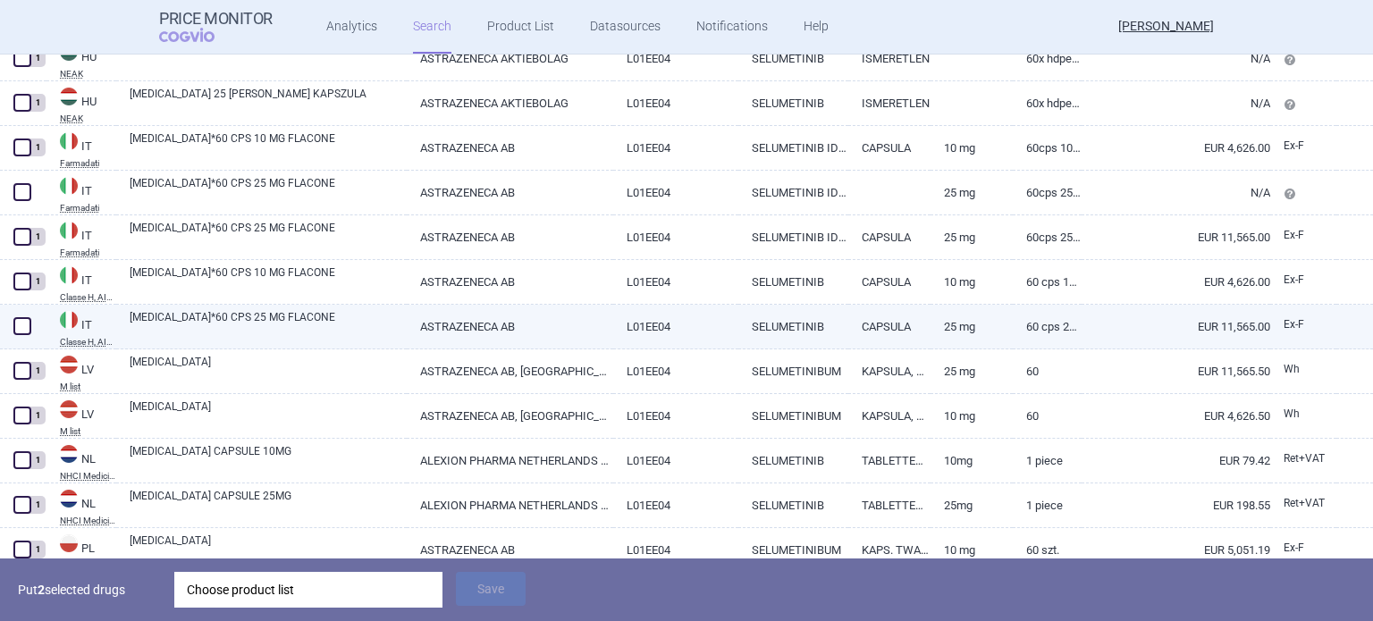
click at [25, 330] on span at bounding box center [22, 326] width 18 height 18
checkbox input "true"
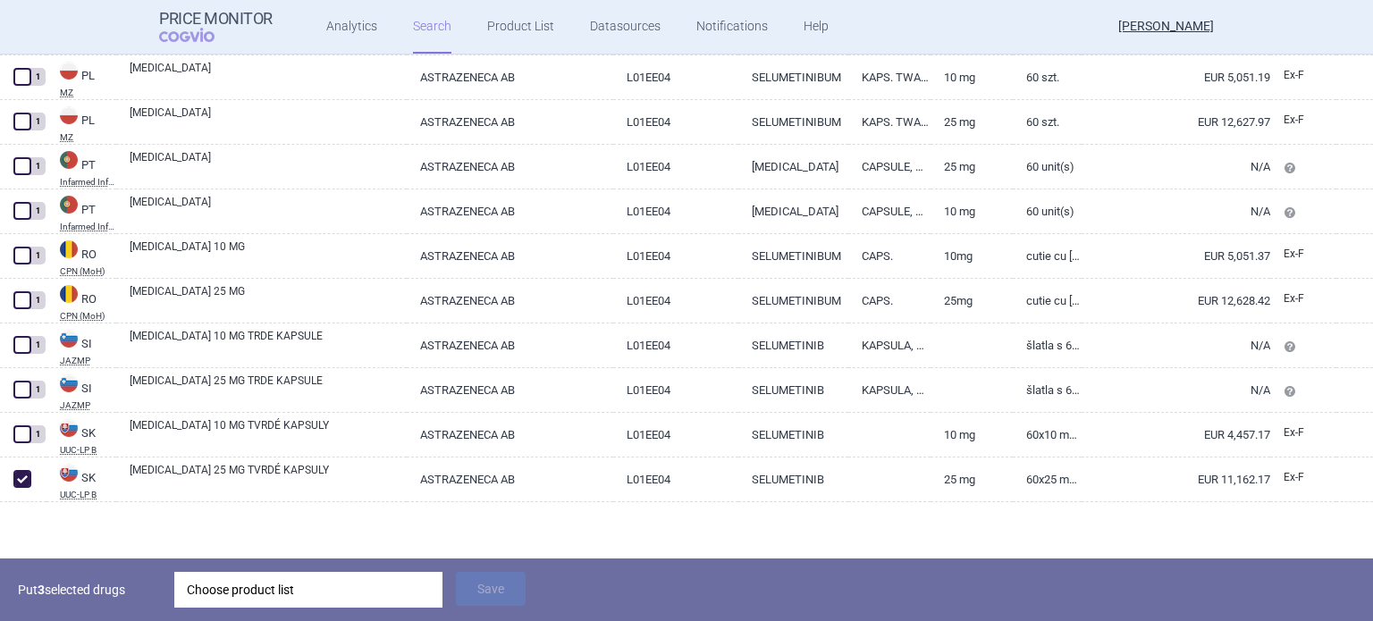
scroll to position [2442, 0]
click at [282, 579] on div "Choose product list" at bounding box center [308, 590] width 243 height 36
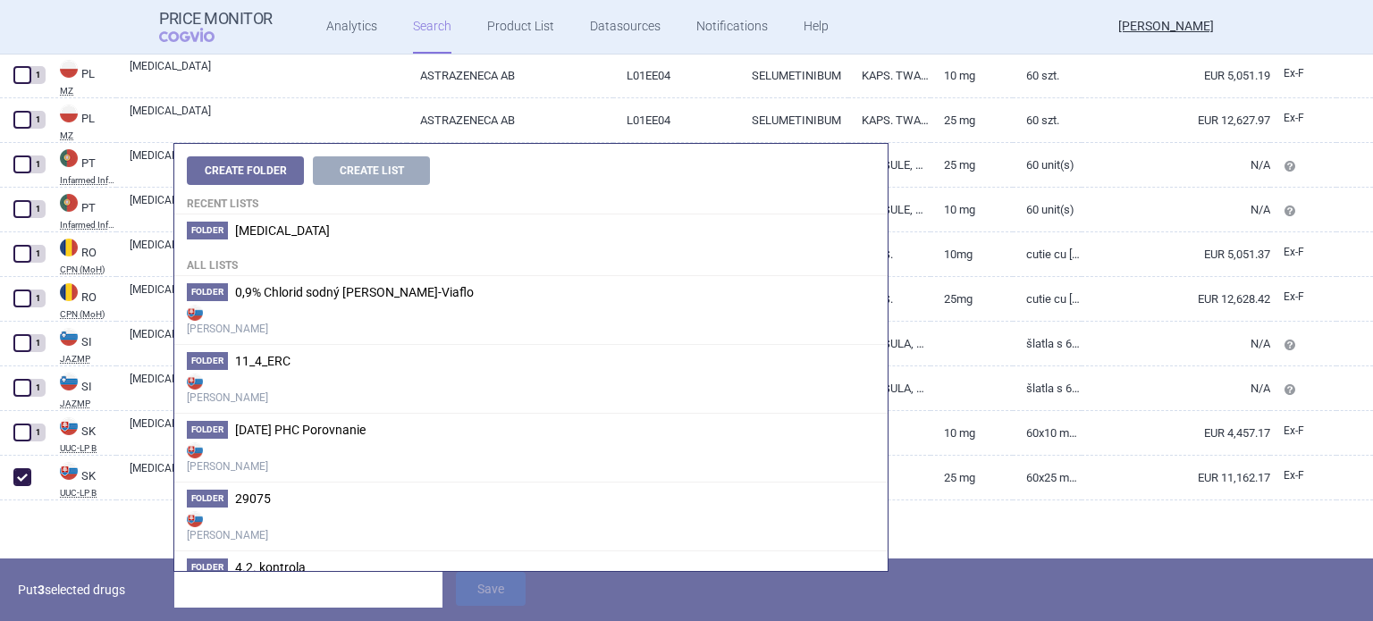
click at [275, 249] on h4 "All lists" at bounding box center [531, 262] width 714 height 30
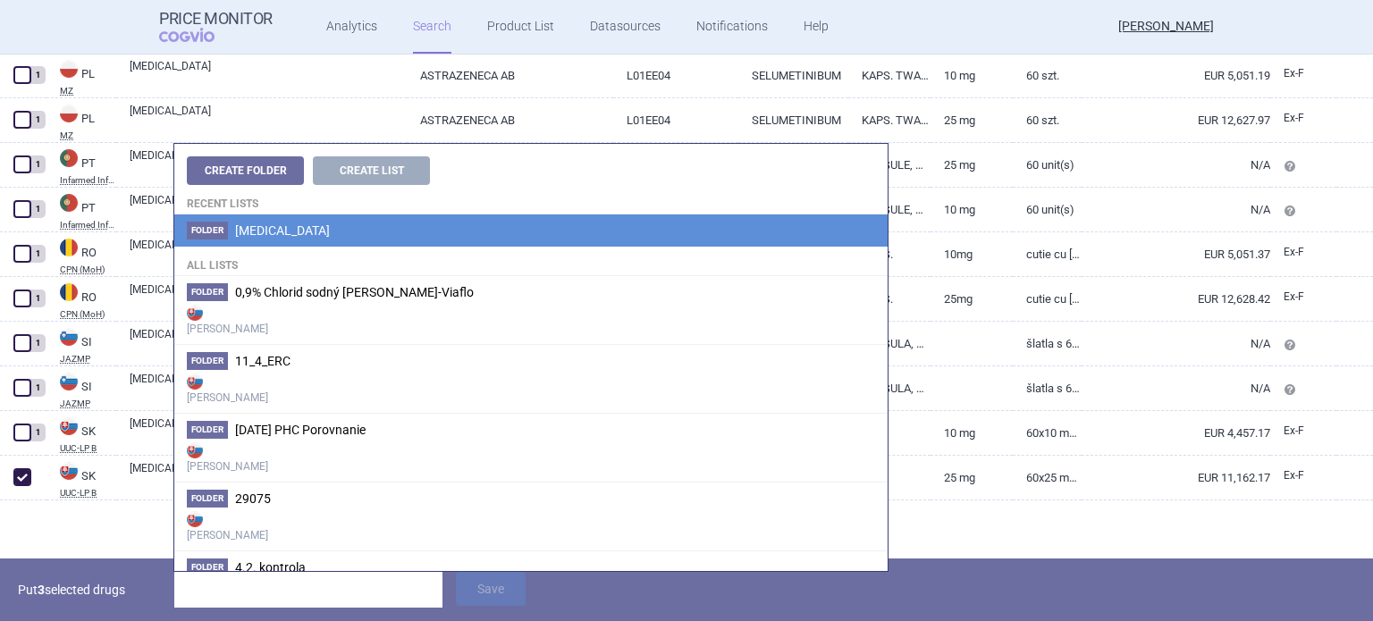
click at [279, 234] on span "[MEDICAL_DATA]" at bounding box center [282, 231] width 95 height 14
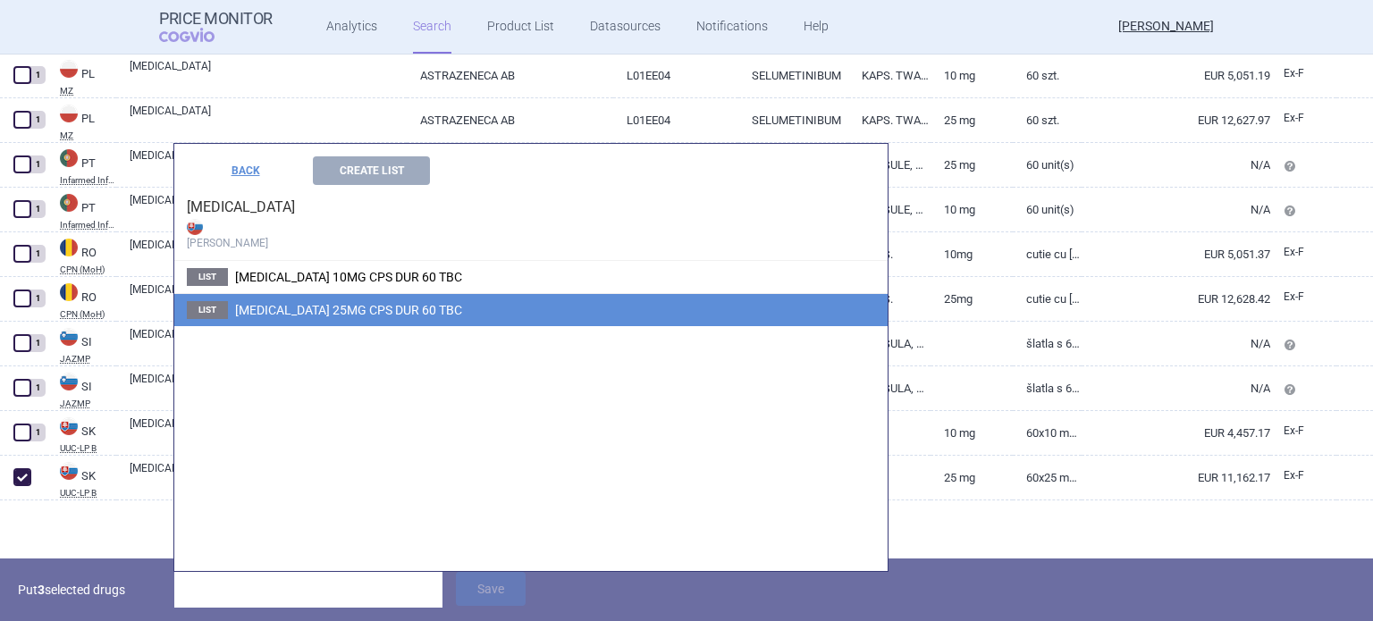
click at [352, 307] on span "[MEDICAL_DATA] 25MG CPS DUR 60 TBC" at bounding box center [348, 310] width 227 height 14
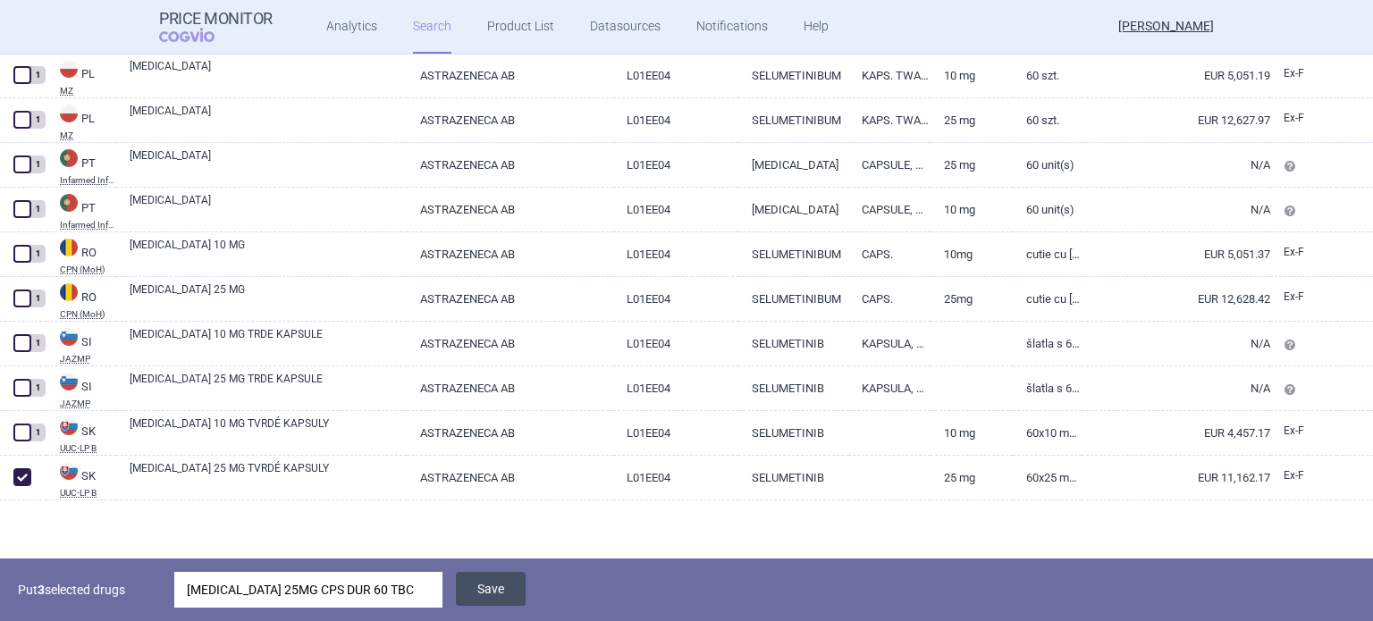
click at [483, 593] on button "Save" at bounding box center [491, 589] width 70 height 34
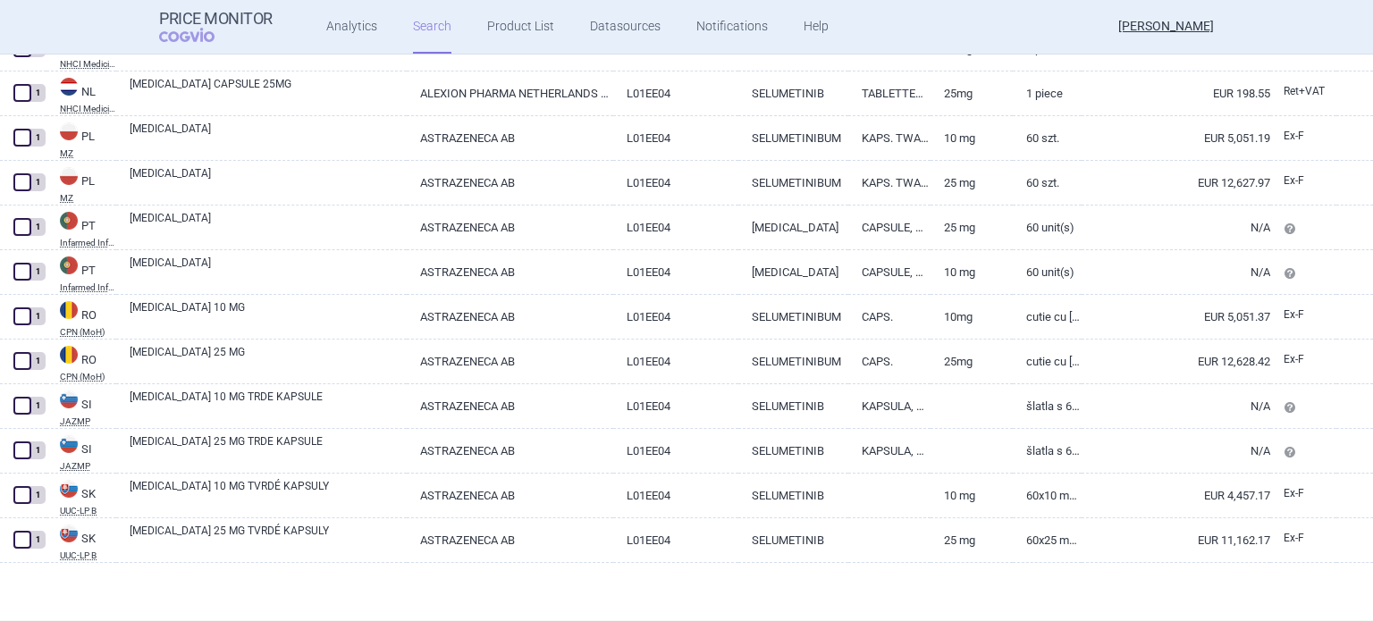
scroll to position [2378, 0]
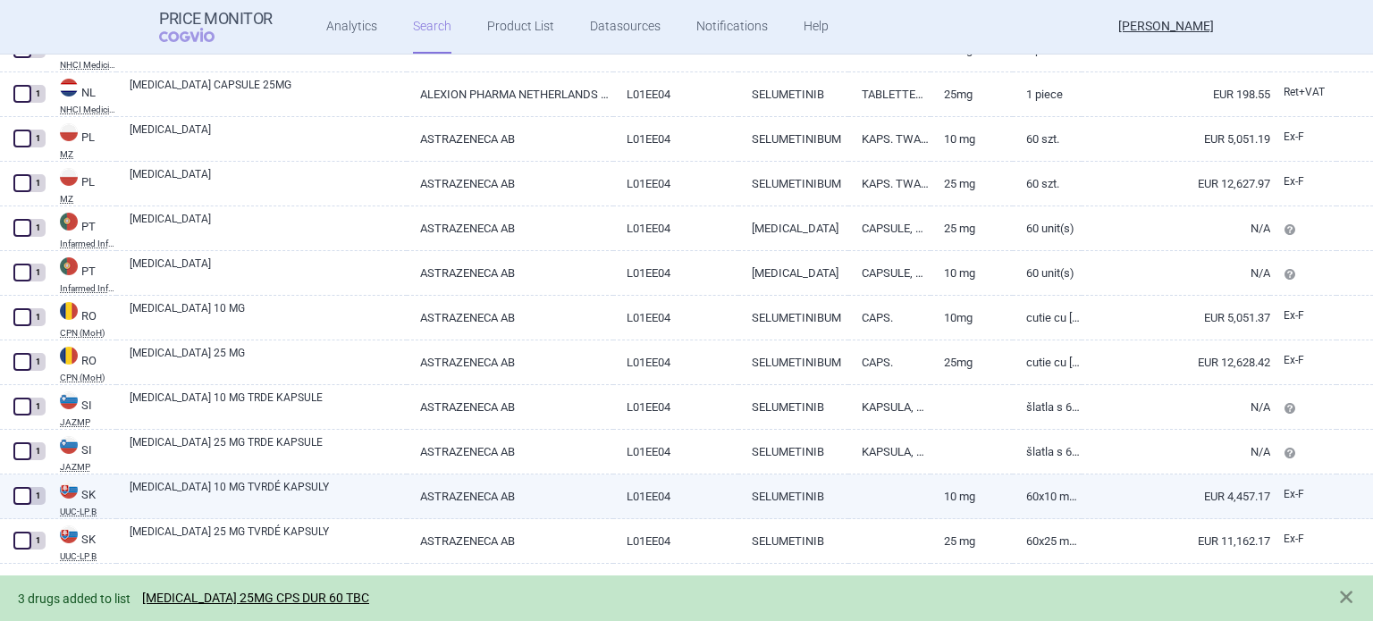
click at [18, 492] on span at bounding box center [22, 496] width 18 height 18
checkbox input "true"
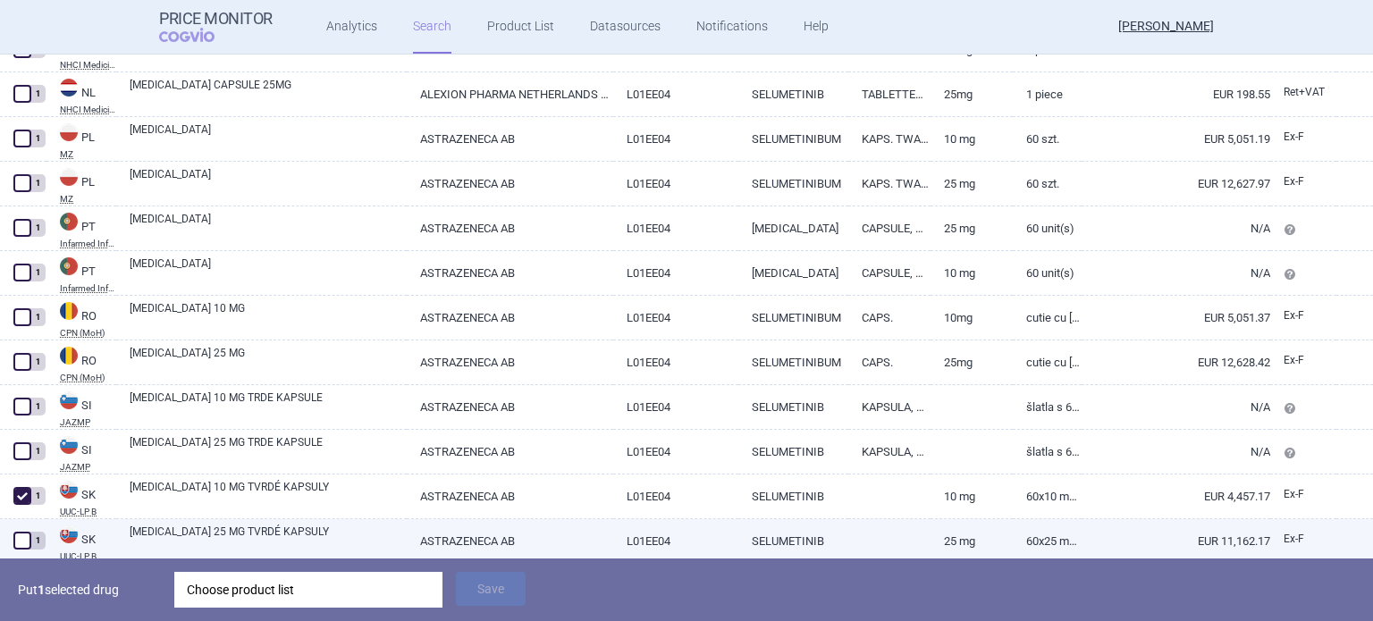
click at [30, 539] on span at bounding box center [22, 541] width 18 height 18
checkbox input "true"
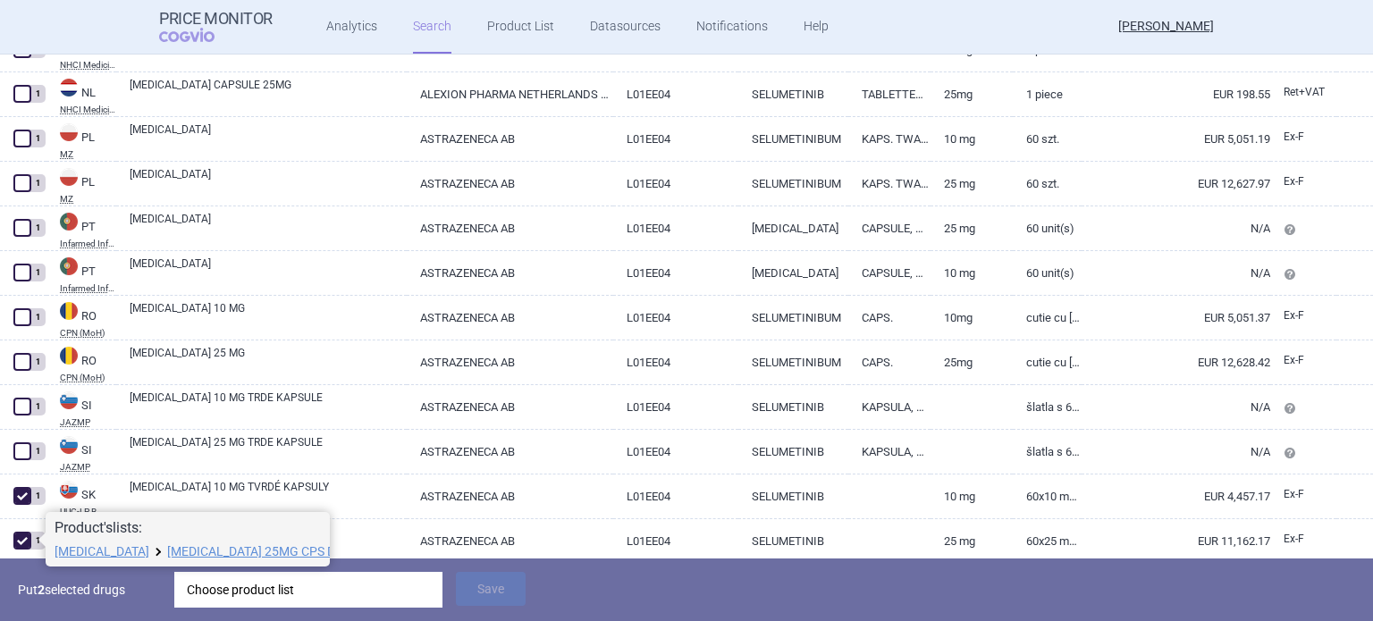
click at [279, 598] on div "Choose product list" at bounding box center [308, 590] width 243 height 36
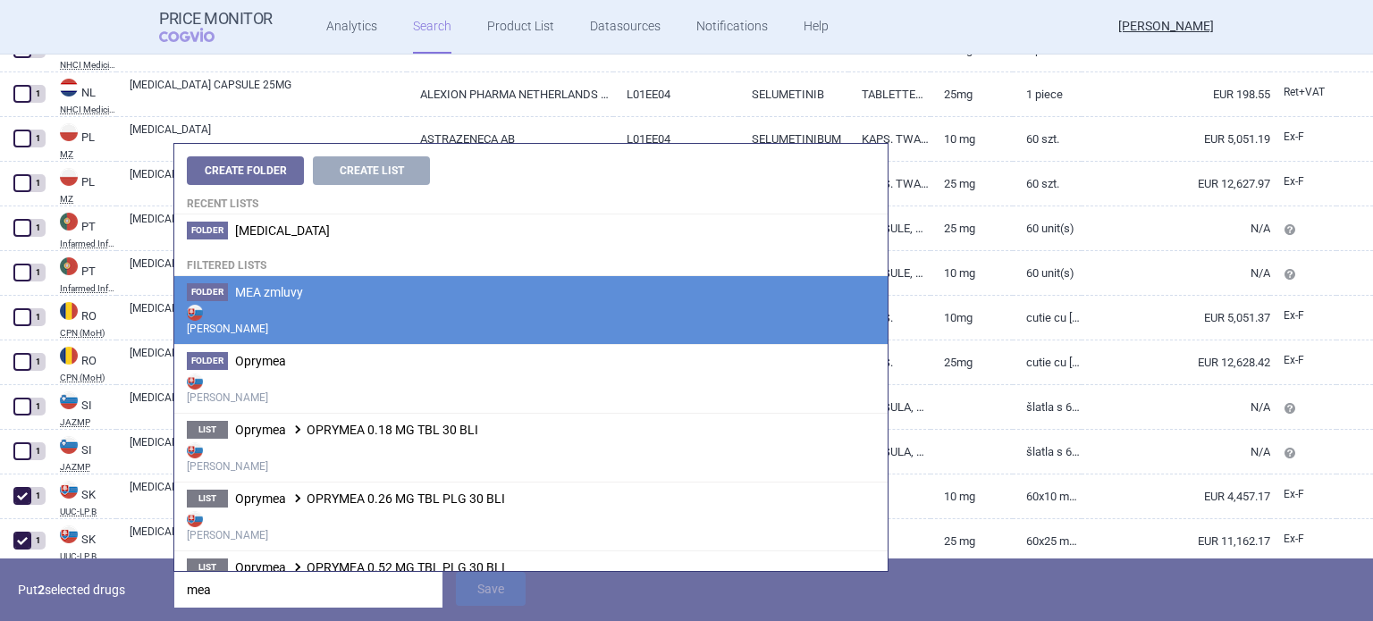
type input "mea"
click at [346, 316] on strong "[PERSON_NAME]" at bounding box center [531, 319] width 688 height 36
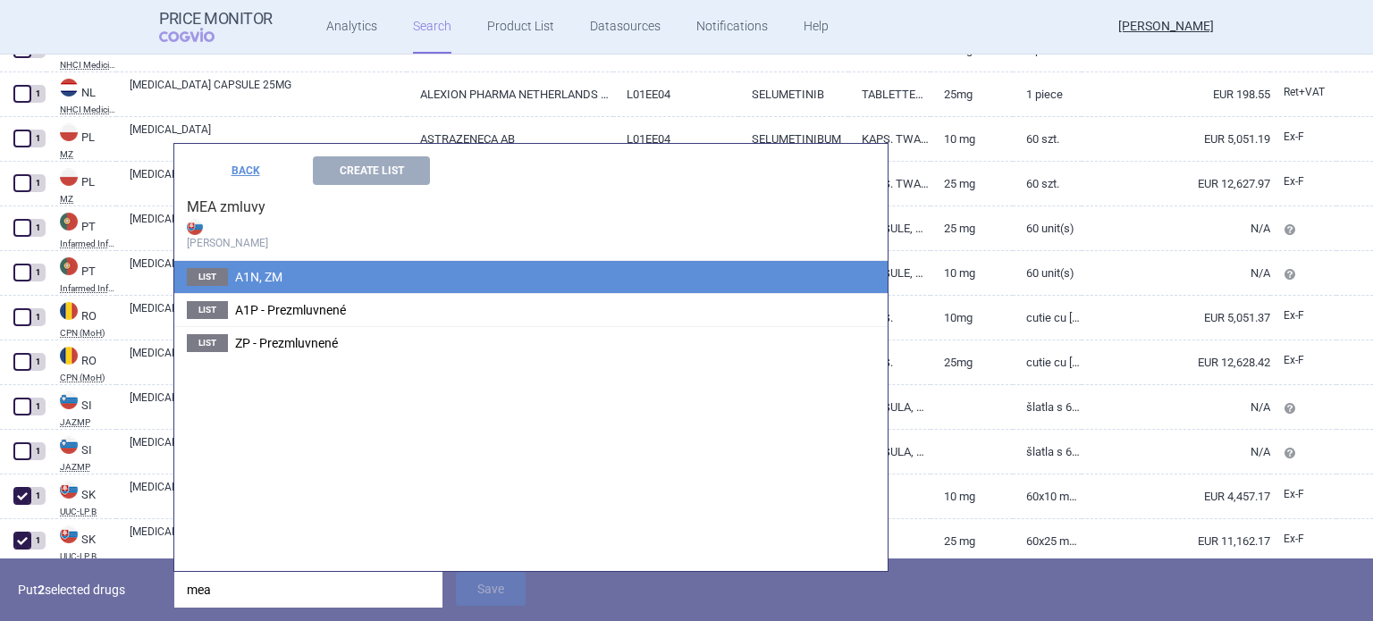
click at [350, 282] on li "List A1N, ZM" at bounding box center [531, 277] width 714 height 32
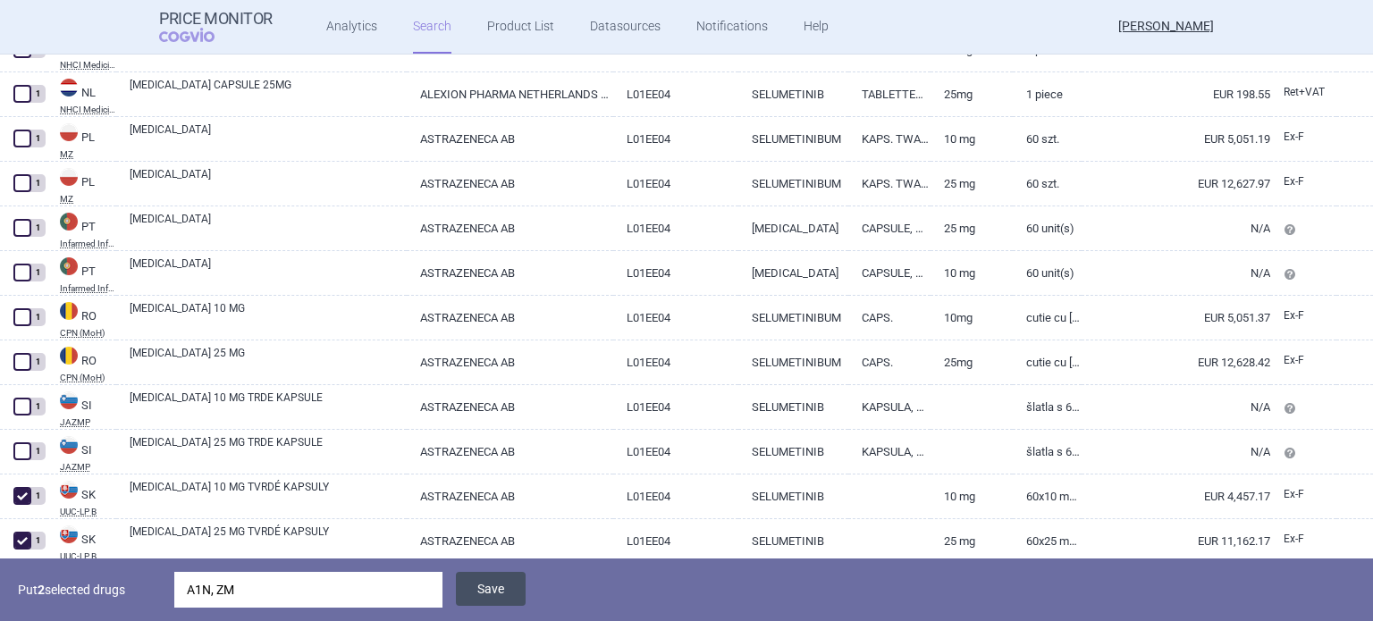
click at [511, 605] on button "Save" at bounding box center [491, 589] width 70 height 34
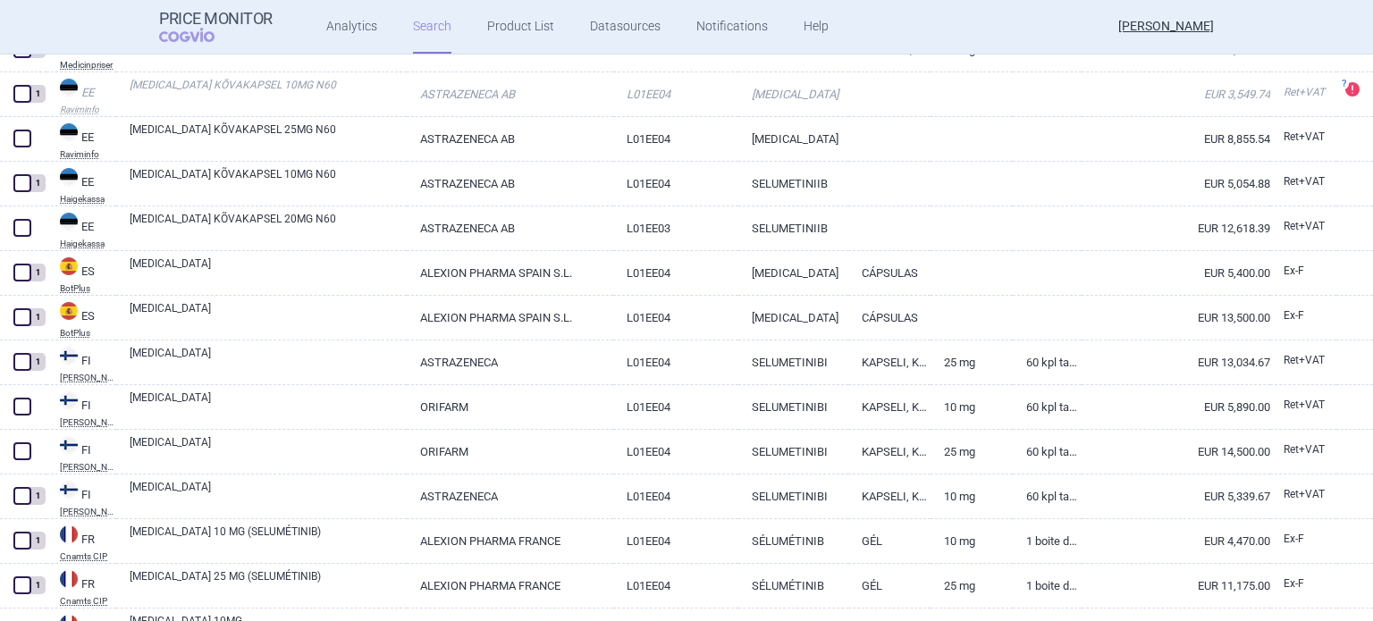
scroll to position [0, 0]
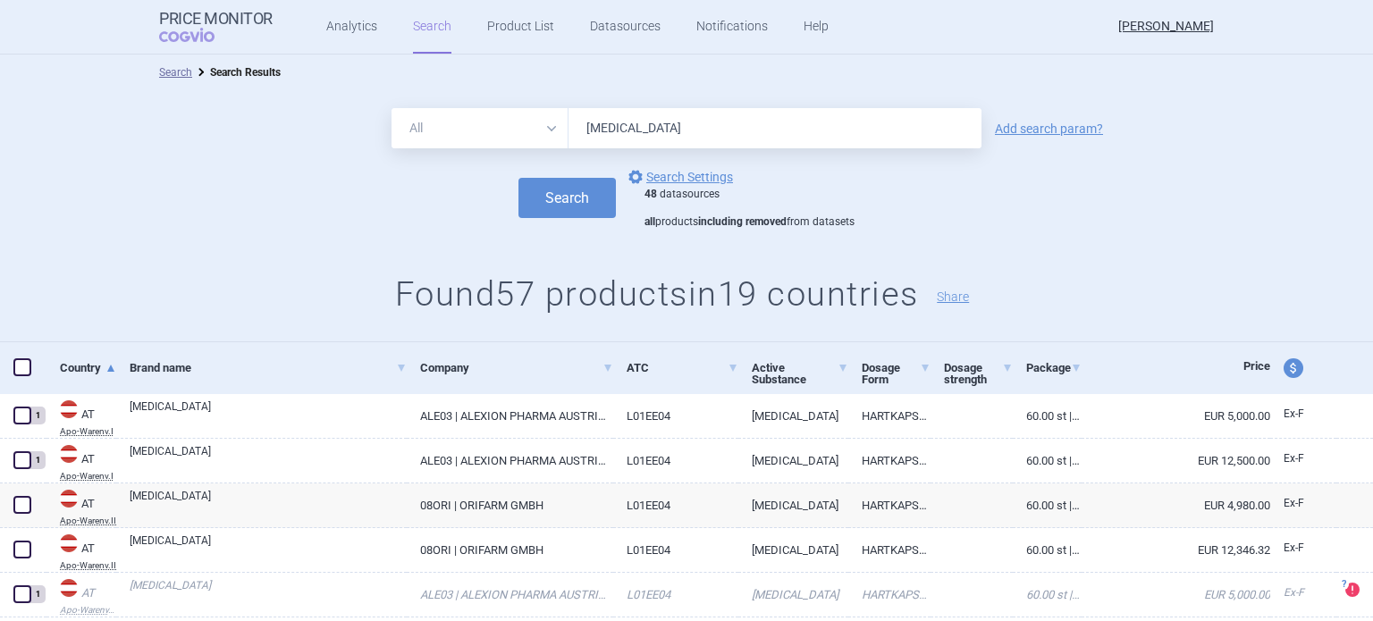
click at [658, 134] on input "[MEDICAL_DATA]" at bounding box center [775, 128] width 413 height 40
drag, startPoint x: 642, startPoint y: 132, endPoint x: 514, endPoint y: 135, distance: 127.9
click at [514, 135] on div "All Brand Name ATC Company Active Substance Country Newer than [MEDICAL_DATA]" at bounding box center [687, 128] width 590 height 40
type input "bevimlar"
click at [519, 178] on button "Search" at bounding box center [567, 198] width 97 height 40
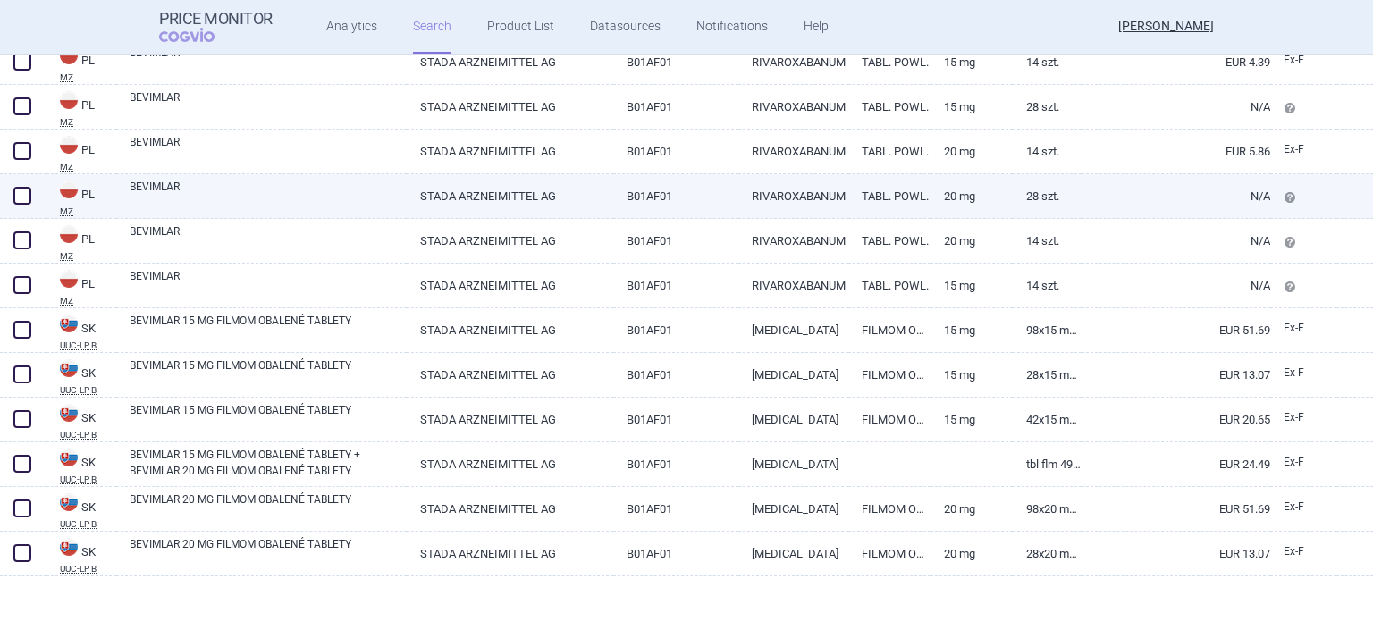
scroll to position [904, 0]
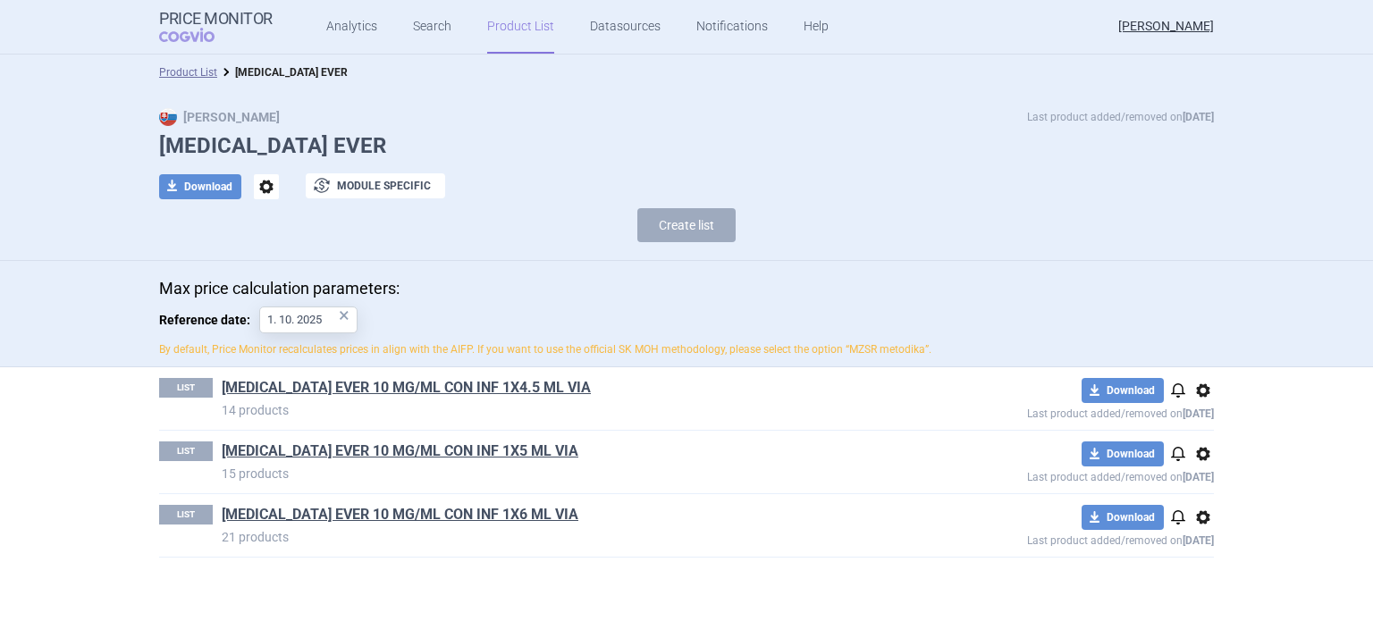
click at [480, 380] on link "CABAZITAXEL EVER 10 MG/ML CON INF 1X4.5 ML VIA" at bounding box center [406, 388] width 369 height 20
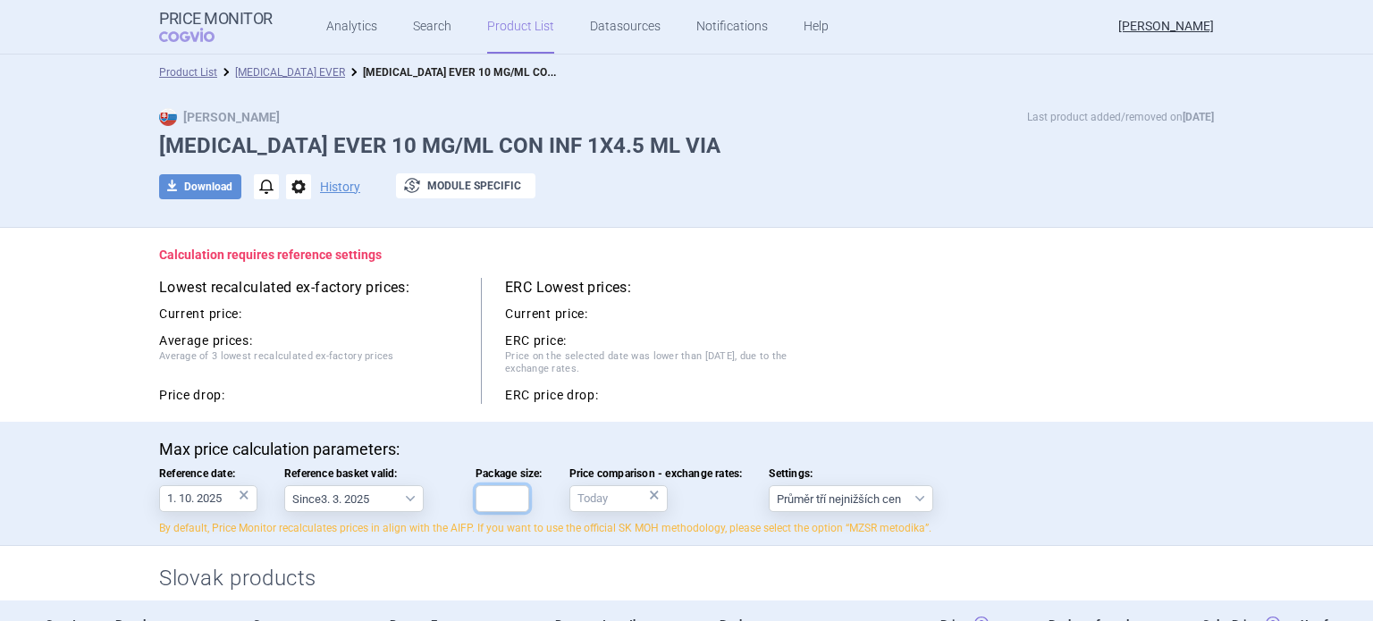
click at [506, 491] on input "Package size:" at bounding box center [503, 499] width 54 height 27
type input "1"
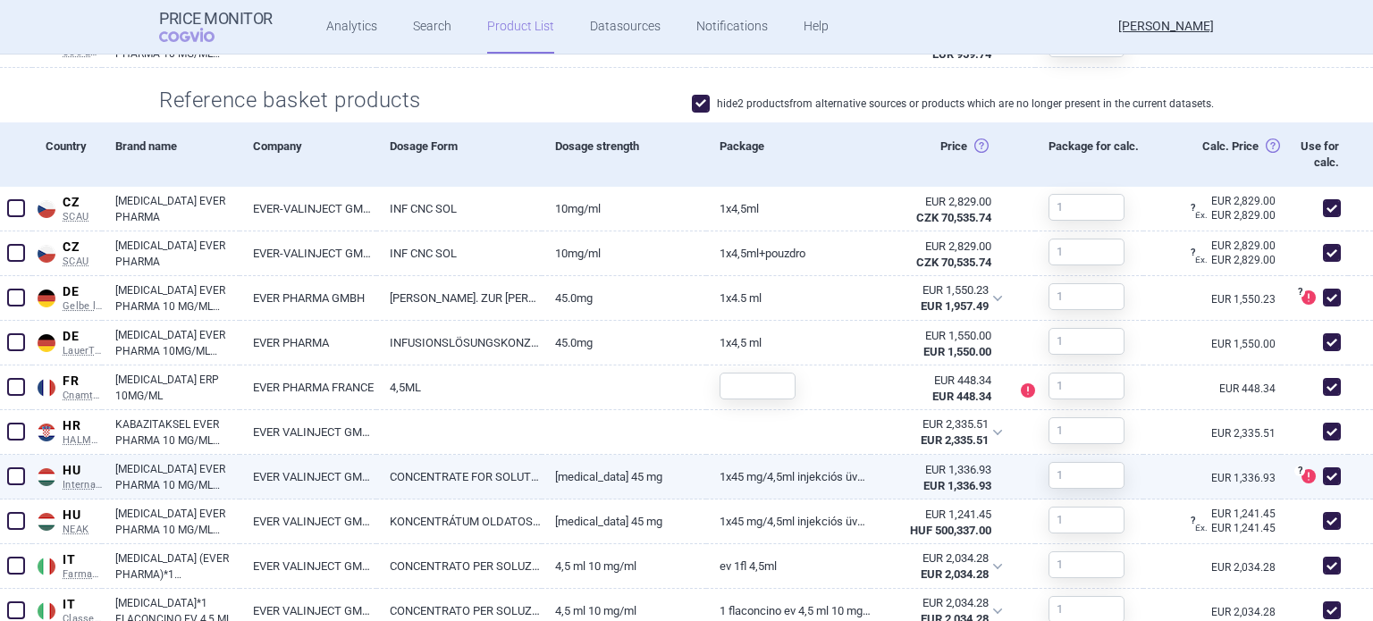
scroll to position [805, 0]
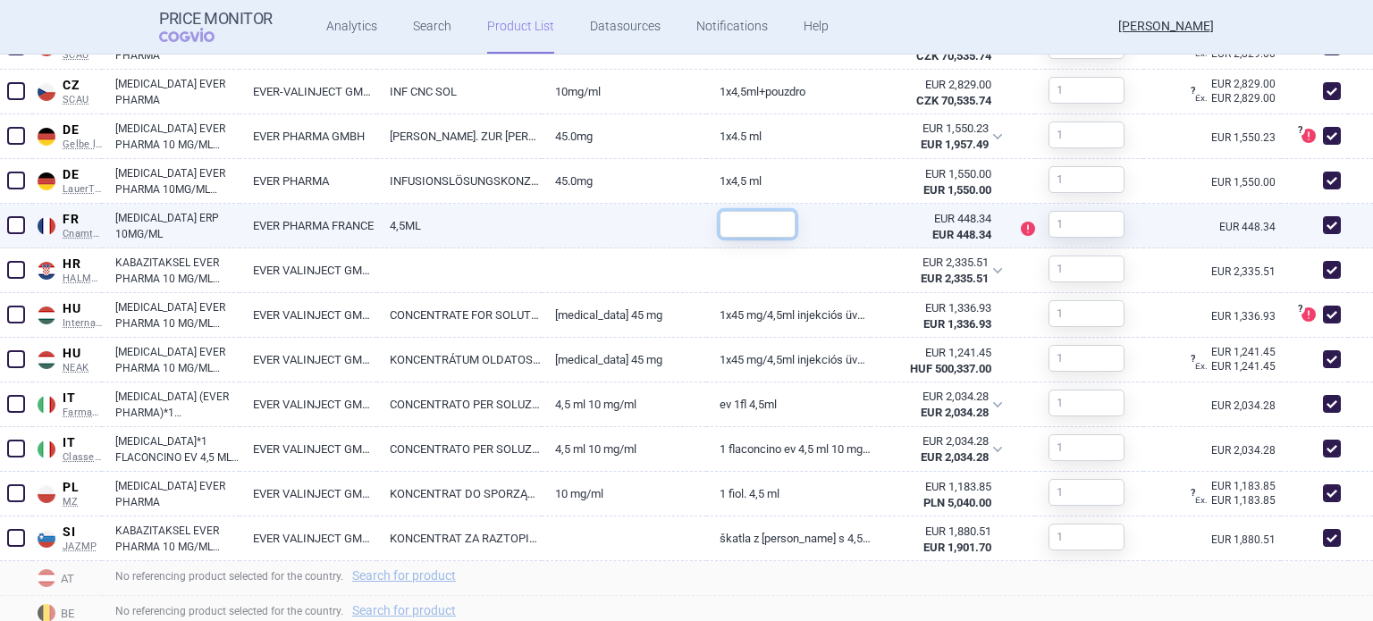
click at [758, 223] on input "text" at bounding box center [758, 224] width 76 height 27
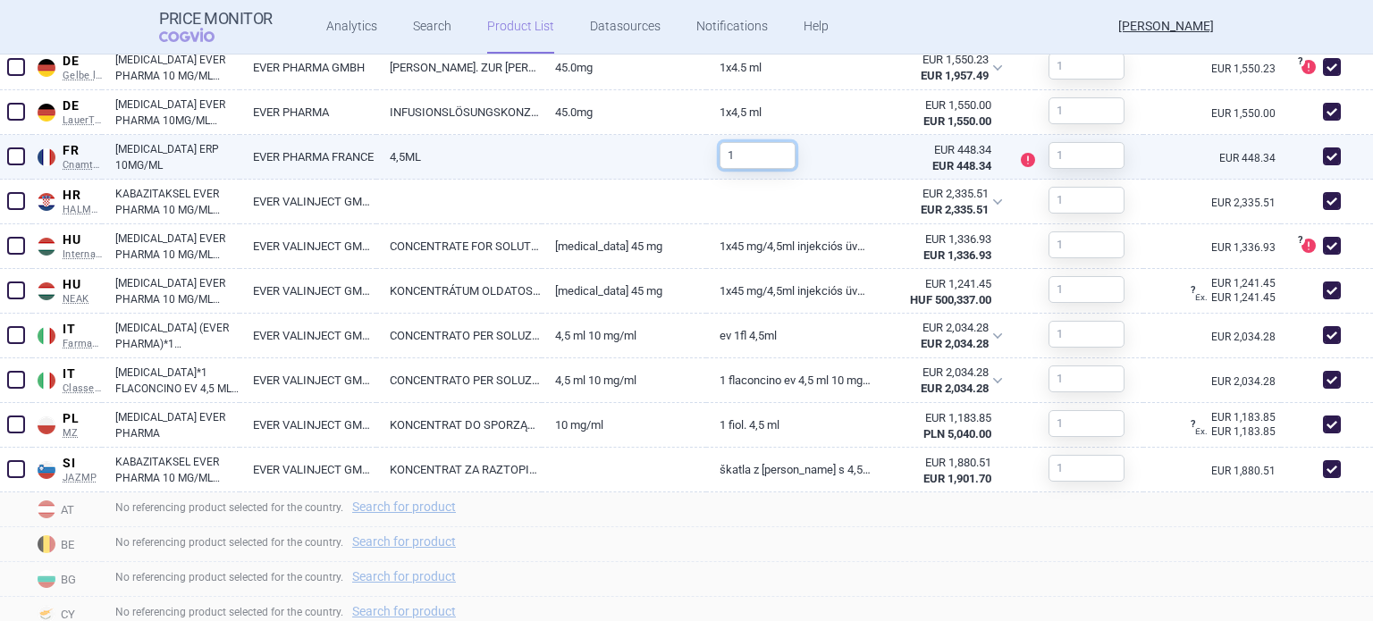
scroll to position [1073, 0]
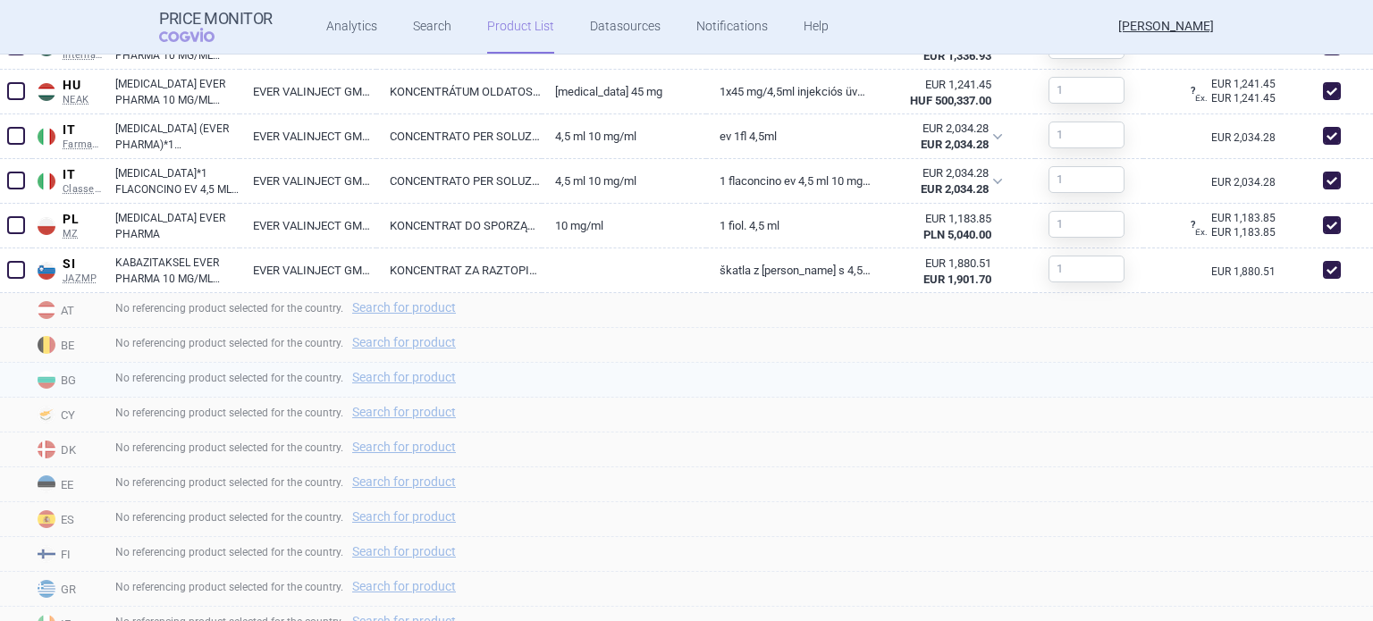
type input "1"
click at [740, 380] on div "No referencing product selected for the country. Search for product" at bounding box center [737, 380] width 1271 height 35
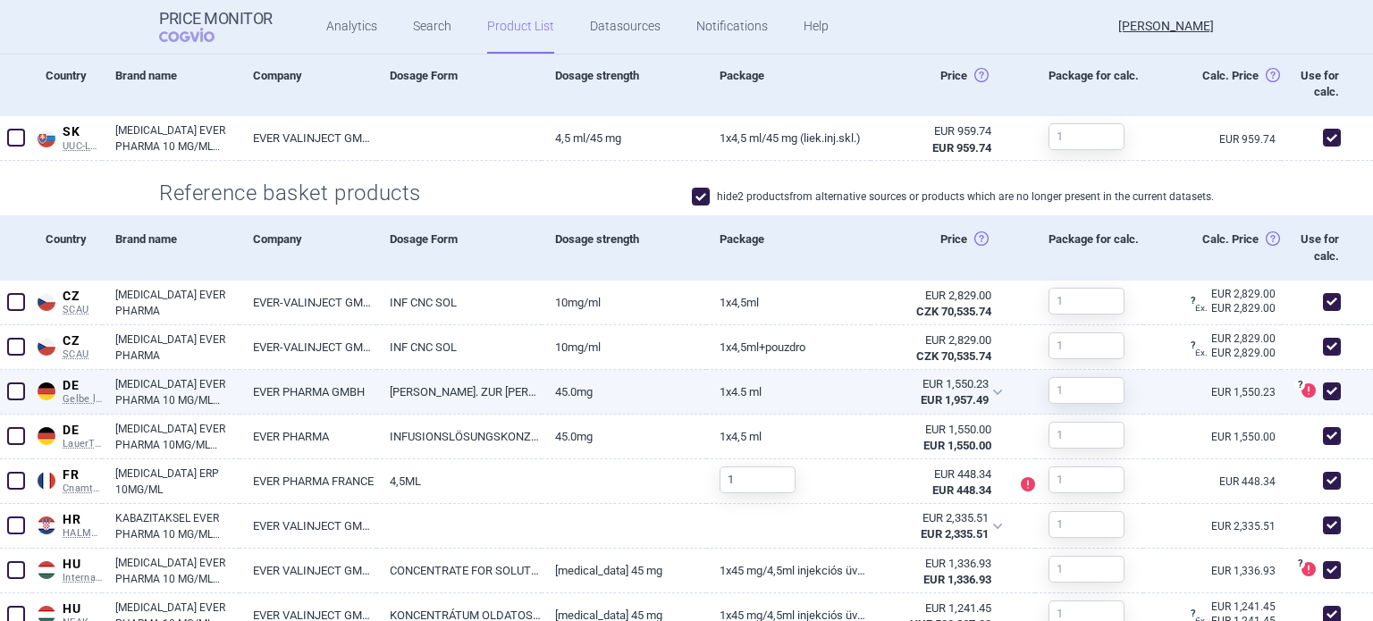
scroll to position [722, 0]
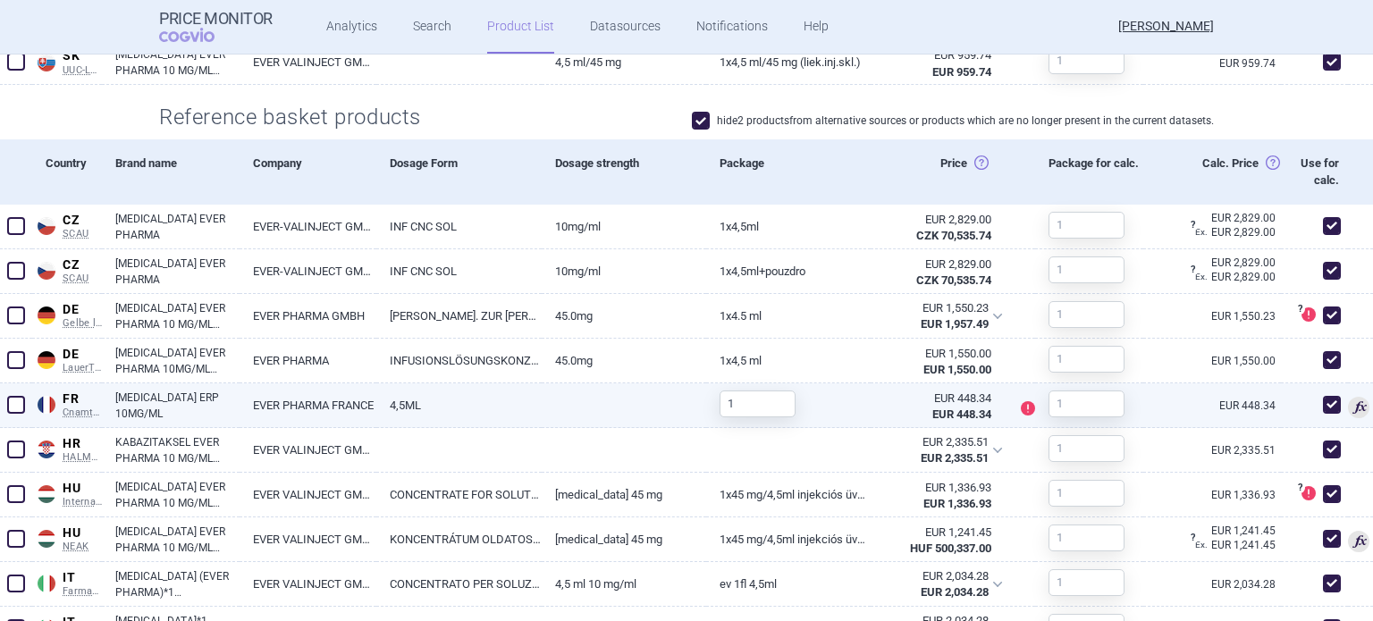
click at [510, 393] on link "4,5ML" at bounding box center [458, 406] width 165 height 44
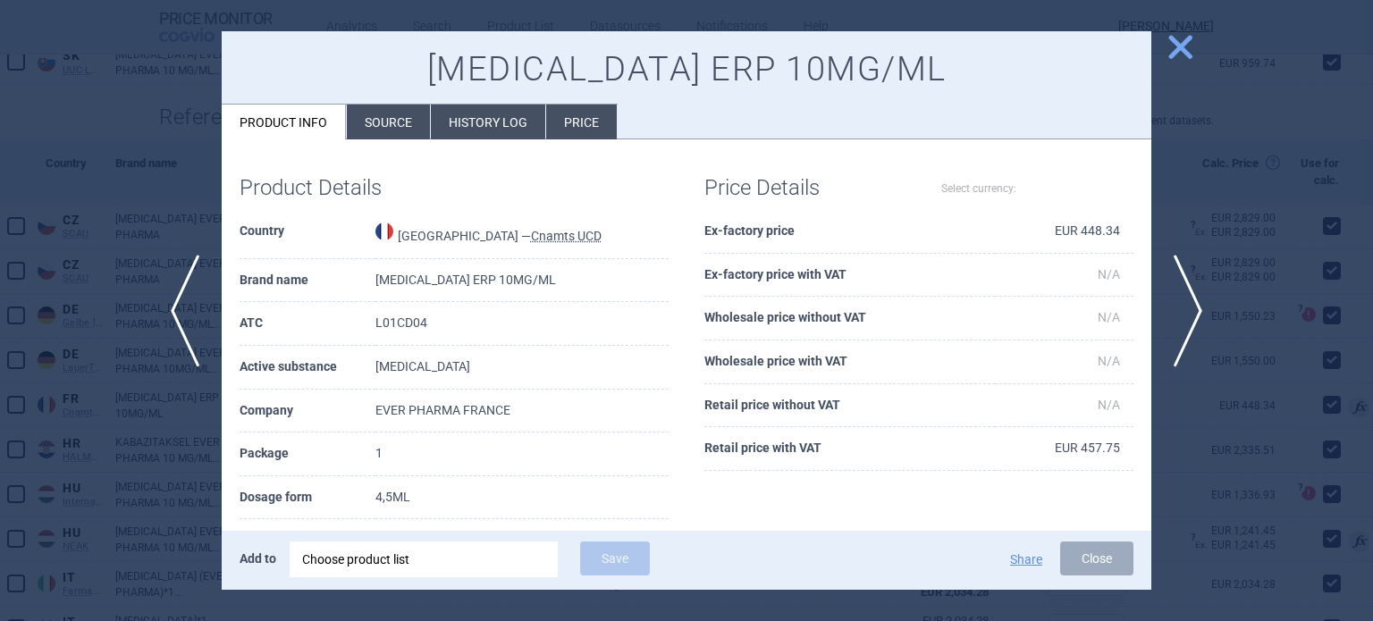
select select "EUR"
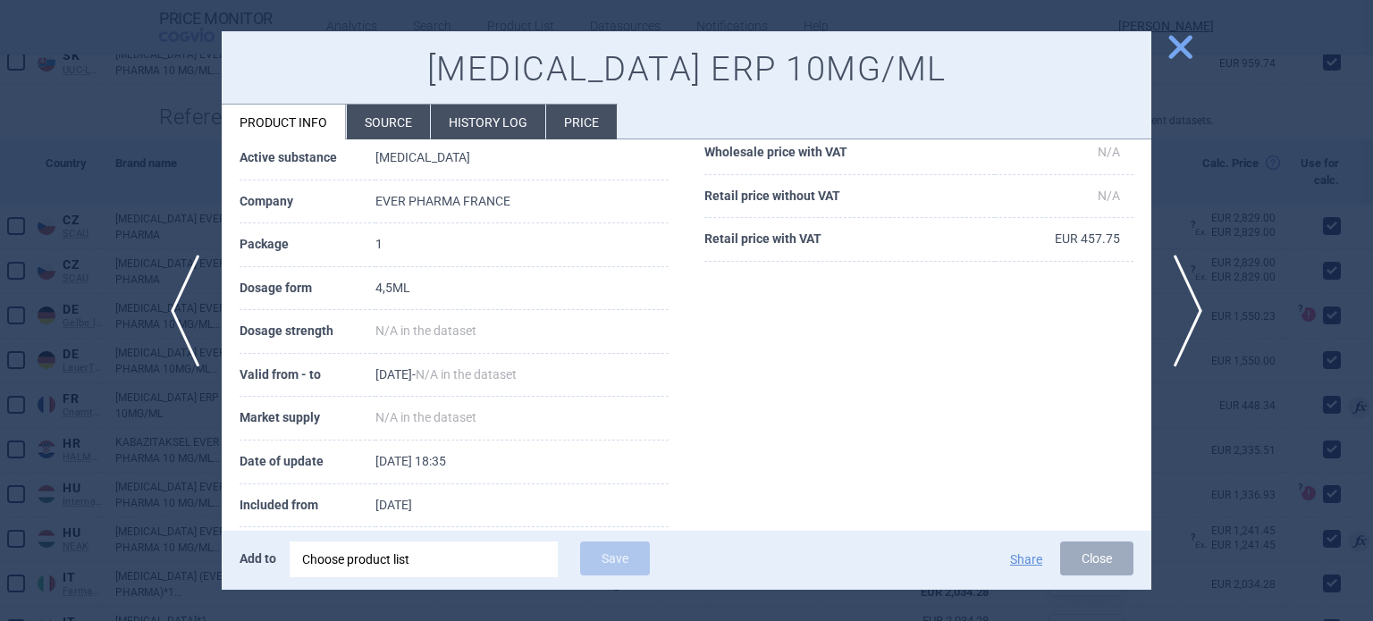
scroll to position [239, 0]
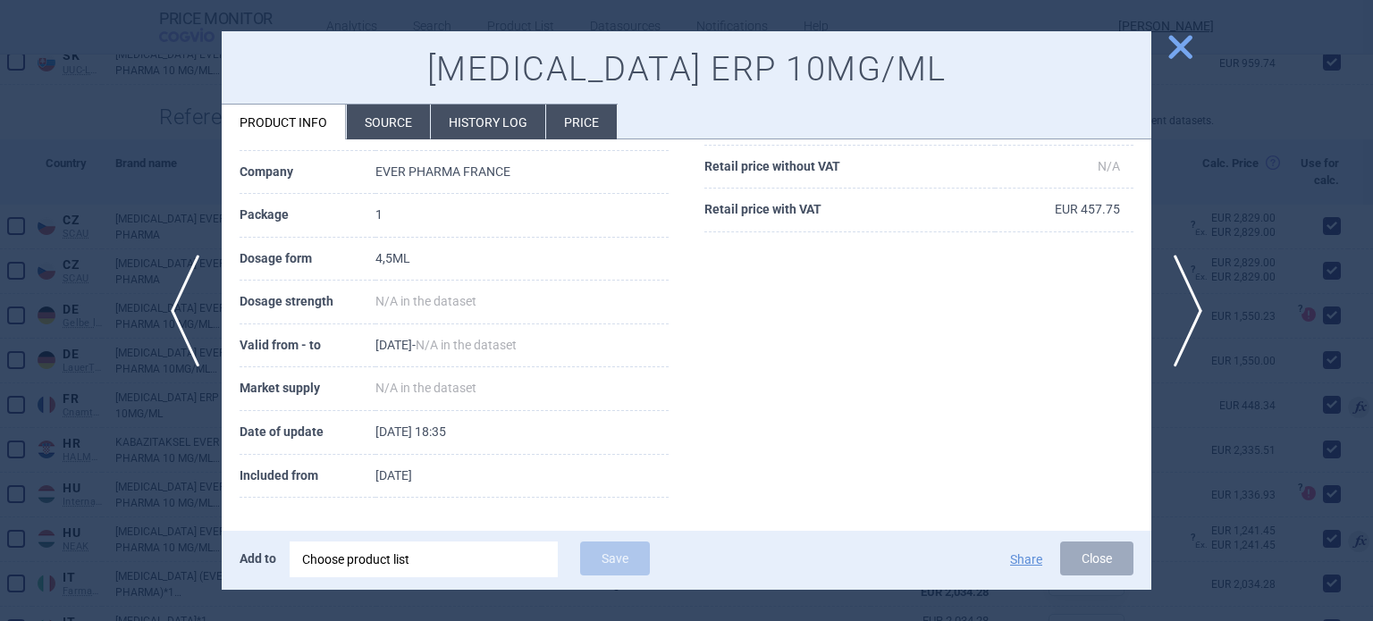
click at [109, 185] on div at bounding box center [686, 310] width 1373 height 621
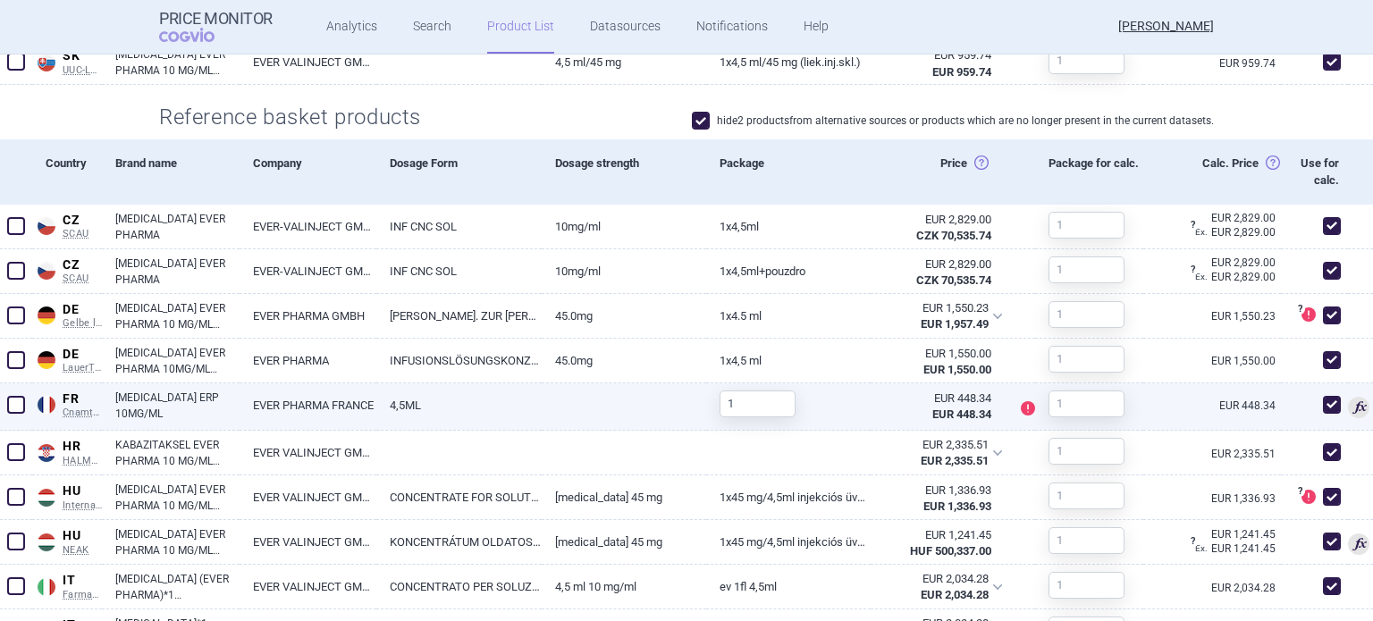
click at [422, 414] on link "4,5ML" at bounding box center [458, 406] width 165 height 44
select select "EUR"
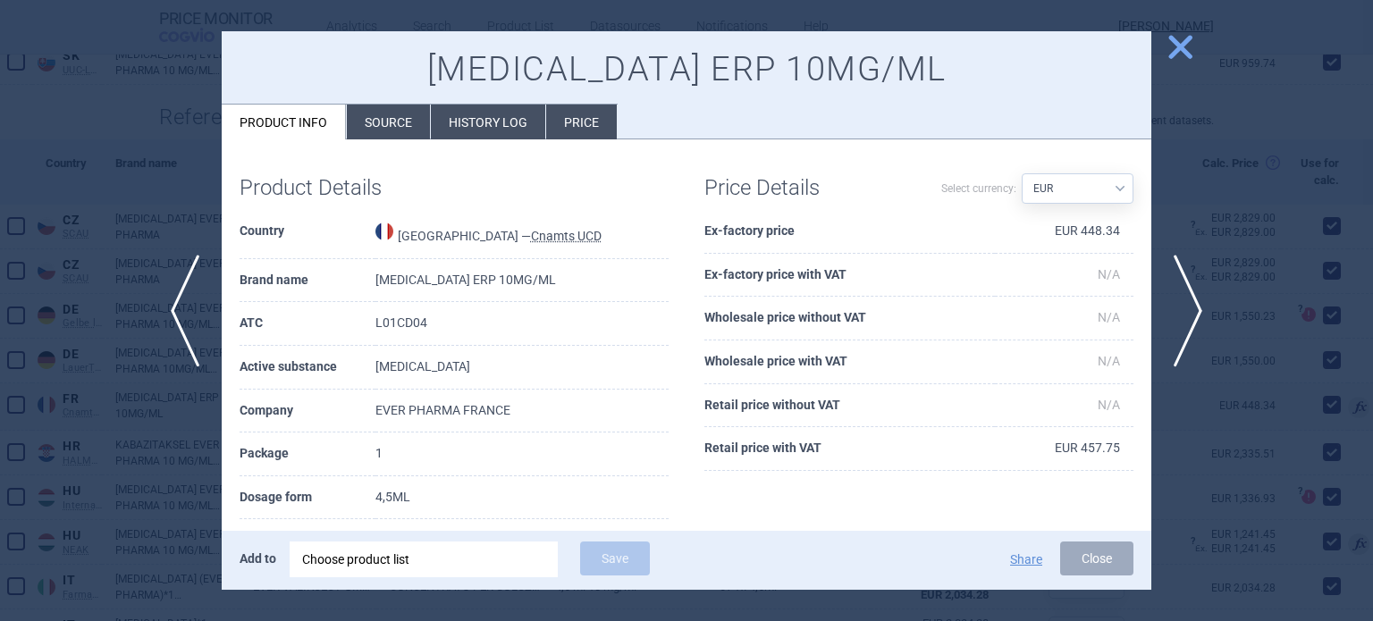
click at [474, 124] on li "History log" at bounding box center [488, 122] width 114 height 35
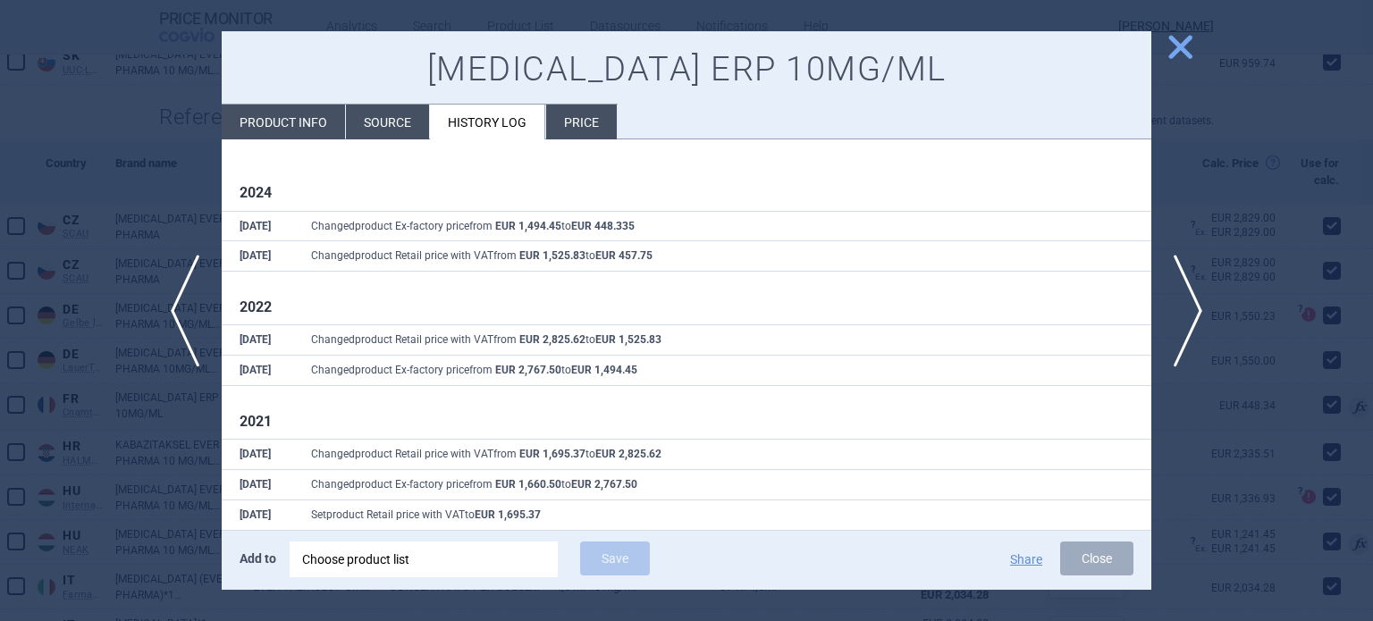
click at [177, 178] on div at bounding box center [686, 310] width 1373 height 621
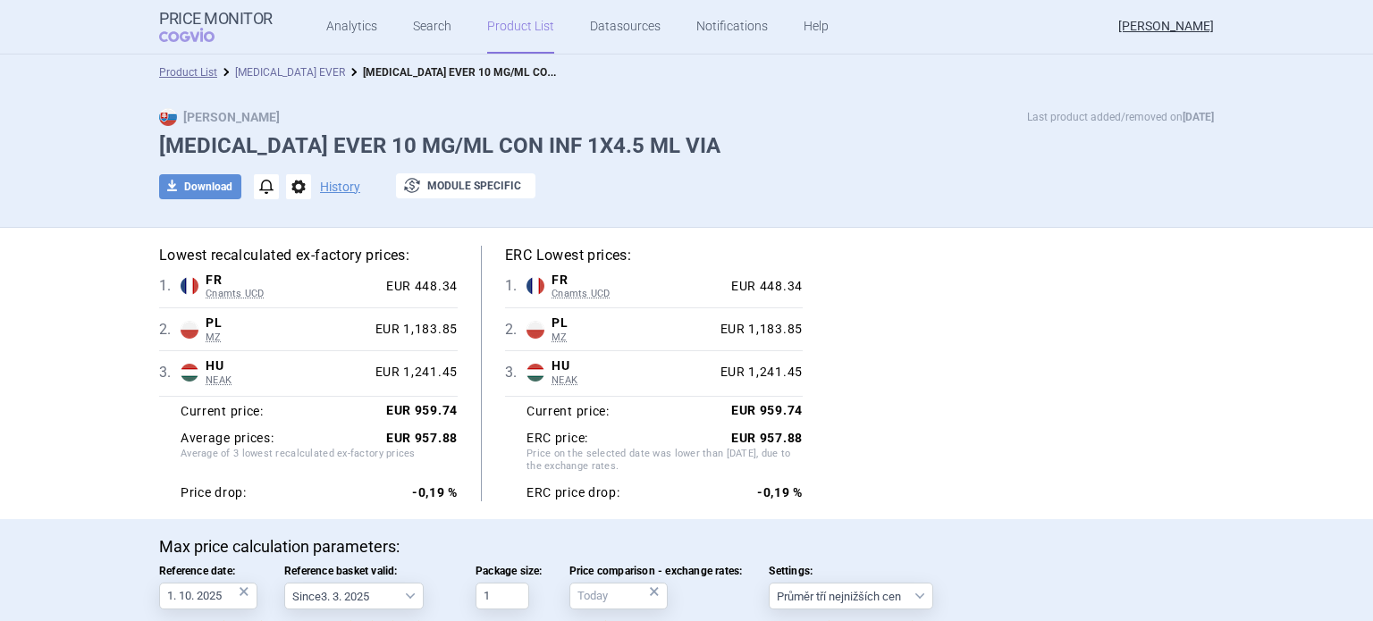
click at [256, 68] on link "[MEDICAL_DATA] EVER" at bounding box center [290, 72] width 110 height 13
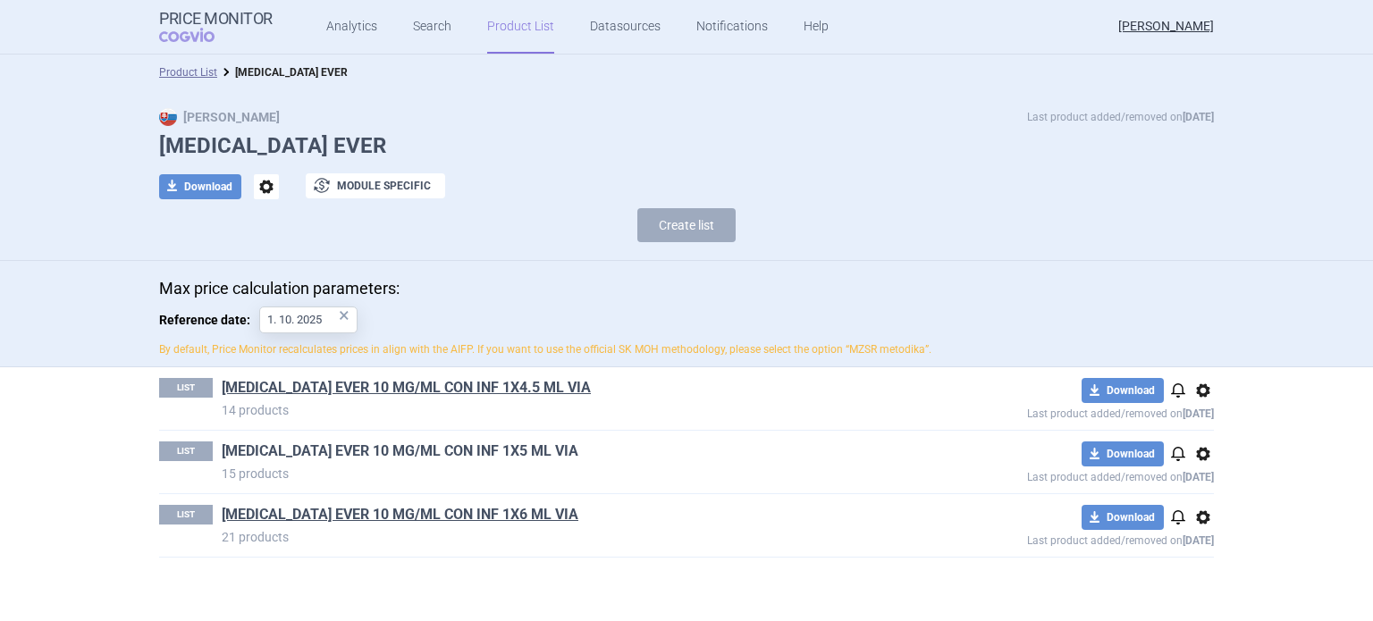
click at [536, 443] on link "[MEDICAL_DATA] EVER 10 MG/ML CON INF 1X5 ML VIA" at bounding box center [400, 452] width 357 height 20
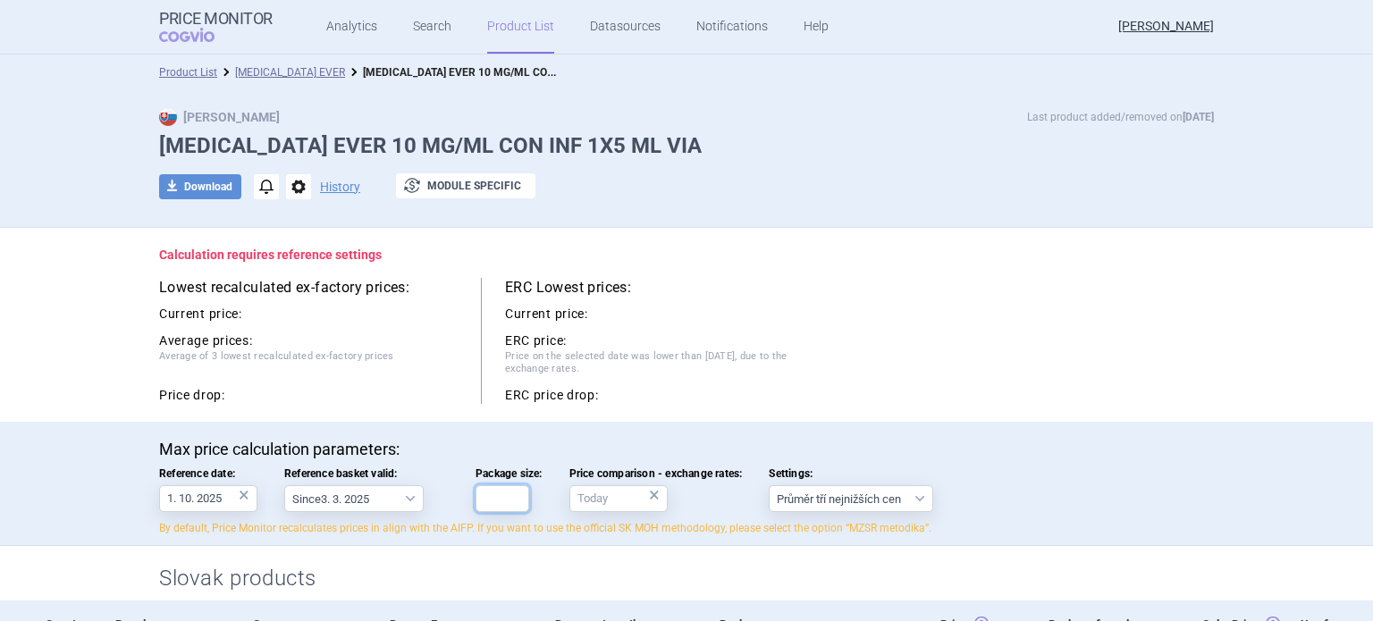
click at [491, 495] on input "Package size:" at bounding box center [503, 499] width 54 height 27
type input "1"
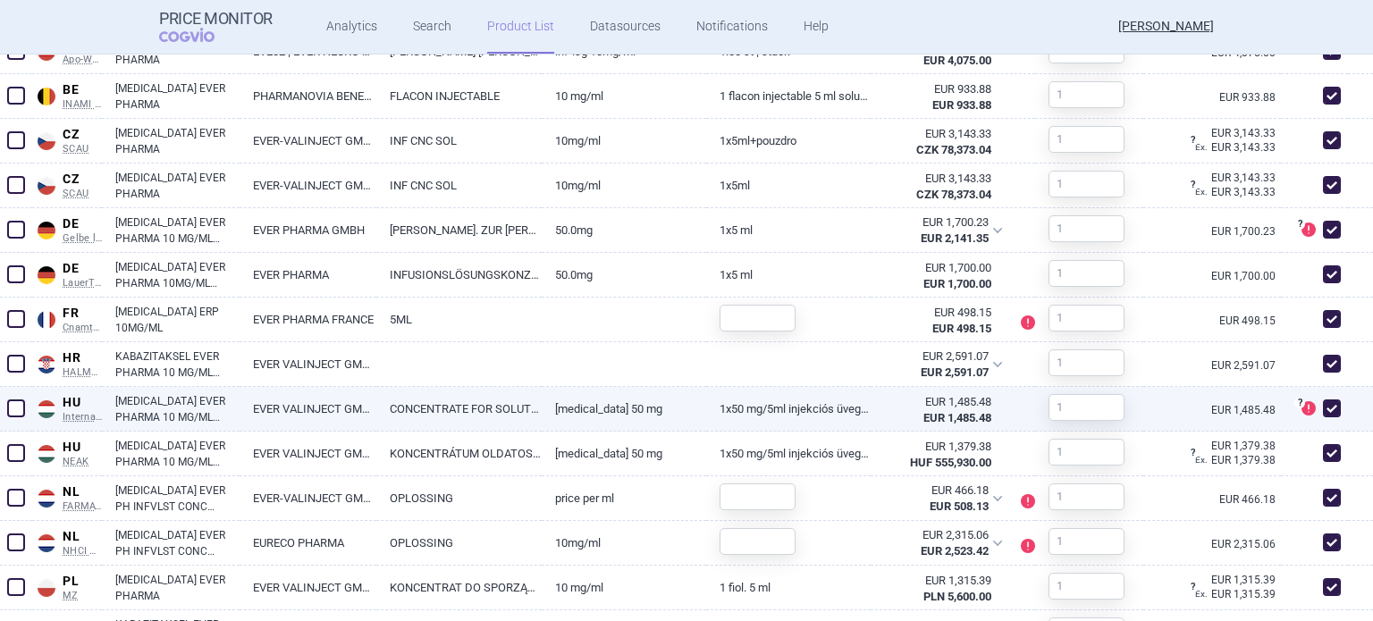
scroll to position [894, 0]
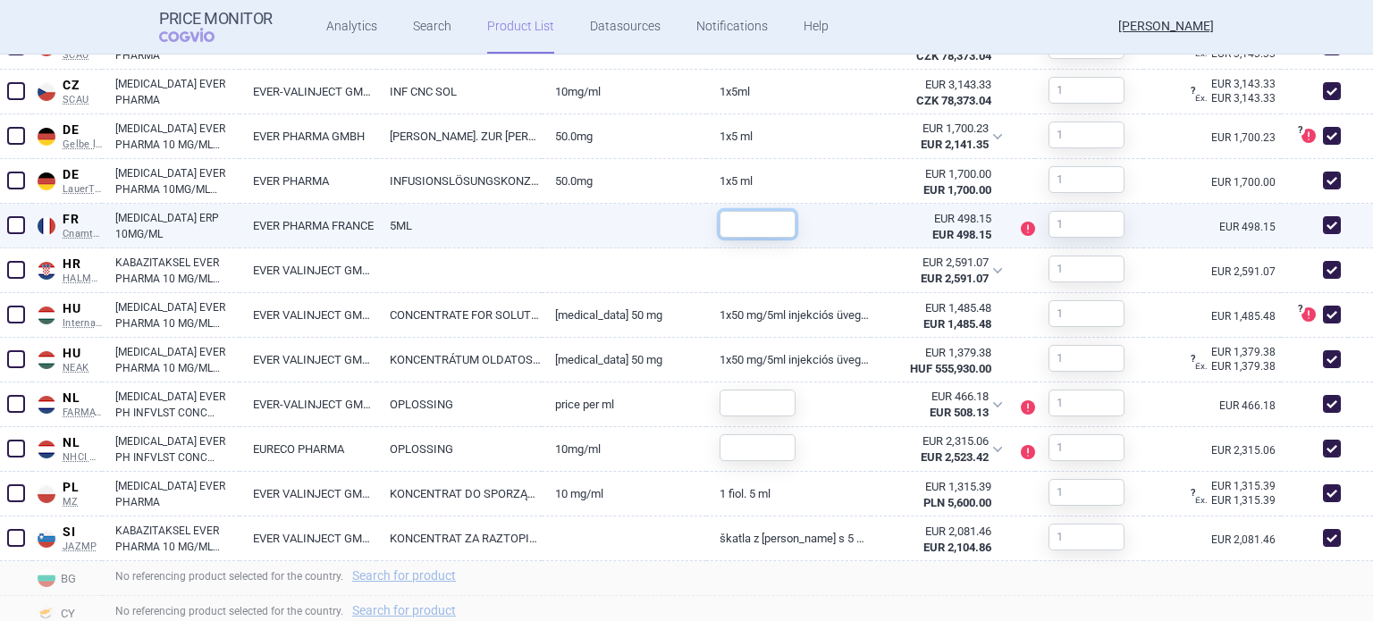
click at [744, 230] on input "text" at bounding box center [758, 224] width 76 height 27
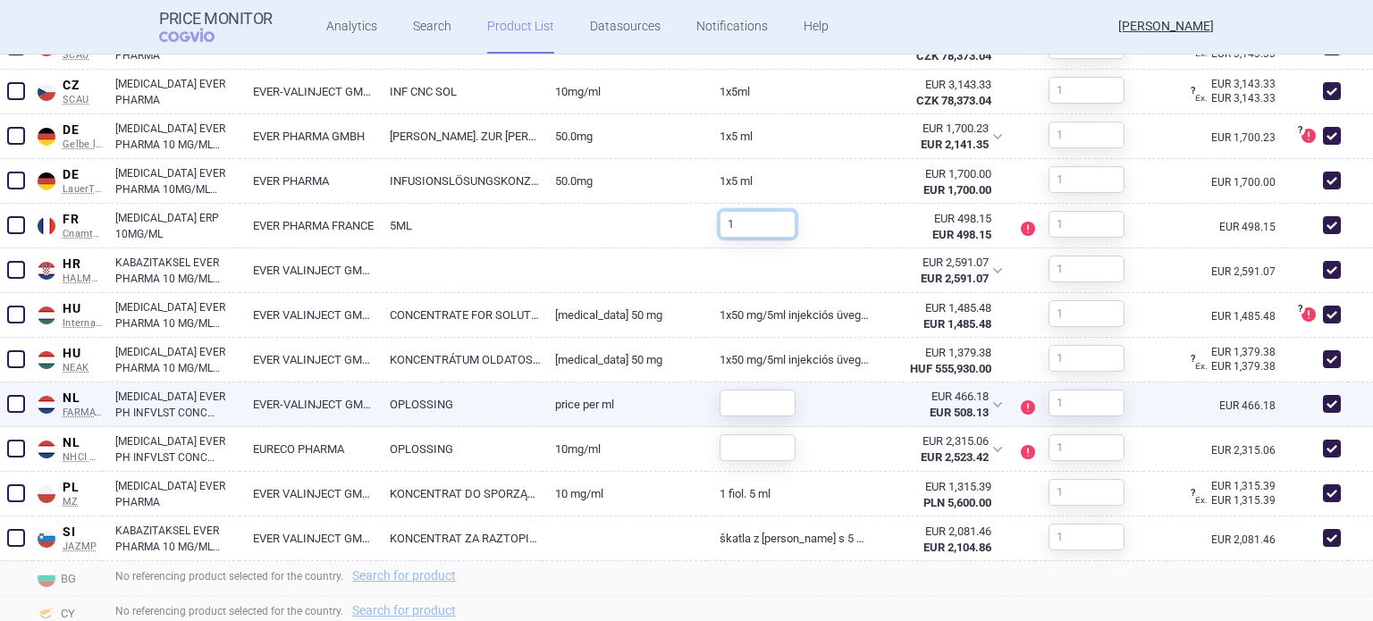
type input "1"
click at [733, 403] on input "text" at bounding box center [758, 403] width 76 height 27
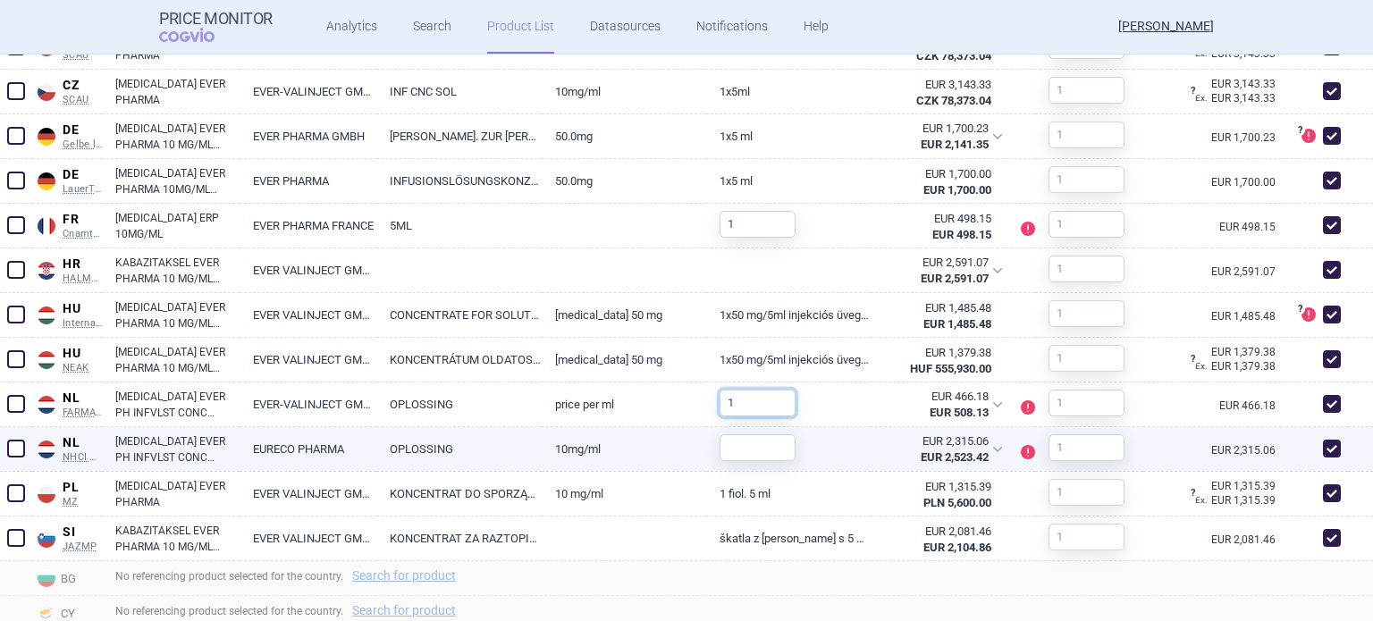
type input "1"
click at [743, 448] on input "text" at bounding box center [758, 448] width 76 height 27
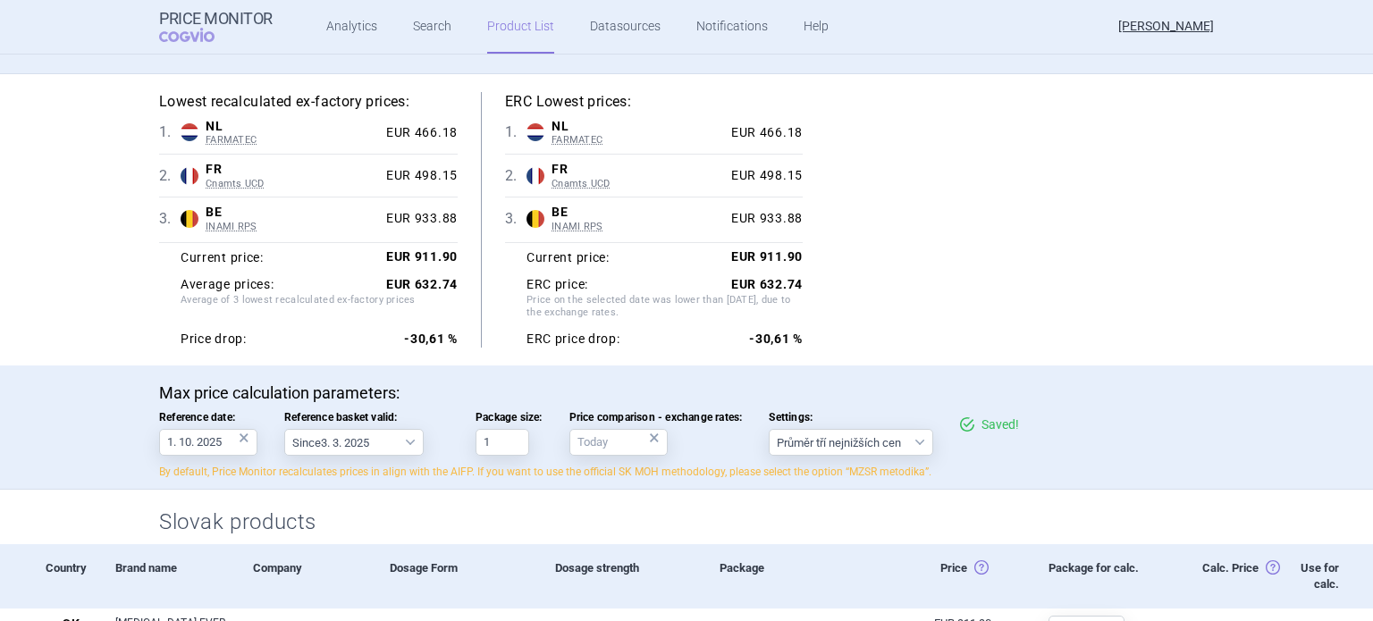
scroll to position [0, 0]
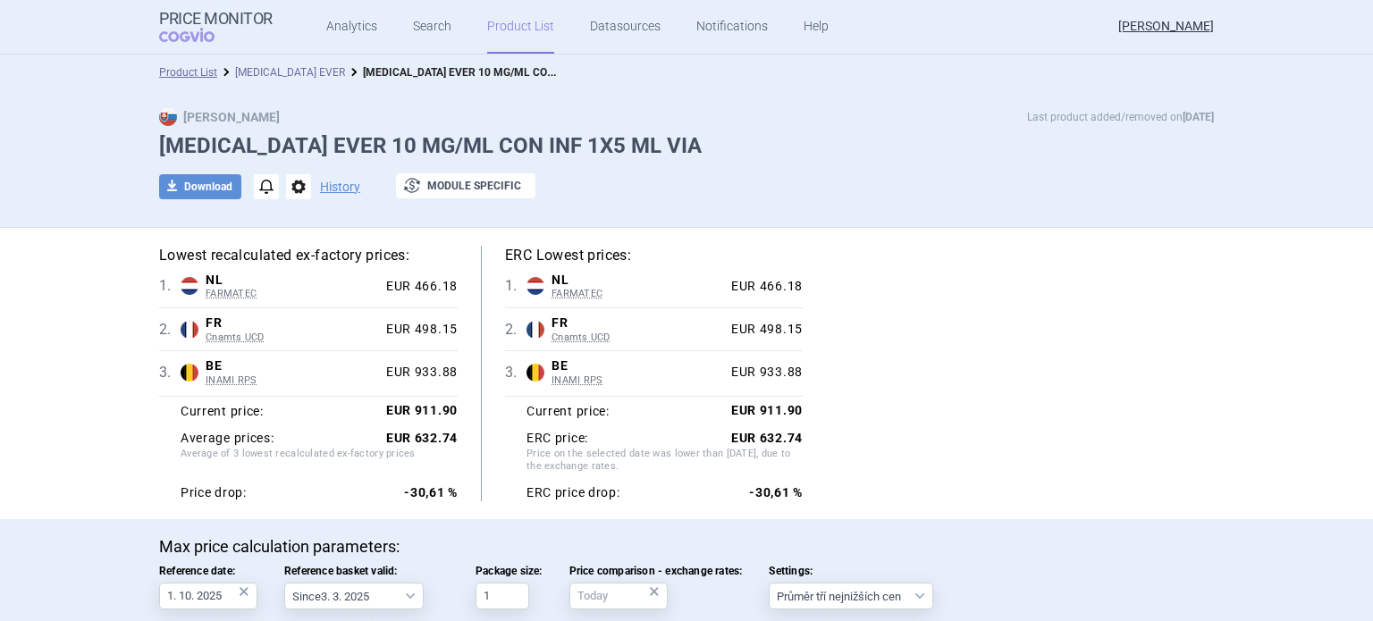
type input "1"
click at [280, 69] on link "[MEDICAL_DATA] EVER" at bounding box center [290, 72] width 110 height 13
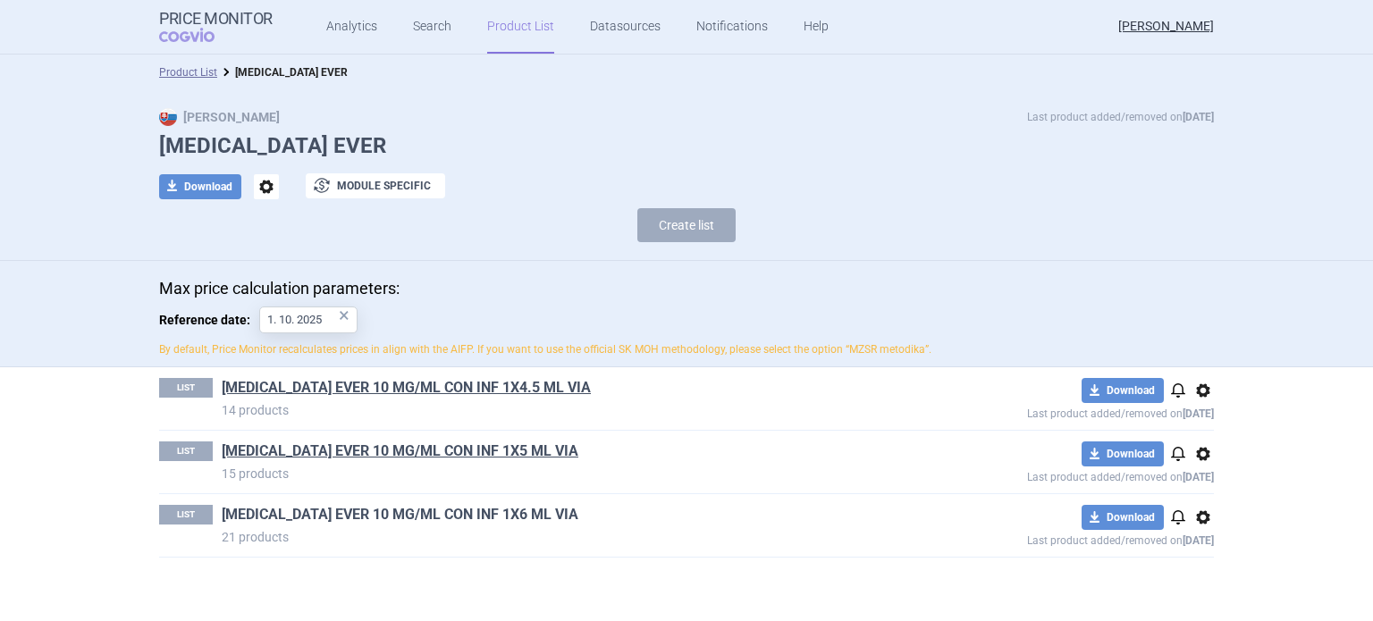
click at [442, 514] on link "[MEDICAL_DATA] EVER 10 MG/ML CON INF 1X6 ML VIA" at bounding box center [400, 515] width 357 height 20
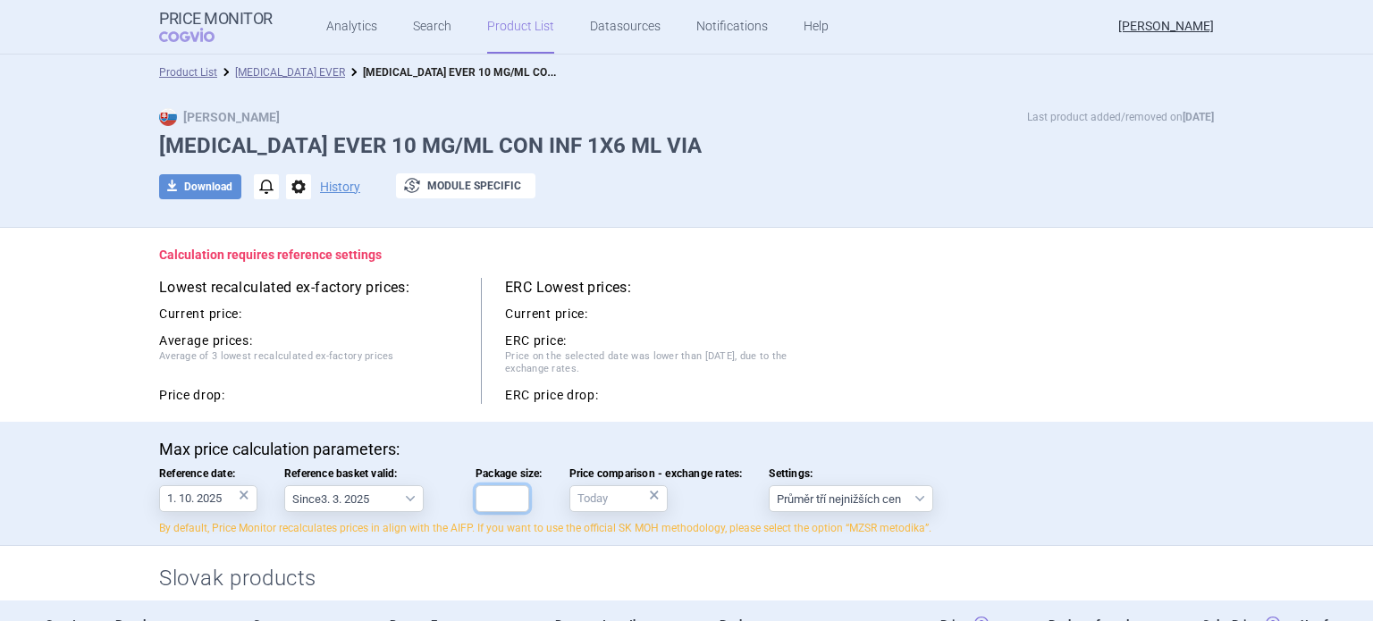
click at [489, 506] on input "Package size:" at bounding box center [503, 499] width 54 height 27
type input "1"
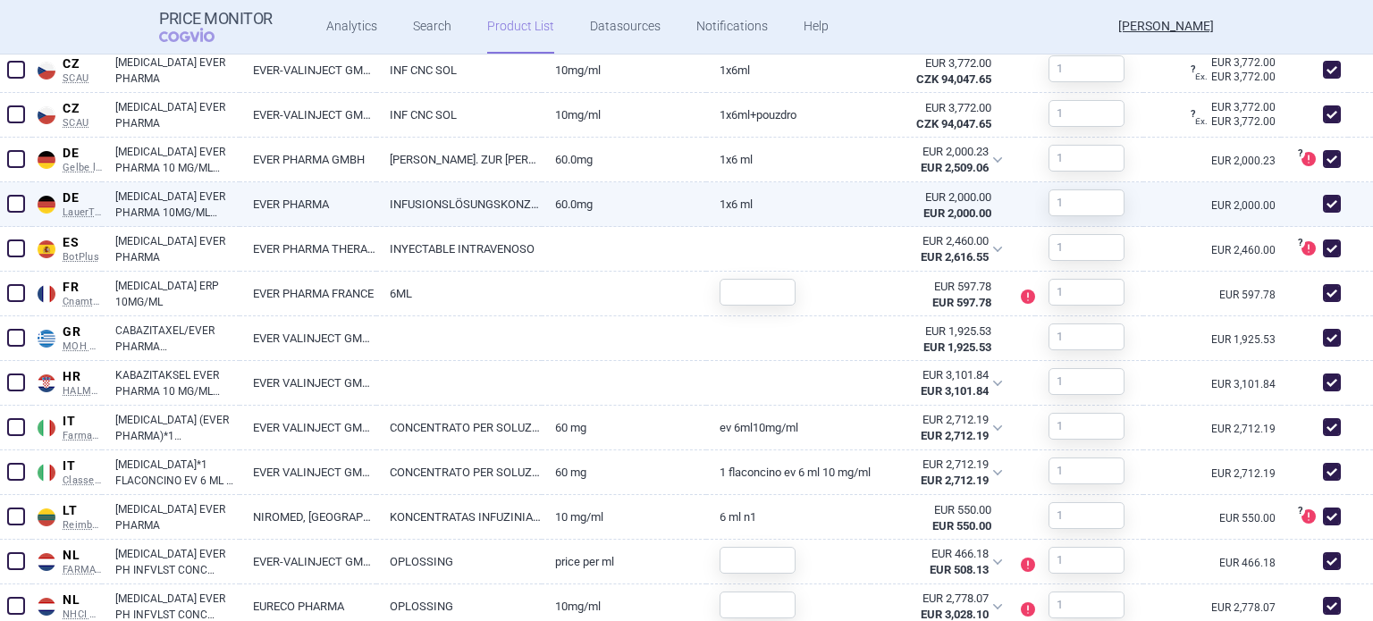
scroll to position [1073, 0]
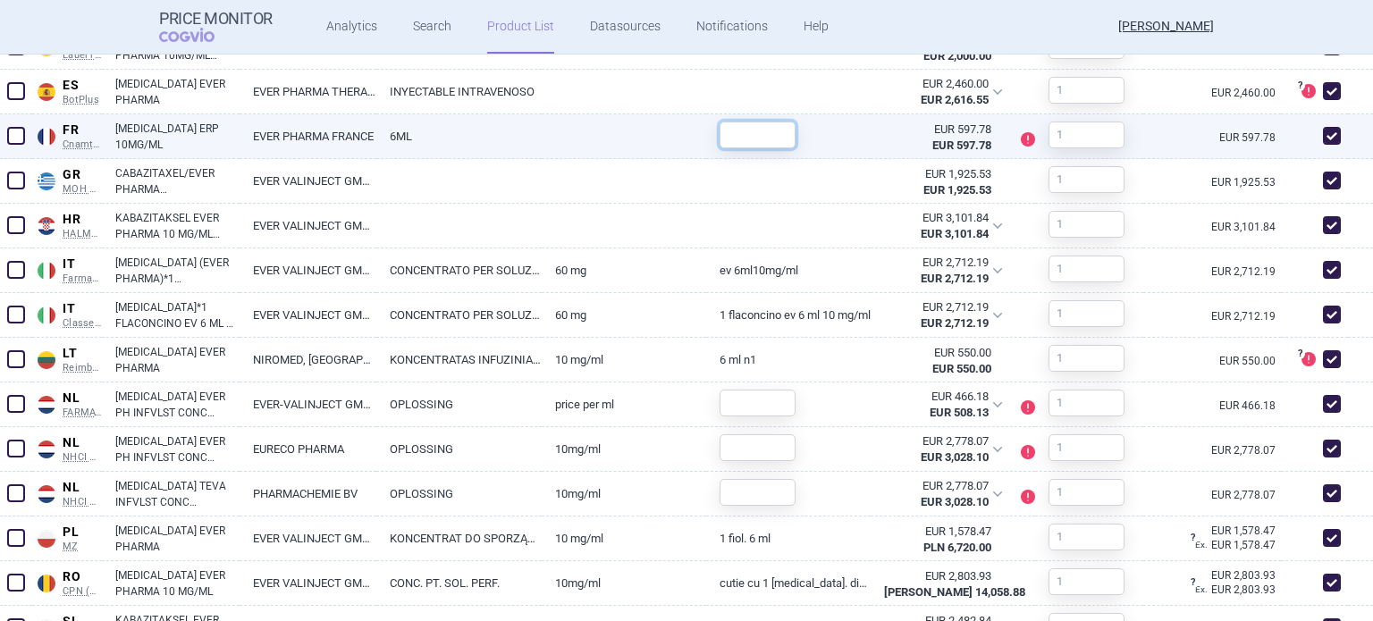
click at [739, 135] on input "text" at bounding box center [758, 135] width 76 height 27
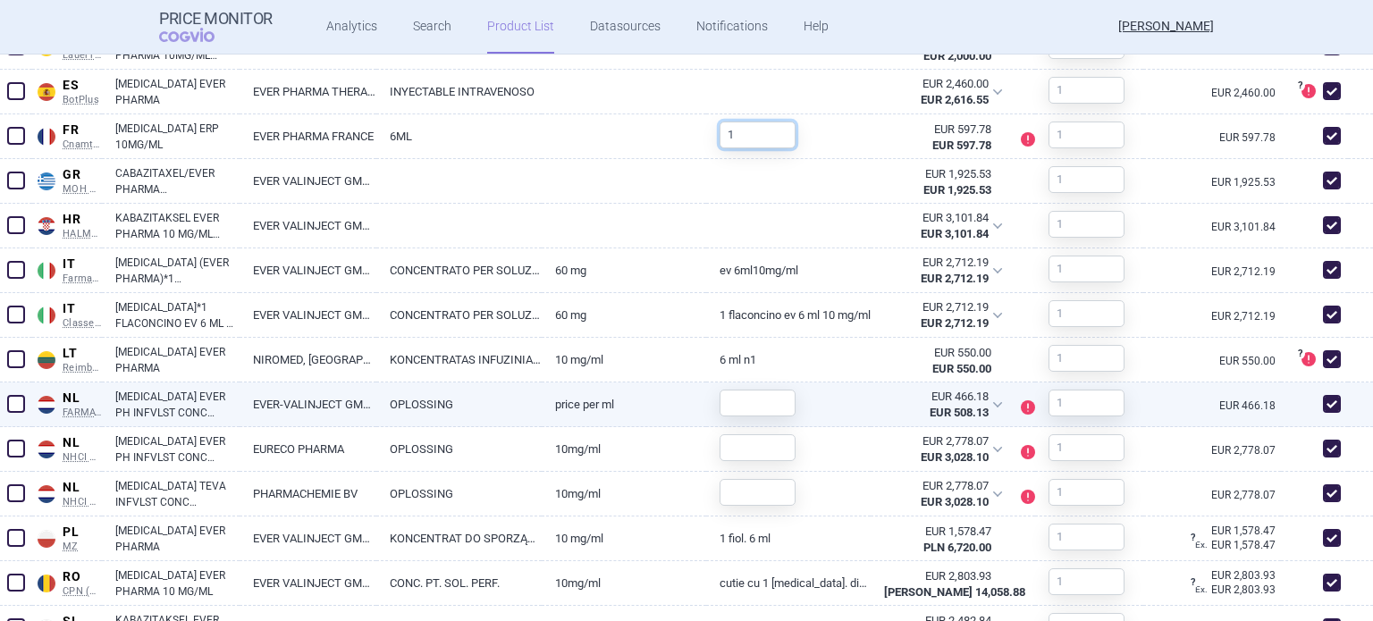
type input "1"
click at [766, 395] on input "text" at bounding box center [758, 403] width 76 height 27
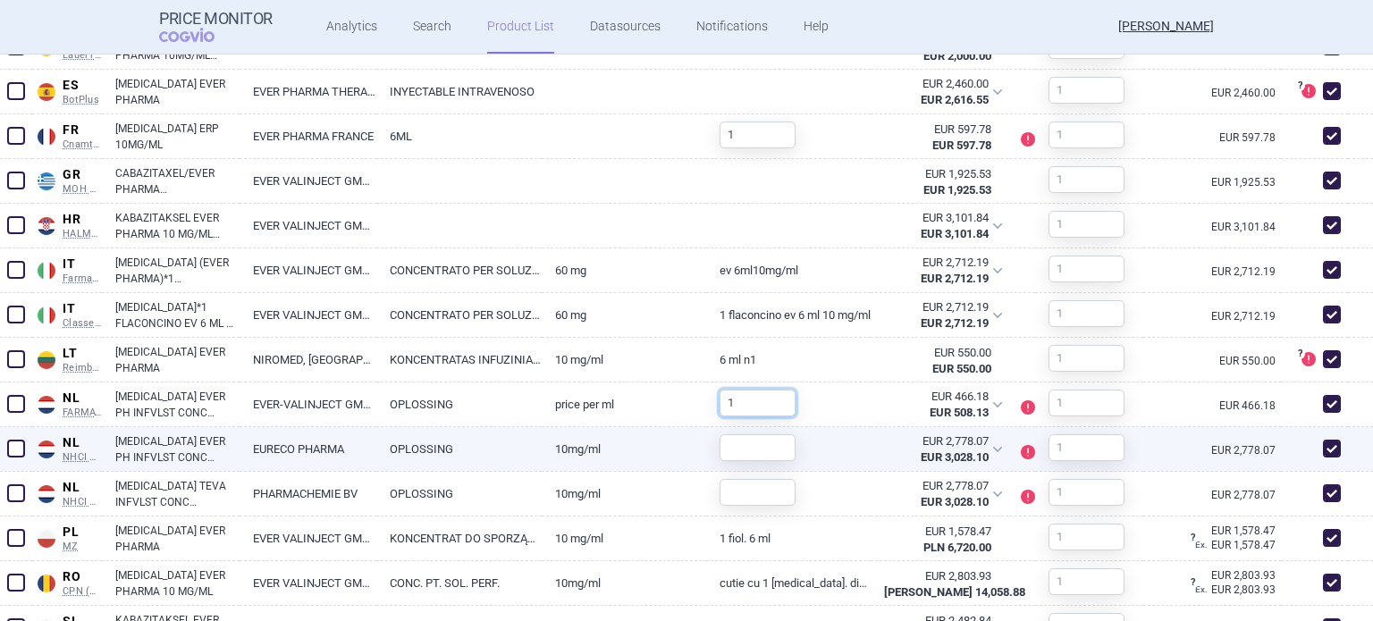
type input "1"
click at [753, 449] on input "text" at bounding box center [758, 448] width 76 height 27
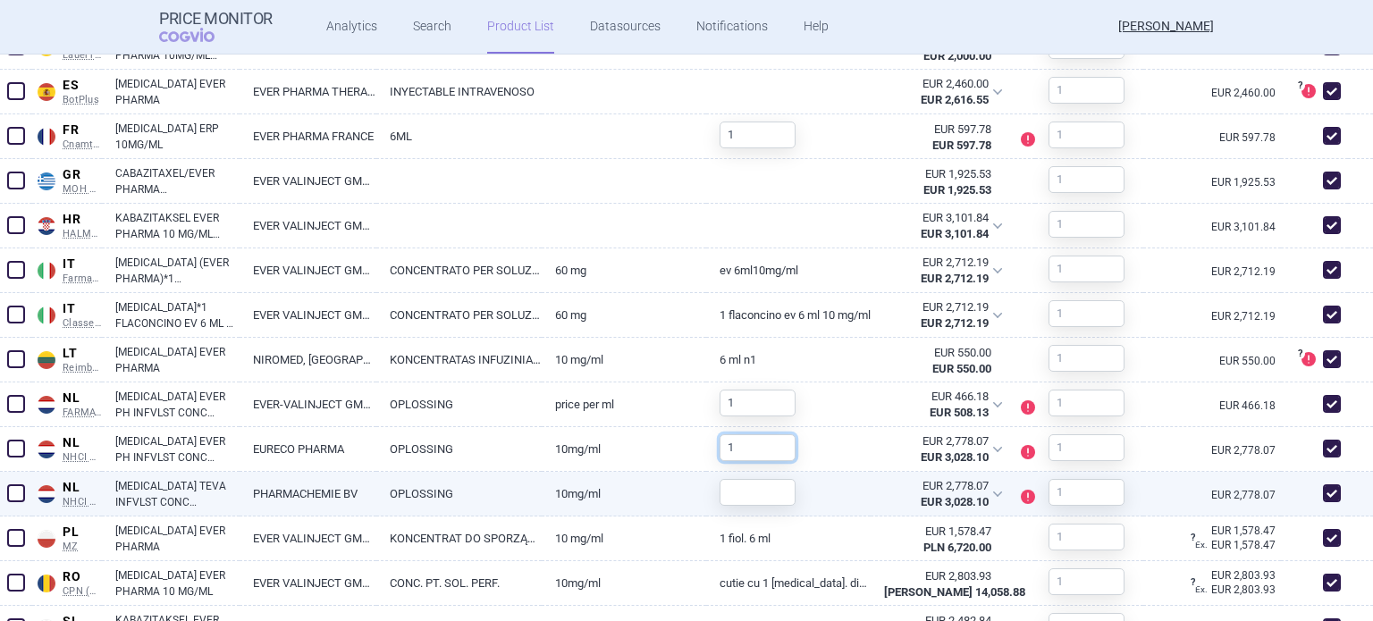
type input "1"
click at [746, 492] on input "1" at bounding box center [758, 492] width 76 height 27
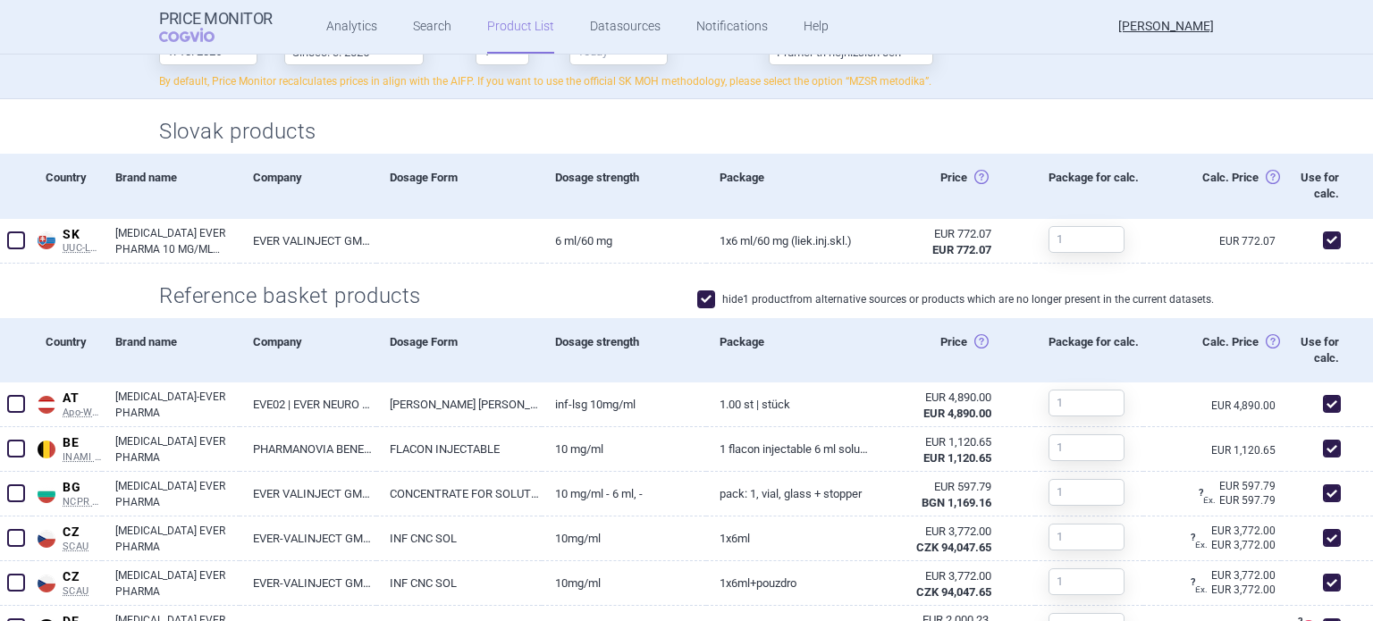
scroll to position [268, 0]
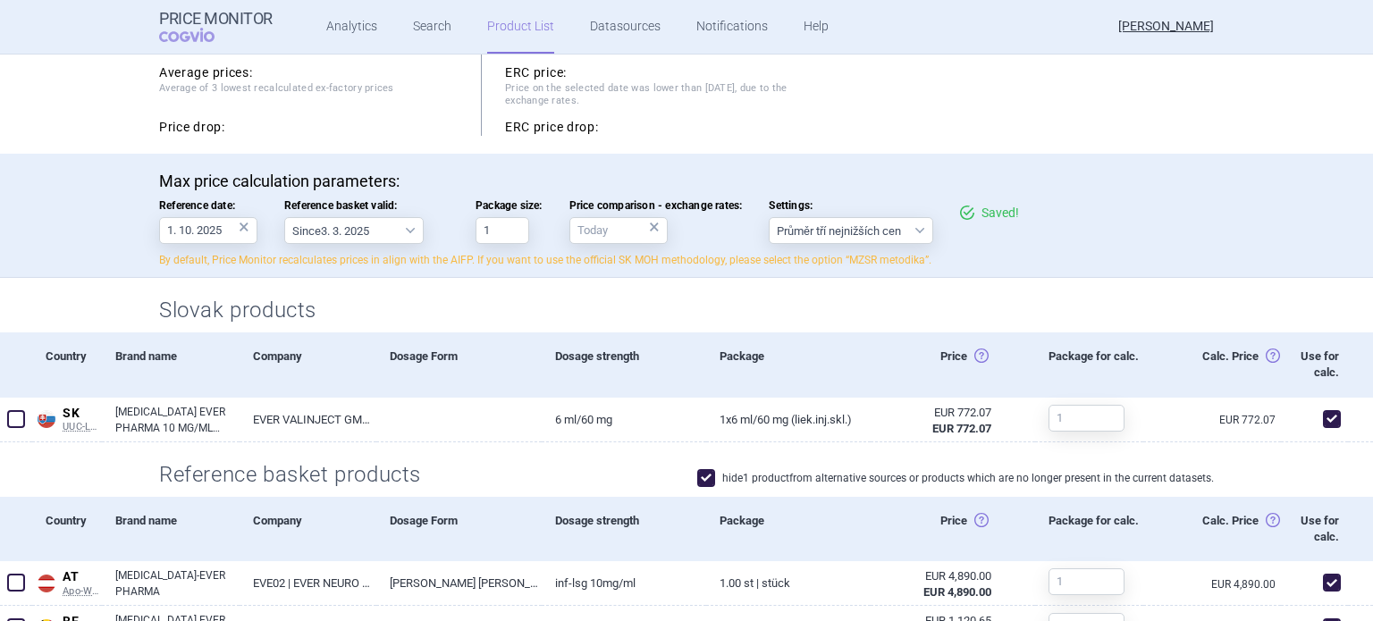
type input "1"
click at [930, 308] on h2 "Slovak products" at bounding box center [686, 311] width 1055 height 30
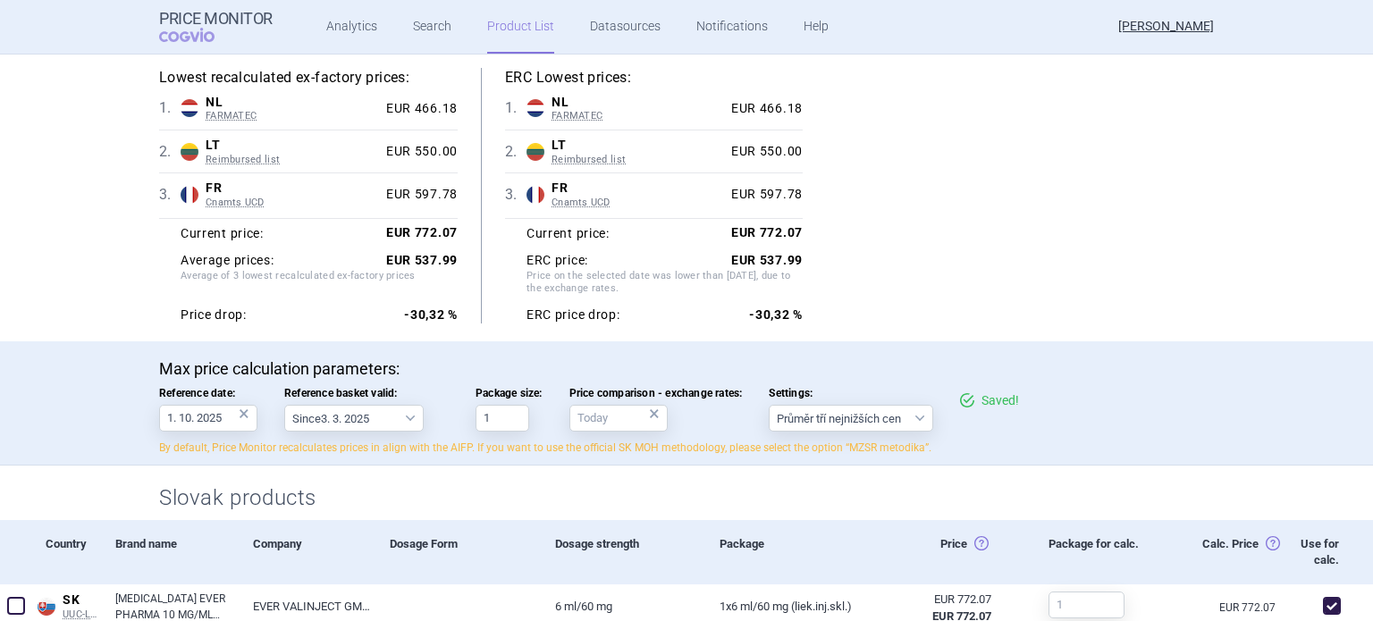
scroll to position [179, 0]
click at [520, 30] on link "Product List" at bounding box center [520, 27] width 67 height 54
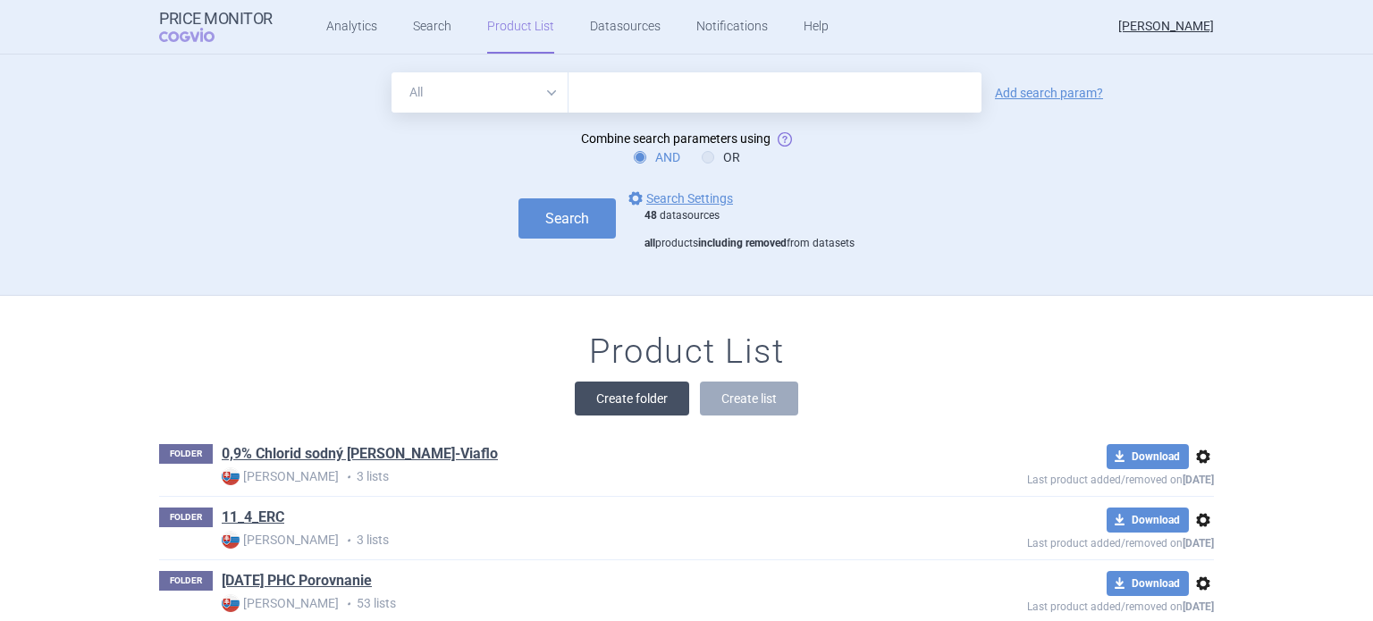
click at [629, 403] on button "Create folder" at bounding box center [632, 399] width 114 height 34
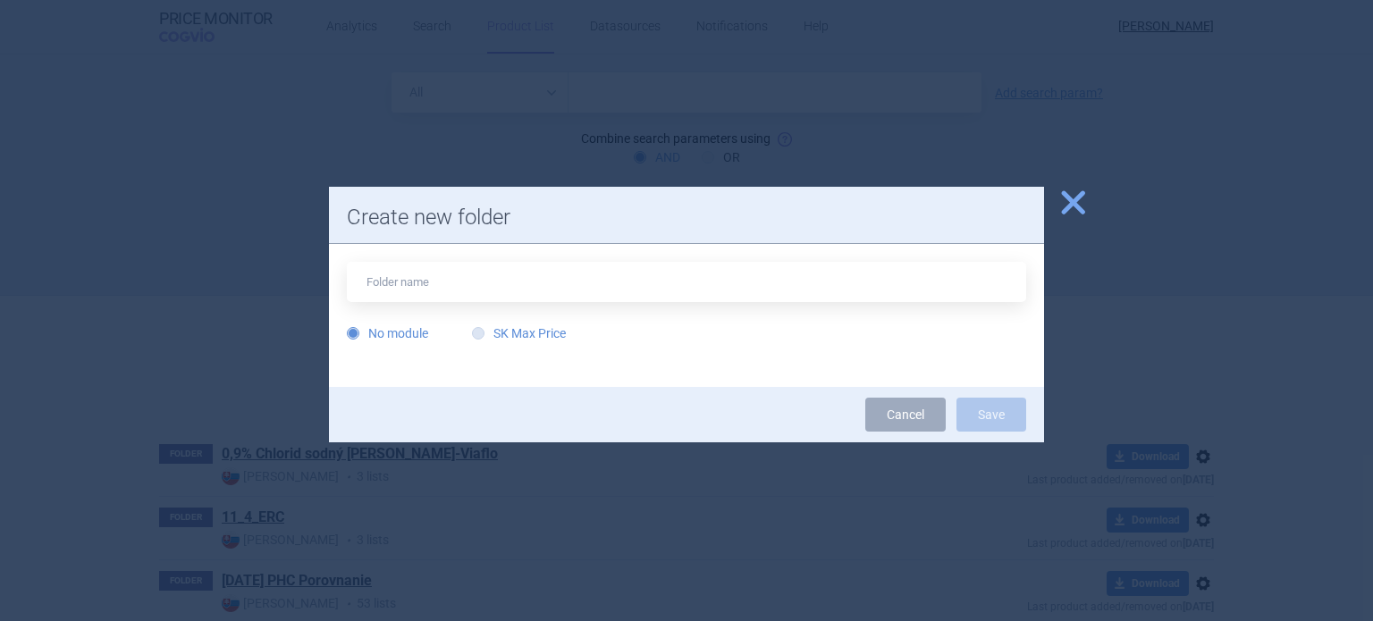
click at [538, 338] on label "SK Max Price" at bounding box center [519, 334] width 94 height 18
click at [491, 338] on input "SK Max Price" at bounding box center [482, 334] width 18 height 18
radio input "true"
click at [542, 289] on input "text" at bounding box center [687, 282] width 680 height 40
type input "Omvoh"
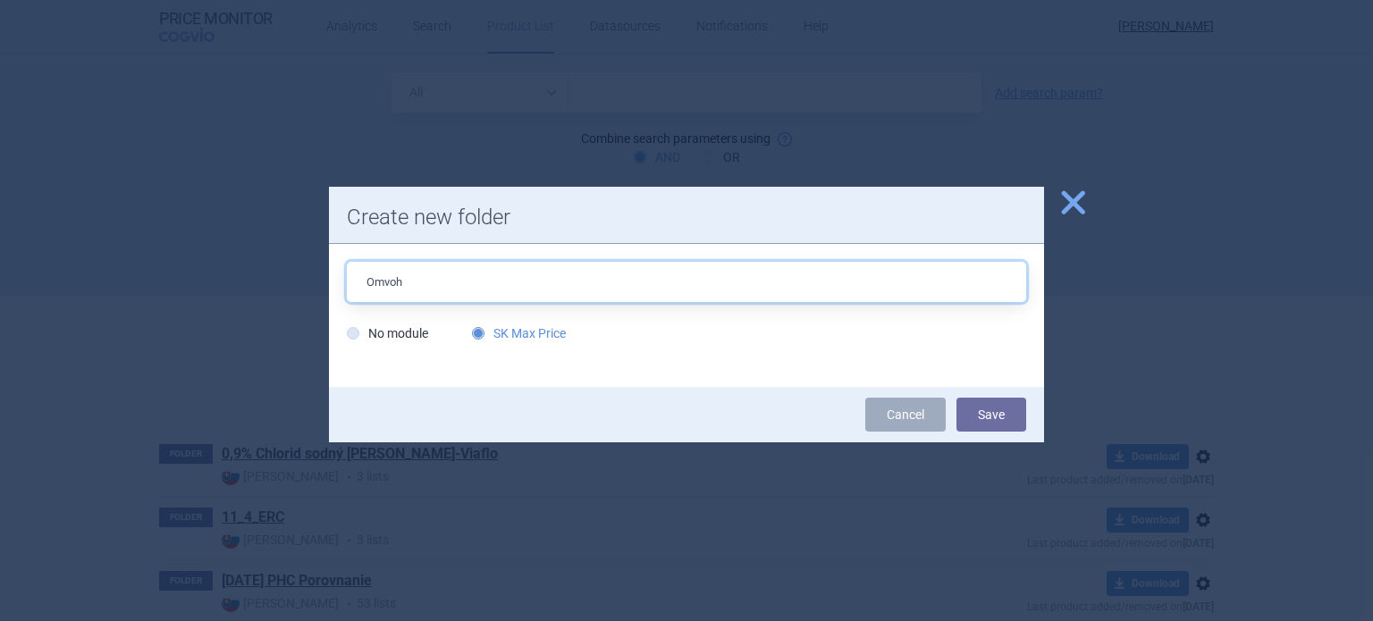
click at [957, 398] on button "Save" at bounding box center [992, 415] width 70 height 34
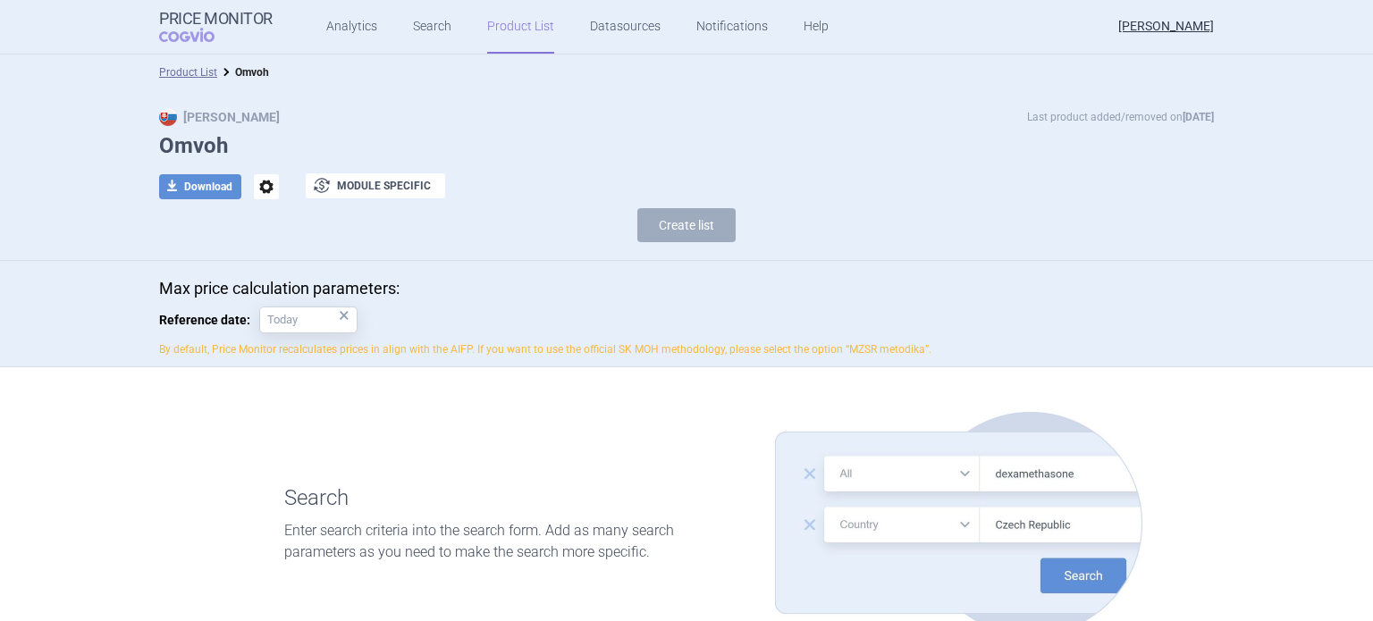
drag, startPoint x: 359, startPoint y: 31, endPoint x: 374, endPoint y: 35, distance: 14.7
click at [359, 31] on link "Analytics" at bounding box center [351, 27] width 51 height 54
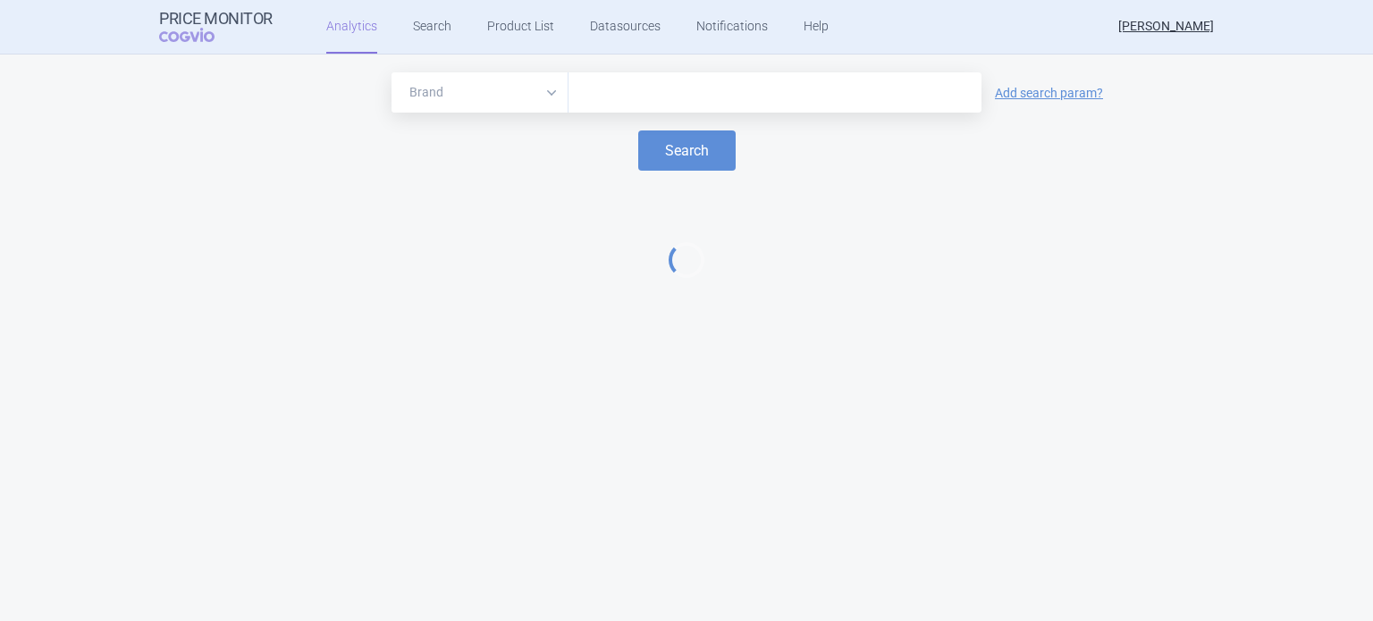
click at [644, 84] on input "text" at bounding box center [775, 92] width 395 height 23
type input "omvoh"
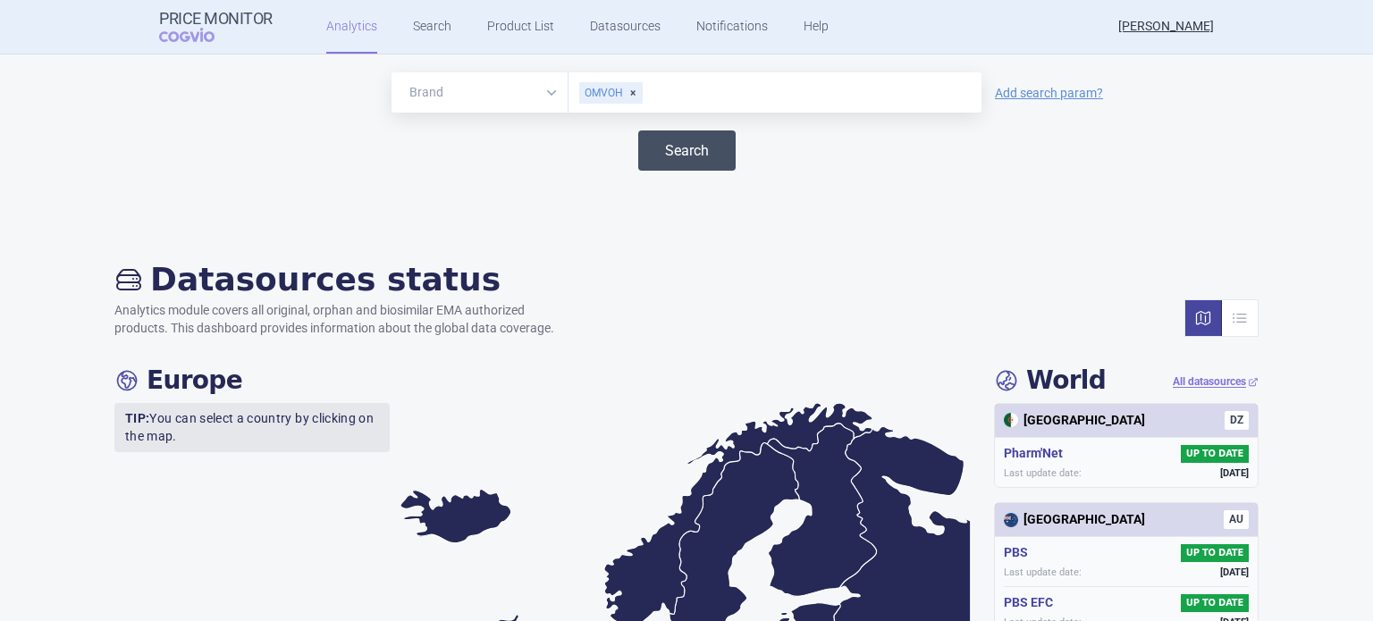
click at [663, 147] on button "Search" at bounding box center [686, 151] width 97 height 40
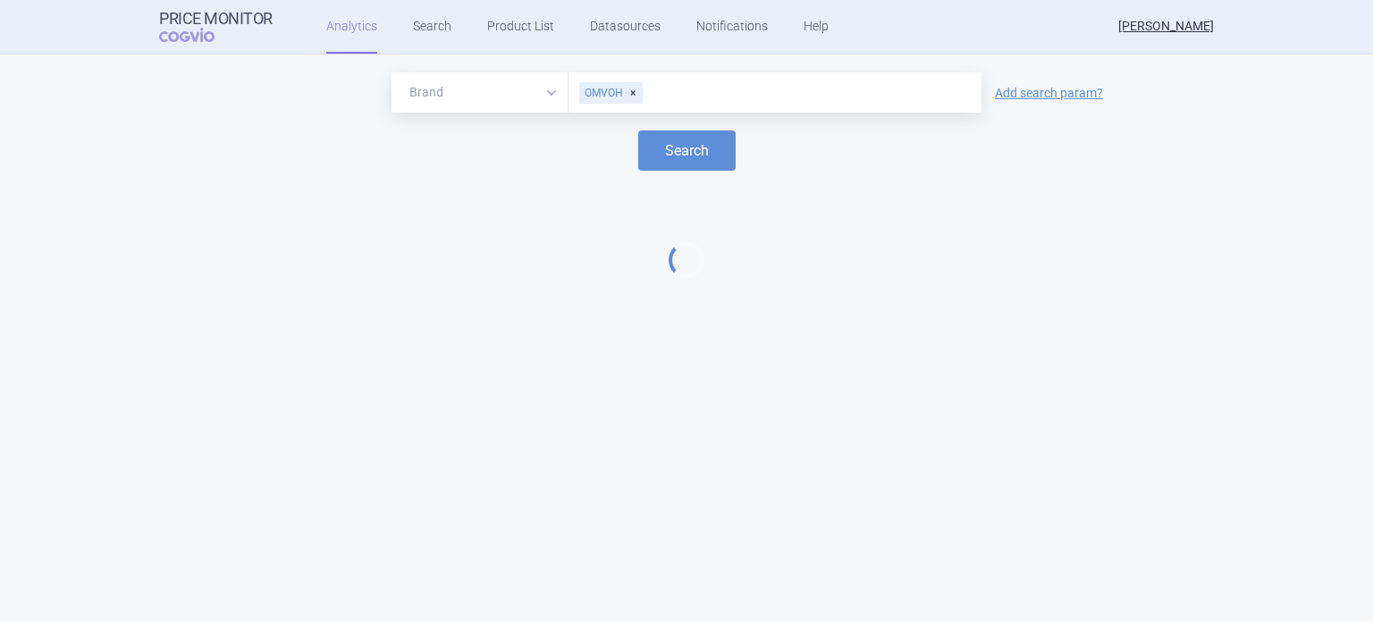
select select "EUR"
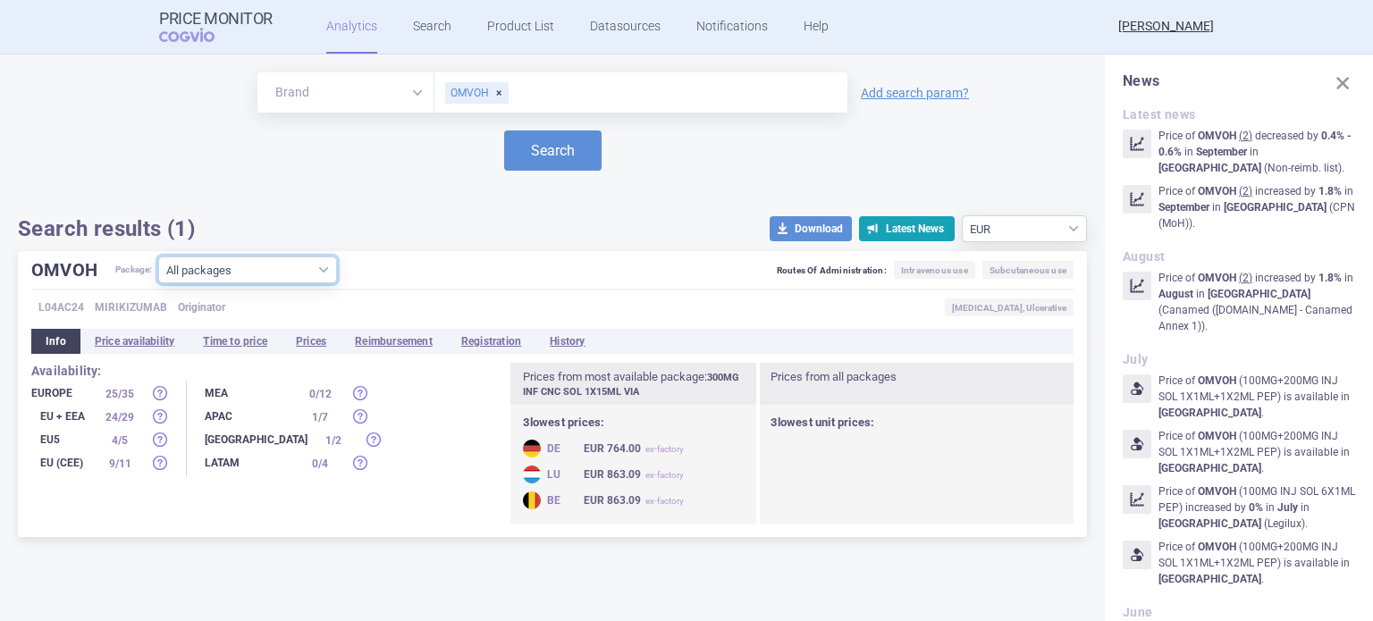
click at [243, 274] on select "All packages 100MG INJ SOL 1X1ML PEP ( 0 ) 100MG INJ SOL 2X1ML ISP ( 5 ) 100MG …" at bounding box center [247, 270] width 179 height 27
click at [296, 267] on select "All packages 100MG INJ SOL 1X1ML PEP ( 0 ) 100MG INJ SOL 2X1ML ISP ( 5 ) 100MG …" at bounding box center [247, 270] width 179 height 27
select select "20e3565c-72e7-4f82-b819-b33ea1c91d39"
click at [158, 283] on select "All packages 100MG INJ SOL 1X1ML PEP ( 0 ) 100MG INJ SOL 2X1ML ISP ( 5 ) 100MG …" at bounding box center [247, 270] width 179 height 27
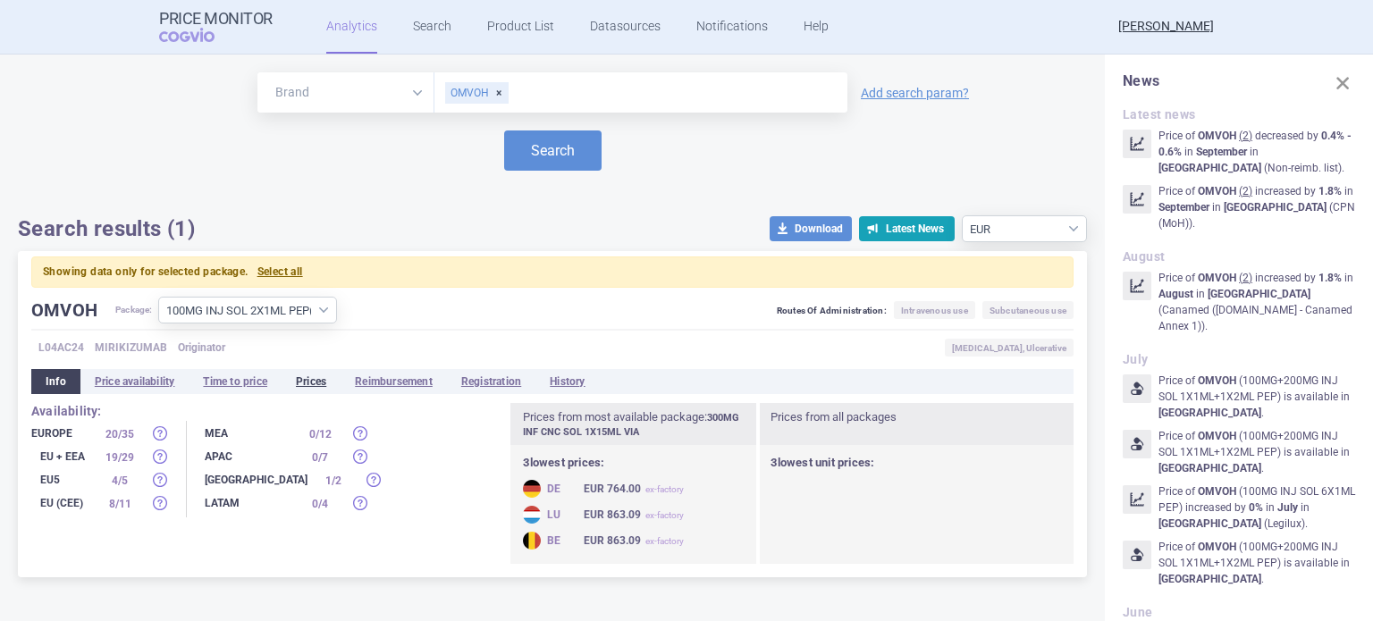
click at [307, 384] on li "Prices" at bounding box center [311, 381] width 59 height 25
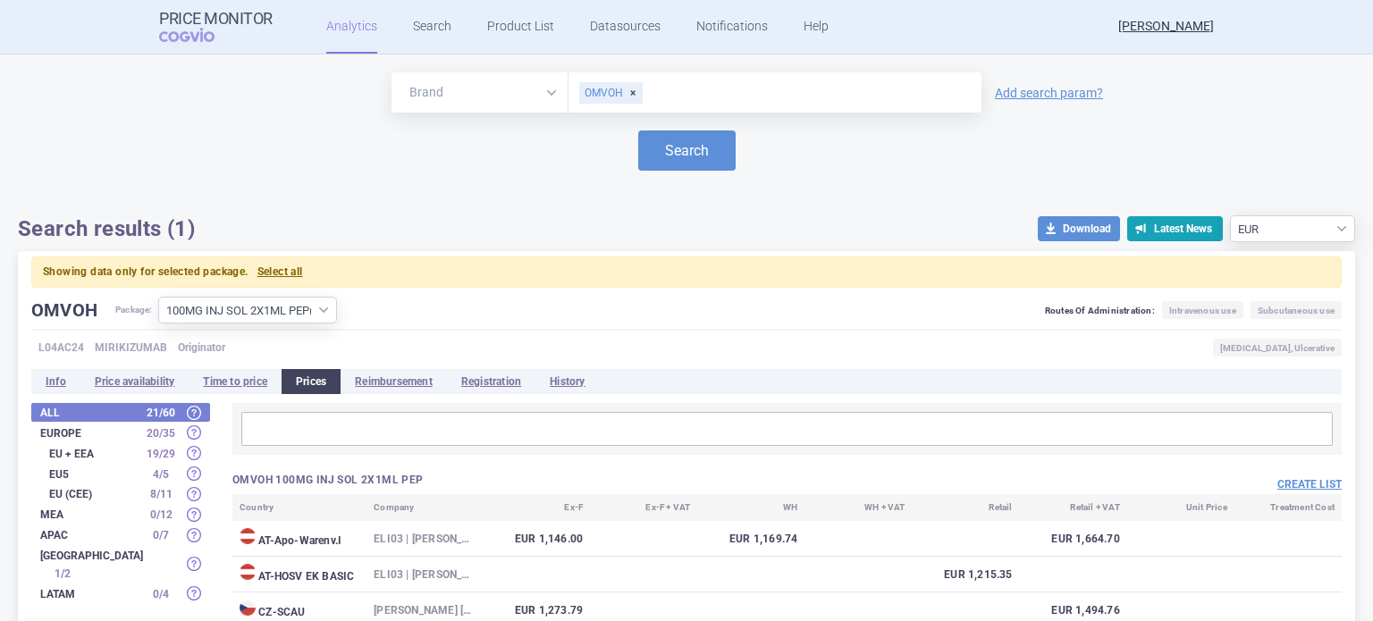
click at [1294, 475] on div "Create list" at bounding box center [1065, 483] width 555 height 21
click at [1295, 479] on button "Create list" at bounding box center [1310, 484] width 64 height 15
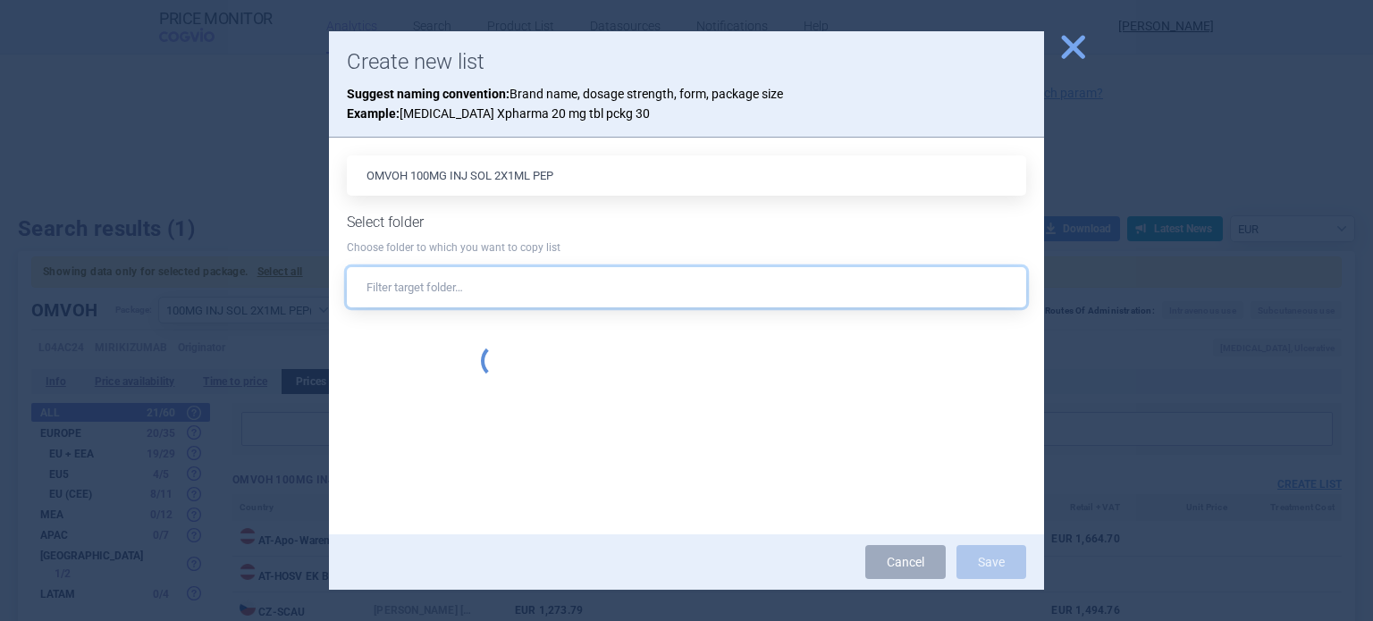
click at [560, 275] on input "text" at bounding box center [687, 287] width 680 height 40
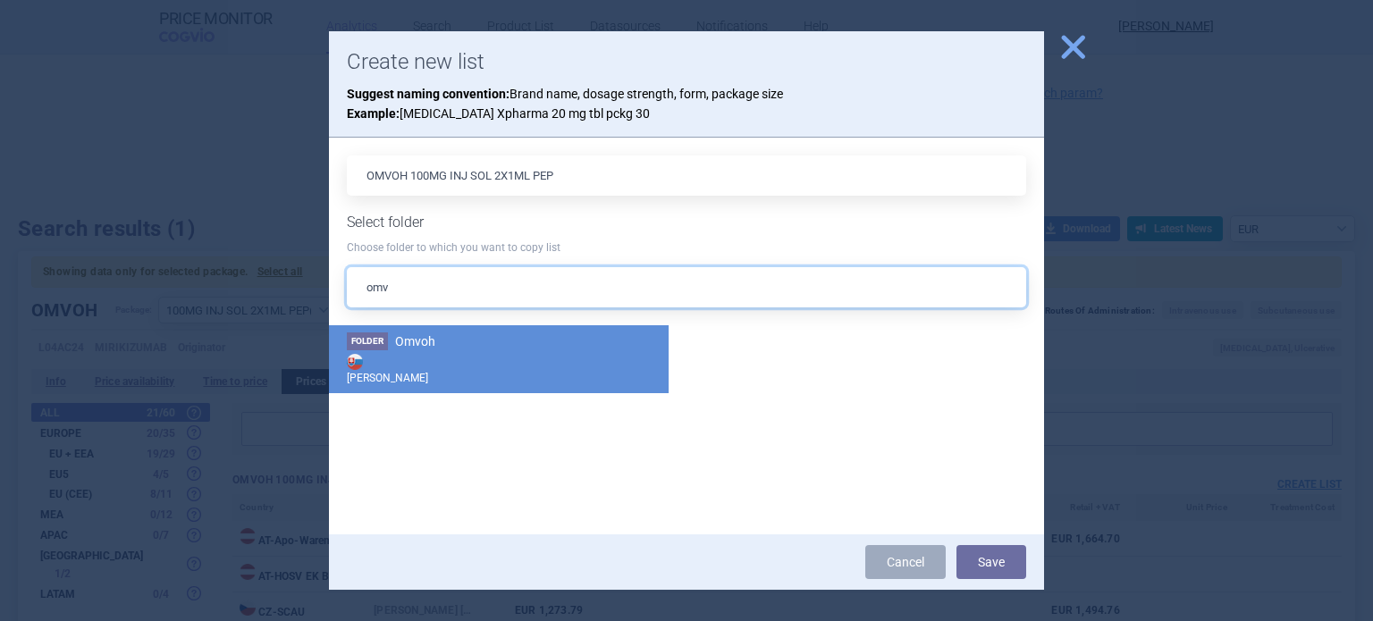
type input "omv"
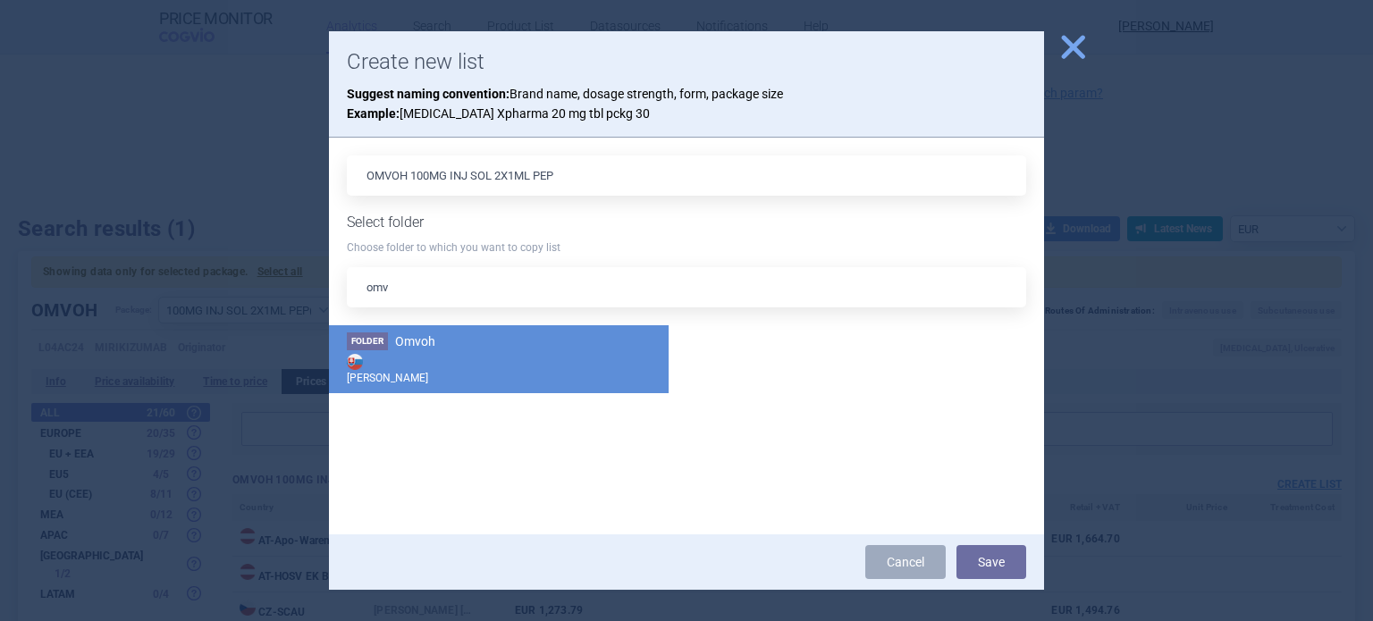
click at [495, 362] on strong "[PERSON_NAME]" at bounding box center [499, 368] width 304 height 36
click at [1001, 560] on button "Save" at bounding box center [992, 562] width 70 height 34
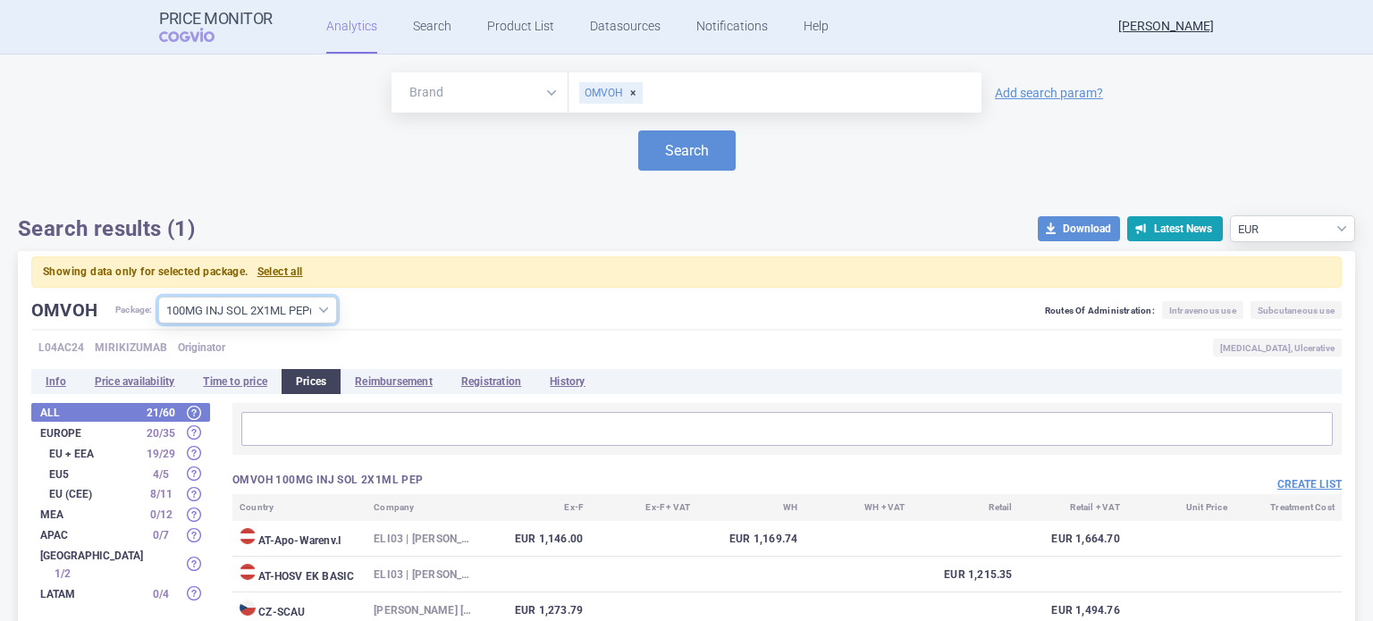
click at [268, 317] on select "All packages 100MG INJ SOL 1X1ML PEP ( 0 ) 100MG INJ SOL 2X1ML ISP ( 5 ) 100MG …" at bounding box center [247, 310] width 179 height 27
select select "56d6a2e0-512c-467e-9877-78a63183b5dc"
click at [158, 297] on select "All packages 100MG INJ SOL 1X1ML PEP ( 0 ) 100MG INJ SOL 2X1ML ISP ( 5 ) 100MG …" at bounding box center [247, 310] width 179 height 27
click at [1288, 478] on button "Create list" at bounding box center [1310, 484] width 64 height 15
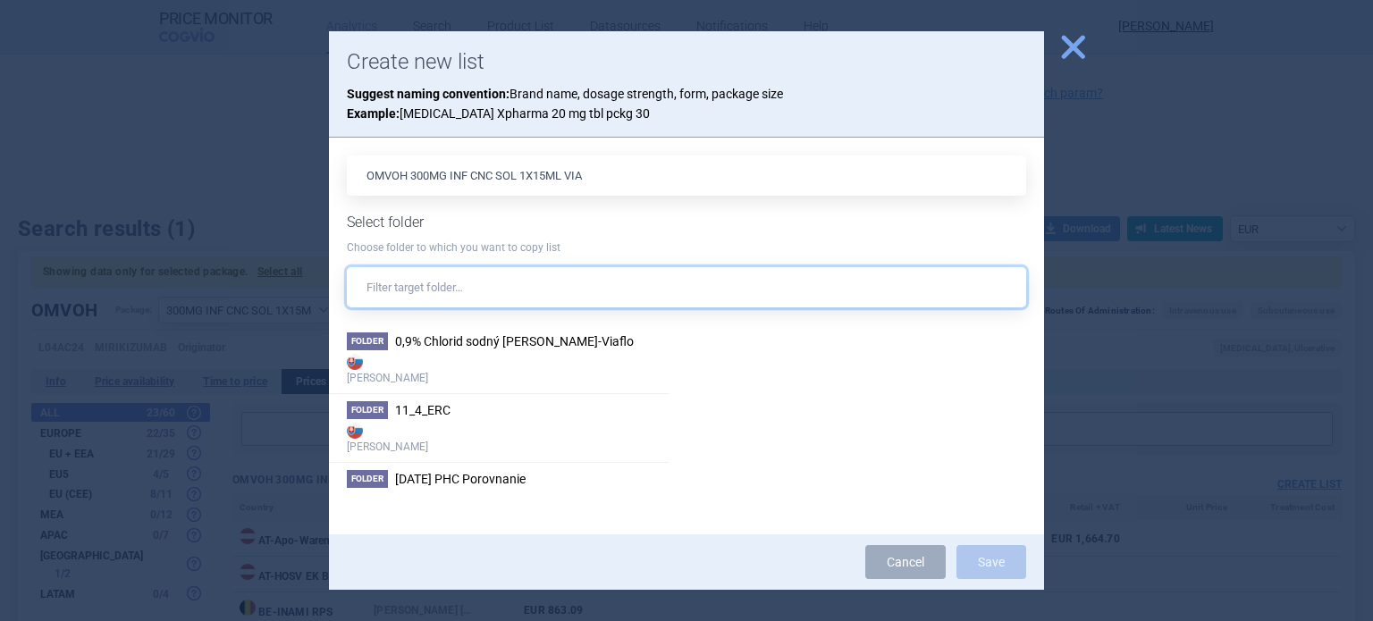
click at [714, 292] on input "text" at bounding box center [687, 287] width 680 height 40
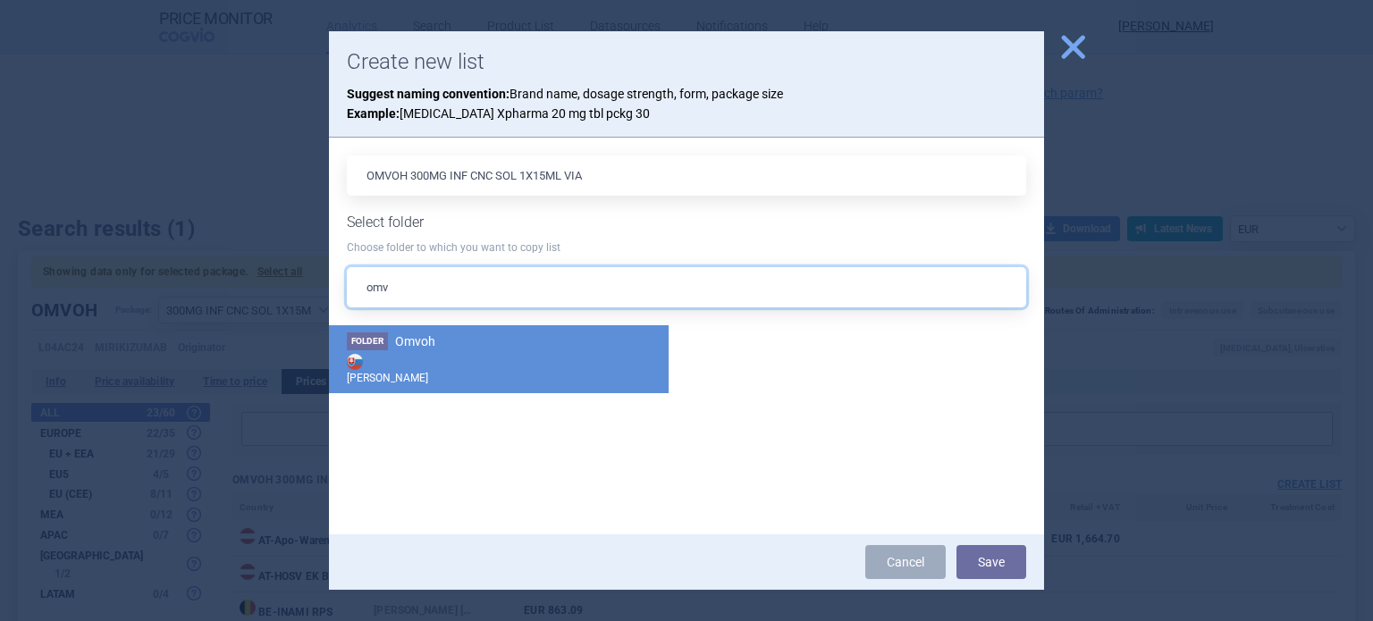
type input "omv"
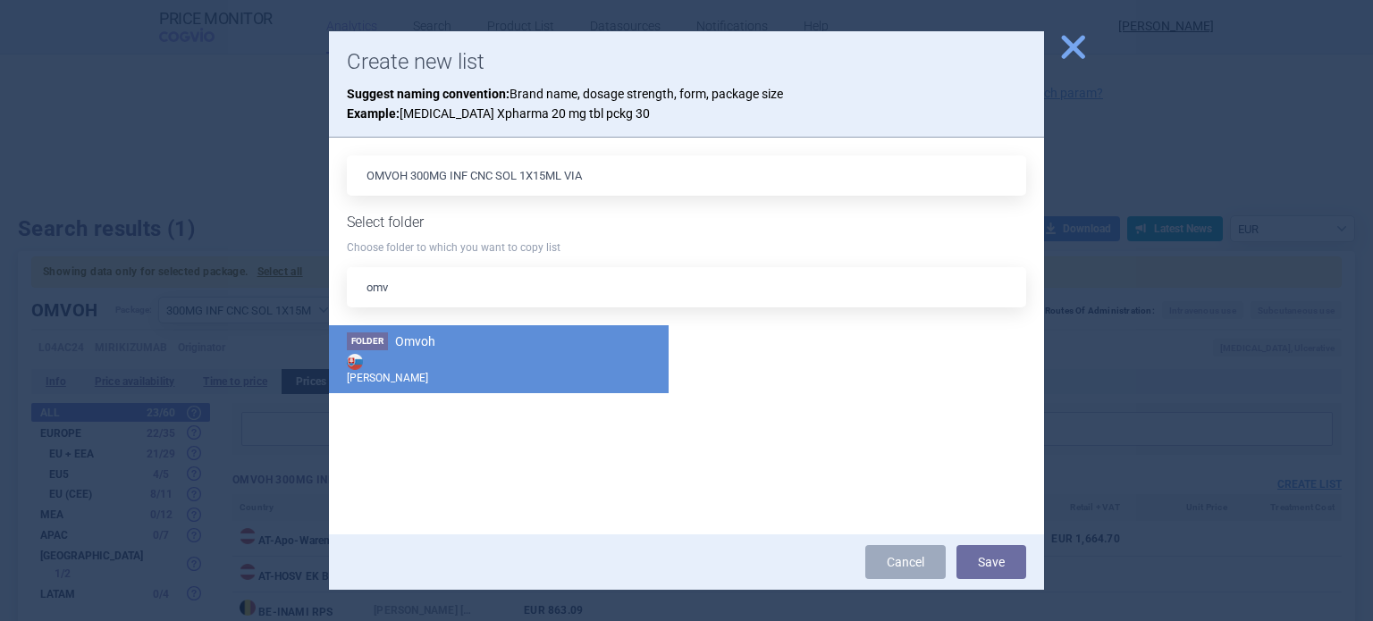
click at [545, 355] on strong "[PERSON_NAME]" at bounding box center [499, 368] width 304 height 36
click at [991, 558] on button "Save" at bounding box center [992, 562] width 70 height 34
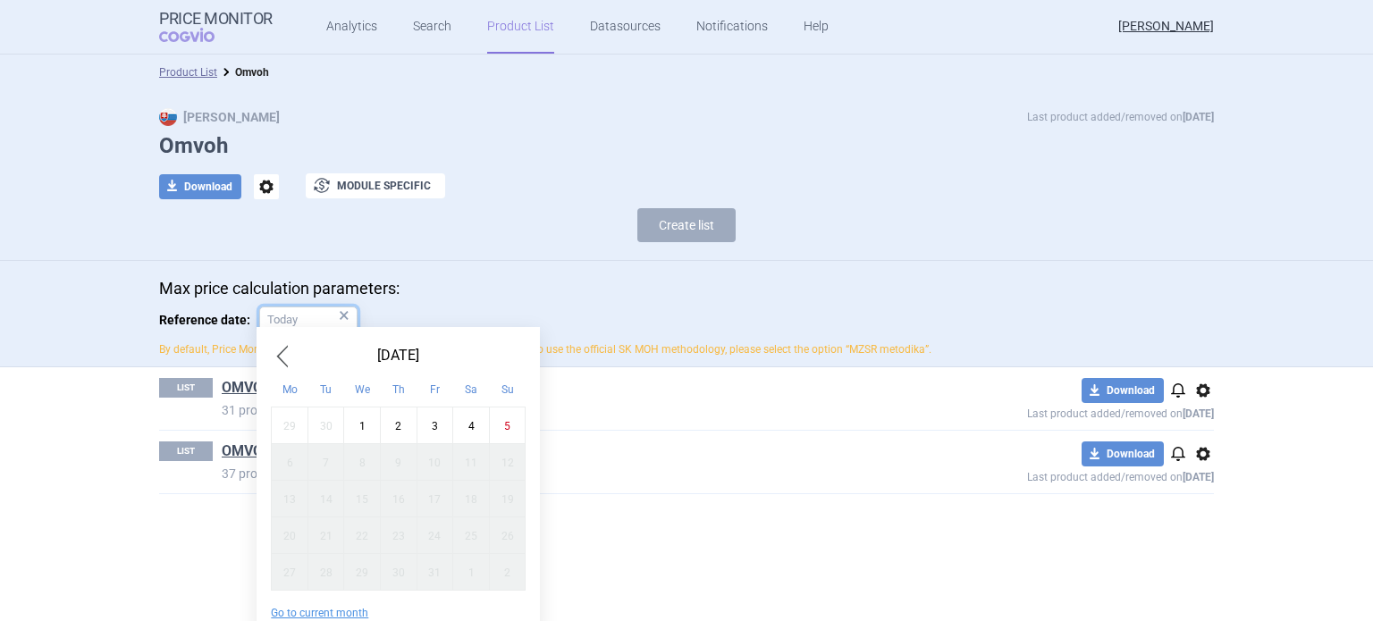
click at [304, 311] on input "Reference date: ×" at bounding box center [308, 320] width 98 height 27
click at [346, 430] on div "1" at bounding box center [362, 426] width 37 height 37
type input "1. 10. 2025"
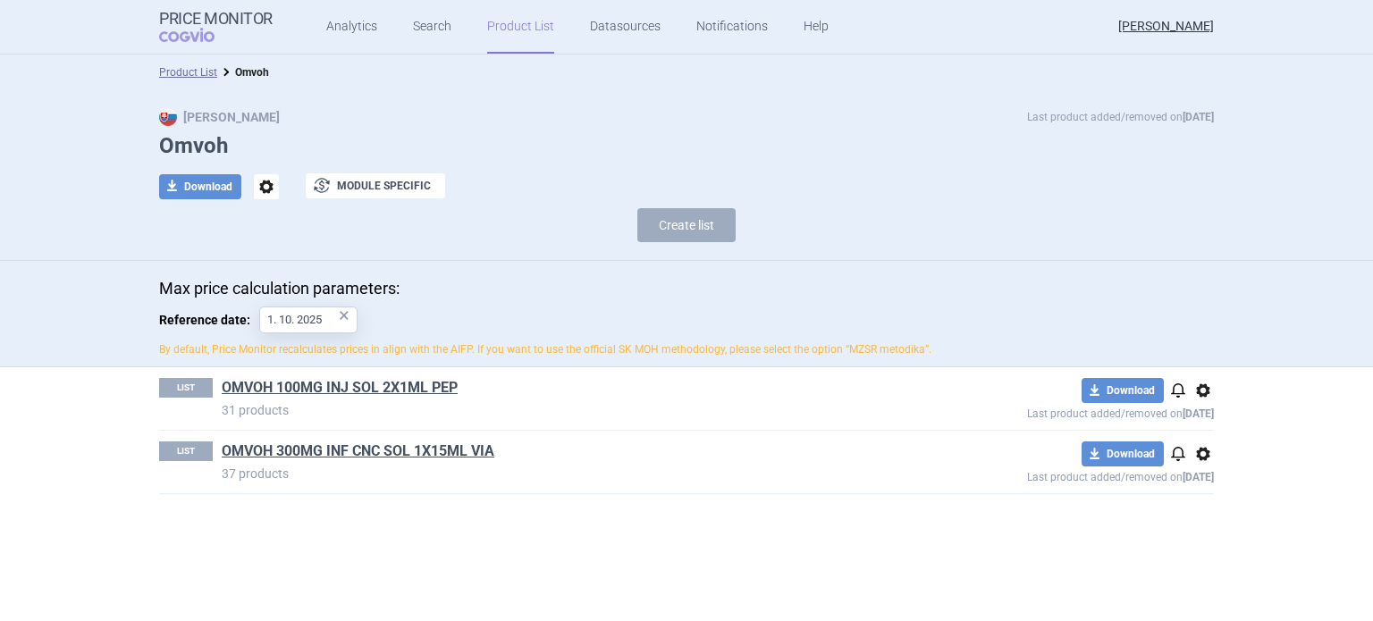
drag, startPoint x: 343, startPoint y: 394, endPoint x: 352, endPoint y: 393, distance: 9.1
click at [343, 394] on link "OMVOH 100MG INJ SOL 2X1ML PEP" at bounding box center [340, 388] width 236 height 20
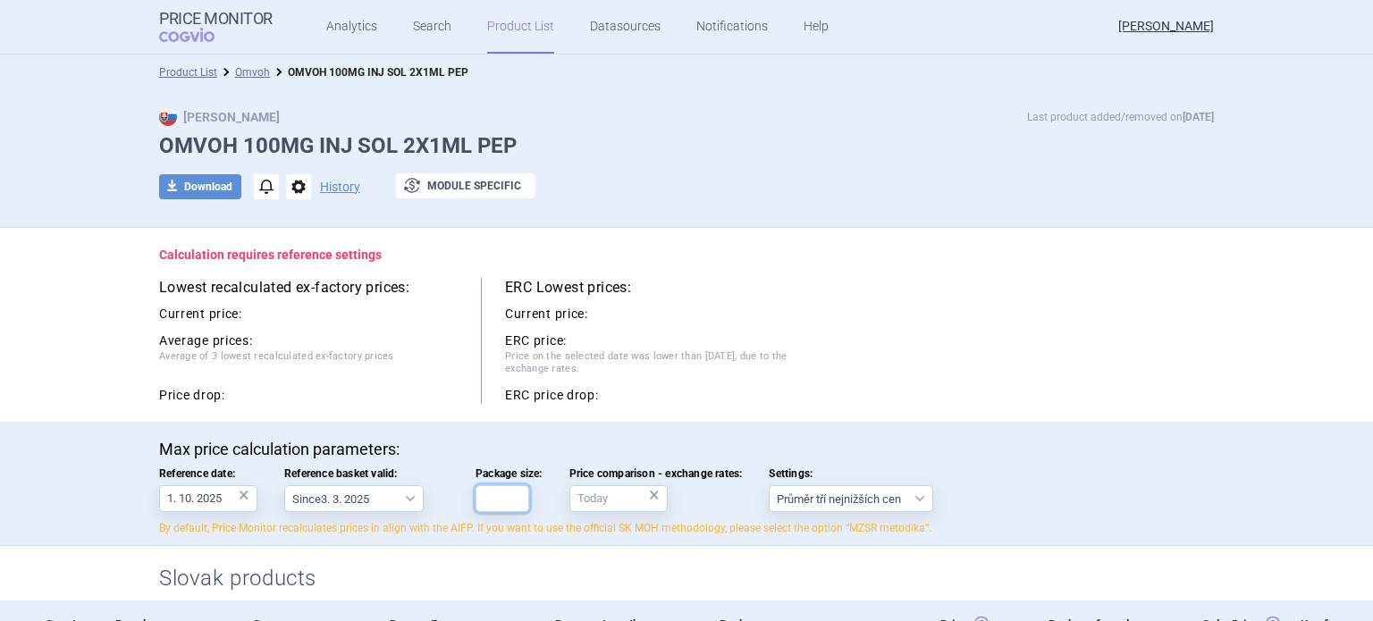
click at [514, 491] on input "Package size:" at bounding box center [503, 499] width 54 height 27
type input "2"
click at [967, 436] on div "Max price calculation parameters: Reference date: 1. 10. 2025 × Reference baske…" at bounding box center [686, 484] width 1373 height 124
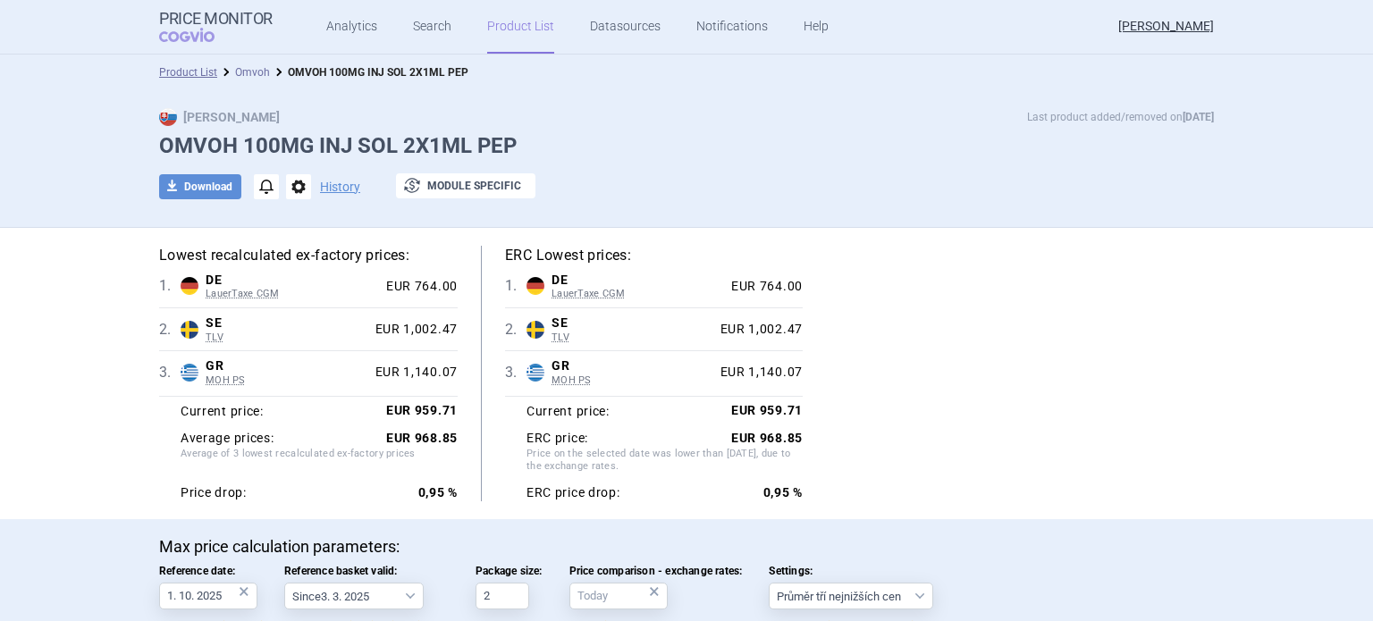
drag, startPoint x: 262, startPoint y: 75, endPoint x: 249, endPoint y: 74, distance: 13.4
click at [260, 74] on ul "Product List Omvoh OMVOH 100MG INJ SOL 2X1ML PEP" at bounding box center [686, 72] width 1055 height 18
click at [247, 73] on link "Omvoh" at bounding box center [252, 72] width 35 height 13
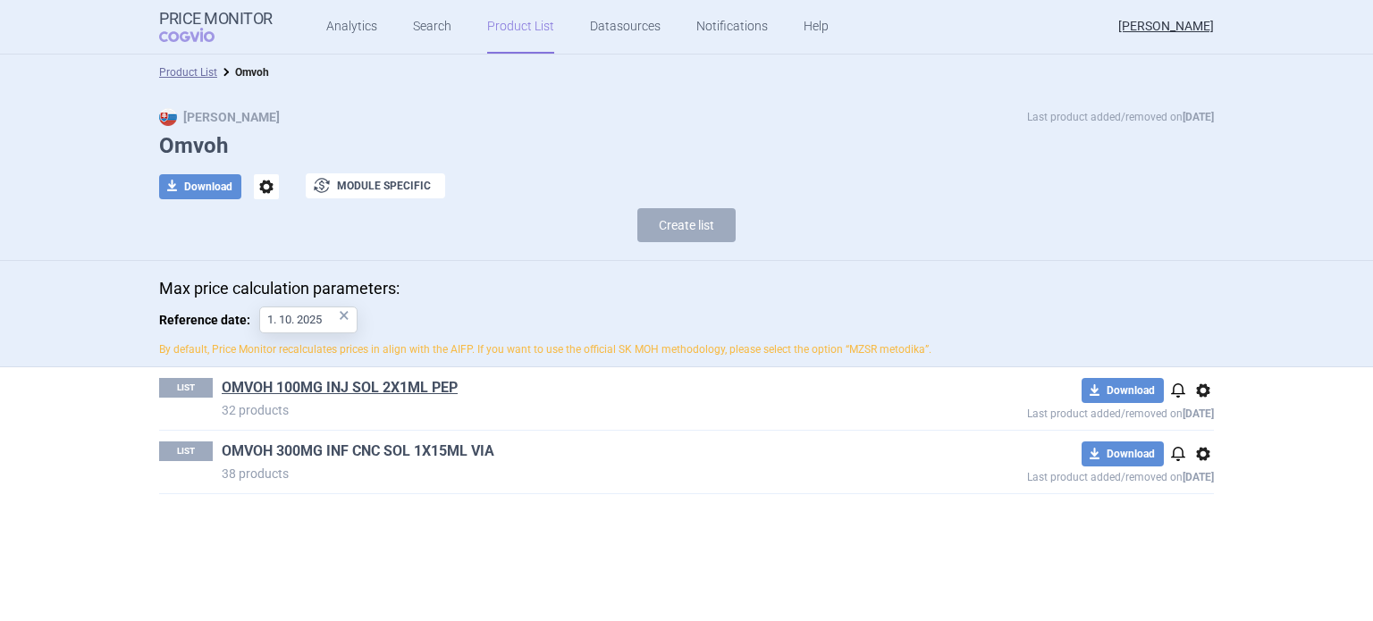
click at [386, 452] on link "OMVOH 300MG INF CNC SOL 1X15ML VIA" at bounding box center [358, 452] width 273 height 20
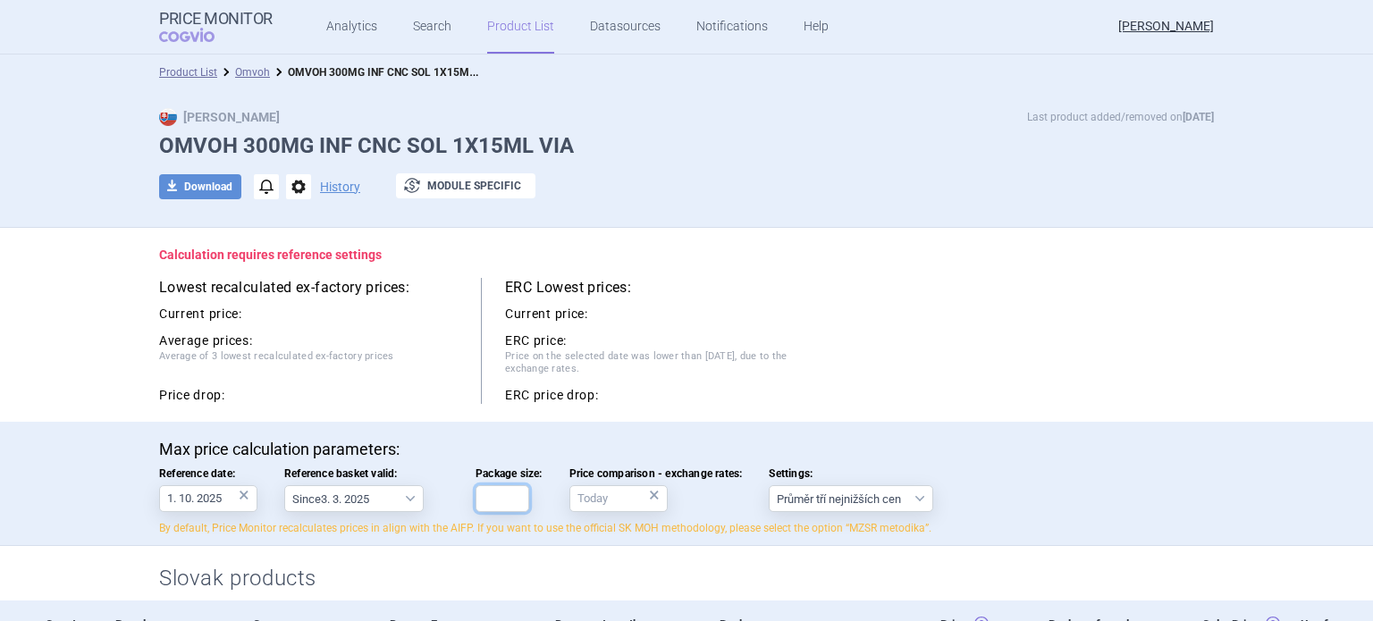
click at [497, 503] on input "Package size:" at bounding box center [503, 499] width 54 height 27
type input "1"
click at [1044, 466] on div "Max price calculation parameters: Reference date: 1. 10. 2025 × Reference baske…" at bounding box center [686, 488] width 1055 height 97
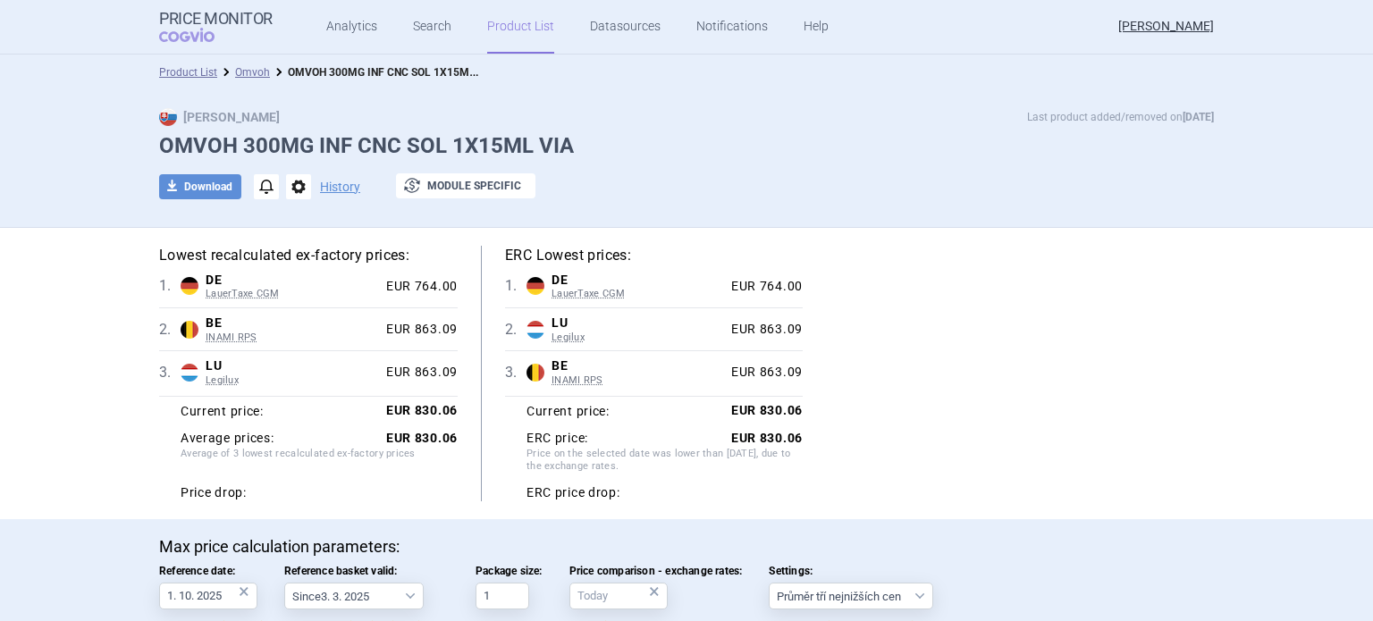
click at [519, 20] on link "Product List" at bounding box center [520, 27] width 67 height 54
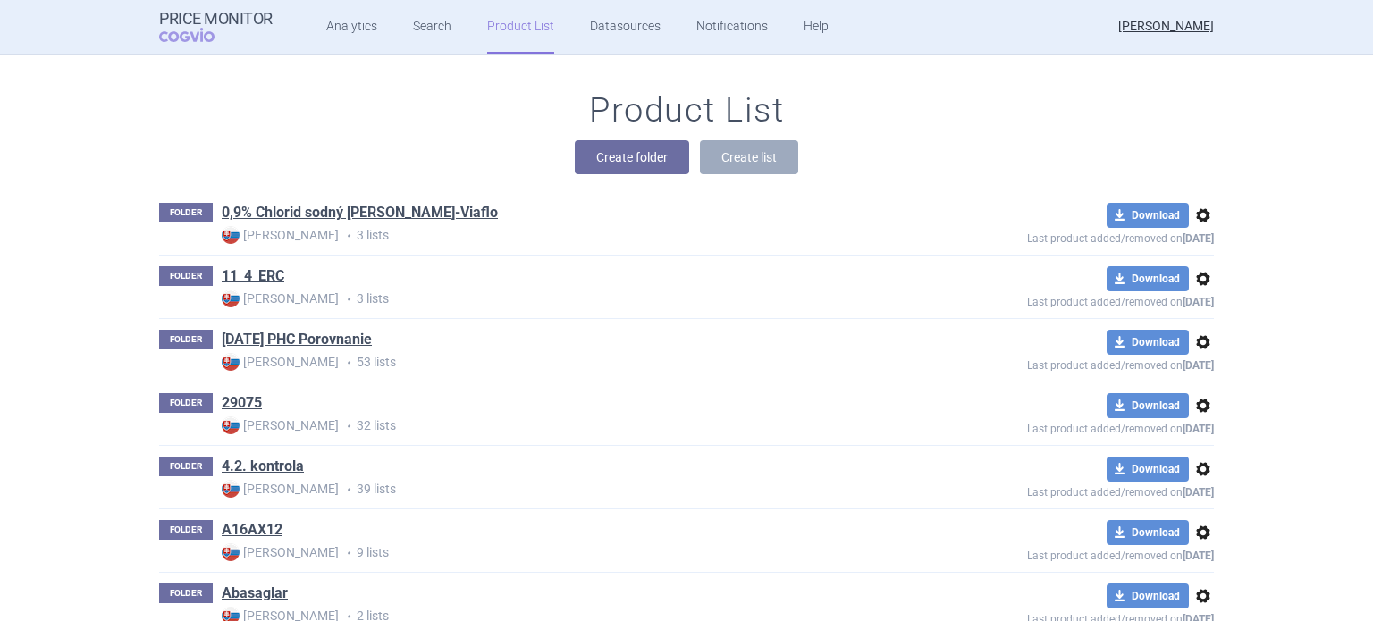
scroll to position [48732, 0]
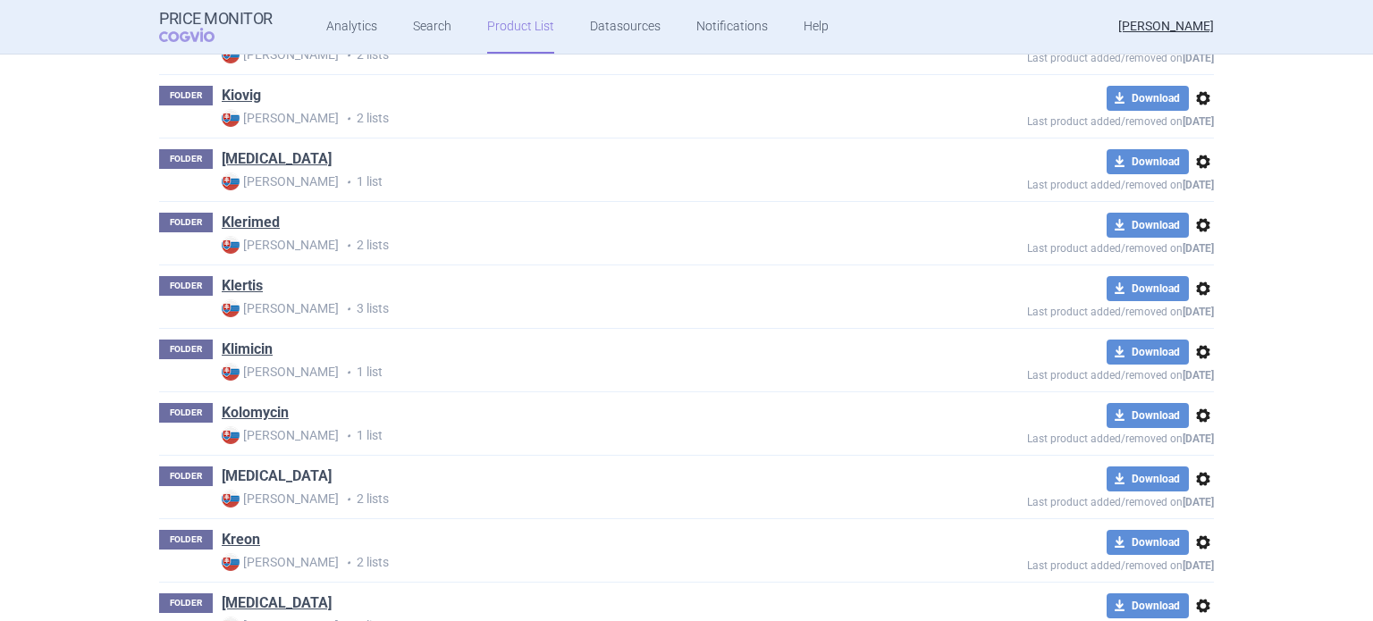
click at [259, 467] on link "[MEDICAL_DATA]" at bounding box center [277, 477] width 110 height 20
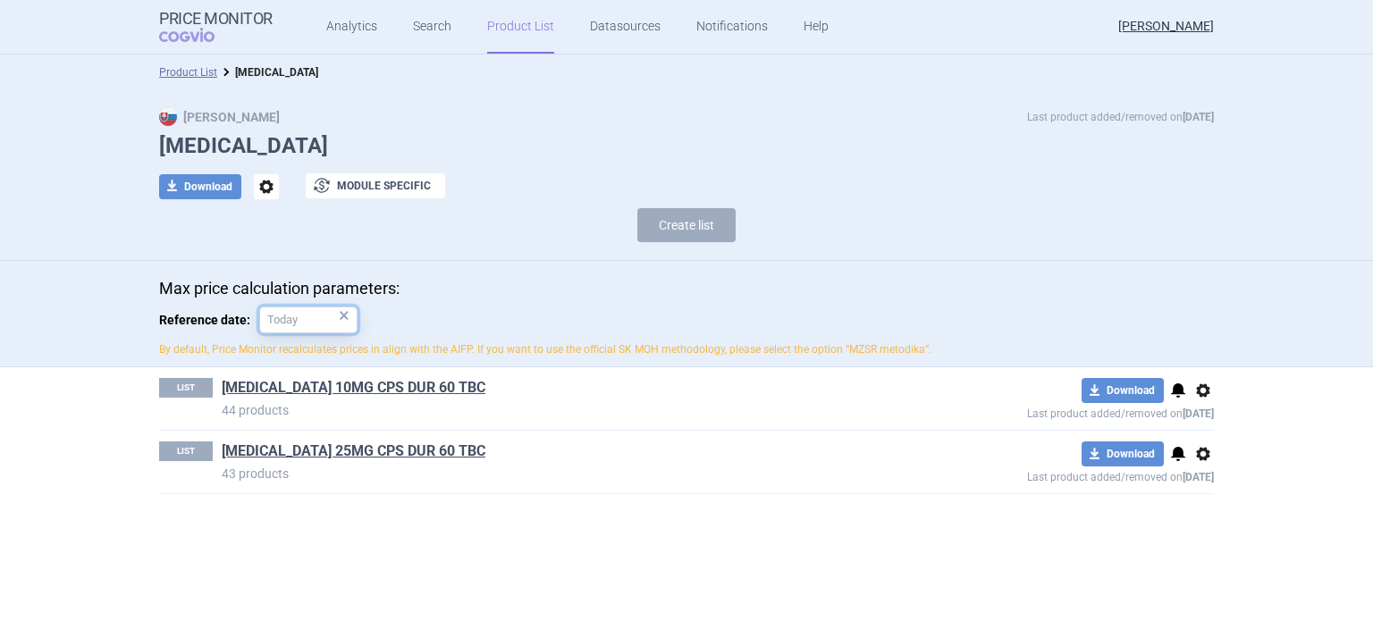
click at [300, 320] on input "Reference date: ×" at bounding box center [308, 320] width 98 height 27
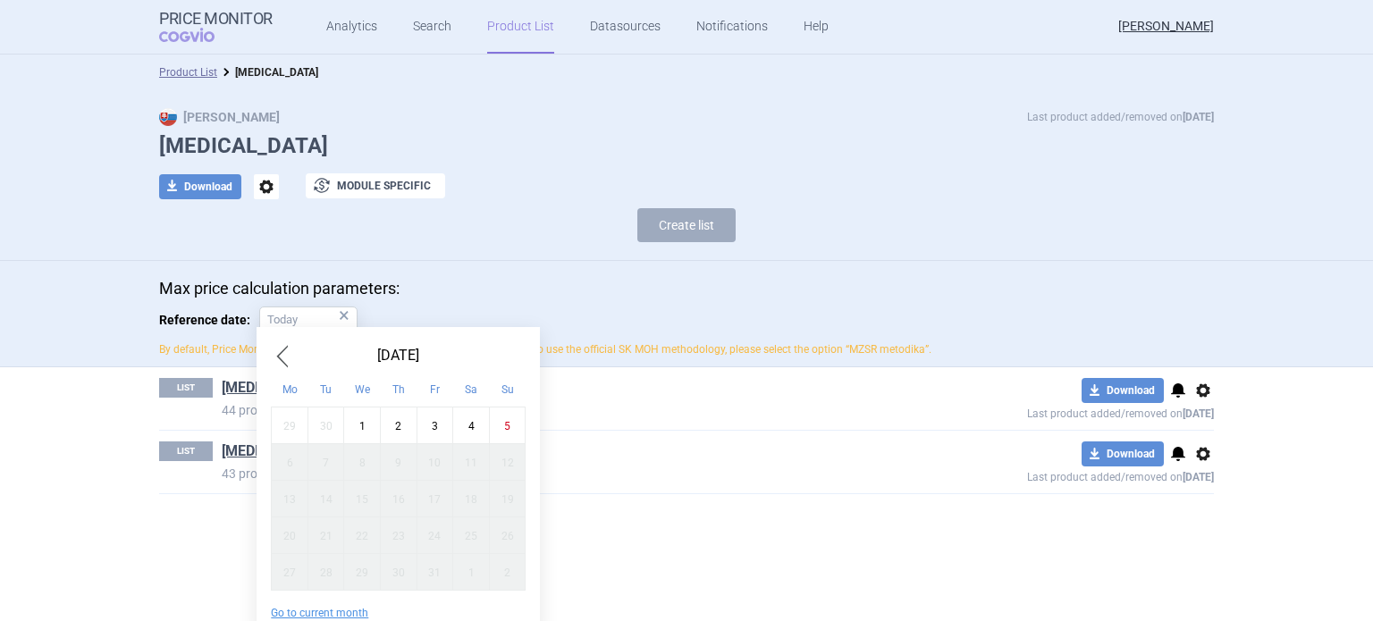
click at [365, 415] on div "1" at bounding box center [362, 426] width 37 height 37
type input "1. 10. 2025"
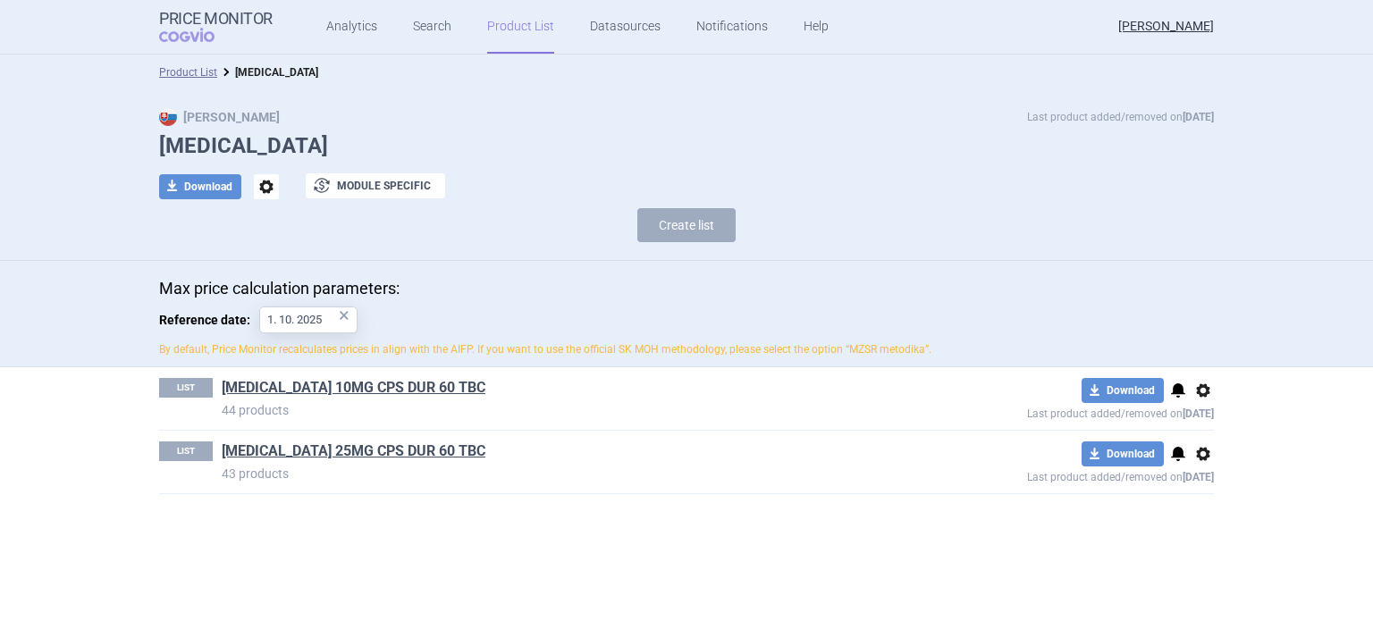
click at [353, 398] on h1 "[MEDICAL_DATA] 10MG CPS DUR 60 TBC" at bounding box center [560, 389] width 676 height 23
click at [348, 388] on link "[MEDICAL_DATA] 10MG CPS DUR 60 TBC" at bounding box center [354, 388] width 264 height 20
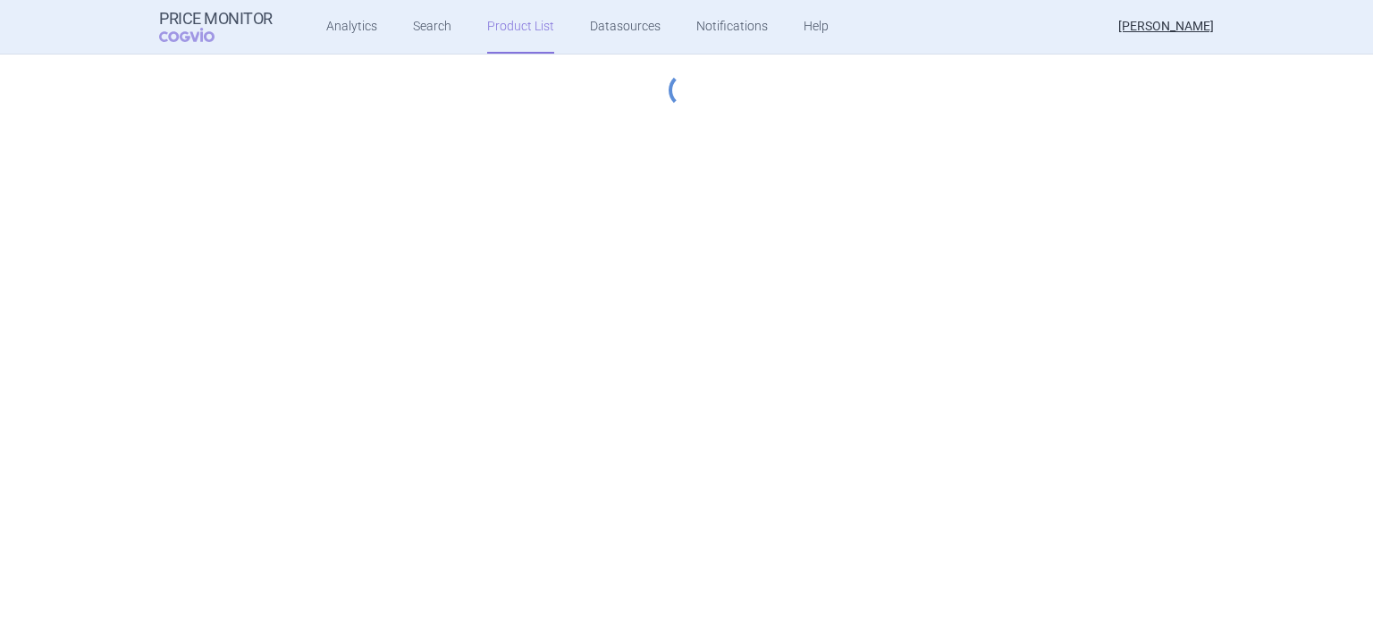
select select "2023-07-01"
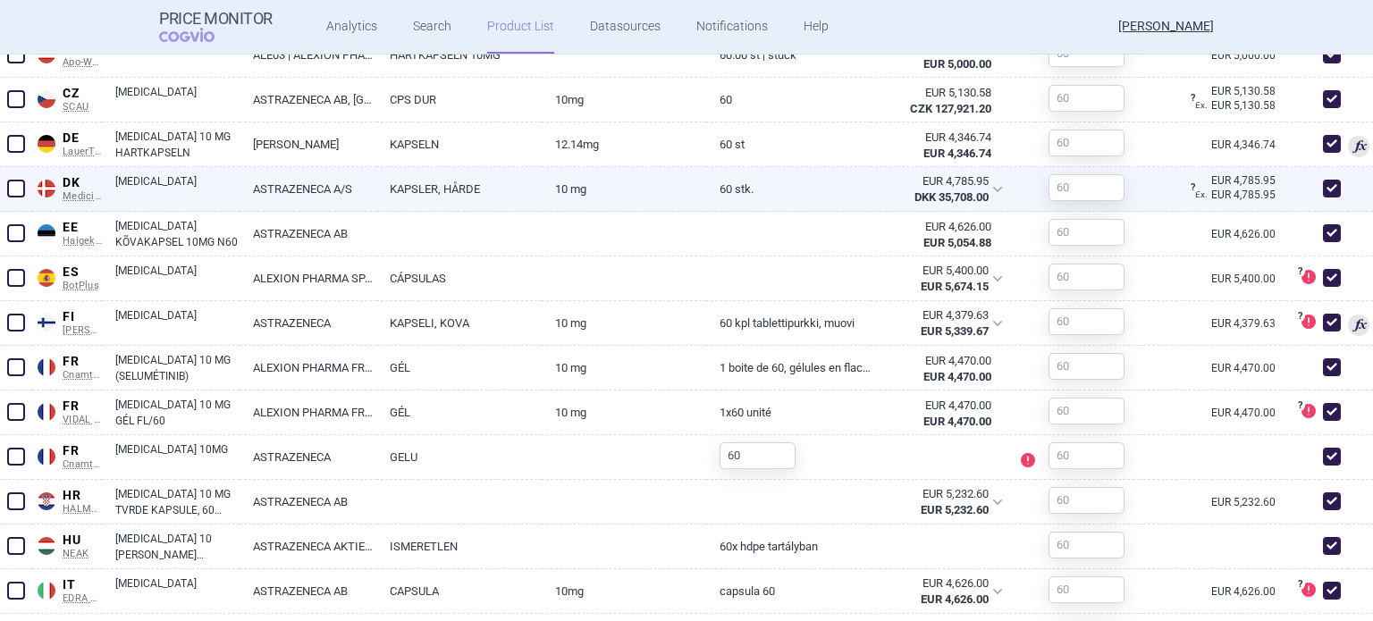
scroll to position [894, 0]
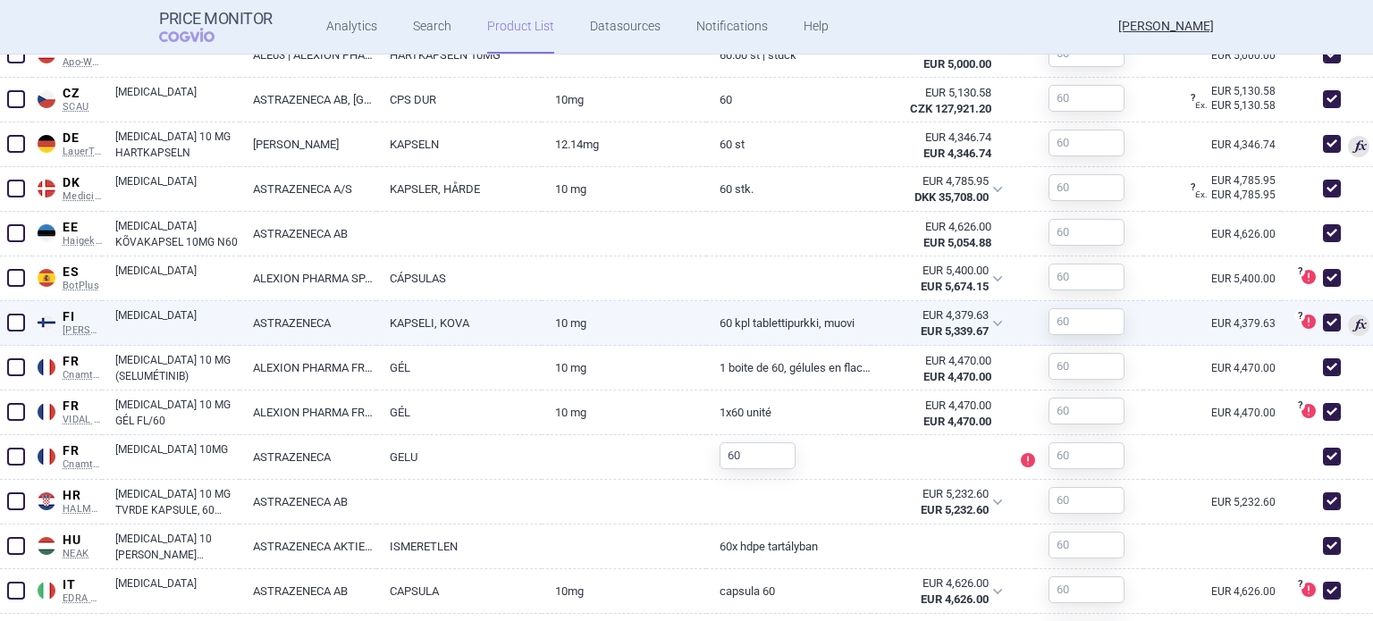
click at [1323, 314] on span at bounding box center [1332, 323] width 18 height 18
checkbox input "false"
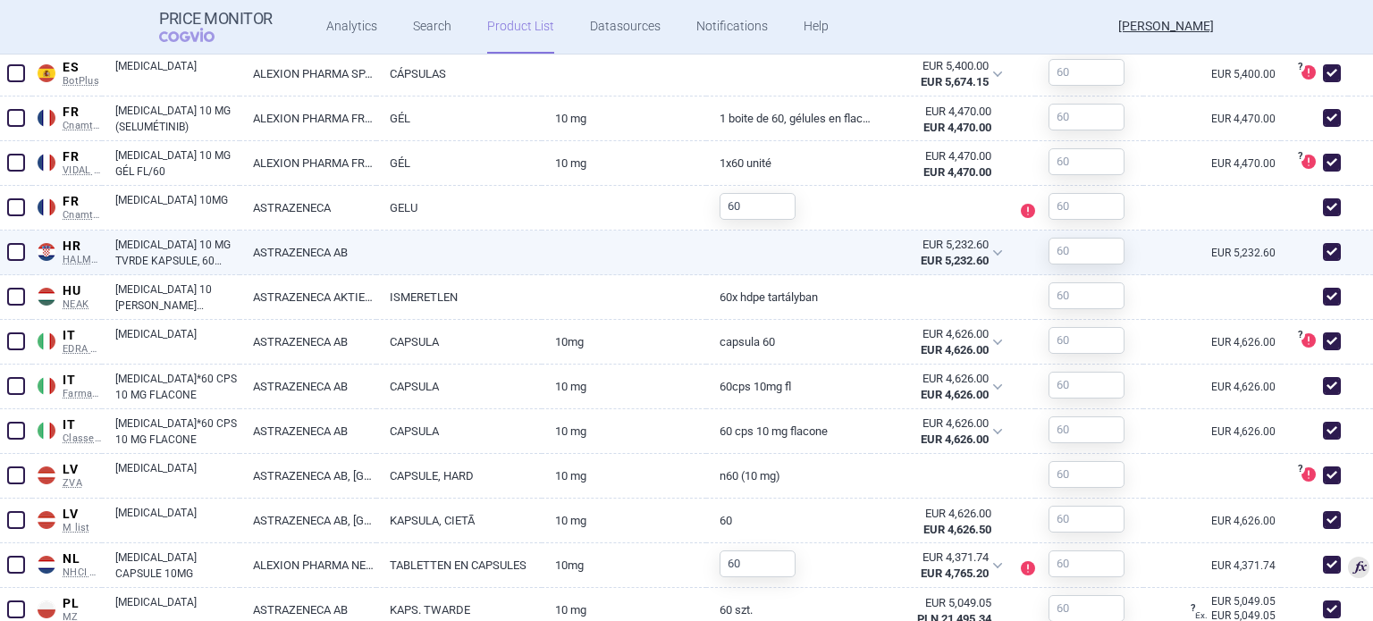
scroll to position [1520, 0]
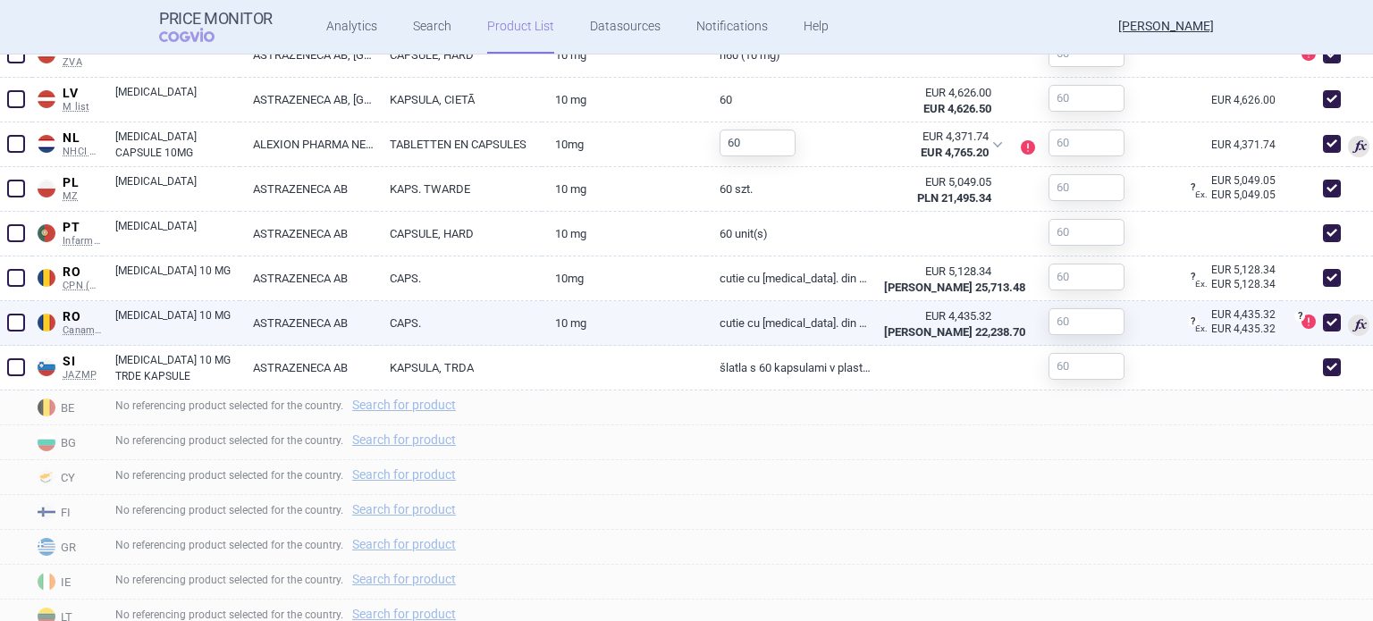
click at [1323, 317] on span at bounding box center [1332, 323] width 18 height 18
checkbox input "false"
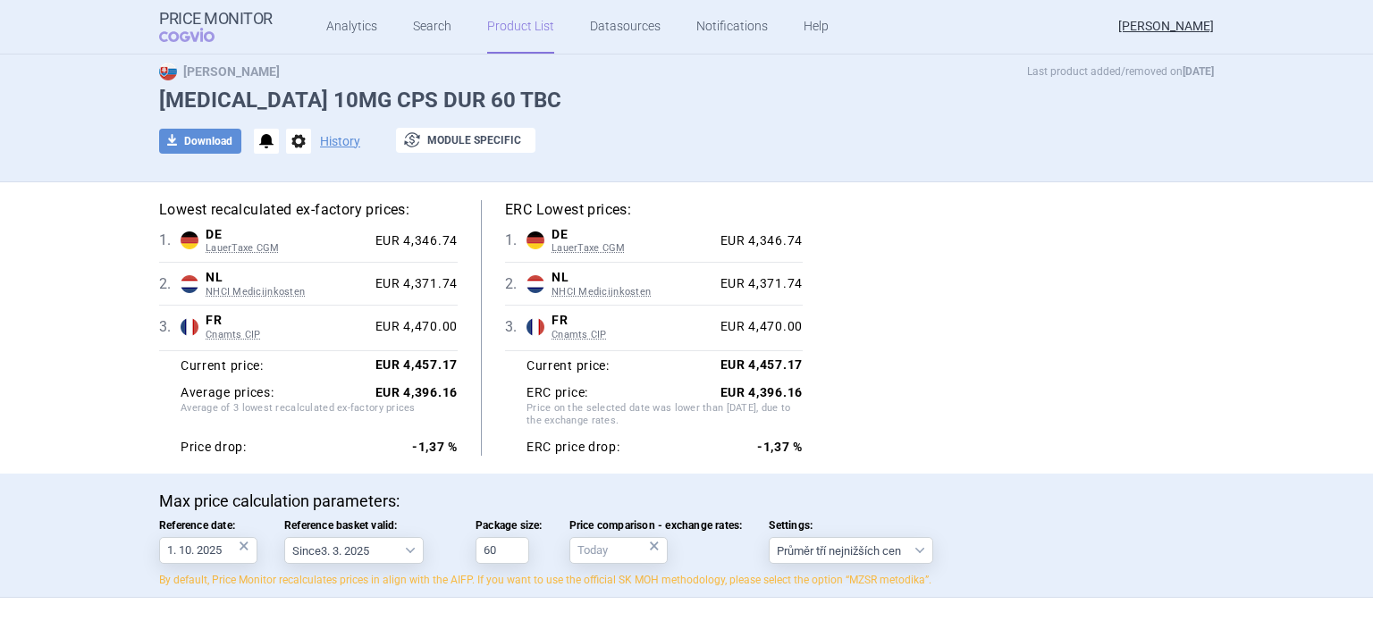
scroll to position [0, 0]
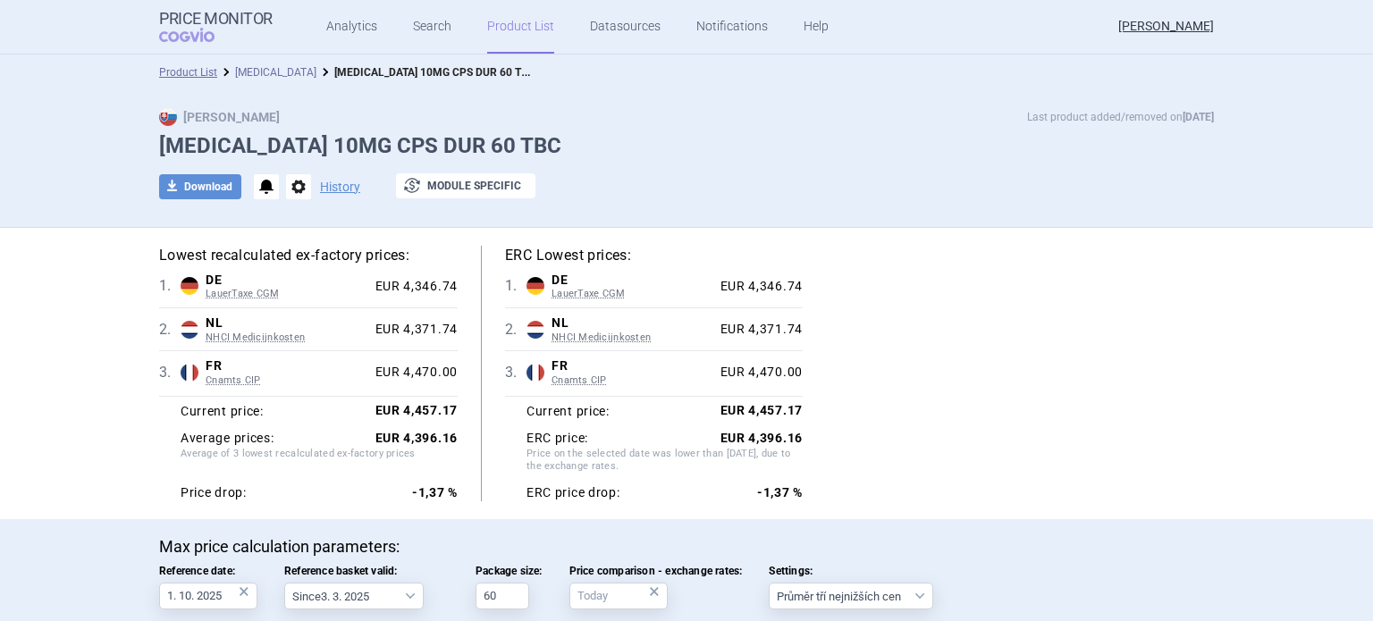
click at [260, 76] on link "[MEDICAL_DATA]" at bounding box center [275, 72] width 81 height 13
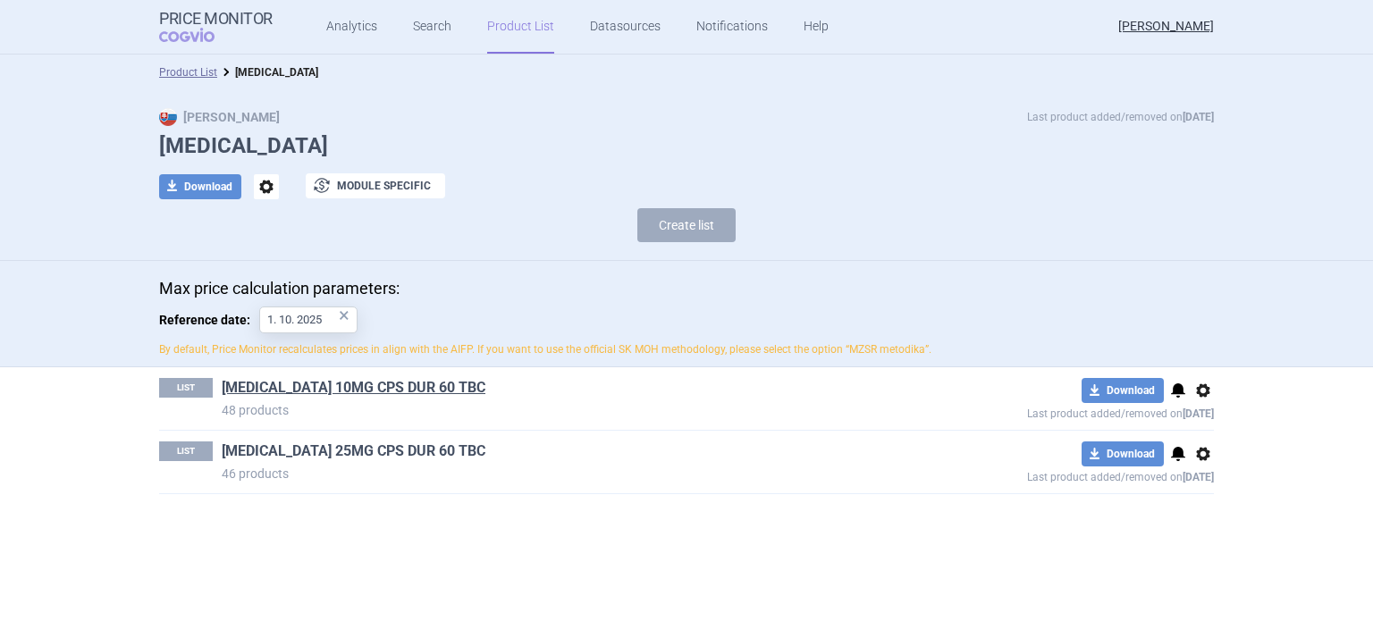
click at [426, 452] on link "[MEDICAL_DATA] 25MG CPS DUR 60 TBC" at bounding box center [354, 452] width 264 height 20
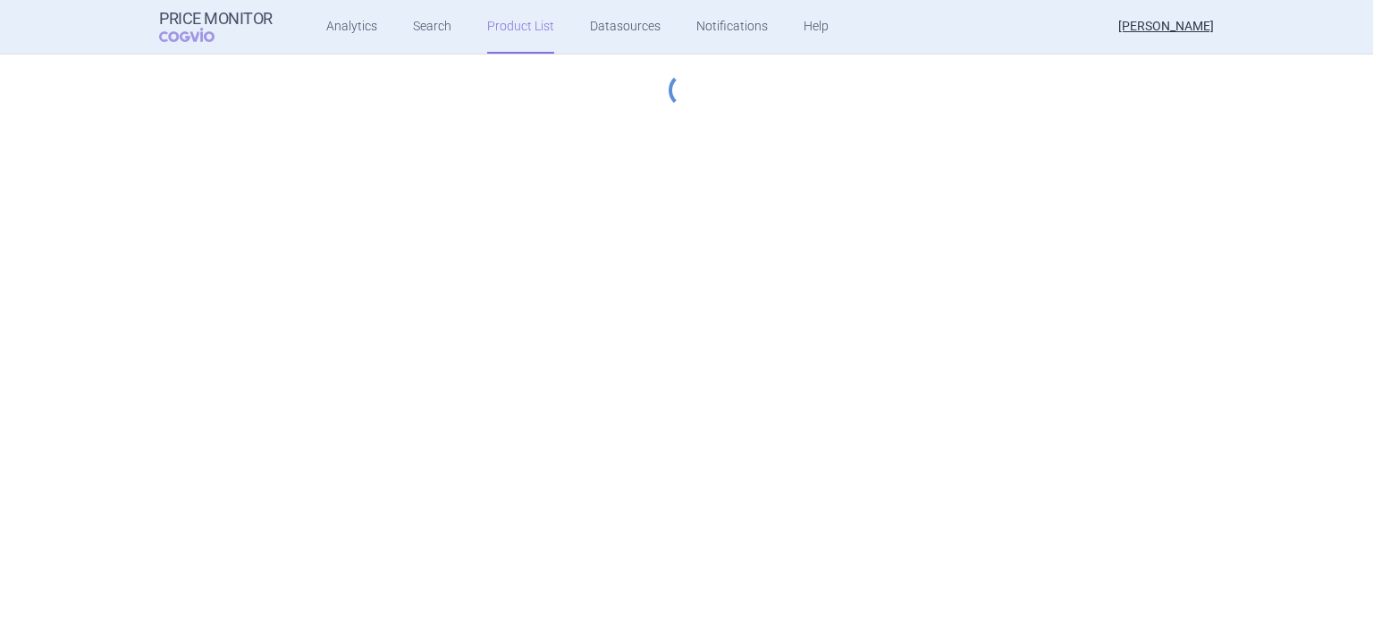
select select "2023-07-01"
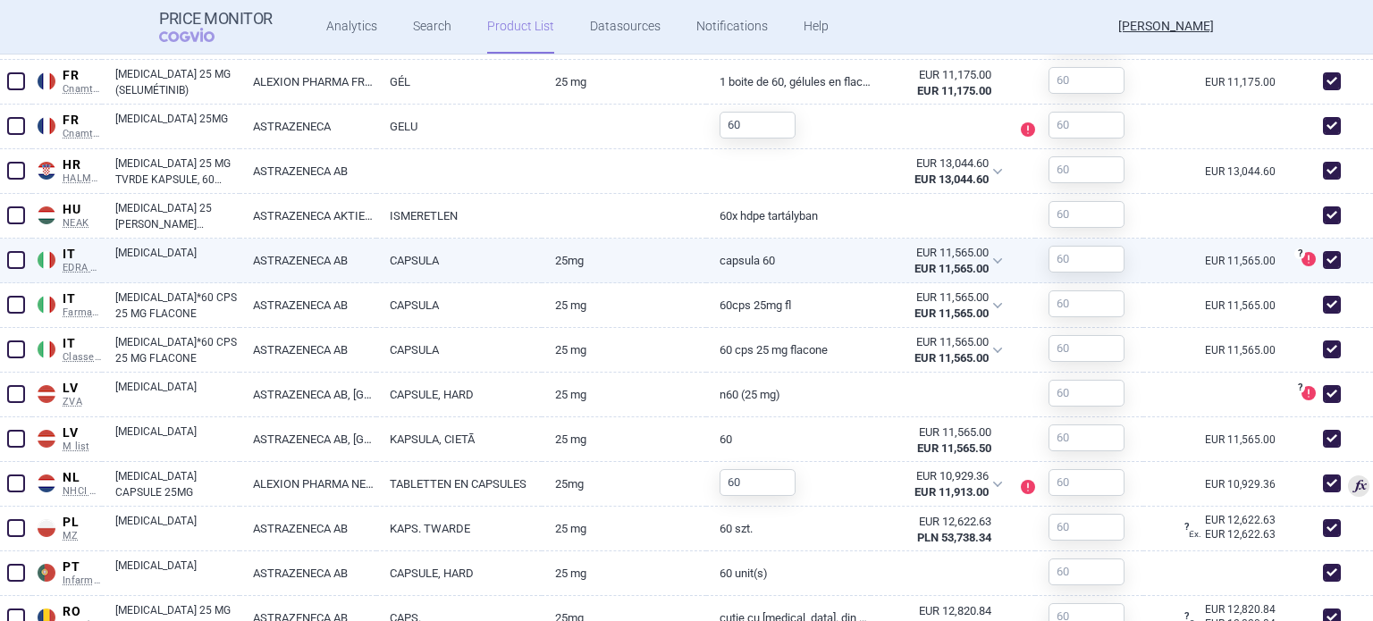
scroll to position [1252, 0]
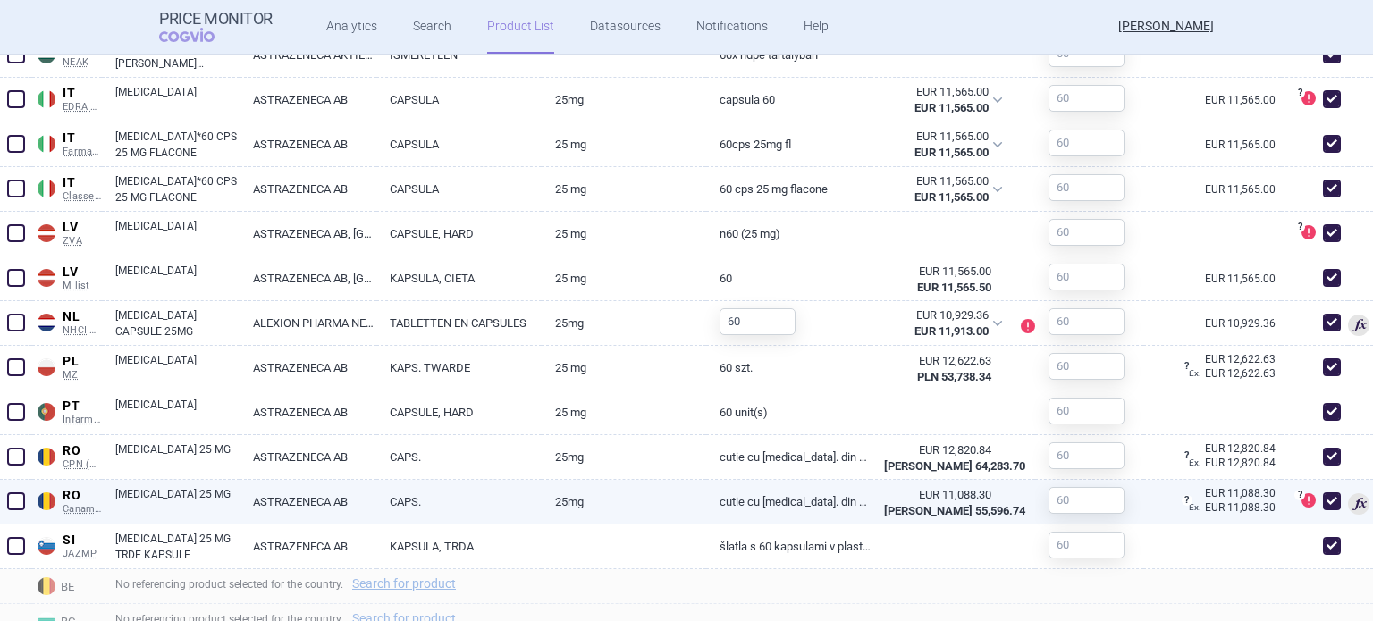
click at [1323, 500] on span at bounding box center [1332, 502] width 18 height 18
checkbox input "false"
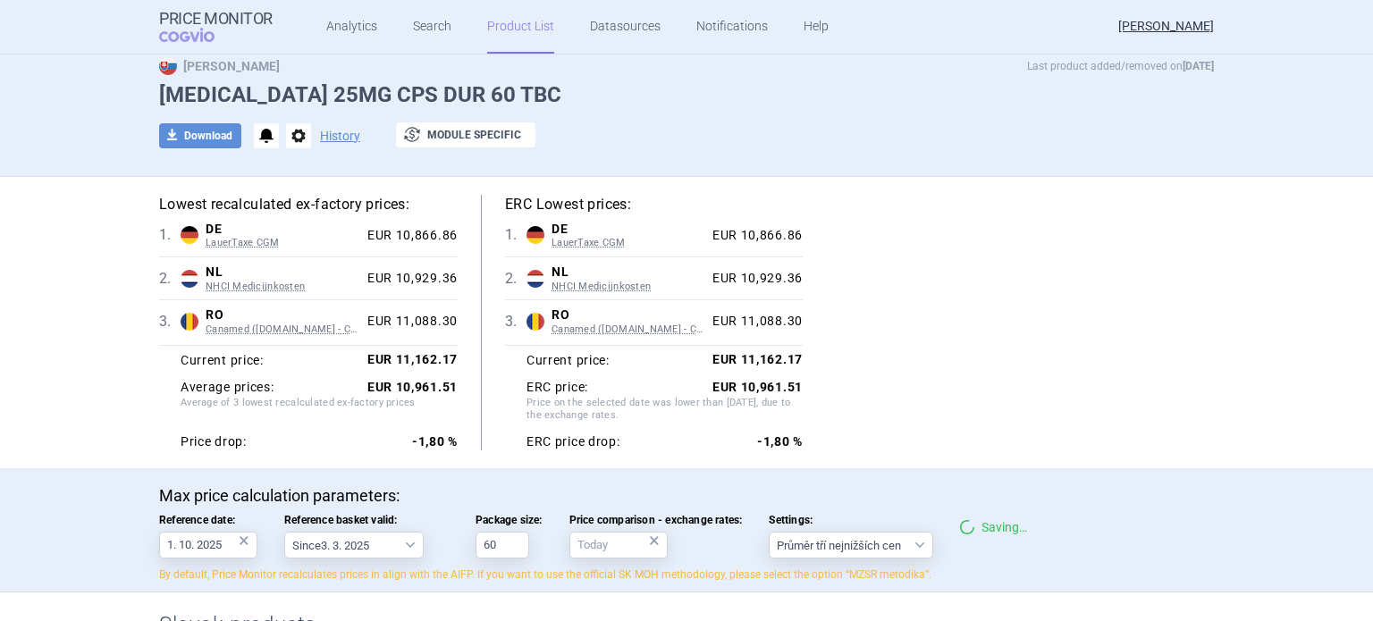
scroll to position [0, 0]
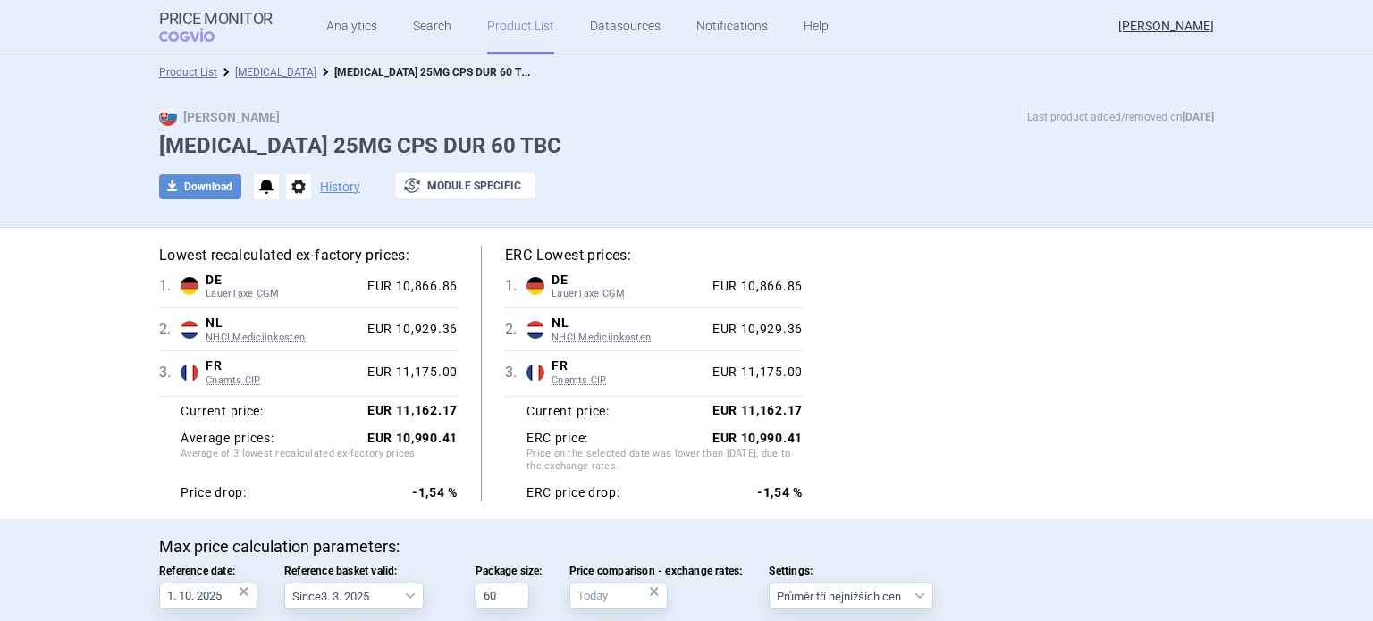
click at [508, 31] on link "Product List" at bounding box center [520, 27] width 67 height 54
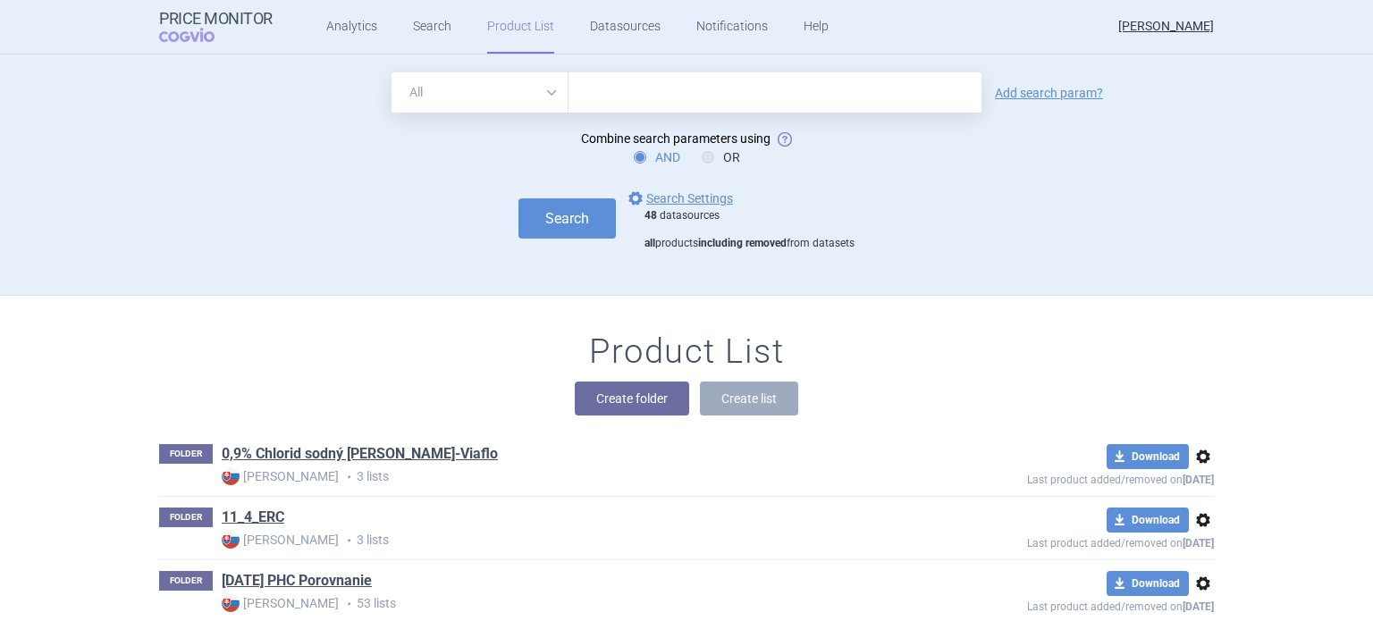
scroll to position [241, 0]
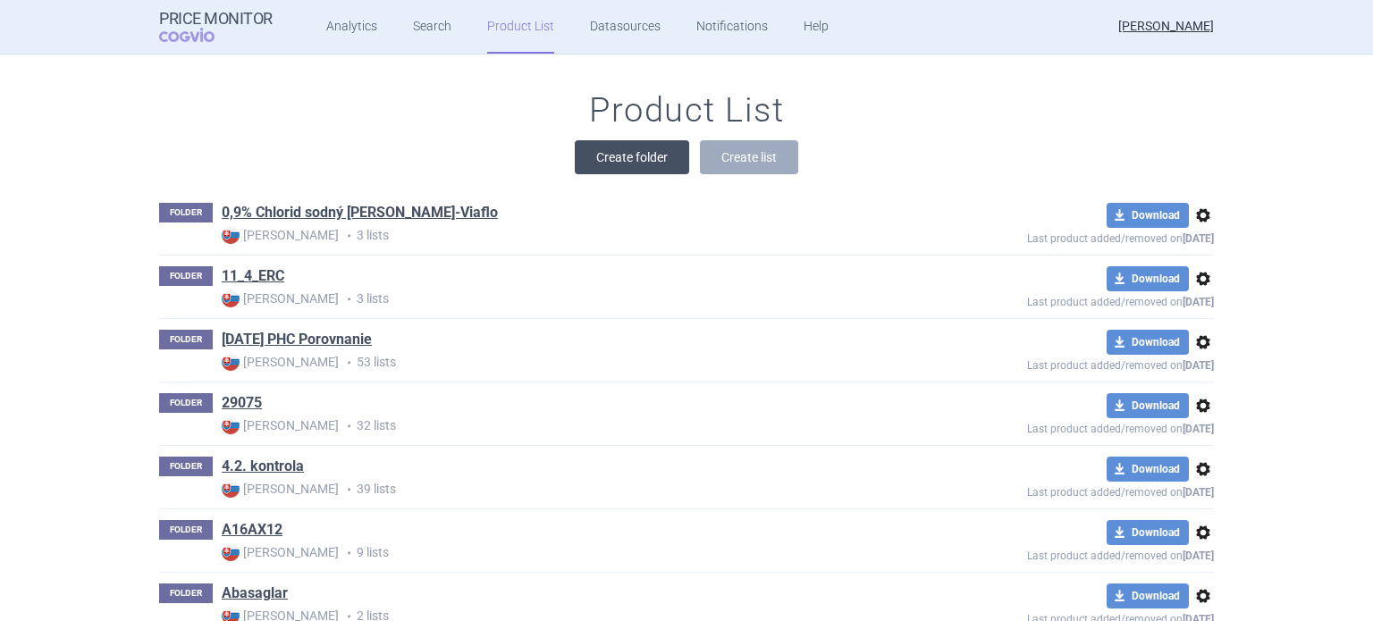
click at [655, 156] on button "Create folder" at bounding box center [632, 157] width 114 height 34
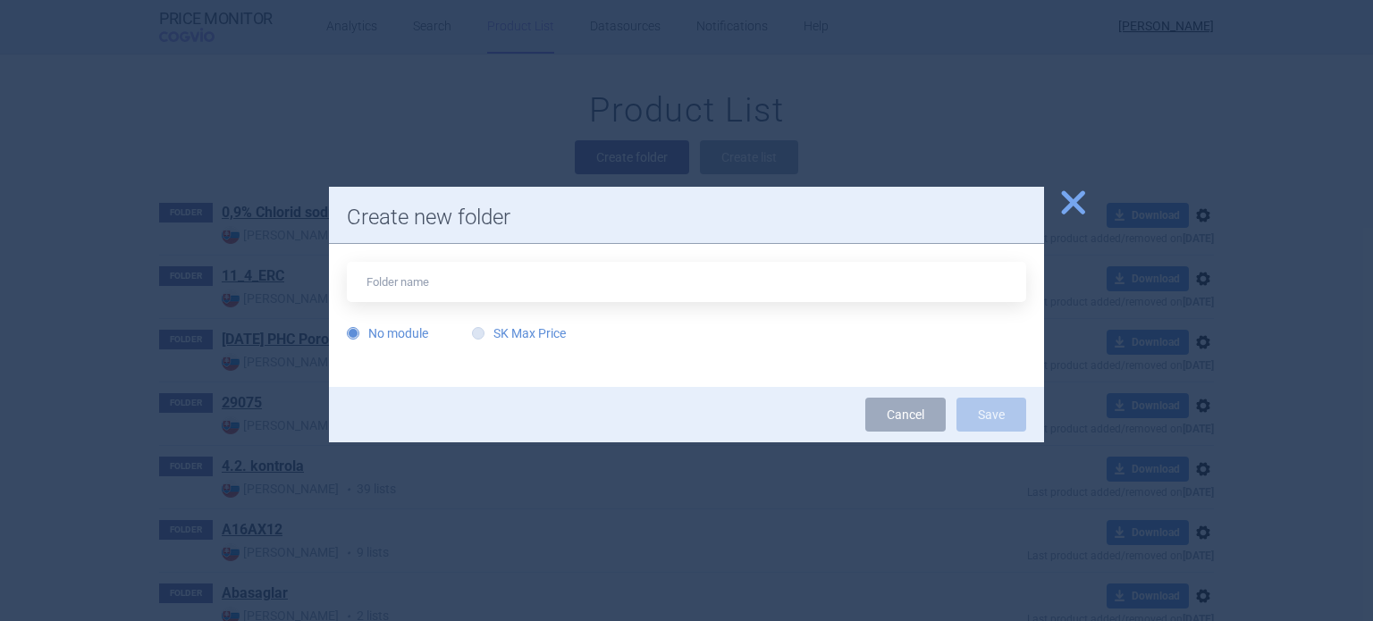
click at [541, 332] on label "SK Max Price" at bounding box center [519, 334] width 94 height 18
click at [491, 332] on input "SK Max Price" at bounding box center [482, 334] width 18 height 18
radio input "true"
click at [544, 295] on input "text" at bounding box center [687, 282] width 680 height 40
type input "Bevimlar"
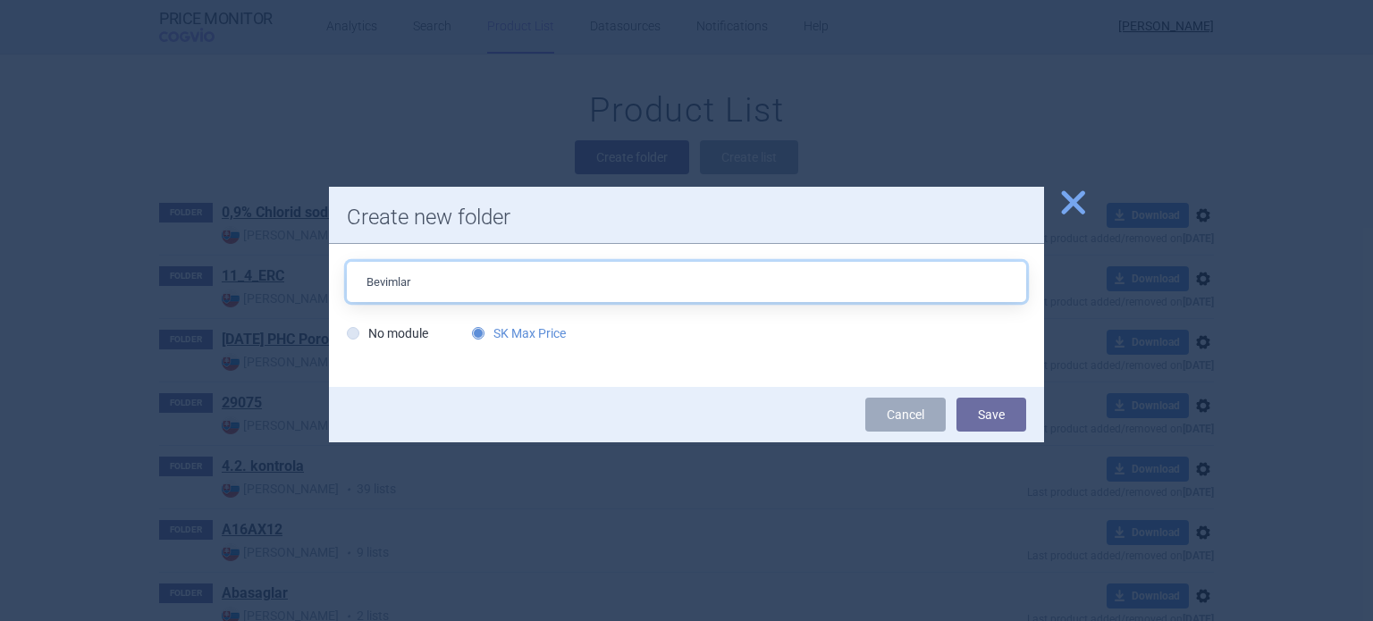
click at [957, 398] on button "Save" at bounding box center [992, 415] width 70 height 34
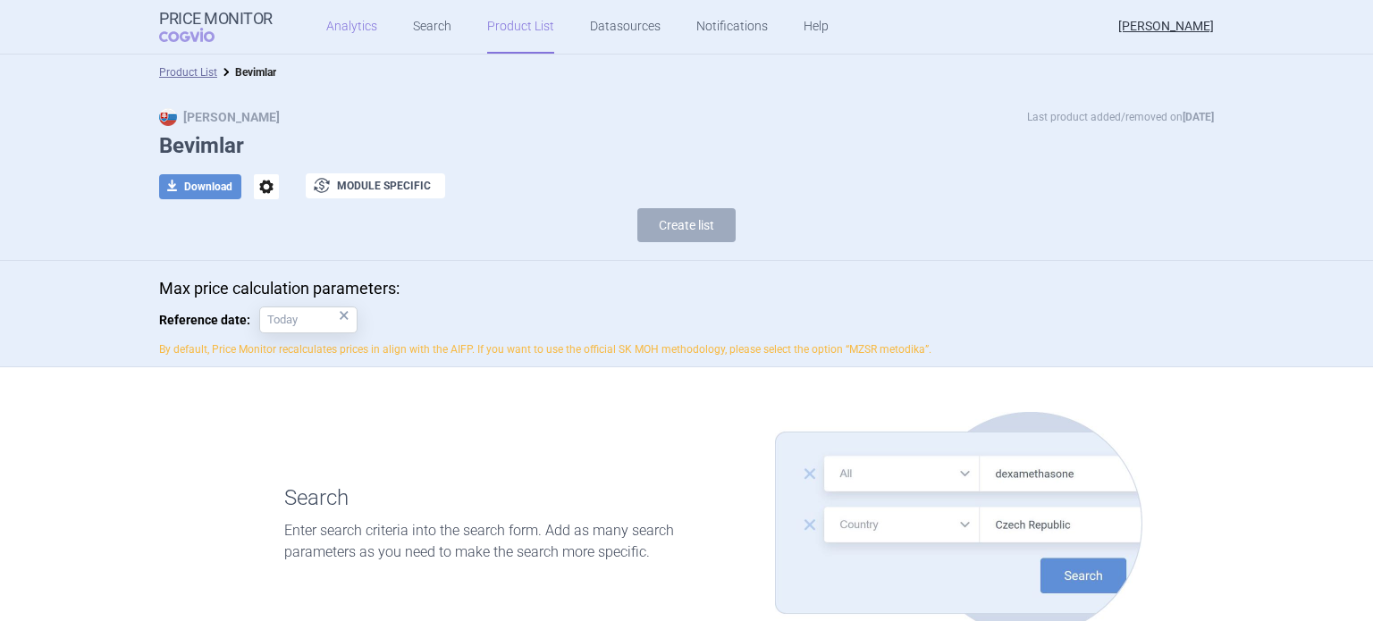
click at [350, 30] on link "Analytics" at bounding box center [351, 27] width 51 height 54
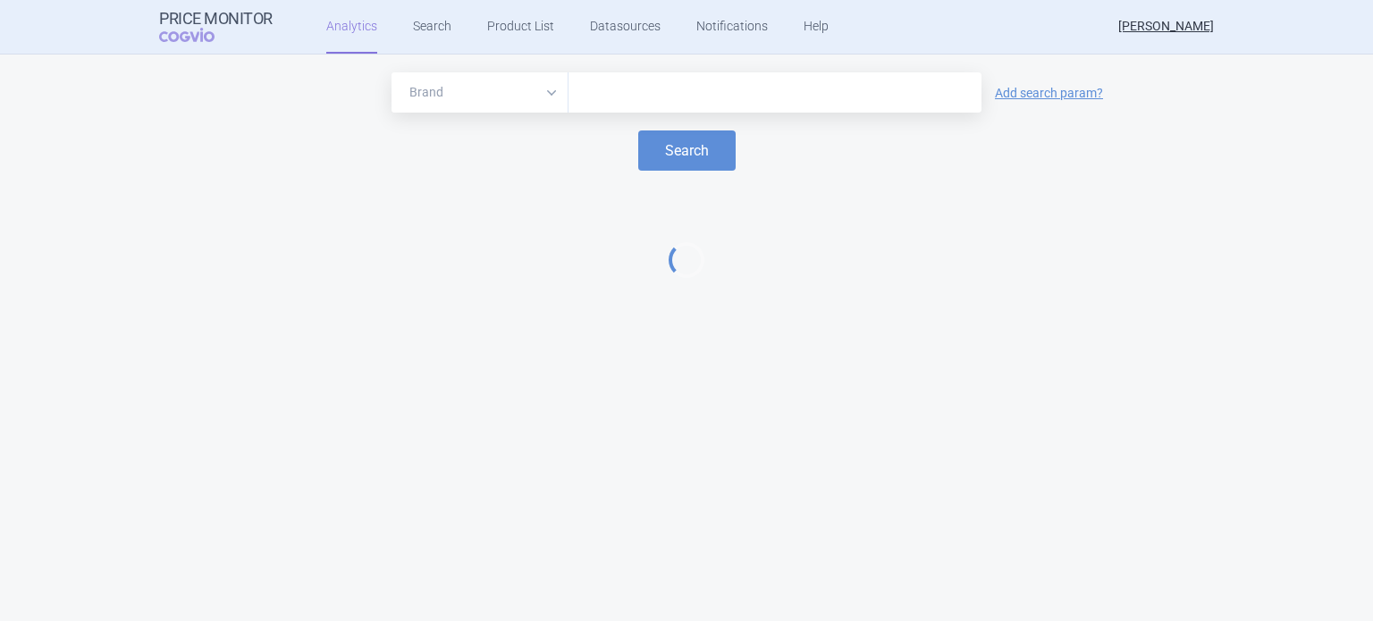
click at [586, 91] on input "text" at bounding box center [775, 92] width 395 height 23
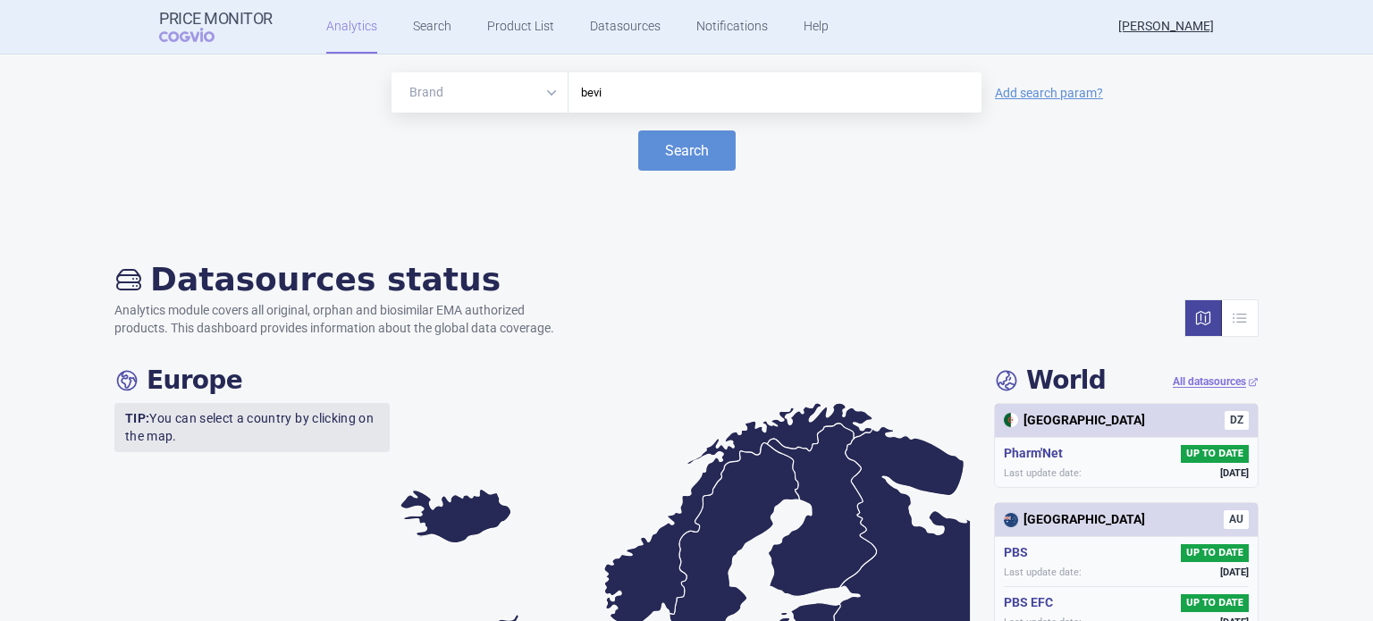
type input "bevi"
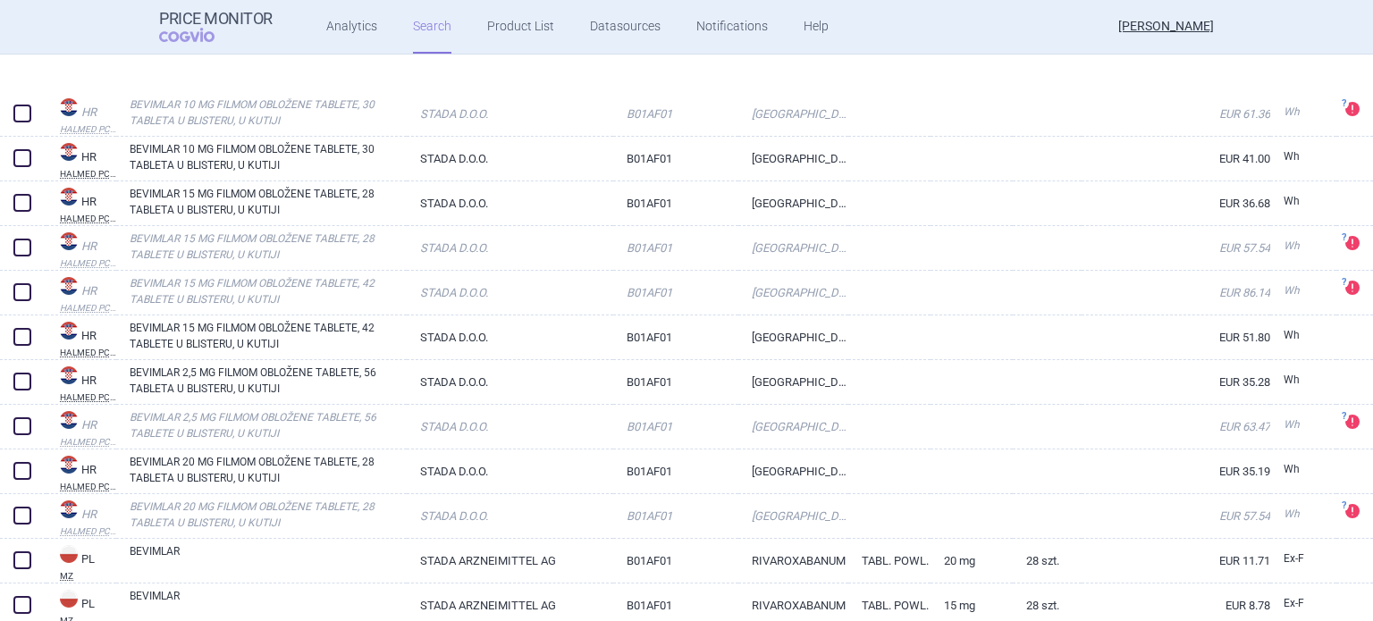
scroll to position [447, 0]
